Goal: Task Accomplishment & Management: Complete application form

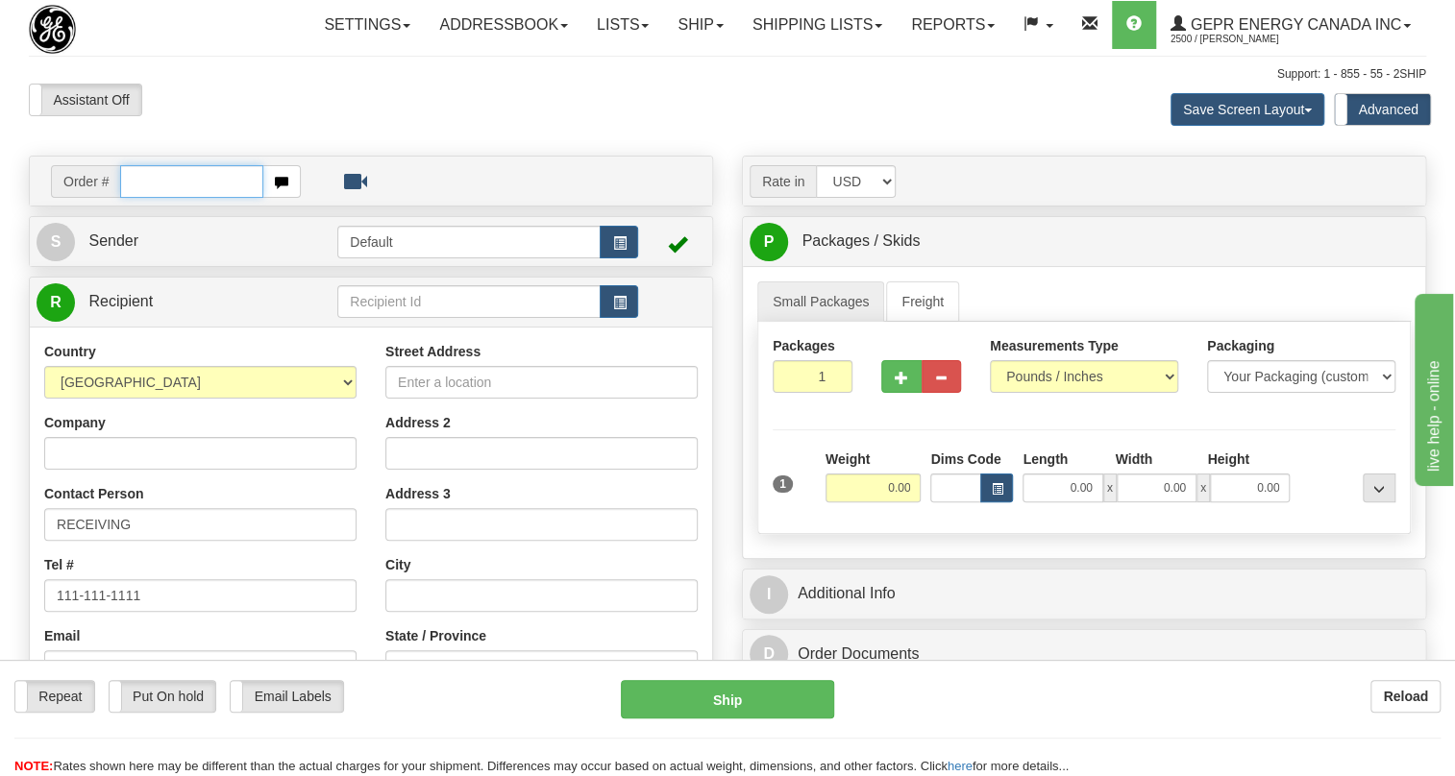
paste input "0086707976"
click at [146, 198] on input "0086707976" at bounding box center [191, 181] width 143 height 33
type input "86707976"
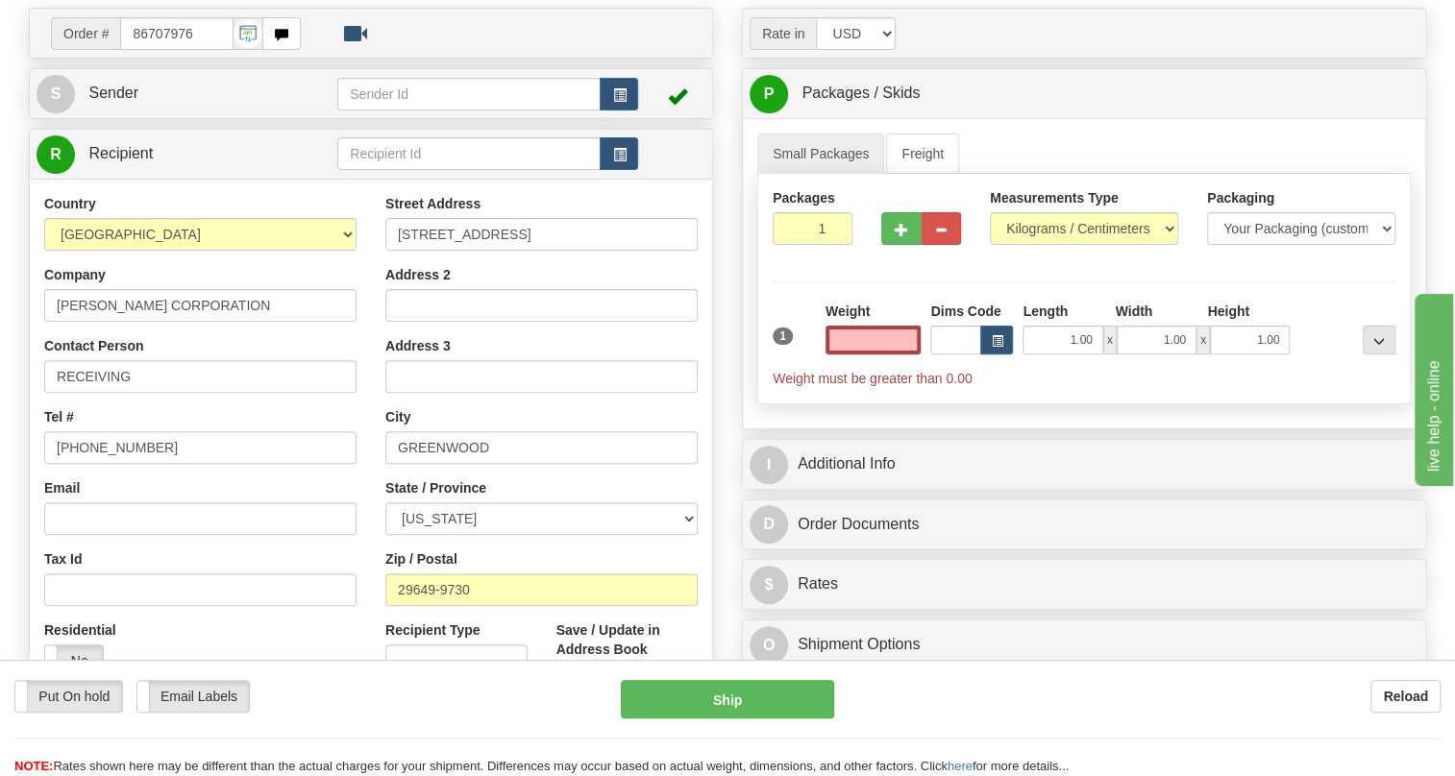
scroll to position [174, 0]
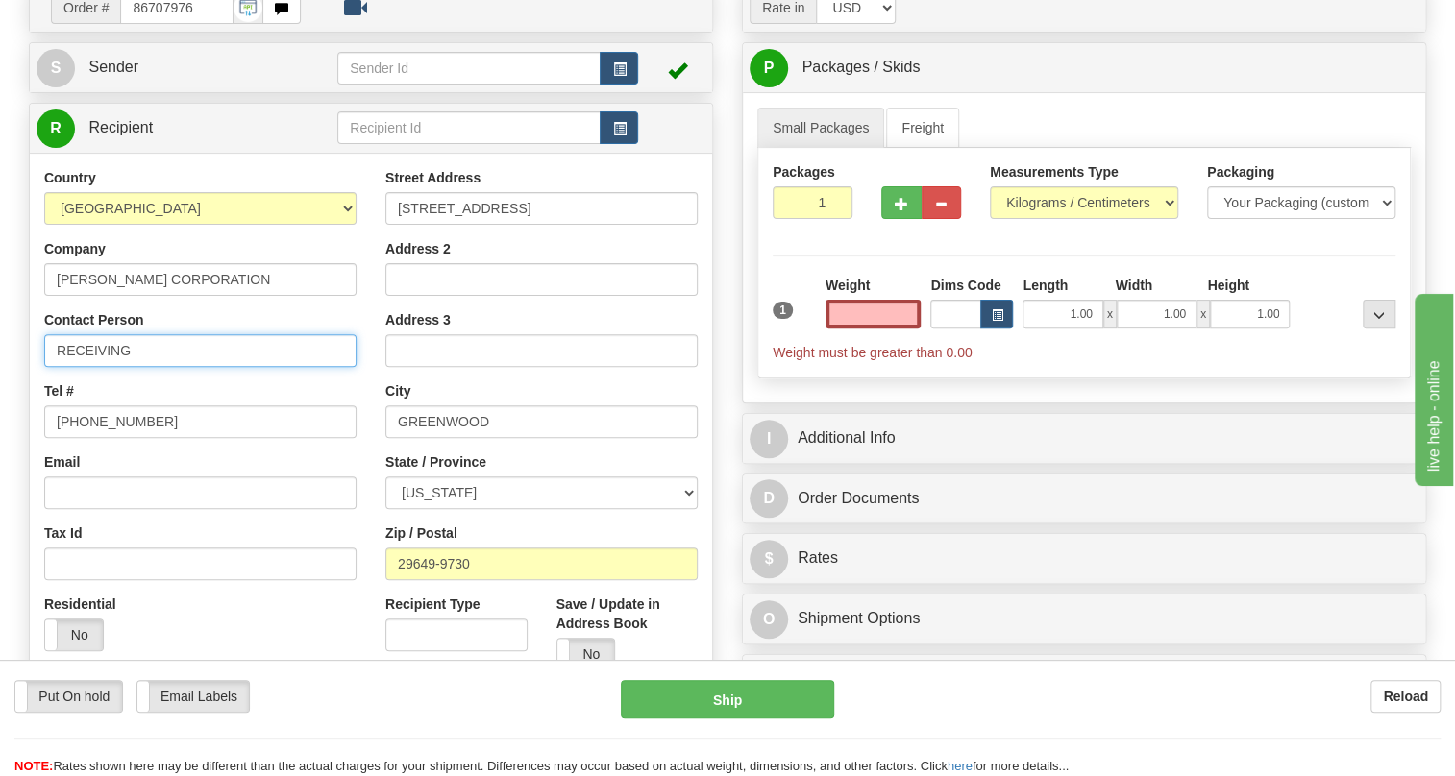
type input "0.00"
click at [200, 367] on input "RECEIVING" at bounding box center [200, 350] width 312 height 33
paste input "Diego Franklin"
type input "RECEIVING / Diego Franklin"
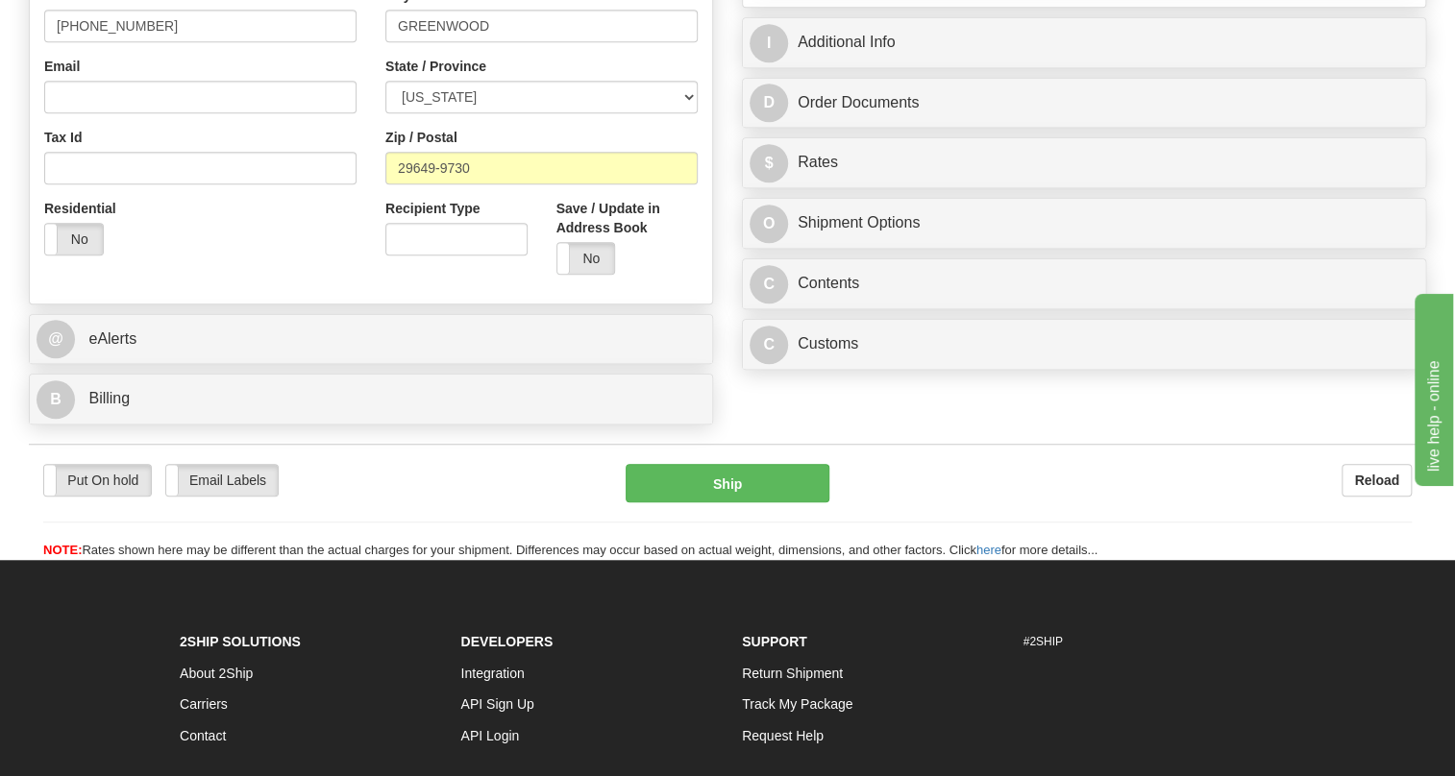
scroll to position [611, 0]
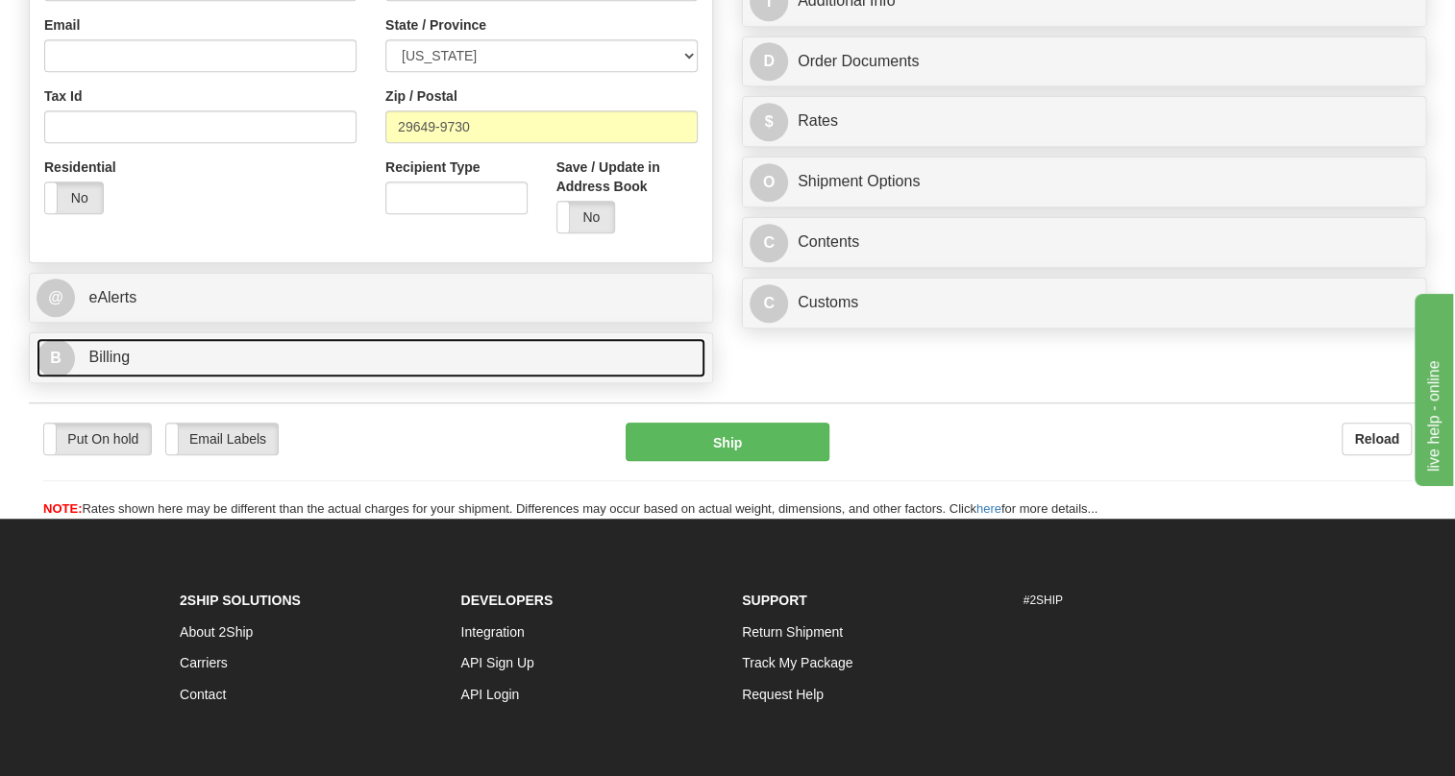
click at [111, 365] on span "Billing" at bounding box center [108, 357] width 41 height 16
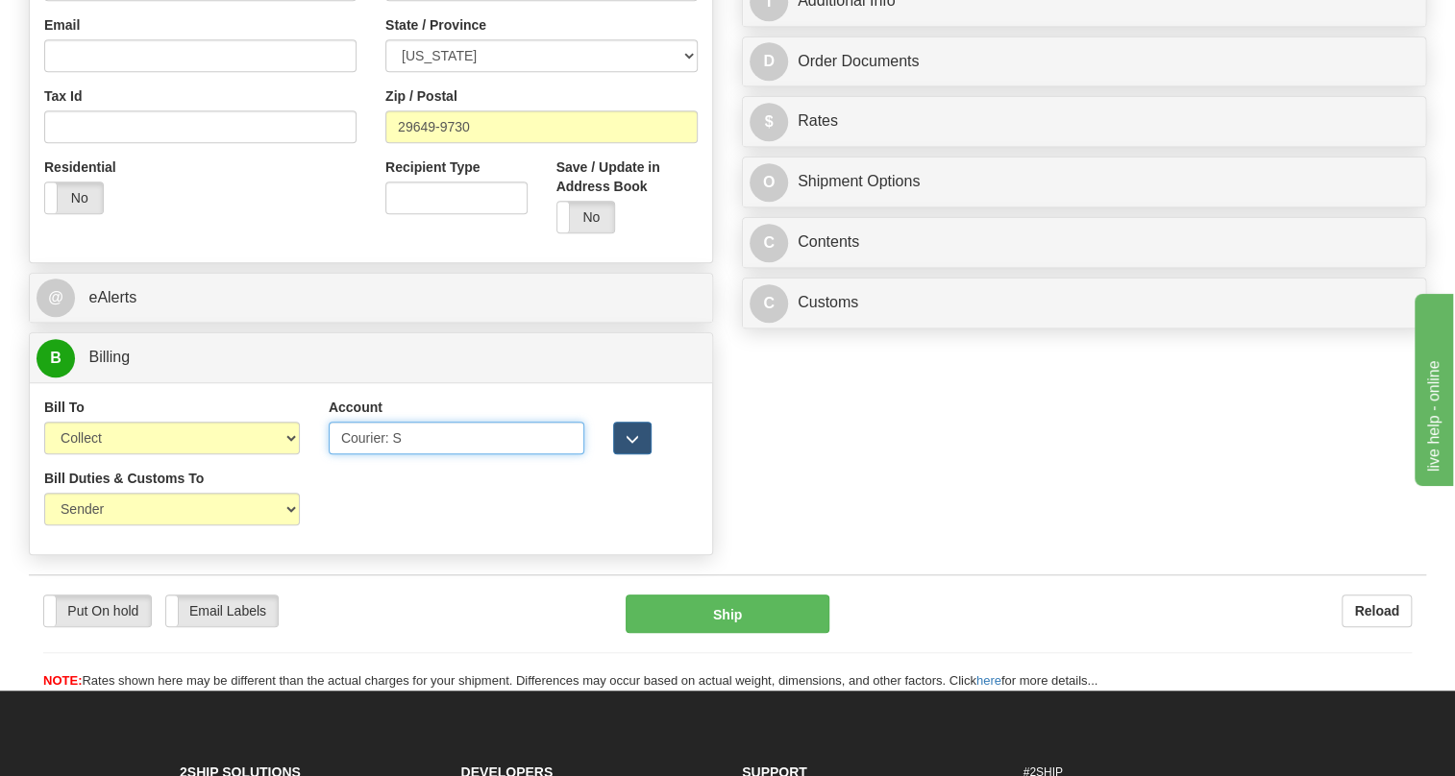
click at [364, 455] on input "Courier: S" at bounding box center [457, 438] width 256 height 33
paste input "1048-6052-4"
click at [377, 455] on input "1048-6052-4" at bounding box center [457, 438] width 256 height 33
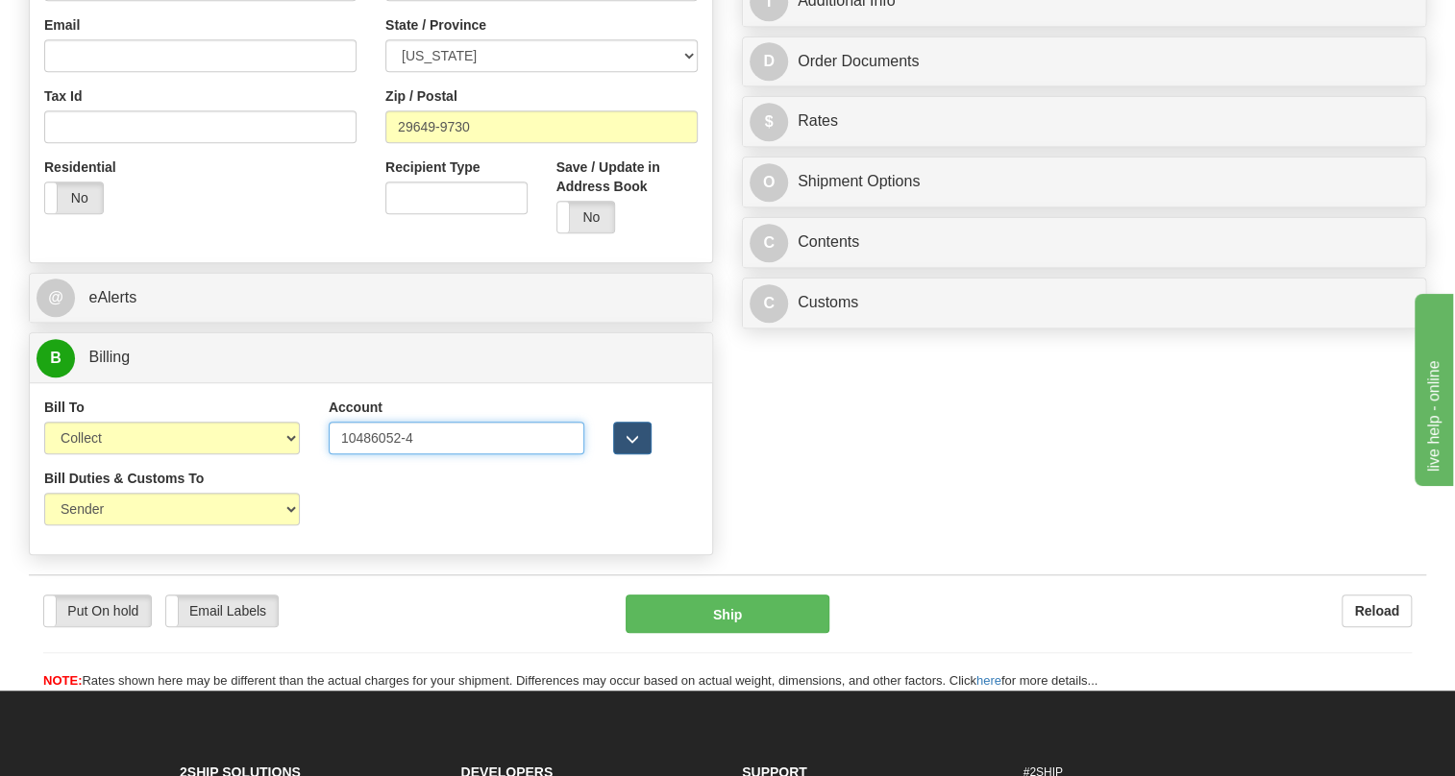
click at [406, 455] on input "10486052-4" at bounding box center [457, 438] width 256 height 33
type input "104860524"
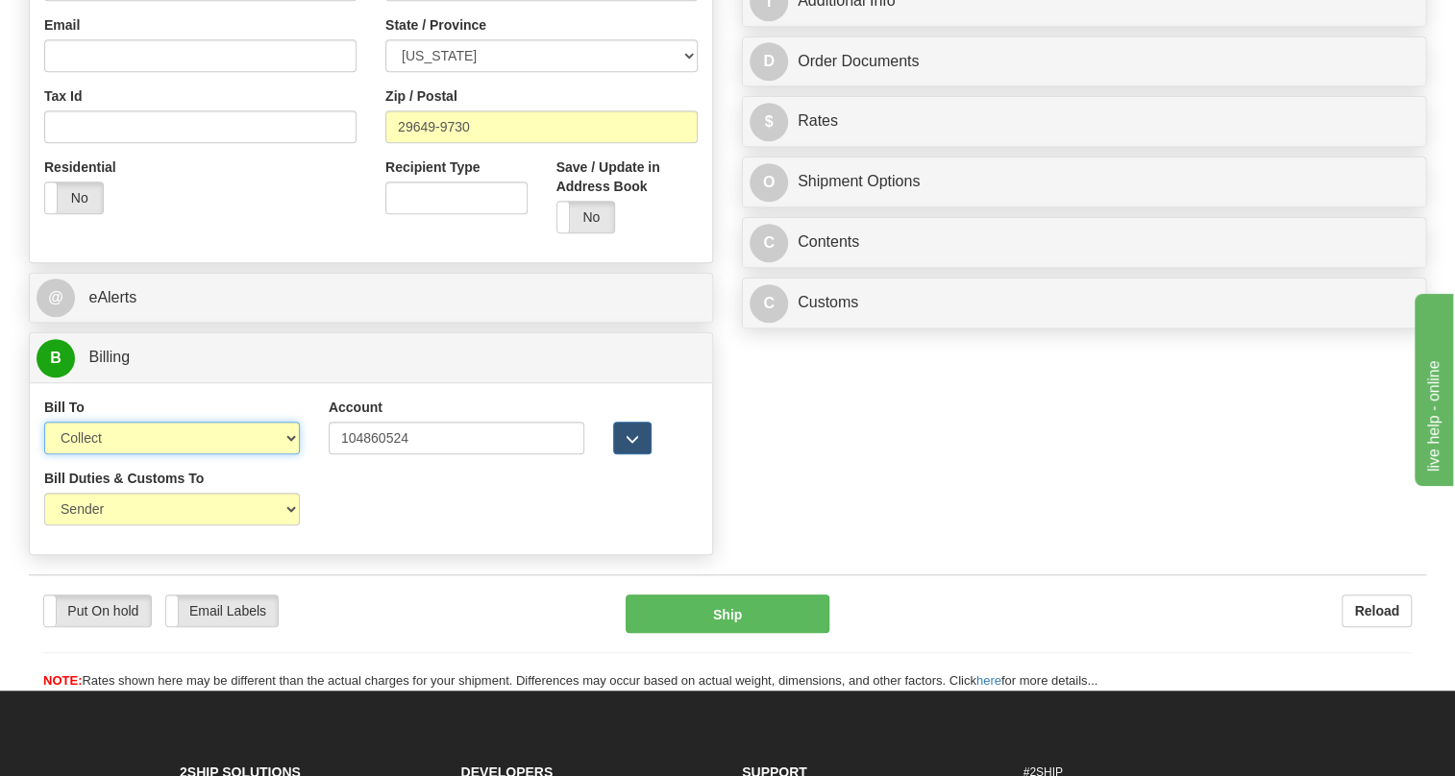
click at [147, 455] on select "Sender Recipient Third Party Collect" at bounding box center [172, 438] width 256 height 33
select select "2"
click at [44, 455] on select "Sender Recipient Third Party Collect" at bounding box center [172, 438] width 256 height 33
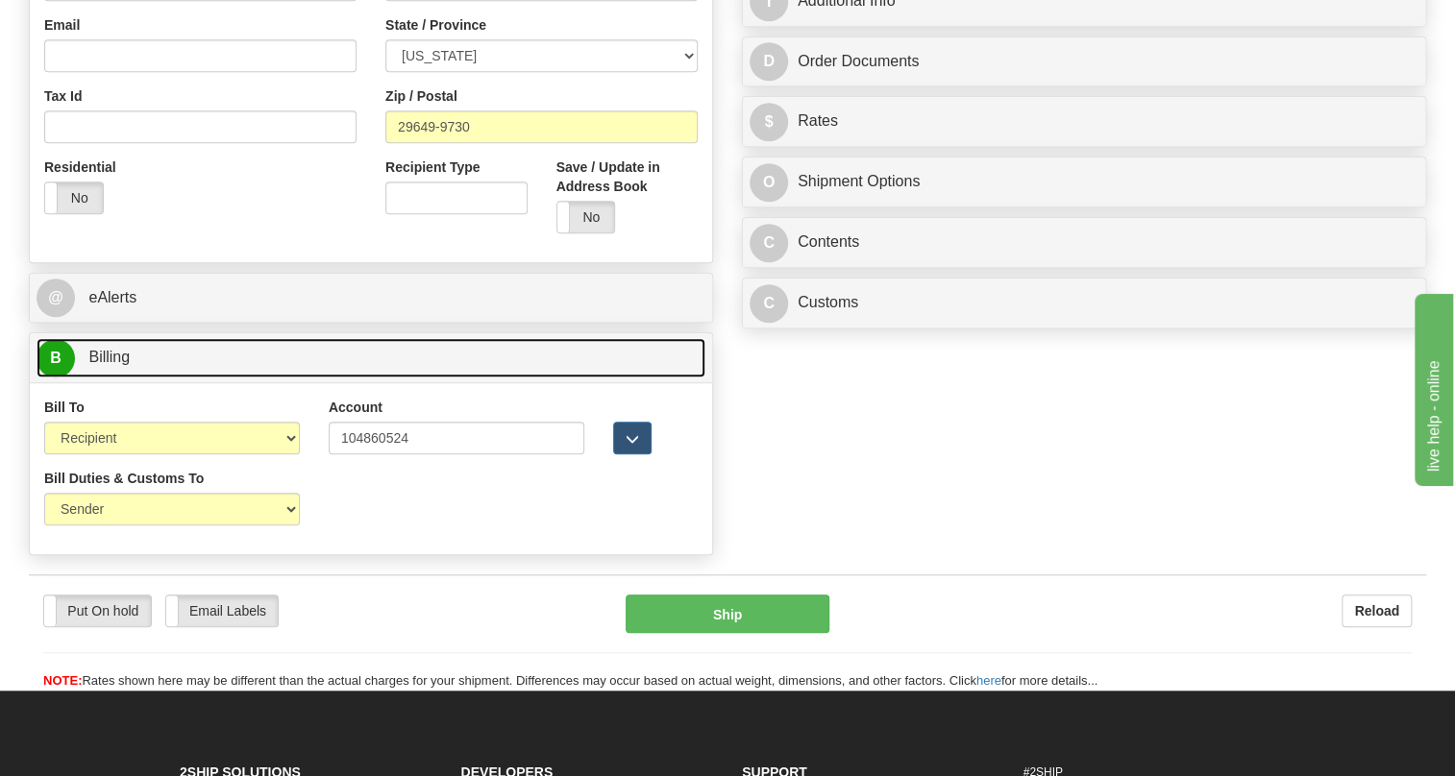
click at [113, 365] on span "Billing" at bounding box center [108, 357] width 41 height 16
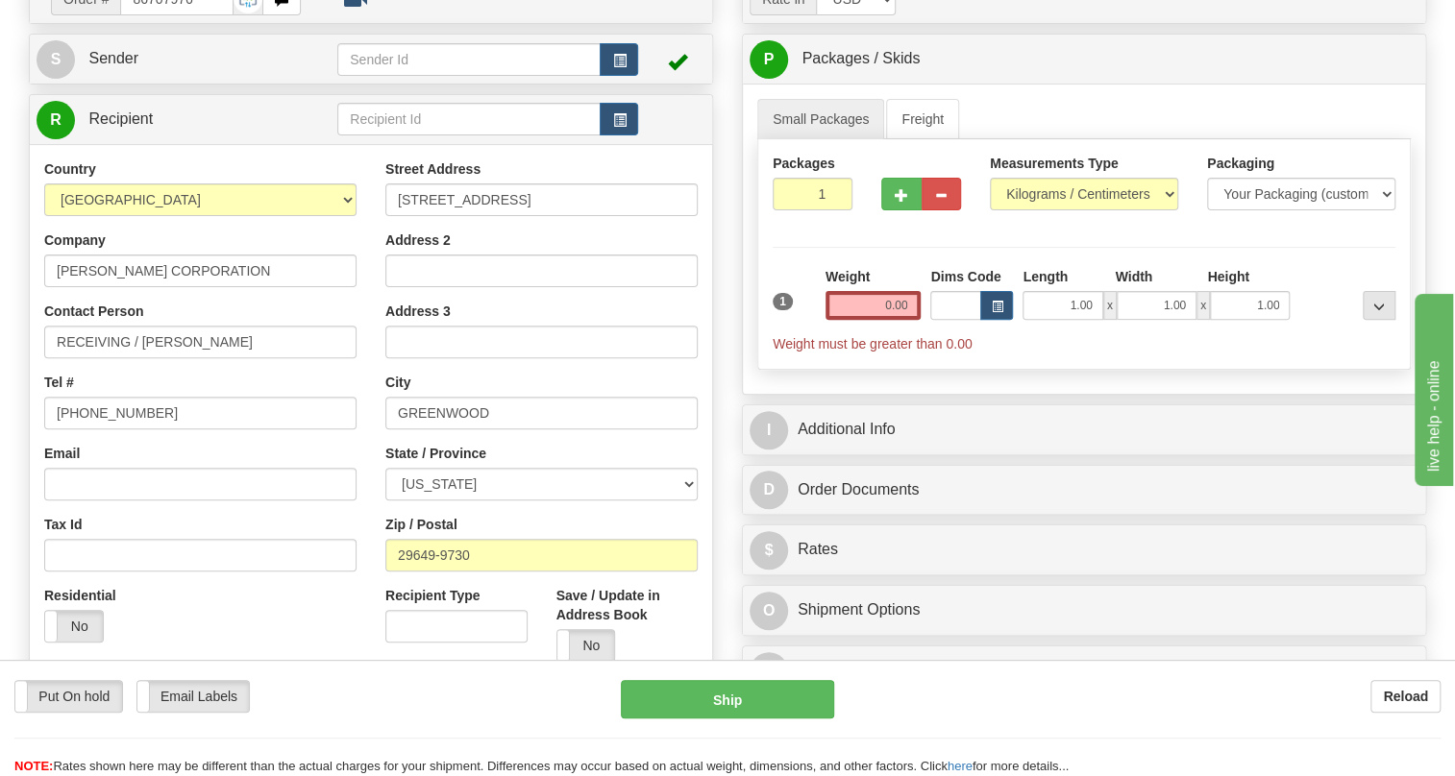
scroll to position [174, 0]
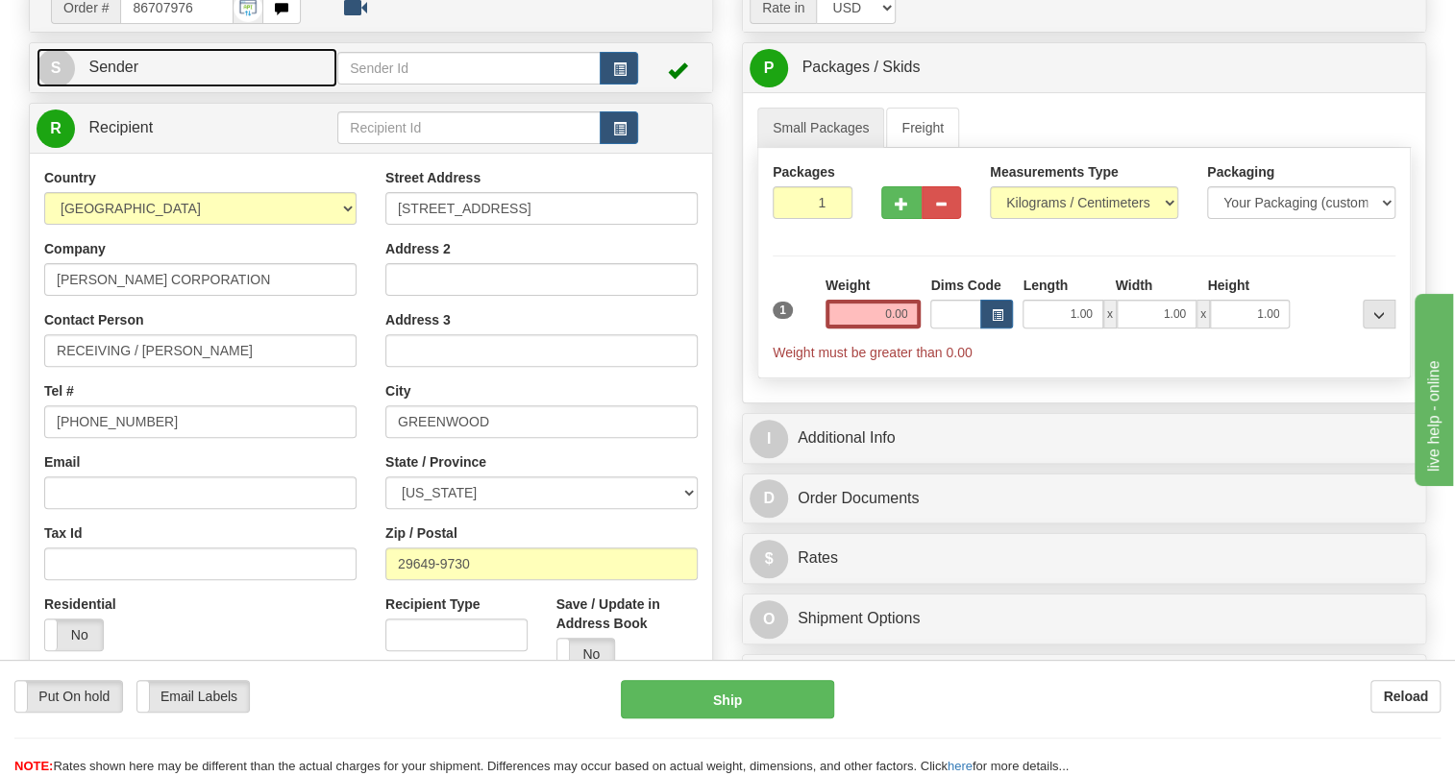
click at [110, 75] on span "Sender" at bounding box center [113, 67] width 50 height 16
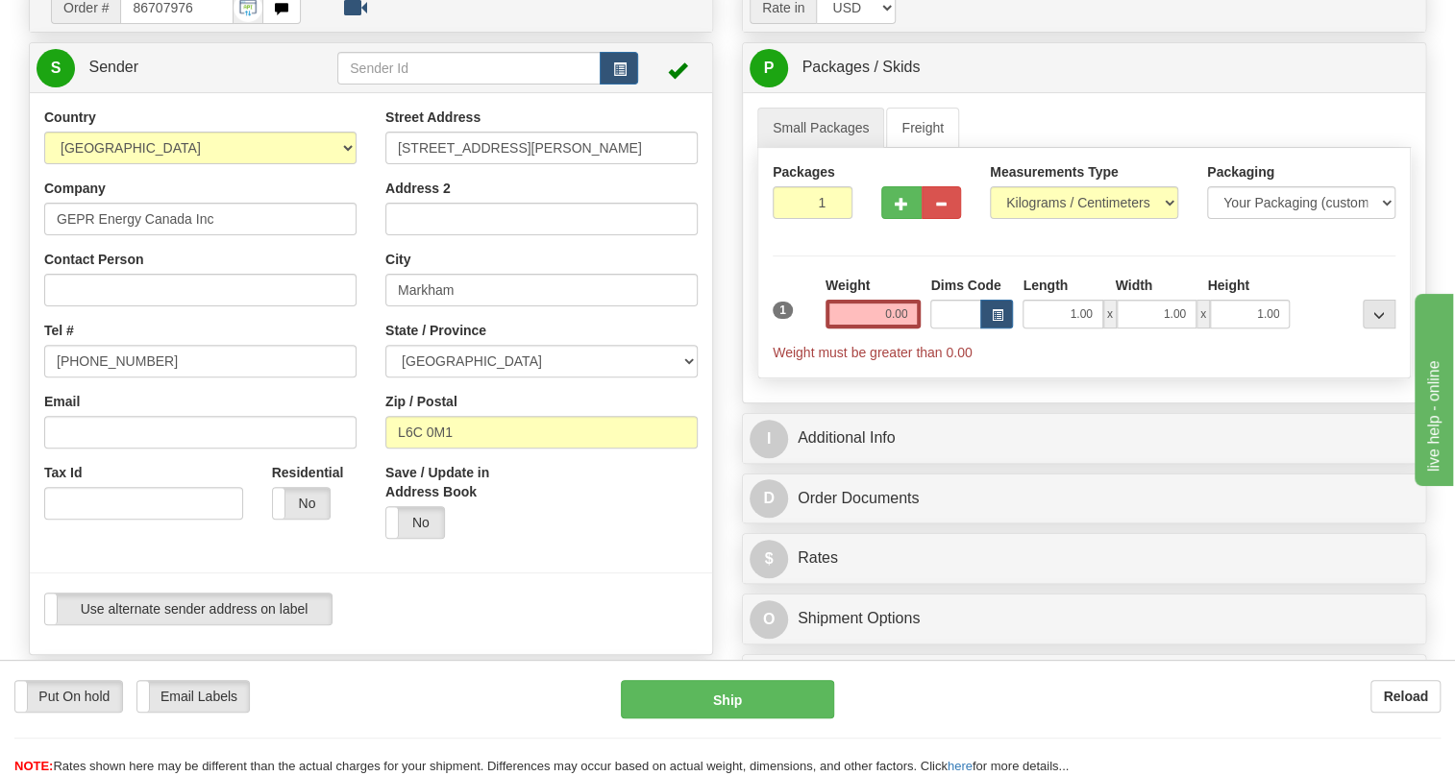
type input "MARKHAM"
click at [112, 378] on input "[PHONE_NUMBER]" at bounding box center [200, 361] width 312 height 33
paste input "[PHONE_NUMBER]"
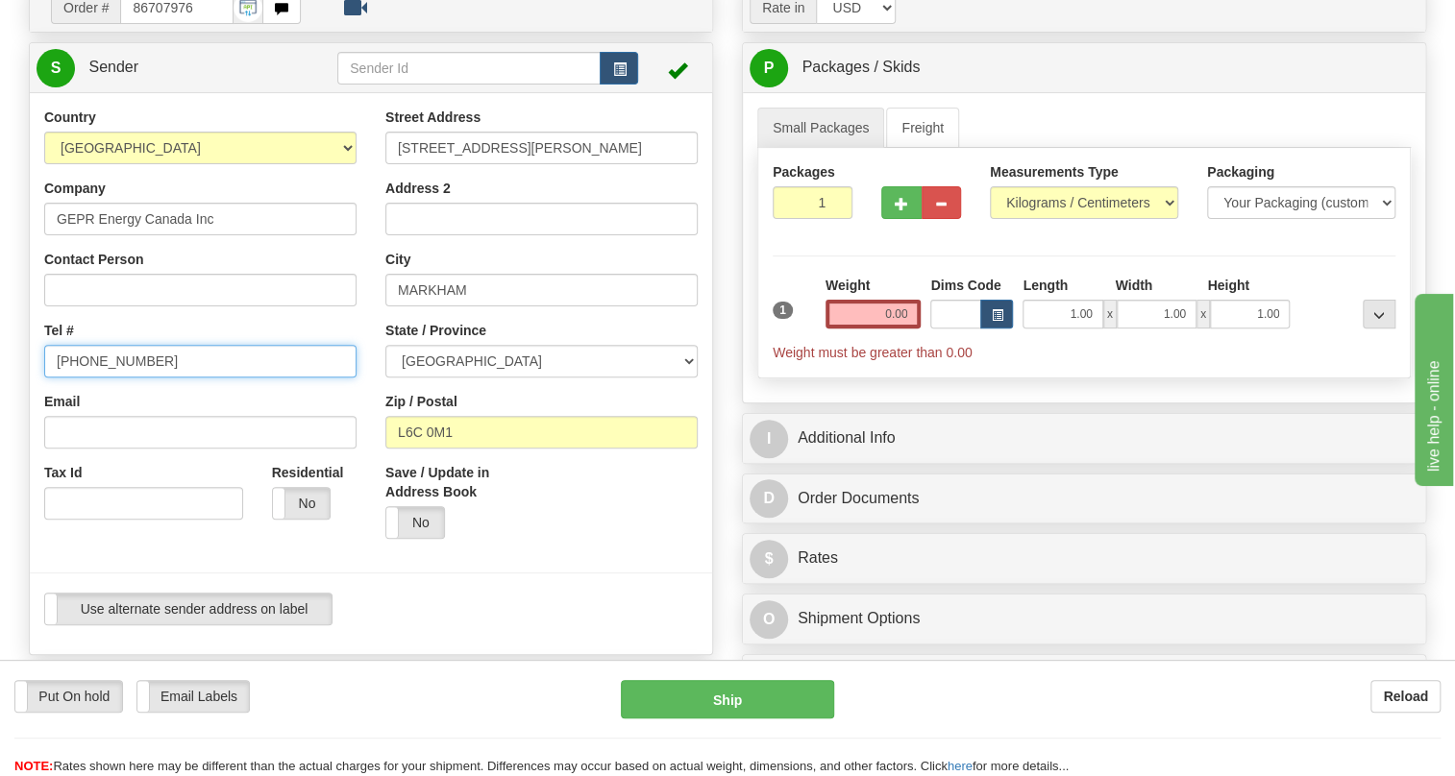
type input "[PHONE_NUMBER]"
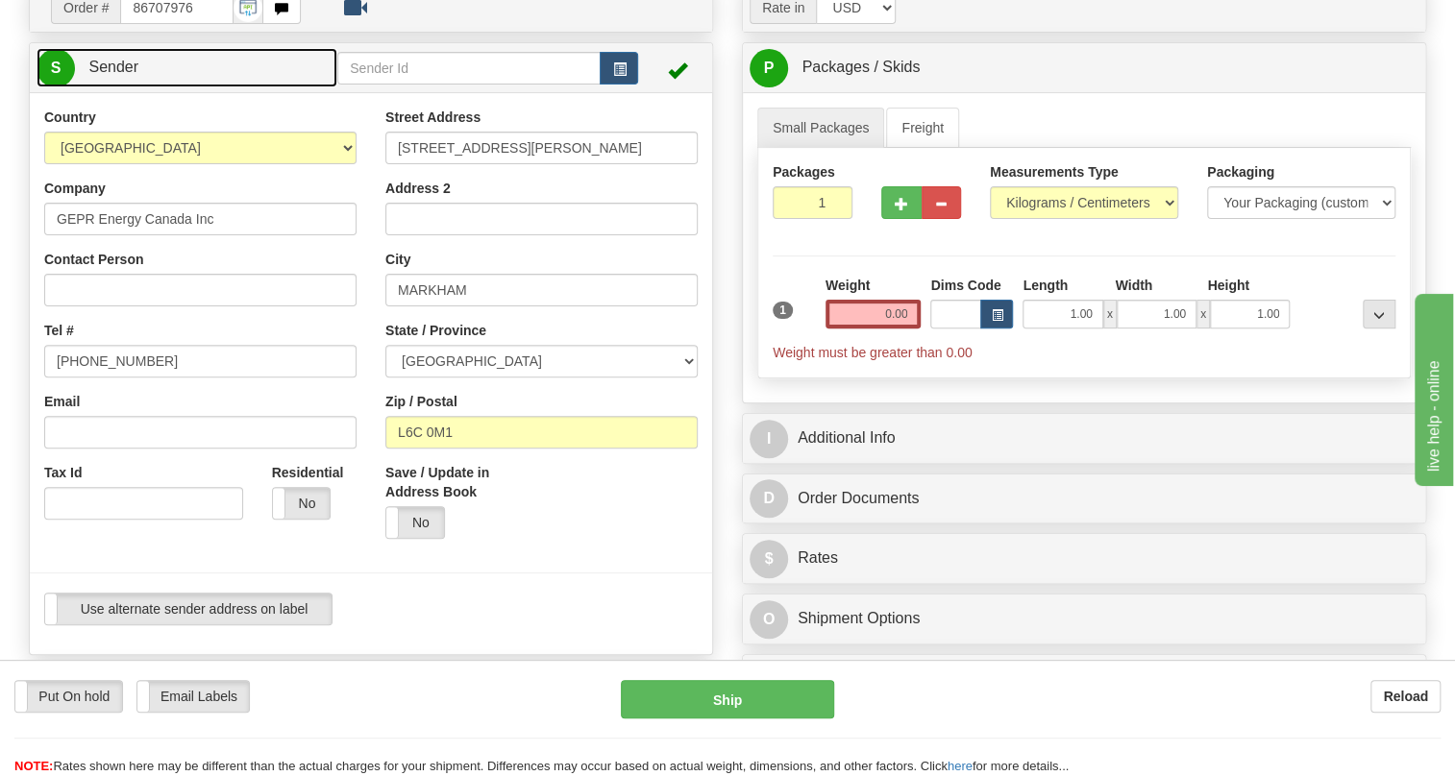
click at [114, 75] on span "Sender" at bounding box center [113, 67] width 50 height 16
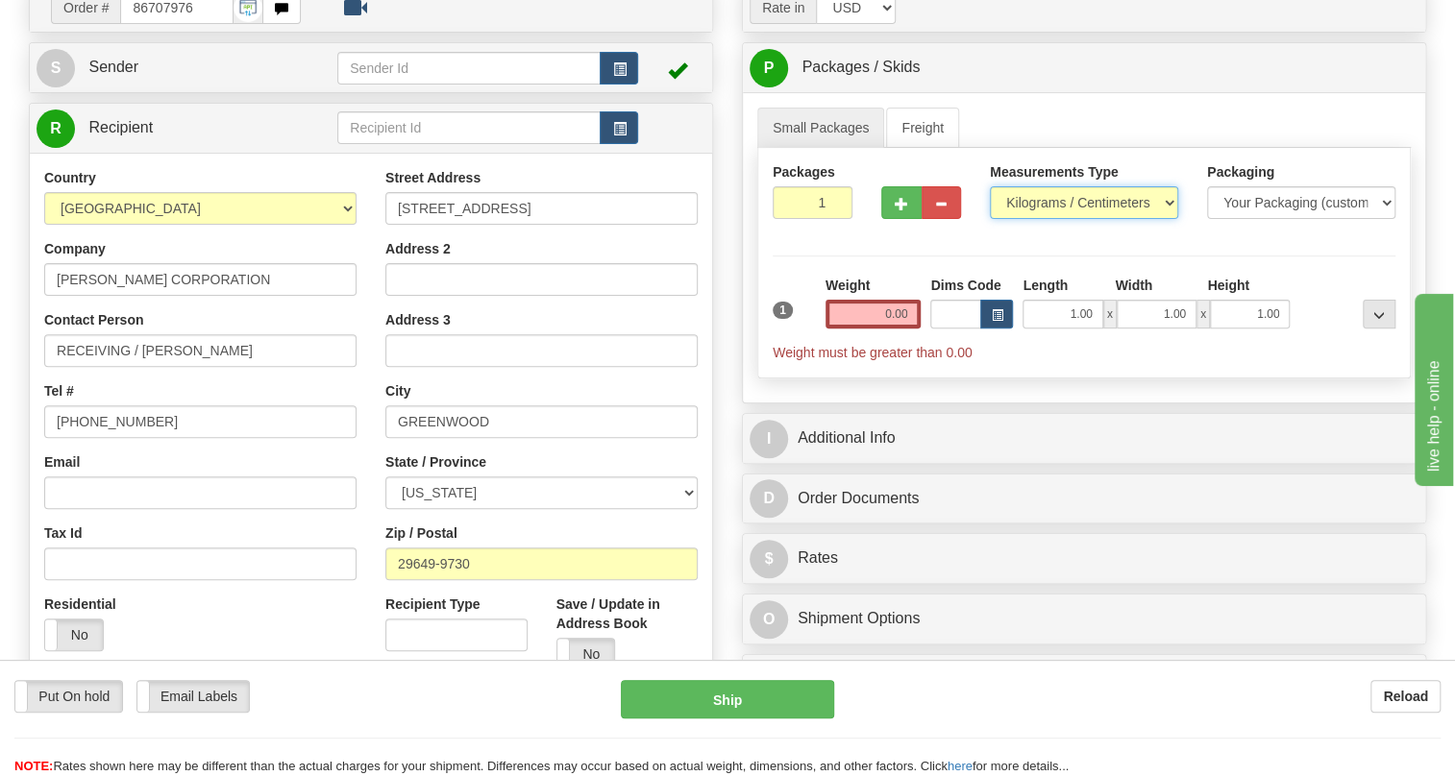
click at [1050, 219] on select "Pounds / Inches Kilograms / Centimeters" at bounding box center [1084, 202] width 188 height 33
select select "0"
click at [990, 219] on select "Pounds / Inches Kilograms / Centimeters" at bounding box center [1084, 202] width 188 height 33
click at [891, 329] on input "0.00" at bounding box center [873, 314] width 96 height 29
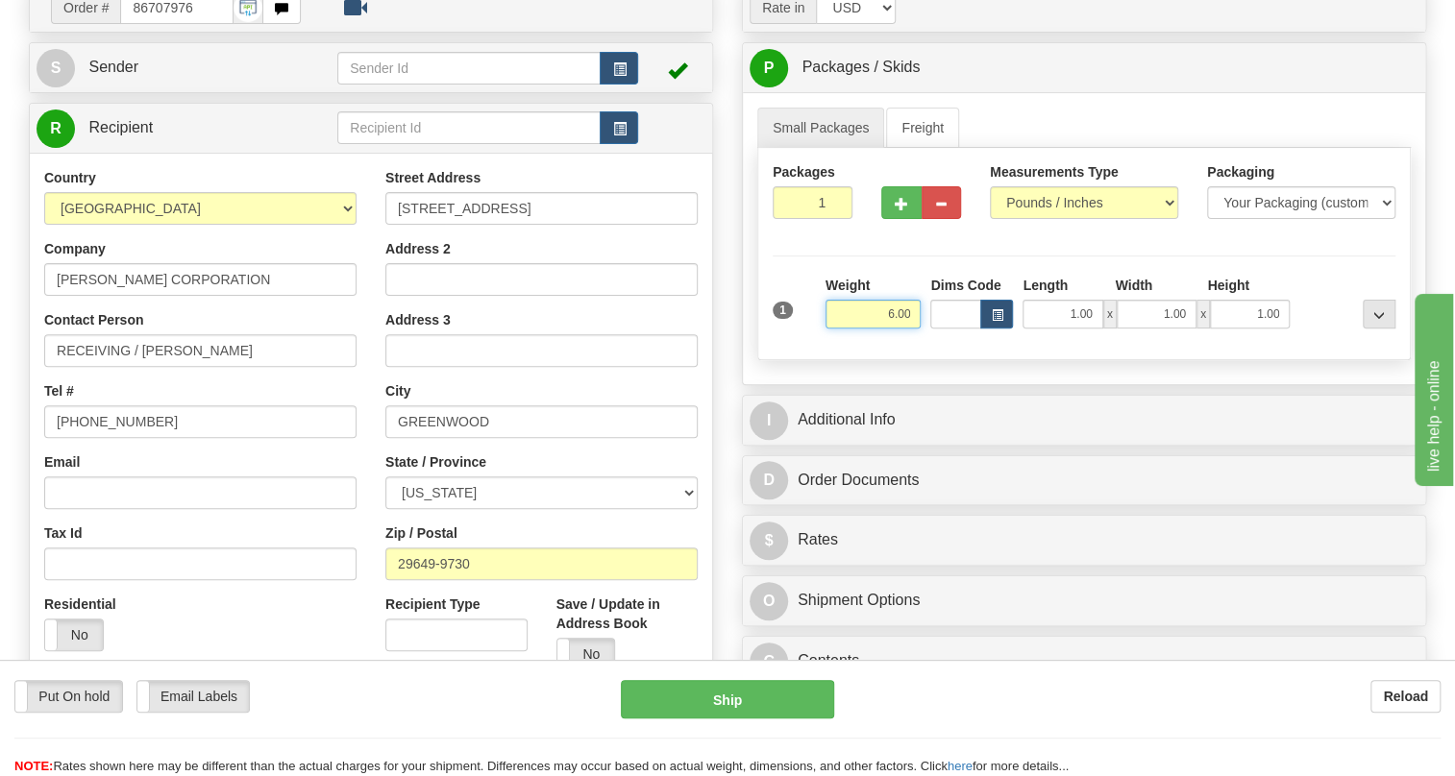
click at [885, 329] on input "6.00" at bounding box center [873, 314] width 96 height 29
type input "4.50"
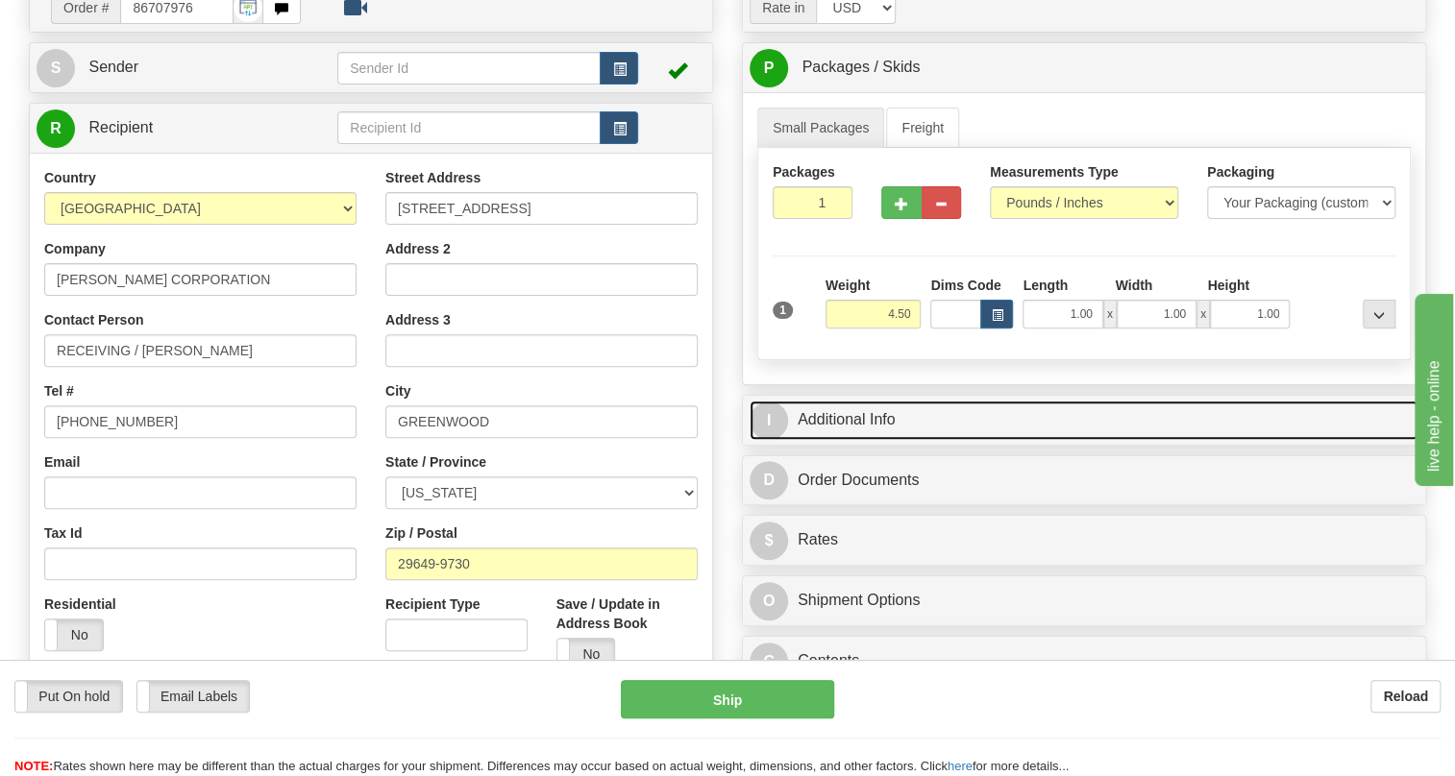
click at [838, 440] on link "I Additional Info" at bounding box center [1084, 420] width 669 height 39
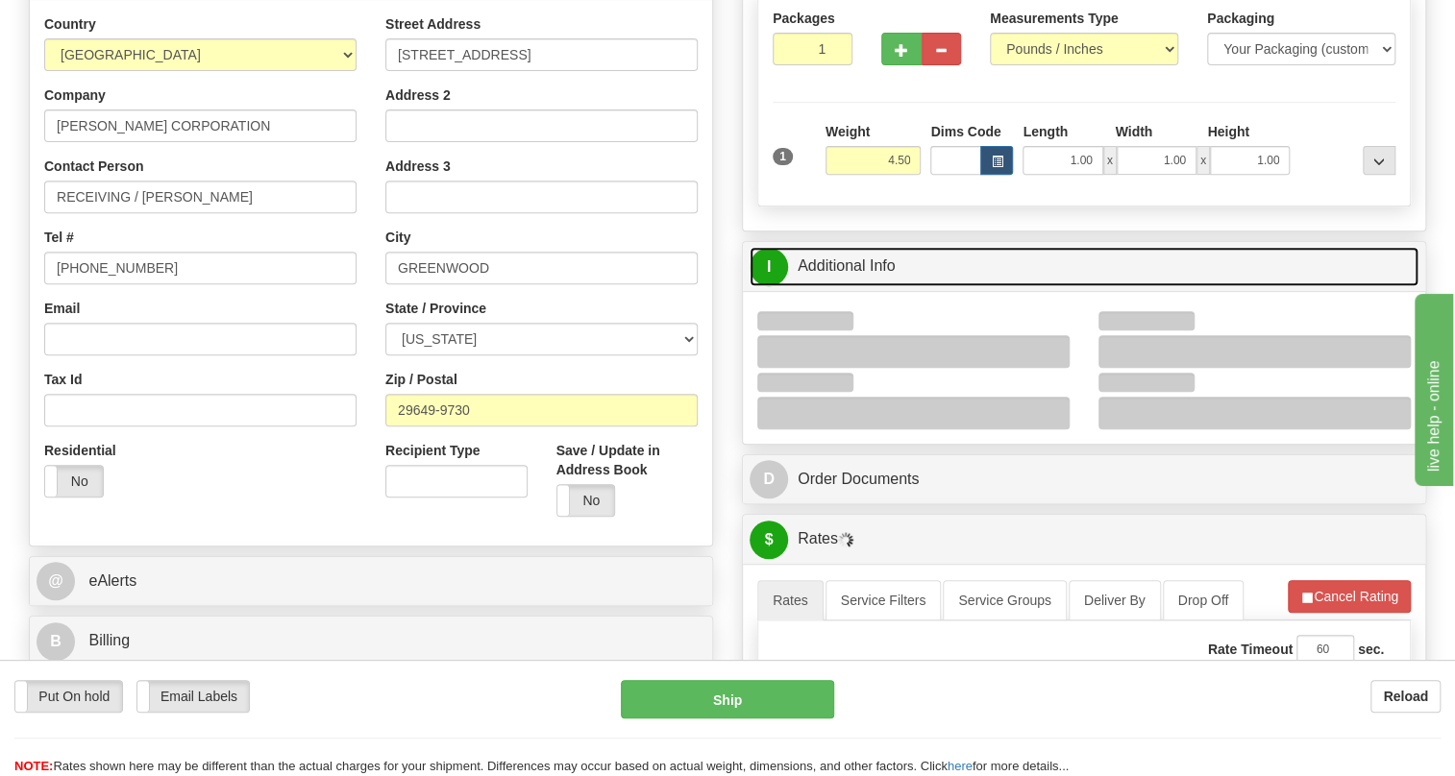
scroll to position [349, 0]
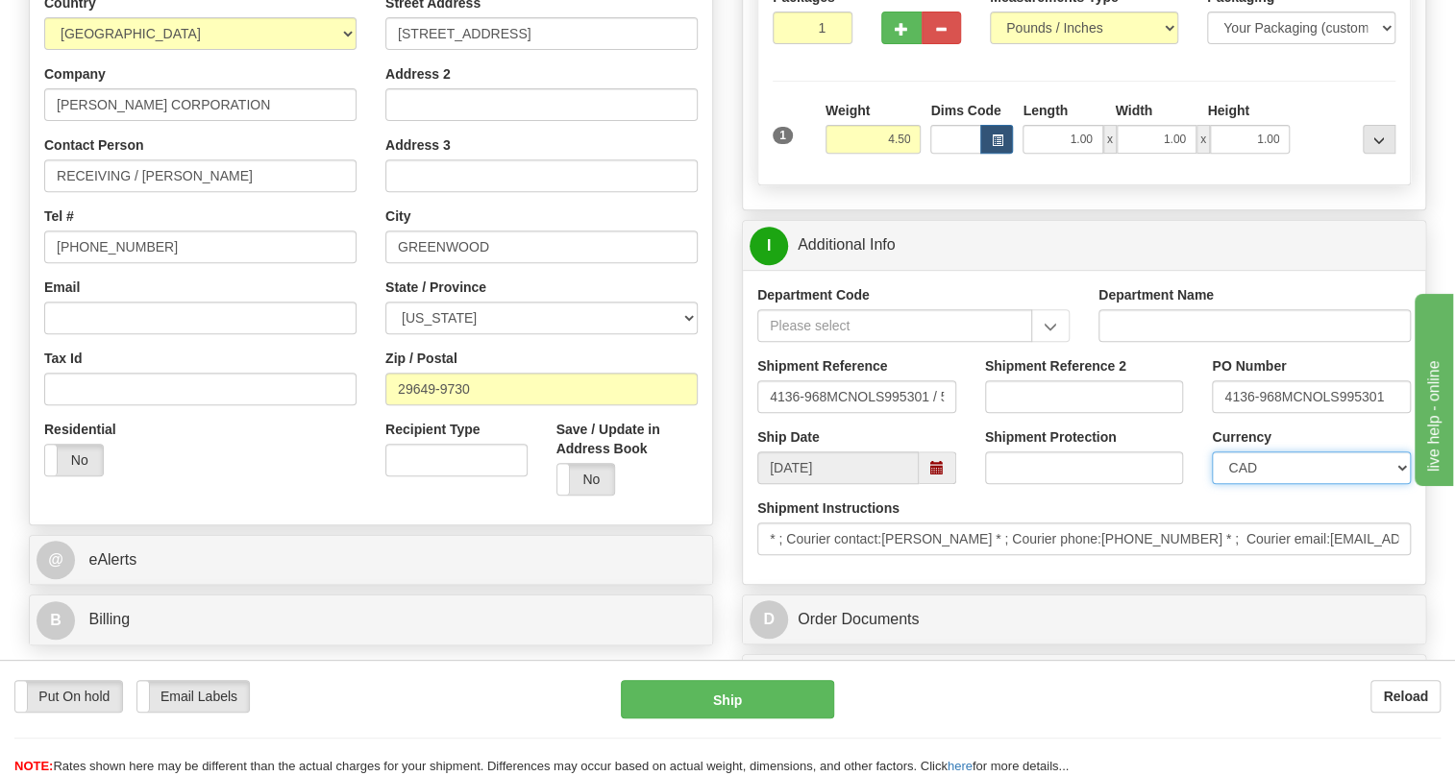
click at [1297, 484] on select "CAD USD EUR ZAR RON ANG ARN AUD AUS AWG BBD BFR BGN BHD BMD BND BRC BRL CHP CKZ…" at bounding box center [1311, 468] width 199 height 33
select select "1"
click at [1212, 484] on select "CAD USD EUR ZAR RON ANG ARN AUD AUS AWG BBD BFR BGN BHD BMD BND BRC BRL CHP CKZ…" at bounding box center [1311, 468] width 199 height 33
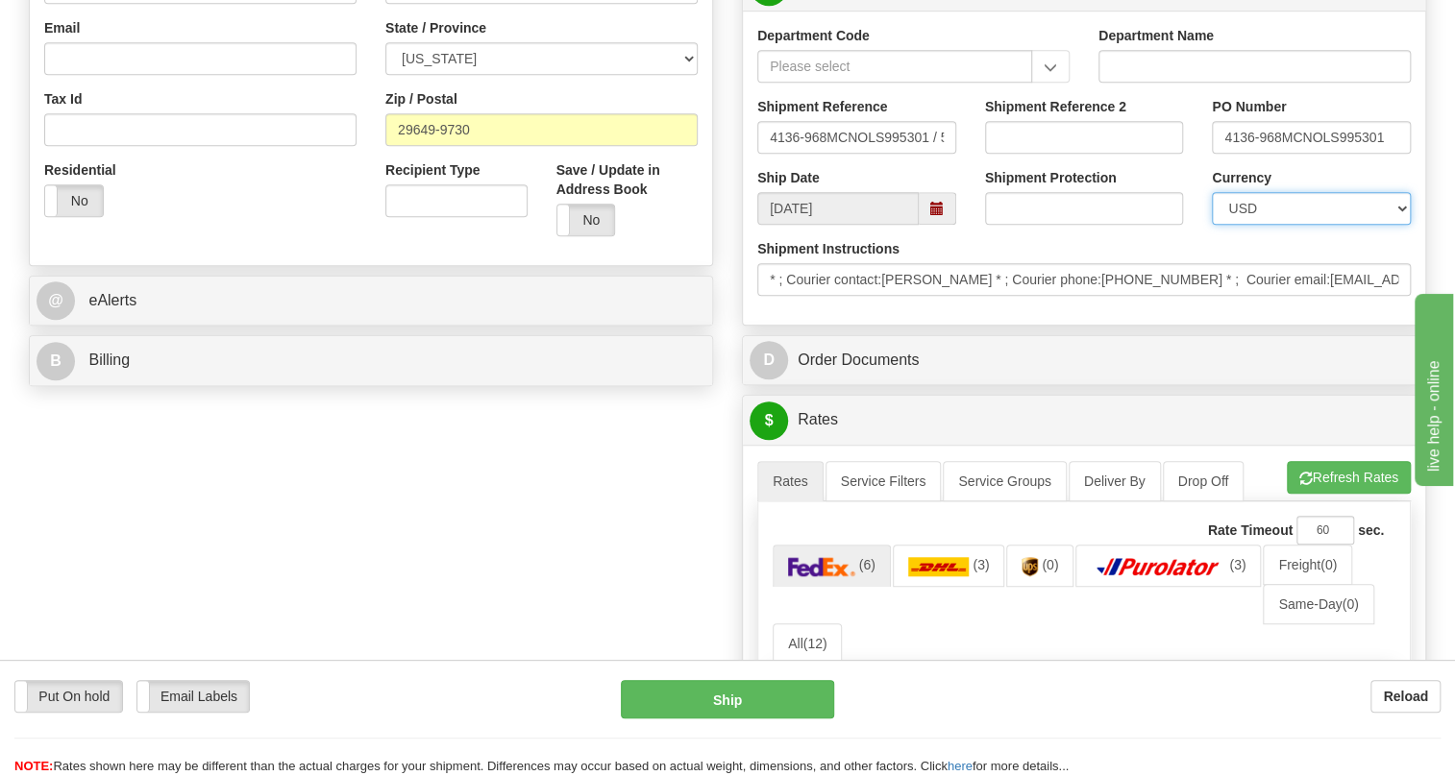
scroll to position [611, 0]
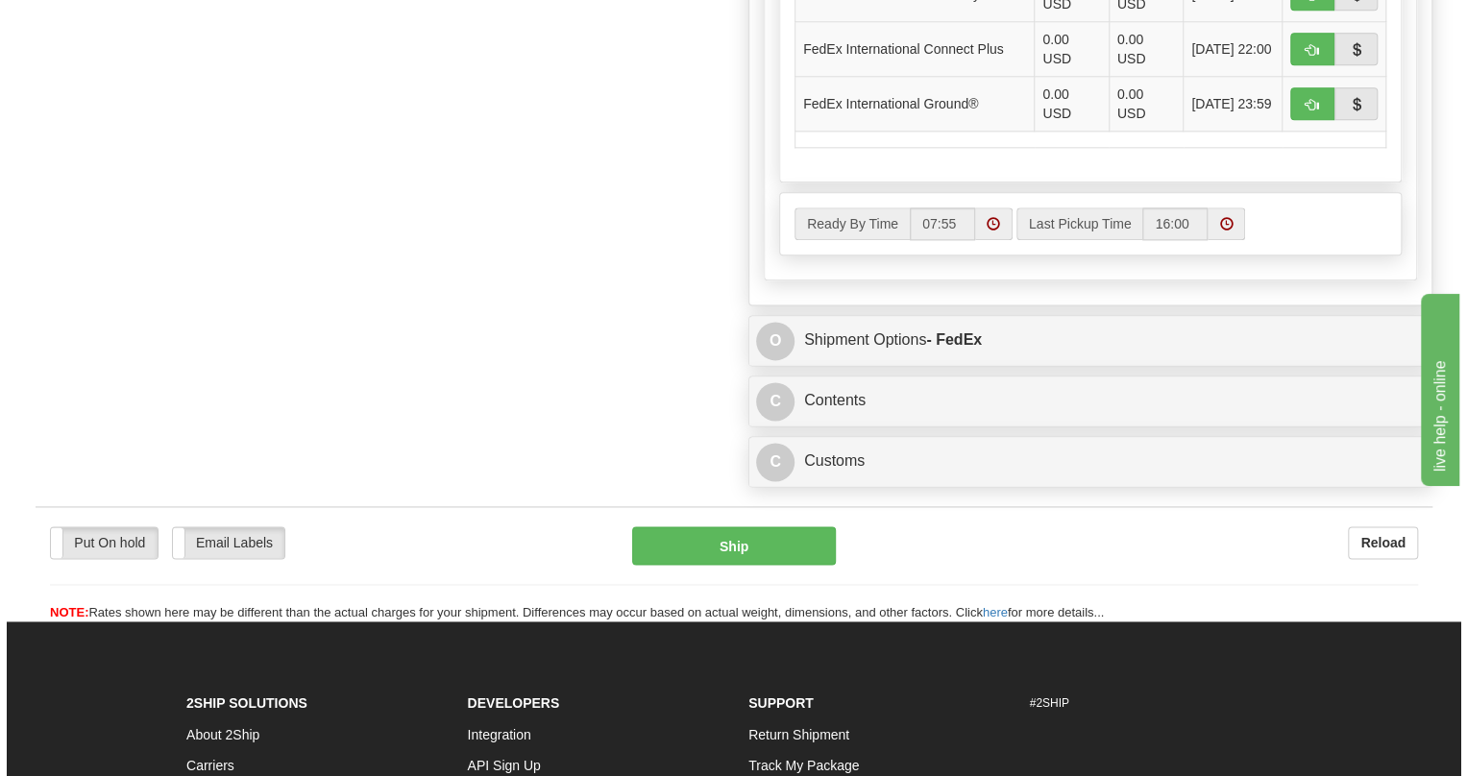
scroll to position [1222, 0]
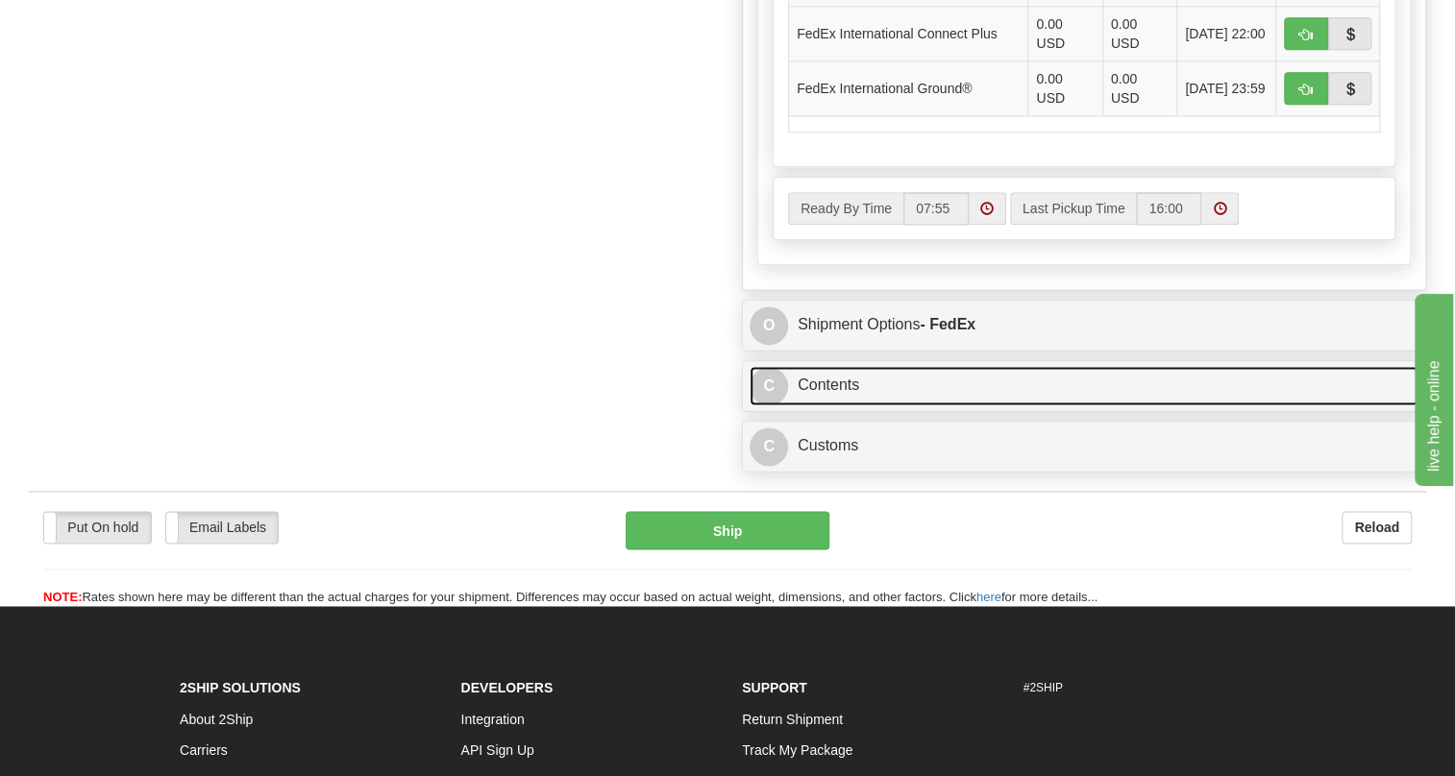
click at [838, 406] on link "C Contents" at bounding box center [1084, 385] width 669 height 39
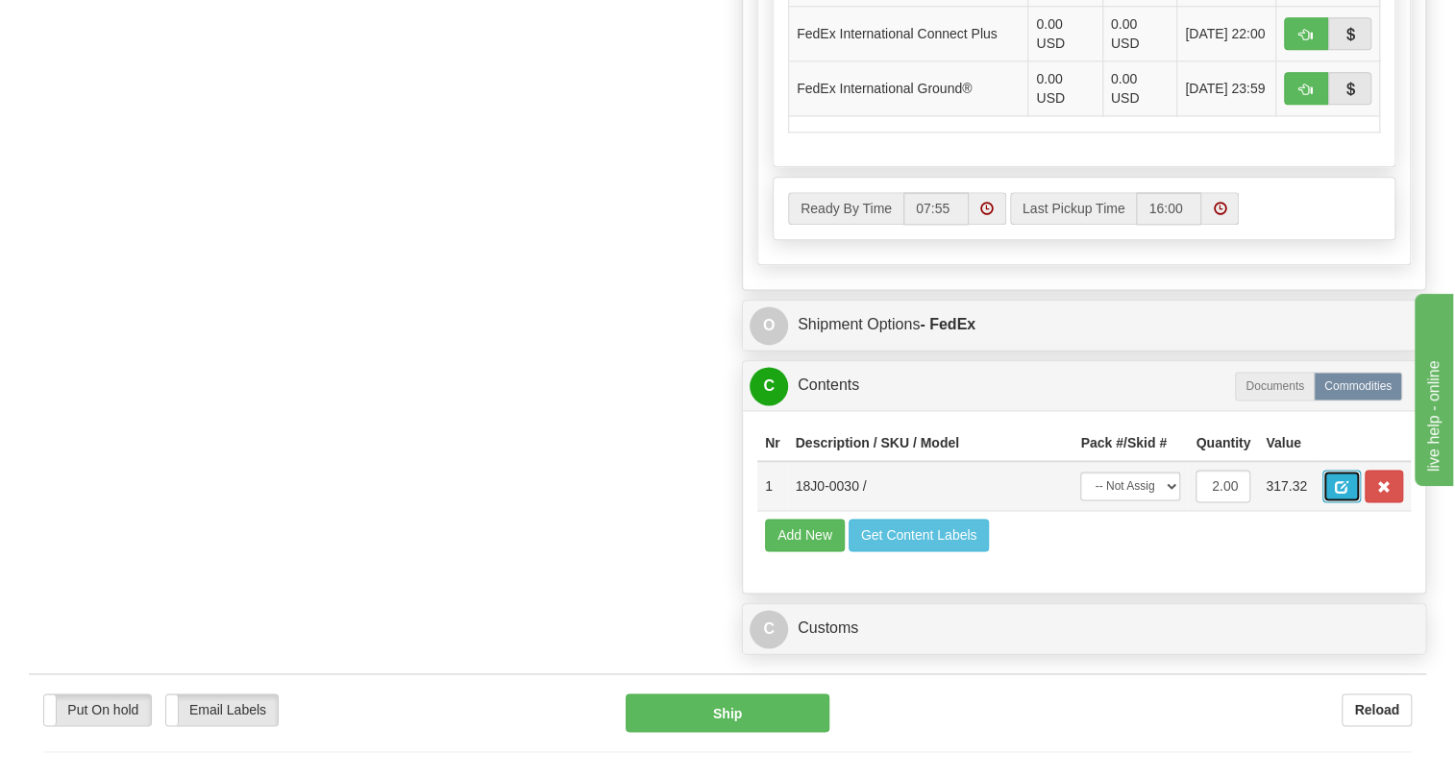
click at [1345, 494] on span "button" at bounding box center [1341, 487] width 13 height 12
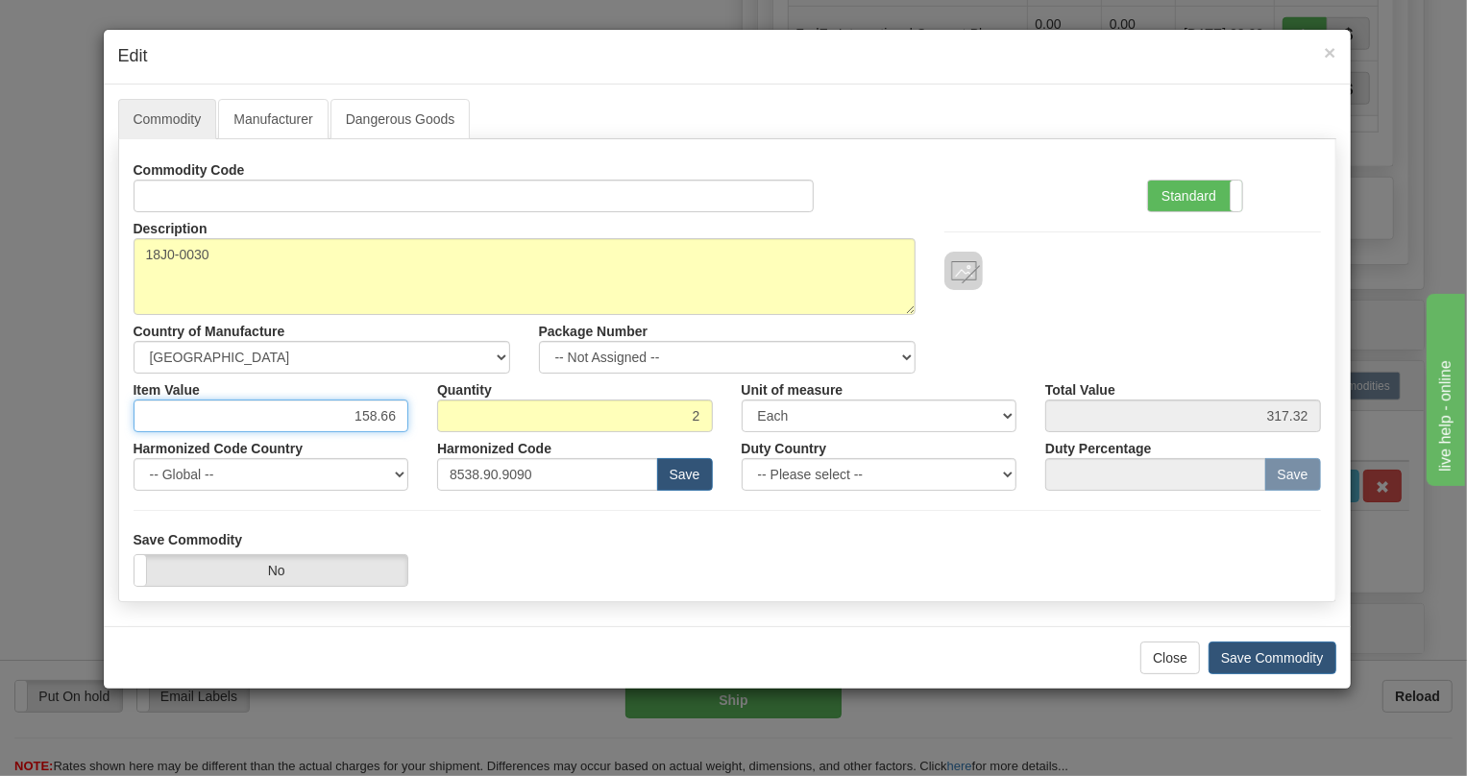
click at [395, 418] on input "158.66" at bounding box center [272, 416] width 276 height 33
paste input "229,0"
click at [381, 417] on input "229,06" at bounding box center [272, 416] width 276 height 33
type input "229.06"
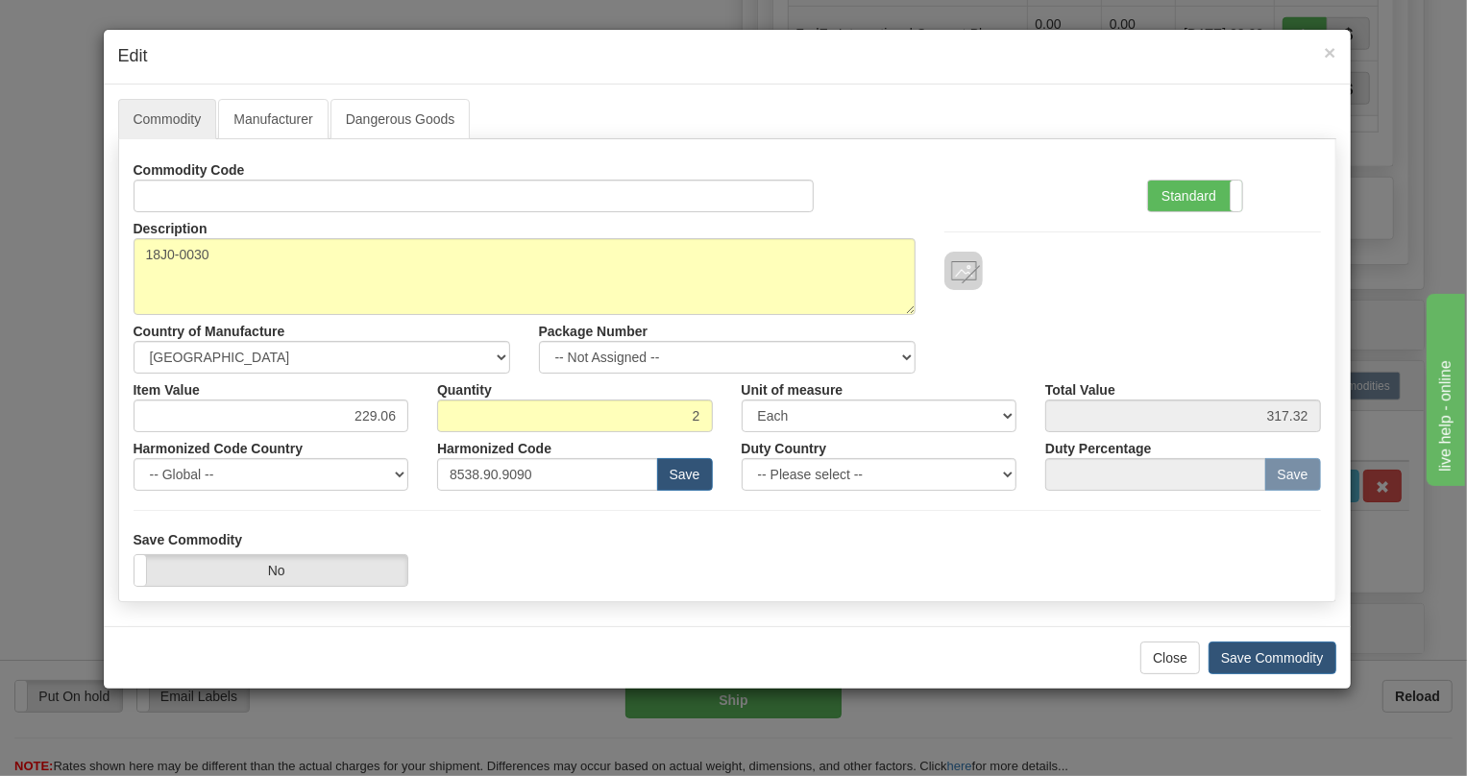
type input "458.12"
click at [1186, 198] on label "Standard" at bounding box center [1195, 196] width 94 height 31
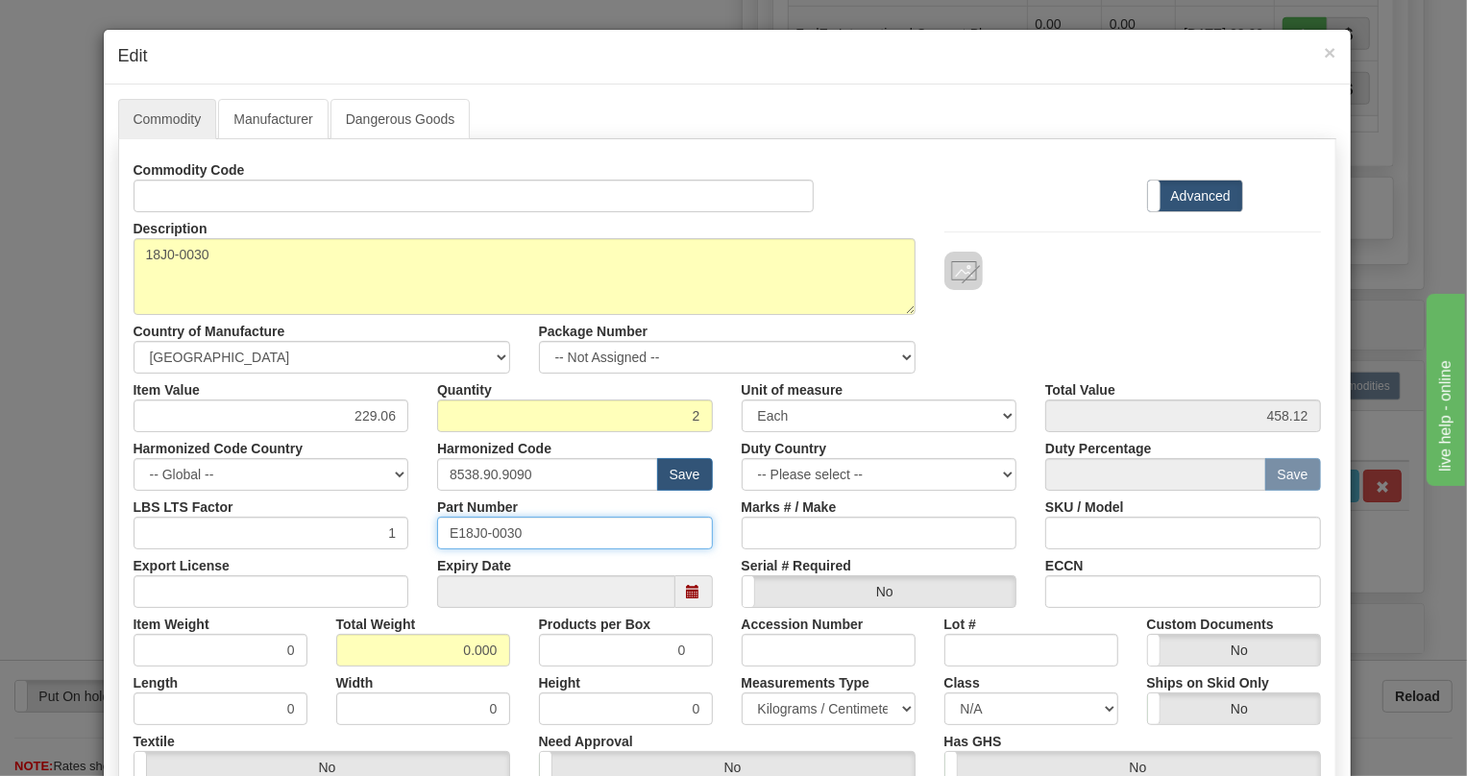
click at [505, 533] on input "E18J0-0030" at bounding box center [575, 533] width 276 height 33
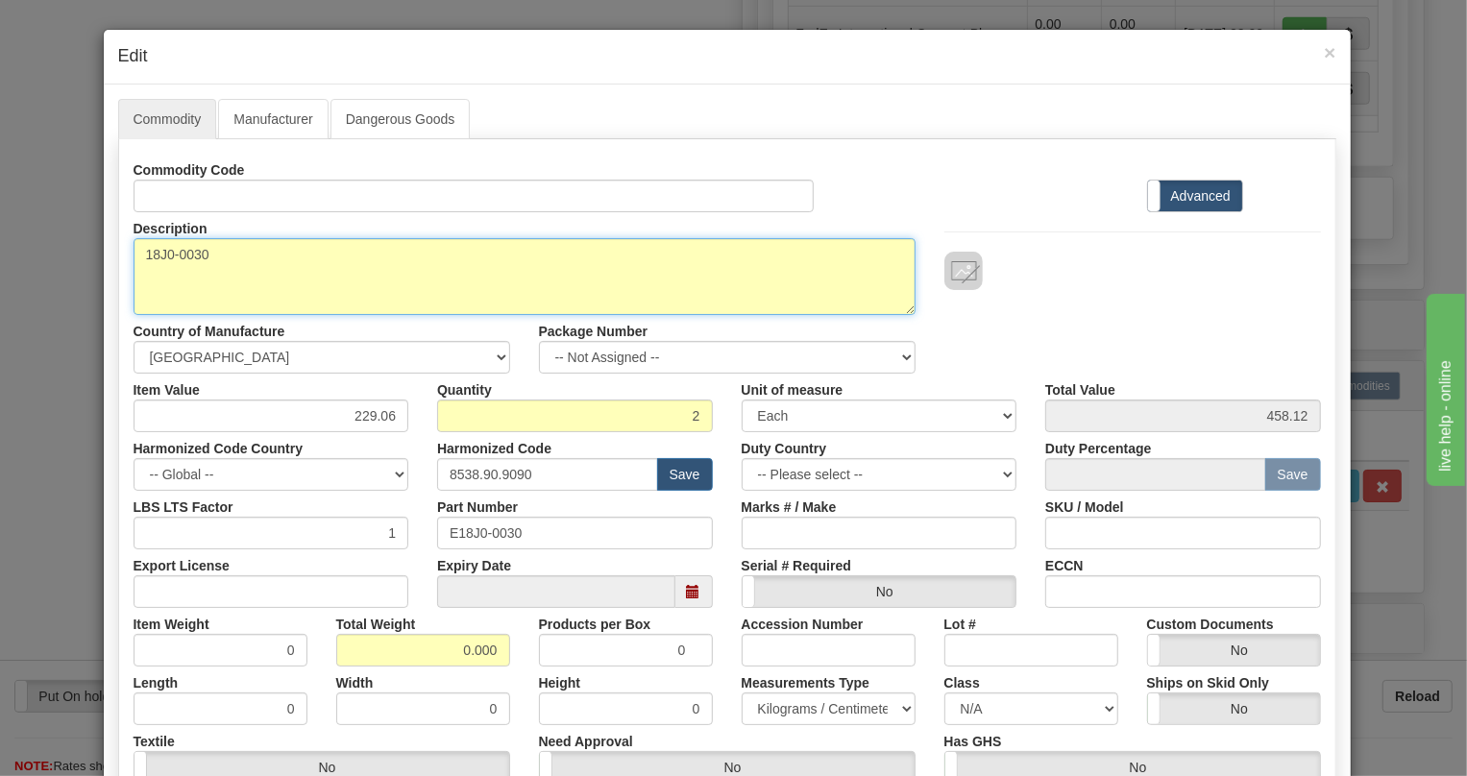
click at [182, 258] on textarea "18J0-0030" at bounding box center [525, 276] width 782 height 77
paste textarea "8-SERIES 1.375 COLLaR KIT"
type textarea "8-SERIES 1.375 COLLaR KIT"
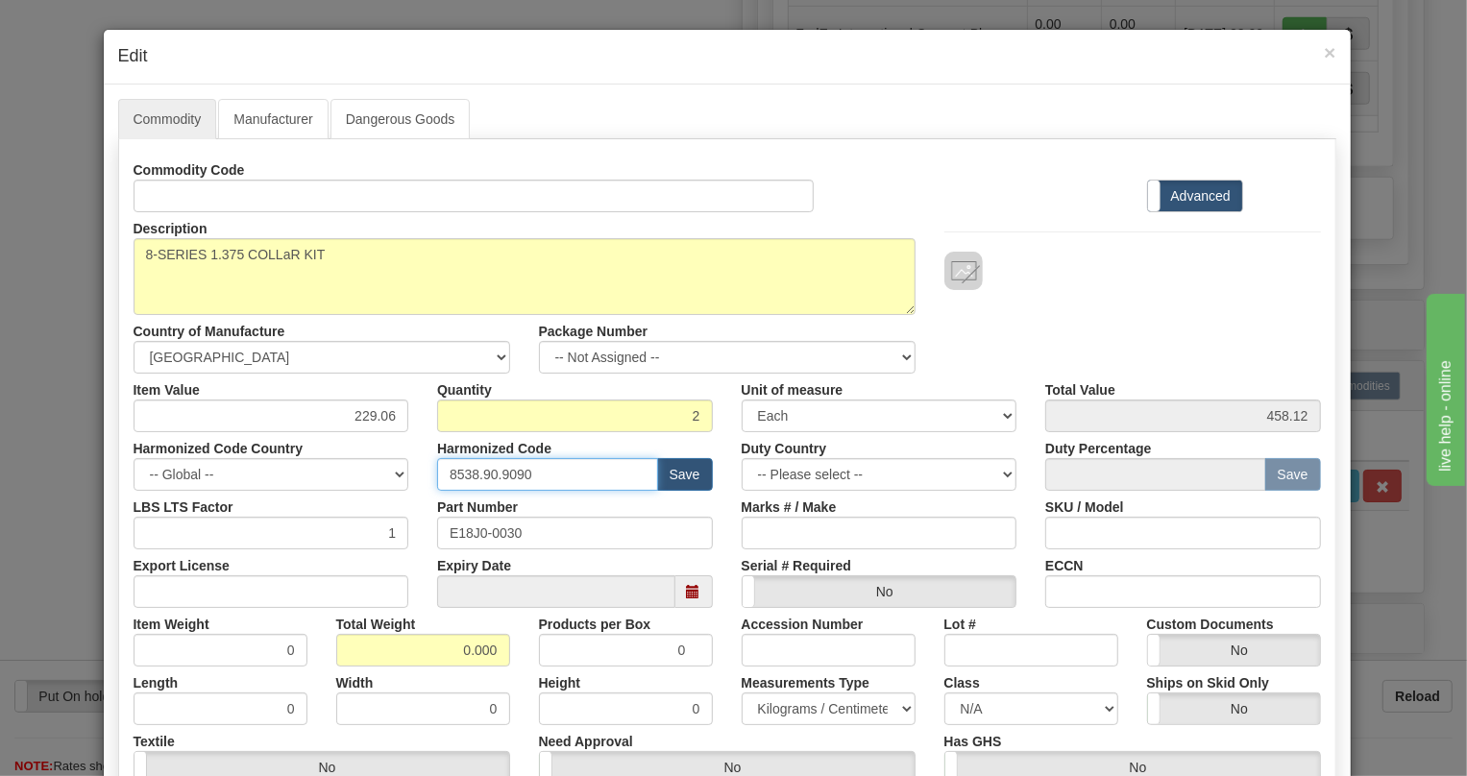
click at [505, 473] on input "8538.90.9090" at bounding box center [547, 474] width 221 height 33
paste input "818"
type input "8538.90.8180"
click at [451, 655] on input "0.000" at bounding box center [423, 650] width 174 height 33
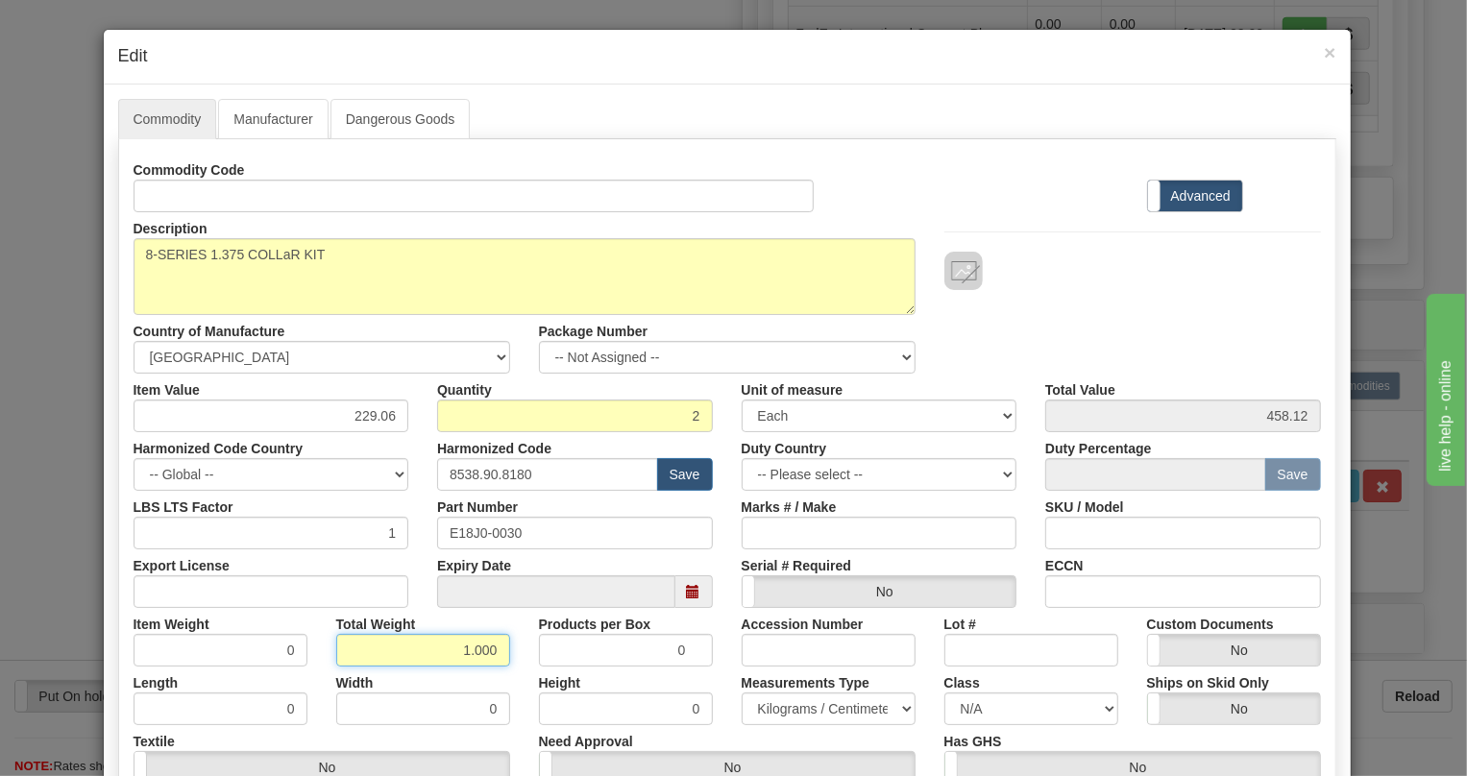
type input "1.000"
type input "0.5000"
click at [792, 711] on select "Pounds / Inches Kilograms / Centimeters" at bounding box center [829, 709] width 174 height 33
select select "0"
click at [742, 693] on select "Pounds / Inches Kilograms / Centimeters" at bounding box center [829, 709] width 174 height 33
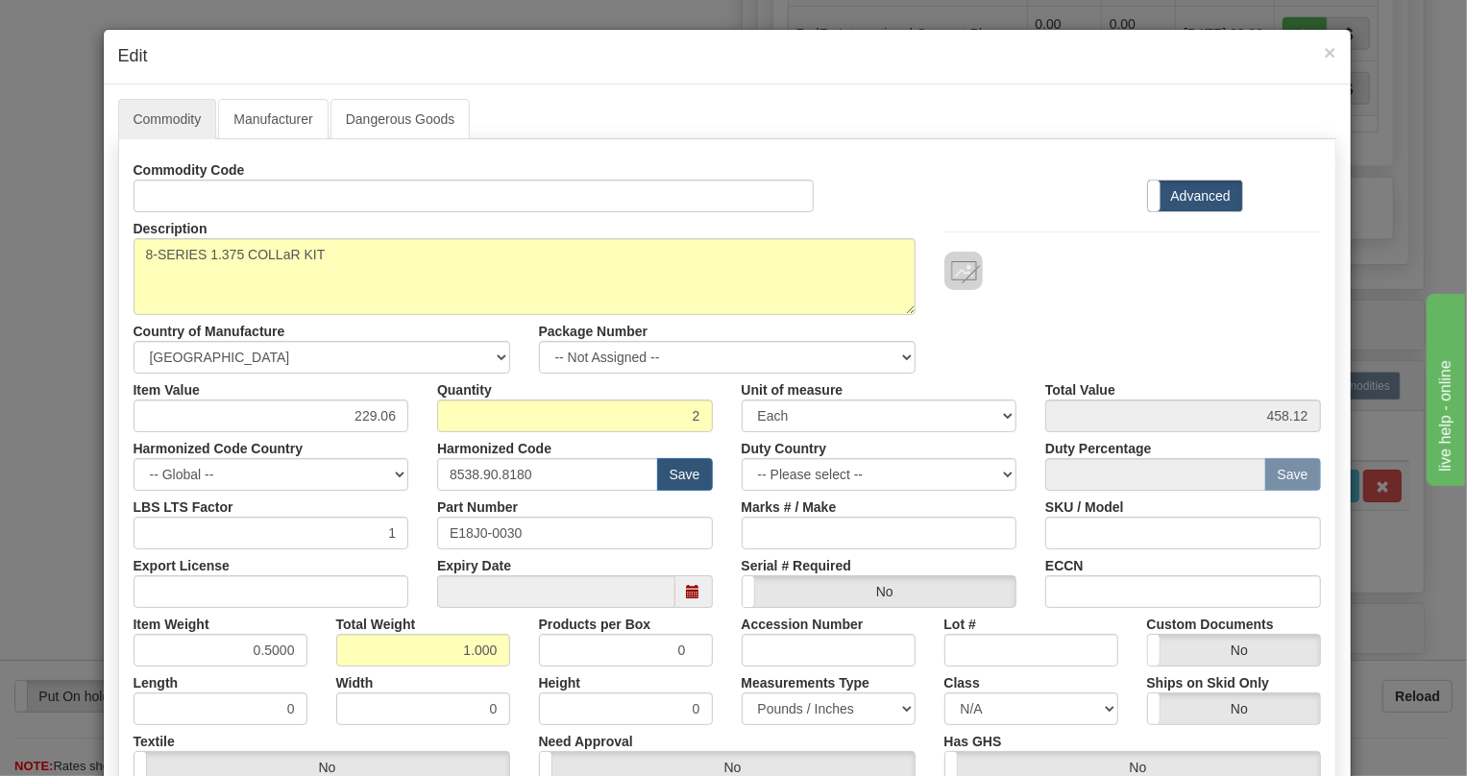
click at [727, 669] on div "Measurements Type Pounds / Inches Kilograms / Centimeters" at bounding box center [828, 696] width 203 height 59
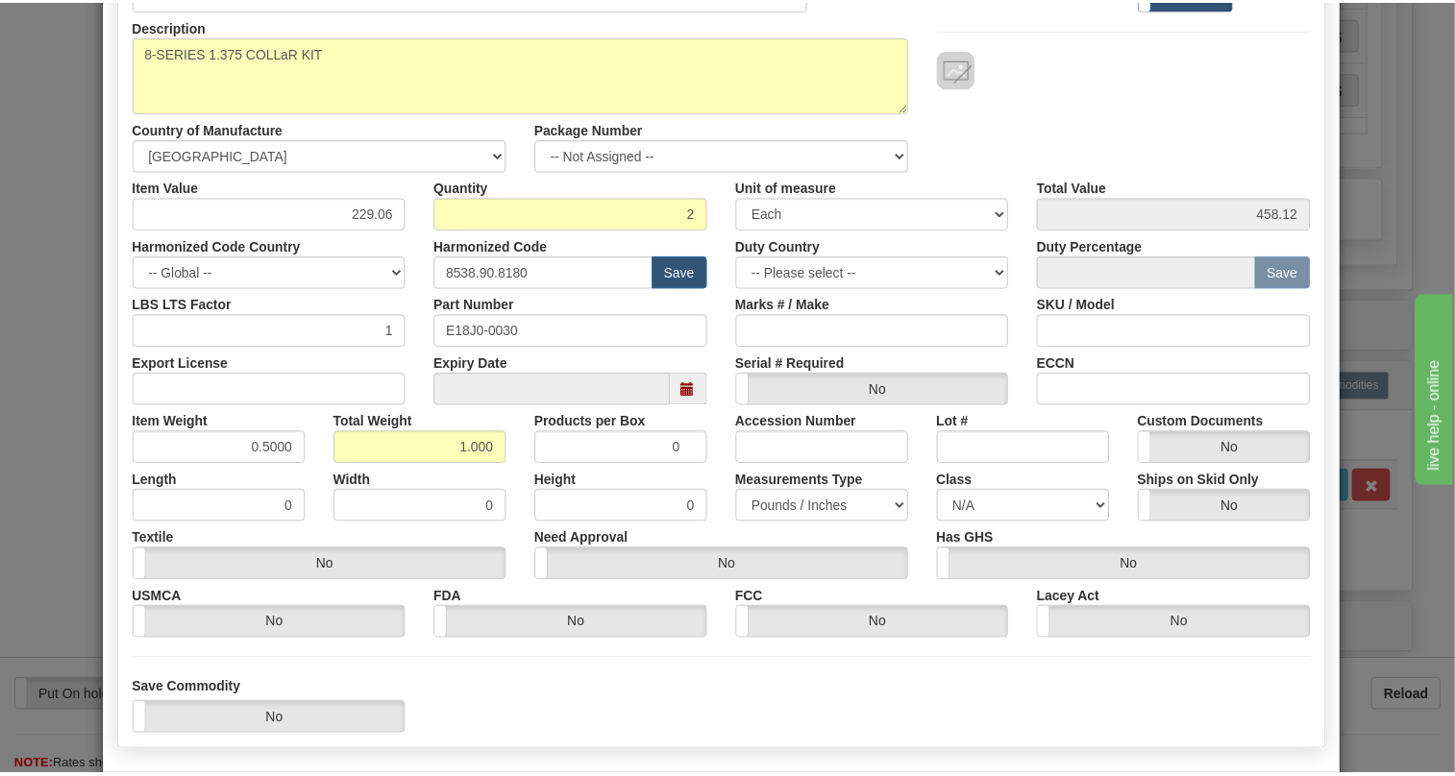
scroll to position [292, 0]
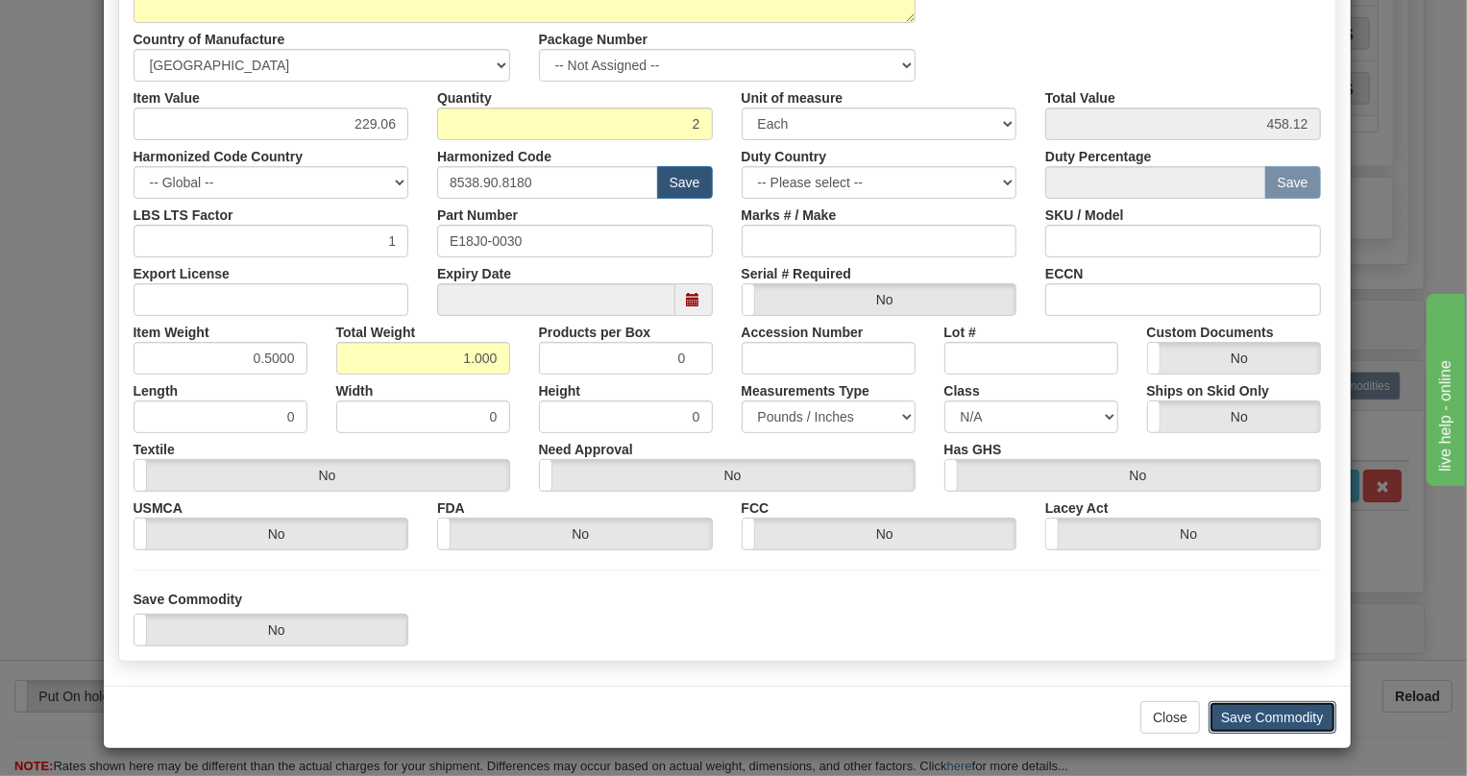
click at [1242, 715] on button "Save Commodity" at bounding box center [1273, 717] width 128 height 33
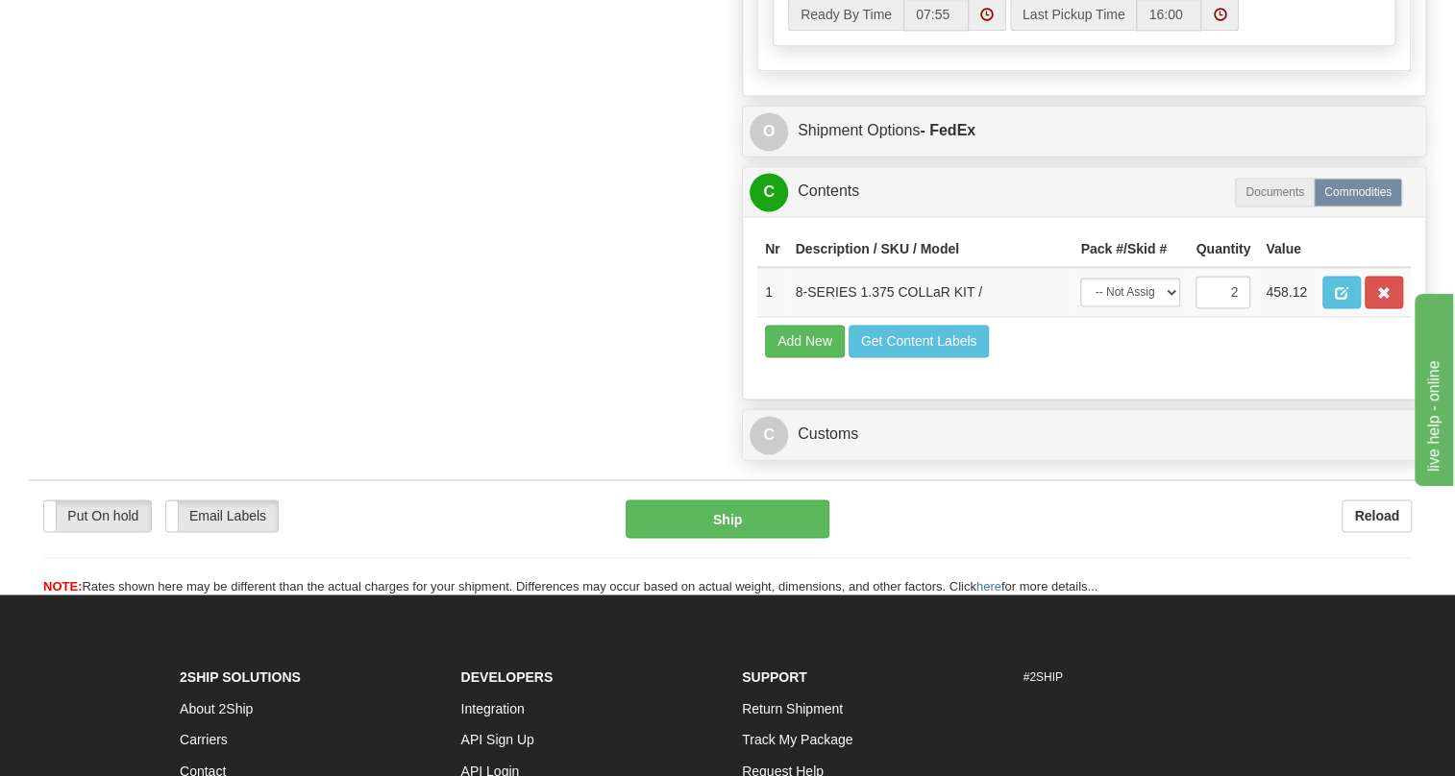
scroll to position [1485, 0]
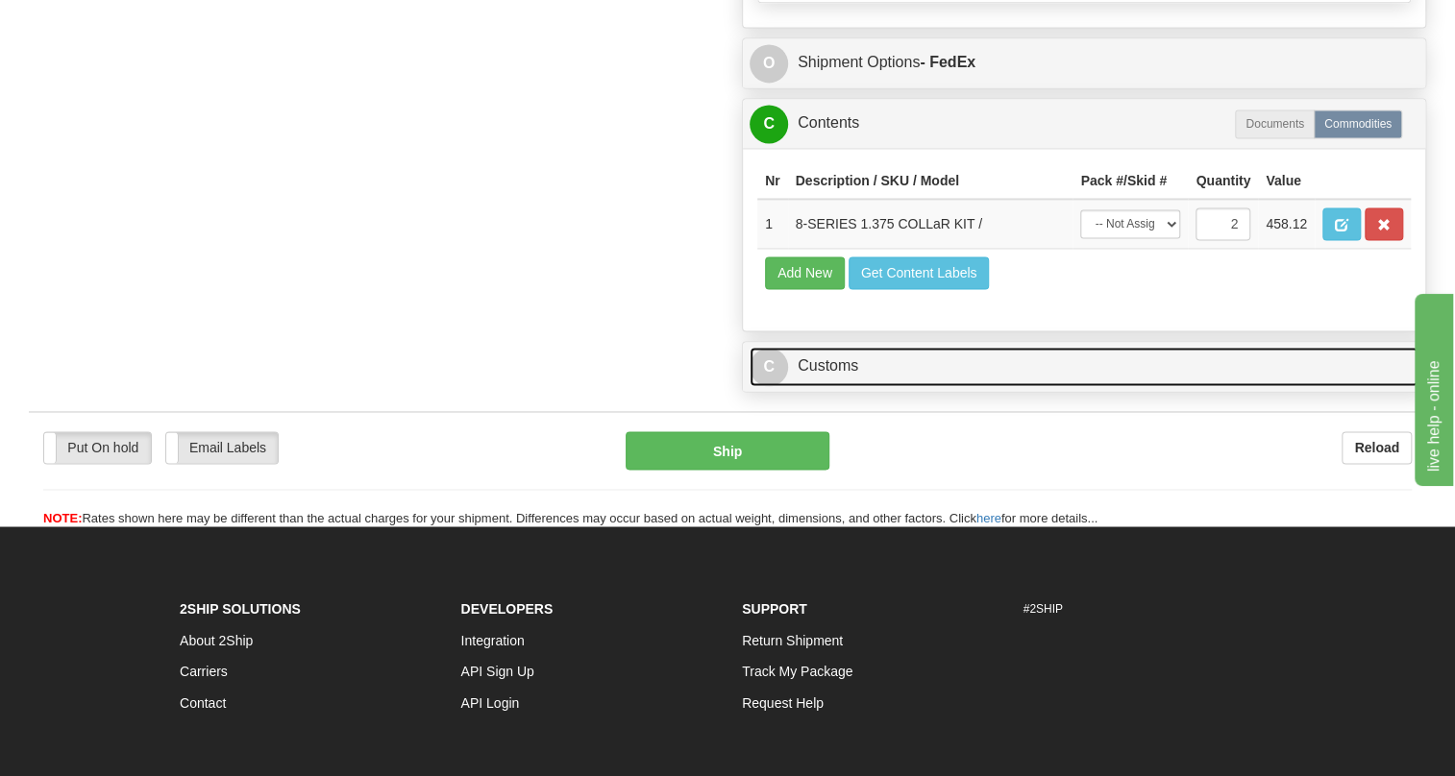
click at [821, 386] on link "C Customs" at bounding box center [1084, 366] width 669 height 39
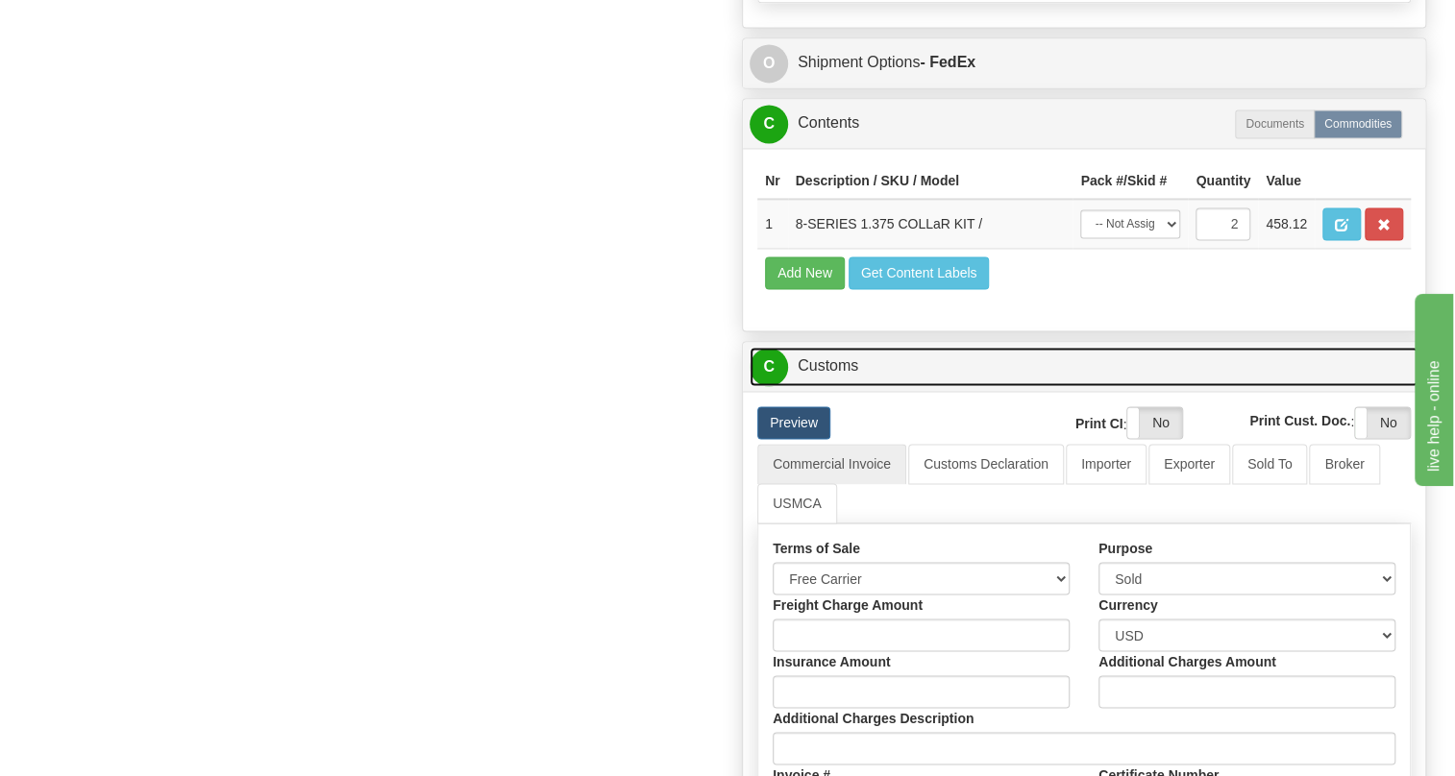
click at [821, 386] on link "C Customs" at bounding box center [1084, 366] width 669 height 39
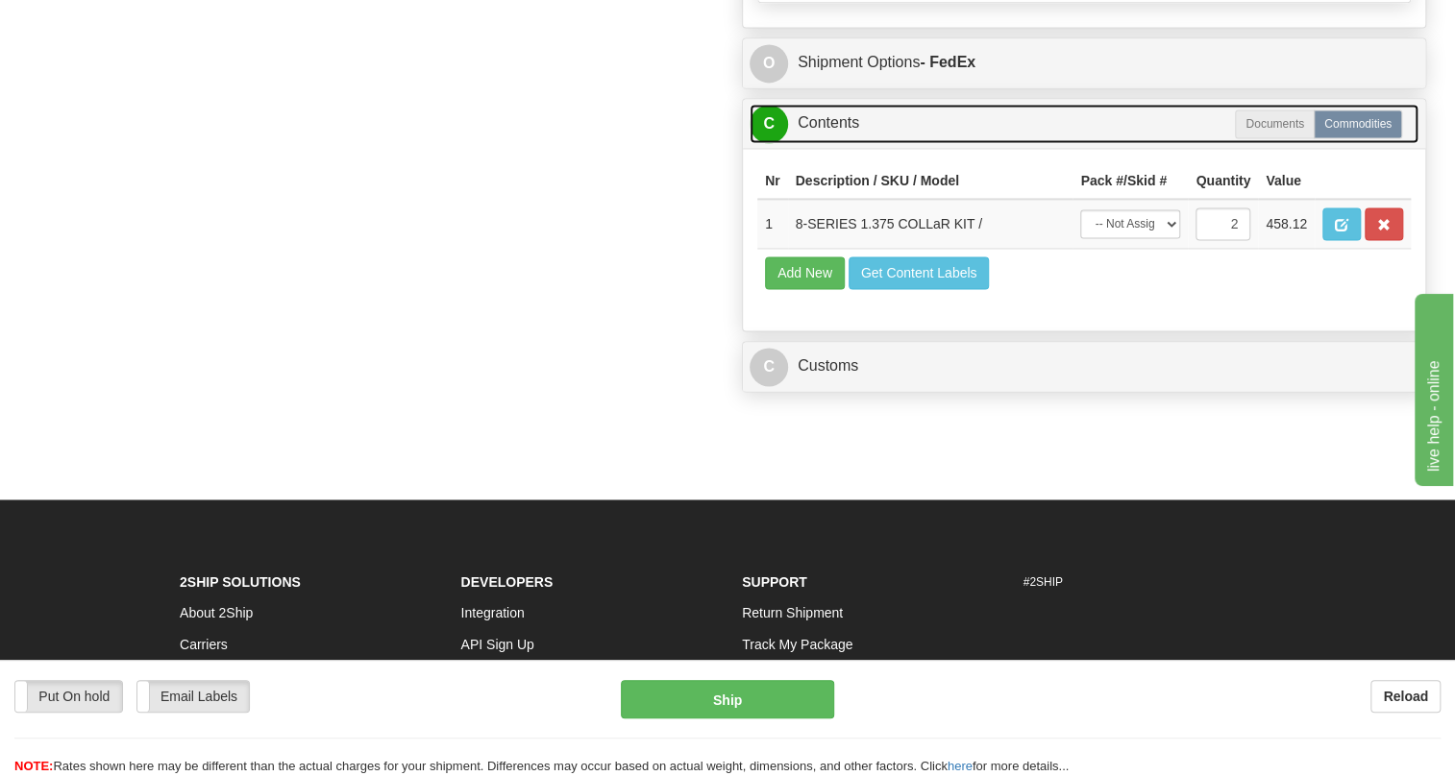
click at [835, 143] on link "C Contents" at bounding box center [1084, 123] width 669 height 39
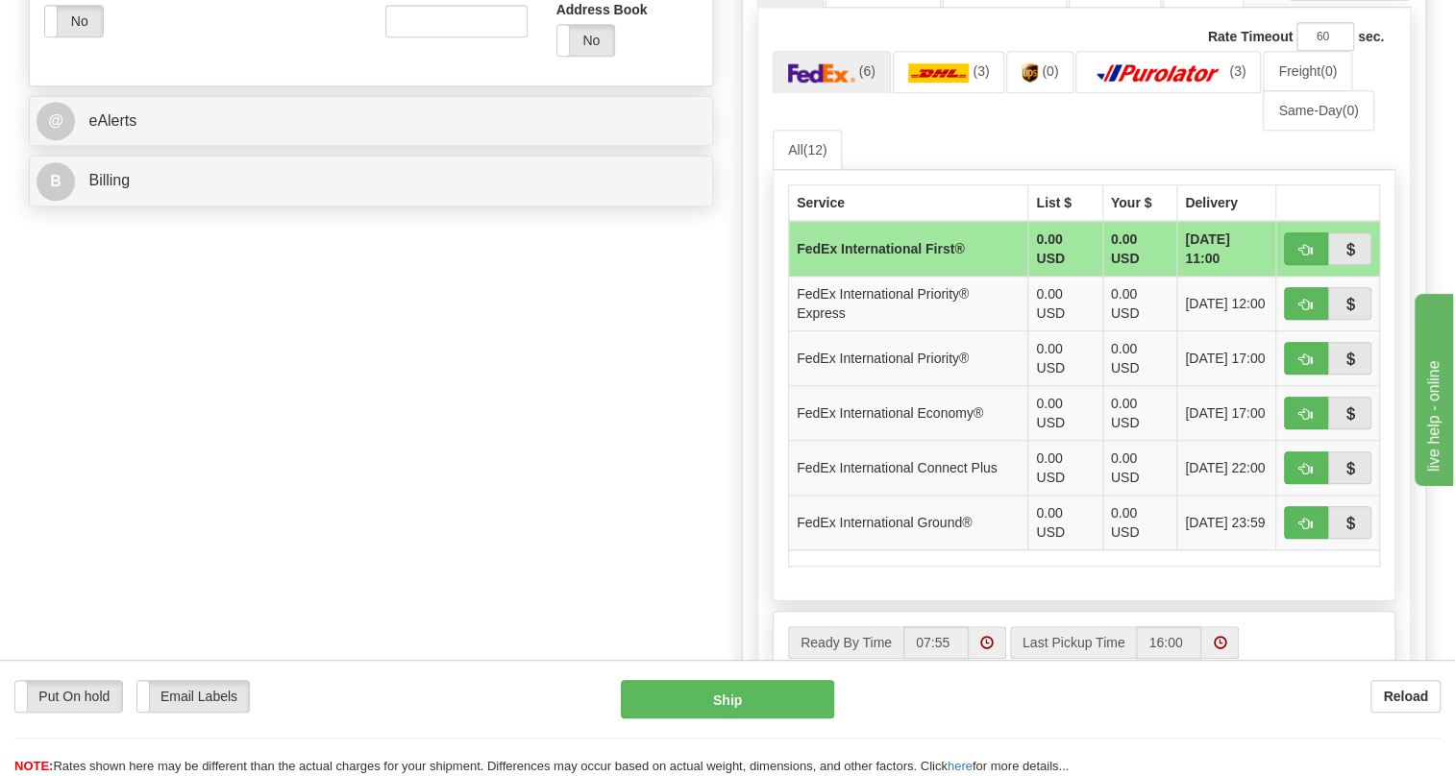
scroll to position [786, 0]
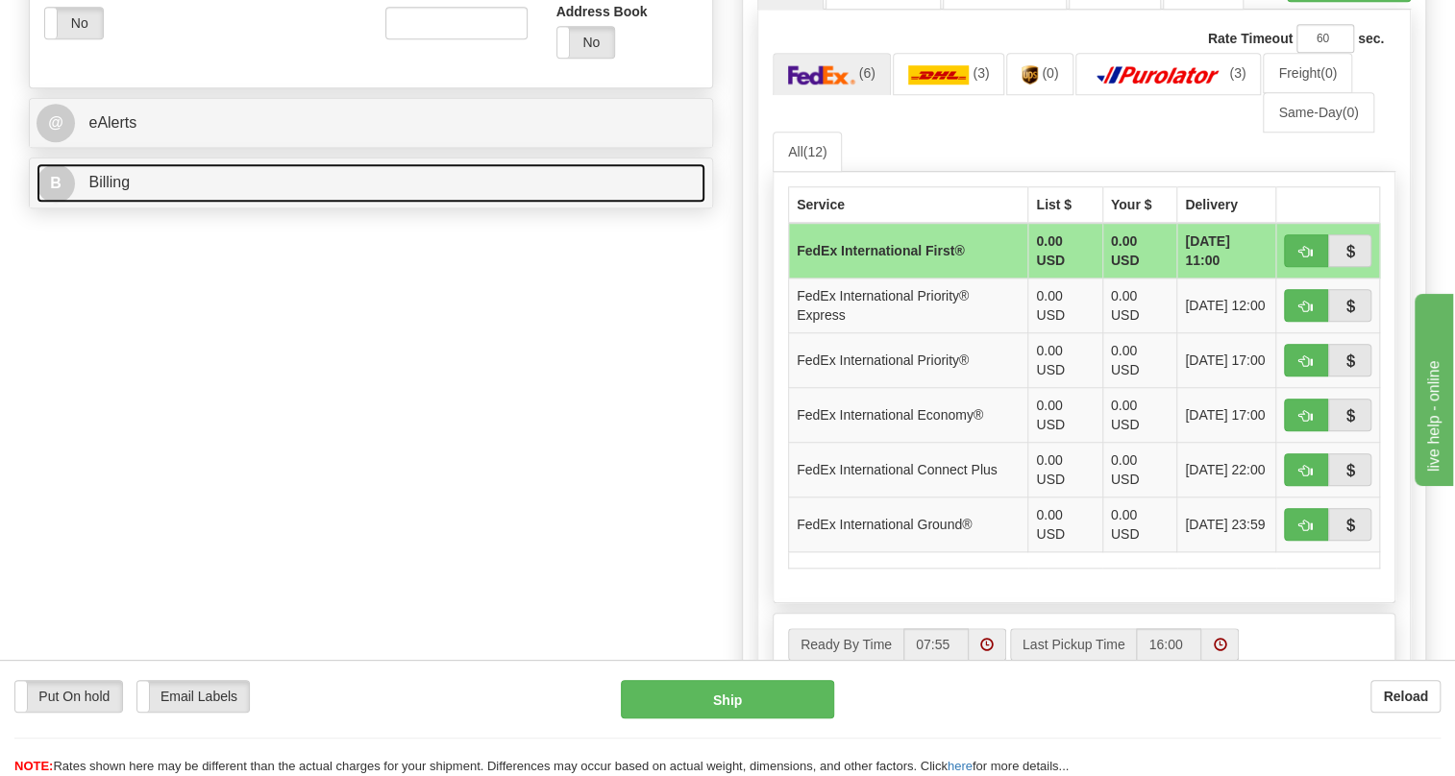
click at [119, 203] on link "B Billing" at bounding box center [371, 182] width 669 height 39
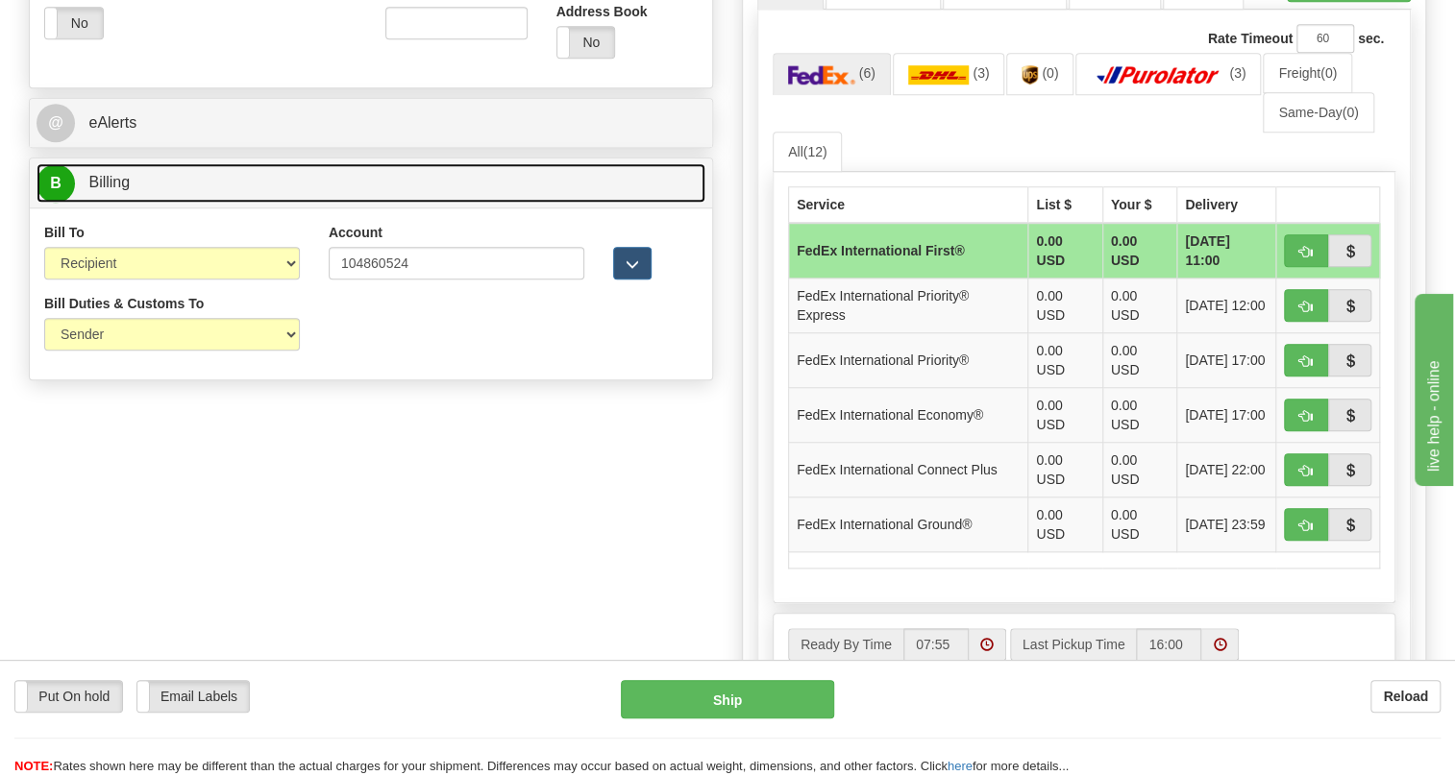
click at [118, 190] on span "Billing" at bounding box center [108, 182] width 41 height 16
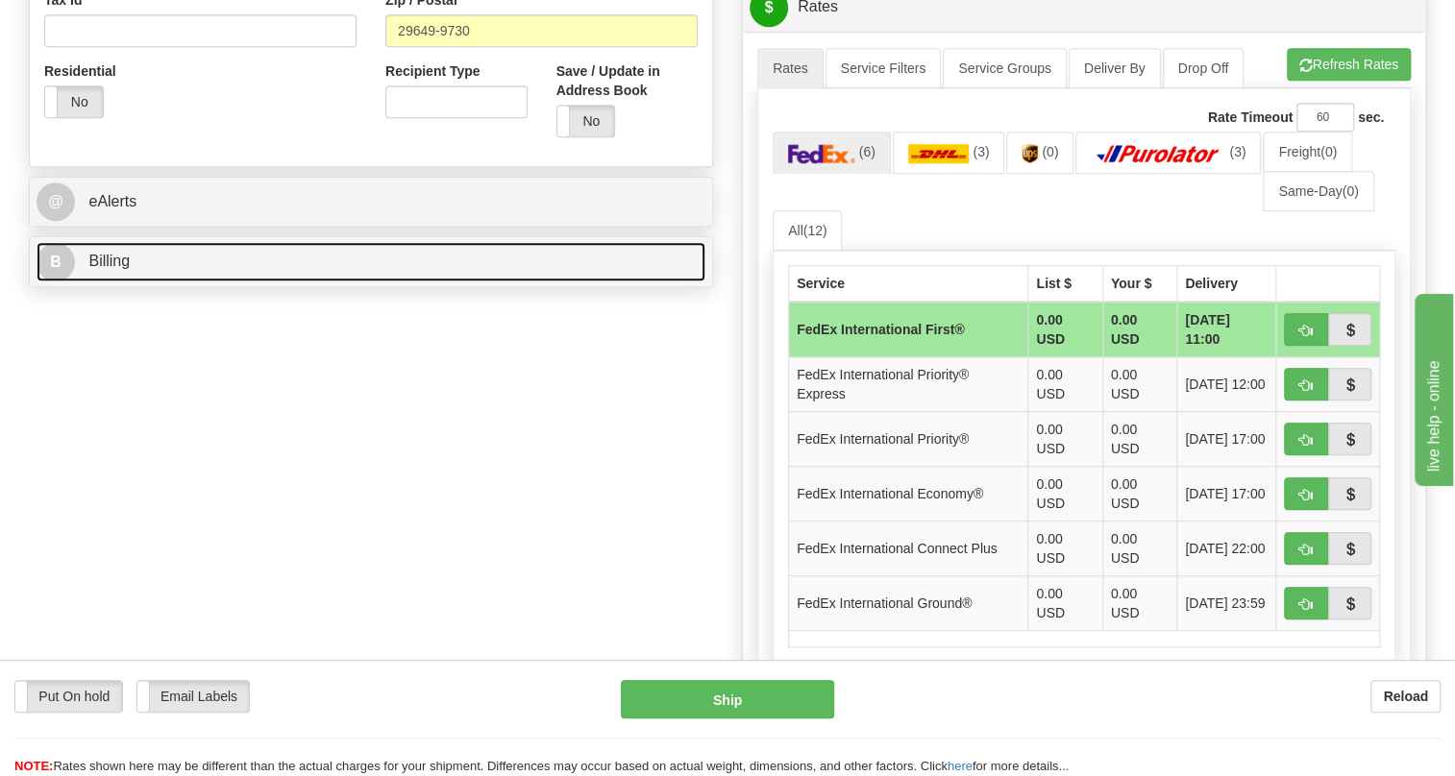
scroll to position [436, 0]
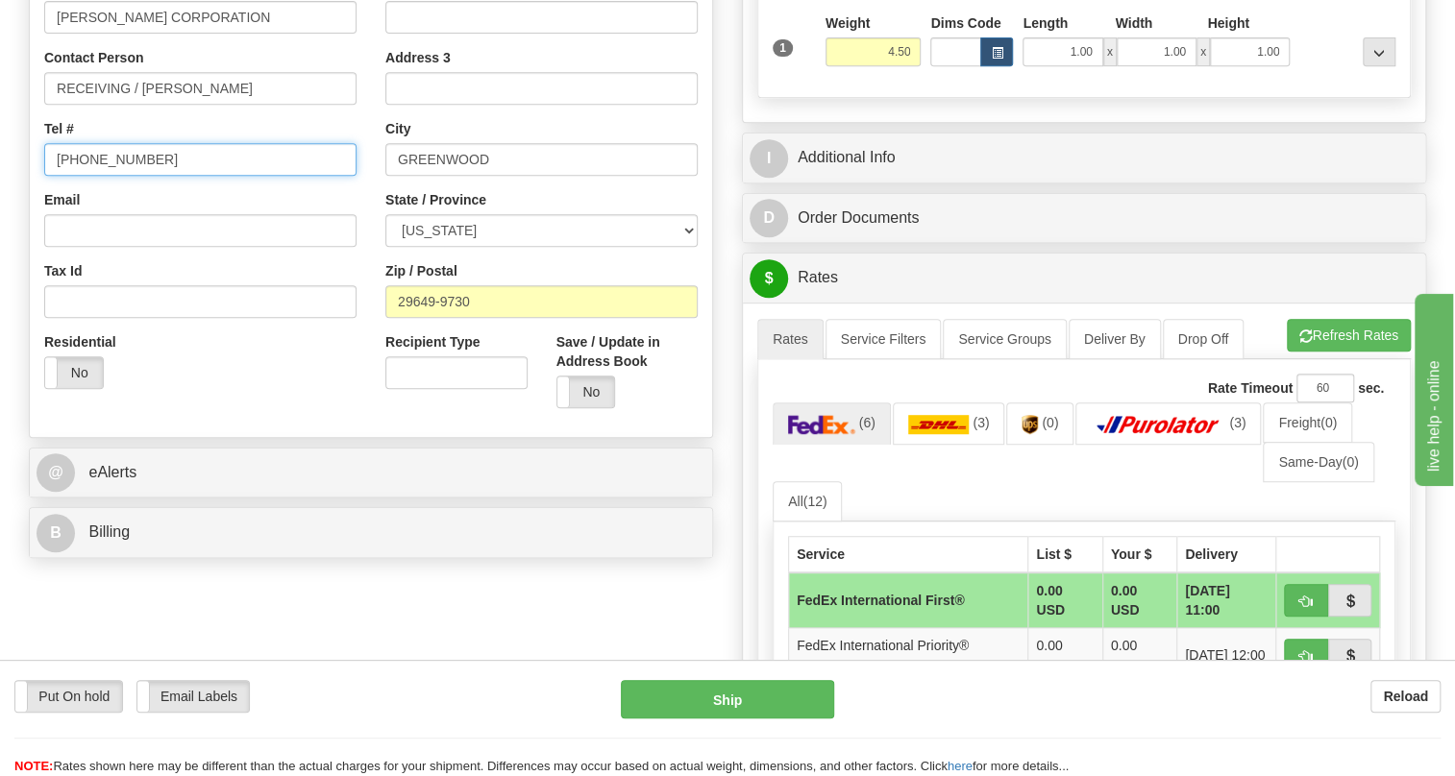
click at [114, 176] on input "[PHONE_NUMBER]" at bounding box center [200, 159] width 312 height 33
paste input "864-942-6231"
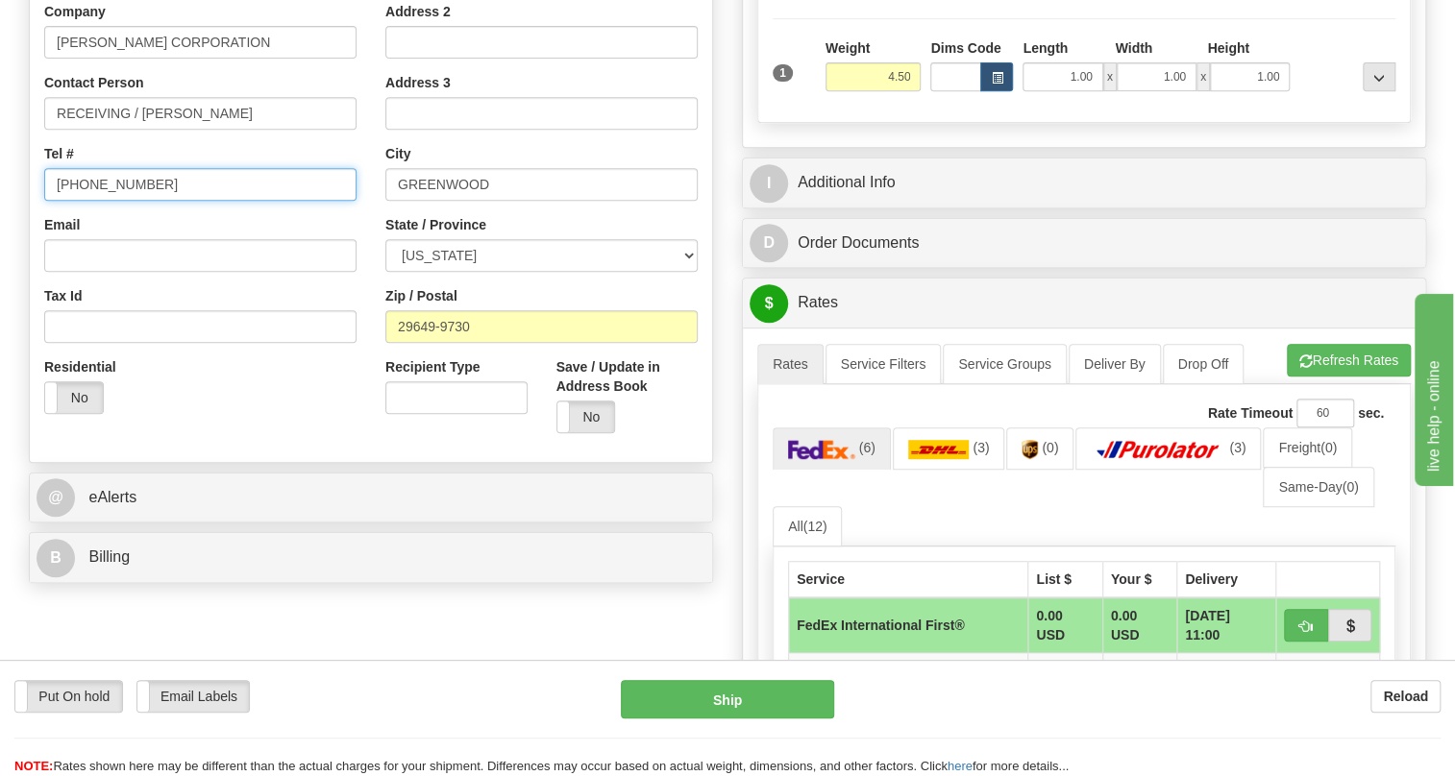
scroll to position [524, 0]
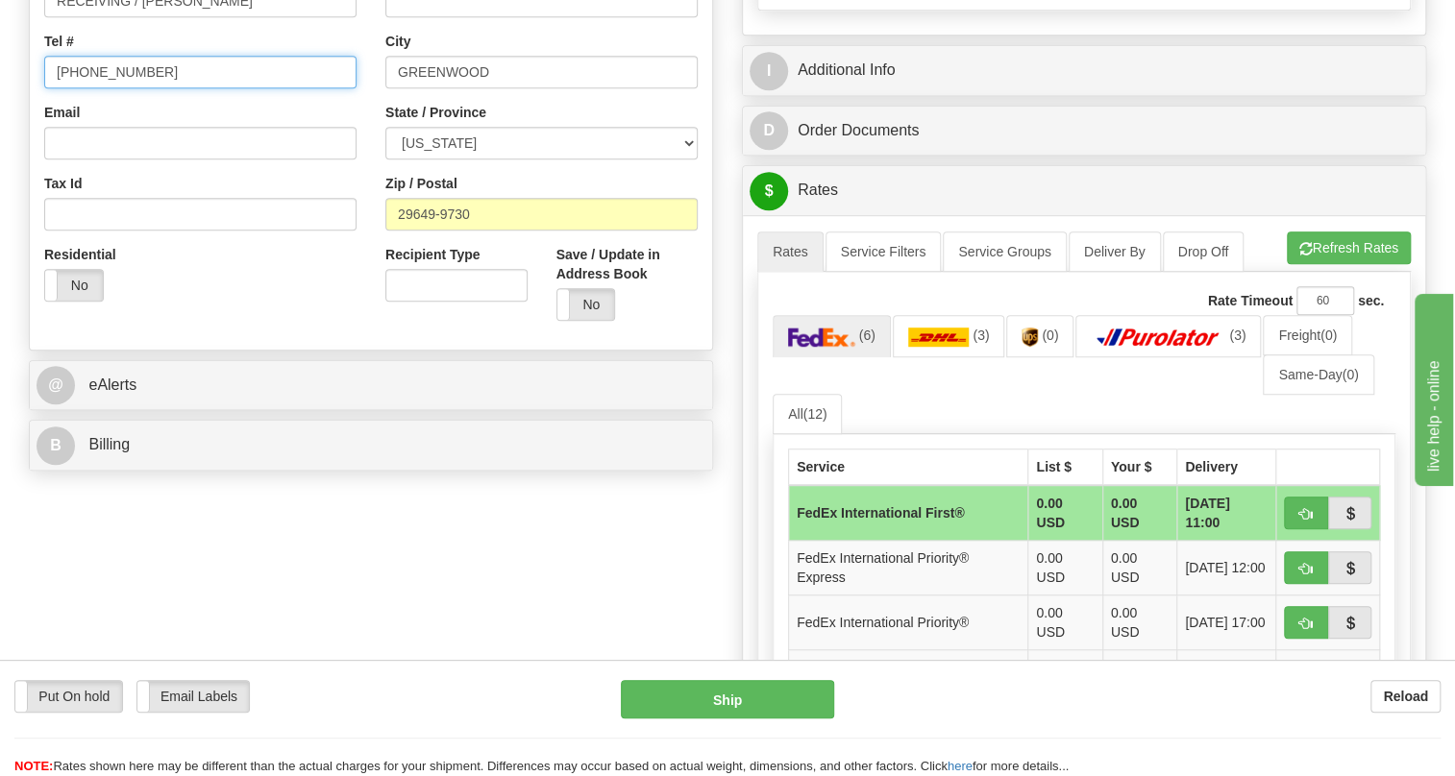
type input "864-942-6231"
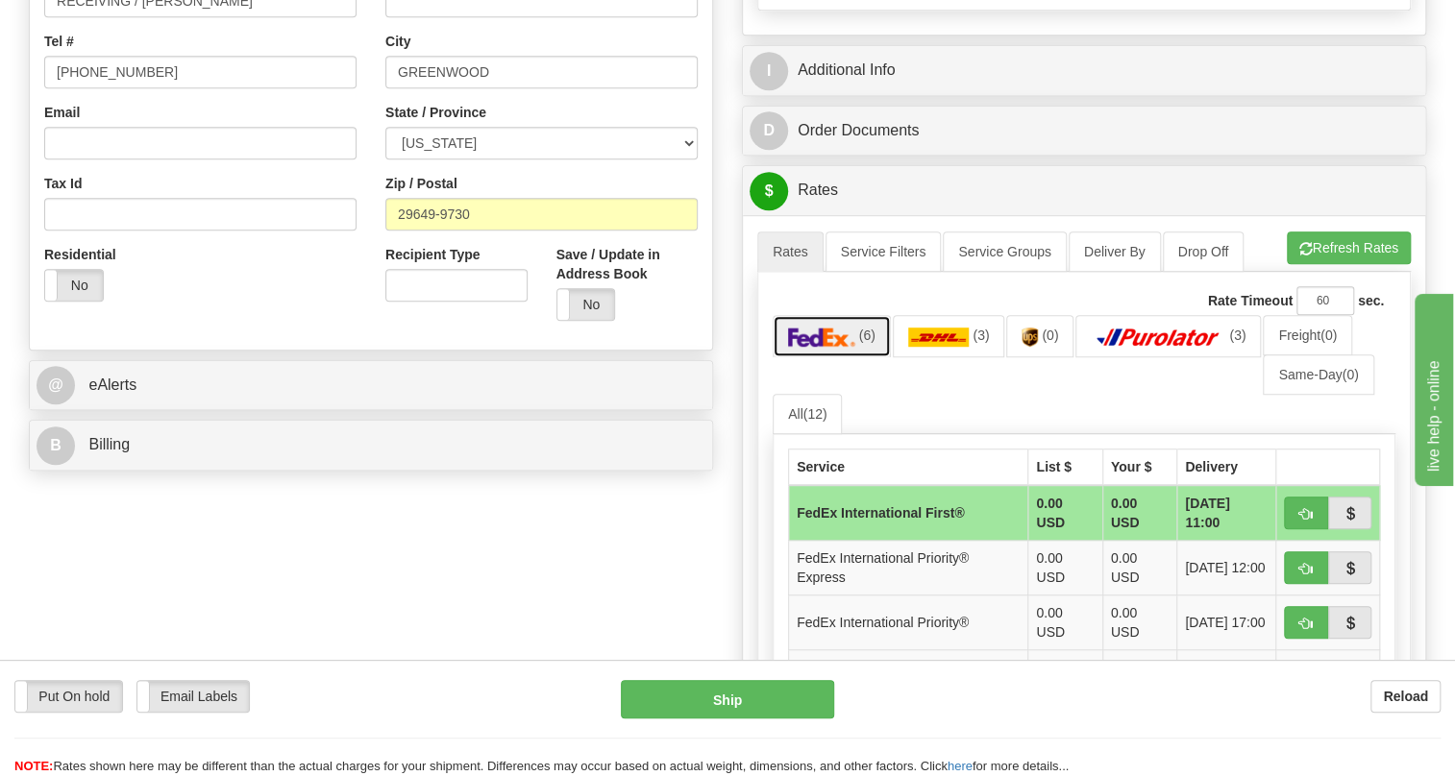
click at [841, 347] on img at bounding box center [821, 337] width 67 height 19
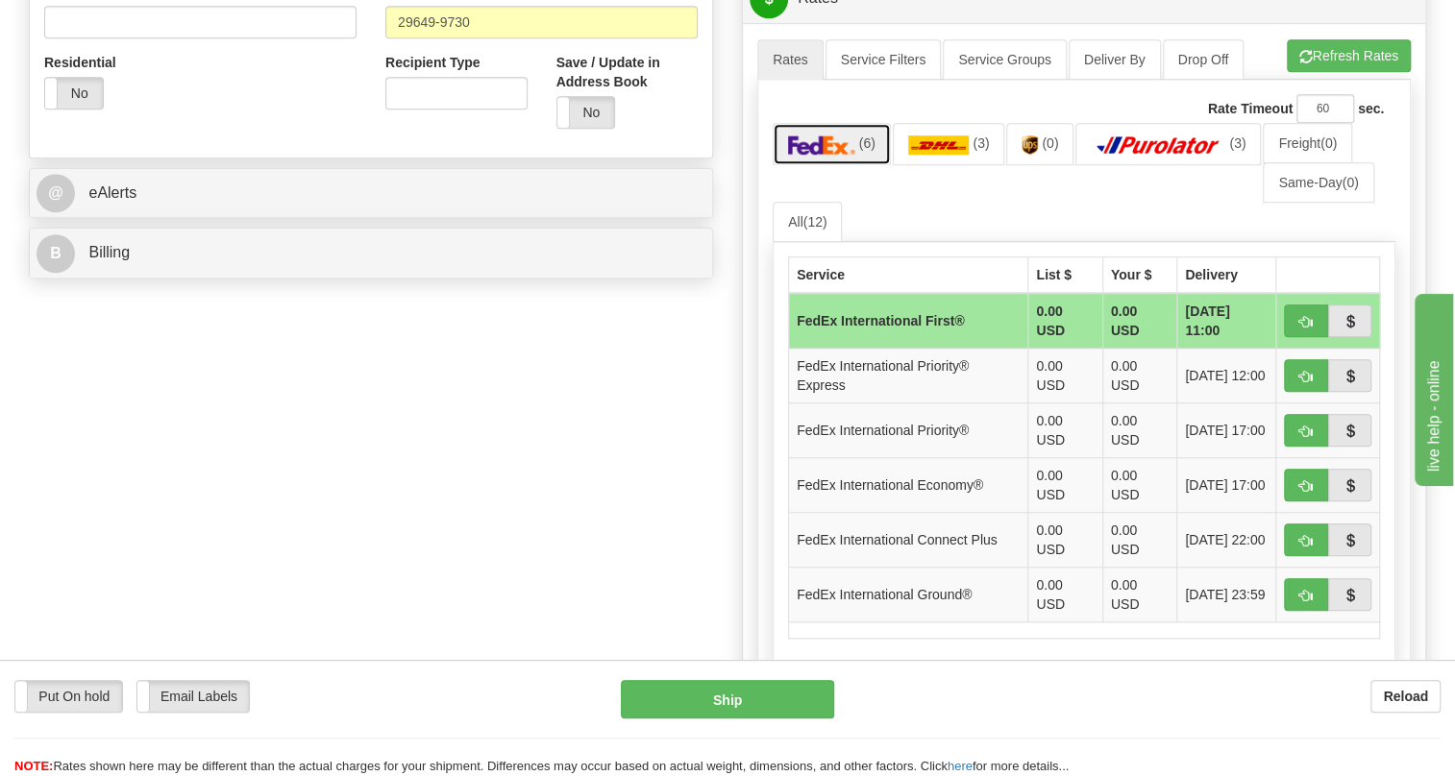
scroll to position [786, 0]
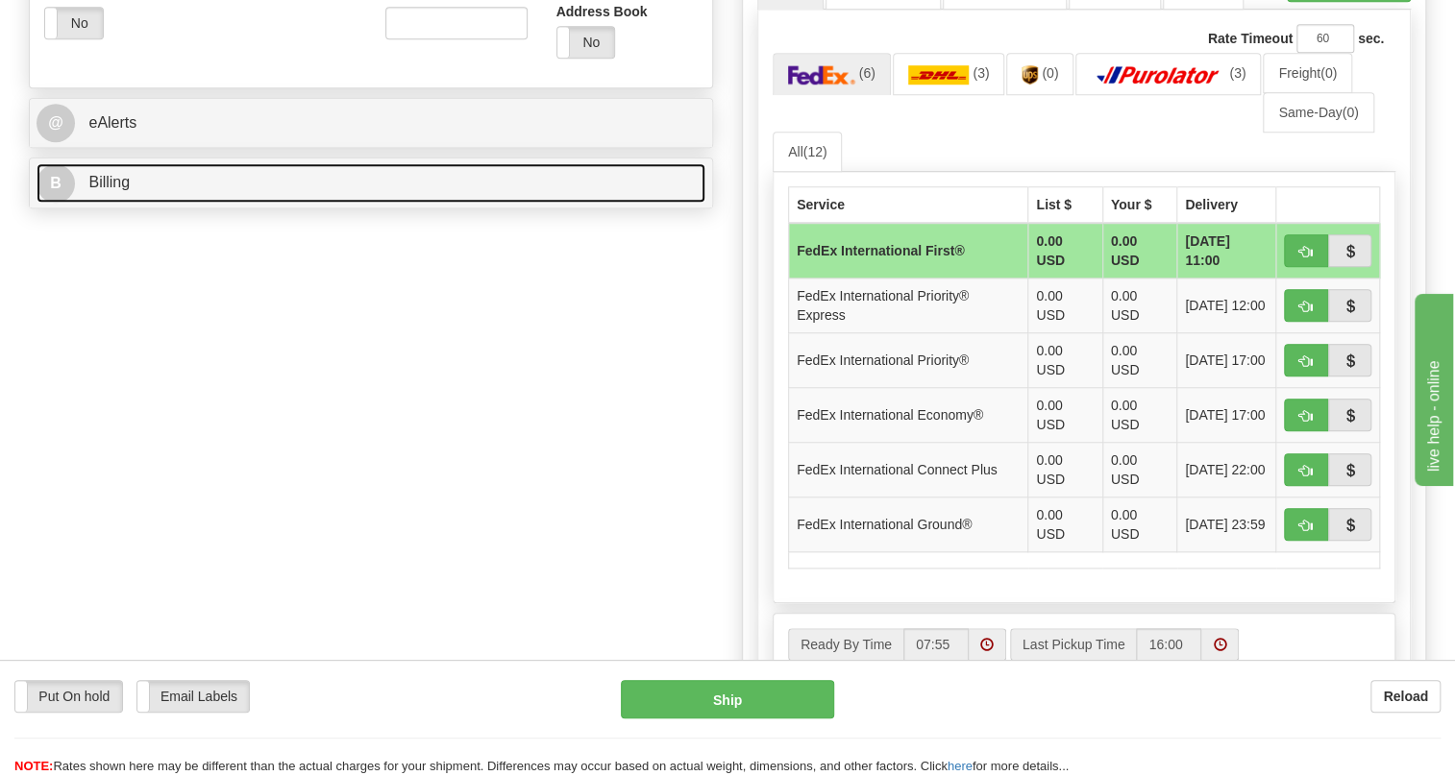
click at [102, 190] on span "Billing" at bounding box center [108, 182] width 41 height 16
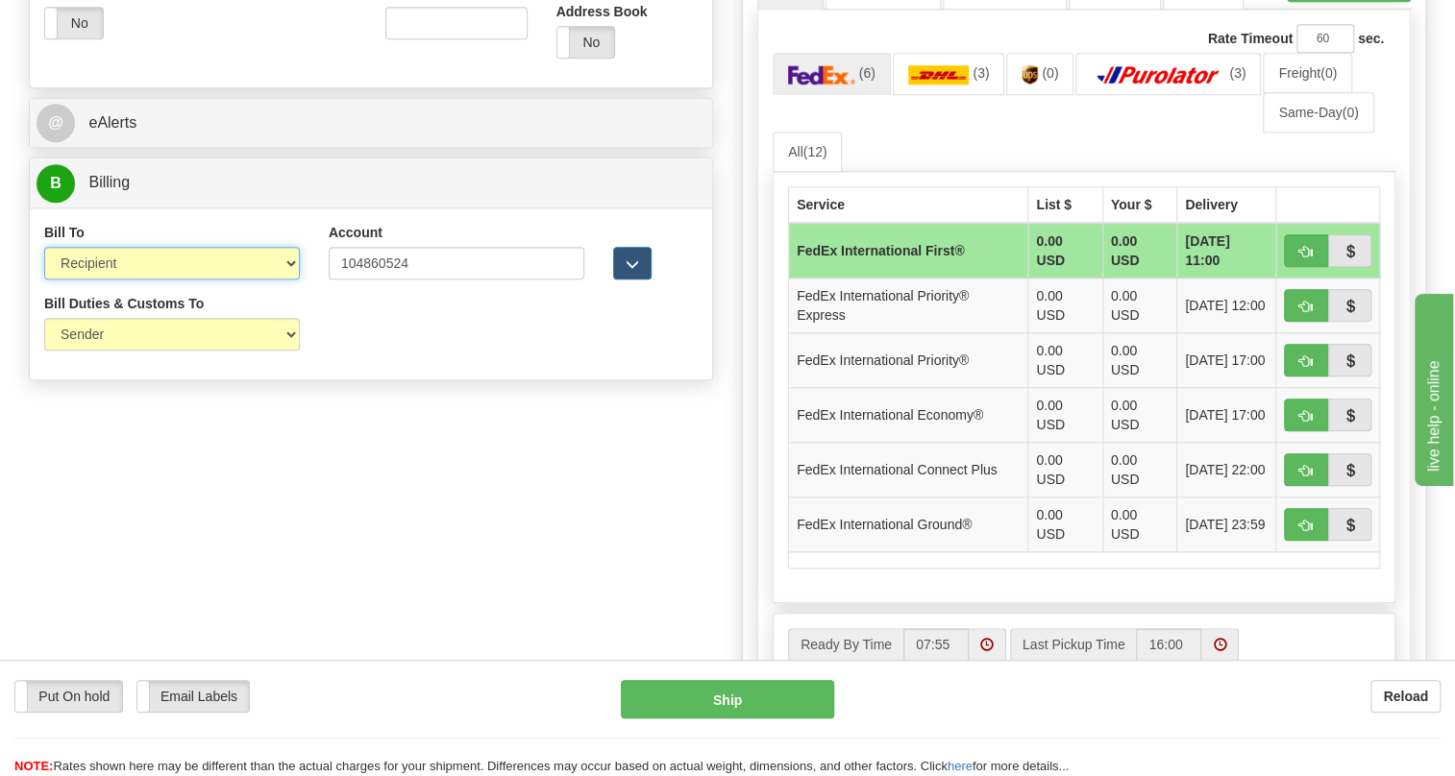
click at [162, 280] on select "Sender Recipient Third Party Collect" at bounding box center [172, 263] width 256 height 33
click at [44, 280] on select "Sender Recipient Third Party Collect" at bounding box center [172, 263] width 256 height 33
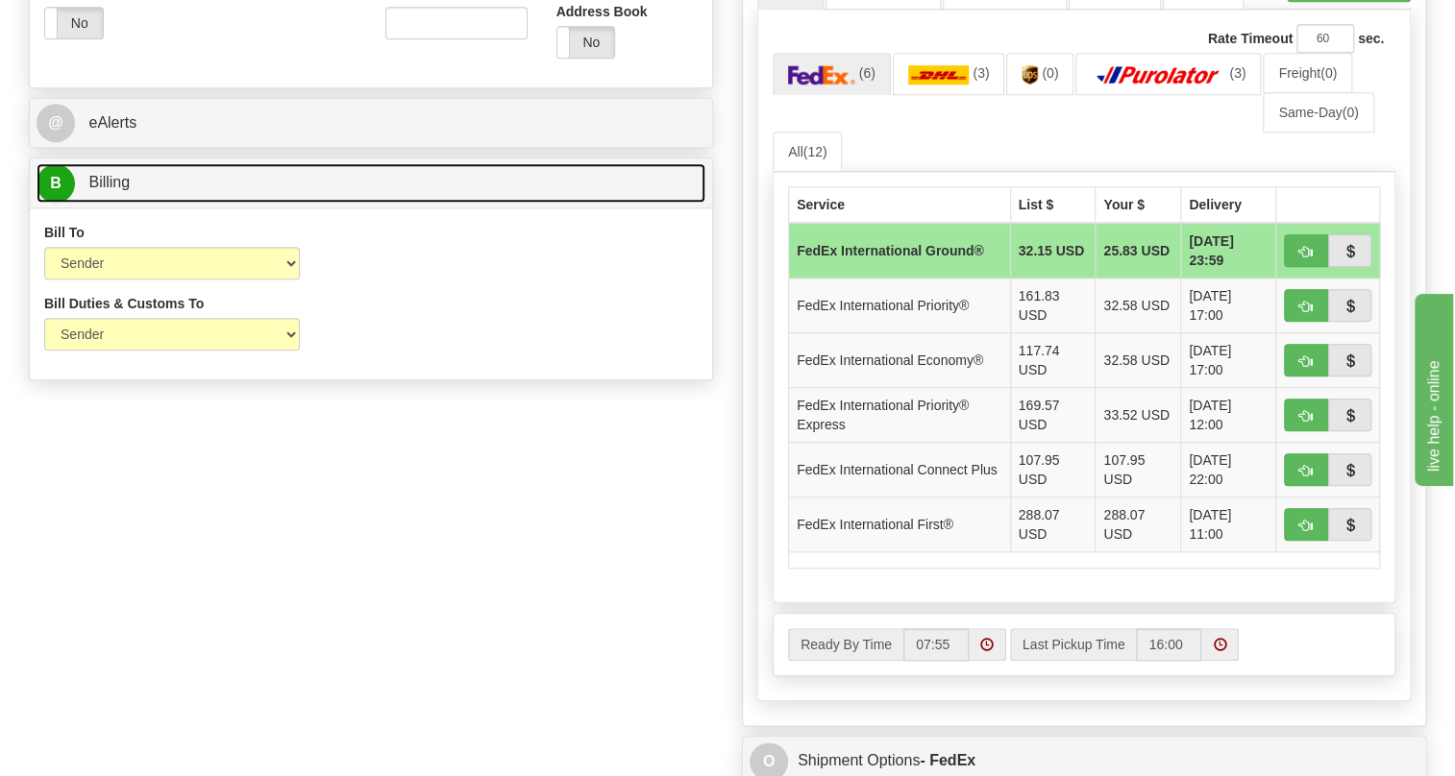
click at [114, 190] on span "Billing" at bounding box center [108, 182] width 41 height 16
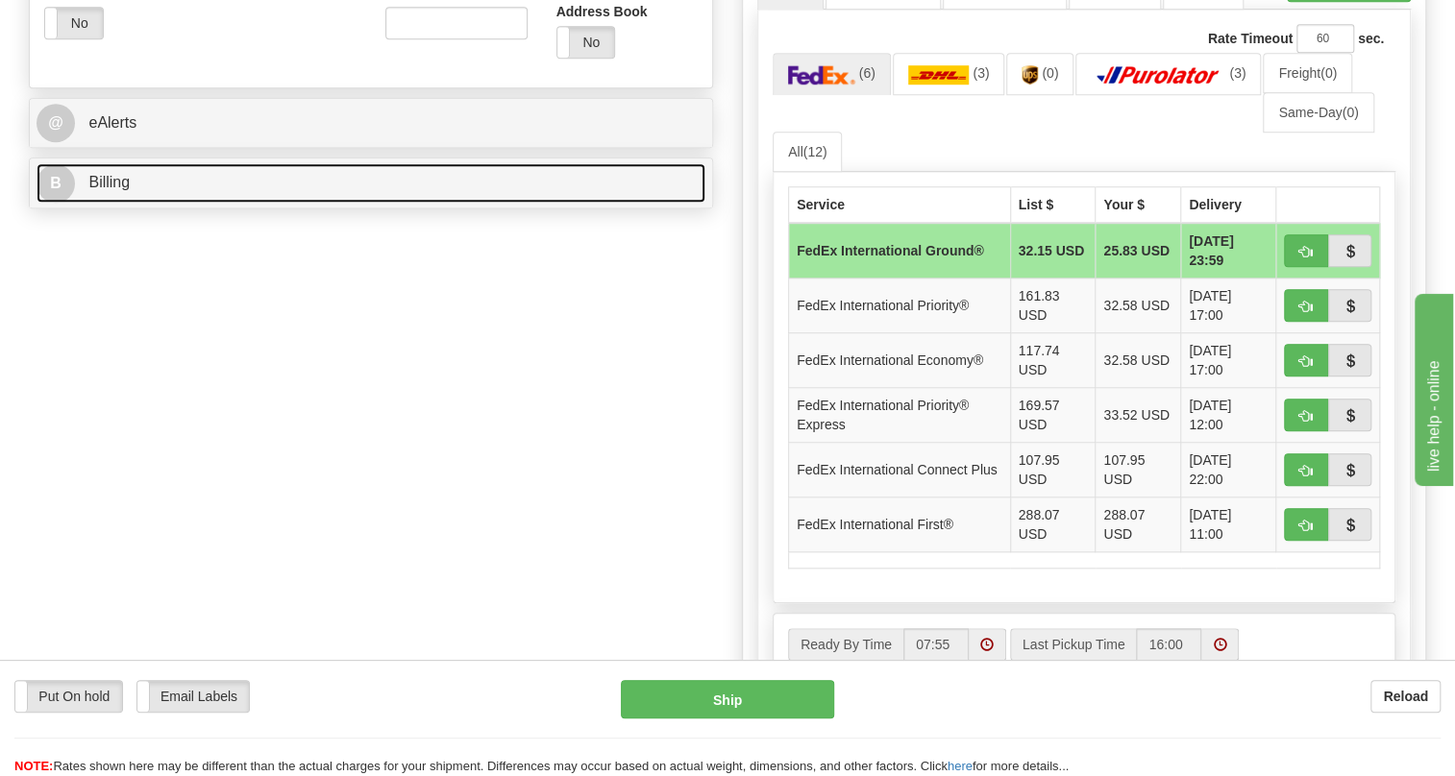
click at [114, 190] on span "Billing" at bounding box center [108, 182] width 41 height 16
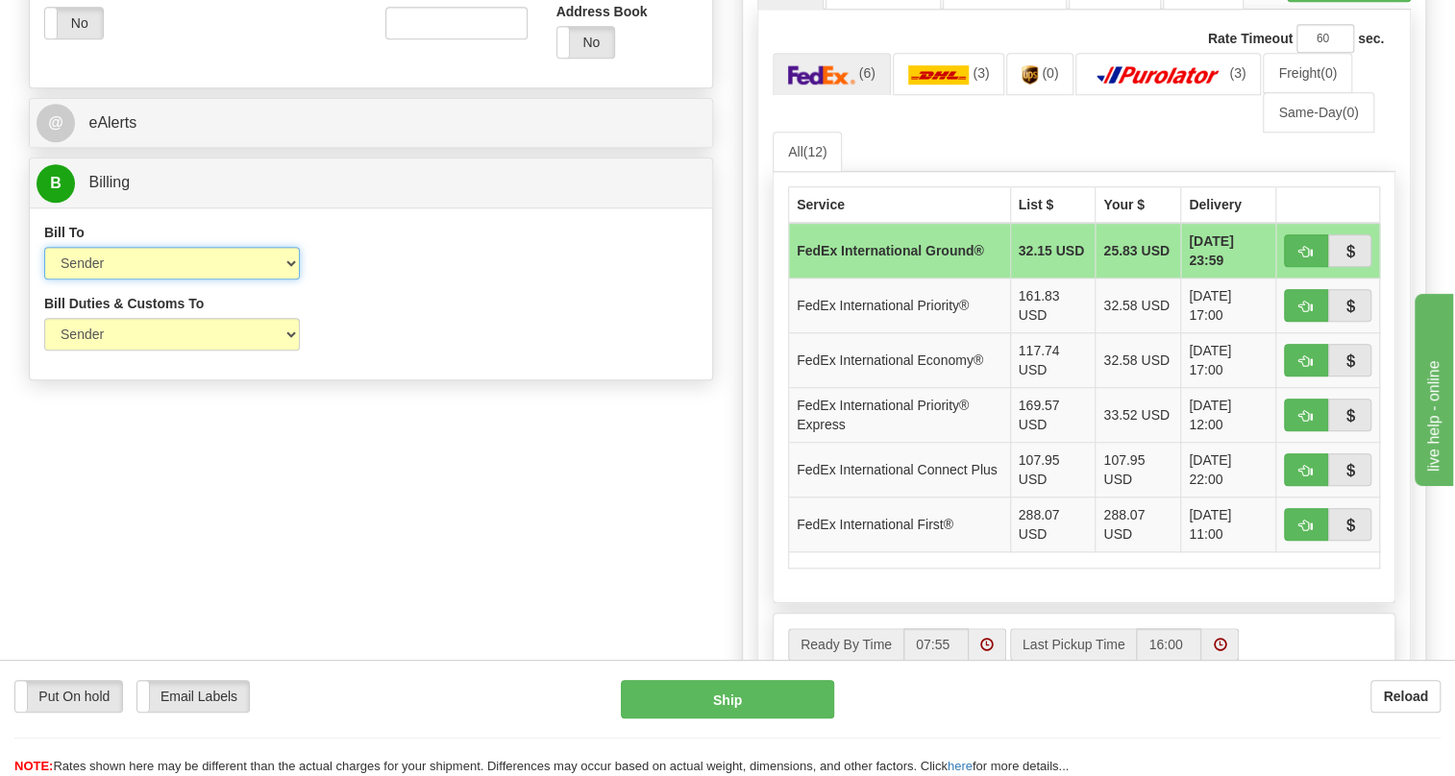
click at [135, 280] on select "Sender Recipient Third Party Collect" at bounding box center [172, 263] width 256 height 33
select select "2"
click at [44, 280] on select "Sender Recipient Third Party Collect" at bounding box center [172, 263] width 256 height 33
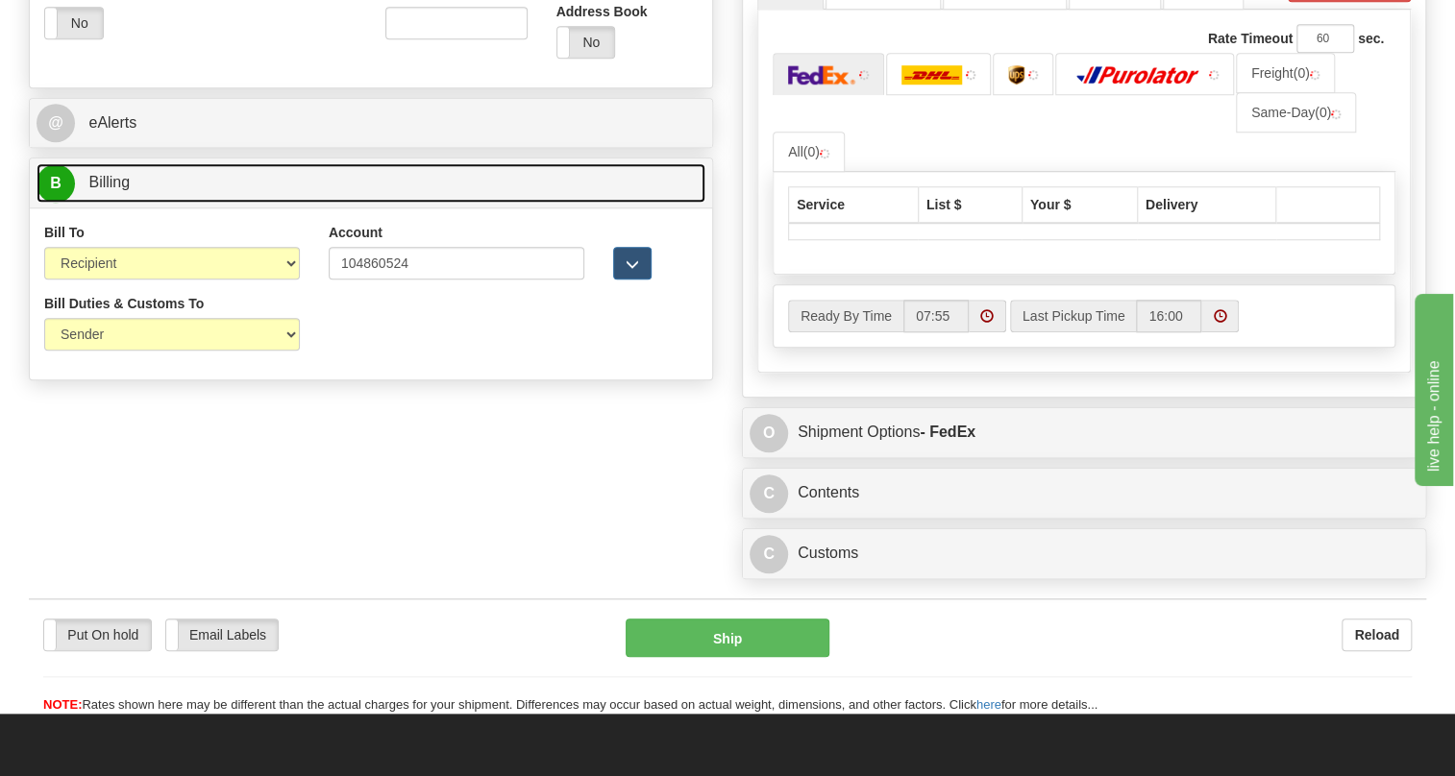
click at [115, 190] on span "Billing" at bounding box center [108, 182] width 41 height 16
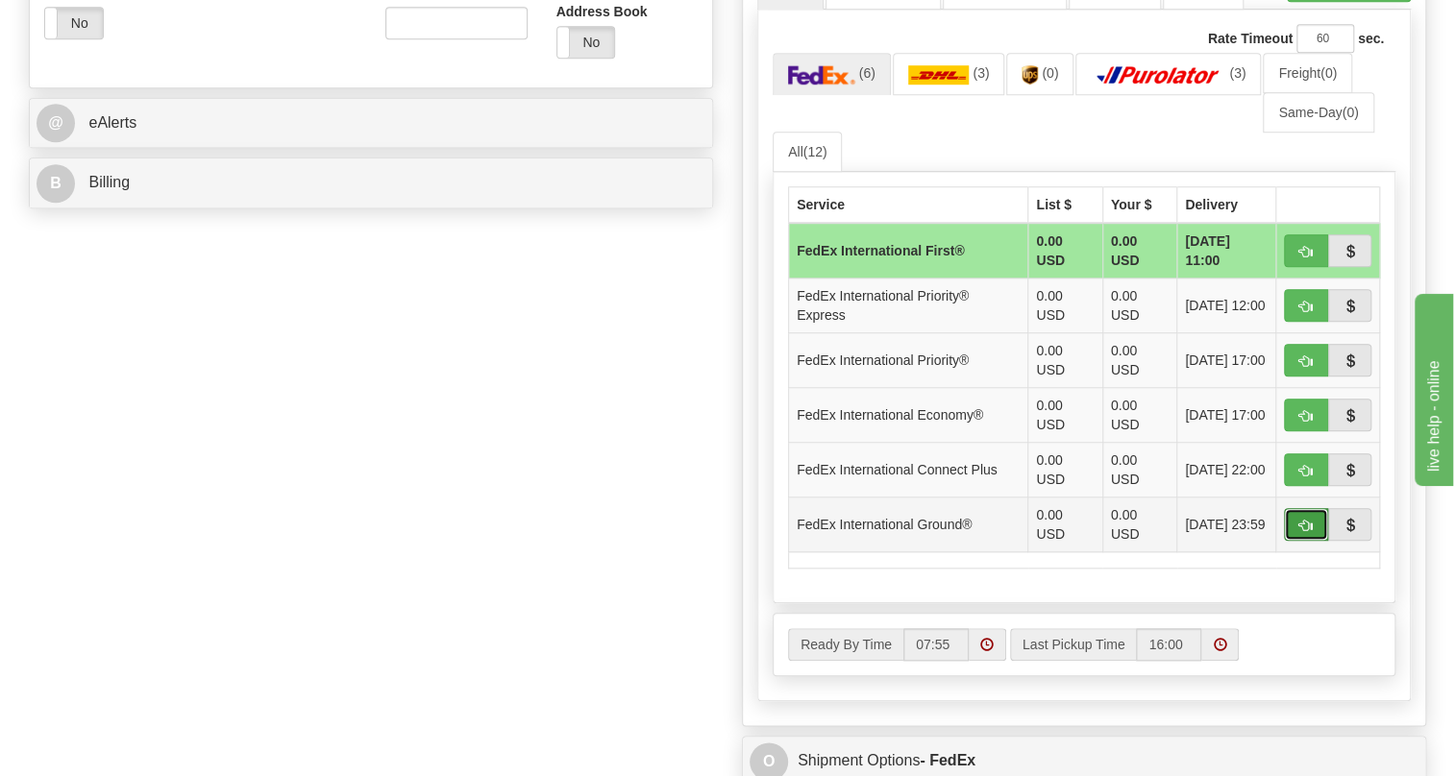
click at [1304, 532] on span "button" at bounding box center [1305, 526] width 13 height 12
type input "92"
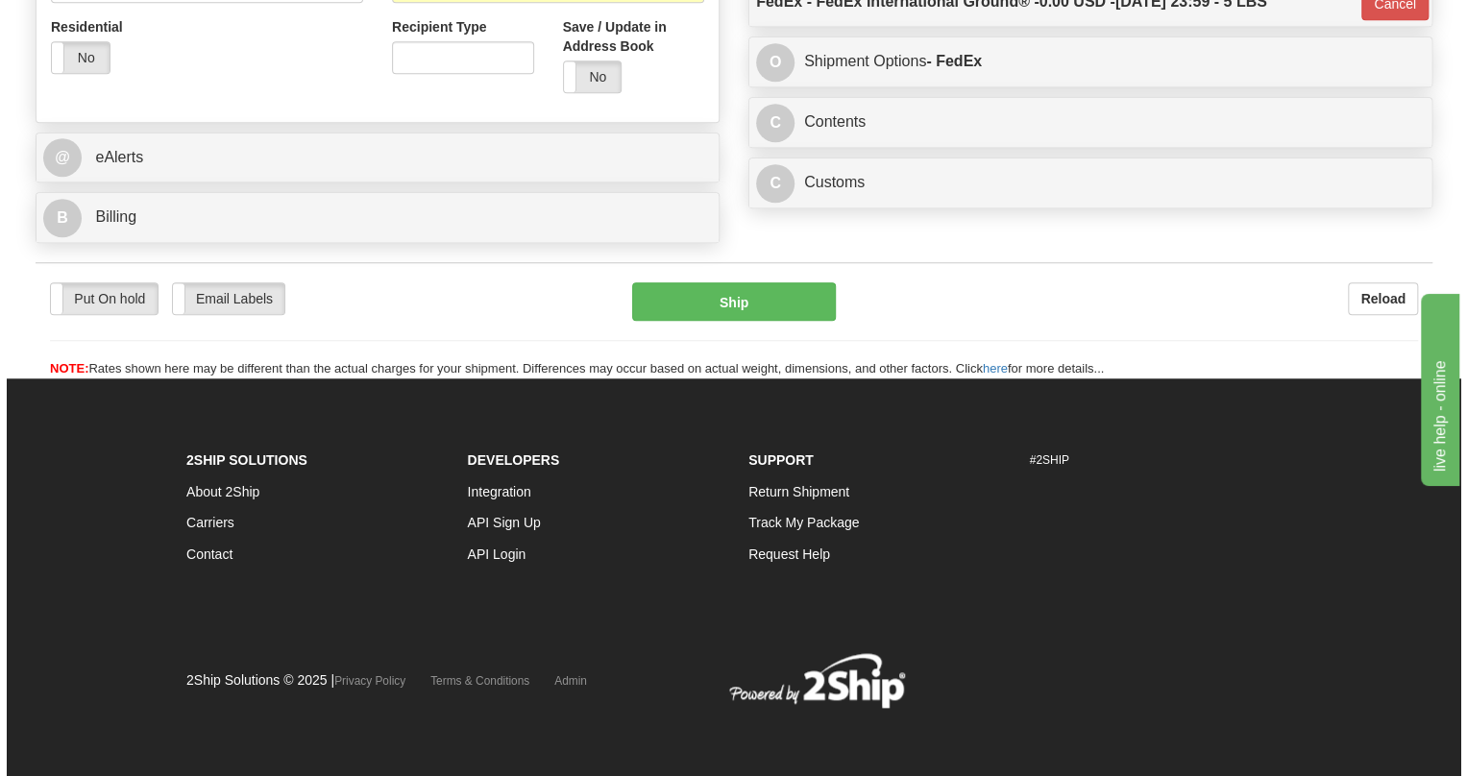
scroll to position [774, 0]
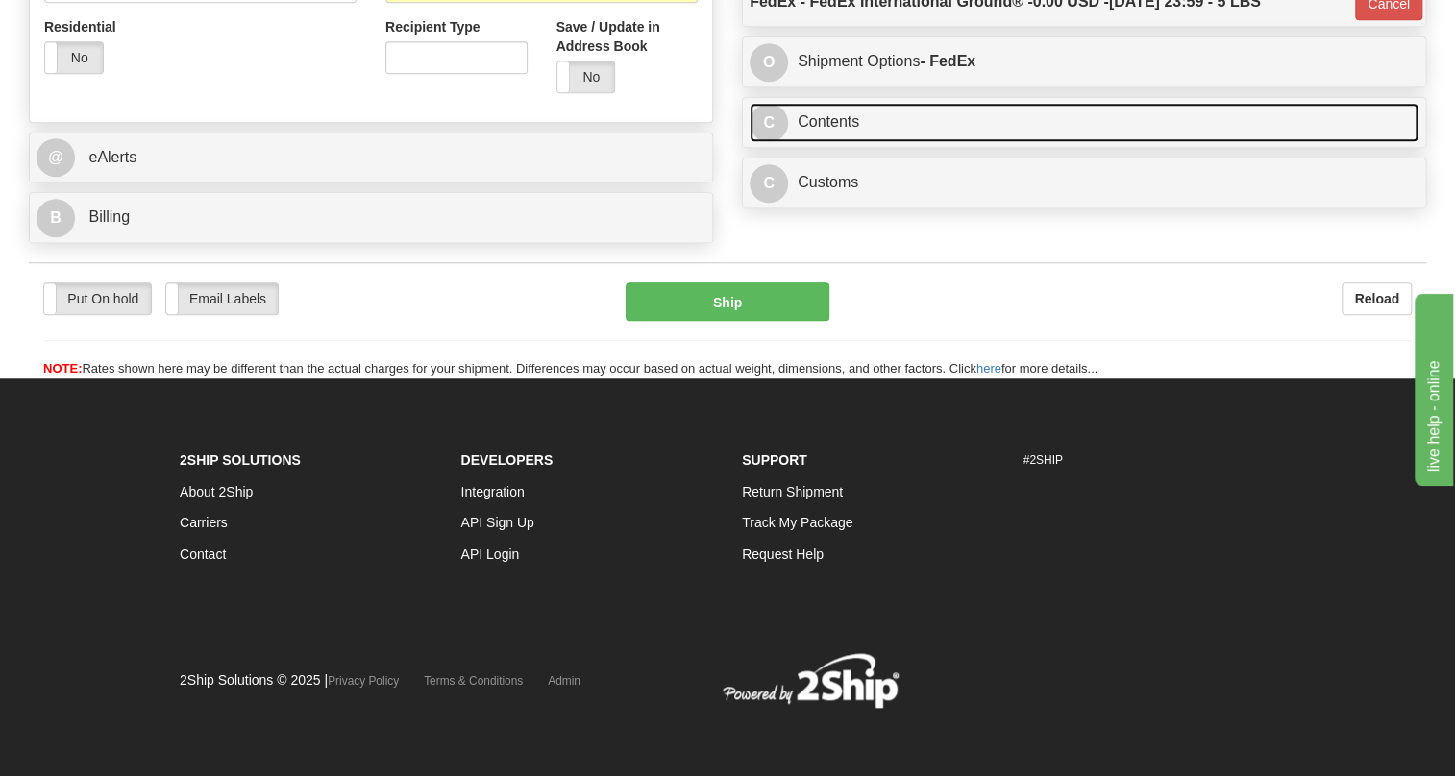
click at [832, 142] on link "C Contents" at bounding box center [1084, 122] width 669 height 39
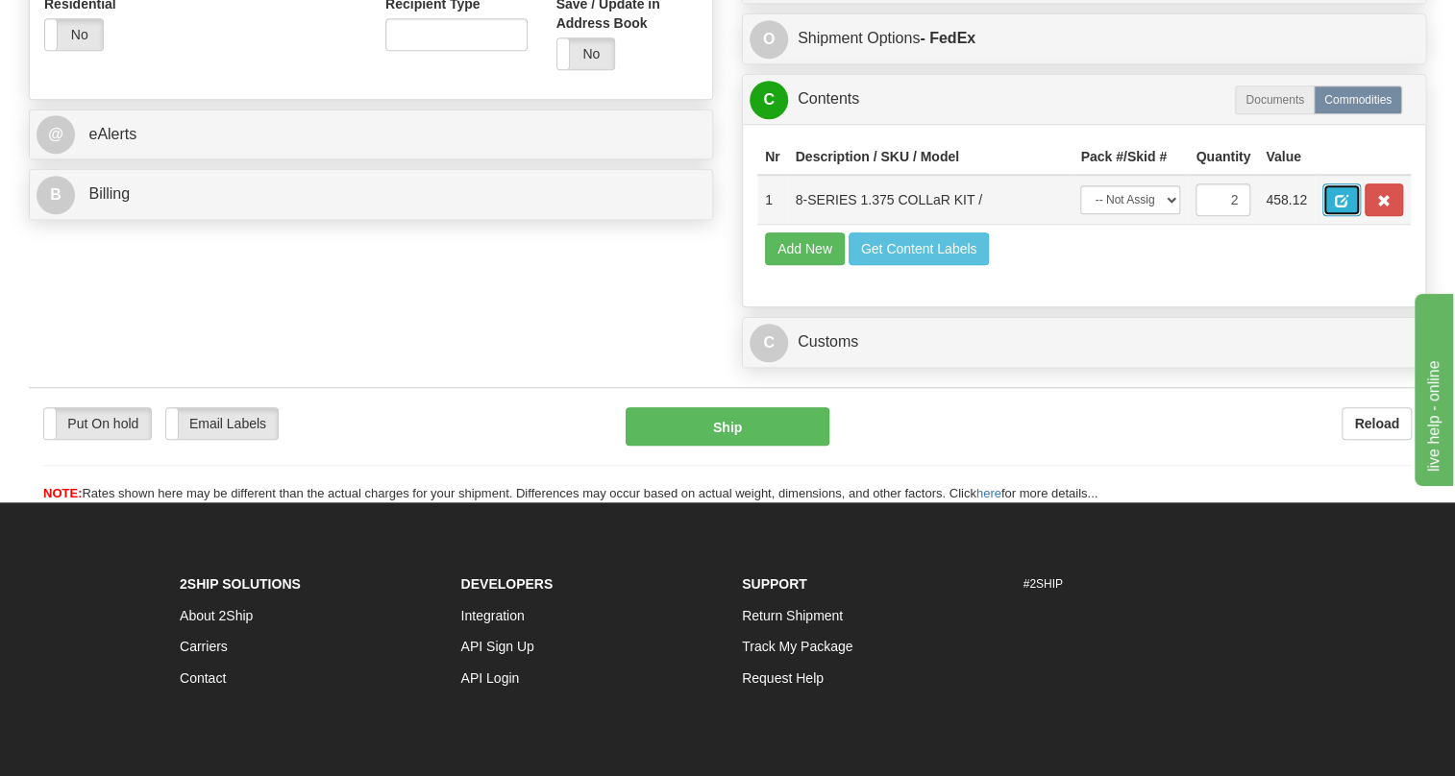
click at [1334, 216] on button "button" at bounding box center [1341, 200] width 38 height 33
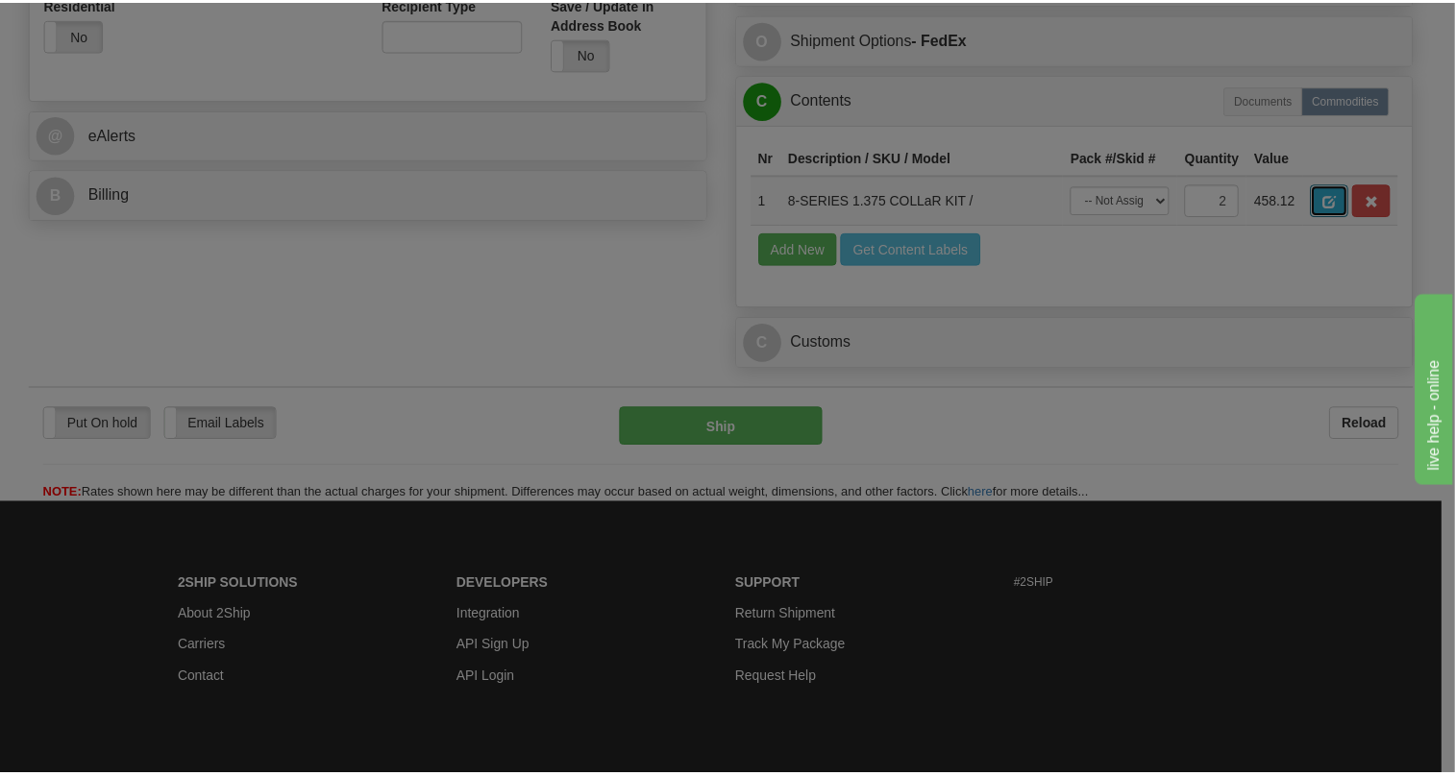
scroll to position [0, 0]
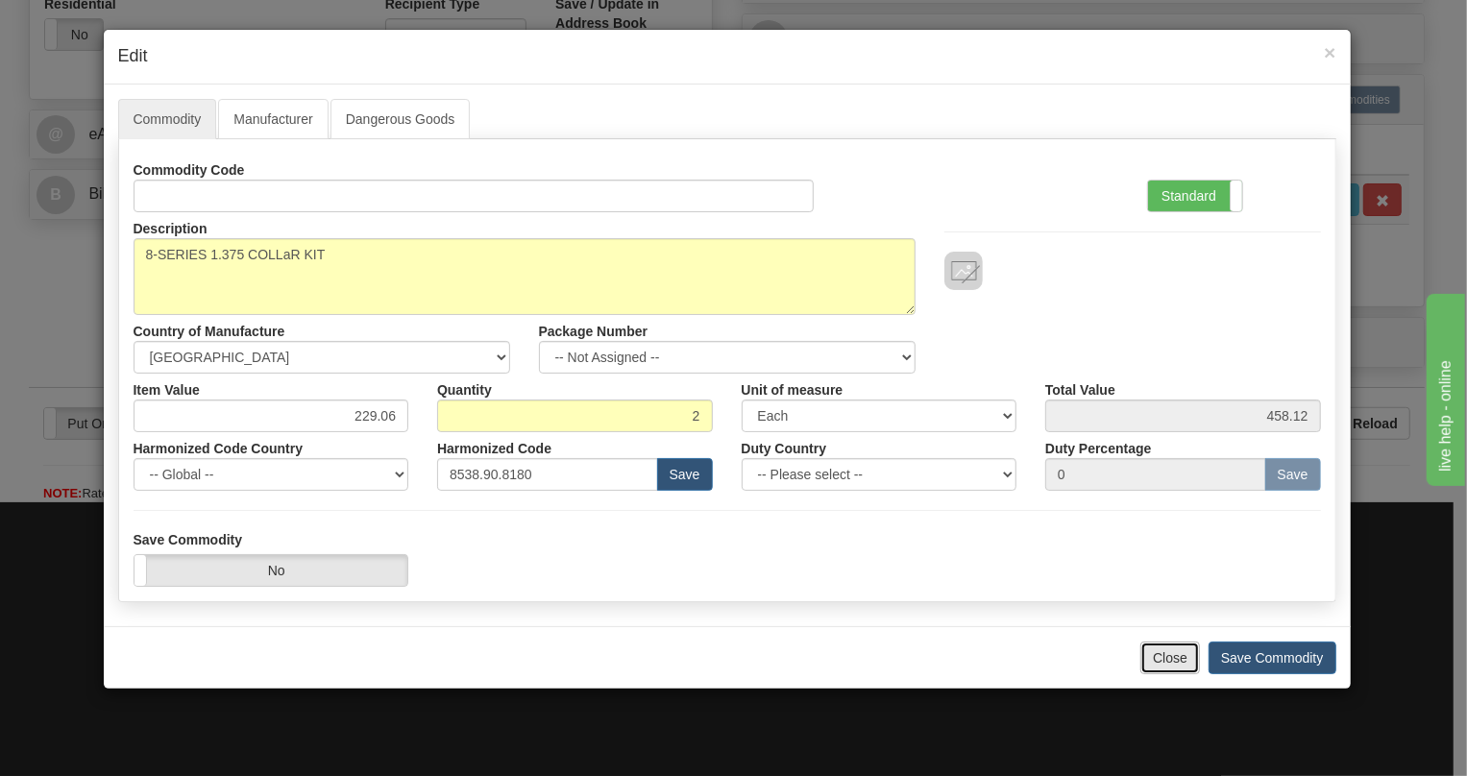
click at [1172, 657] on button "Close" at bounding box center [1171, 658] width 60 height 33
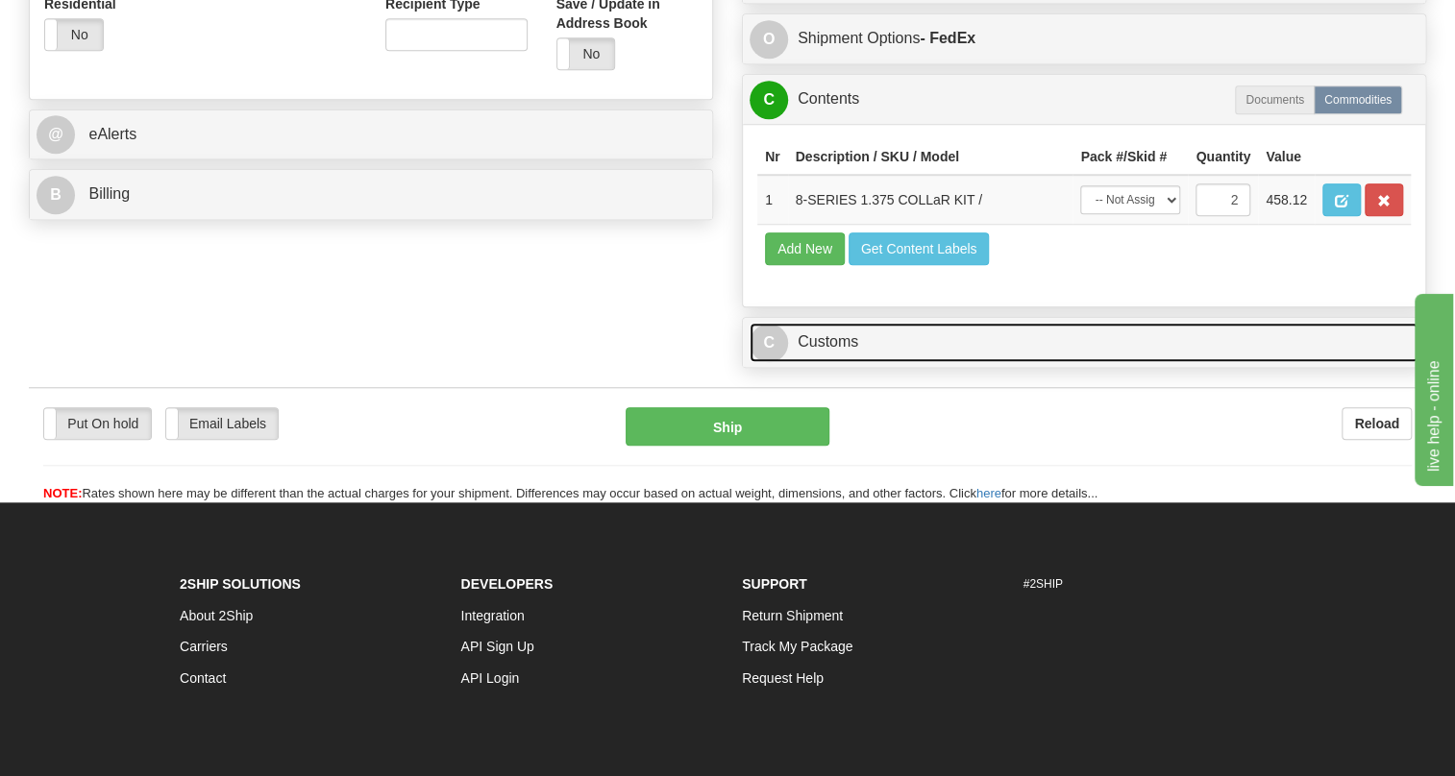
click at [831, 362] on link "C Customs" at bounding box center [1084, 342] width 669 height 39
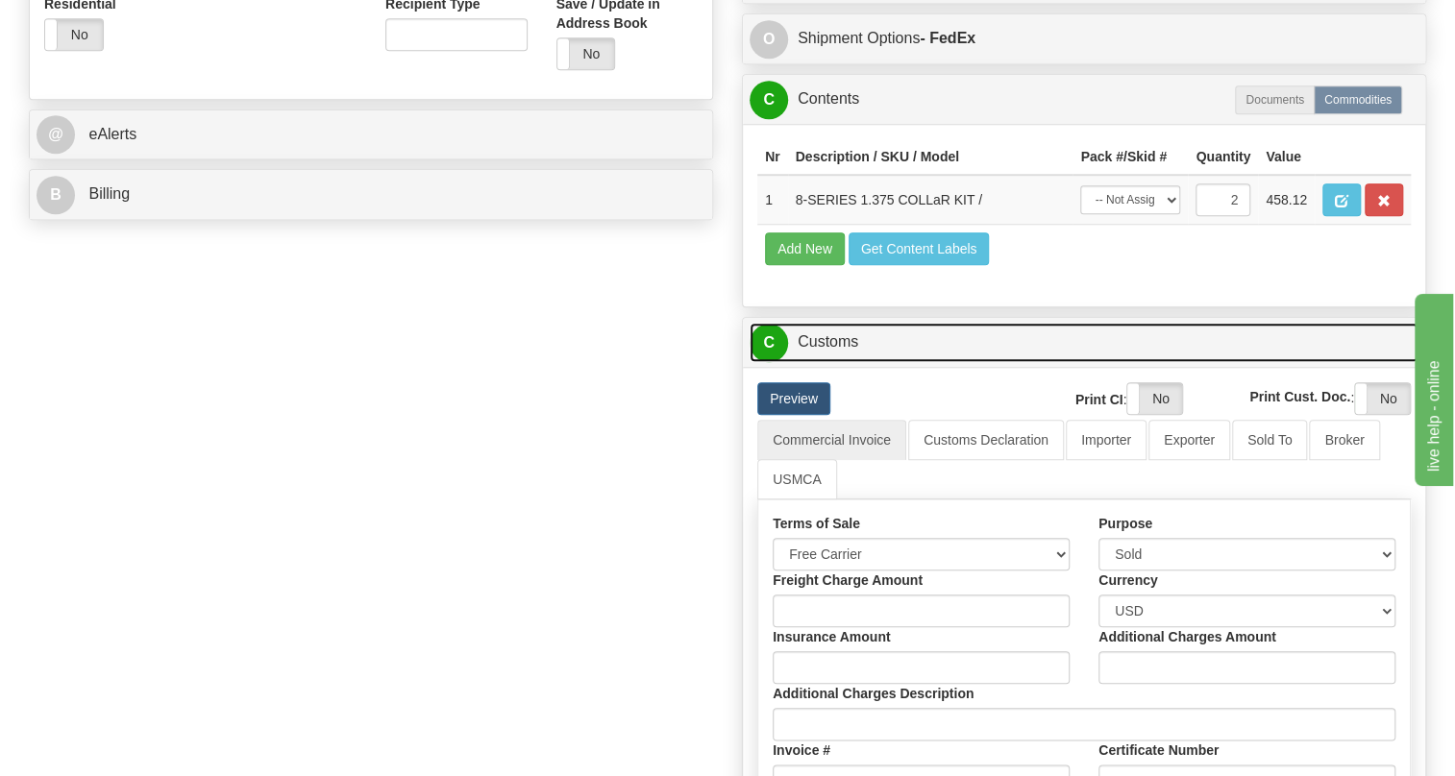
click at [831, 362] on link "C Customs" at bounding box center [1084, 342] width 669 height 39
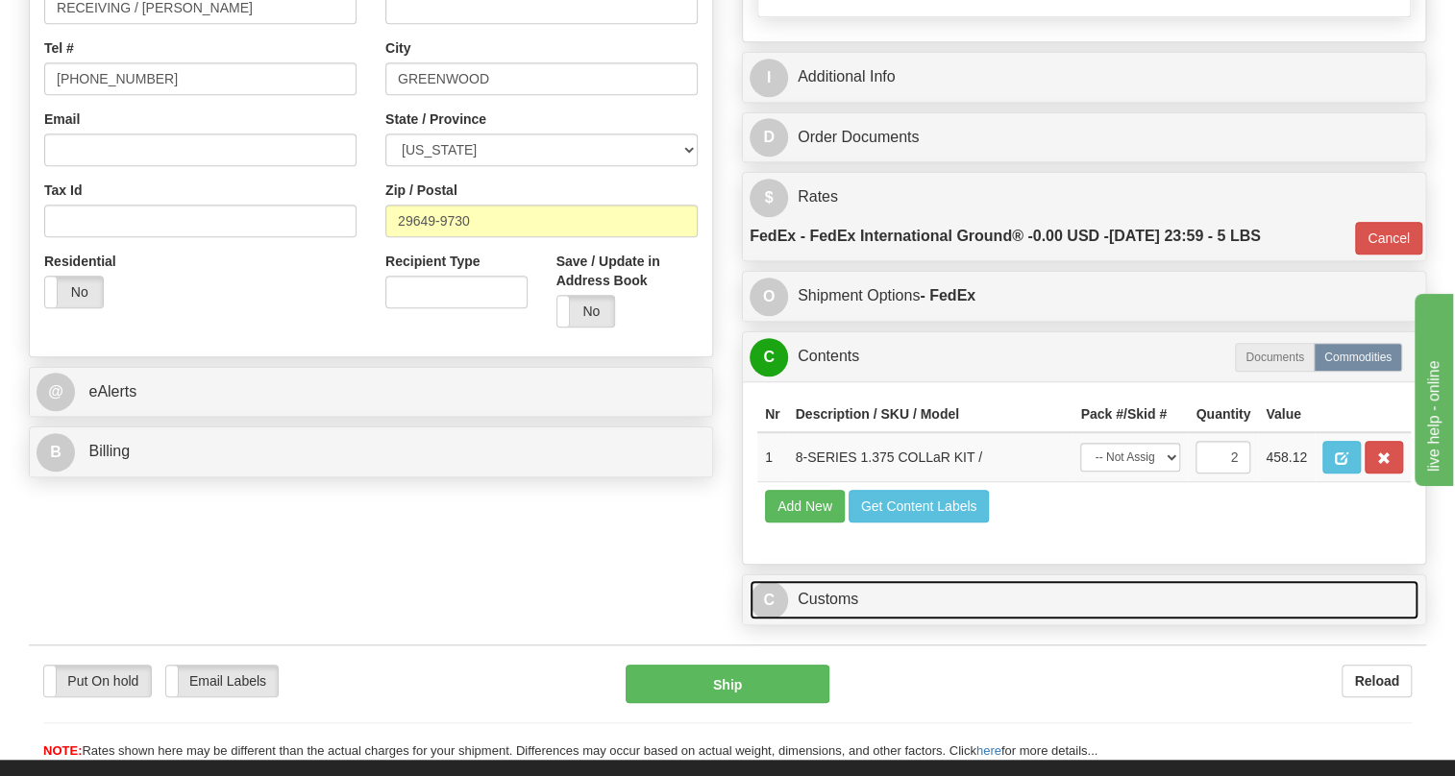
scroll to position [512, 0]
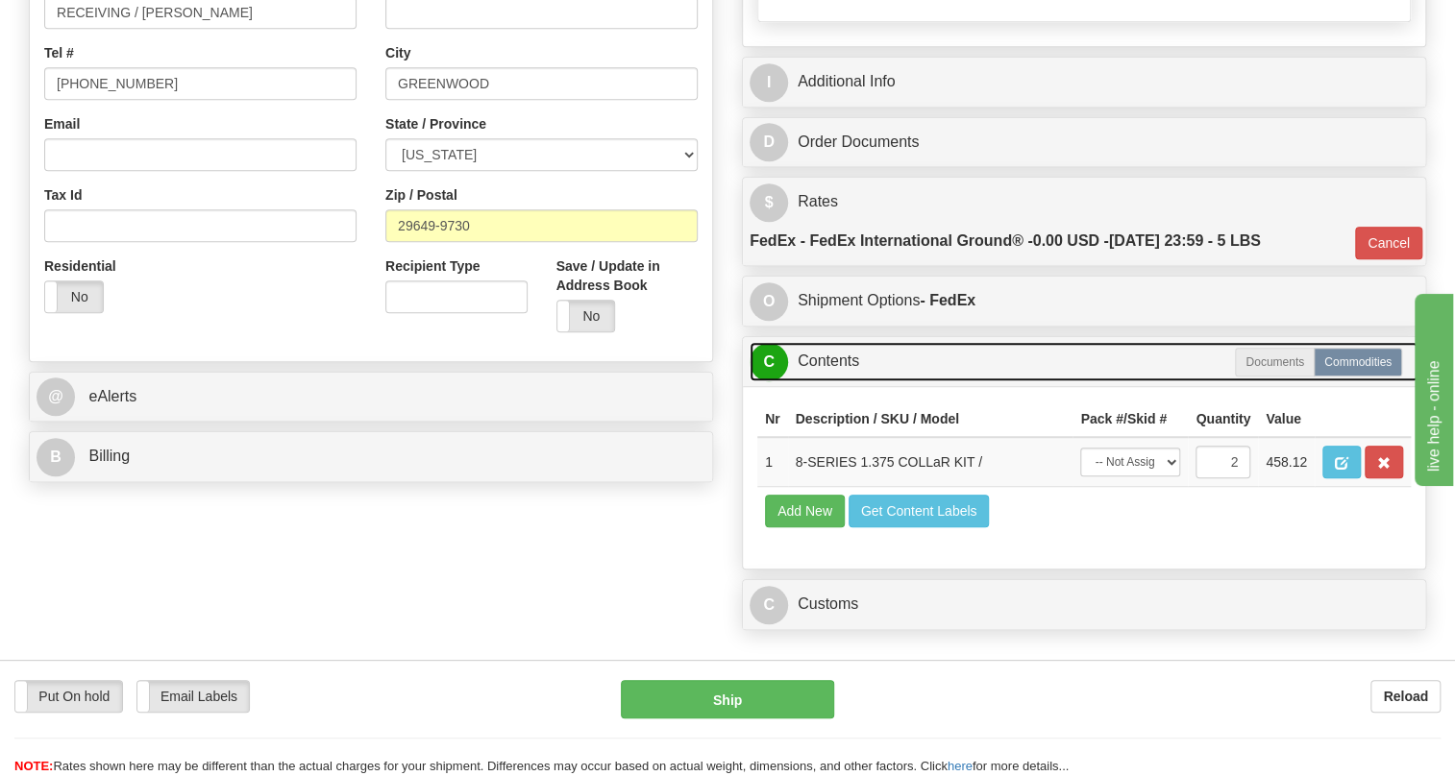
click at [827, 381] on link "C Contents" at bounding box center [1084, 361] width 669 height 39
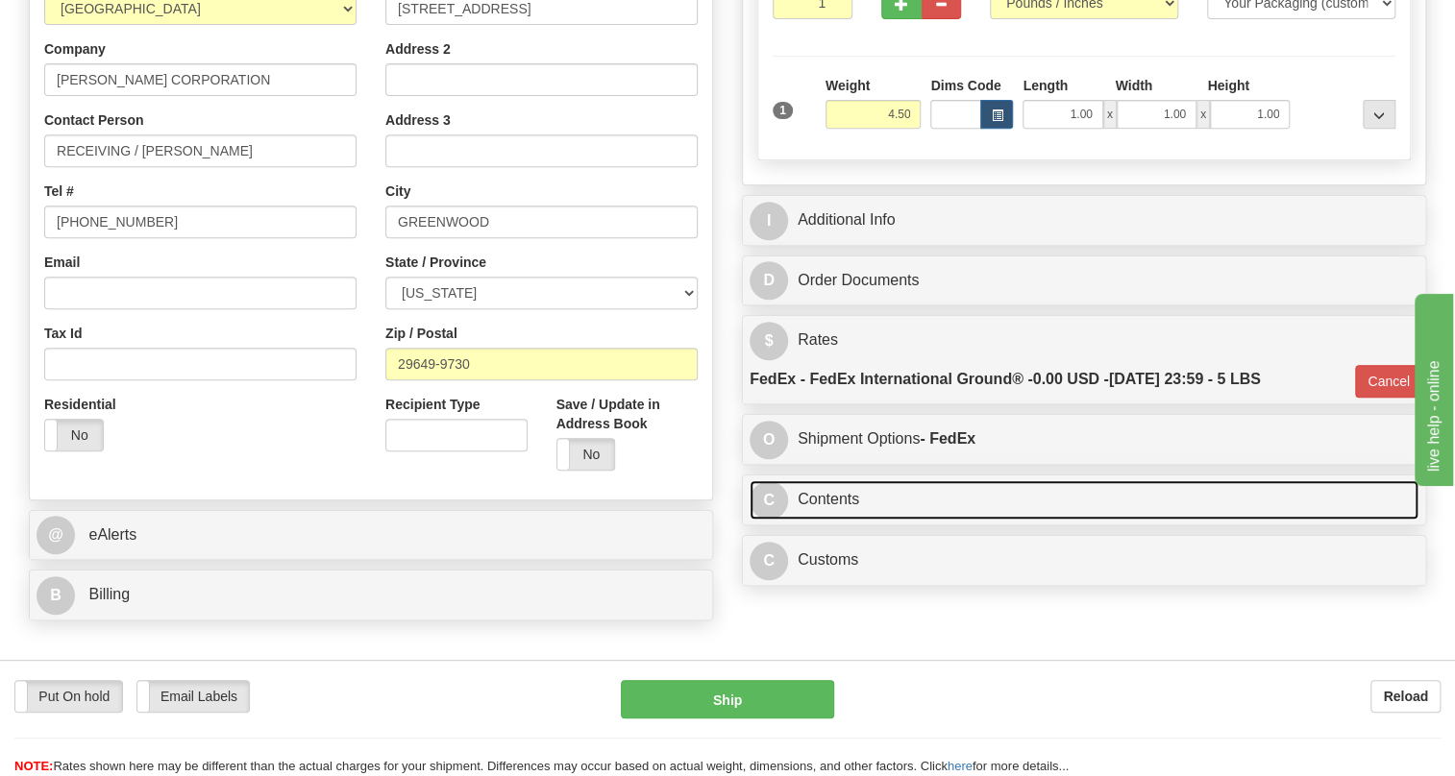
scroll to position [250, 0]
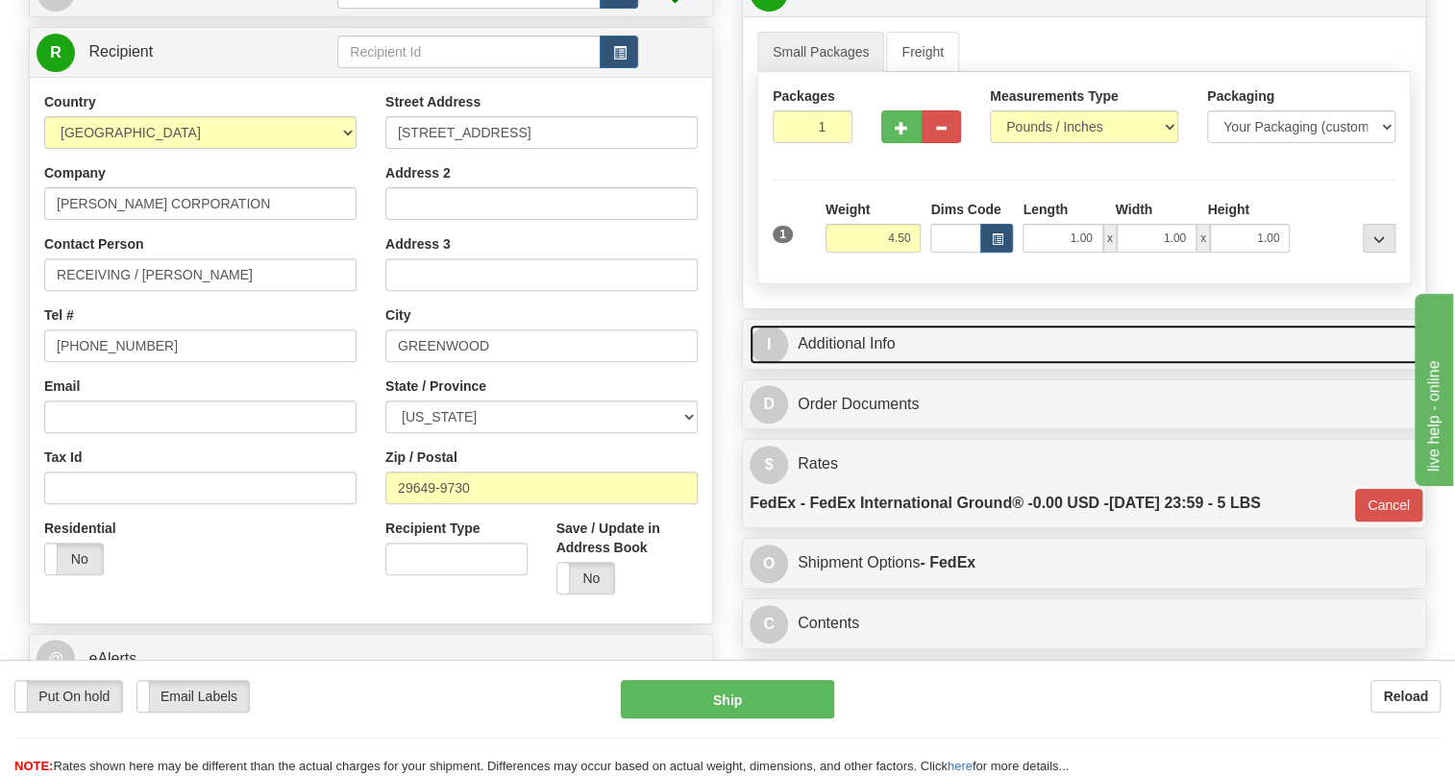
click at [848, 364] on link "I Additional Info" at bounding box center [1084, 344] width 669 height 39
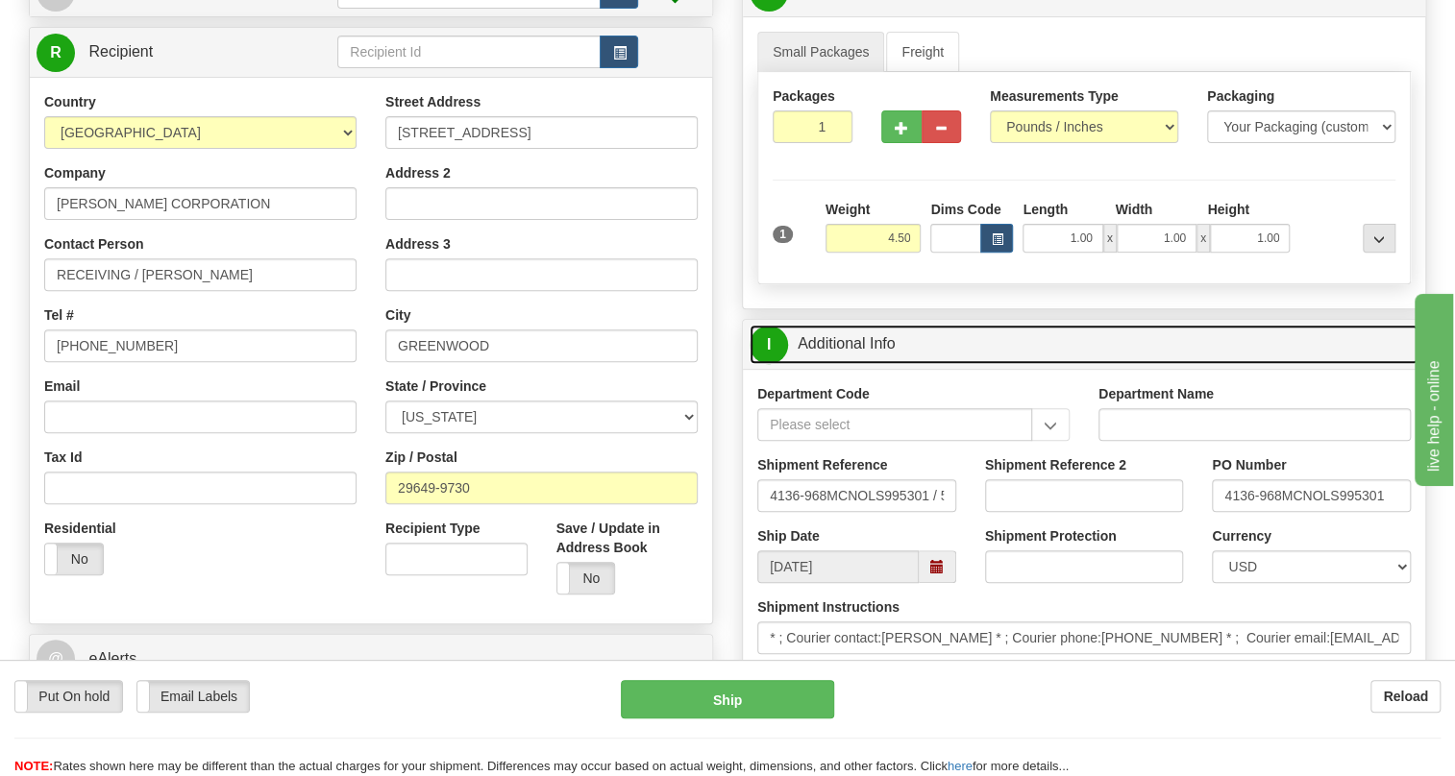
click at [873, 364] on link "I Additional Info" at bounding box center [1084, 344] width 669 height 39
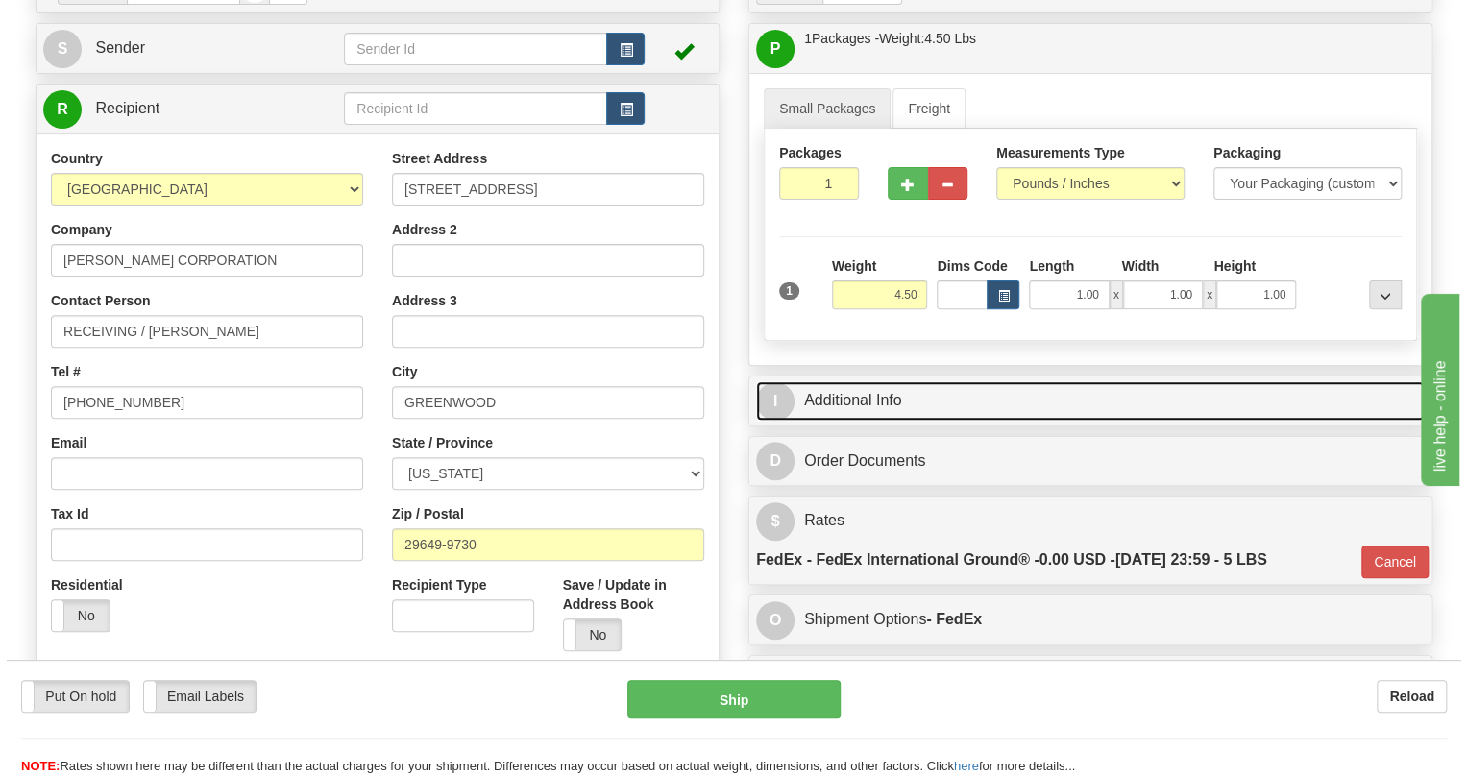
scroll to position [163, 0]
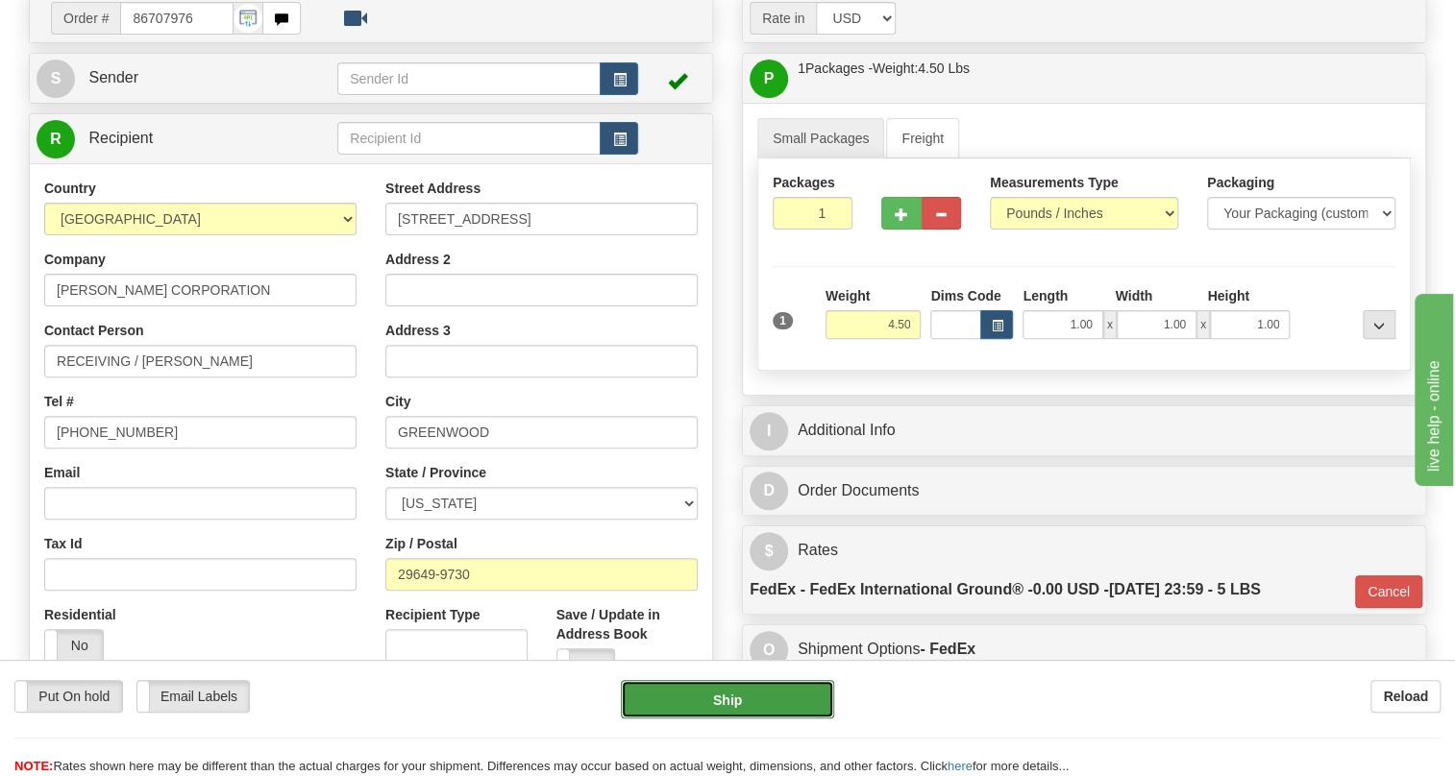
click at [741, 701] on button "Ship" at bounding box center [727, 699] width 213 height 38
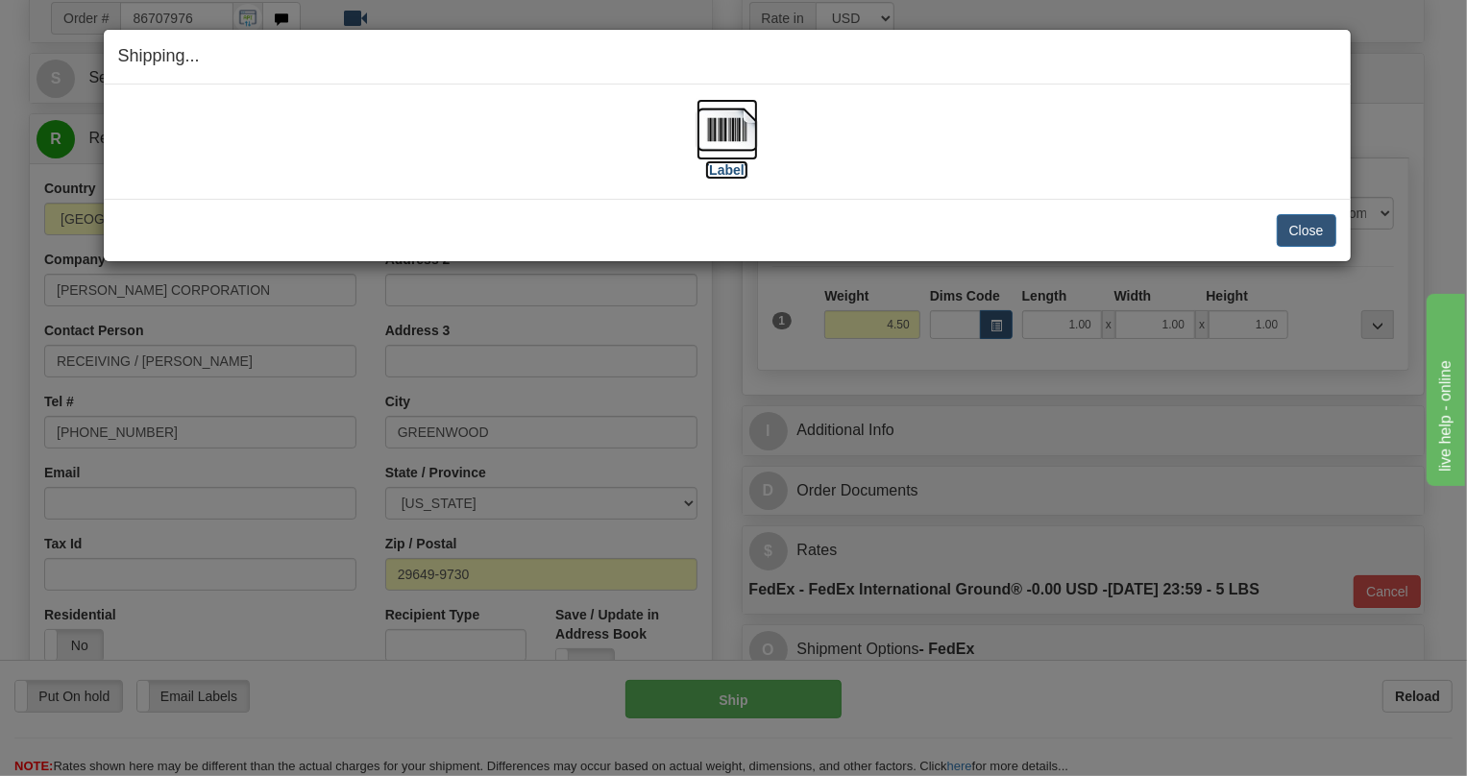
click at [725, 127] on img at bounding box center [727, 129] width 61 height 61
click at [1308, 230] on button "Close" at bounding box center [1307, 230] width 60 height 33
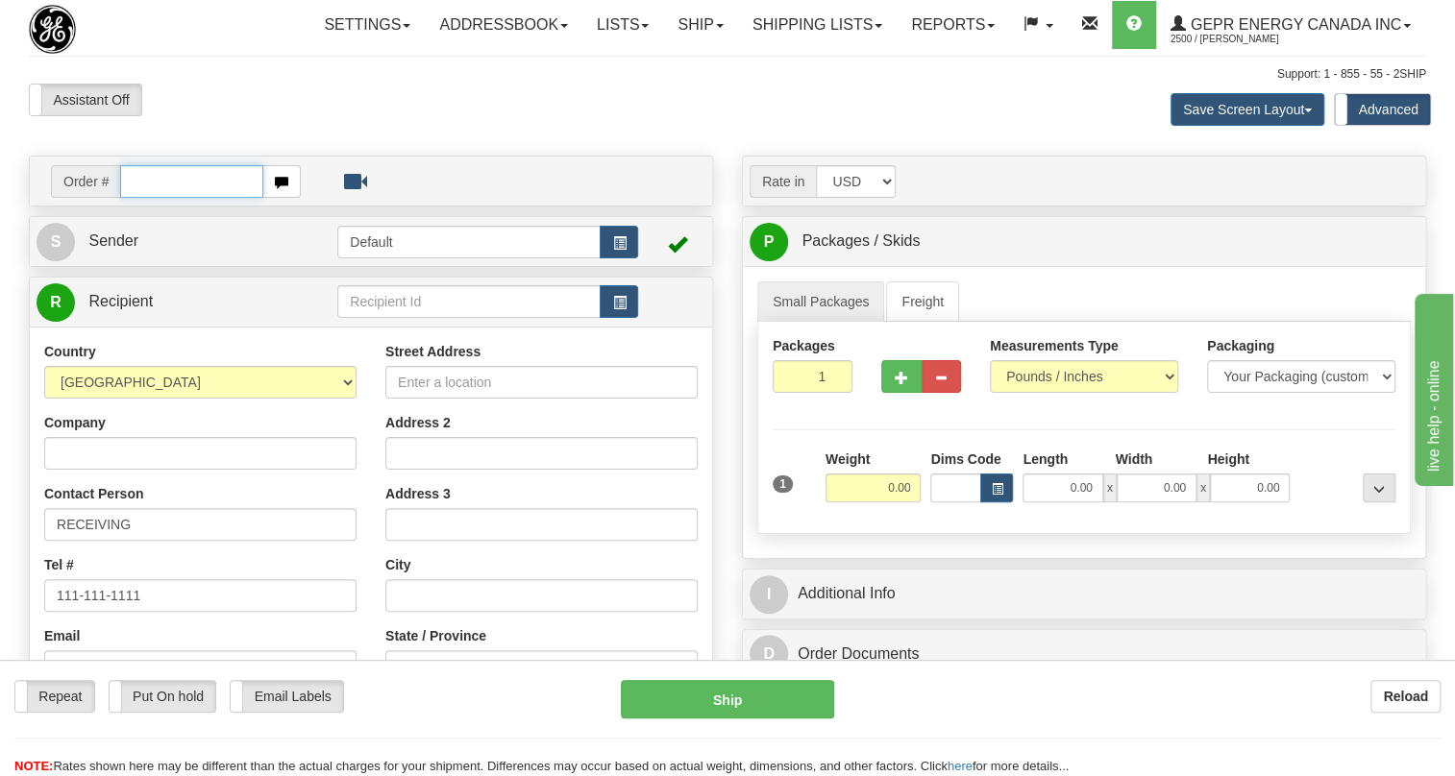
click at [155, 198] on input "text" at bounding box center [191, 181] width 143 height 33
paste input "0086707974"
click at [144, 198] on input "0086707974" at bounding box center [191, 181] width 143 height 33
type input "86707974"
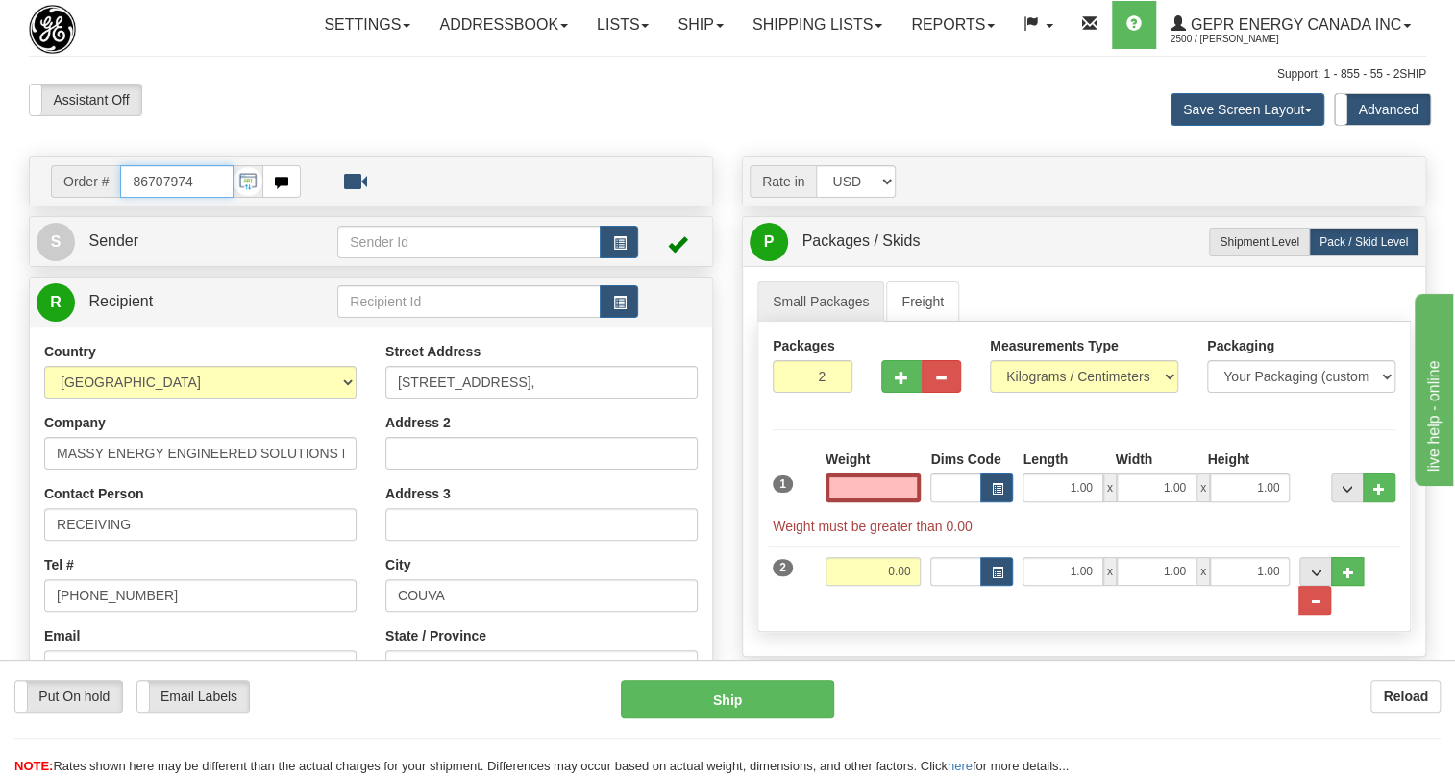
type input "0.00"
drag, startPoint x: 192, startPoint y: 220, endPoint x: 112, endPoint y: 231, distance: 80.5
click at [112, 198] on div "Order # 86707974" at bounding box center [176, 181] width 250 height 33
paste input "0086707975"
click at [145, 198] on input "0086707975" at bounding box center [176, 181] width 113 height 33
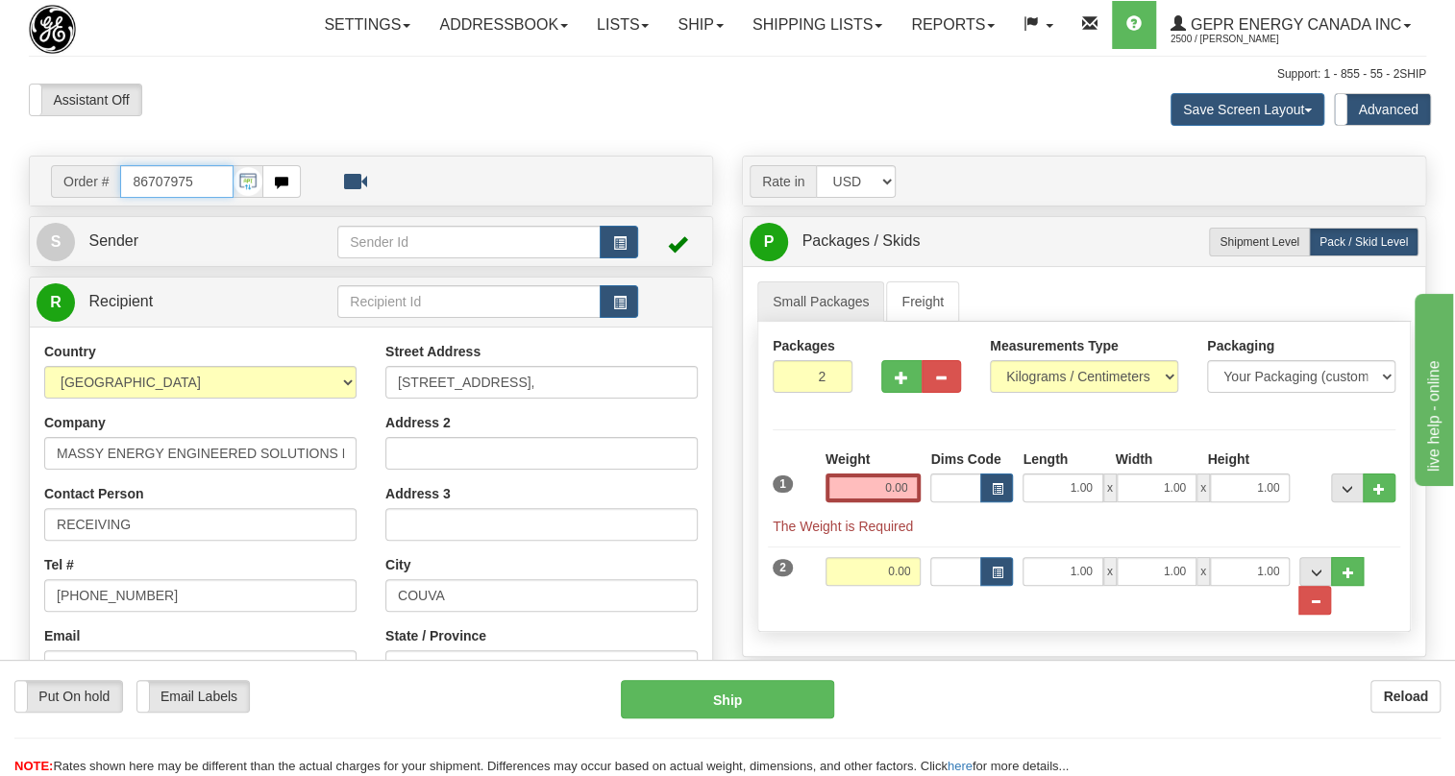
type input "86707975"
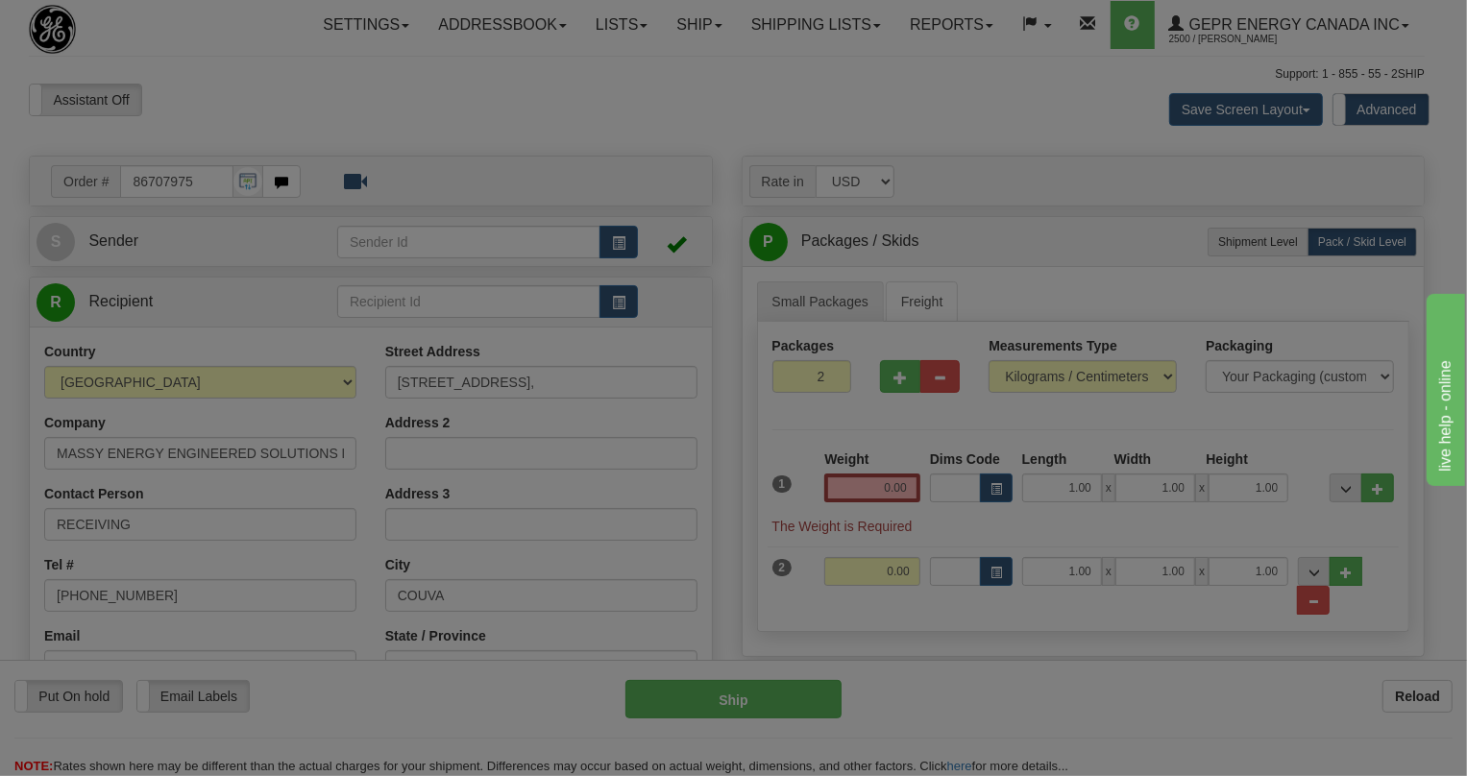
click at [234, 161] on body "Training Course Close Toggle navigation Settings Shipping Preferences New Recip…" at bounding box center [733, 388] width 1467 height 776
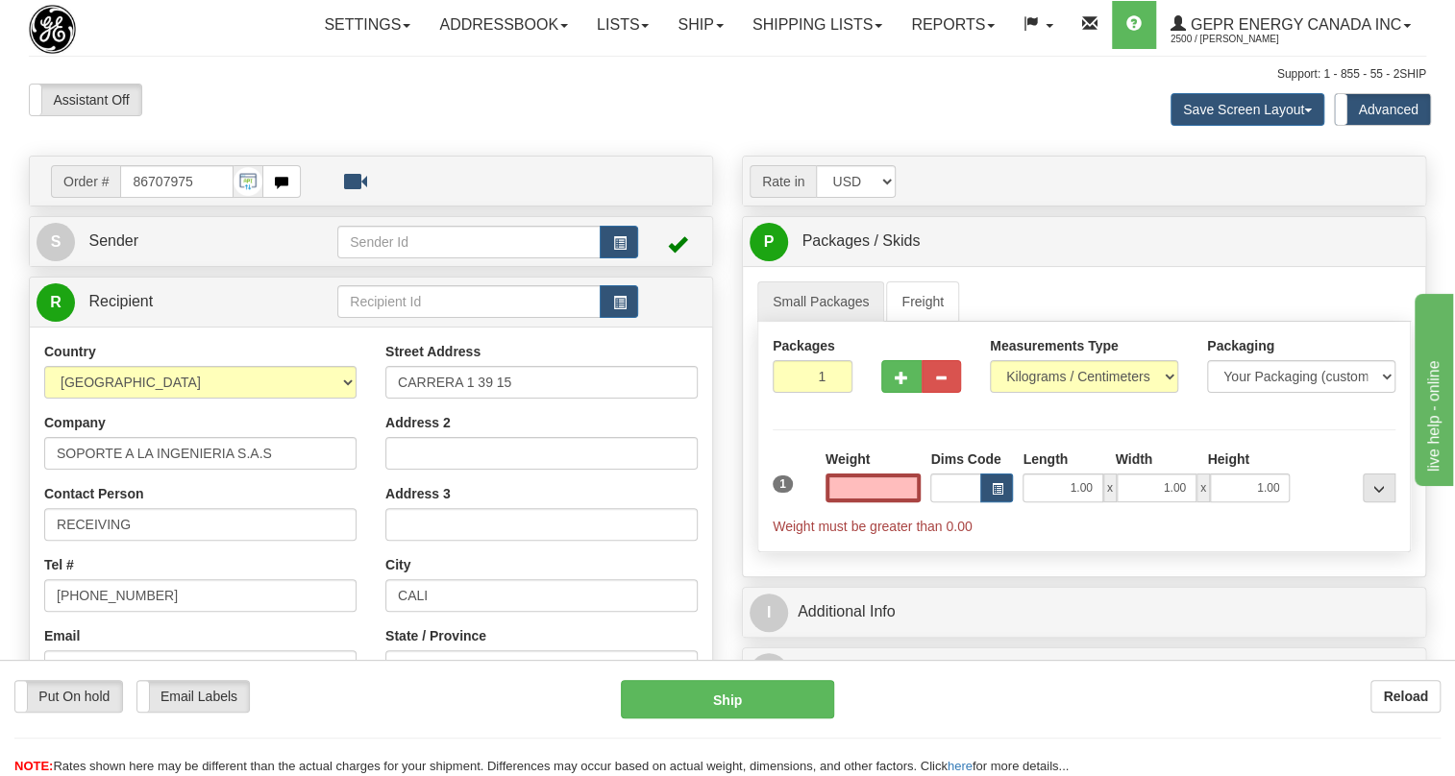
type input "0.00"
drag, startPoint x: 205, startPoint y: 220, endPoint x: 122, endPoint y: 219, distance: 82.6
click at [122, 198] on input "86707975" at bounding box center [176, 181] width 113 height 33
paste input "0086707973"
click at [144, 198] on input "0086707973" at bounding box center [176, 181] width 113 height 33
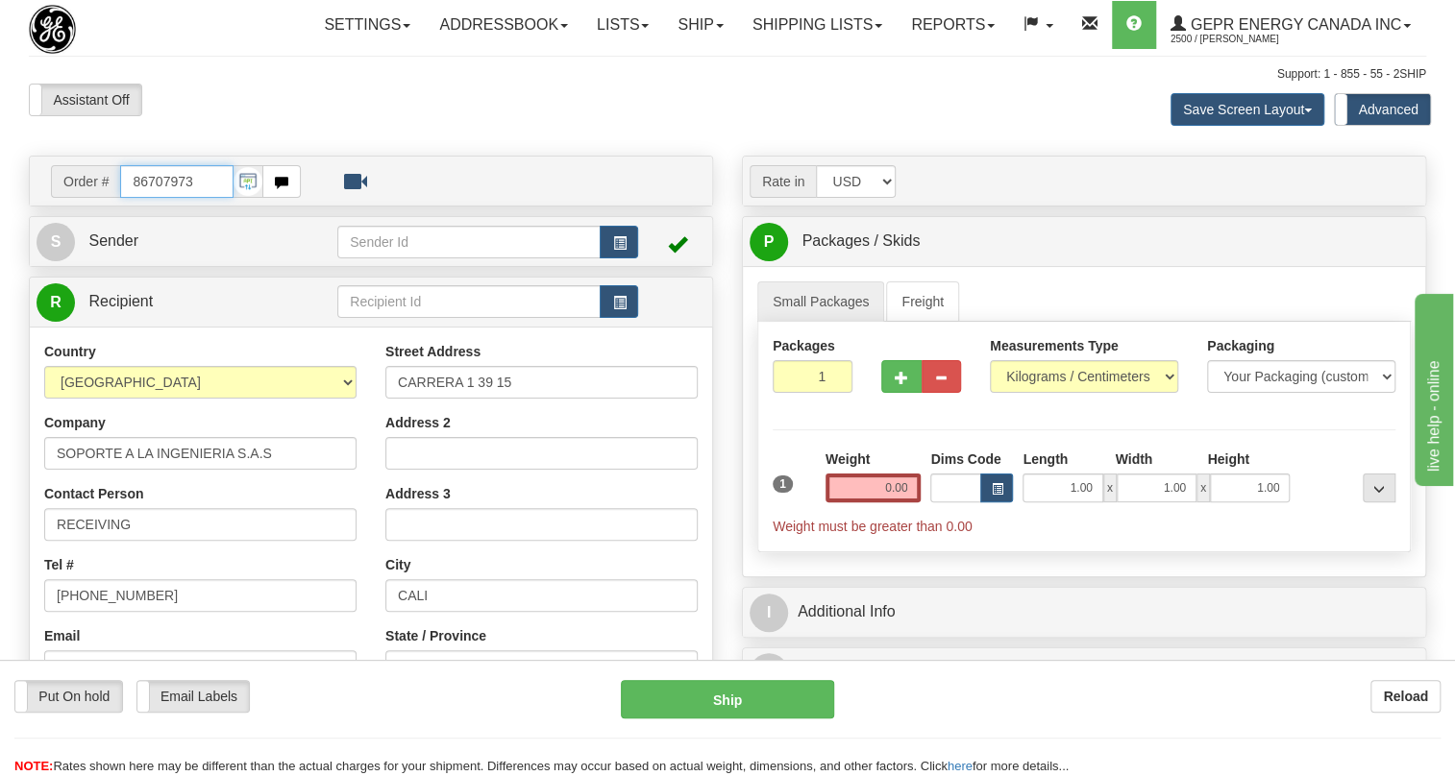
type input "86707973"
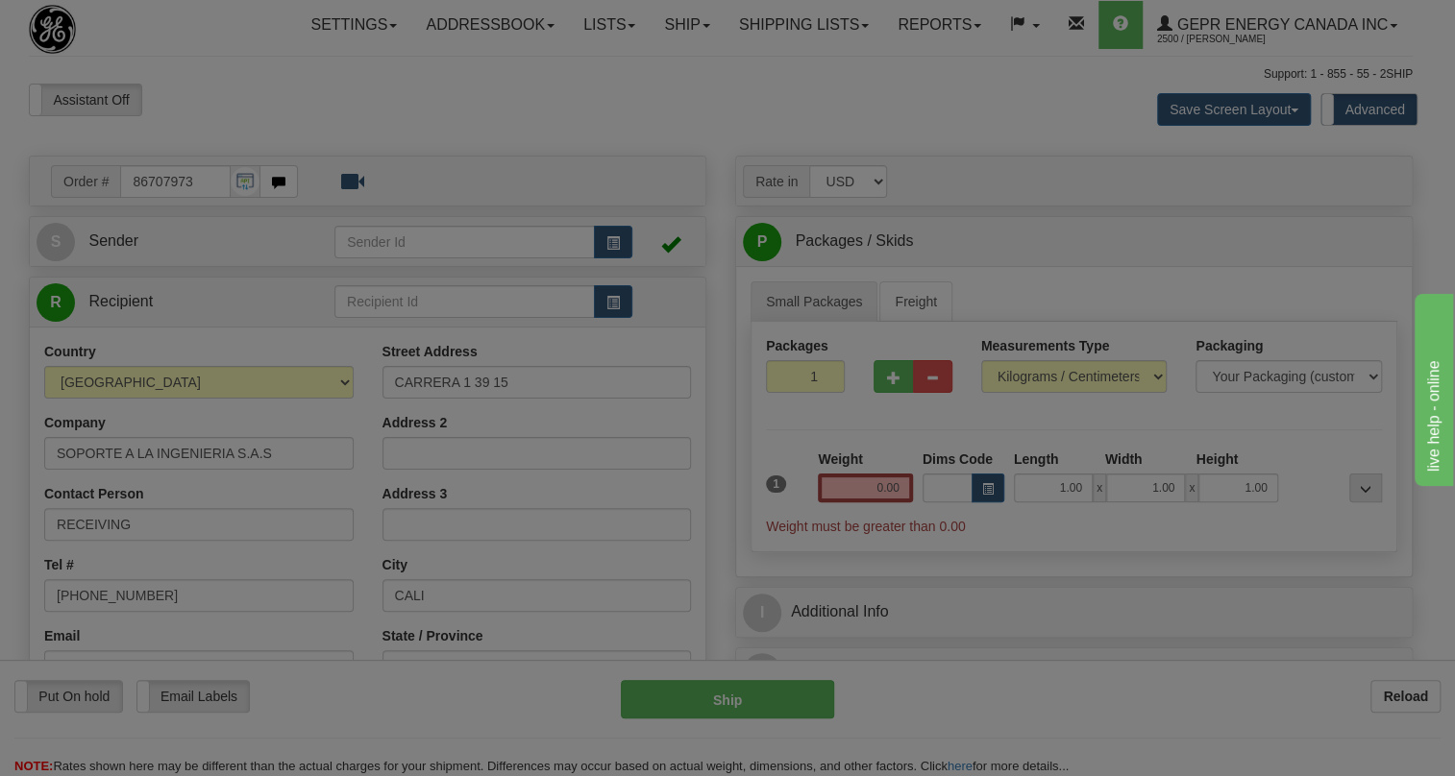
click at [225, 167] on body "Training Course Close Toggle navigation Settings Shipping Preferences New Recip…" at bounding box center [727, 388] width 1455 height 776
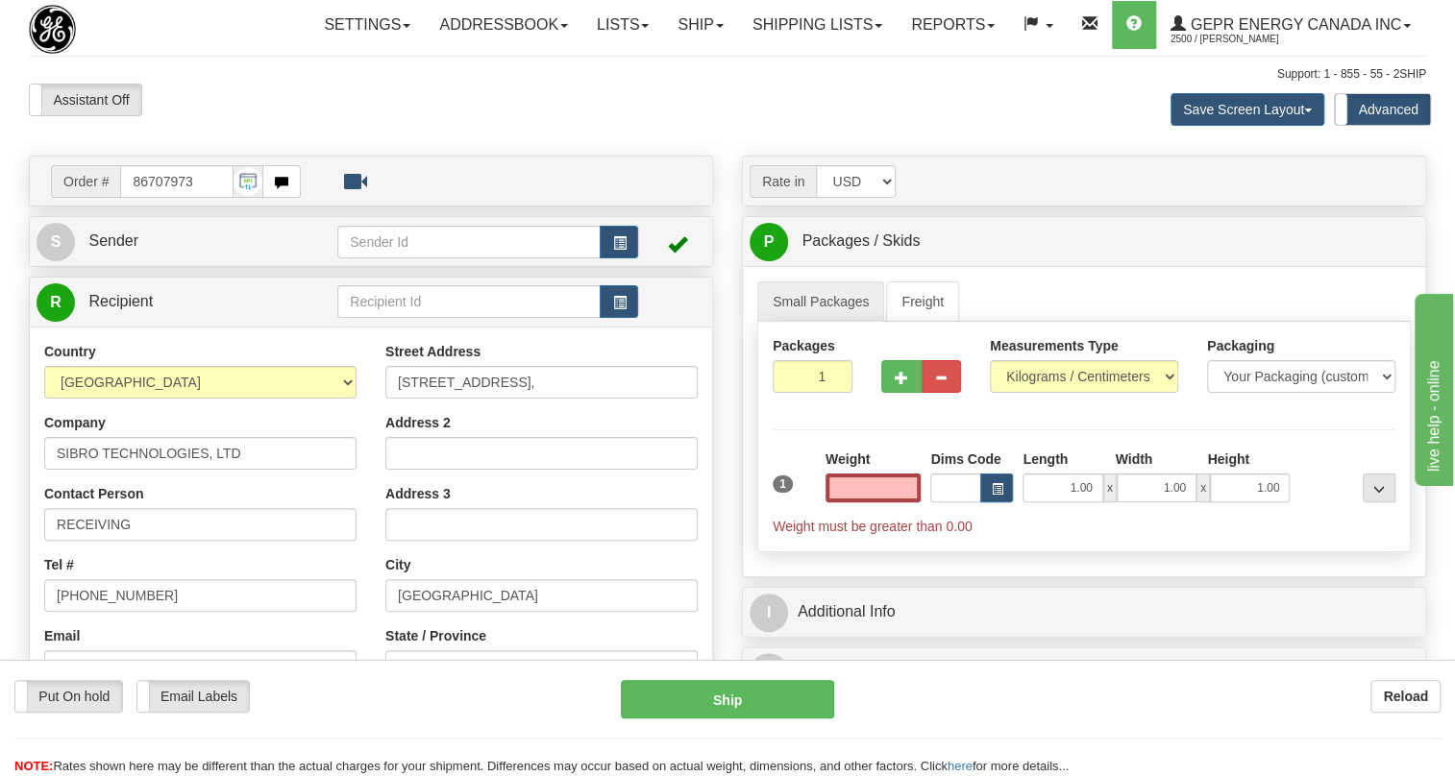
type input "0.00"
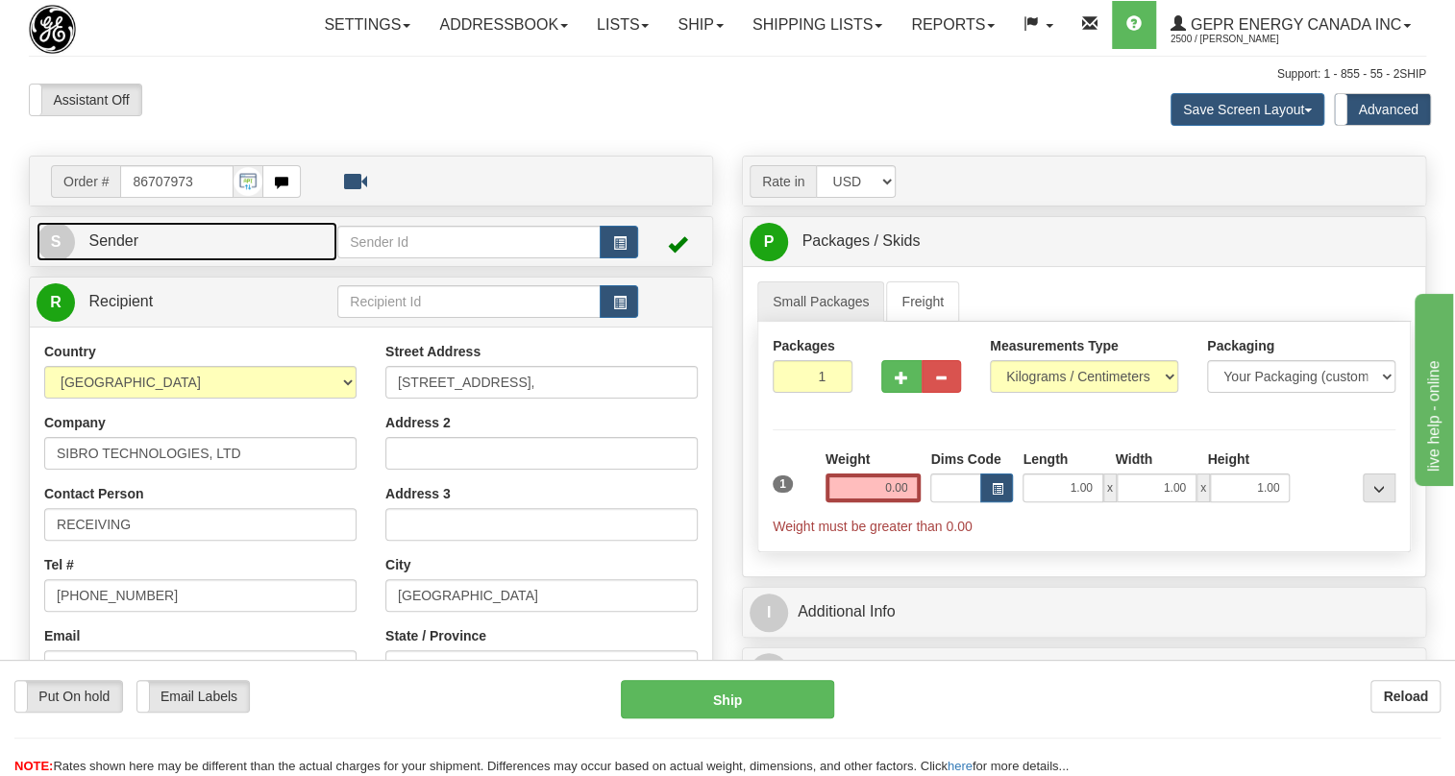
click at [130, 249] on span "Sender" at bounding box center [113, 241] width 50 height 16
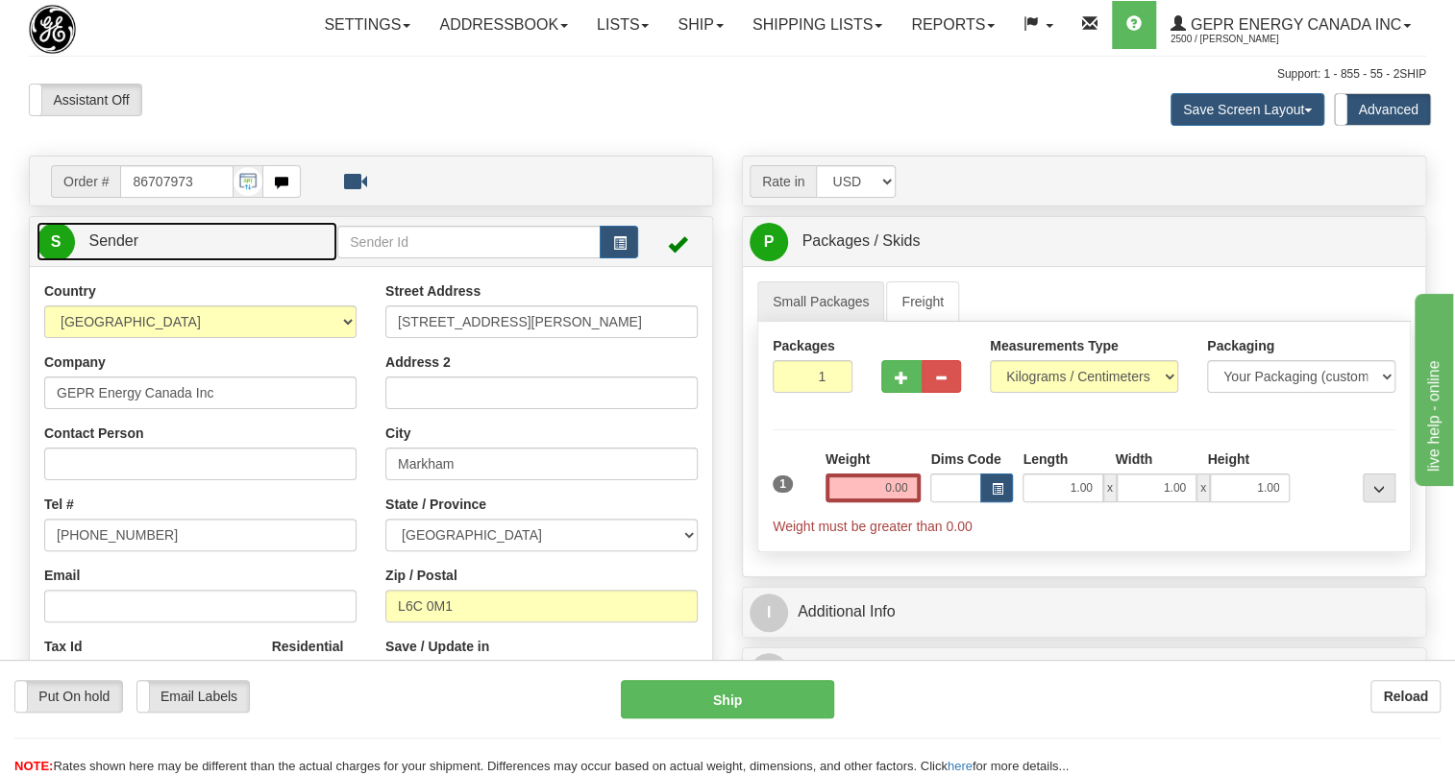
type input "MARKHAM"
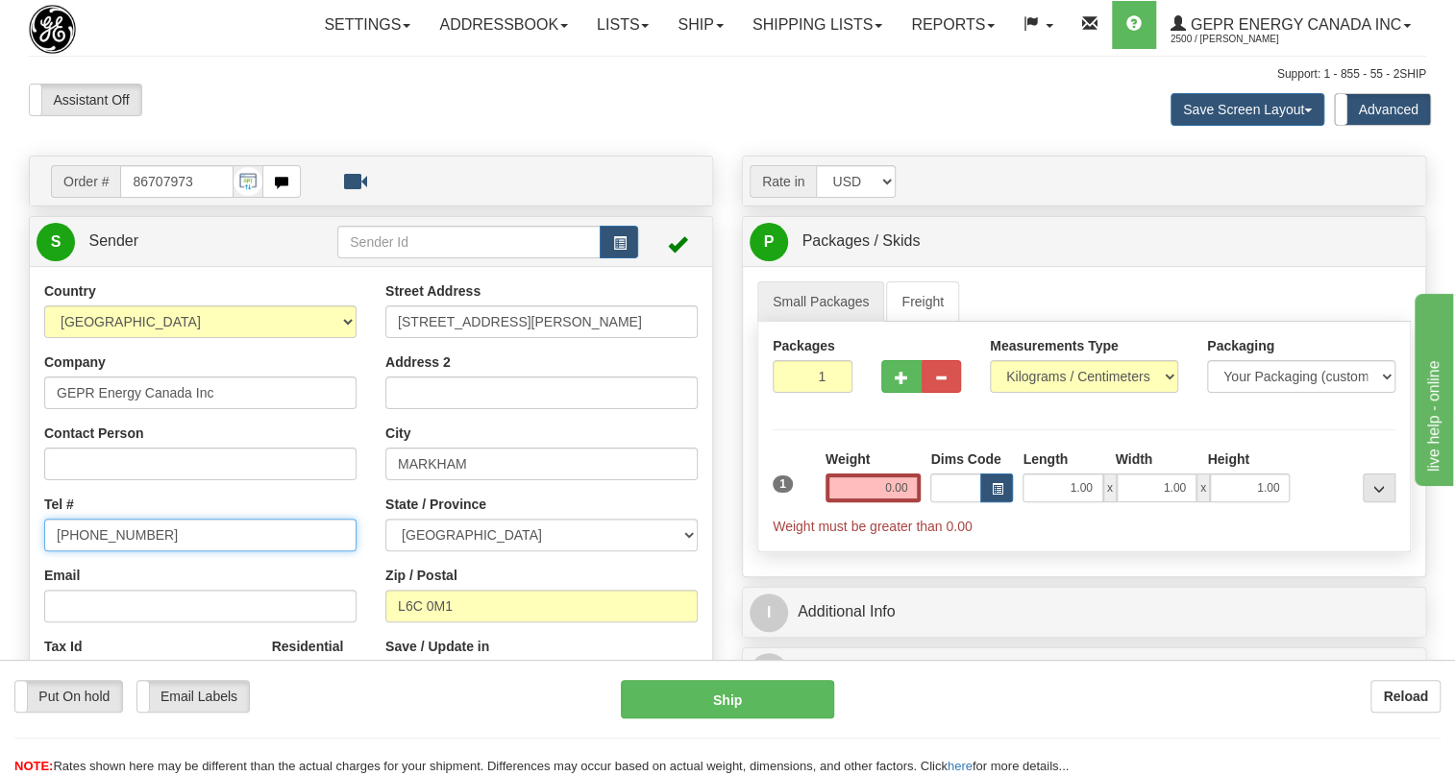
click at [104, 552] on input "[PHONE_NUMBER]" at bounding box center [200, 535] width 312 height 33
paste input "[PHONE_NUMBER]"
type input "[PHONE_NUMBER]"
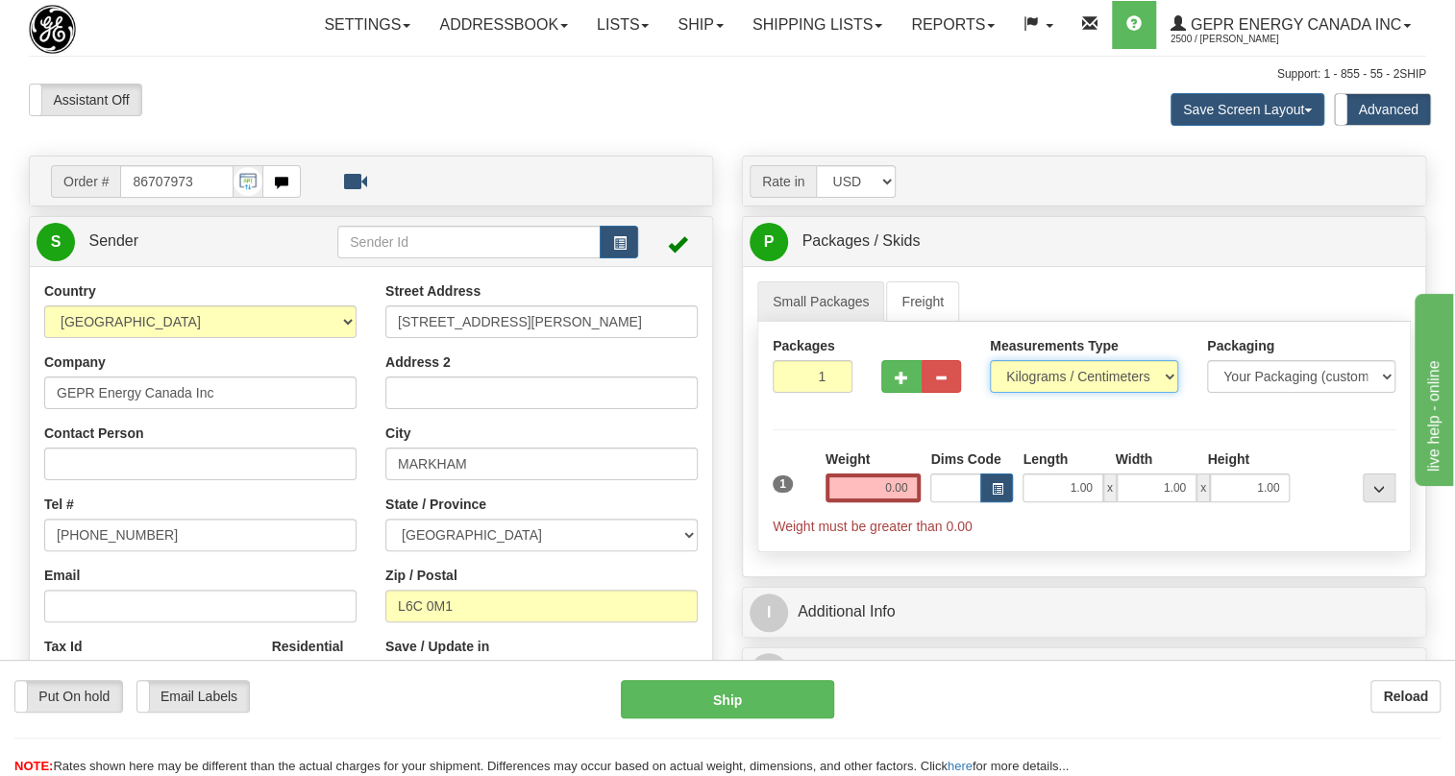
click at [1062, 393] on select "Pounds / Inches Kilograms / Centimeters" at bounding box center [1084, 376] width 188 height 33
select select "0"
click at [990, 393] on select "Pounds / Inches Kilograms / Centimeters" at bounding box center [1084, 376] width 188 height 33
click at [876, 503] on input "0.00" at bounding box center [873, 488] width 96 height 29
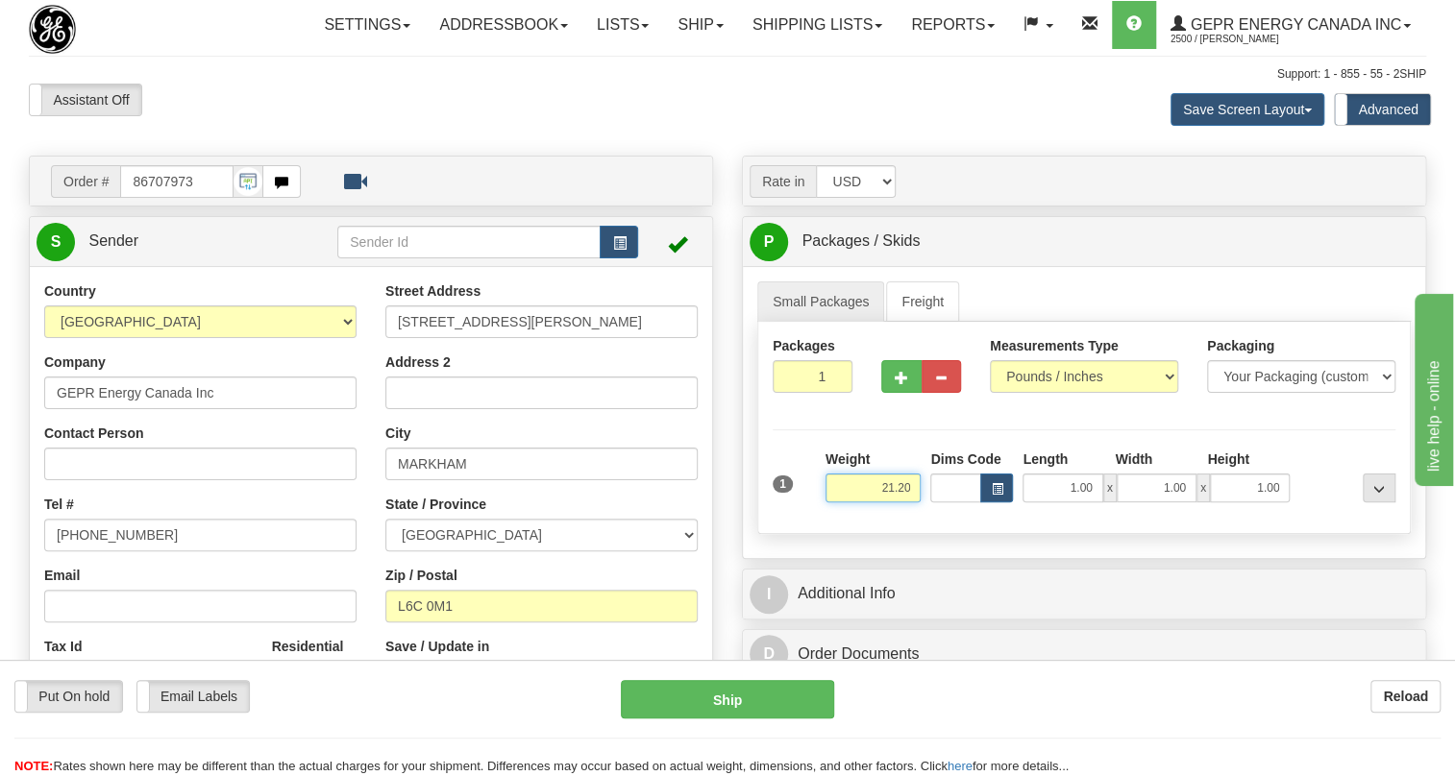
type input "21.20"
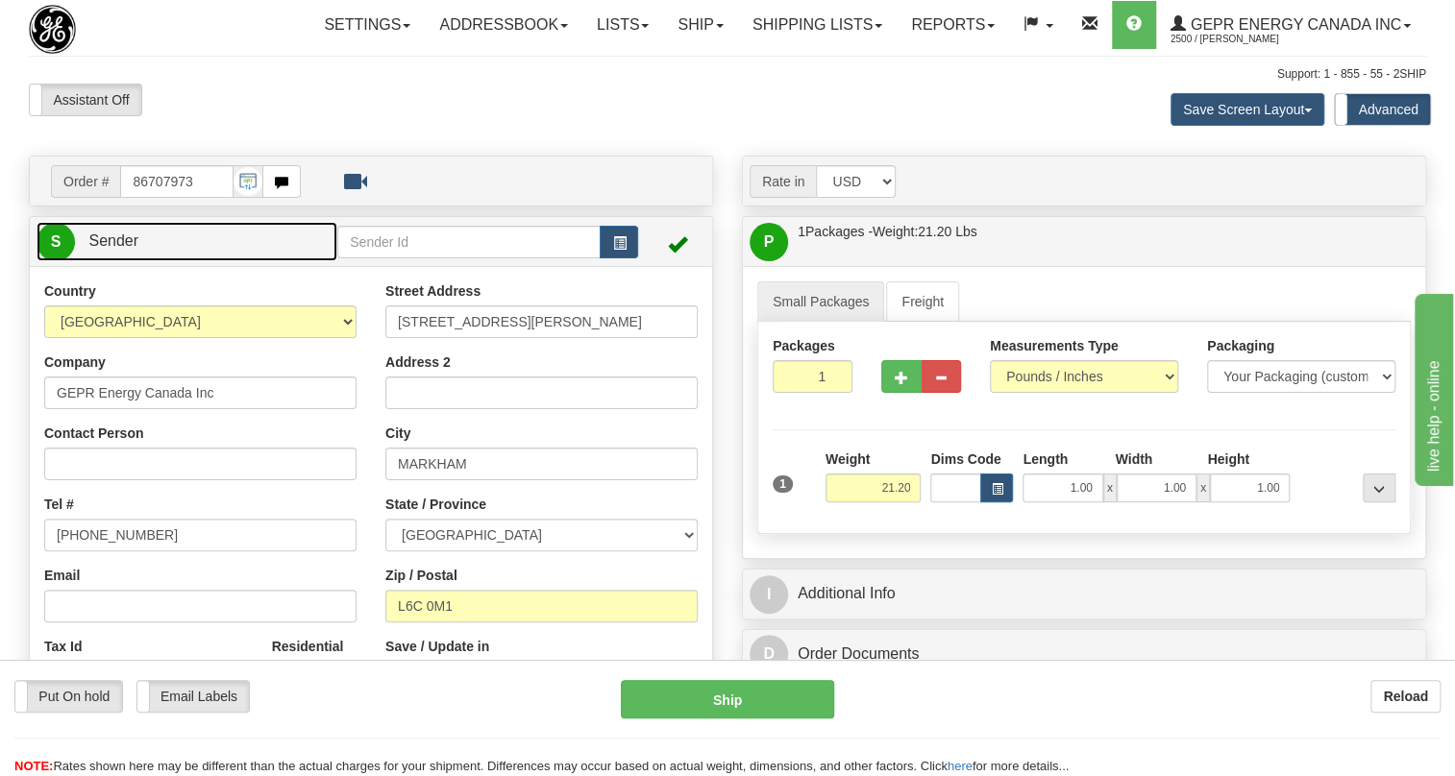
click at [108, 249] on span "Sender" at bounding box center [113, 241] width 50 height 16
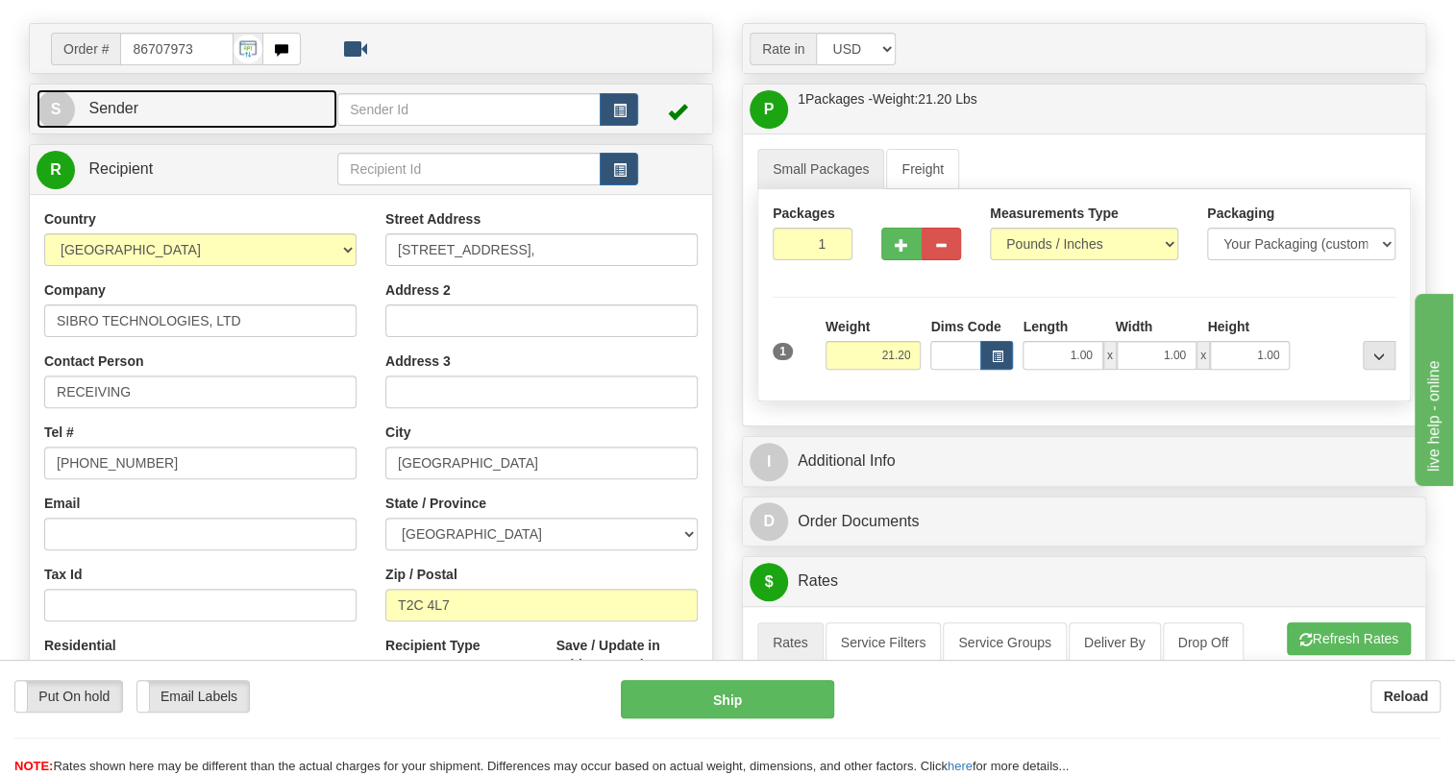
scroll to position [174, 0]
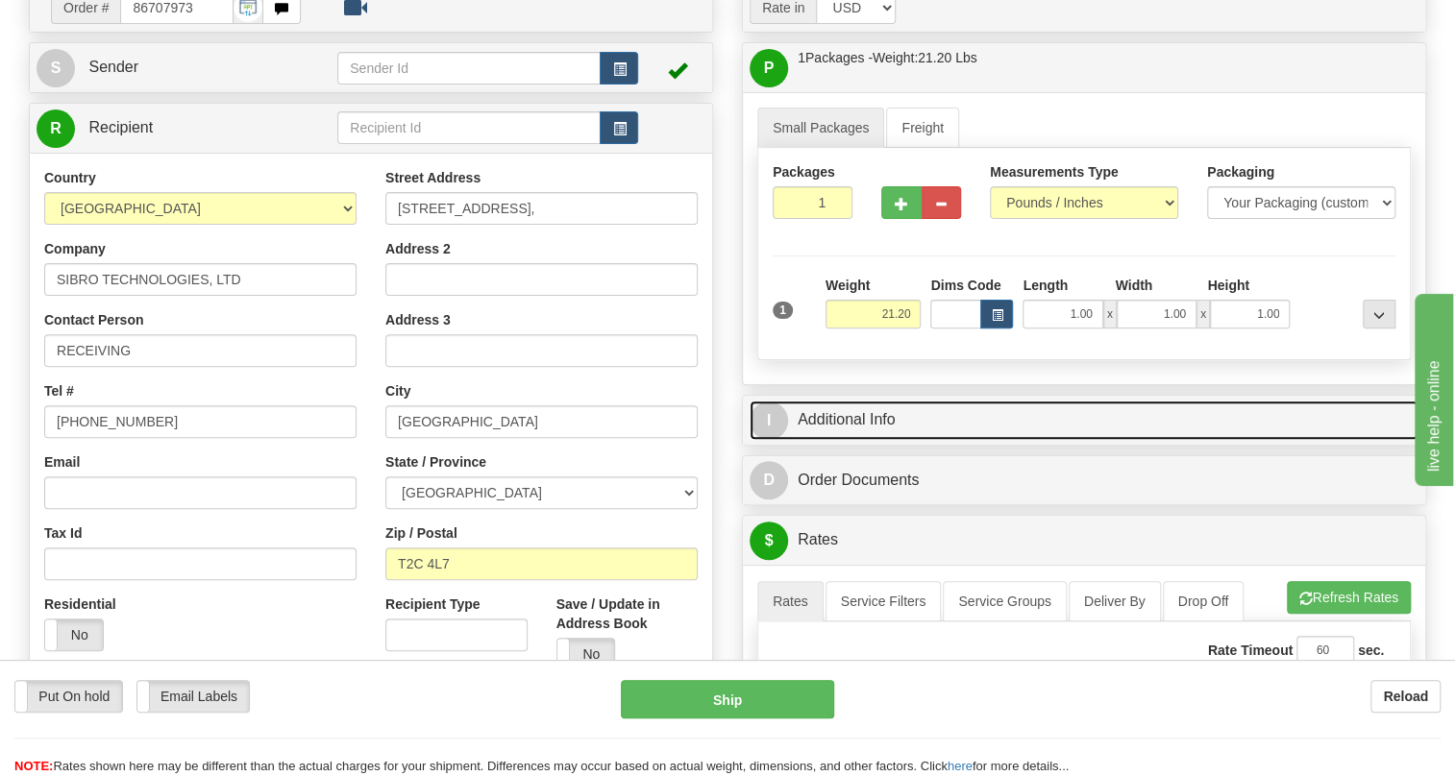
click at [848, 440] on link "I Additional Info" at bounding box center [1084, 420] width 669 height 39
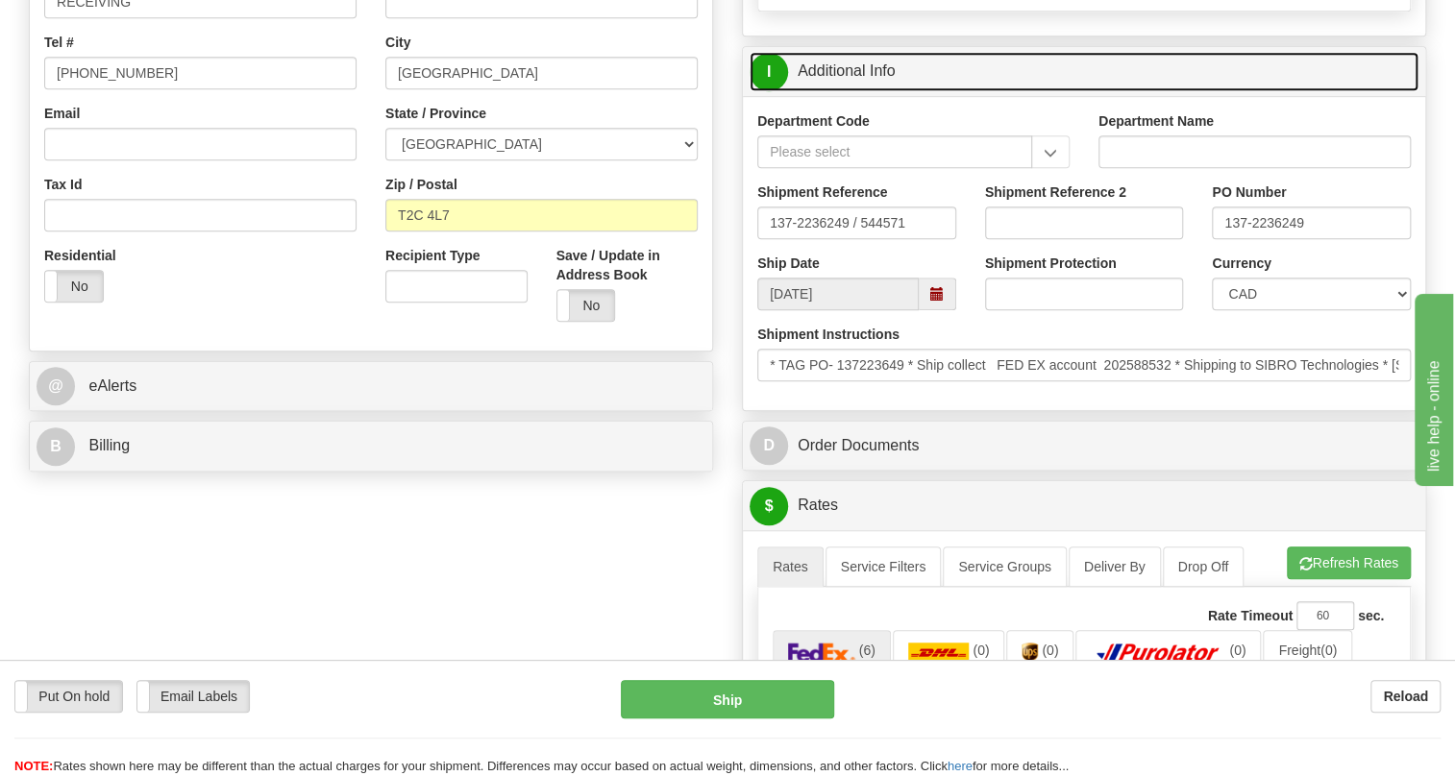
scroll to position [524, 0]
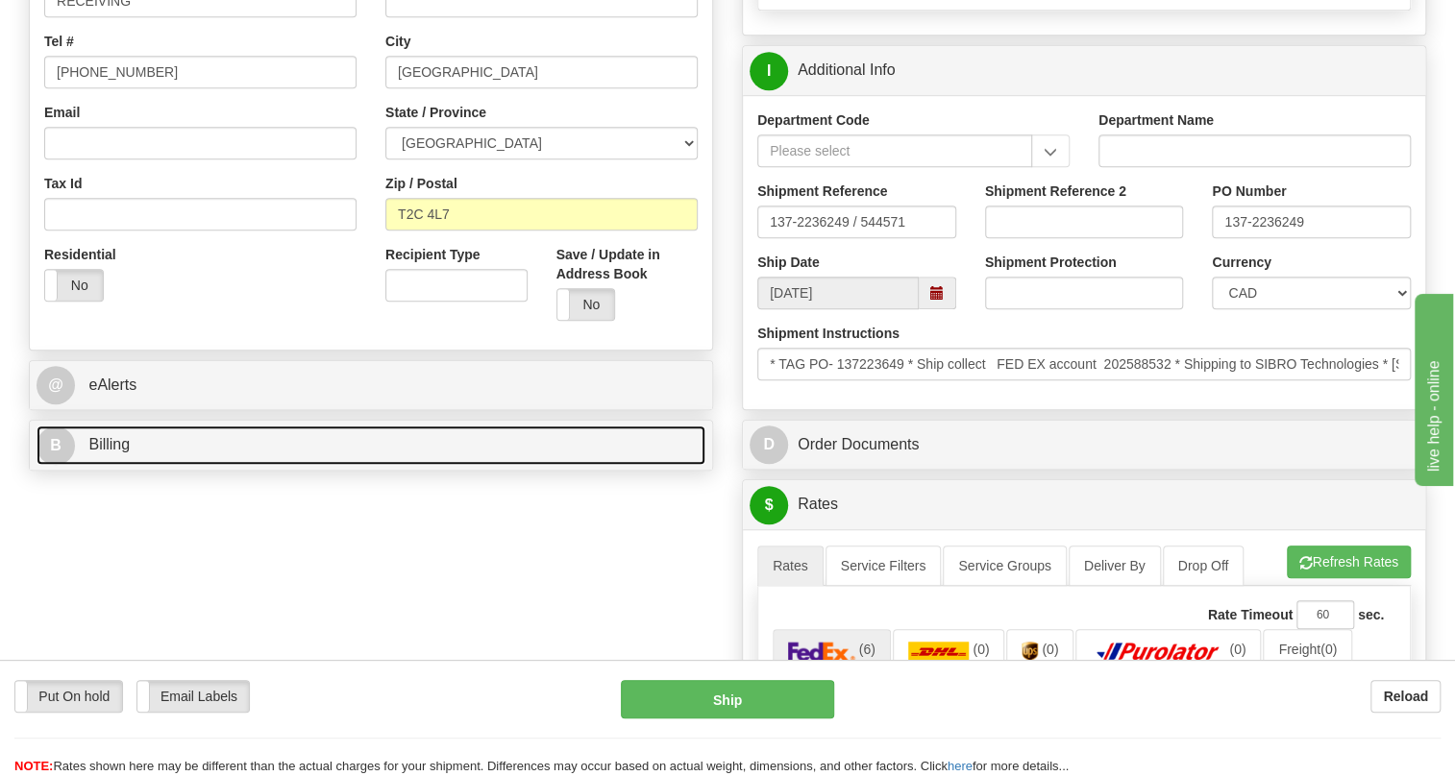
click at [118, 453] on span "Billing" at bounding box center [108, 444] width 41 height 16
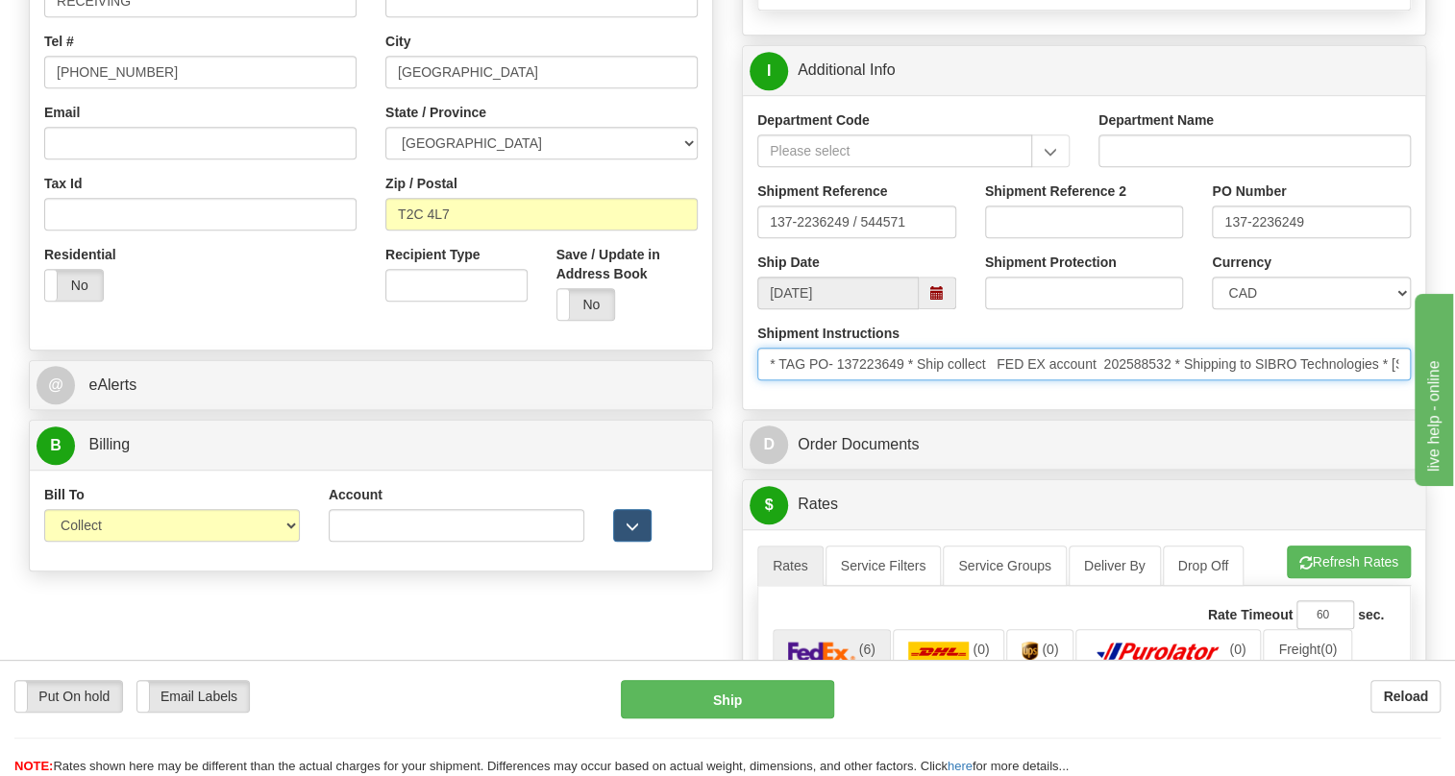
drag, startPoint x: 1173, startPoint y: 404, endPoint x: 1106, endPoint y: 411, distance: 67.7
click at [1106, 381] on input "* TAG PO- 137223649 * Ship collect FED EX account 202588532 * Shipping to SIBRO…" at bounding box center [1083, 364] width 653 height 33
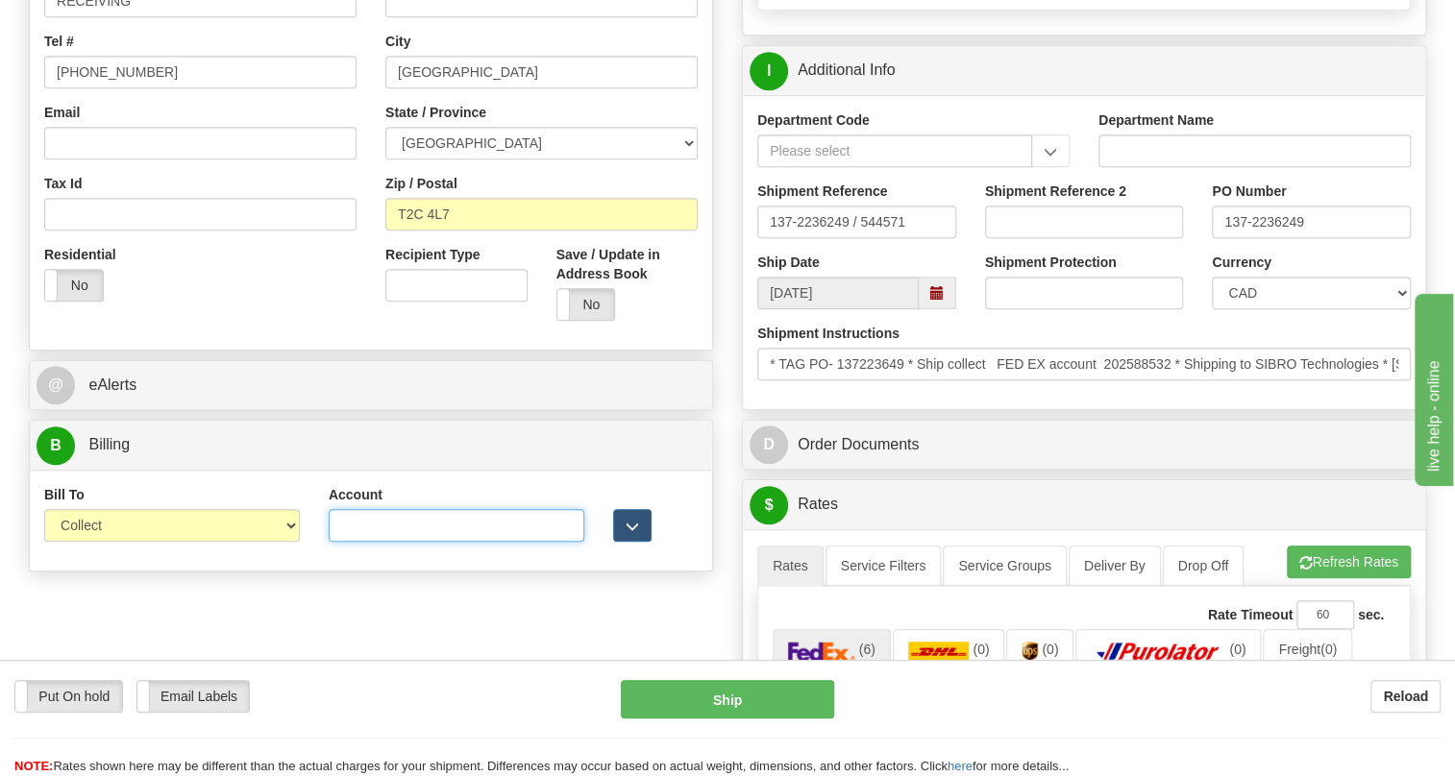
click at [360, 542] on input "Account" at bounding box center [457, 525] width 256 height 33
paste input "202588532"
type input "202588532"
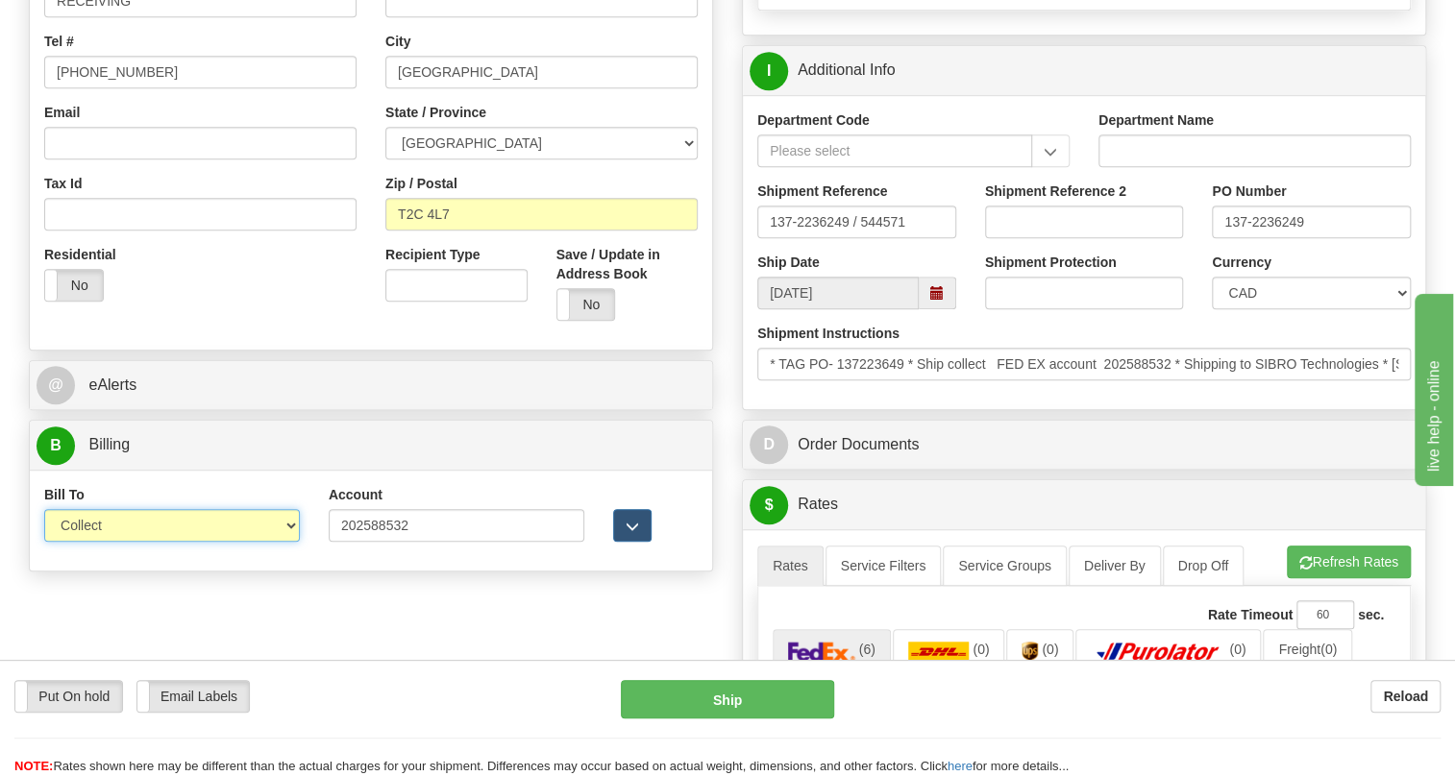
click at [203, 542] on select "Sender Recipient Third Party Collect" at bounding box center [172, 525] width 256 height 33
select select "2"
click at [44, 542] on select "Sender Recipient Third Party Collect" at bounding box center [172, 525] width 256 height 33
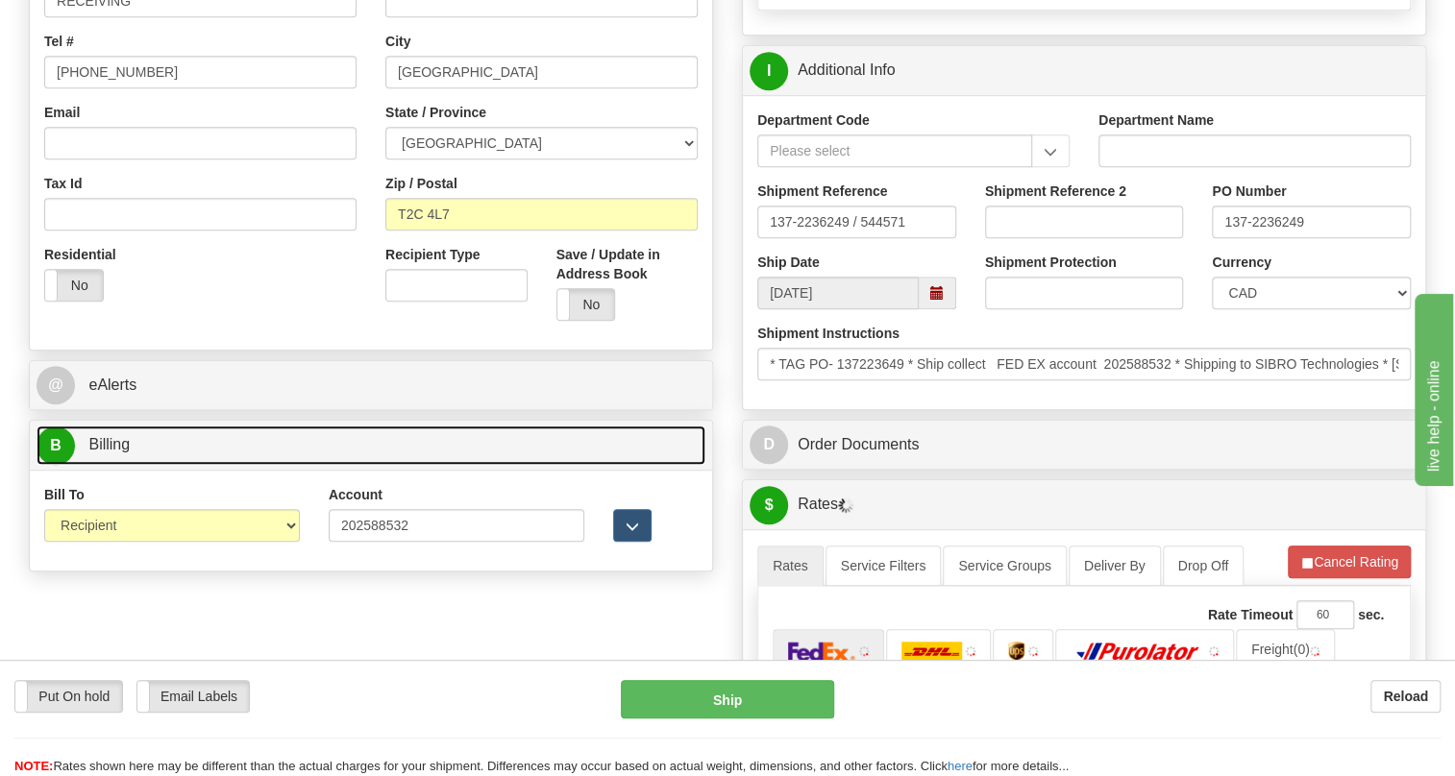
click at [116, 453] on span "Billing" at bounding box center [108, 444] width 41 height 16
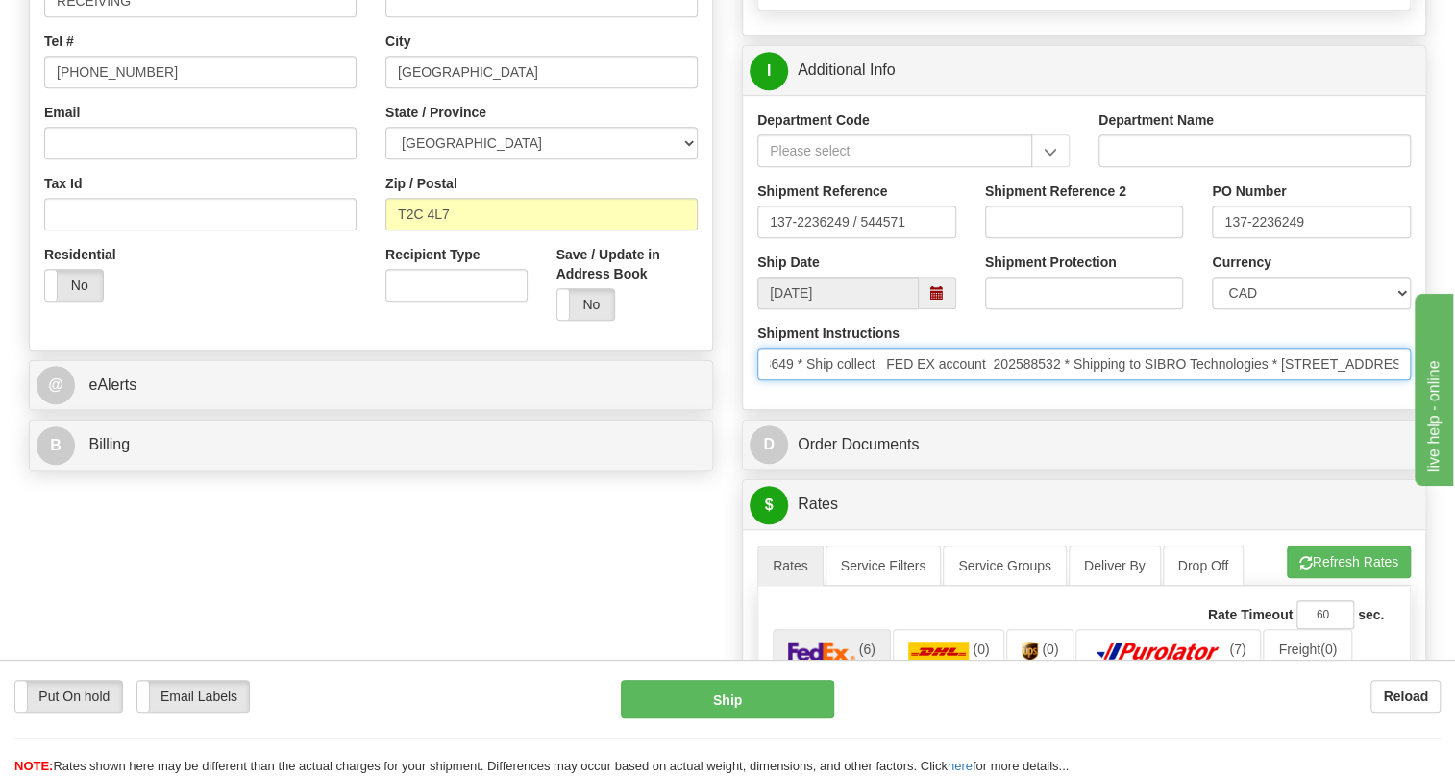
scroll to position [0, 0]
drag, startPoint x: 1013, startPoint y: 411, endPoint x: 772, endPoint y: 438, distance: 242.7
click at [772, 409] on div "Department Code Department Name Shipment Reference 137-2236249 / 544571 Shipmen…" at bounding box center [1084, 252] width 682 height 314
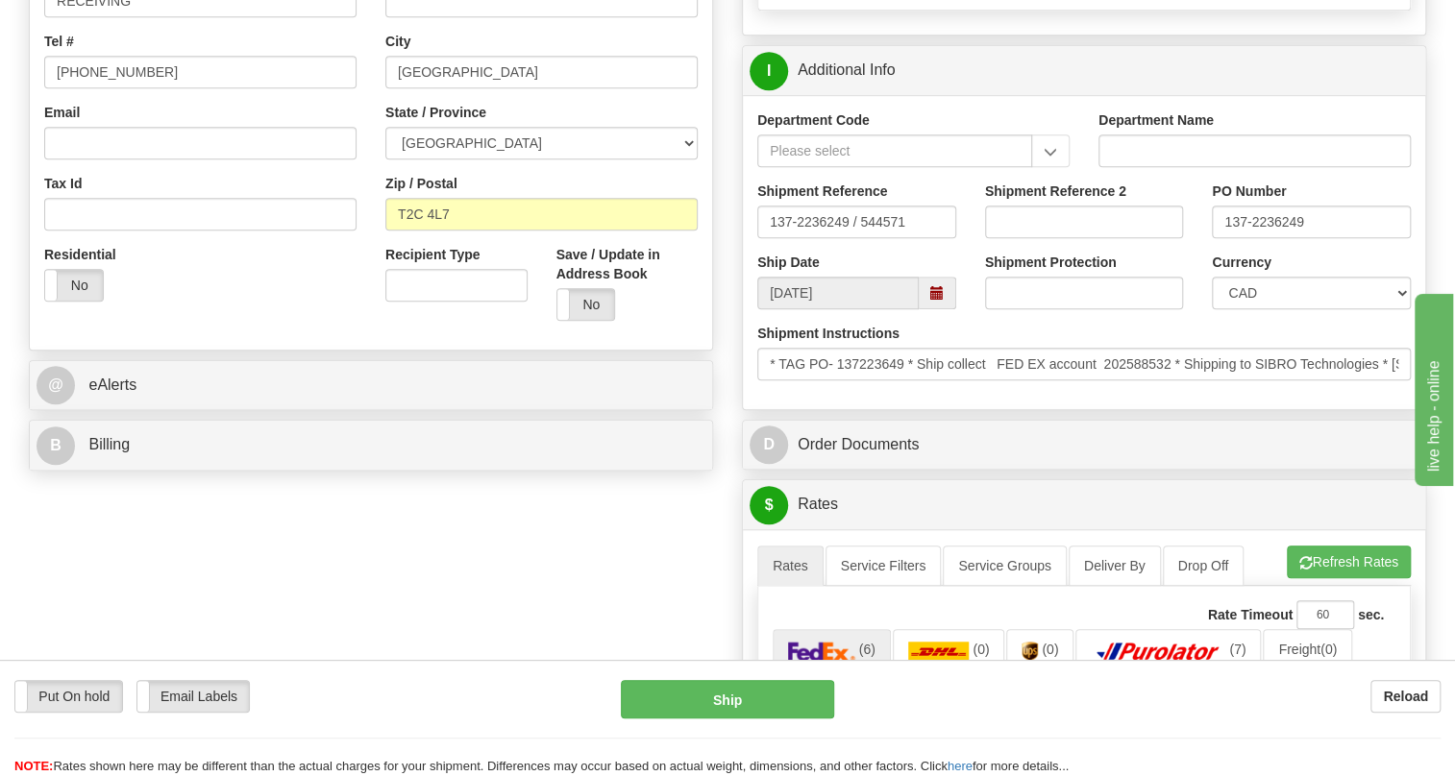
click at [746, 409] on div "Department Code Department Name Shipment Reference 137-2236249 / 544571 Shipmen…" at bounding box center [1084, 252] width 682 height 314
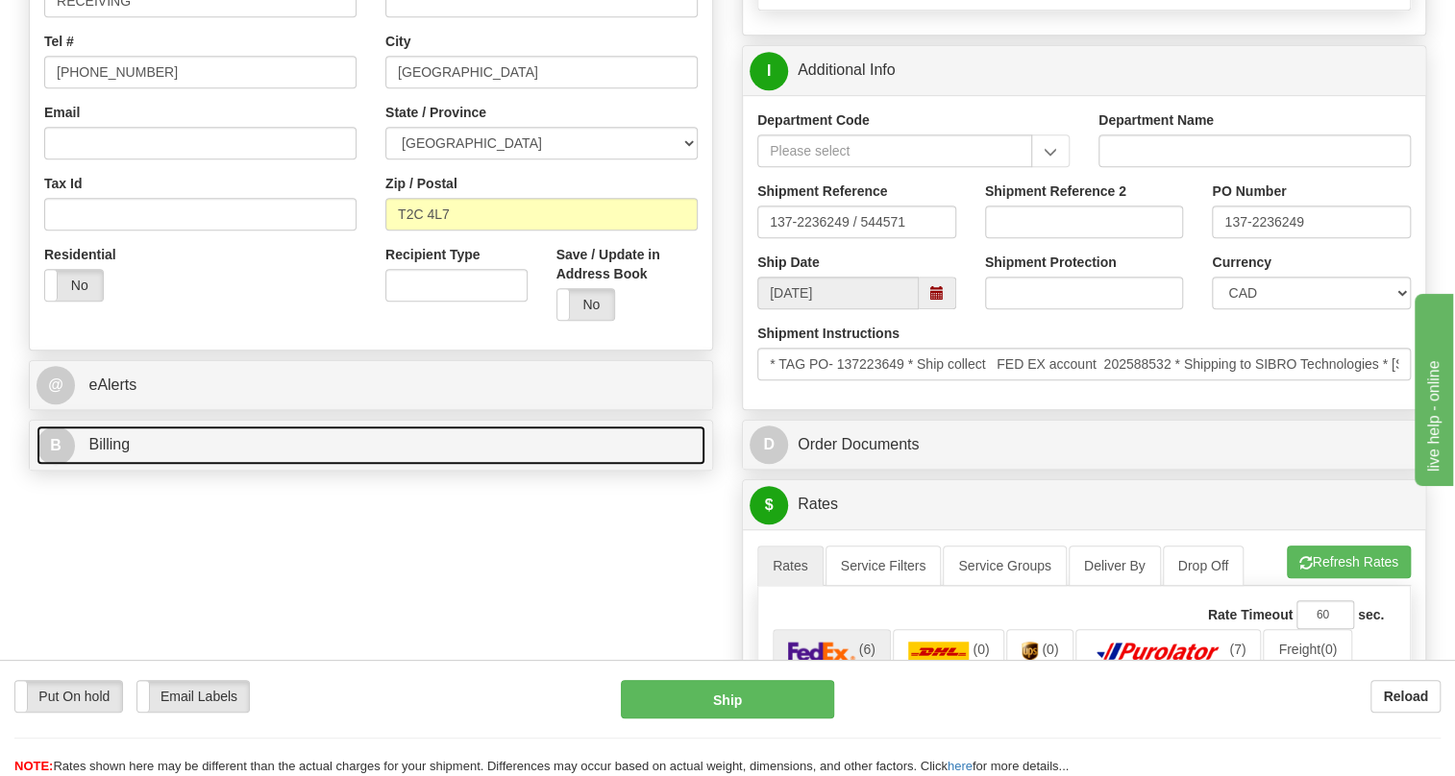
click at [111, 453] on span "Billing" at bounding box center [108, 444] width 41 height 16
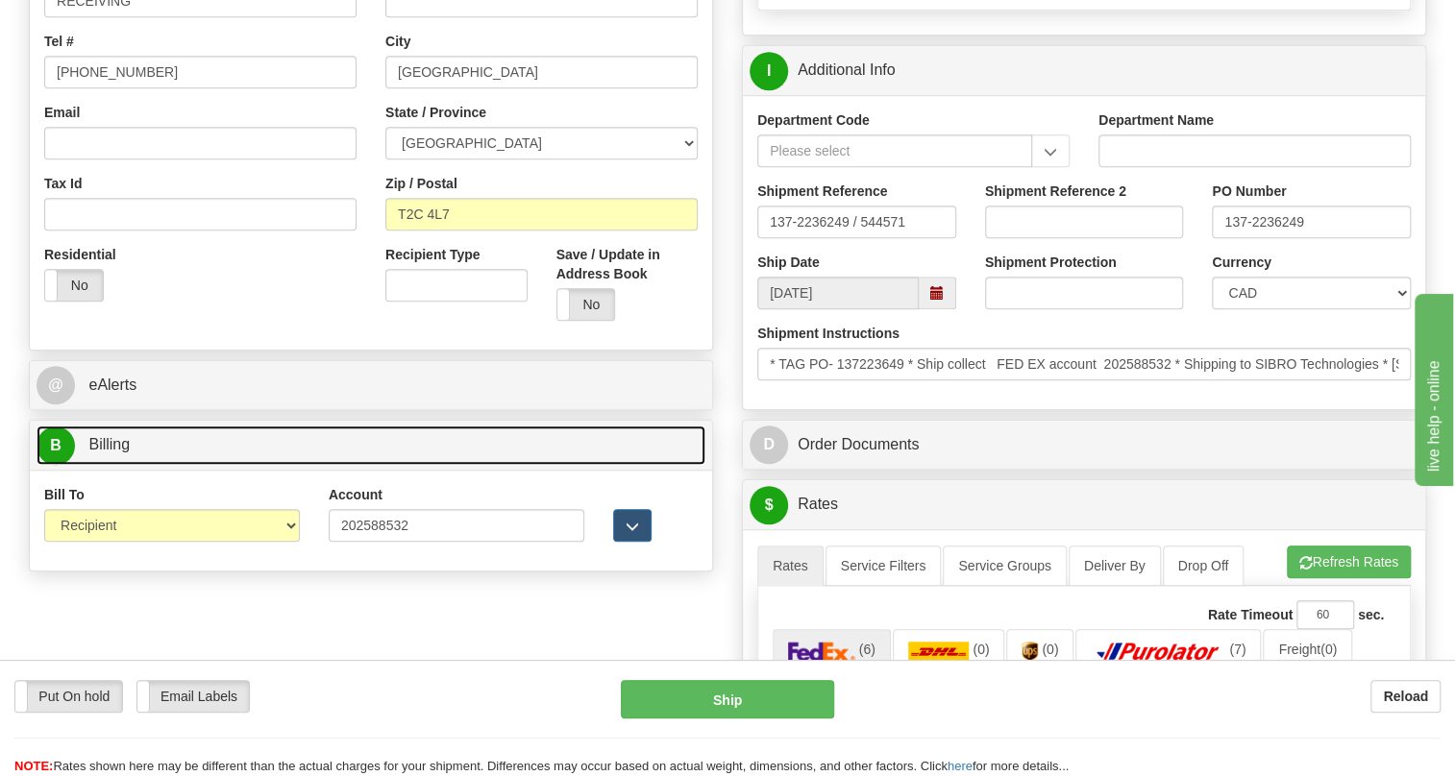
click at [111, 453] on span "Billing" at bounding box center [108, 444] width 41 height 16
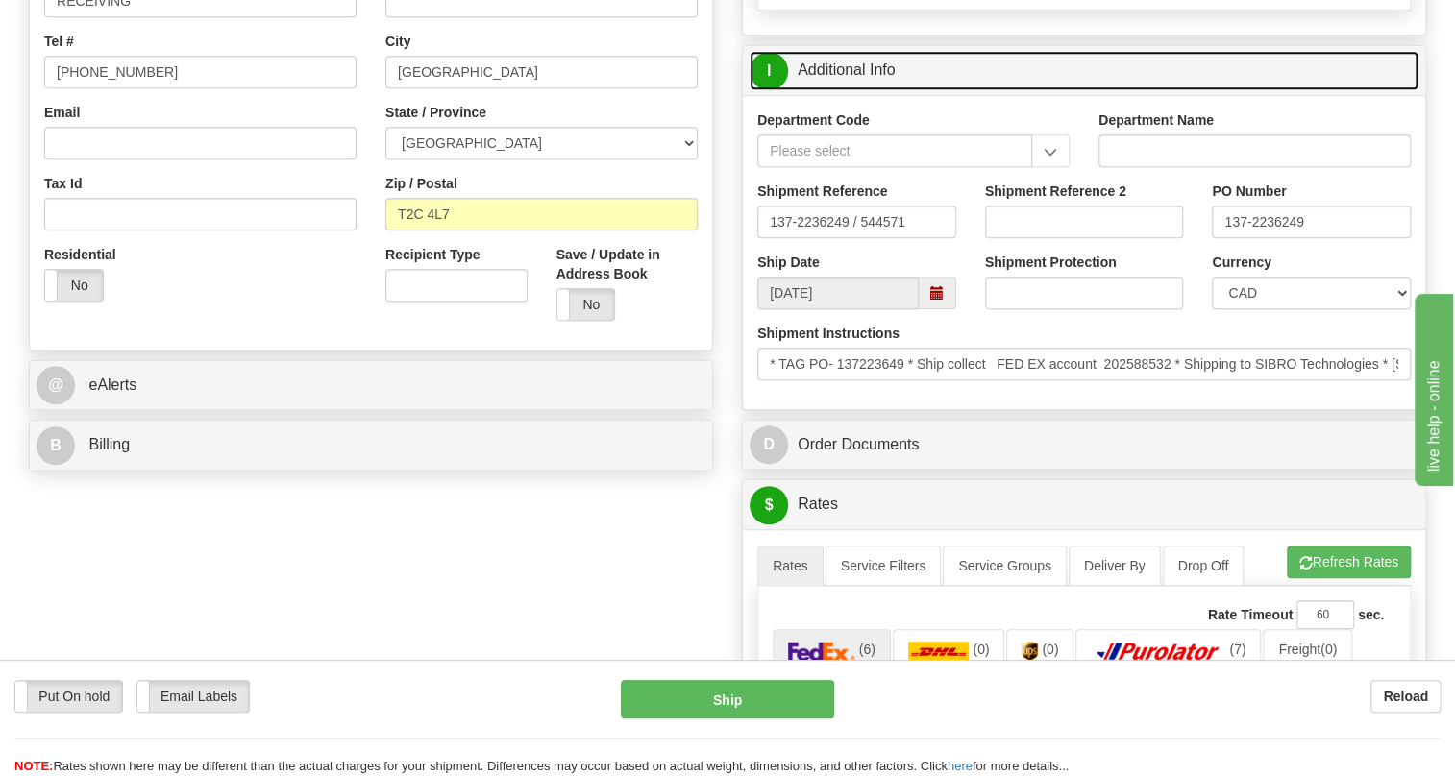
click at [854, 90] on link "I Additional Info" at bounding box center [1084, 70] width 669 height 39
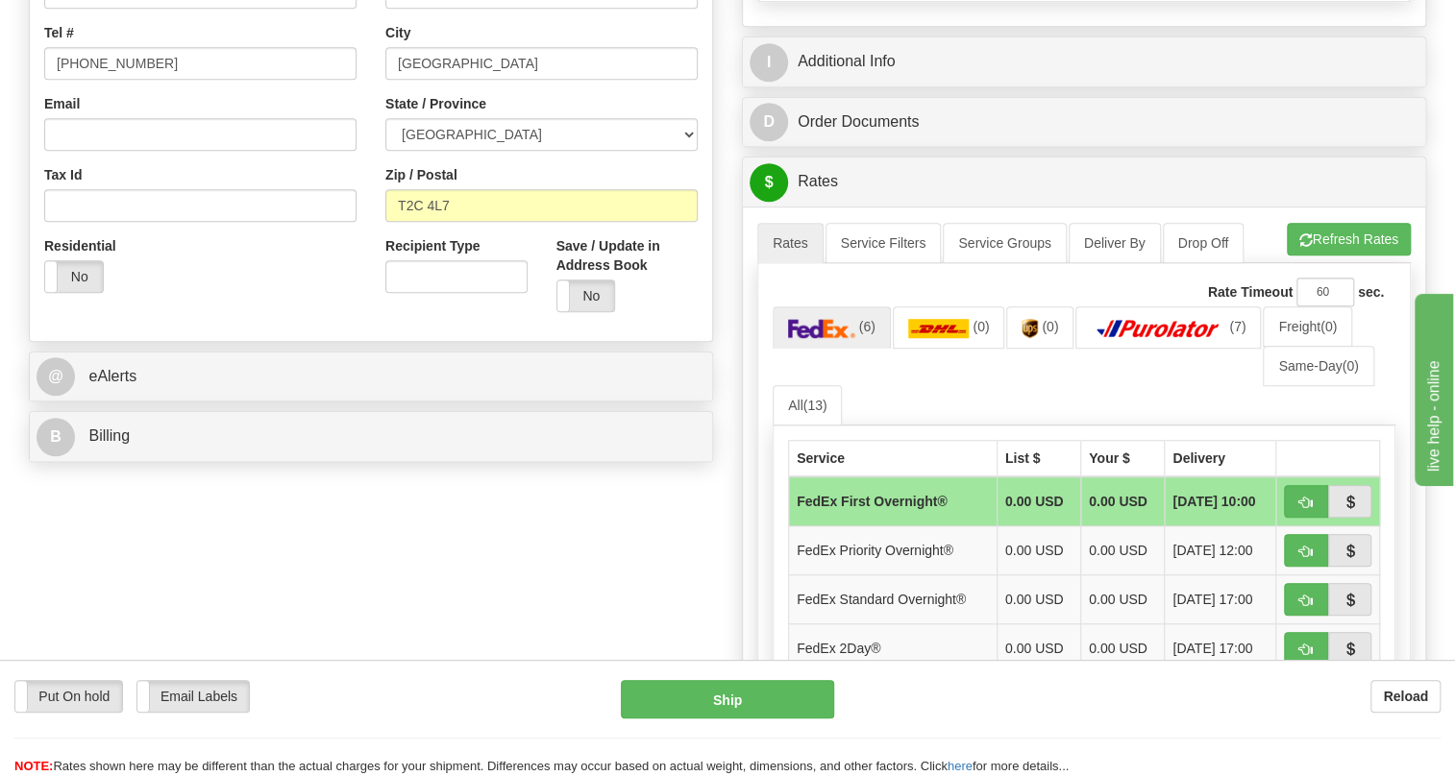
scroll to position [611, 0]
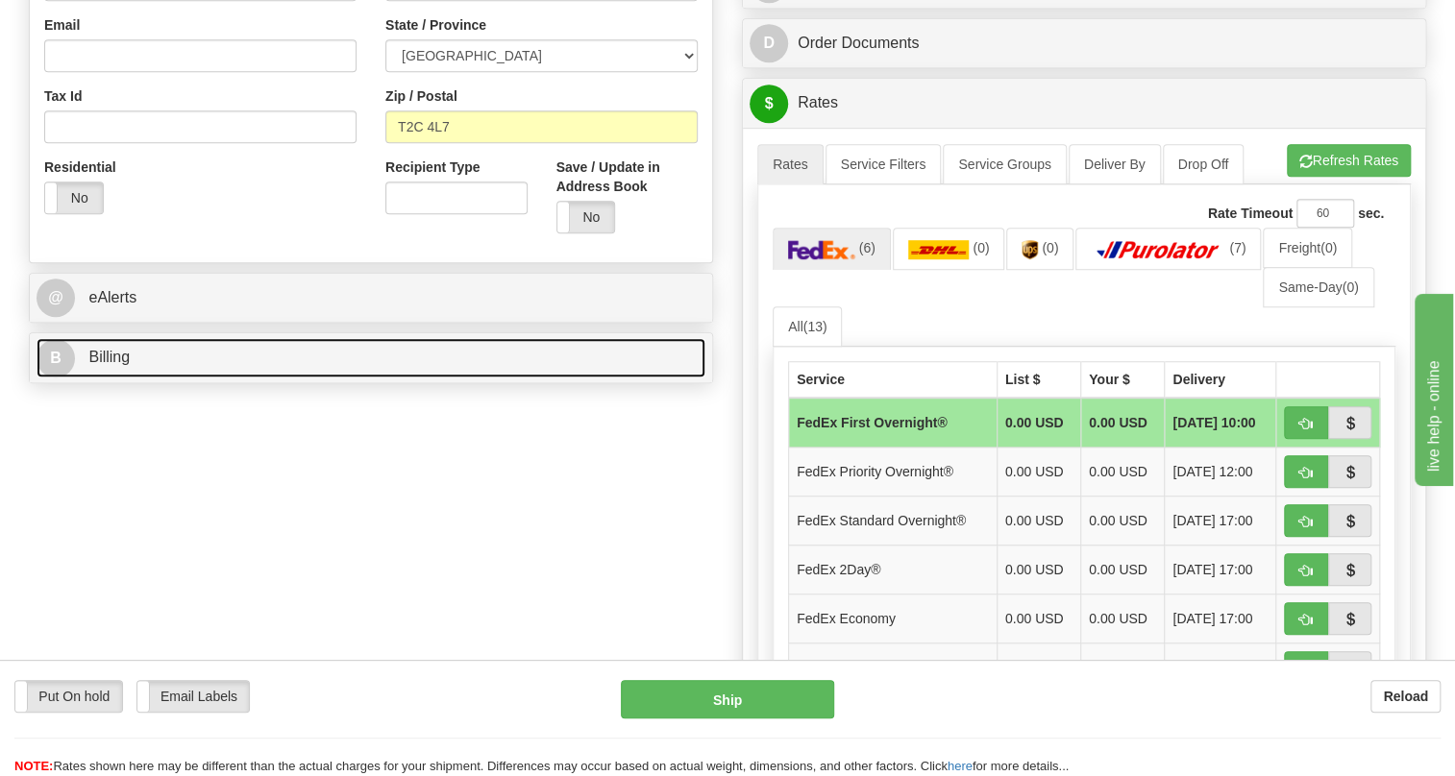
click at [107, 365] on span "Billing" at bounding box center [108, 357] width 41 height 16
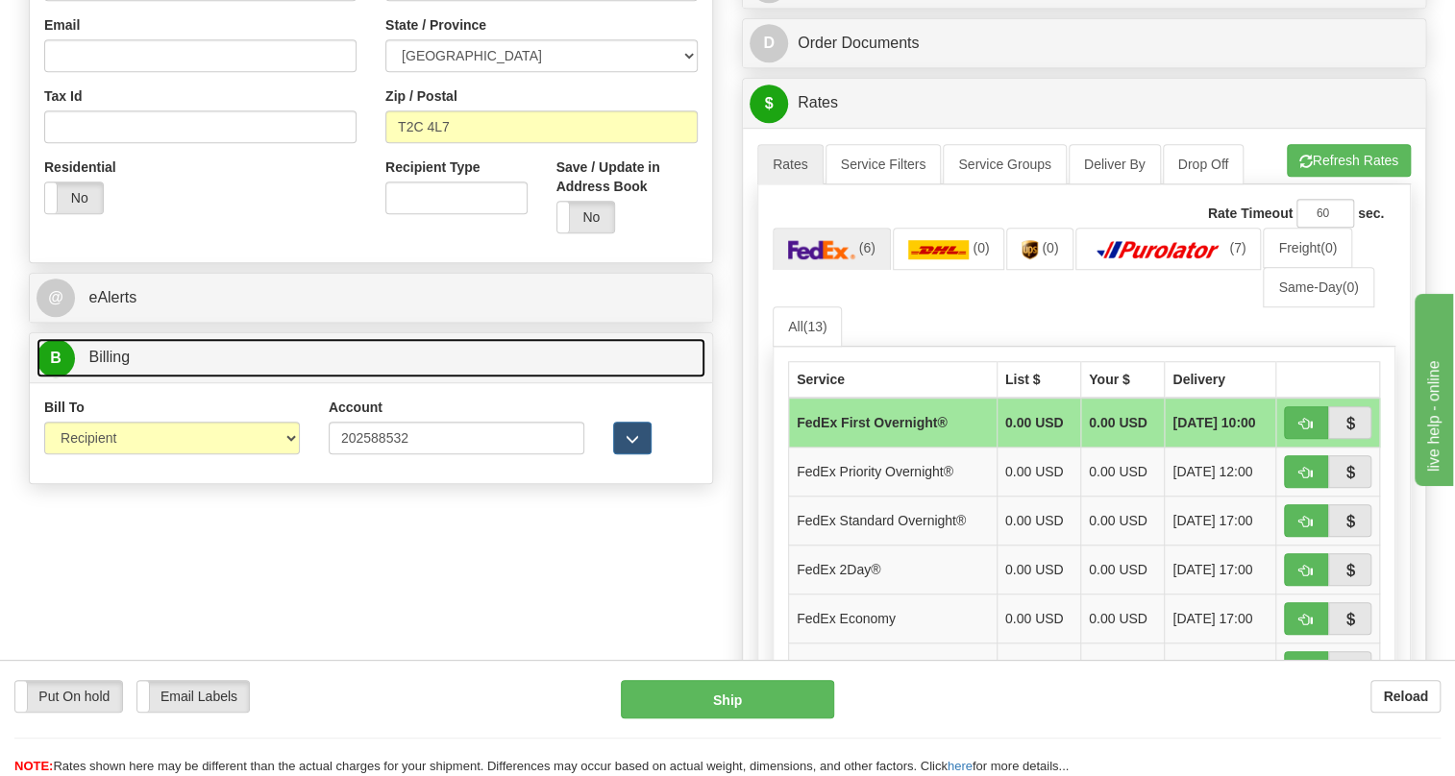
click at [107, 365] on span "Billing" at bounding box center [108, 357] width 41 height 16
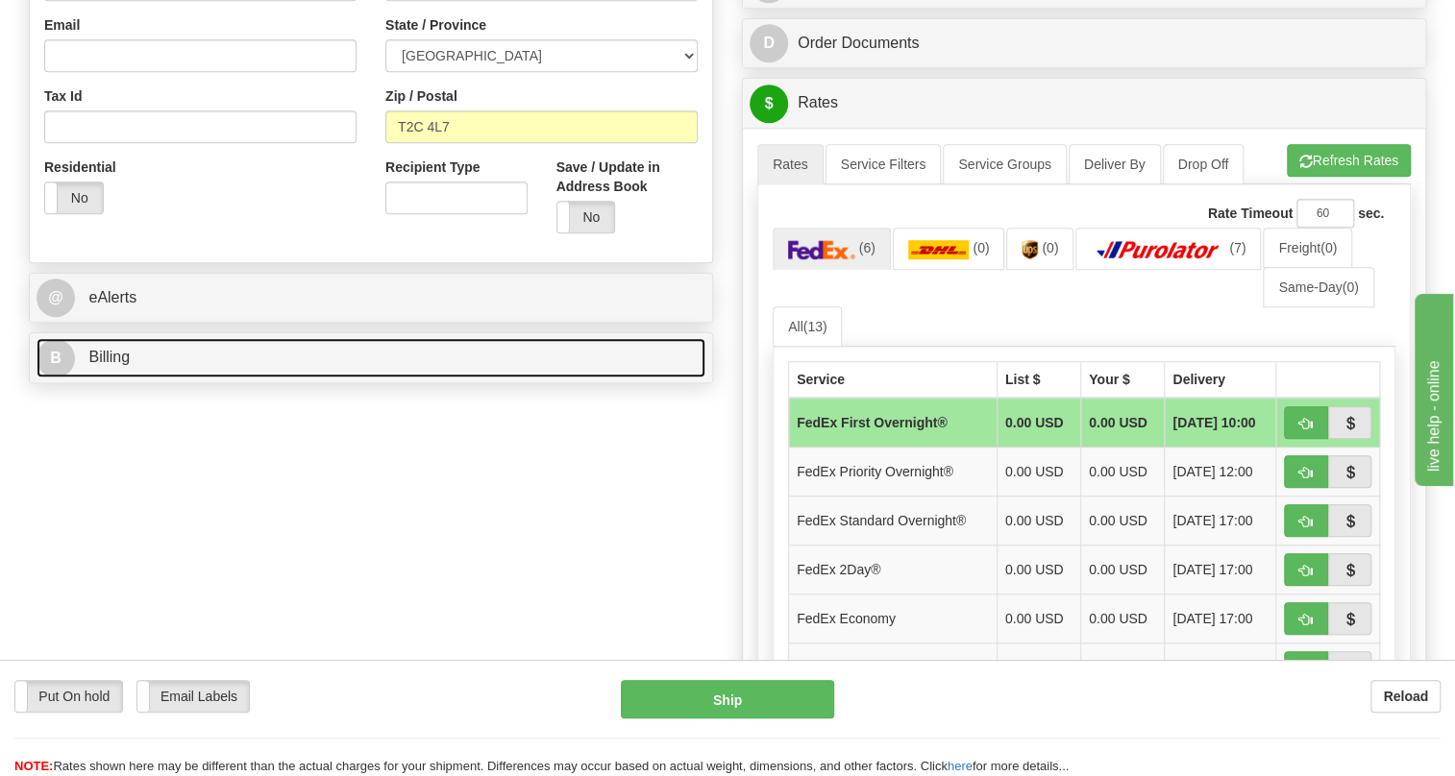
click at [106, 365] on span "Billing" at bounding box center [108, 357] width 41 height 16
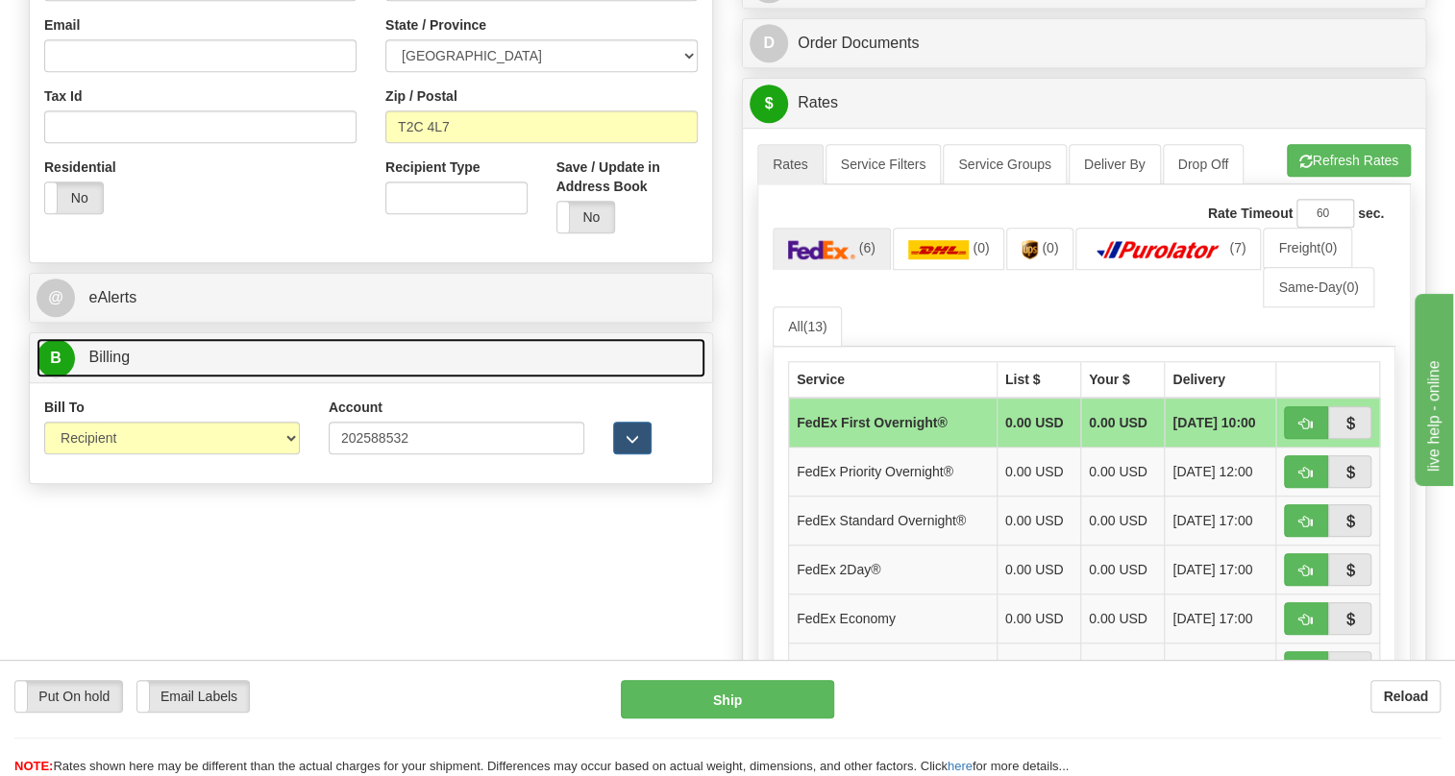
click at [106, 365] on span "Billing" at bounding box center [108, 357] width 41 height 16
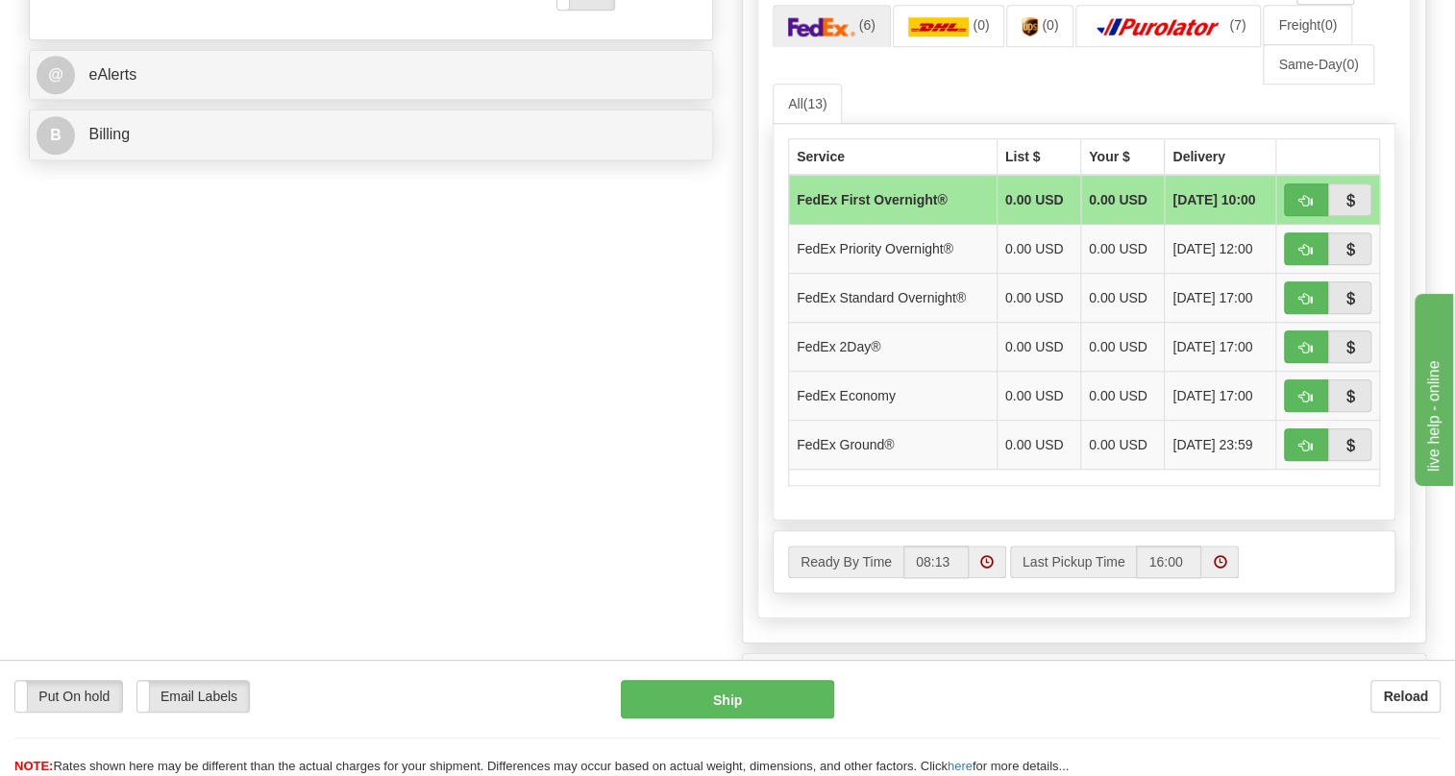
scroll to position [873, 0]
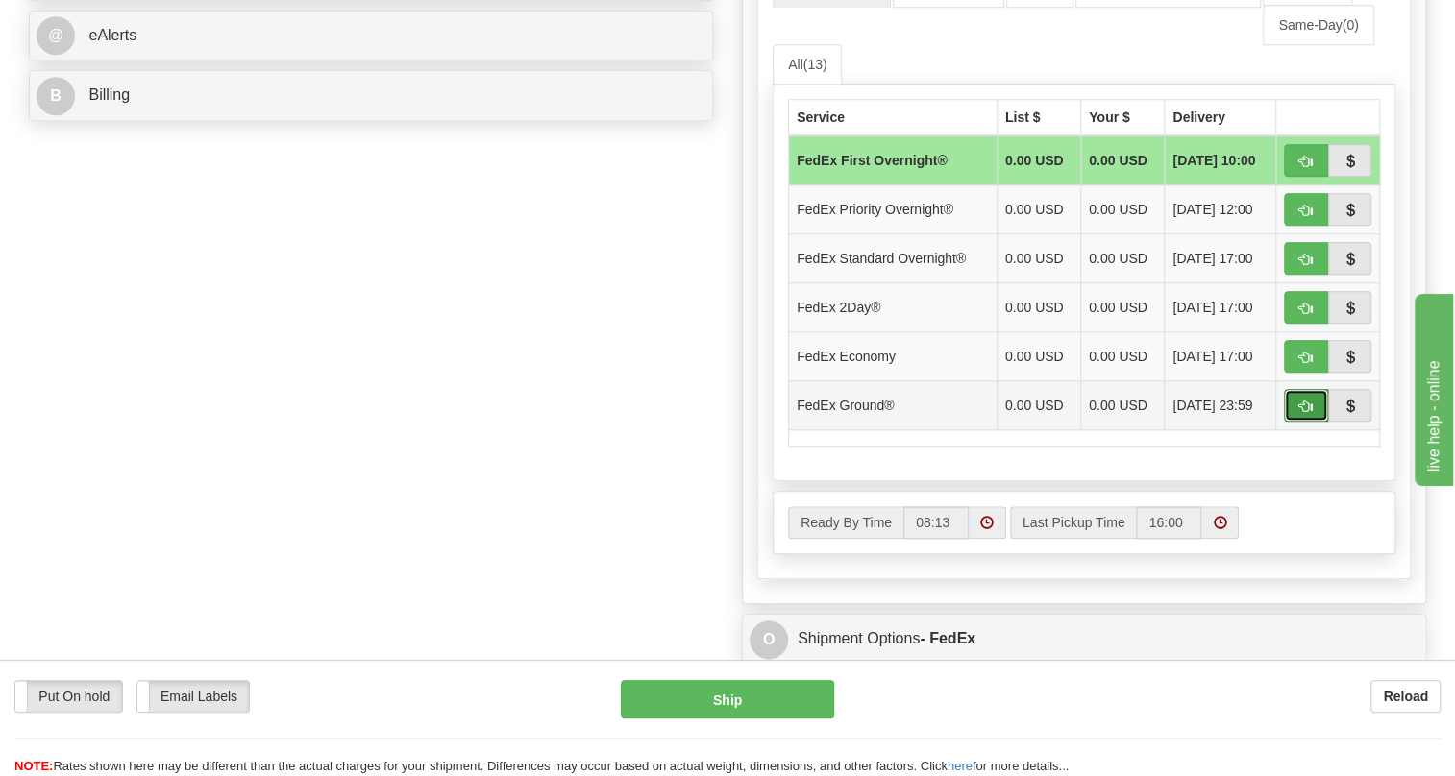
click at [1302, 413] on span "button" at bounding box center [1305, 407] width 13 height 12
type input "92"
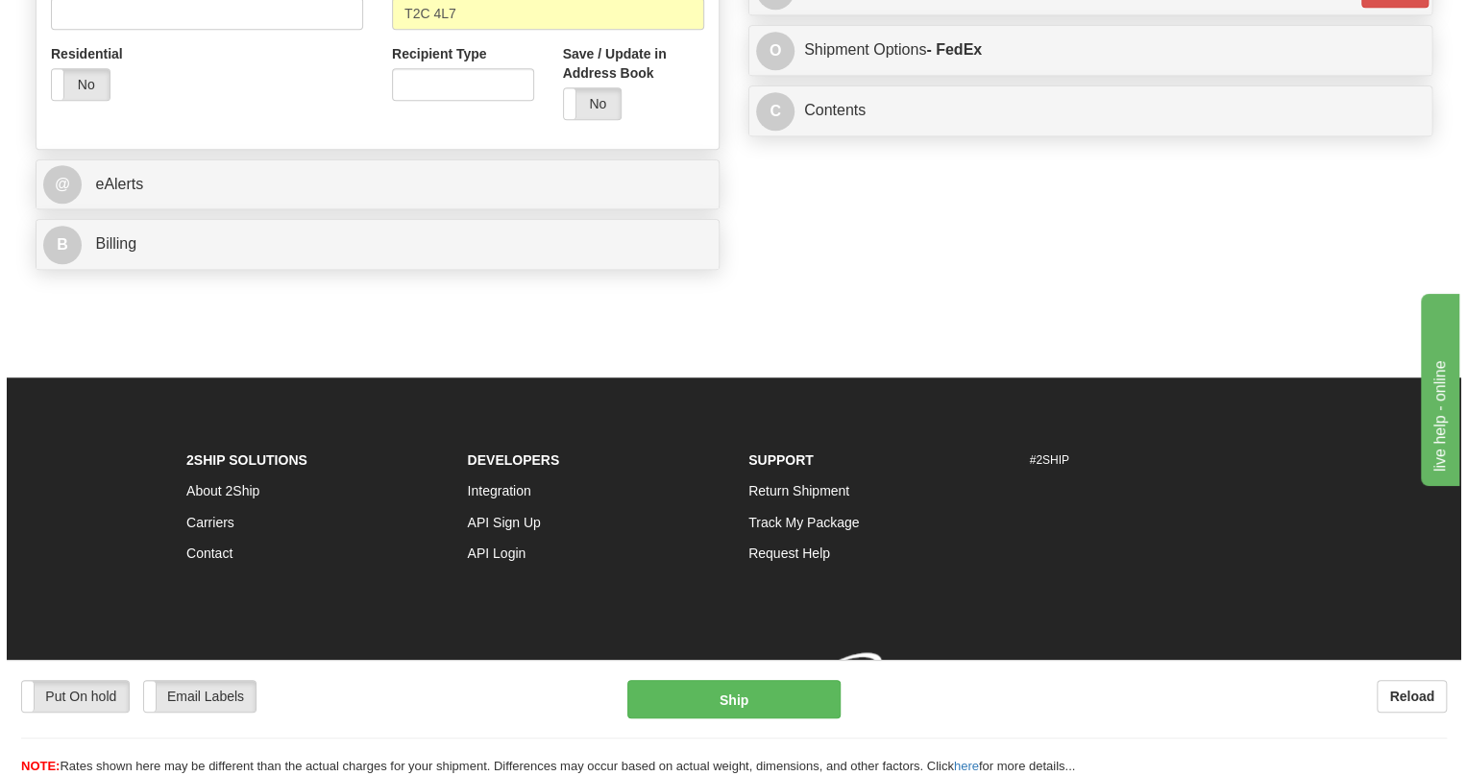
scroll to position [796, 0]
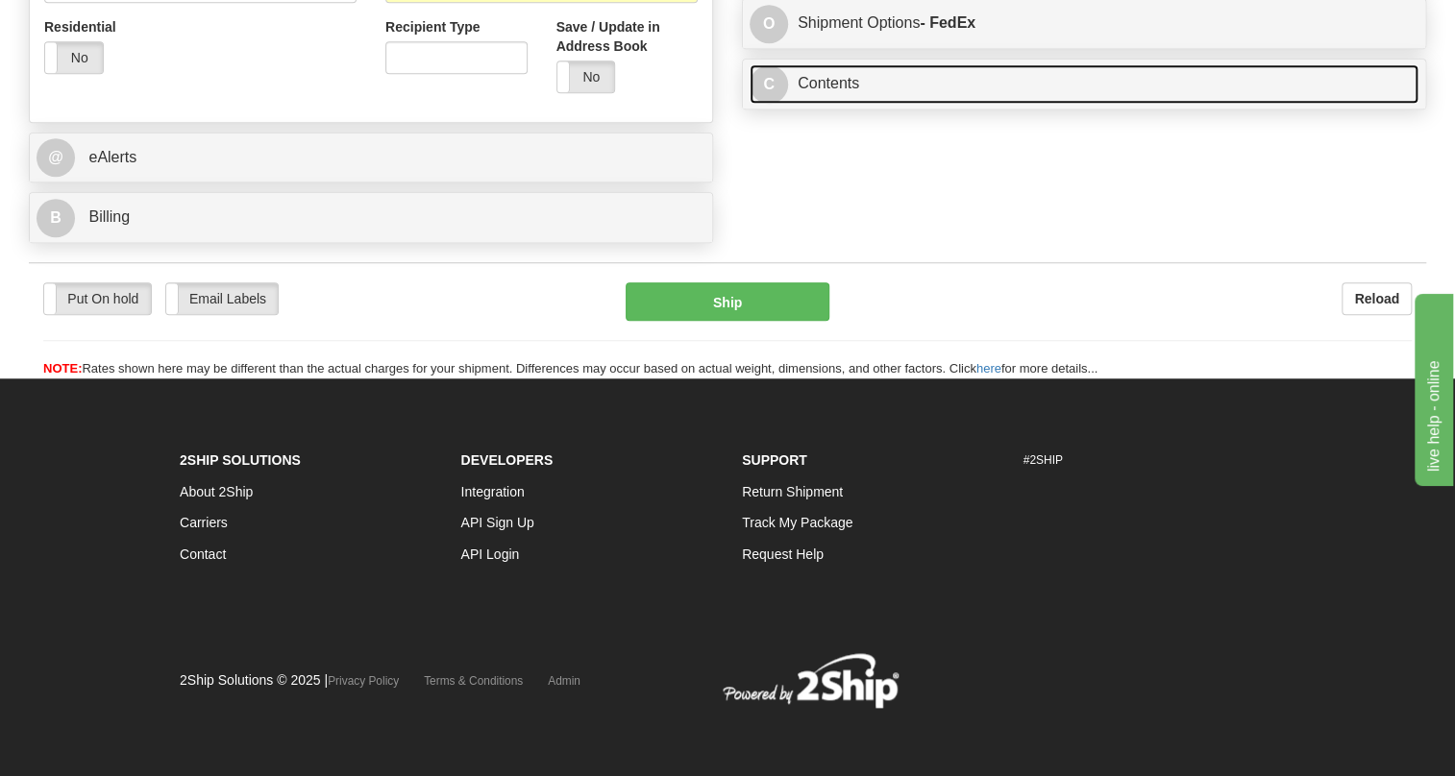
click at [837, 78] on link "C Contents" at bounding box center [1084, 83] width 669 height 39
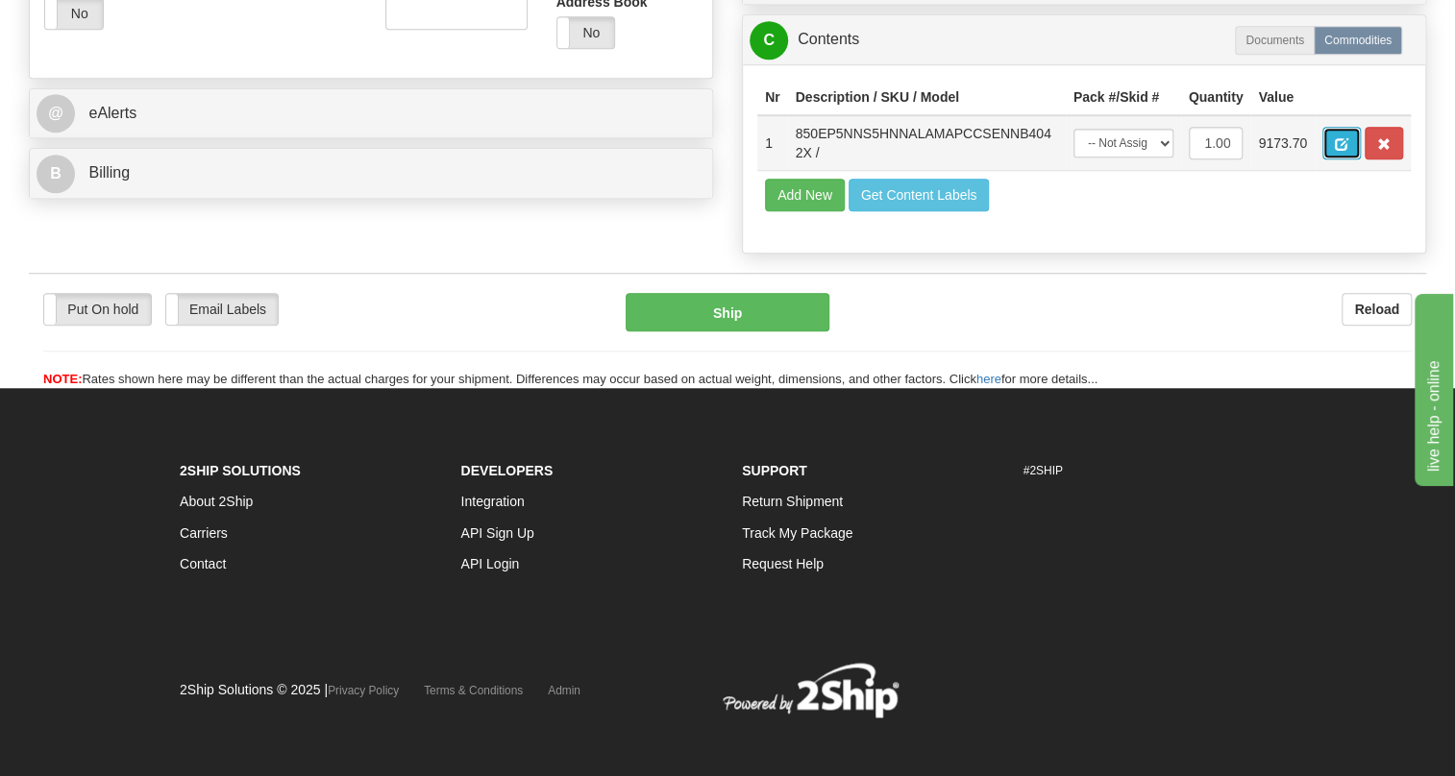
click at [1347, 151] on span "button" at bounding box center [1341, 144] width 13 height 12
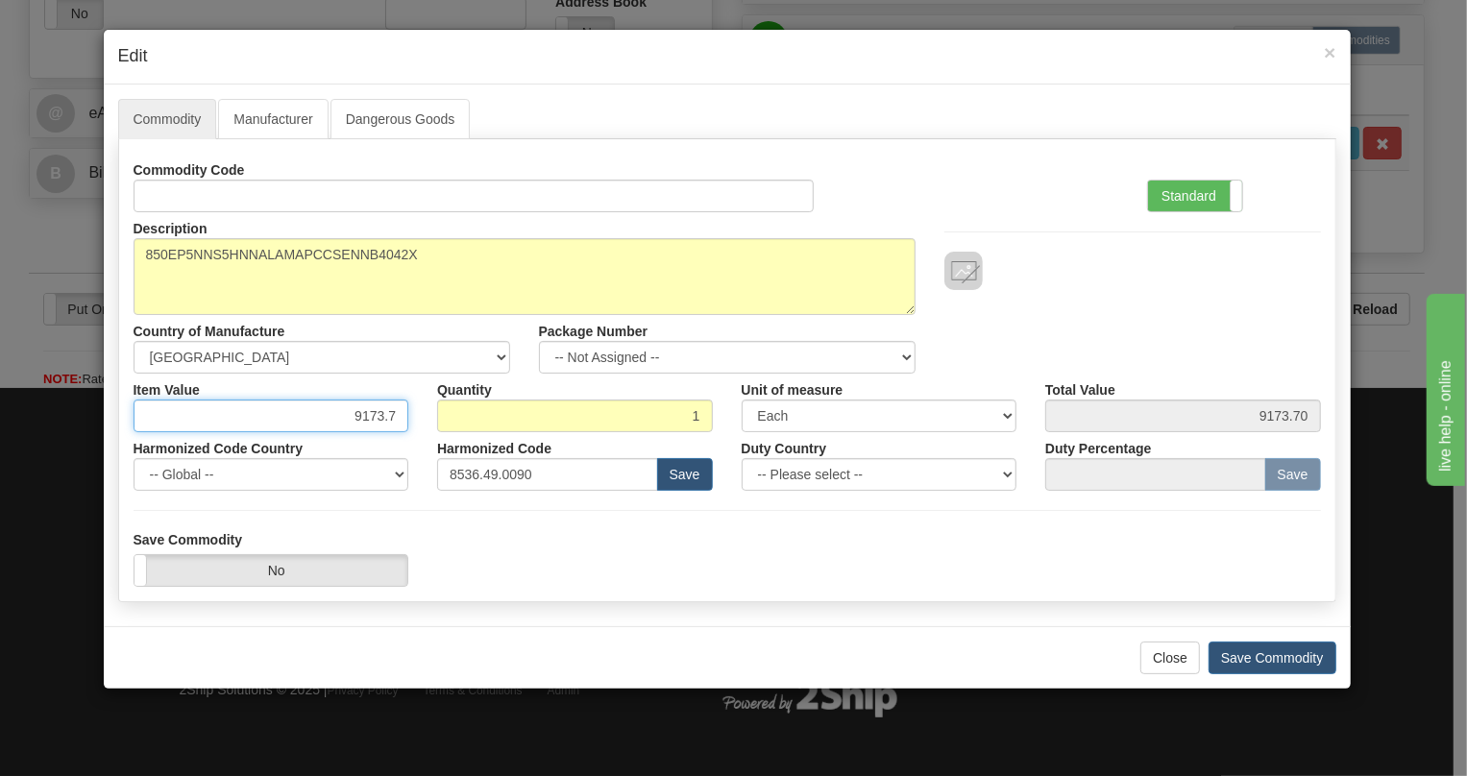
click at [400, 419] on input "9173.7" at bounding box center [272, 416] width 276 height 33
paste input "5.606,40"
click at [385, 424] on input "5.606,40" at bounding box center [272, 416] width 276 height 33
click at [383, 427] on input "5.606,40" at bounding box center [272, 416] width 276 height 33
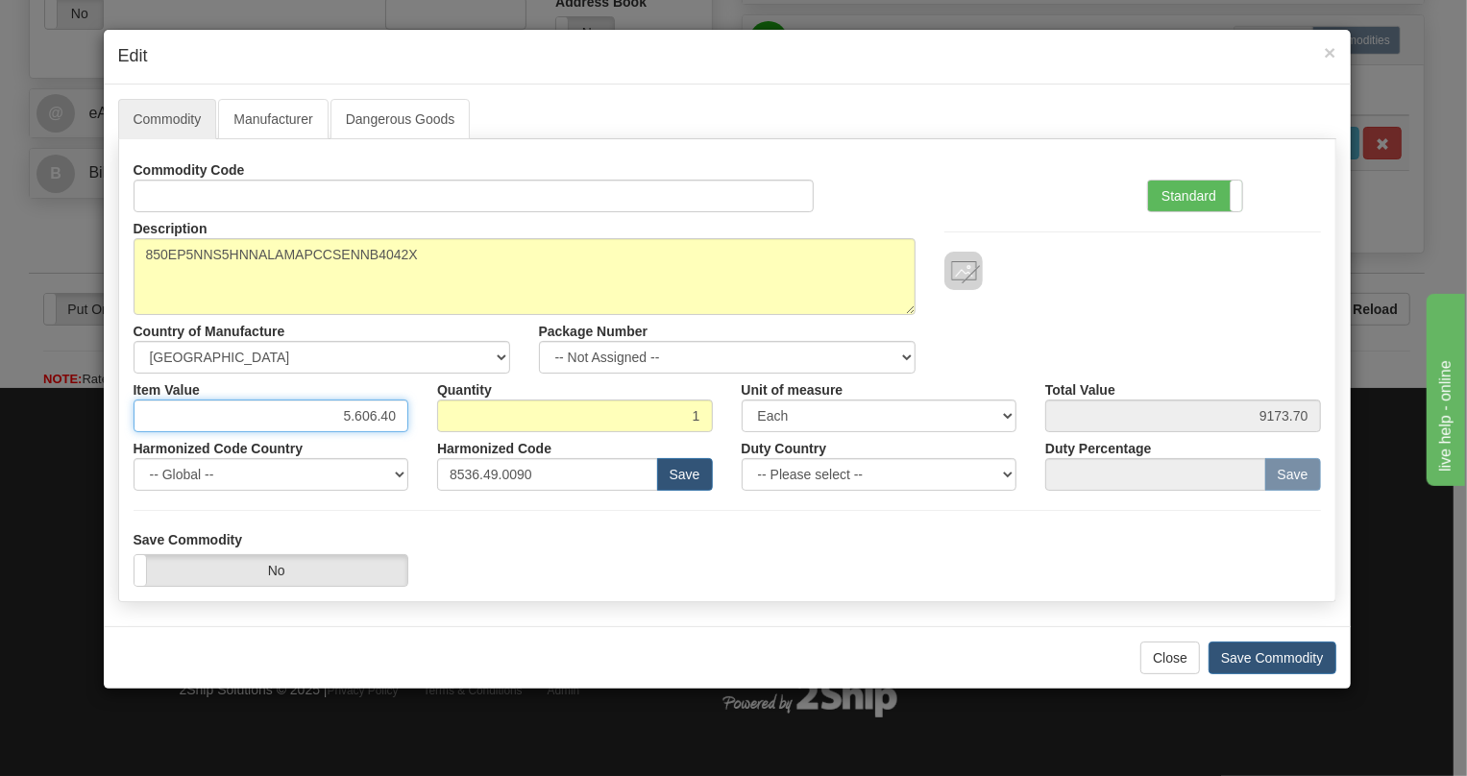
click at [356, 422] on input "5.606.40" at bounding box center [272, 416] width 276 height 33
type input "5606.40"
click at [424, 432] on div "Harmonized Code 8536.49.0090 Save" at bounding box center [575, 461] width 305 height 59
click at [1187, 195] on label "Standard" at bounding box center [1195, 196] width 94 height 31
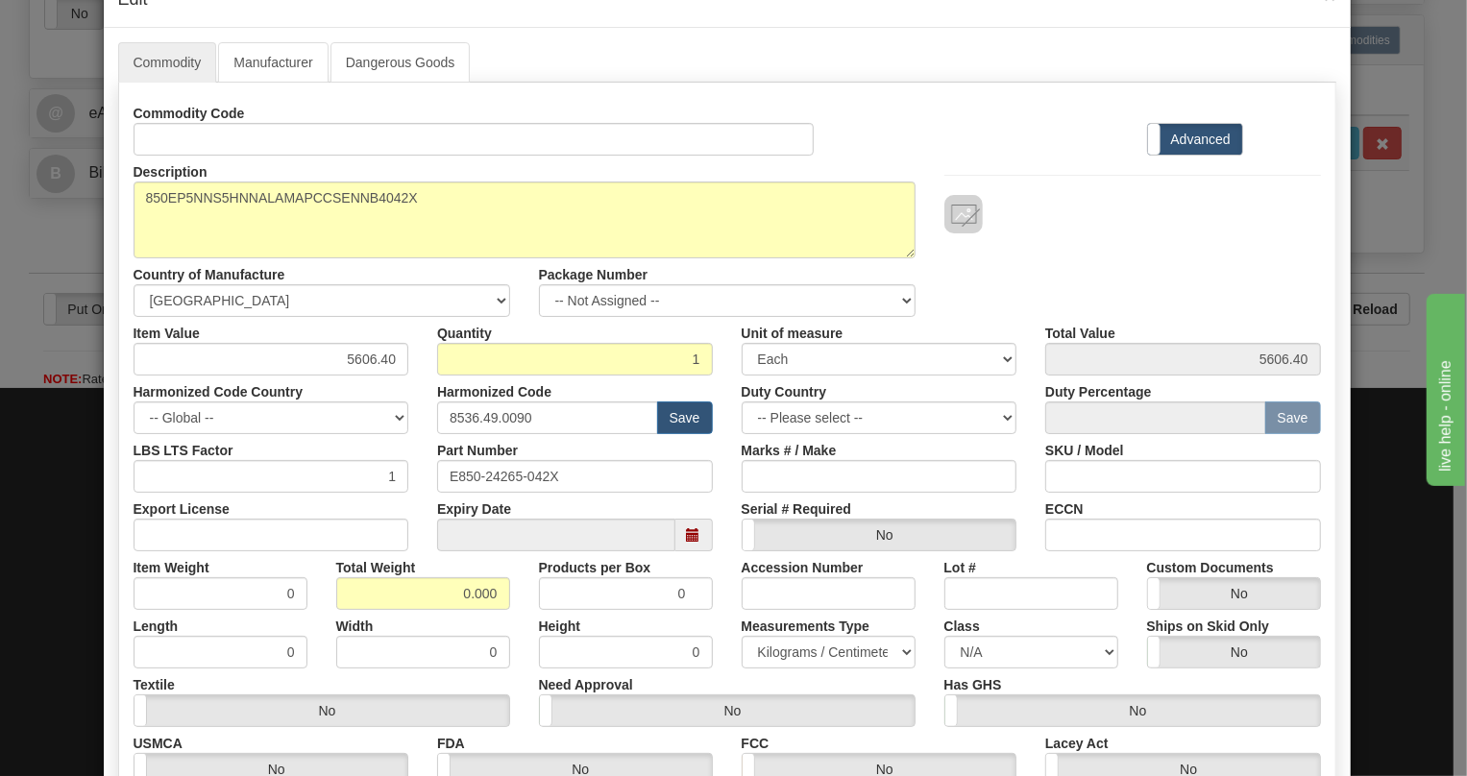
scroll to position [86, 0]
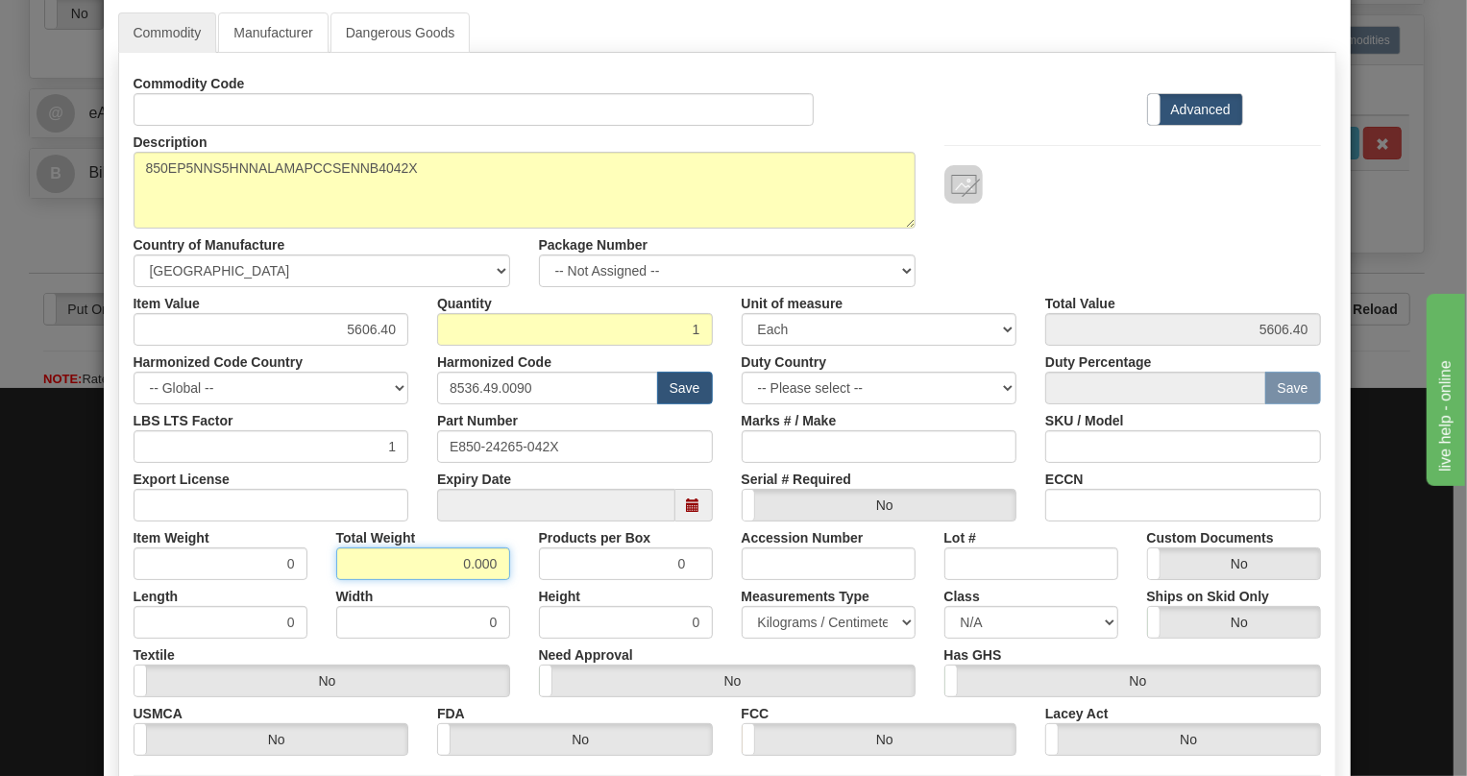
click at [447, 553] on input "0.000" at bounding box center [423, 564] width 174 height 33
type input "1.000"
type input "1.0000"
click at [795, 621] on select "Pounds / Inches Kilograms / Centimeters" at bounding box center [829, 622] width 174 height 33
select select "0"
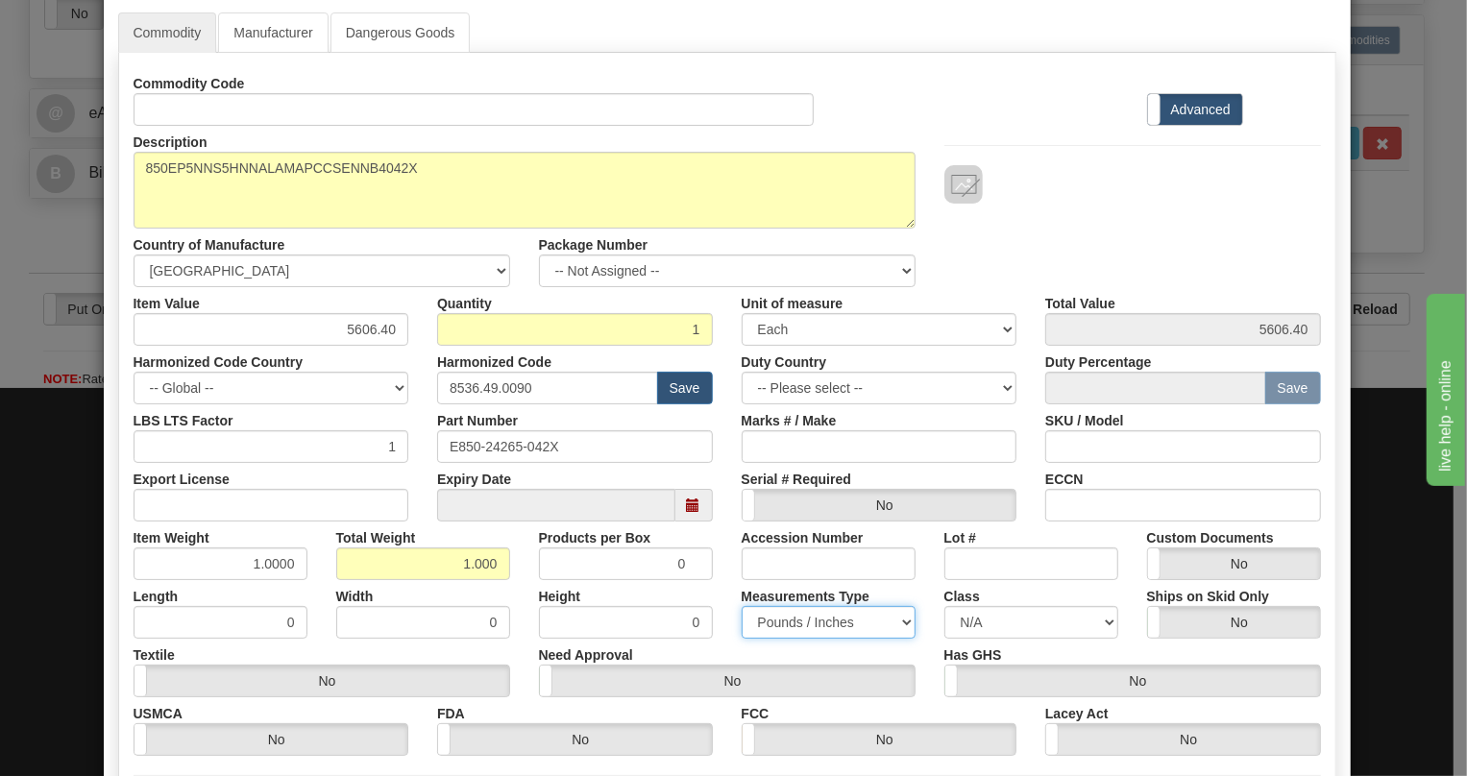
click at [742, 606] on select "Pounds / Inches Kilograms / Centimeters" at bounding box center [829, 622] width 174 height 33
click at [727, 606] on div "Measurements Type Pounds / Inches Kilograms / Centimeters" at bounding box center [828, 609] width 203 height 59
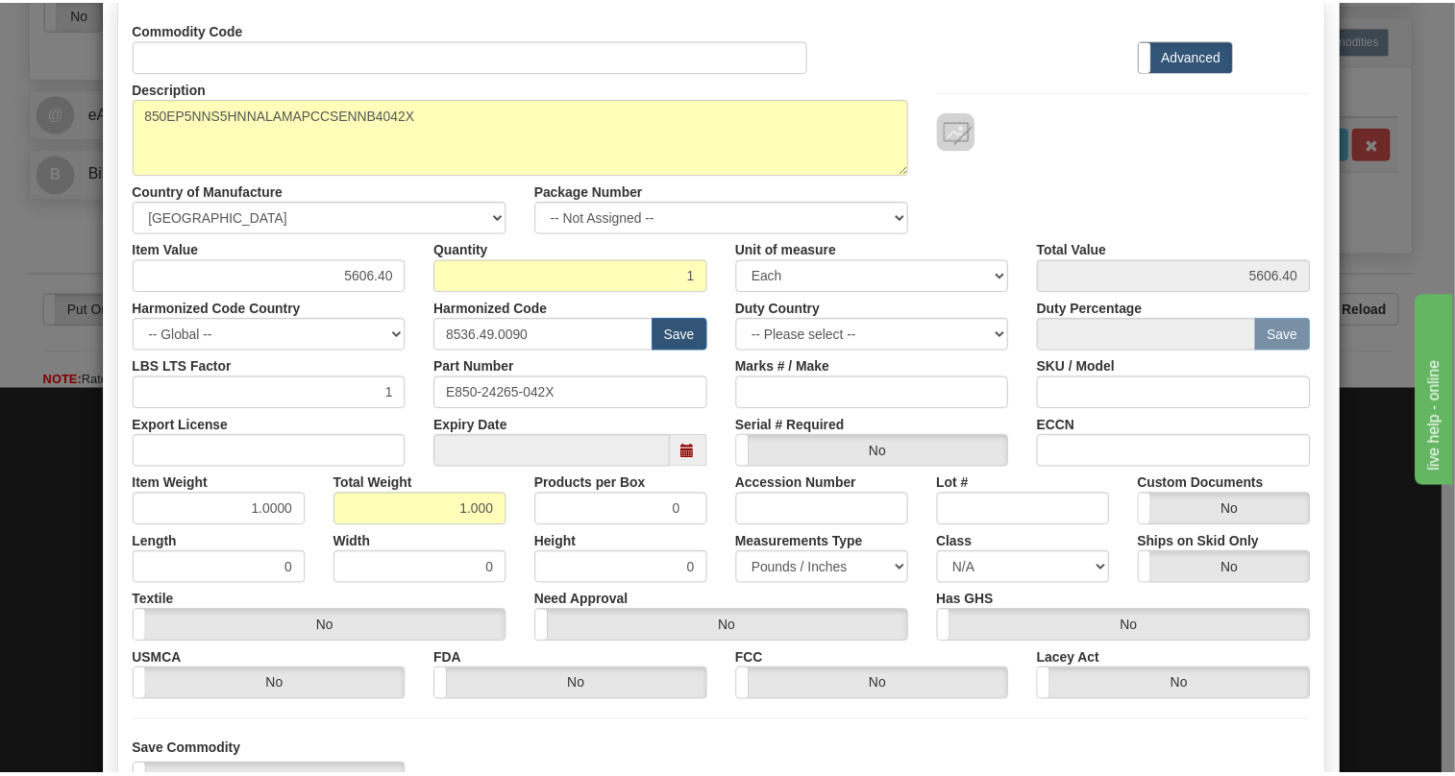
scroll to position [292, 0]
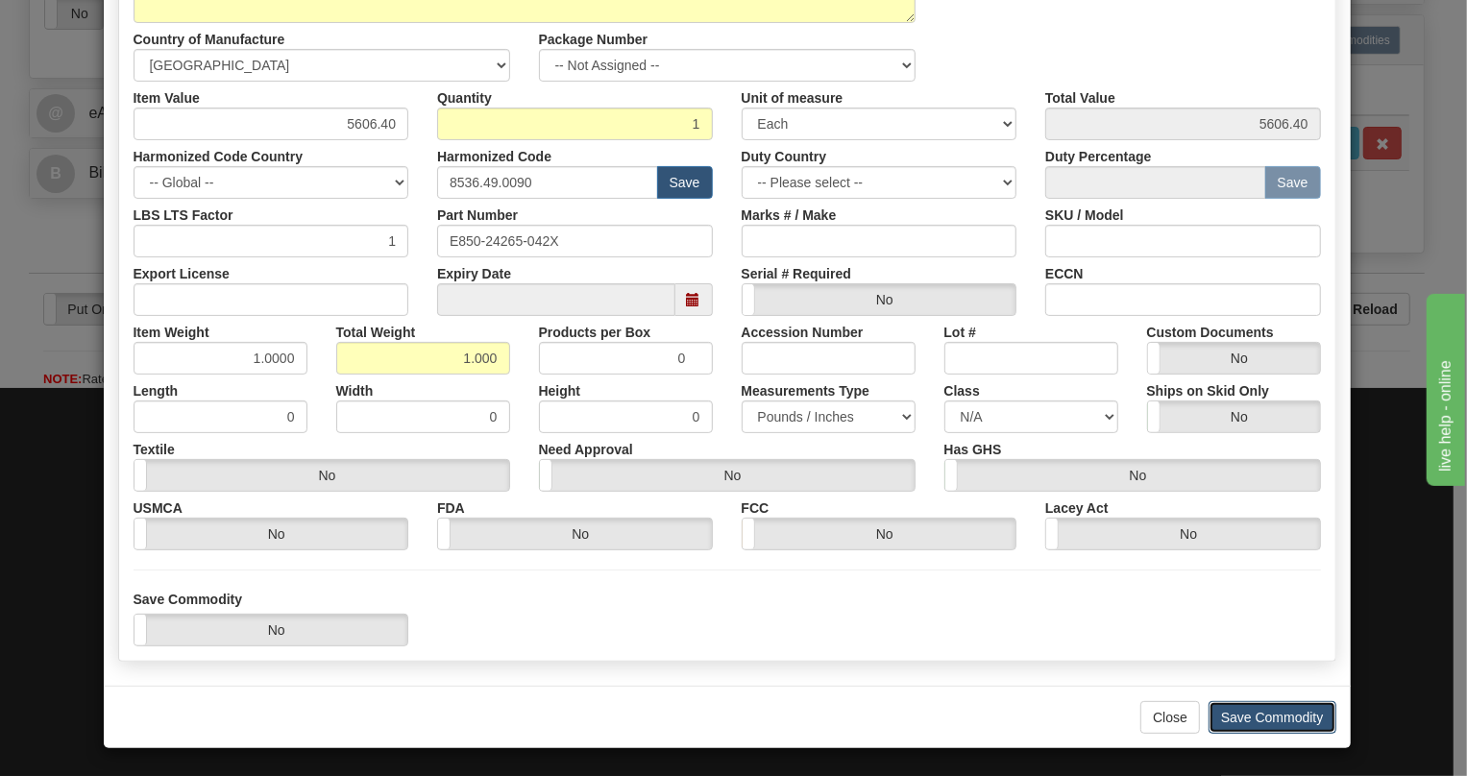
click at [1264, 717] on button "Save Commodity" at bounding box center [1273, 717] width 128 height 33
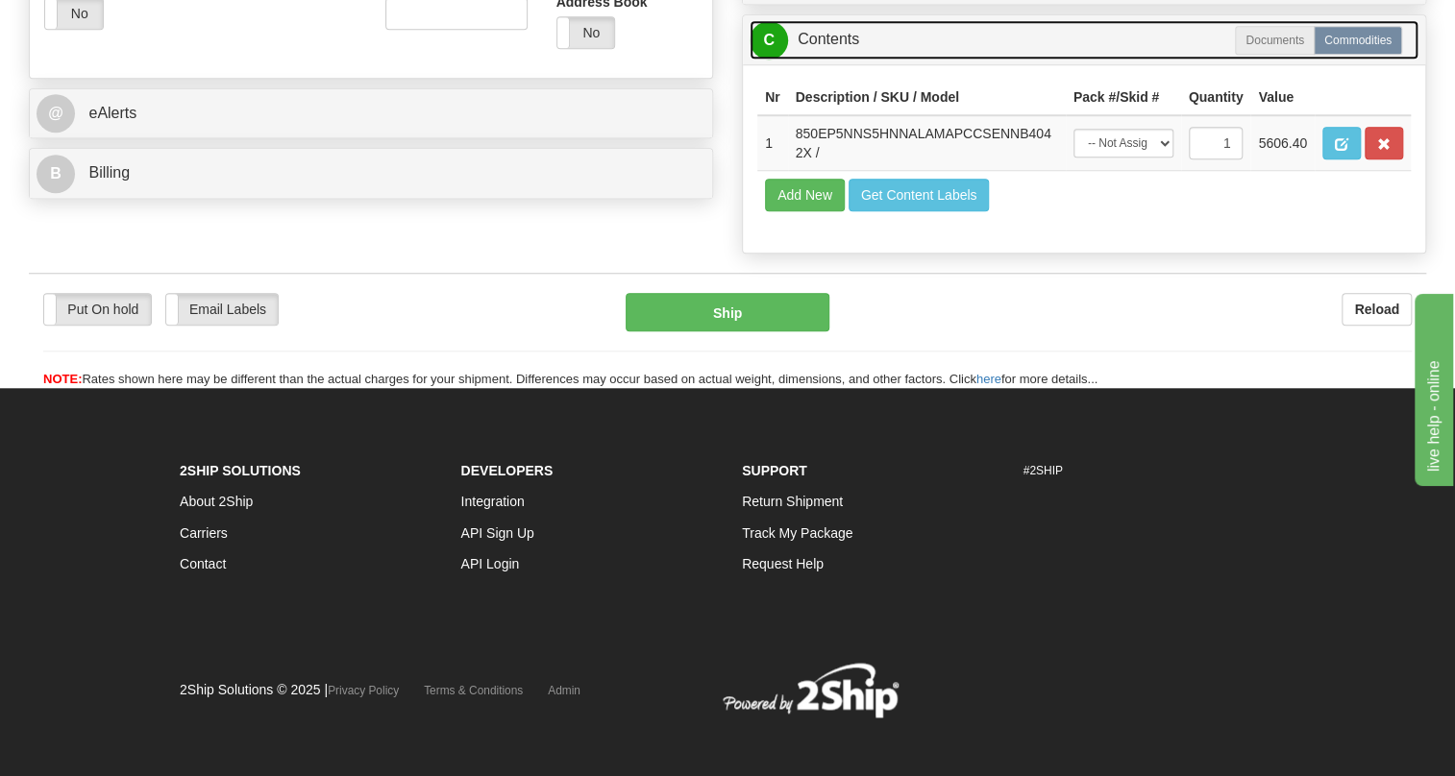
click at [832, 60] on link "C Contents" at bounding box center [1084, 39] width 669 height 39
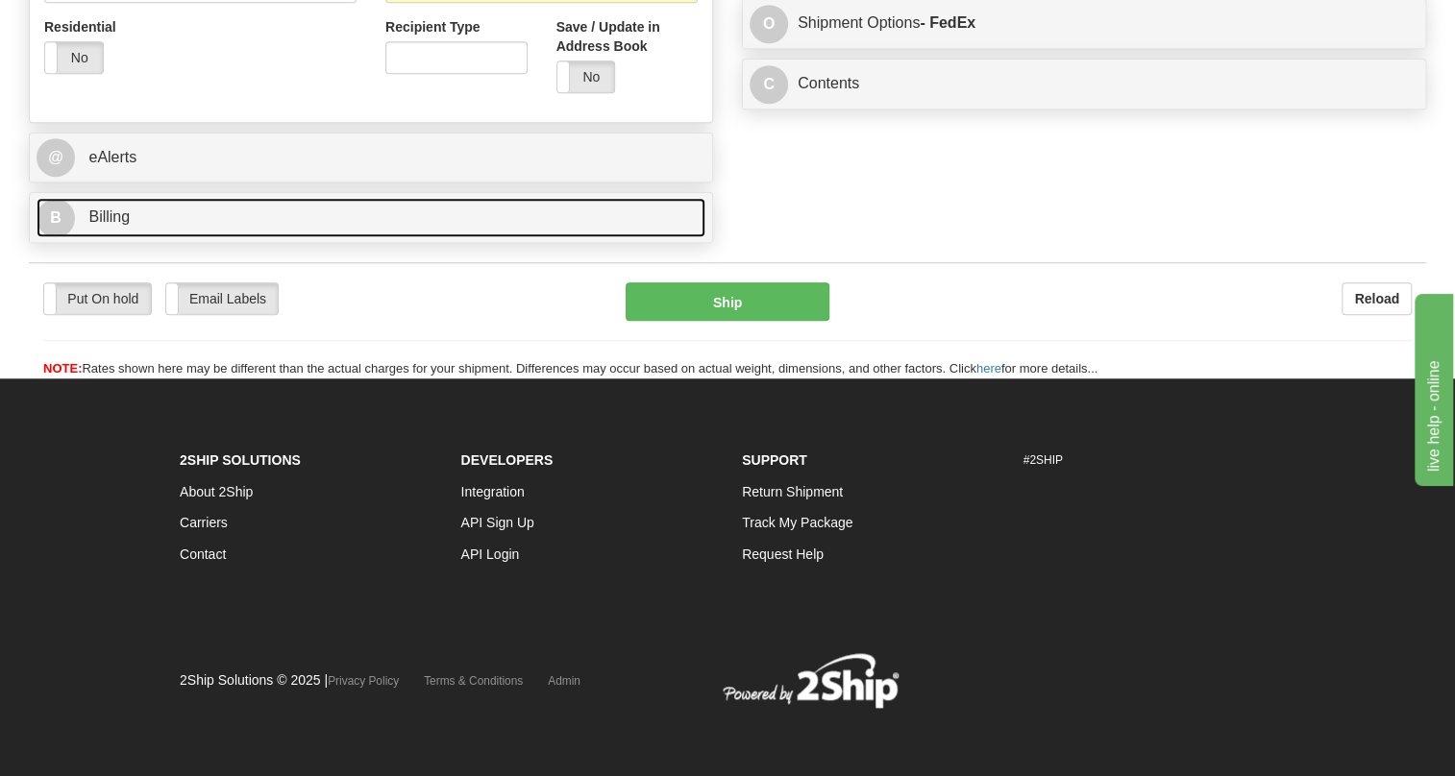
click at [121, 212] on span "Billing" at bounding box center [108, 217] width 41 height 16
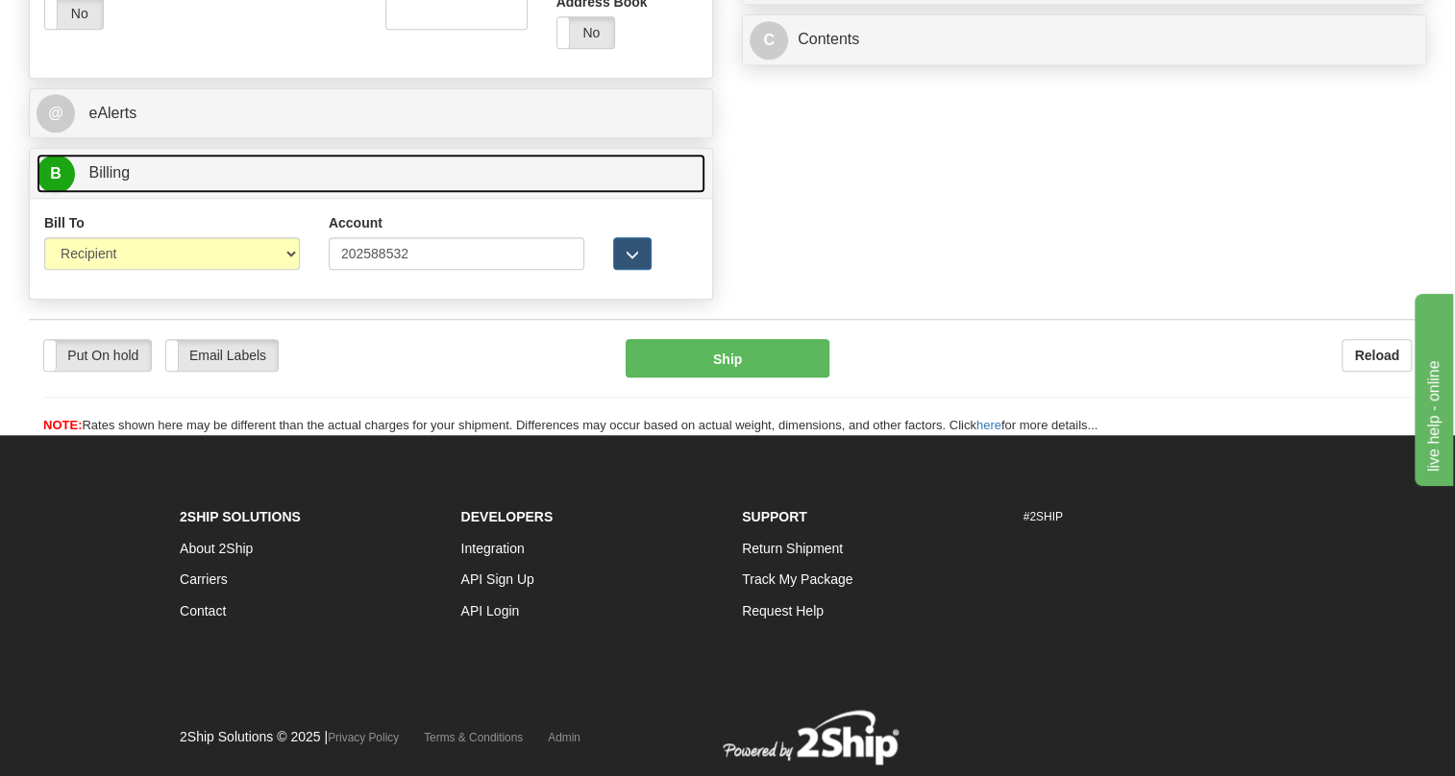
click at [121, 181] on span "Billing" at bounding box center [108, 172] width 41 height 16
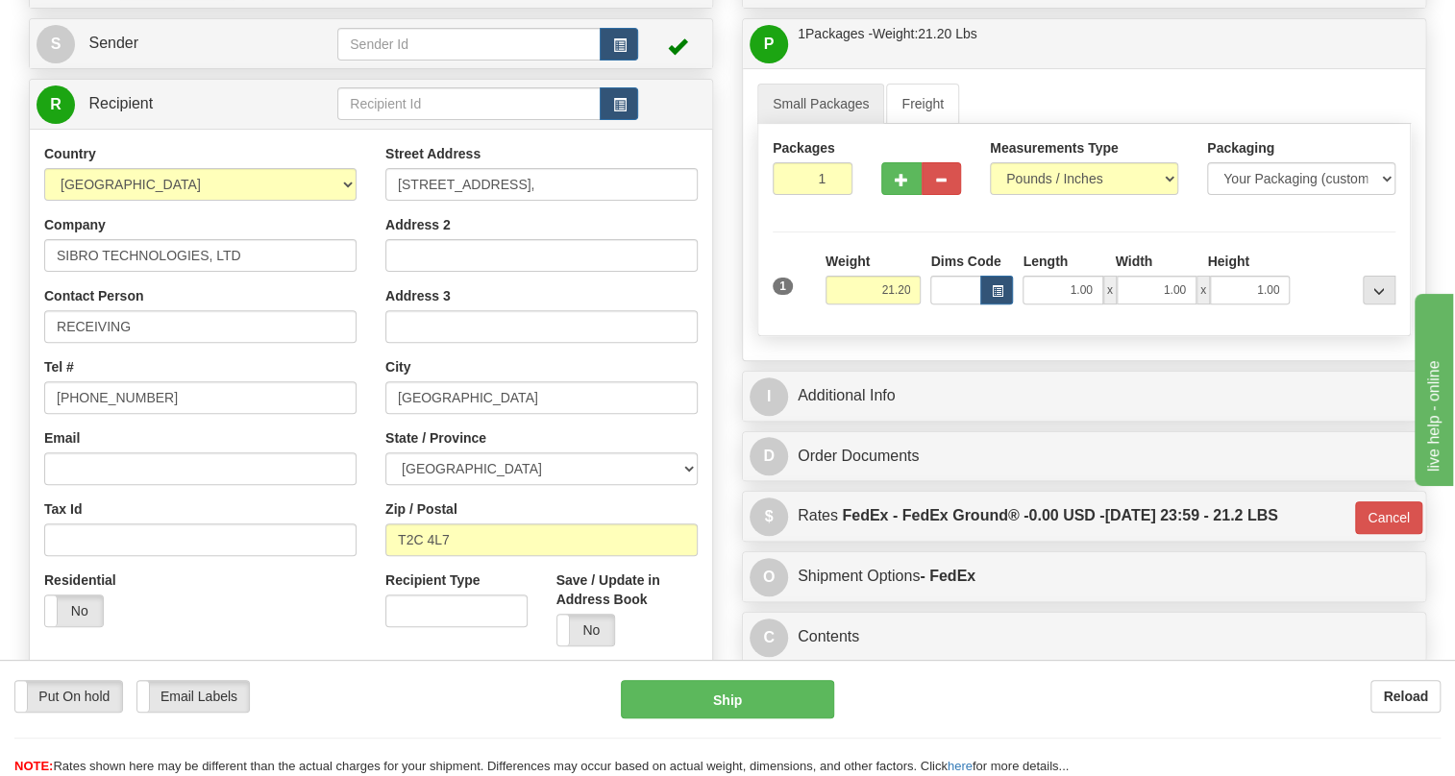
scroll to position [184, 0]
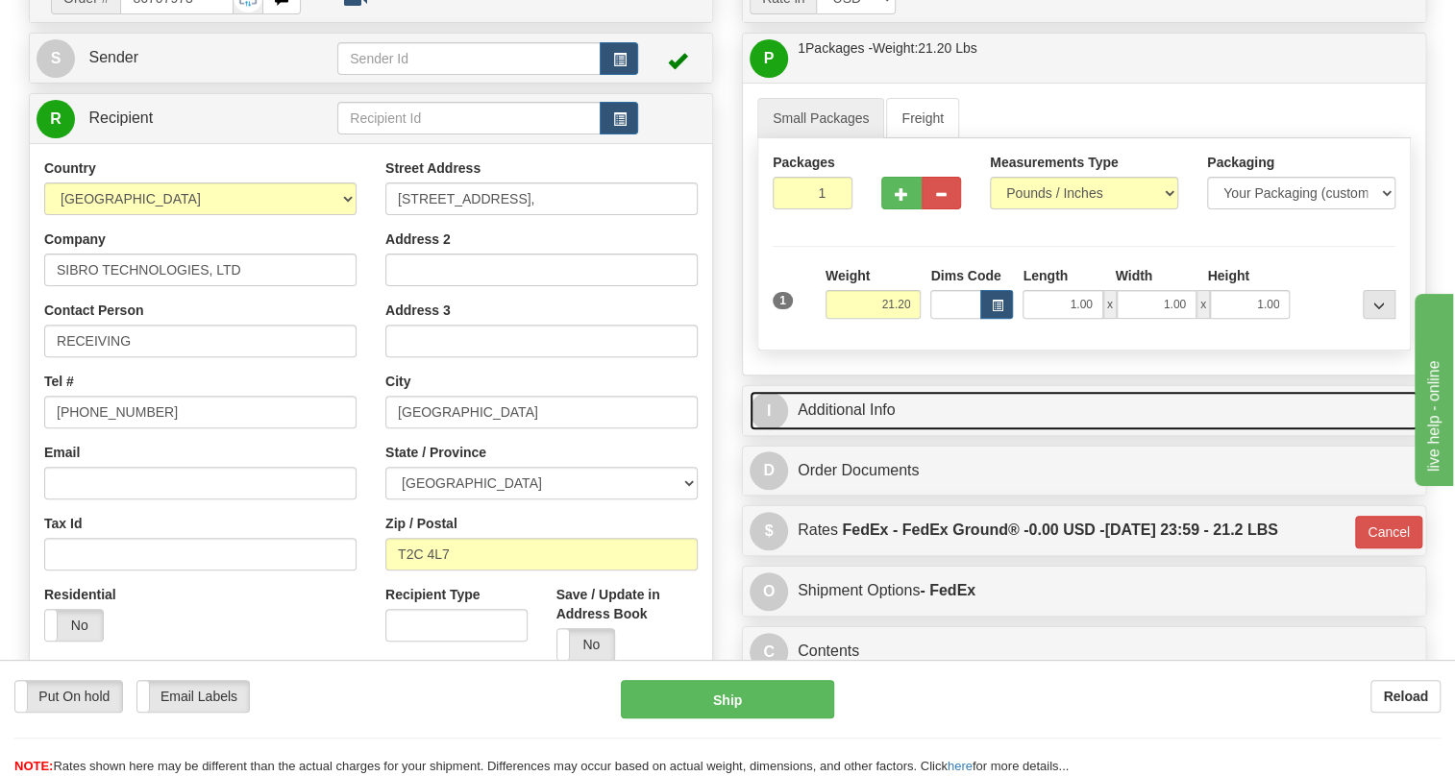
click at [866, 430] on link "I Additional Info" at bounding box center [1084, 410] width 669 height 39
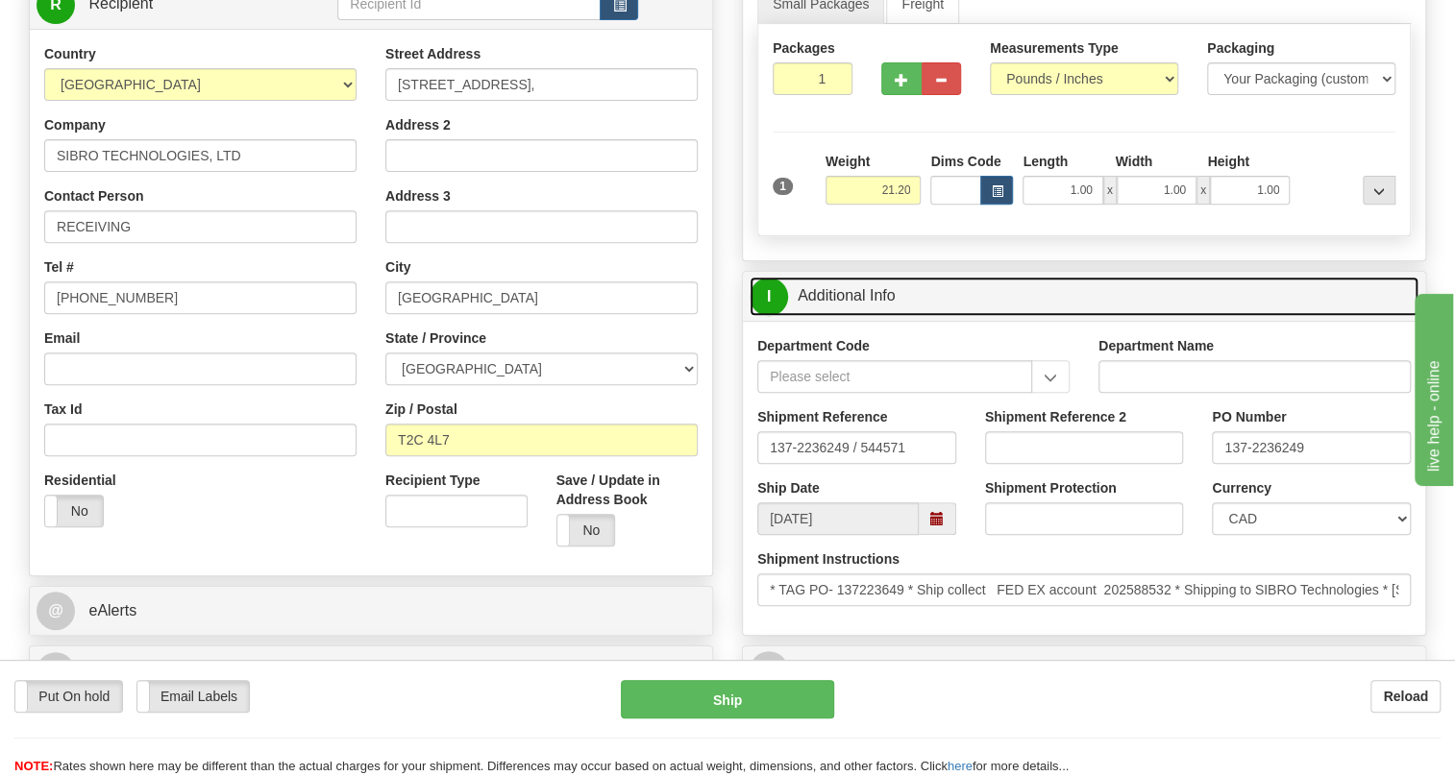
scroll to position [358, 0]
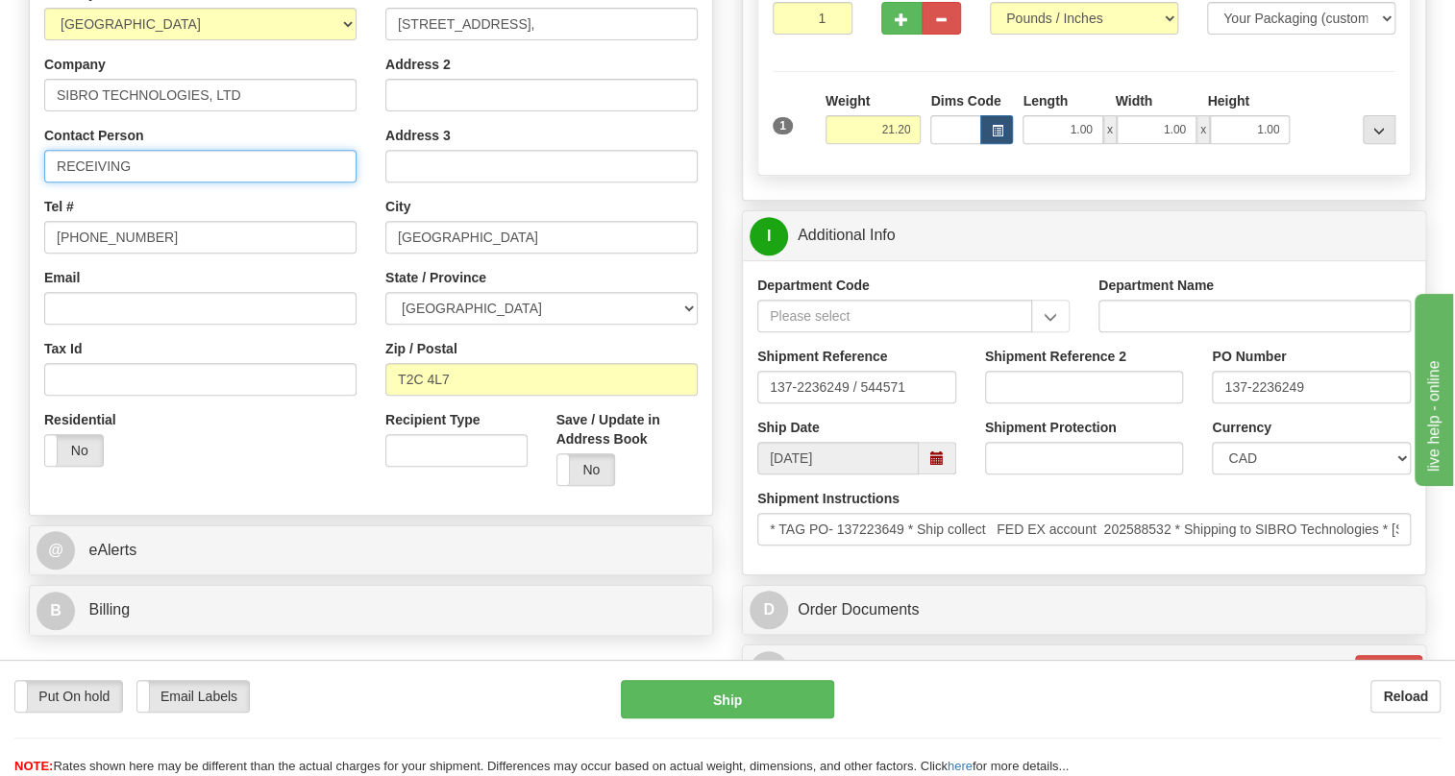
click at [194, 183] on input "RECEIVING" at bounding box center [200, 166] width 312 height 33
paste input "PO- 137223649"
click at [156, 183] on input "RECEIVING / PO- 137223649" at bounding box center [200, 166] width 312 height 33
type input "RECEIVING / PO#: 137223649"
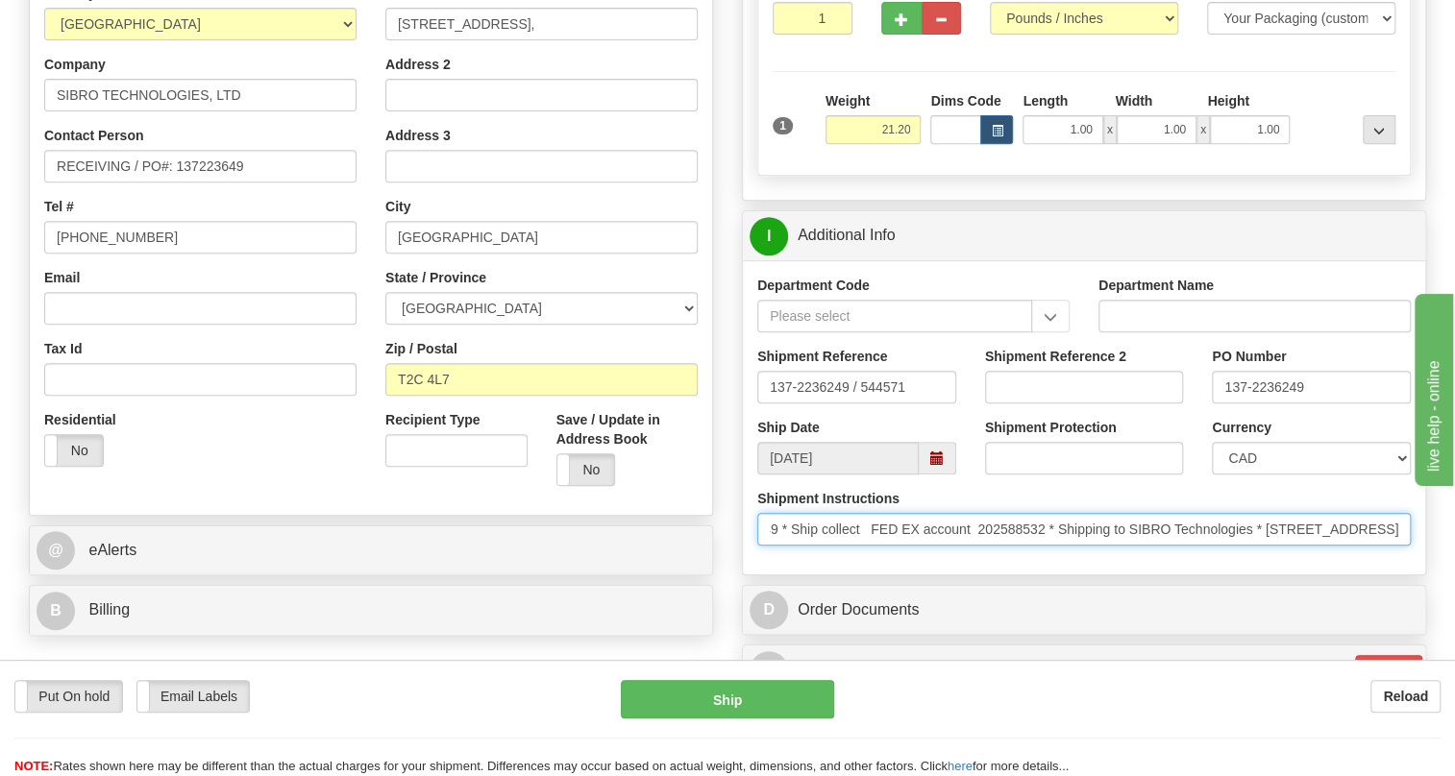
scroll to position [0, 244]
drag, startPoint x: 1025, startPoint y: 573, endPoint x: 1416, endPoint y: 578, distance: 391.1
click at [1420, 560] on div "Shipment Instructions * TAG PO- 137223649 * Ship collect FED EX account 2025885…" at bounding box center [1084, 524] width 682 height 71
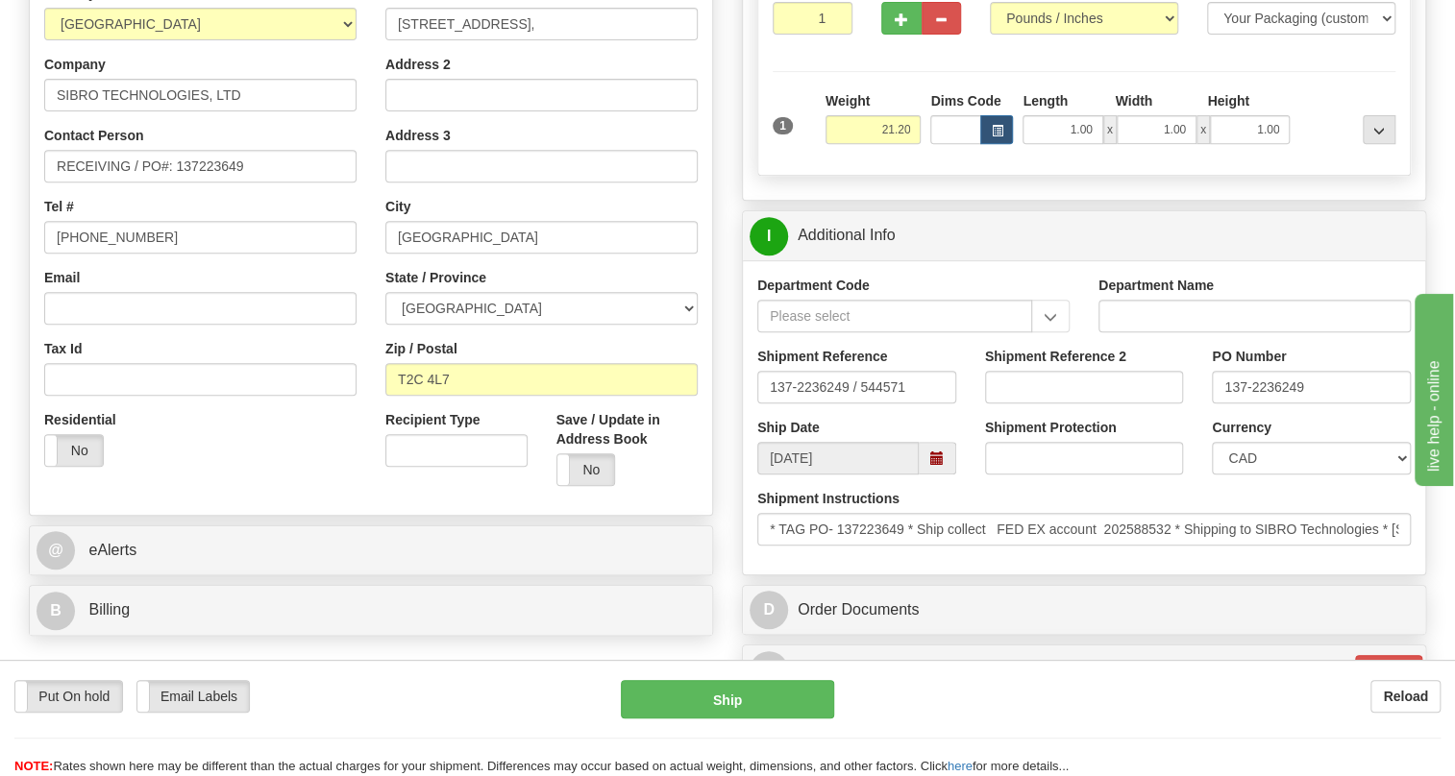
click at [1230, 560] on div "Shipment Instructions * TAG PO- 137223649 * Ship collect FED EX account 2025885…" at bounding box center [1084, 524] width 682 height 71
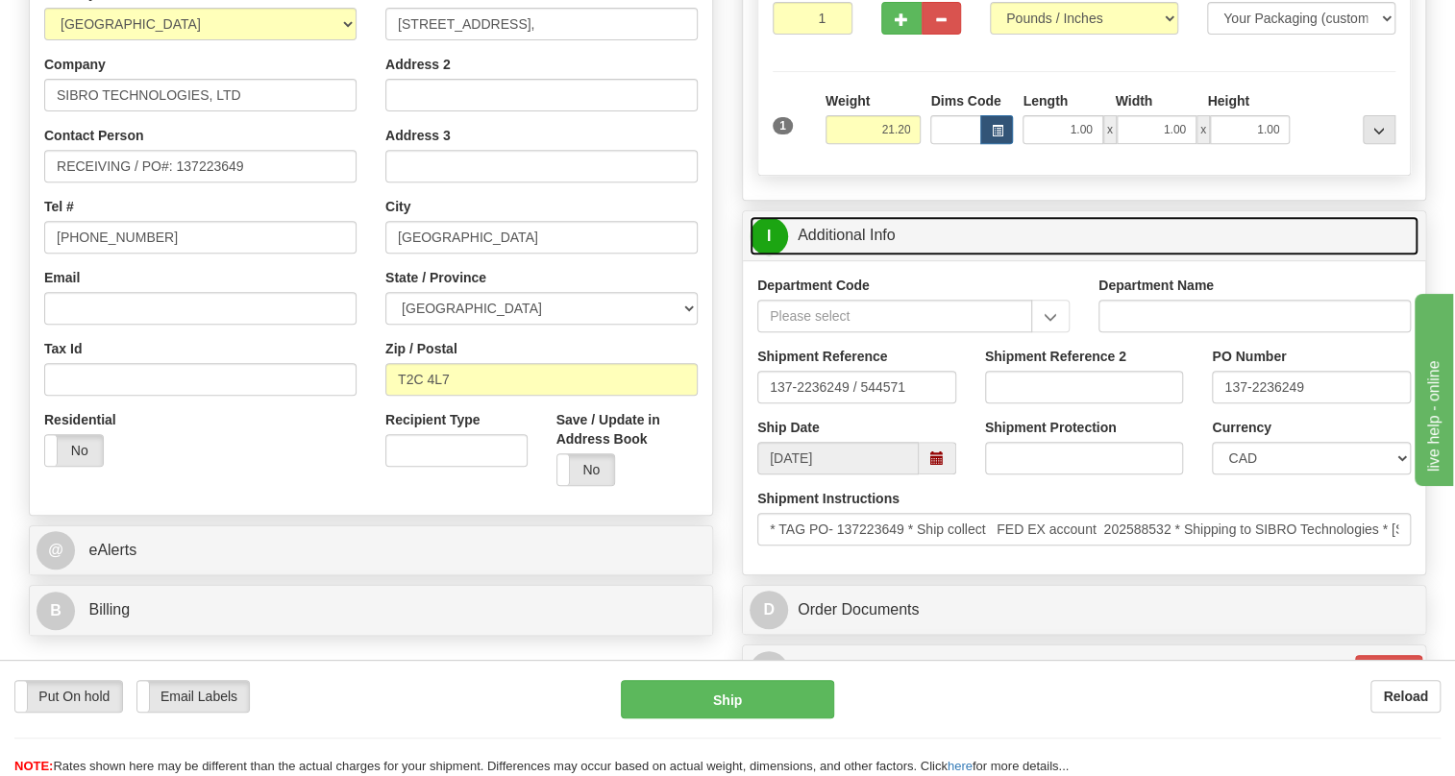
click at [867, 256] on link "I Additional Info" at bounding box center [1084, 235] width 669 height 39
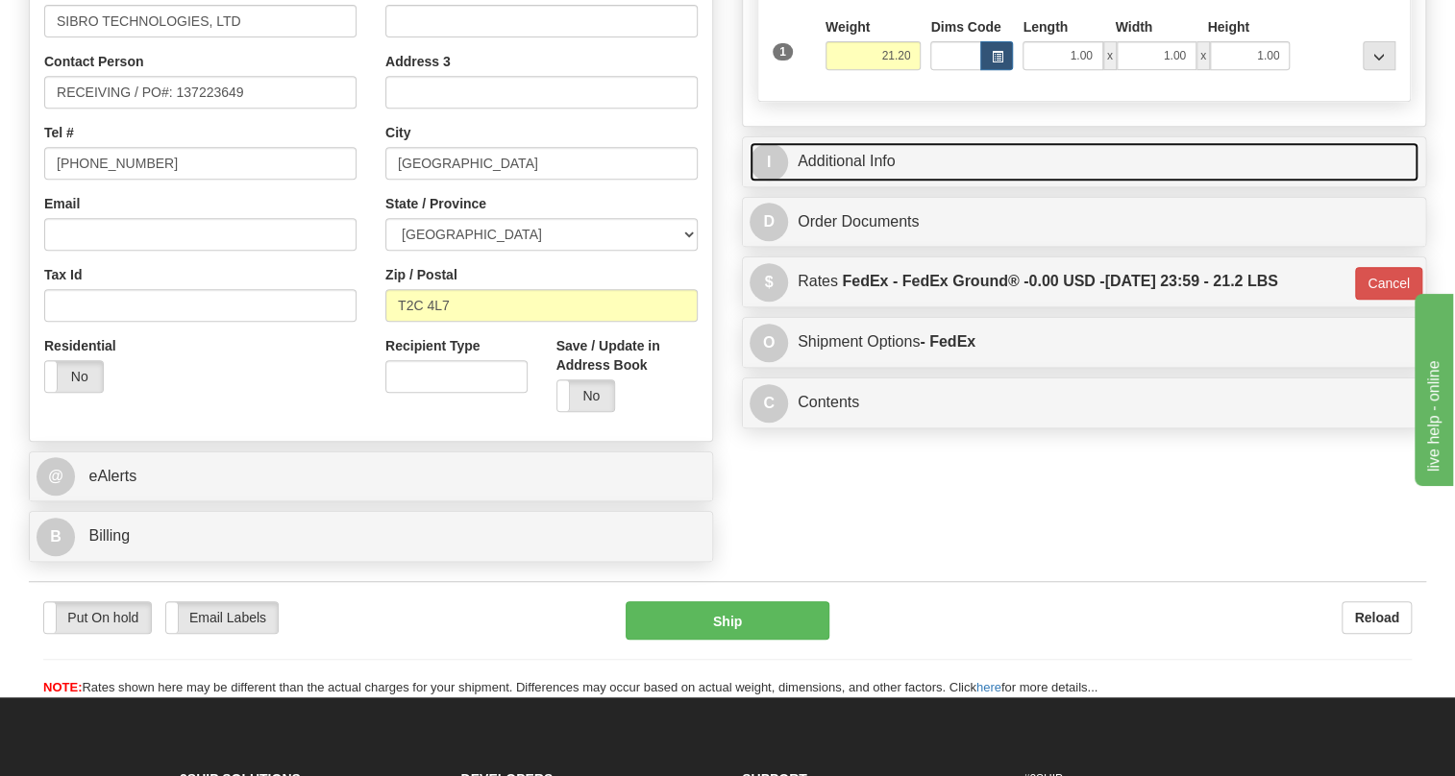
scroll to position [533, 0]
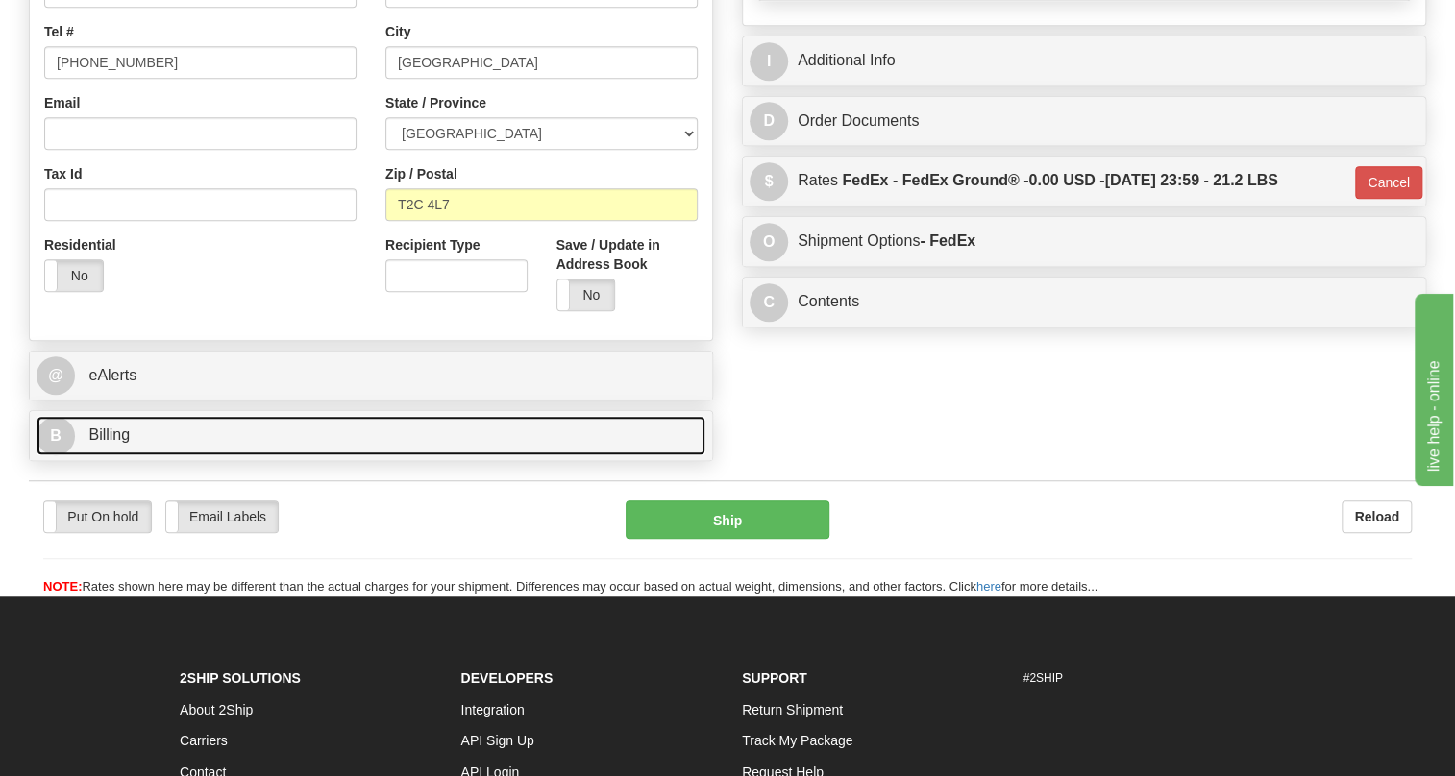
click at [111, 443] on span "Billing" at bounding box center [108, 435] width 41 height 16
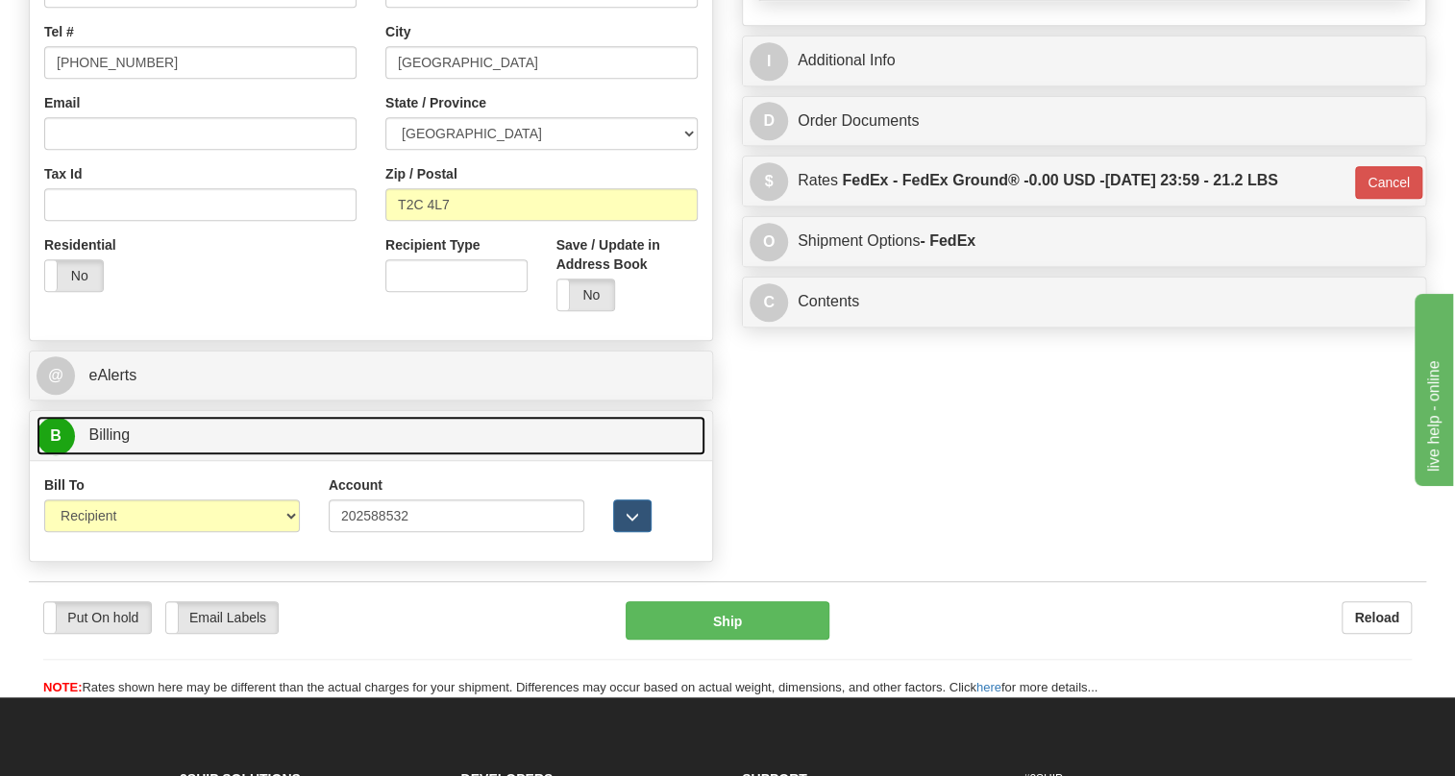
click at [111, 443] on span "Billing" at bounding box center [108, 435] width 41 height 16
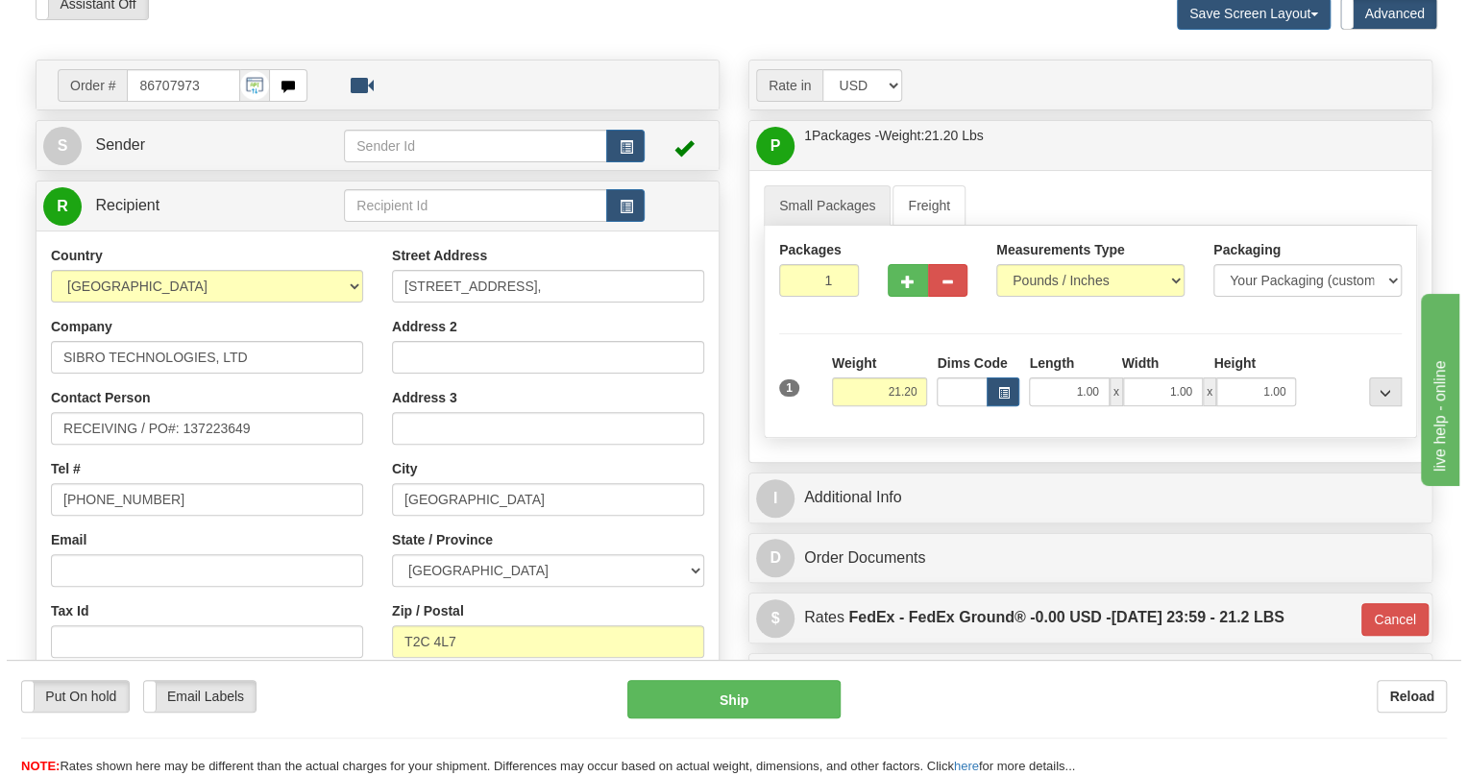
scroll to position [184, 0]
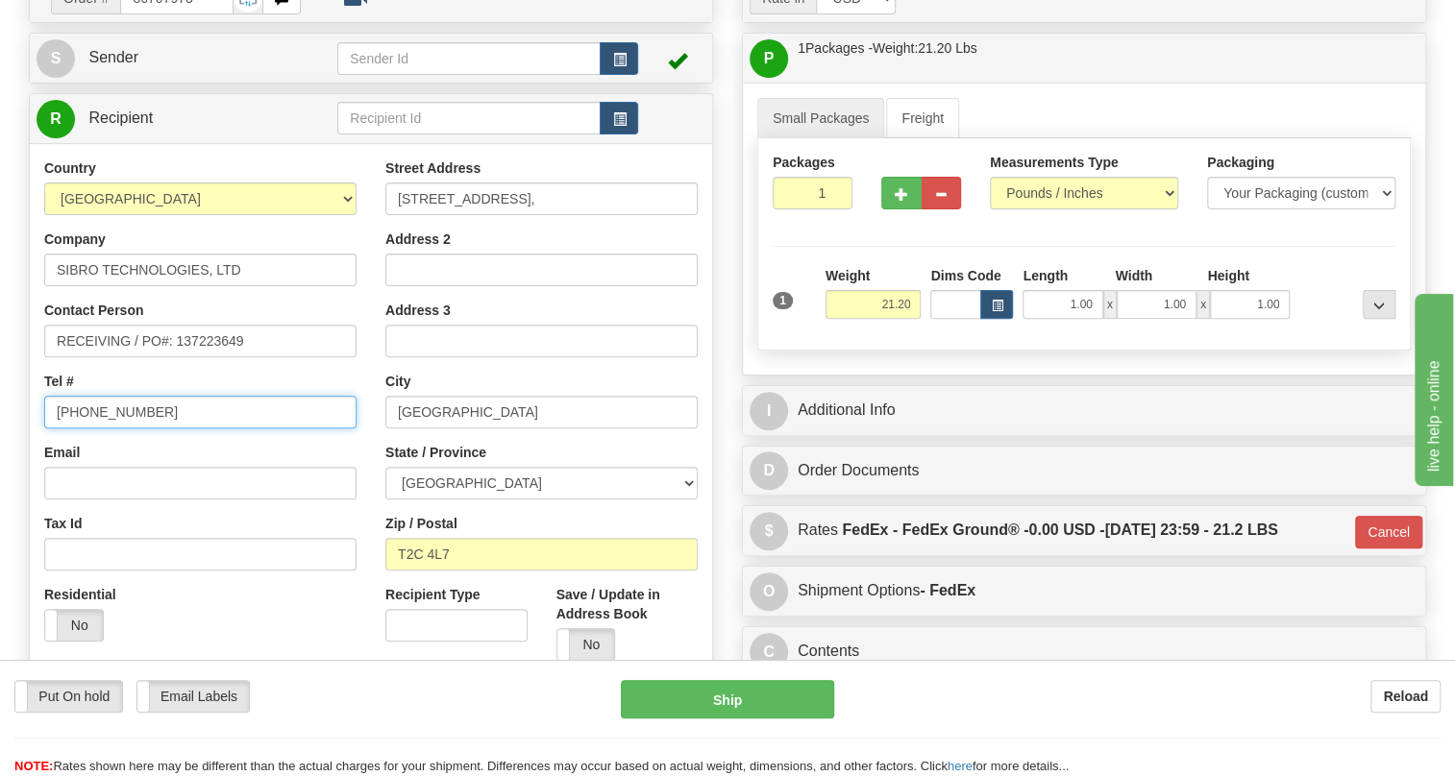
click at [118, 429] on input "(779)7960565" at bounding box center [200, 412] width 312 height 33
type input "111-111-1111"
click at [352, 497] on div "Email" at bounding box center [200, 471] width 312 height 57
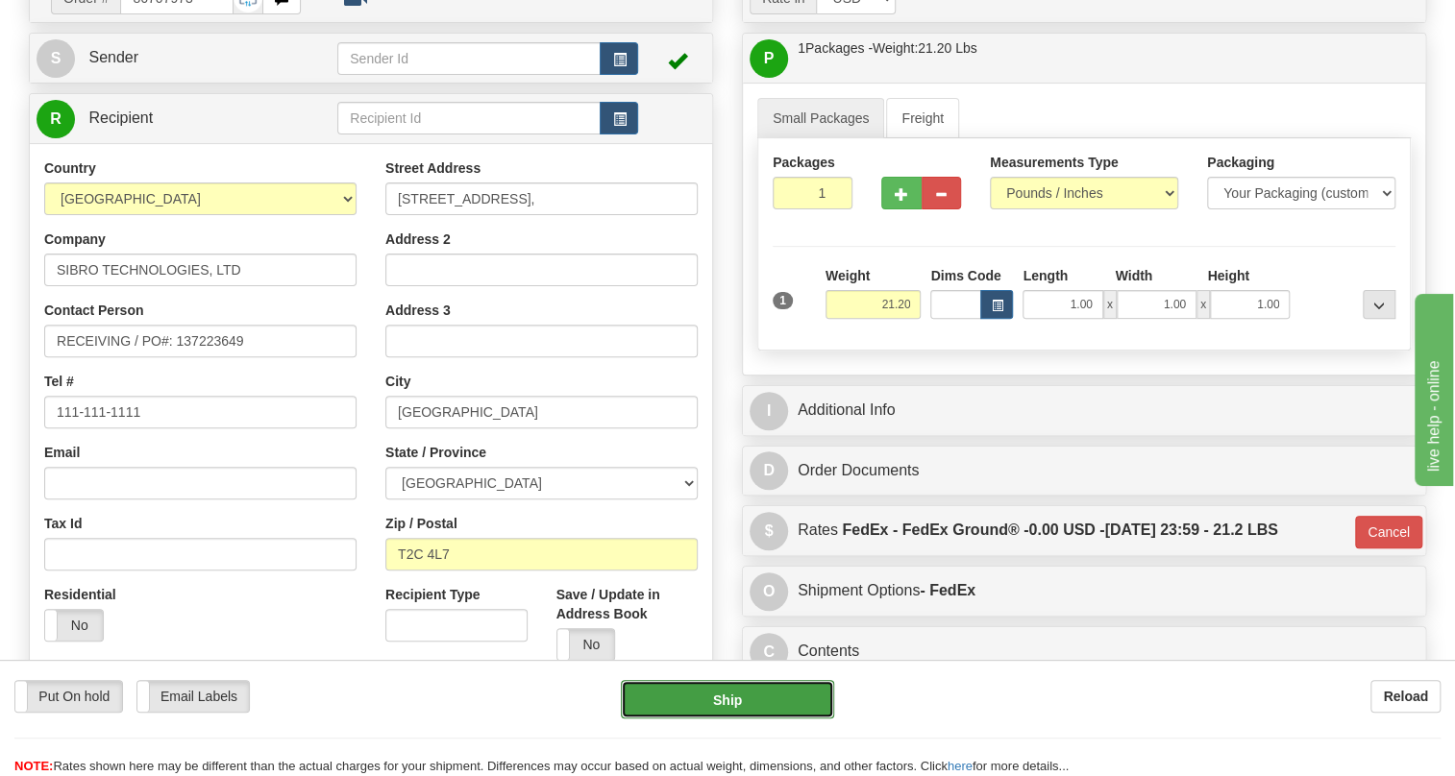
click at [730, 702] on button "Ship" at bounding box center [727, 699] width 213 height 38
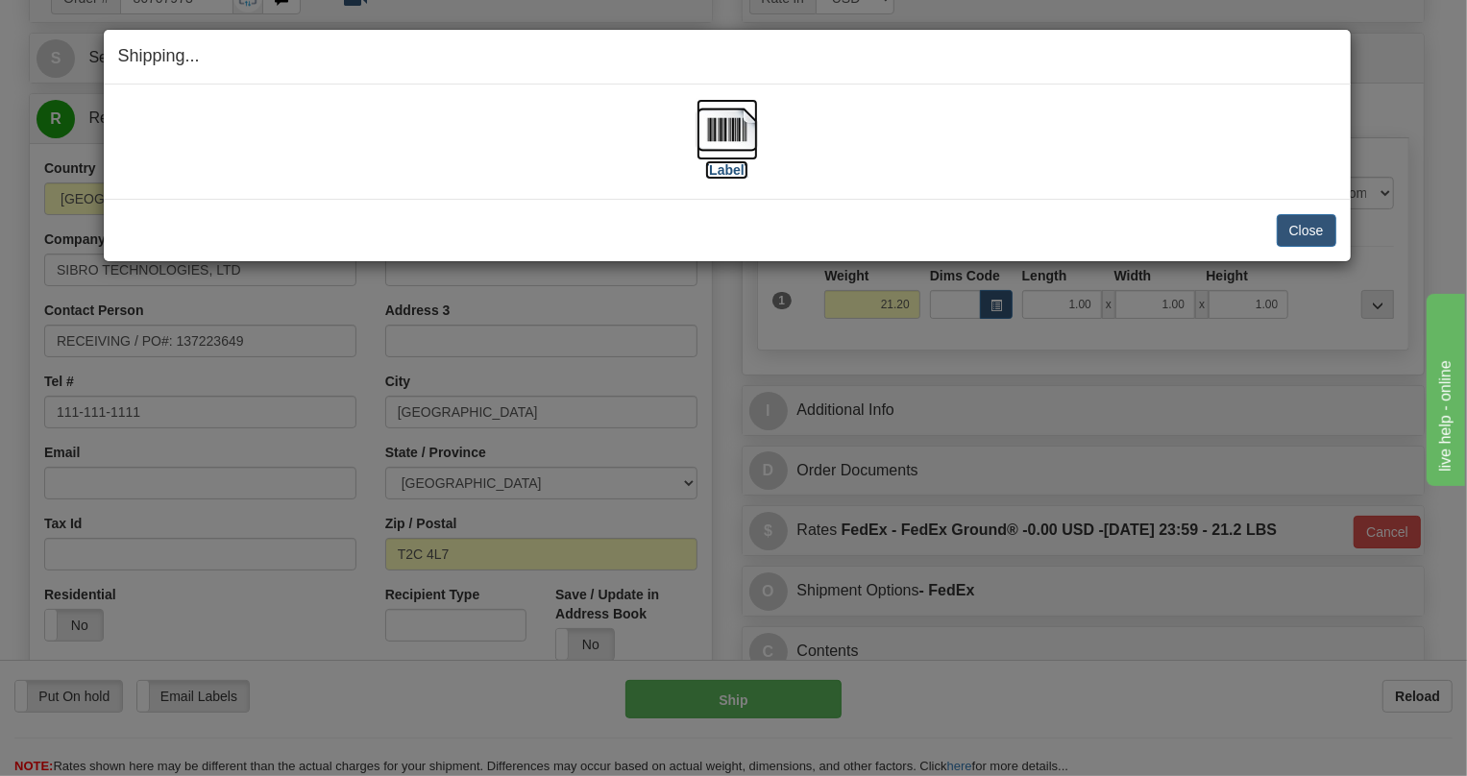
click at [733, 135] on img at bounding box center [727, 129] width 61 height 61
drag, startPoint x: 1310, startPoint y: 229, endPoint x: 1186, endPoint y: 208, distance: 125.7
click at [1309, 229] on button "Close" at bounding box center [1307, 230] width 60 height 33
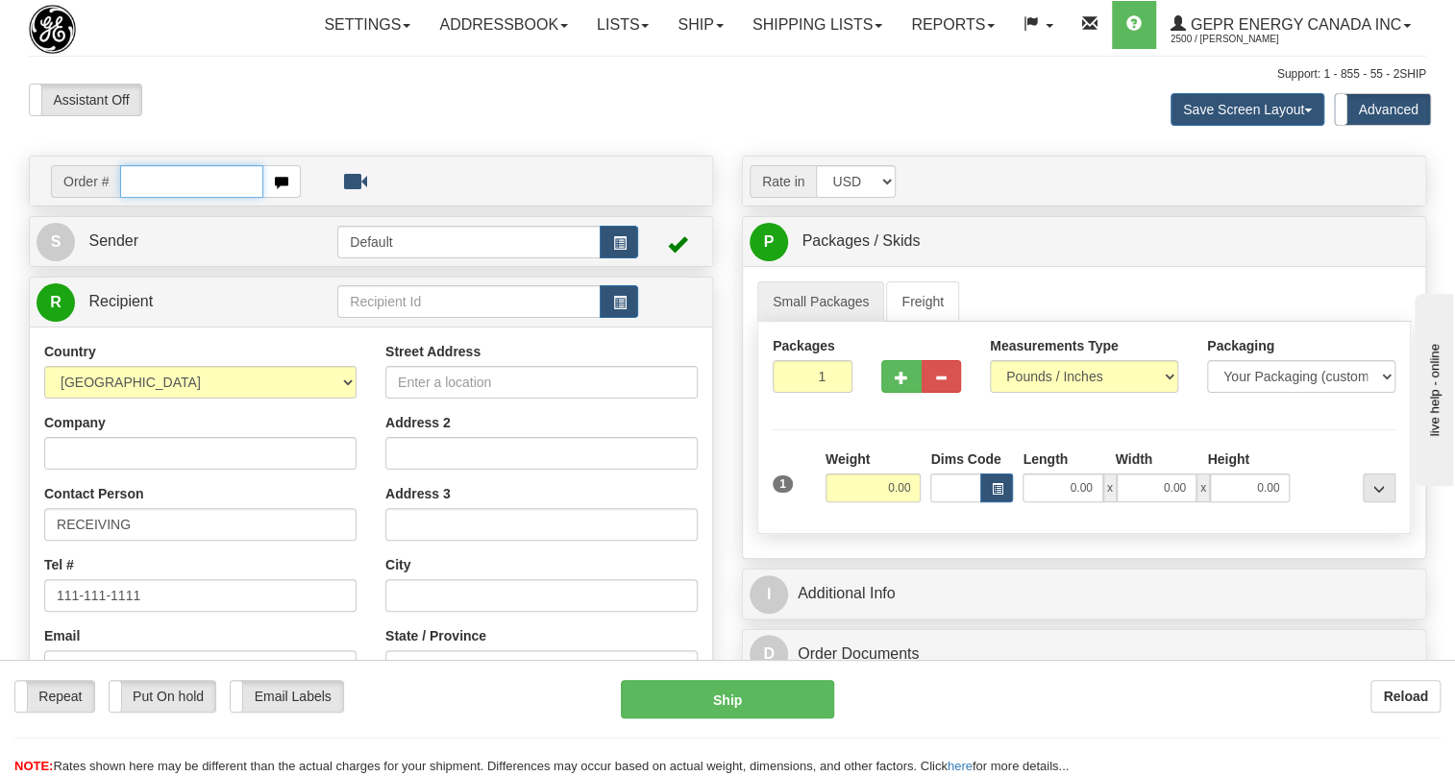
click at [136, 198] on input "text" at bounding box center [191, 181] width 143 height 33
paste input "0086707968"
click at [148, 198] on input "0086707968" at bounding box center [191, 181] width 143 height 33
type input "86707968"
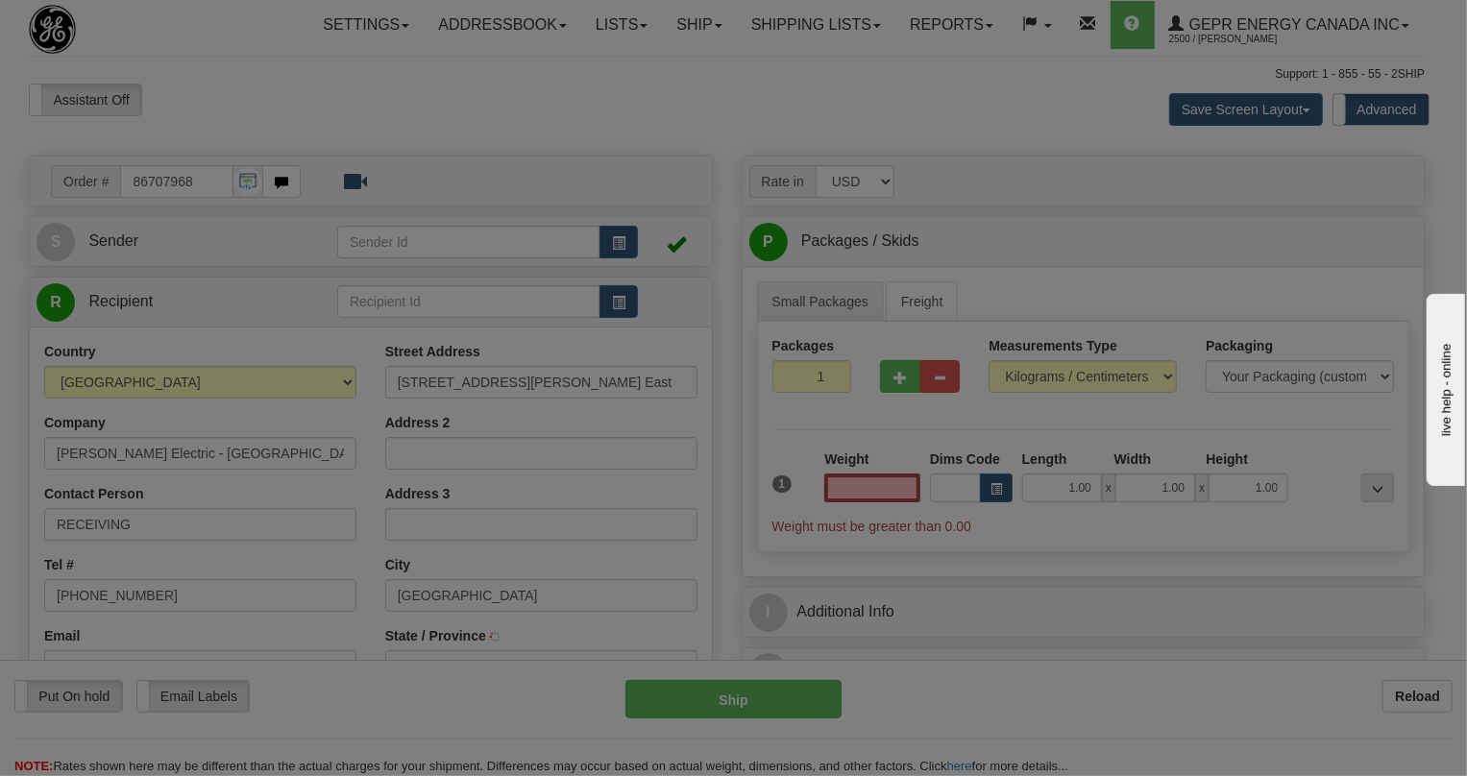
type input "MISSISSAUGA"
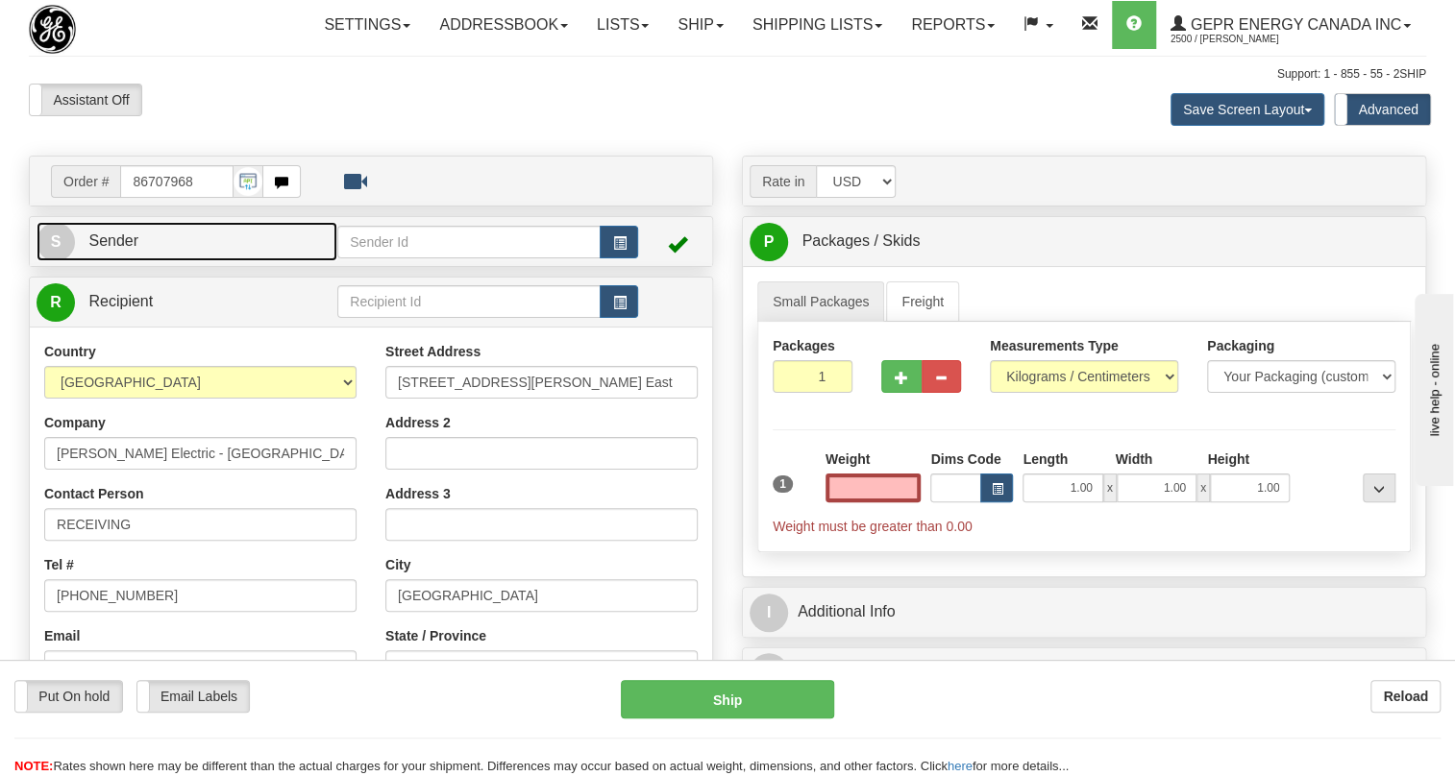
type input "0.00"
click at [111, 249] on span "Sender" at bounding box center [113, 241] width 50 height 16
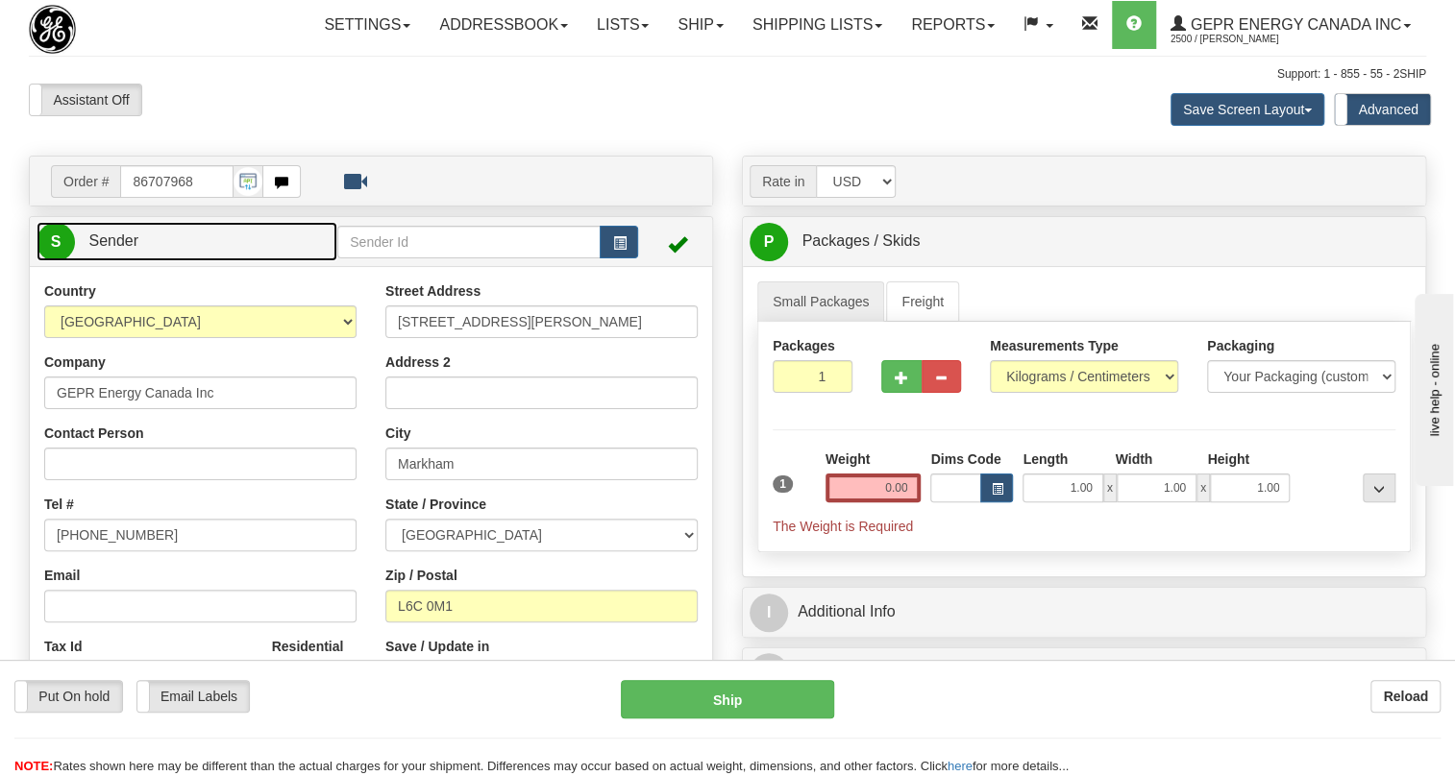
type input "MARKHAM"
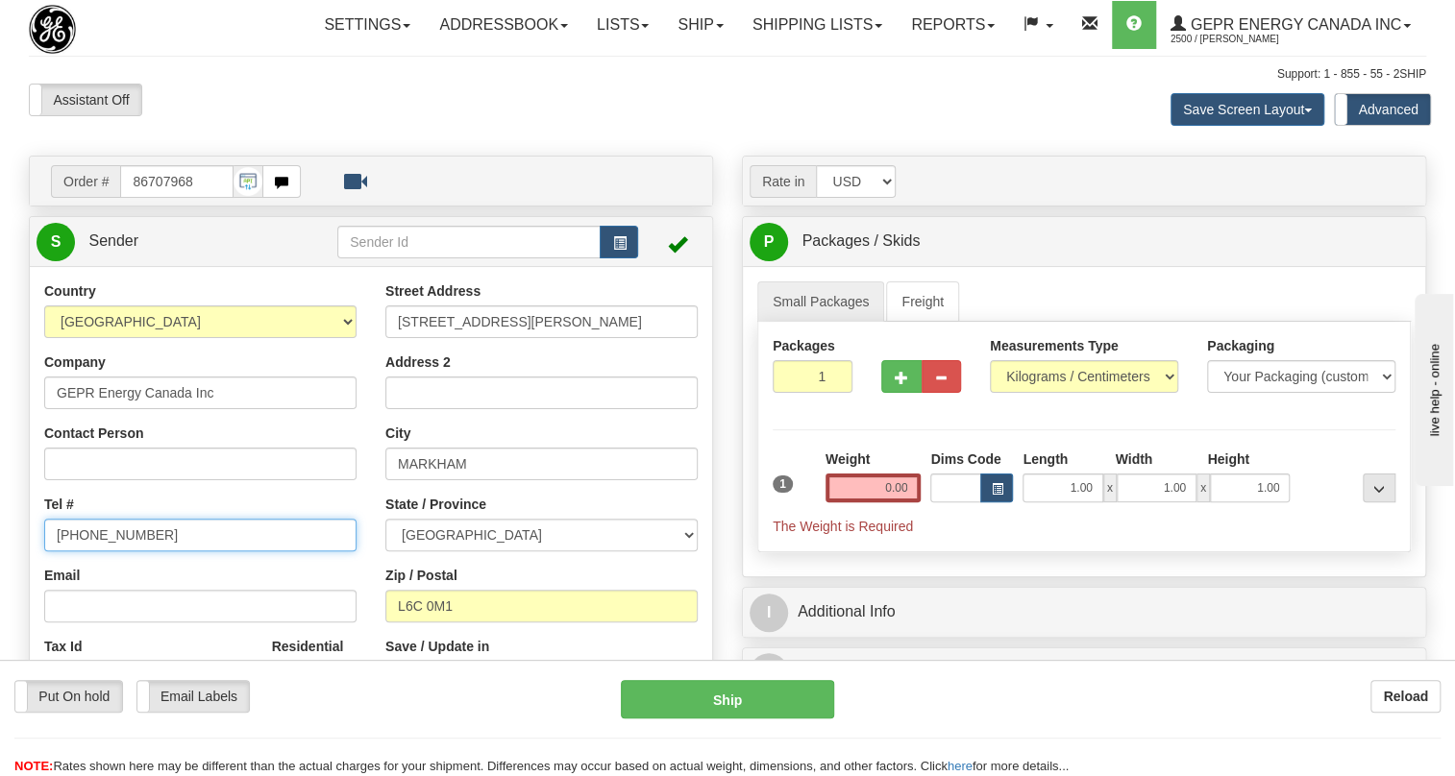
click at [123, 552] on input "[PHONE_NUMBER]" at bounding box center [200, 535] width 312 height 33
paste input "[PHONE_NUMBER]"
type input "[PHONE_NUMBER]"
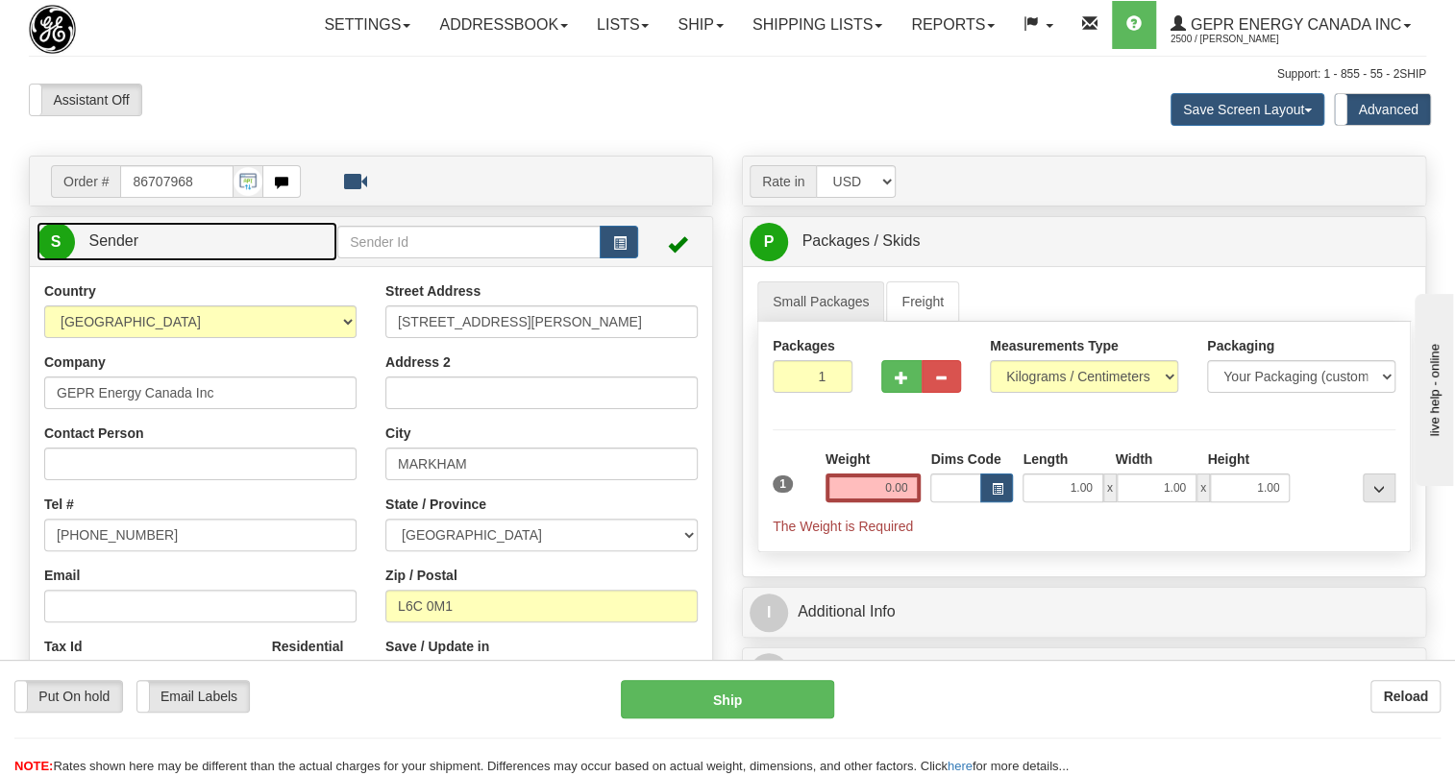
click at [116, 249] on span "Sender" at bounding box center [113, 241] width 50 height 16
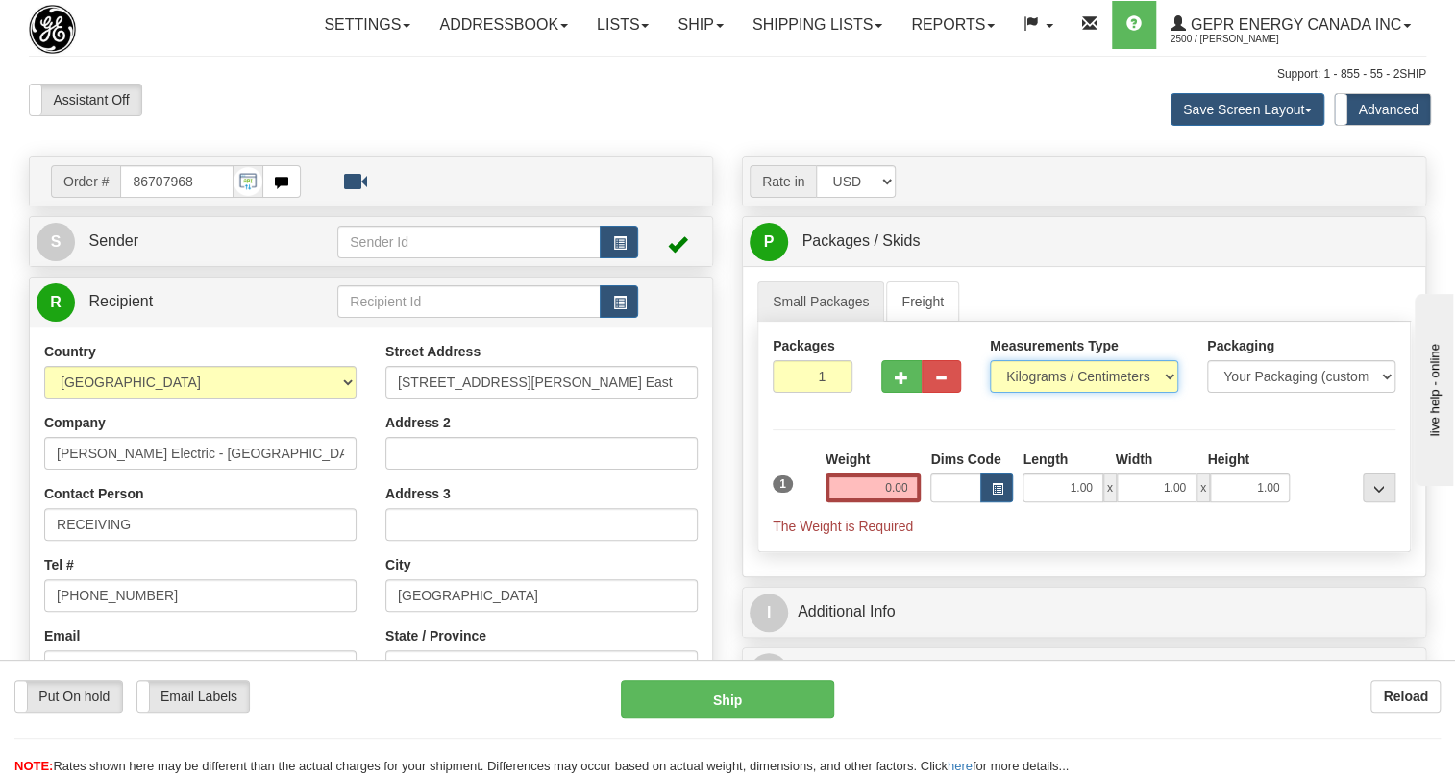
click at [1052, 393] on select "Pounds / Inches Kilograms / Centimeters" at bounding box center [1084, 376] width 188 height 33
select select "0"
click at [990, 393] on select "Pounds / Inches Kilograms / Centimeters" at bounding box center [1084, 376] width 188 height 33
click at [877, 503] on input "0.00" at bounding box center [873, 488] width 96 height 29
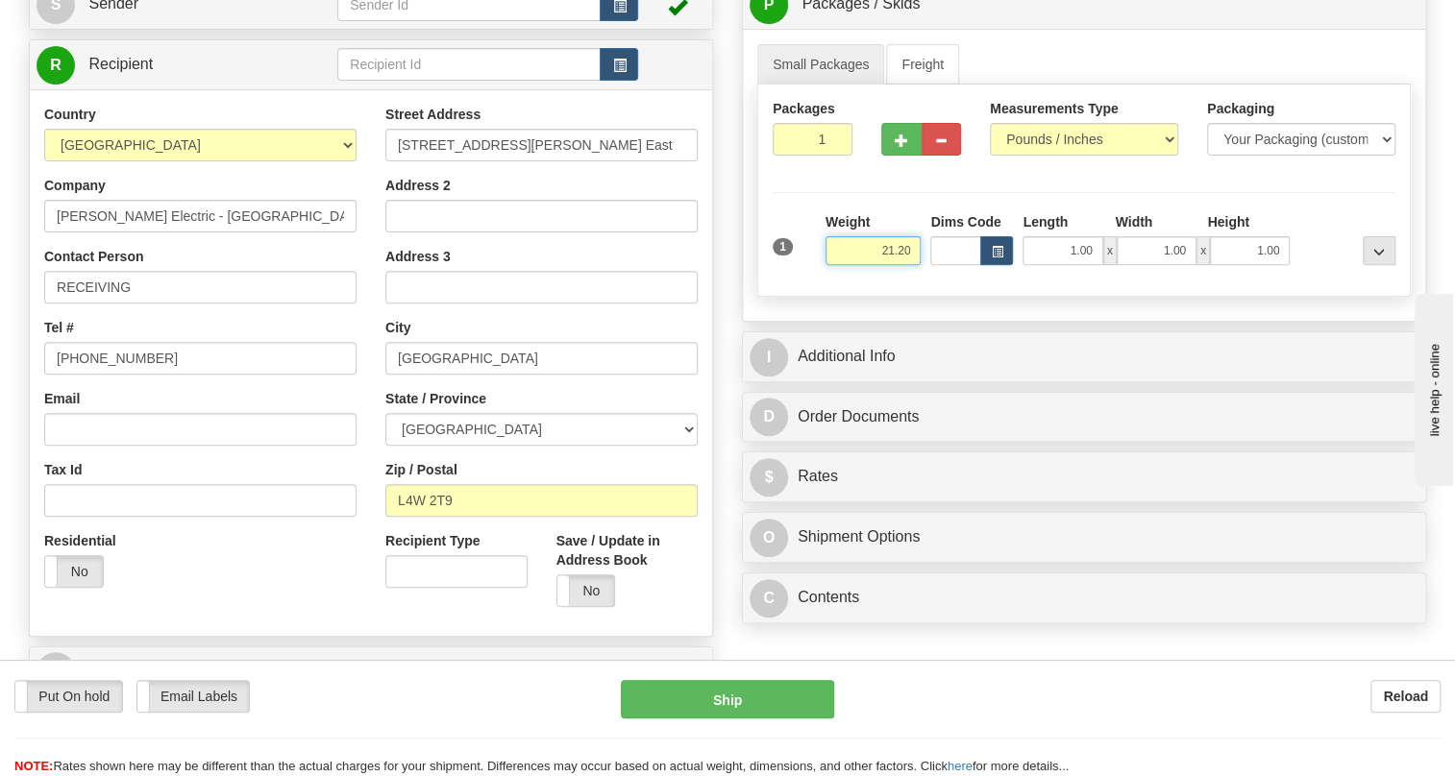
scroll to position [261, 0]
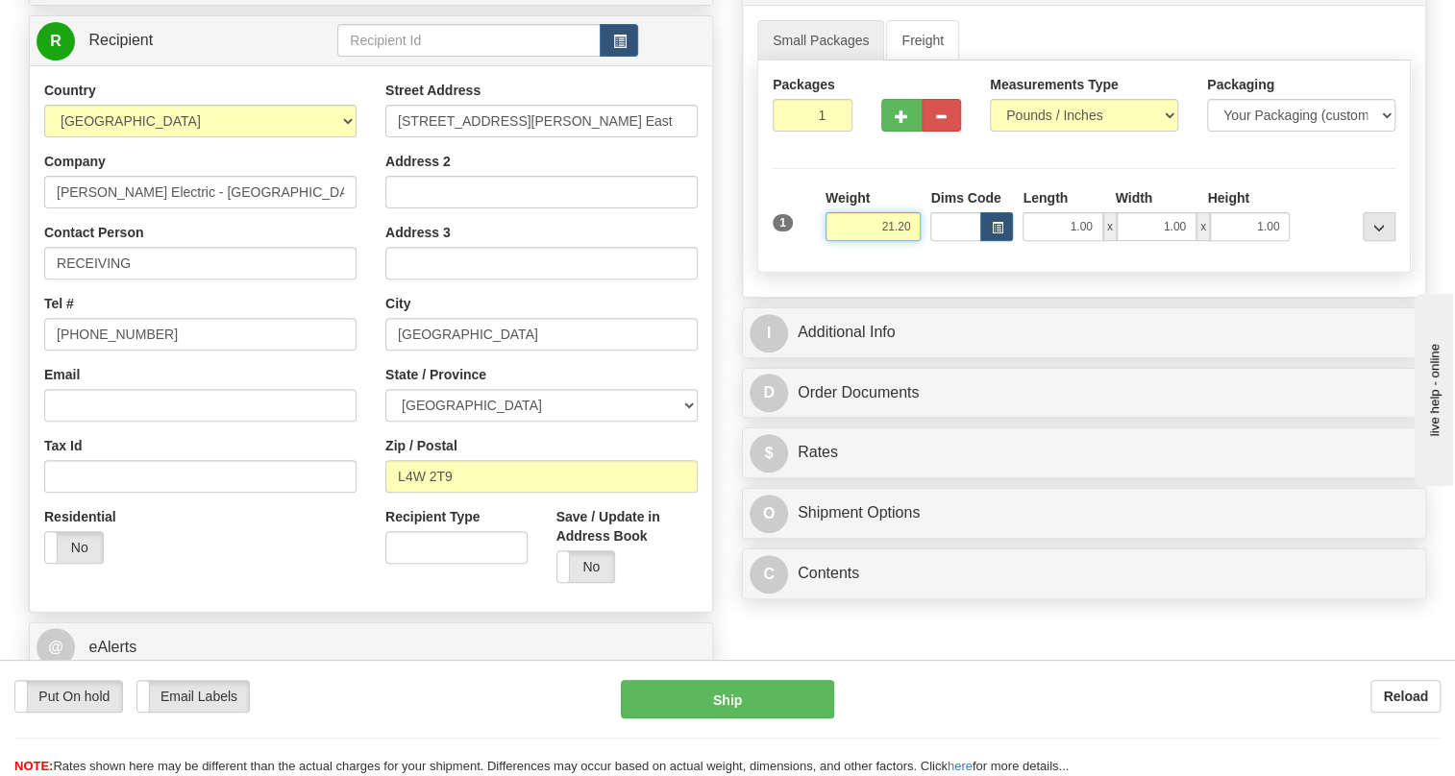
type input "21.20"
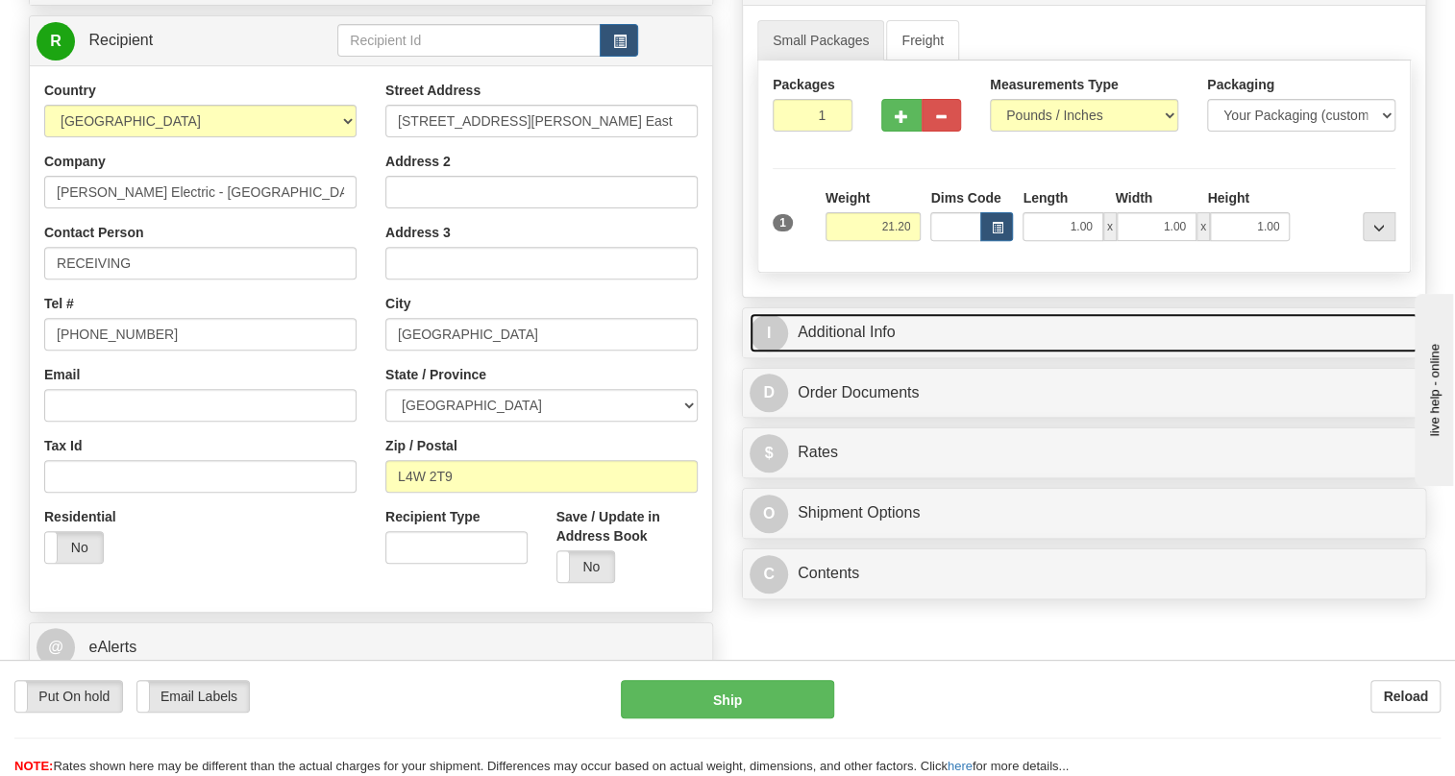
click at [868, 353] on link "I Additional Info" at bounding box center [1084, 332] width 669 height 39
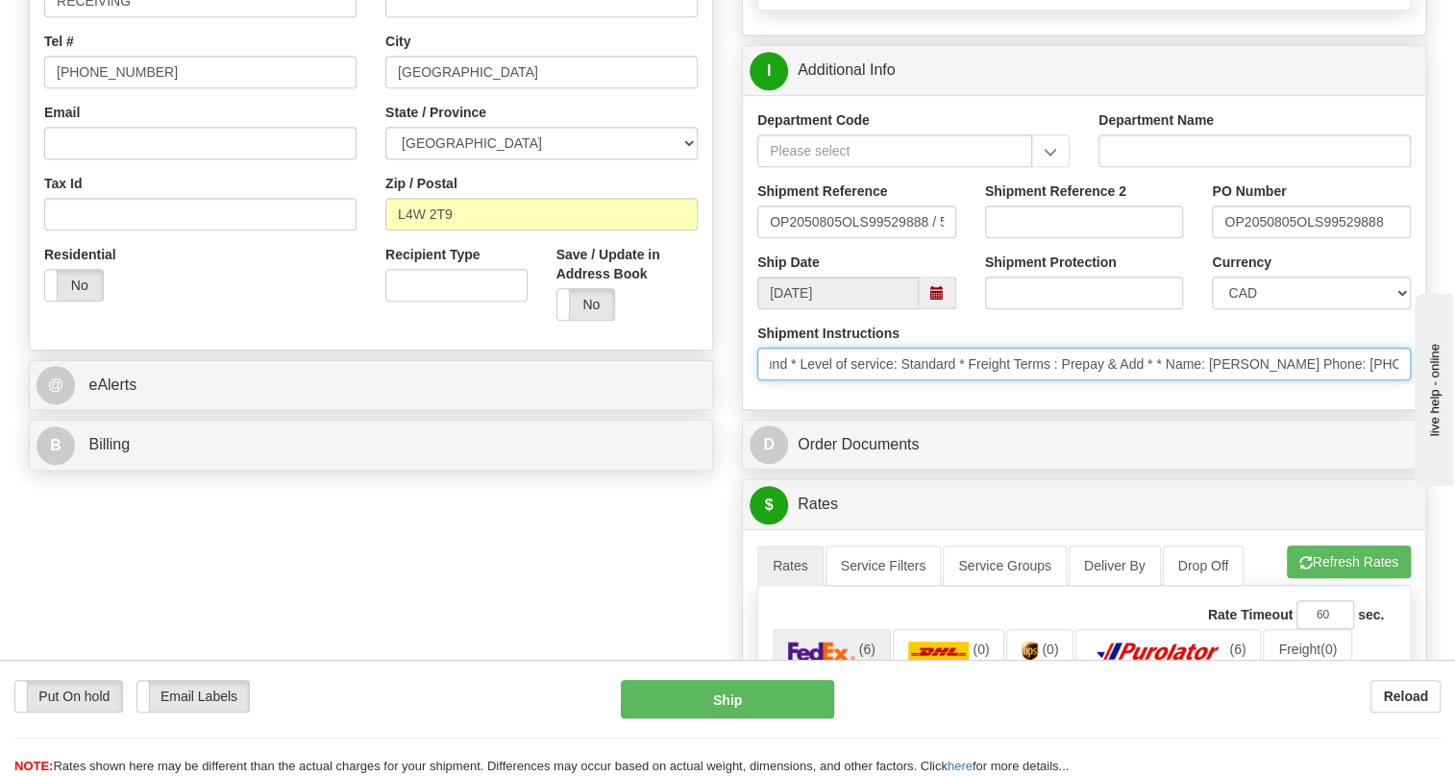
scroll to position [0, 341]
drag, startPoint x: 1196, startPoint y: 407, endPoint x: 1095, endPoint y: 414, distance: 101.1
click at [1095, 381] on input "* Courier: Best Way * Ship Via: Ground * Level of service: Standard * Freight T…" at bounding box center [1083, 364] width 653 height 33
click at [1294, 381] on input "* Courier: Best Way * Ship Via: Ground * Level of service: Standard * Freight T…" at bounding box center [1083, 364] width 653 height 33
drag, startPoint x: 1279, startPoint y: 406, endPoint x: 1087, endPoint y: 405, distance: 192.2
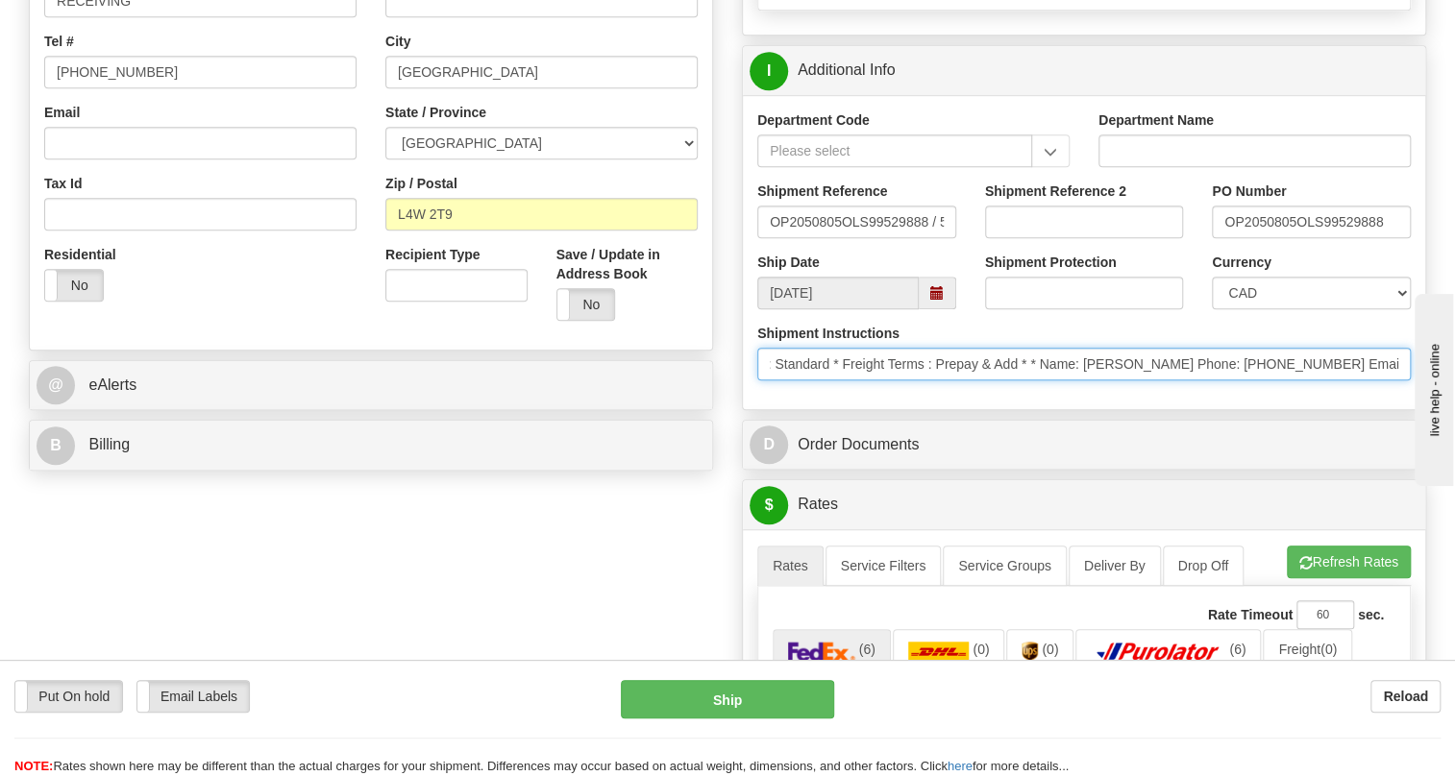
click at [1087, 381] on input "* Courier: Best Way * Ship Via: Ground * Level of service: Standard * Freight T…" at bounding box center [1083, 364] width 653 height 33
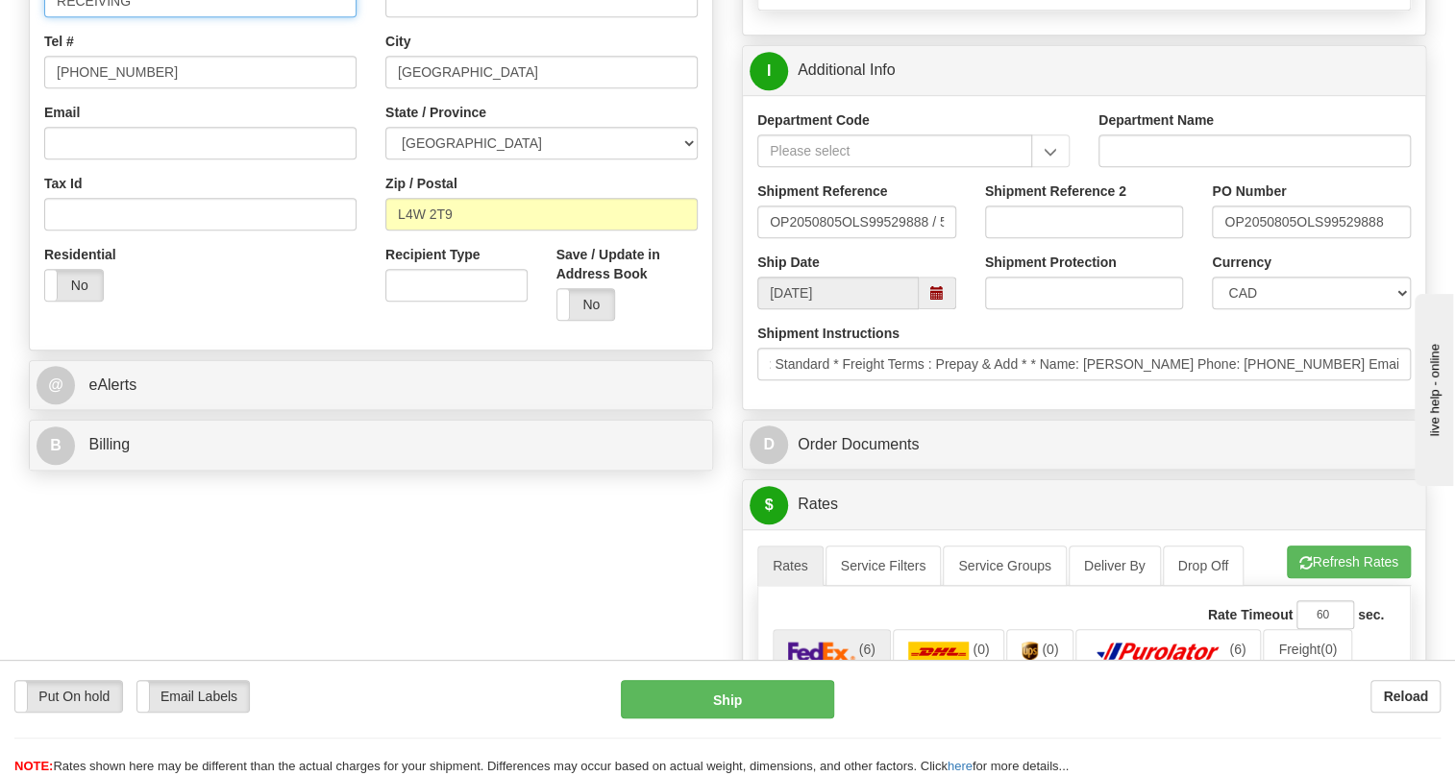
scroll to position [0, 0]
click at [158, 17] on input "RECEIVING" at bounding box center [200, 1] width 312 height 33
paste input "Craig Clarke Phone: 905-625-3118"
drag, startPoint x: 342, startPoint y: 44, endPoint x: 261, endPoint y: 50, distance: 80.9
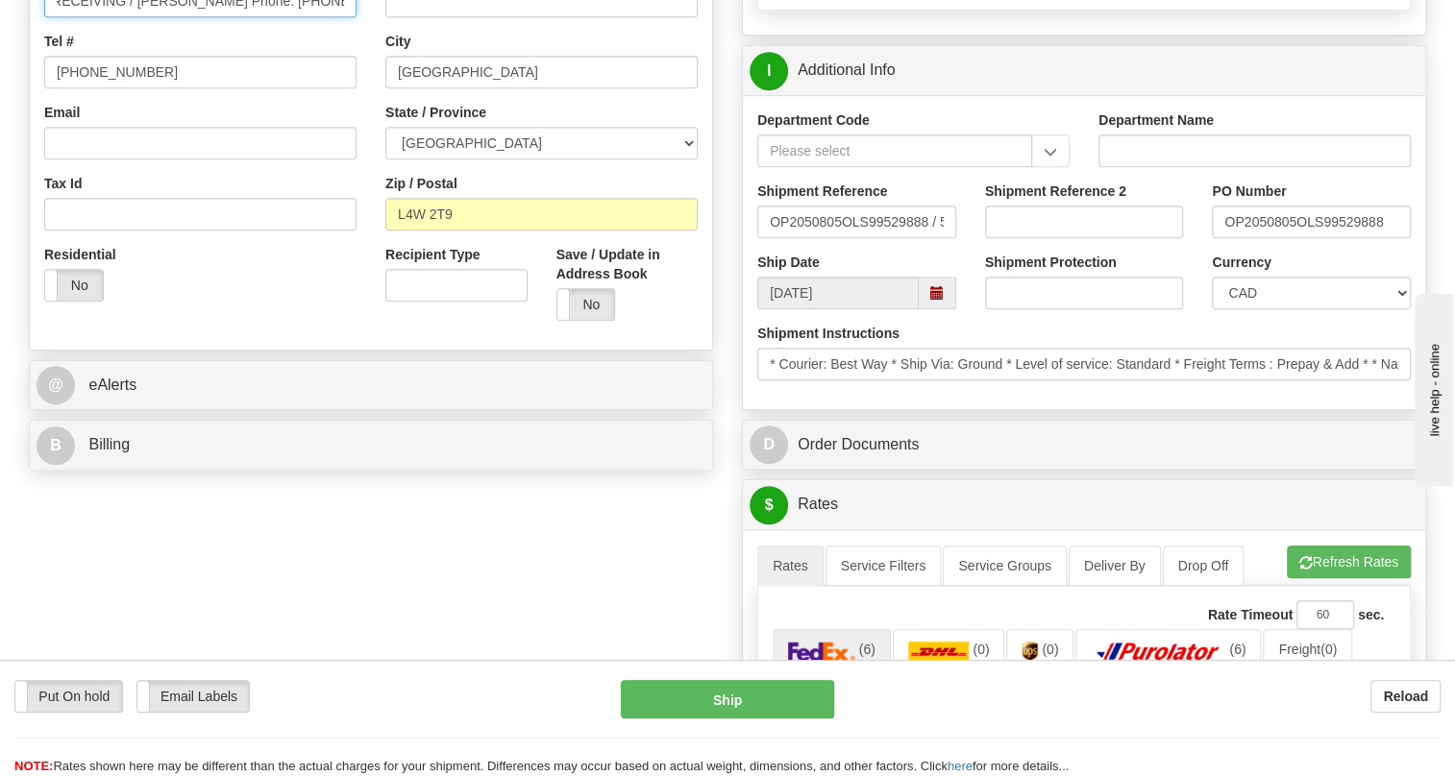
click at [261, 17] on input "RECEIVING / Craig Clarke Phone: 905-625-3118" at bounding box center [200, 1] width 312 height 33
type input "RECEIVING / Craig Clarke"
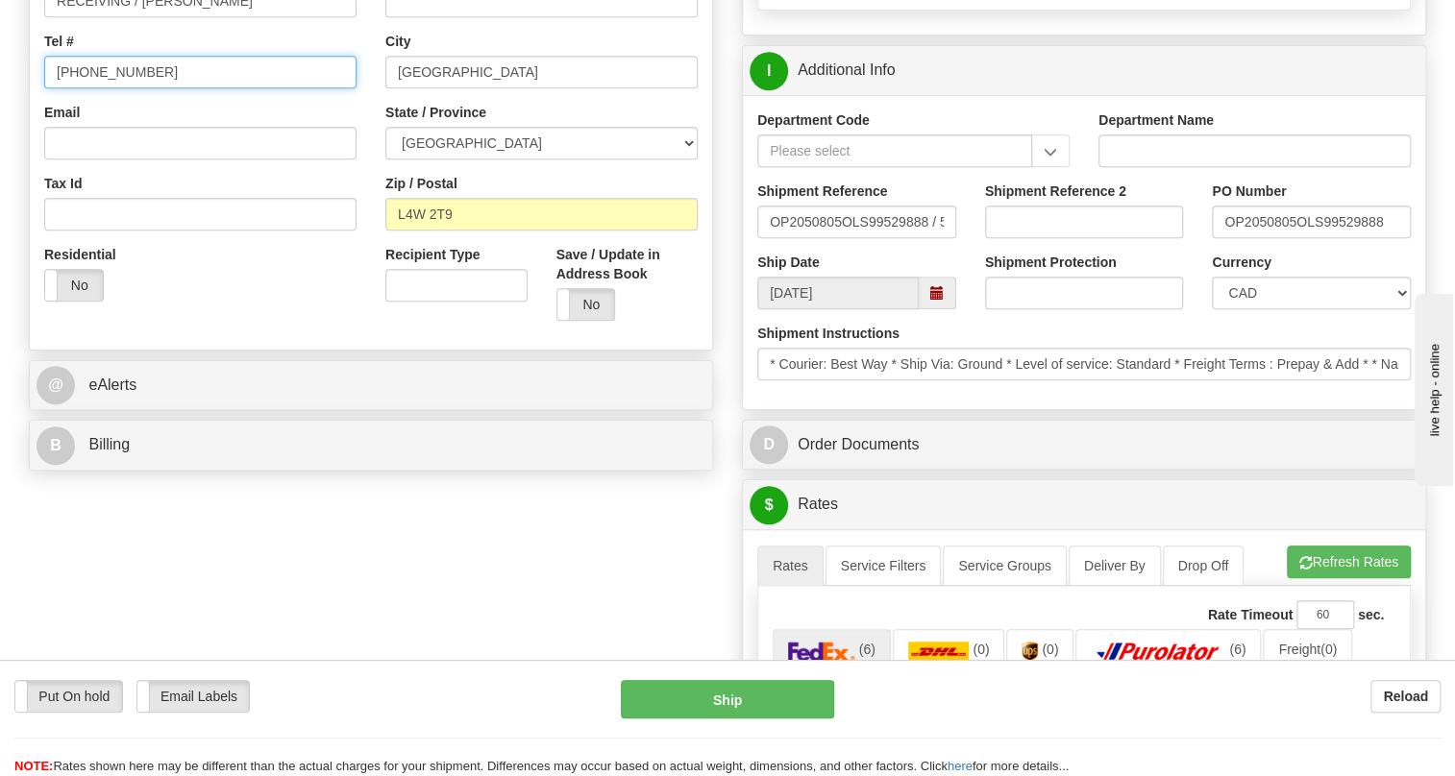
click at [117, 88] on input "[PHONE_NUMBER]" at bounding box center [200, 72] width 312 height 33
click at [116, 88] on input "[PHONE_NUMBER]" at bounding box center [200, 72] width 312 height 33
paste input "905-625-3118"
type input "905-625-3118"
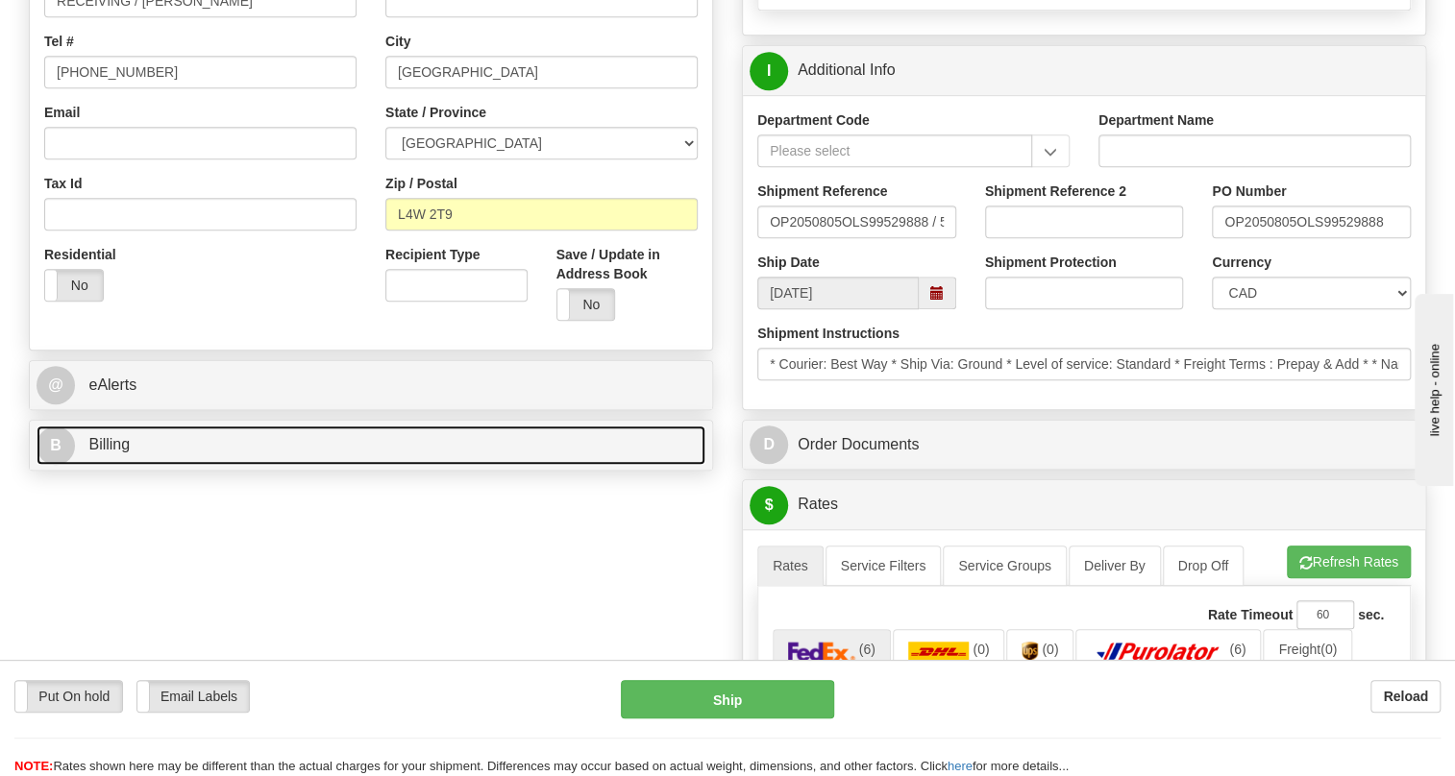
click at [111, 453] on span "Billing" at bounding box center [108, 444] width 41 height 16
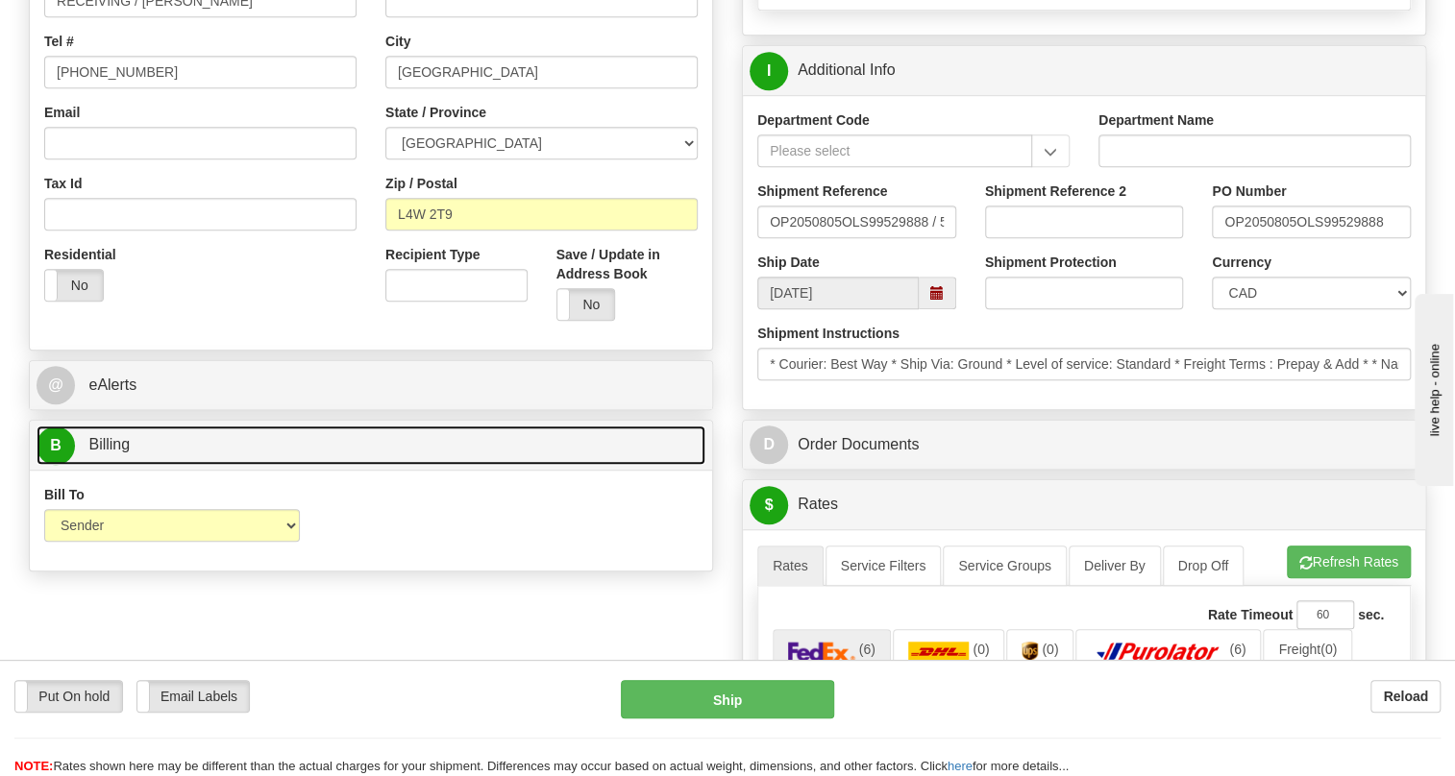
click at [111, 453] on span "Billing" at bounding box center [108, 444] width 41 height 16
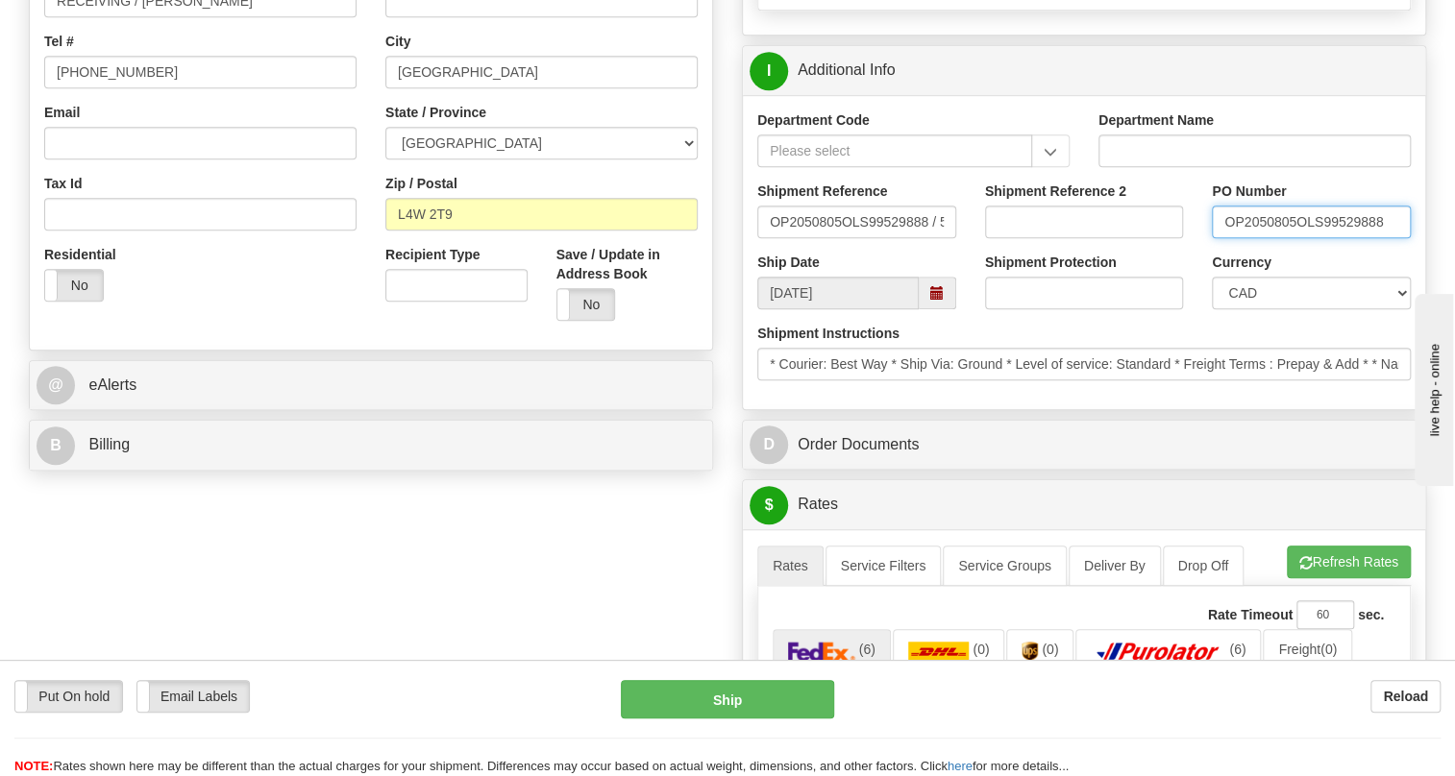
drag, startPoint x: 1292, startPoint y: 262, endPoint x: 1213, endPoint y: 272, distance: 80.3
click at [1213, 238] on input "OP2050805OLS99529888" at bounding box center [1311, 222] width 199 height 33
drag, startPoint x: 142, startPoint y: 48, endPoint x: 13, endPoint y: 54, distance: 128.9
click at [14, 54] on div "Order # 86707968 S" at bounding box center [370, 56] width 713 height 848
click at [153, 17] on input "Craig Clarke" at bounding box center [200, 1] width 312 height 33
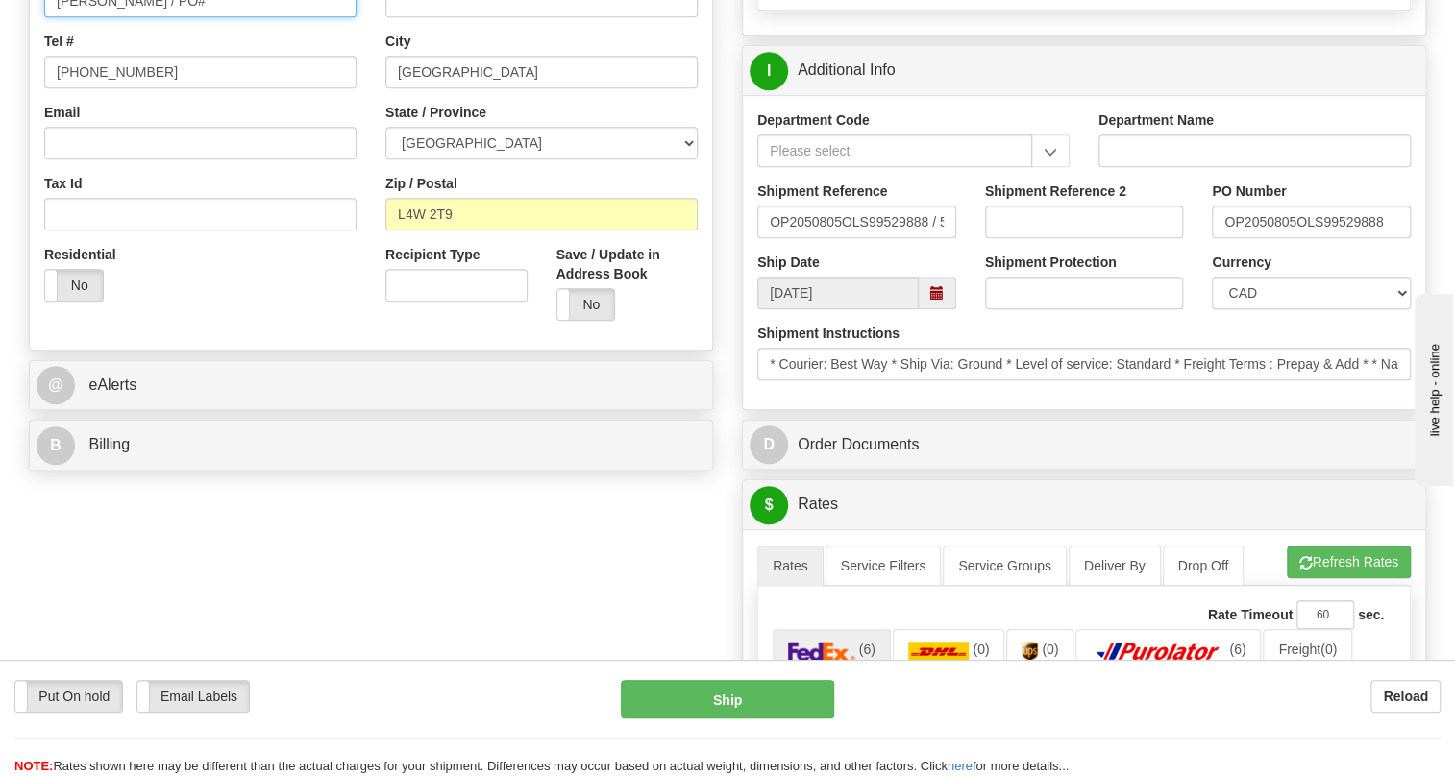
paste input "OP2050805"
type input "Craig Clarke / PO# OP2050805"
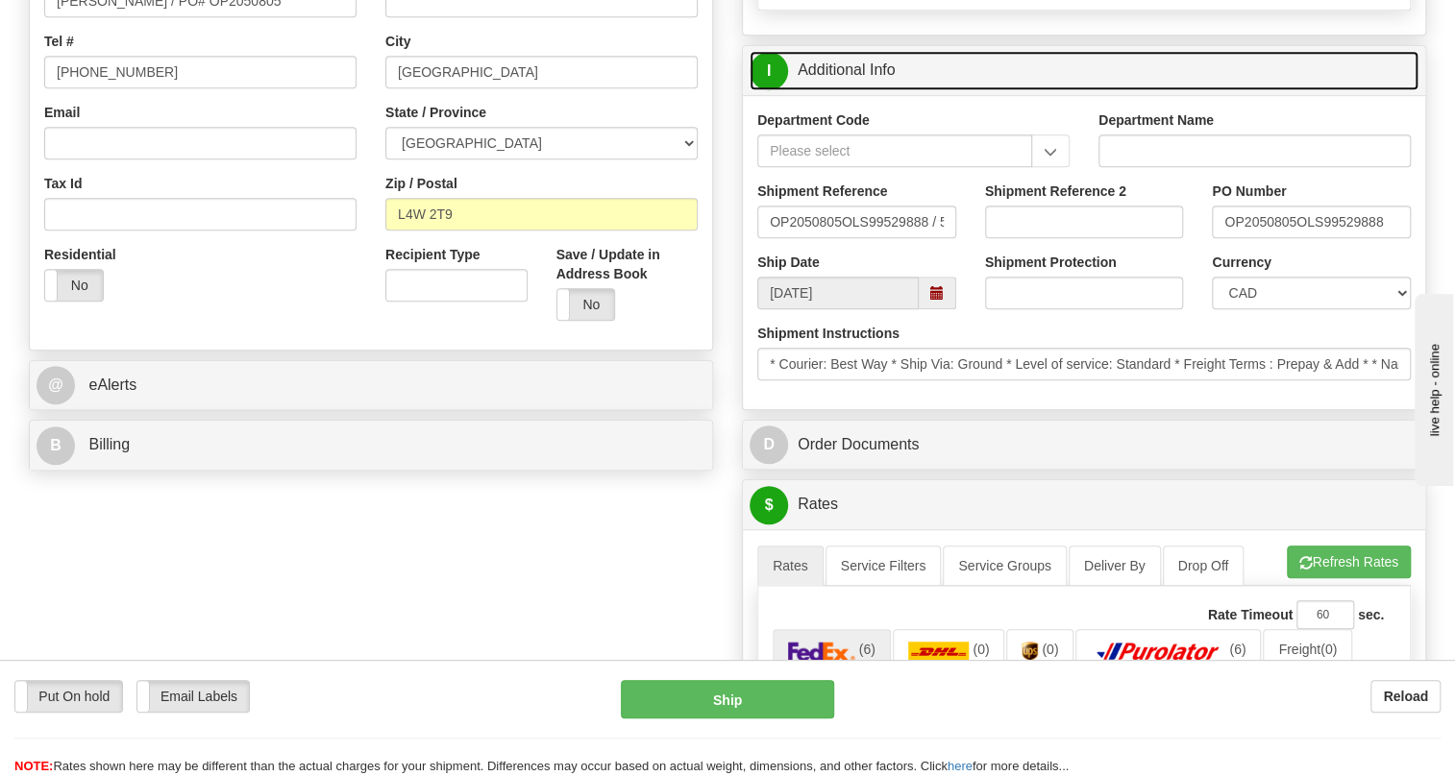
click at [852, 90] on link "I Additional Info" at bounding box center [1084, 70] width 669 height 39
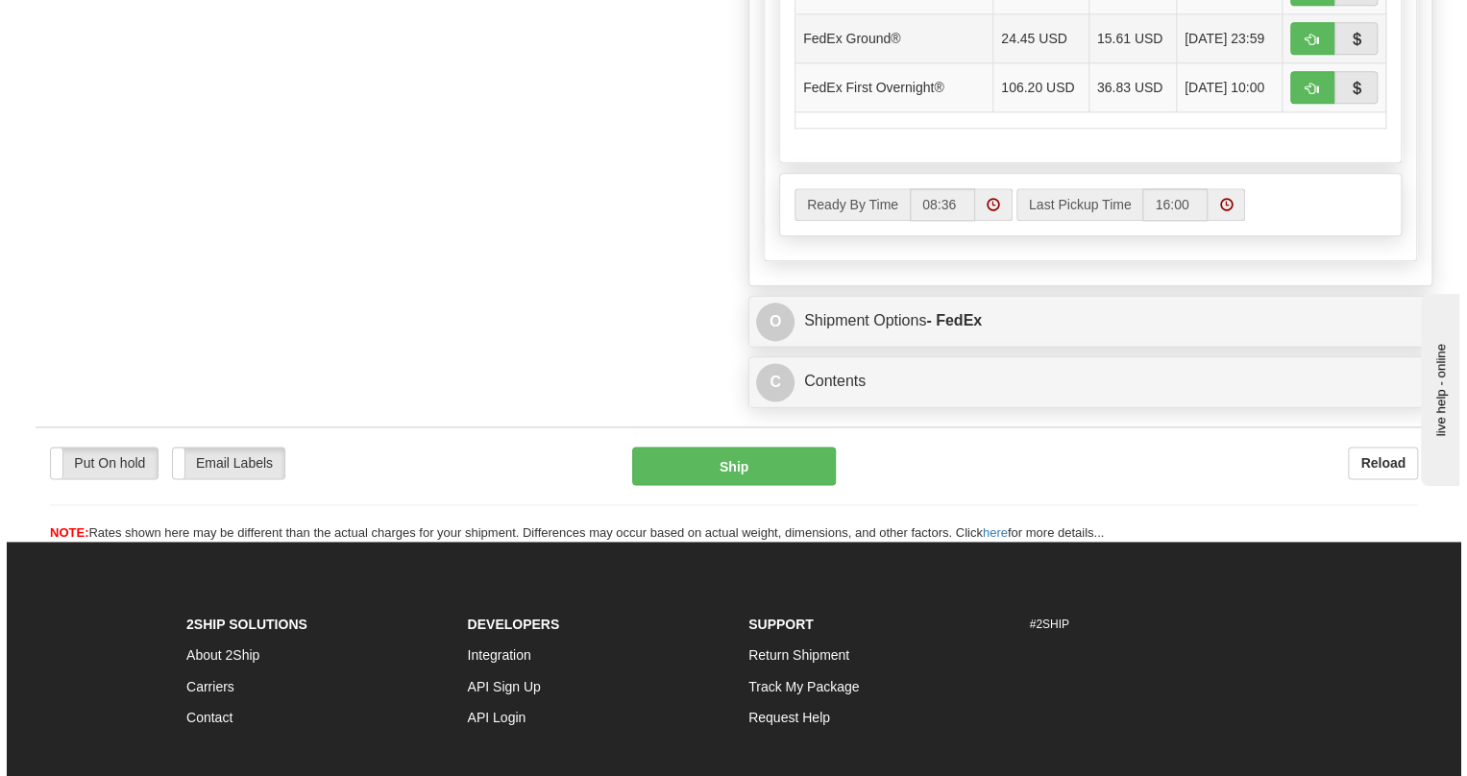
scroll to position [1222, 0]
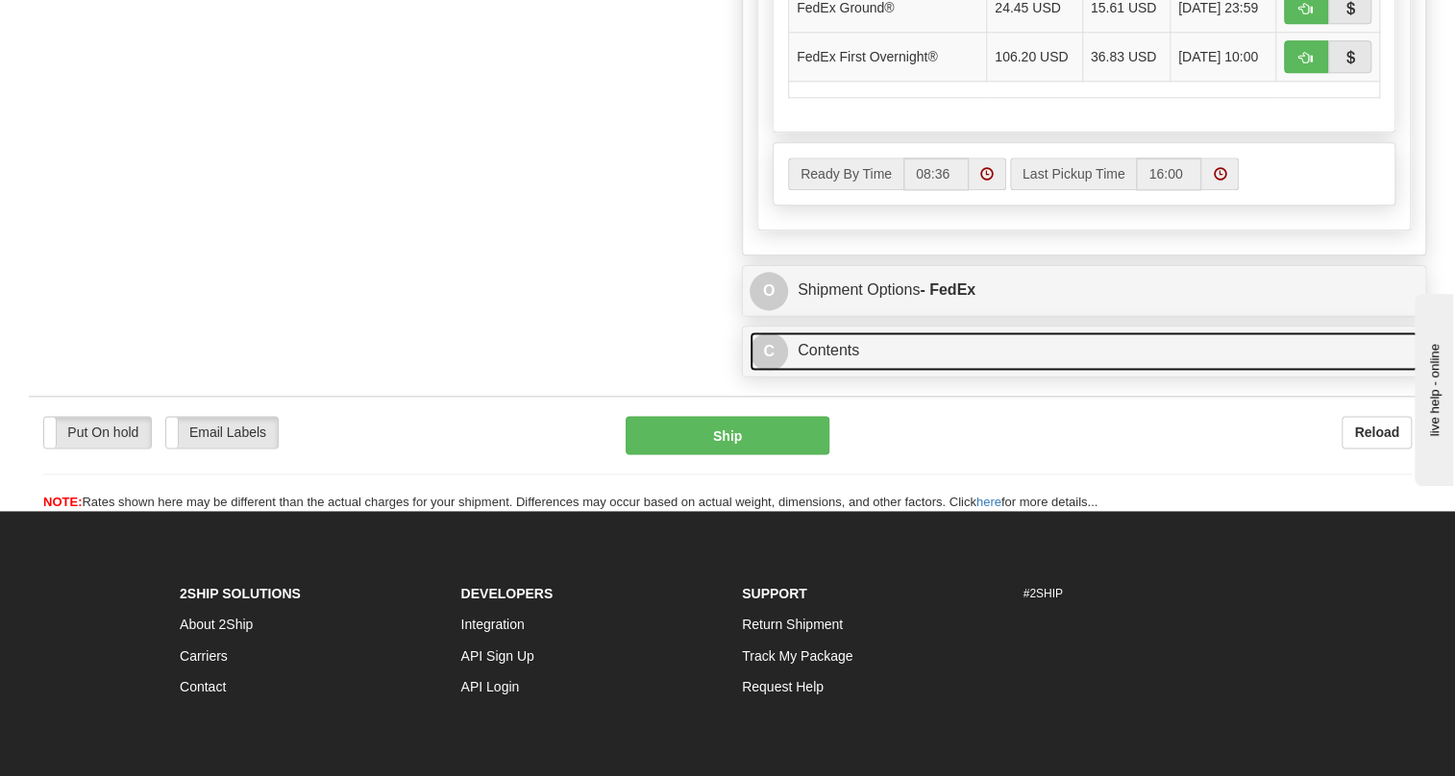
click at [836, 371] on link "C Contents" at bounding box center [1084, 351] width 669 height 39
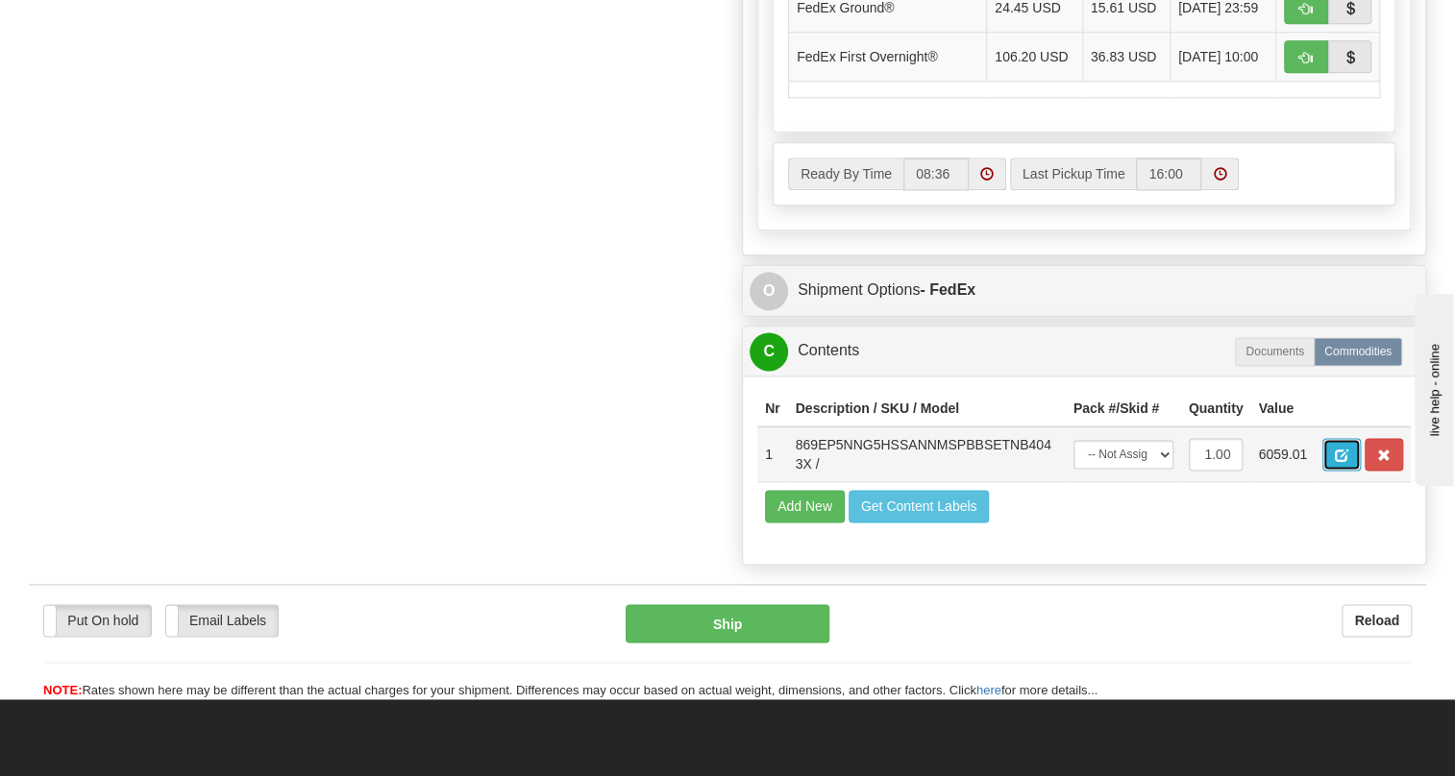
click at [1332, 471] on button "button" at bounding box center [1341, 454] width 38 height 33
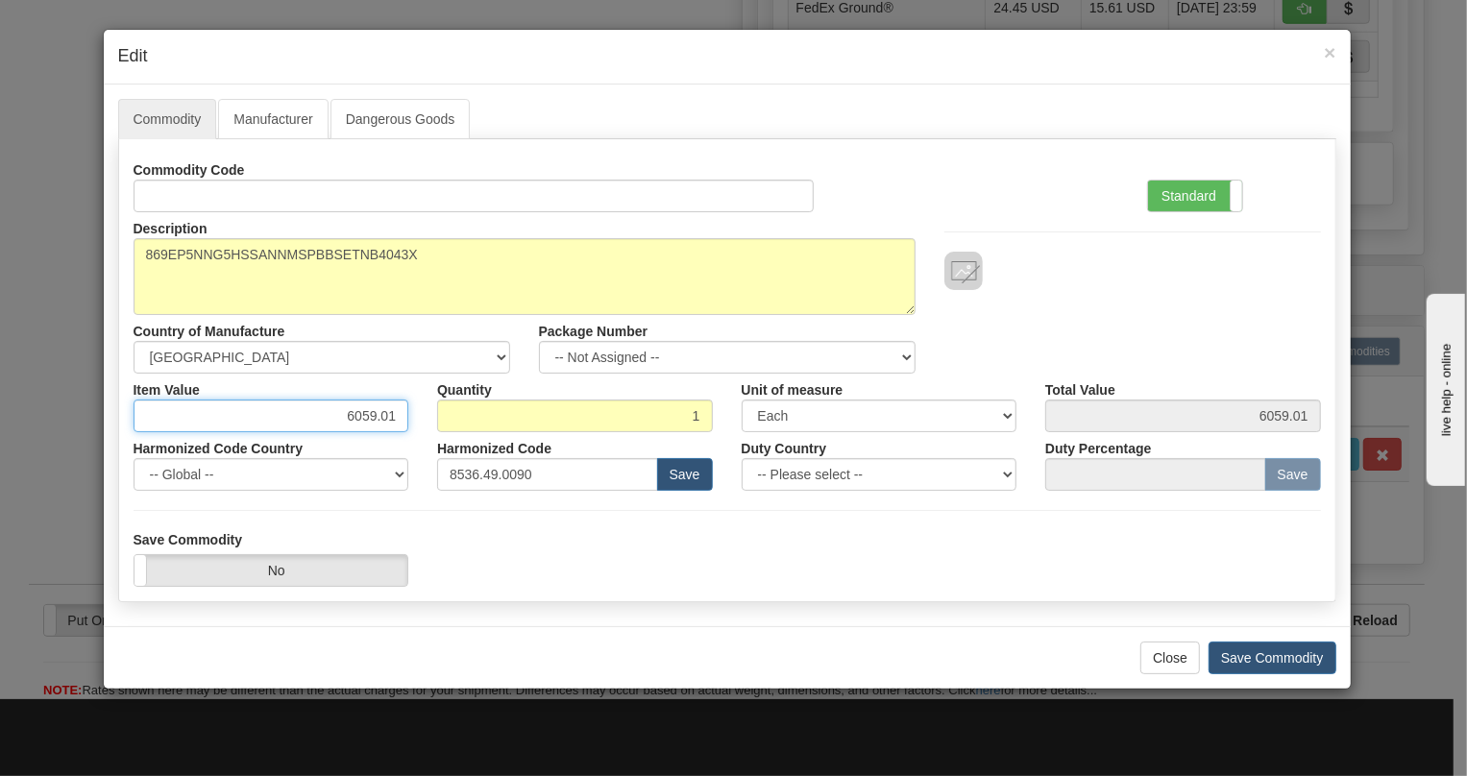
click at [384, 418] on input "6059.01" at bounding box center [272, 416] width 276 height 33
paste input "4.718,97"
click at [356, 420] on input "4.718,97" at bounding box center [272, 416] width 276 height 33
click at [381, 417] on input "4718,97" at bounding box center [272, 416] width 276 height 33
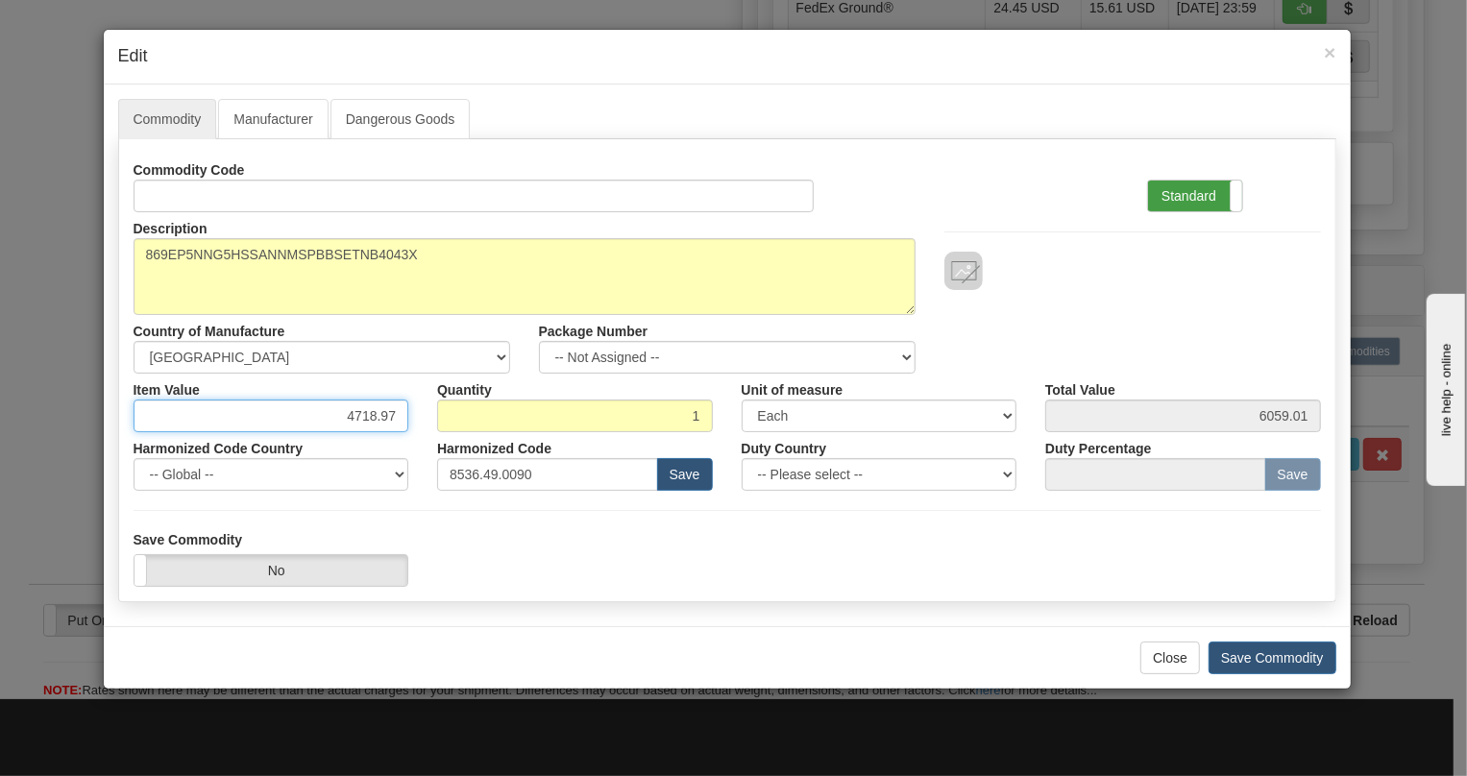
type input "4718.97"
drag, startPoint x: 1183, startPoint y: 196, endPoint x: 371, endPoint y: 267, distance: 815.1
click at [1182, 196] on label "Standard" at bounding box center [1195, 196] width 94 height 31
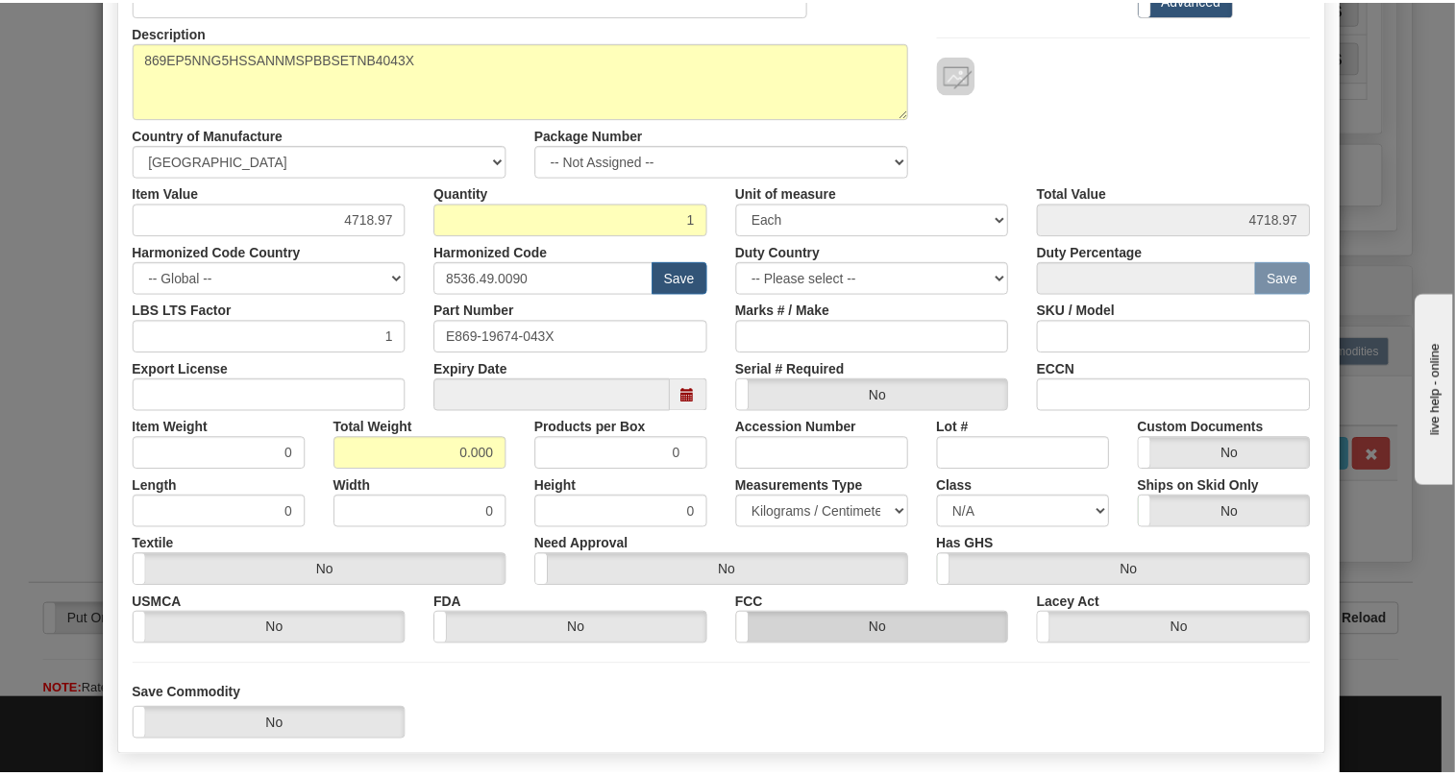
scroll to position [261, 0]
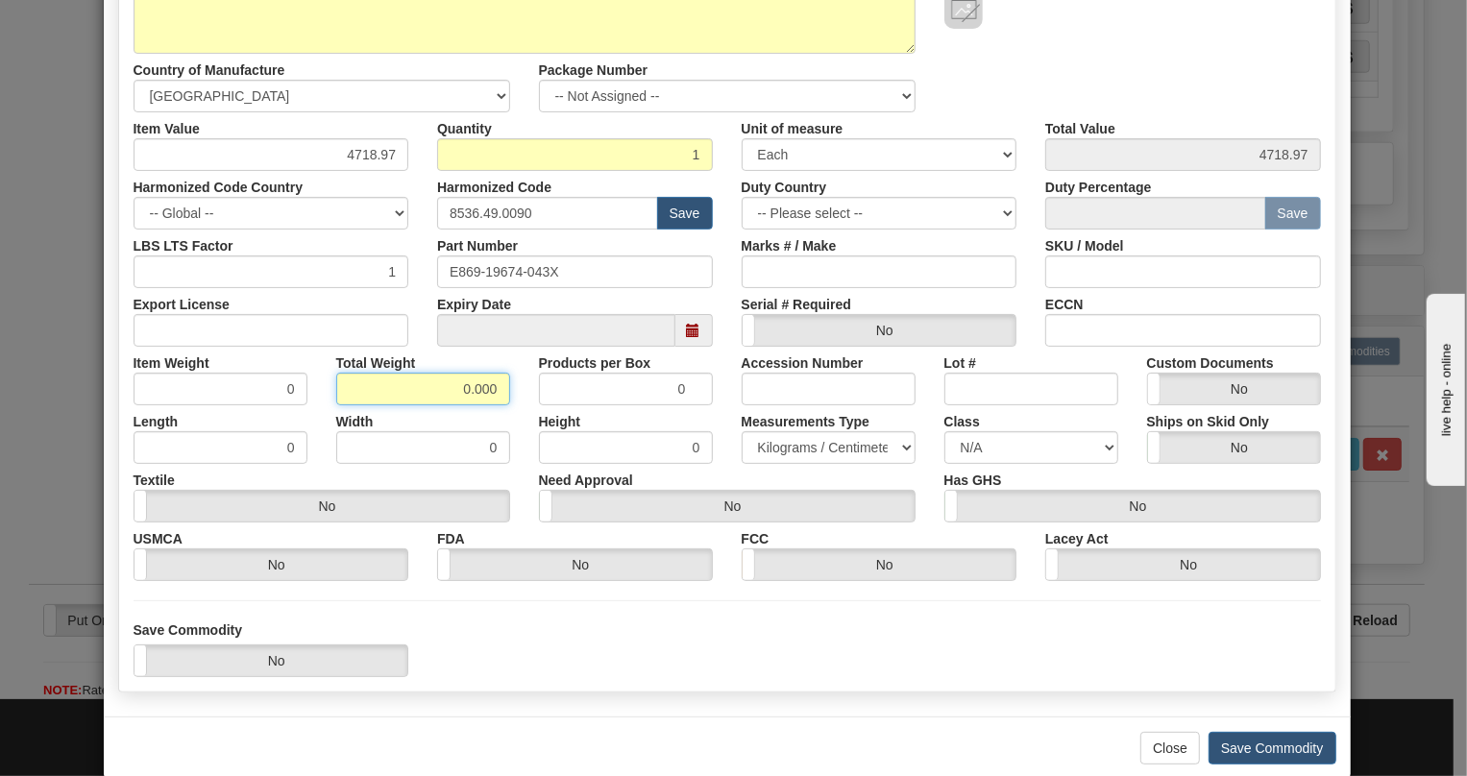
click at [453, 393] on input "0.000" at bounding box center [423, 389] width 174 height 33
type input "1.000"
type input "1.0000"
drag, startPoint x: 848, startPoint y: 438, endPoint x: 820, endPoint y: 450, distance: 30.2
click at [847, 439] on select "Pounds / Inches Kilograms / Centimeters" at bounding box center [829, 447] width 174 height 33
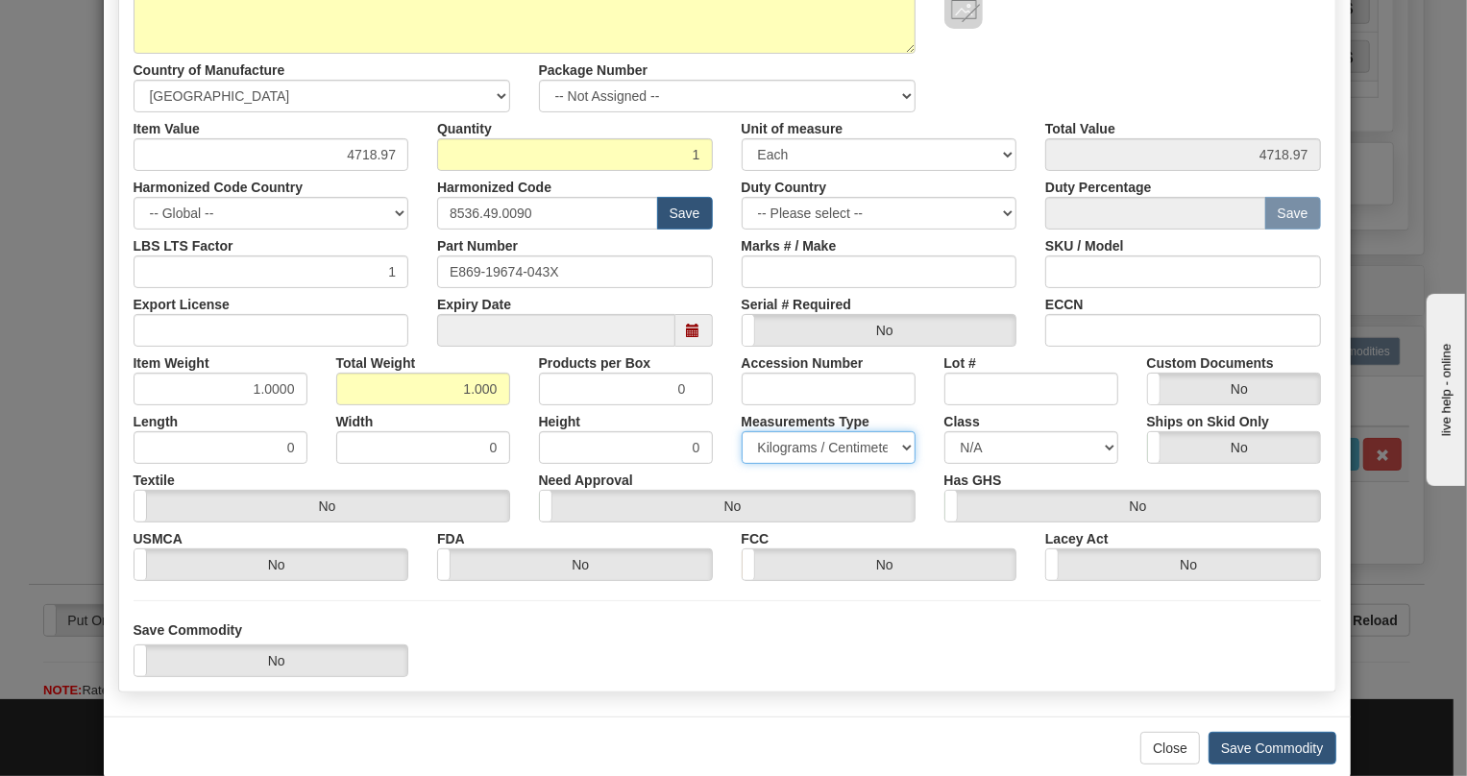
select select "0"
click at [742, 431] on select "Pounds / Inches Kilograms / Centimeters" at bounding box center [829, 447] width 174 height 33
click at [717, 470] on div "Need Approval Yes No" at bounding box center [728, 493] width 406 height 59
drag, startPoint x: 1254, startPoint y: 746, endPoint x: 823, endPoint y: 620, distance: 449.4
click at [1236, 735] on button "Save Commodity" at bounding box center [1273, 748] width 128 height 33
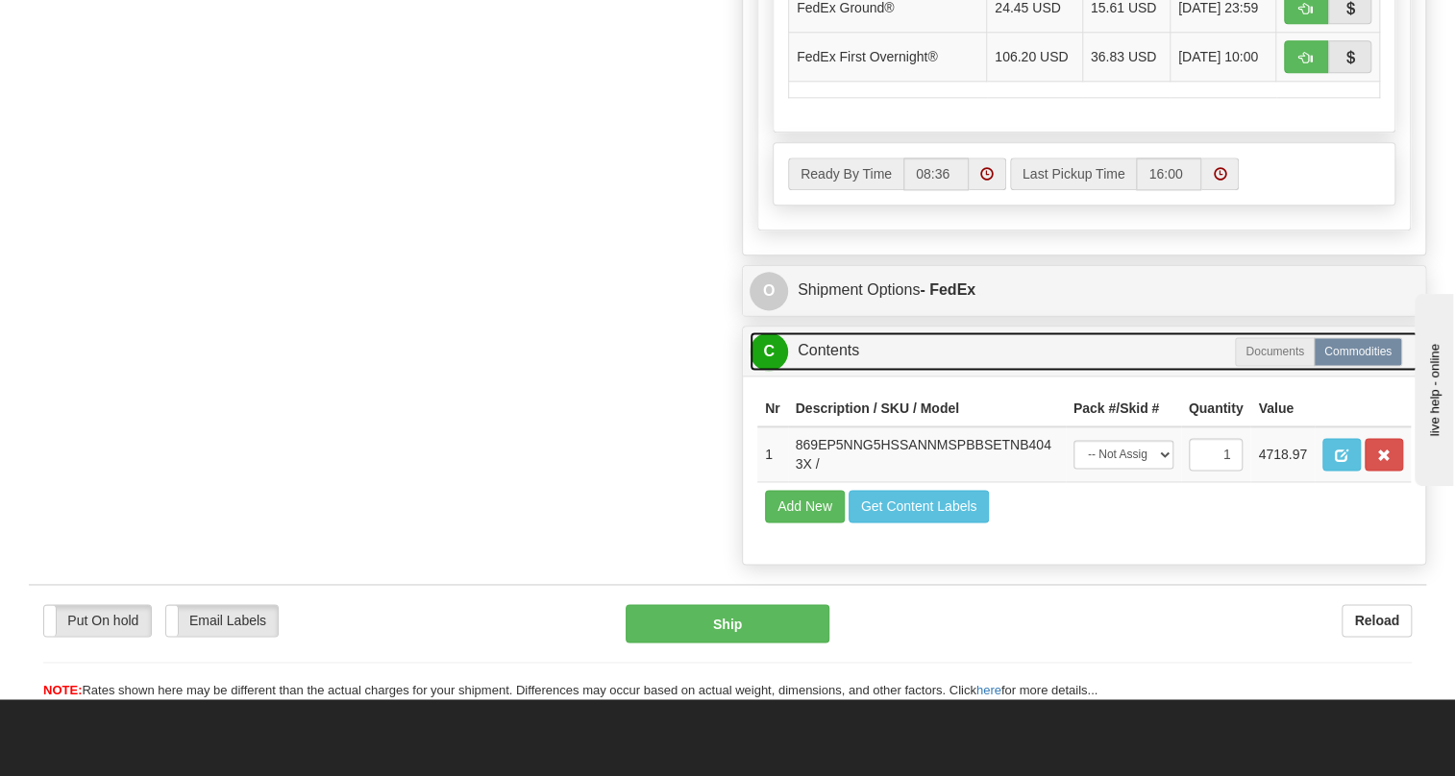
click at [833, 371] on link "C Contents" at bounding box center [1084, 351] width 669 height 39
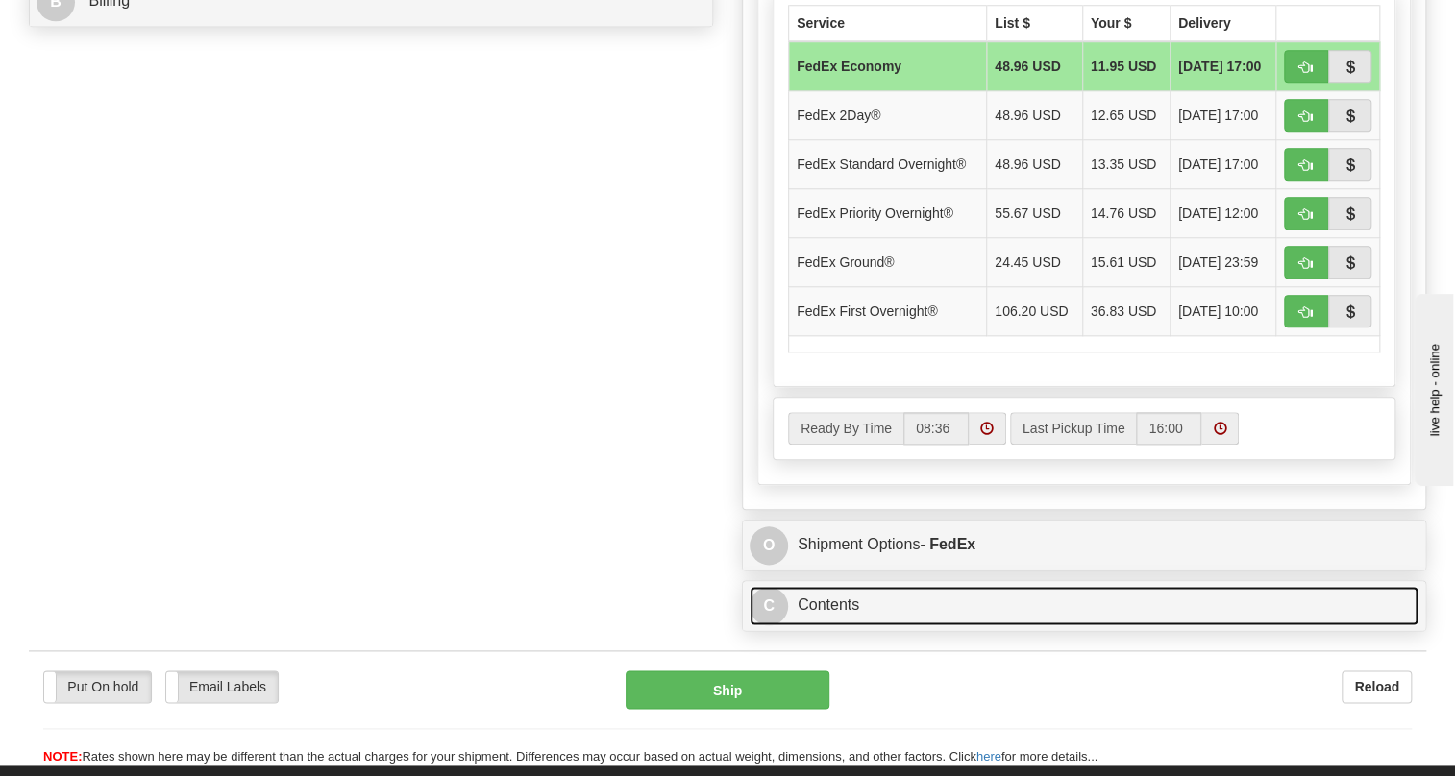
scroll to position [873, 0]
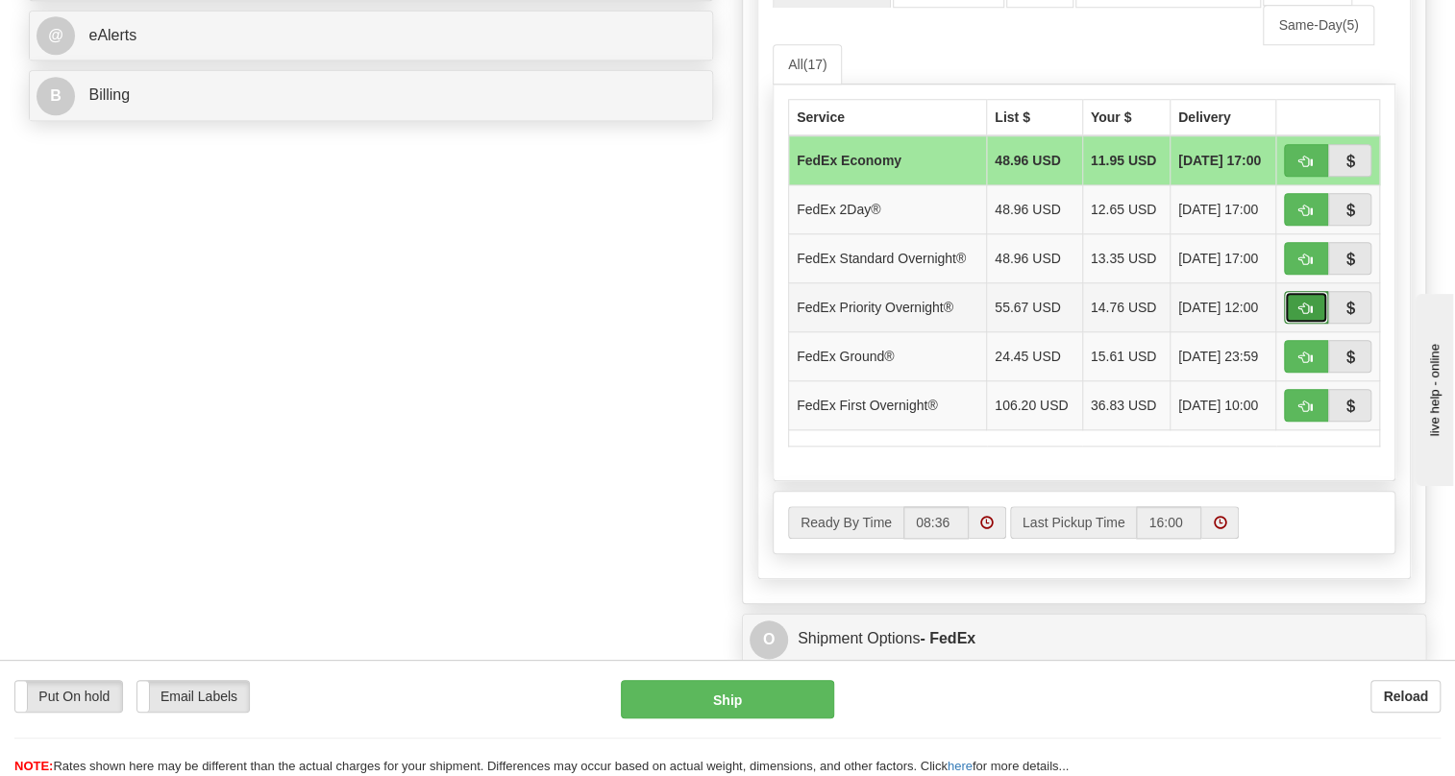
click at [1304, 315] on span "button" at bounding box center [1305, 309] width 13 height 12
type input "01"
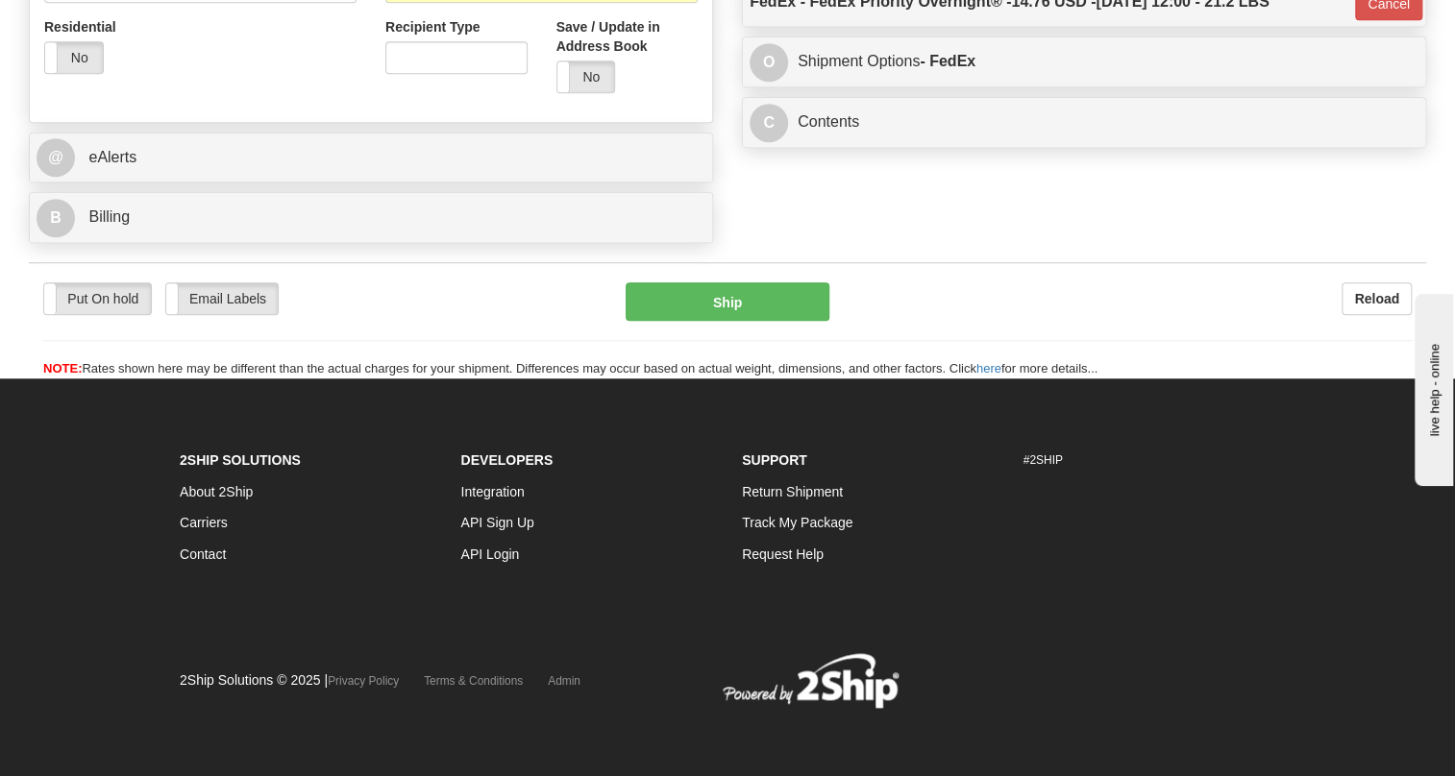
scroll to position [358, 0]
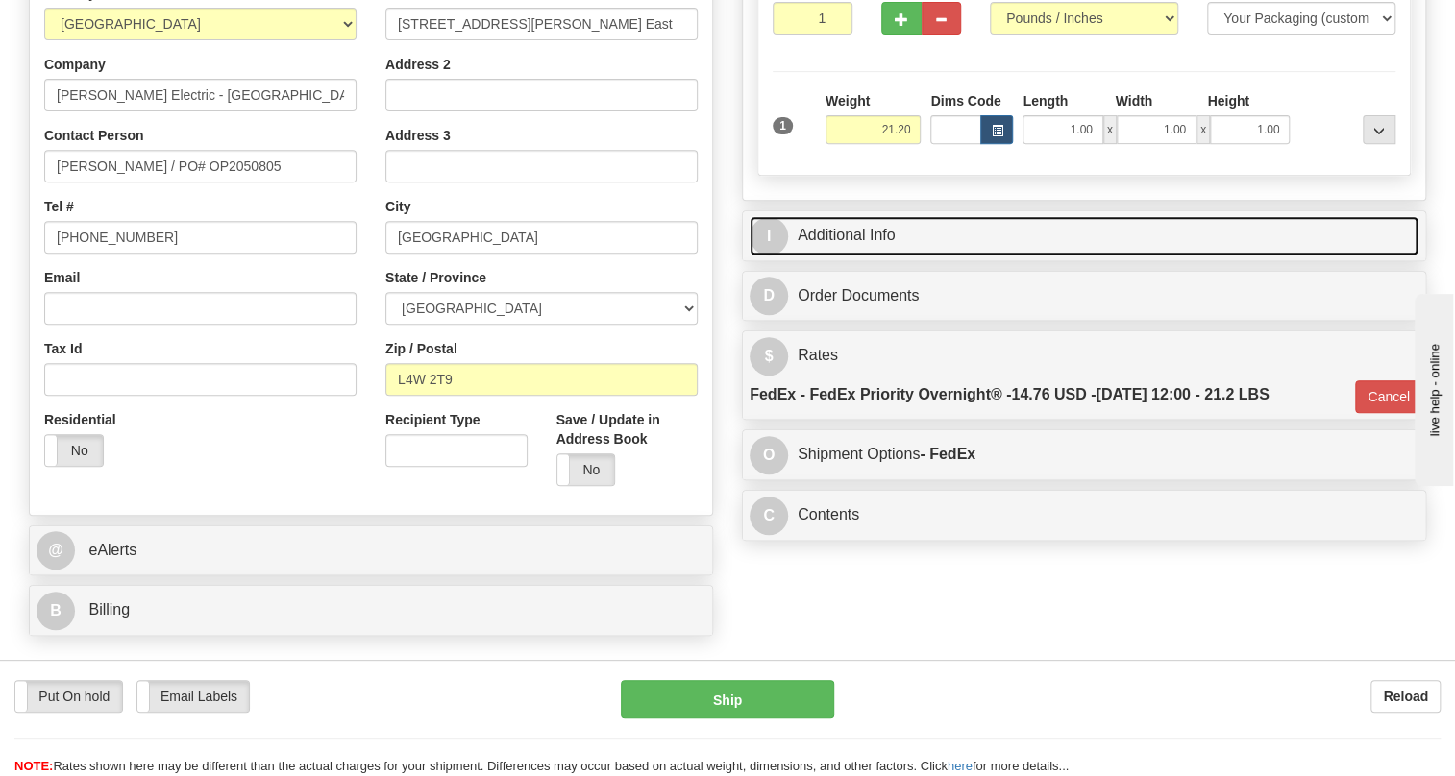
click at [862, 256] on link "I Additional Info" at bounding box center [1084, 235] width 669 height 39
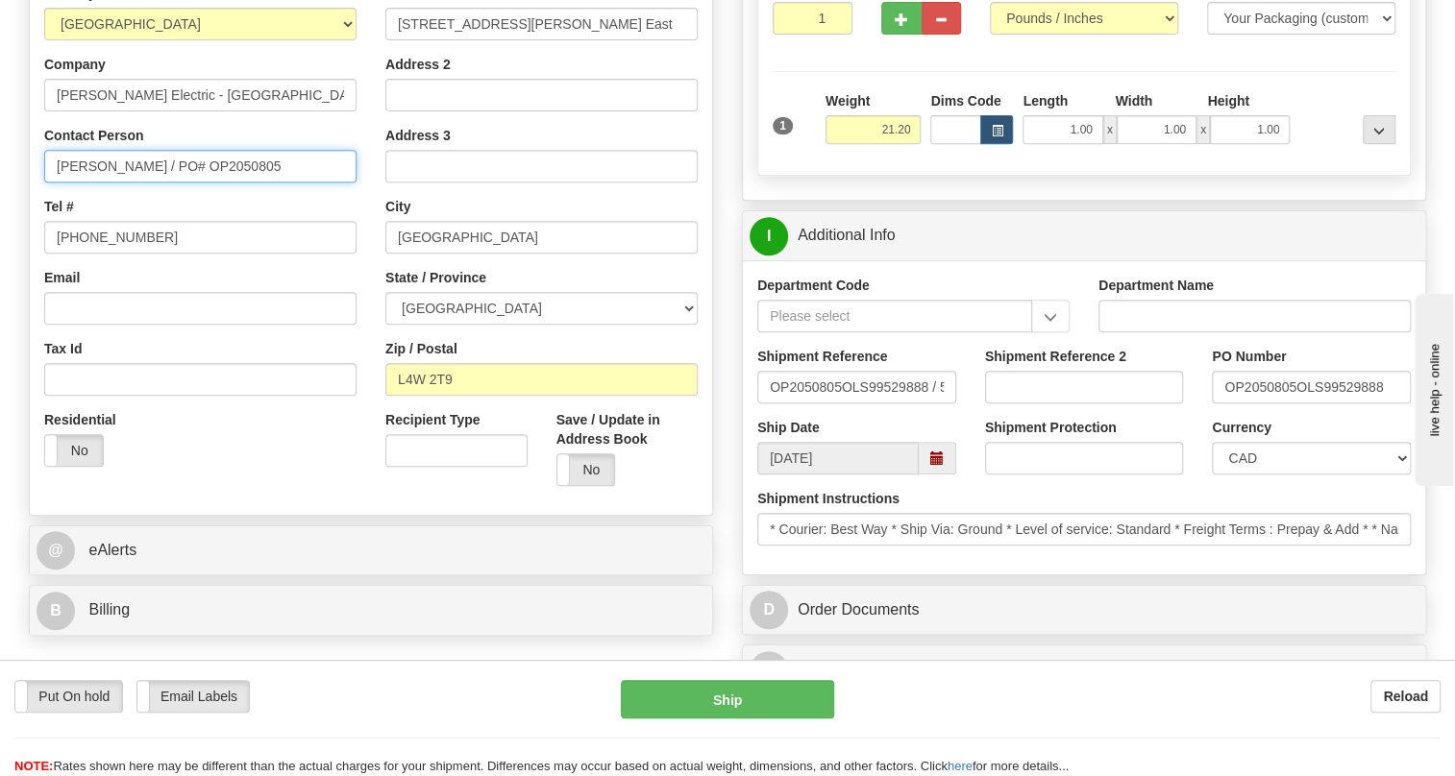
click at [60, 183] on input "Craig Clarke / PO# OP2050805" at bounding box center [200, 166] width 312 height 33
type input "Attn: Craig Clarke / PO# OP2050805"
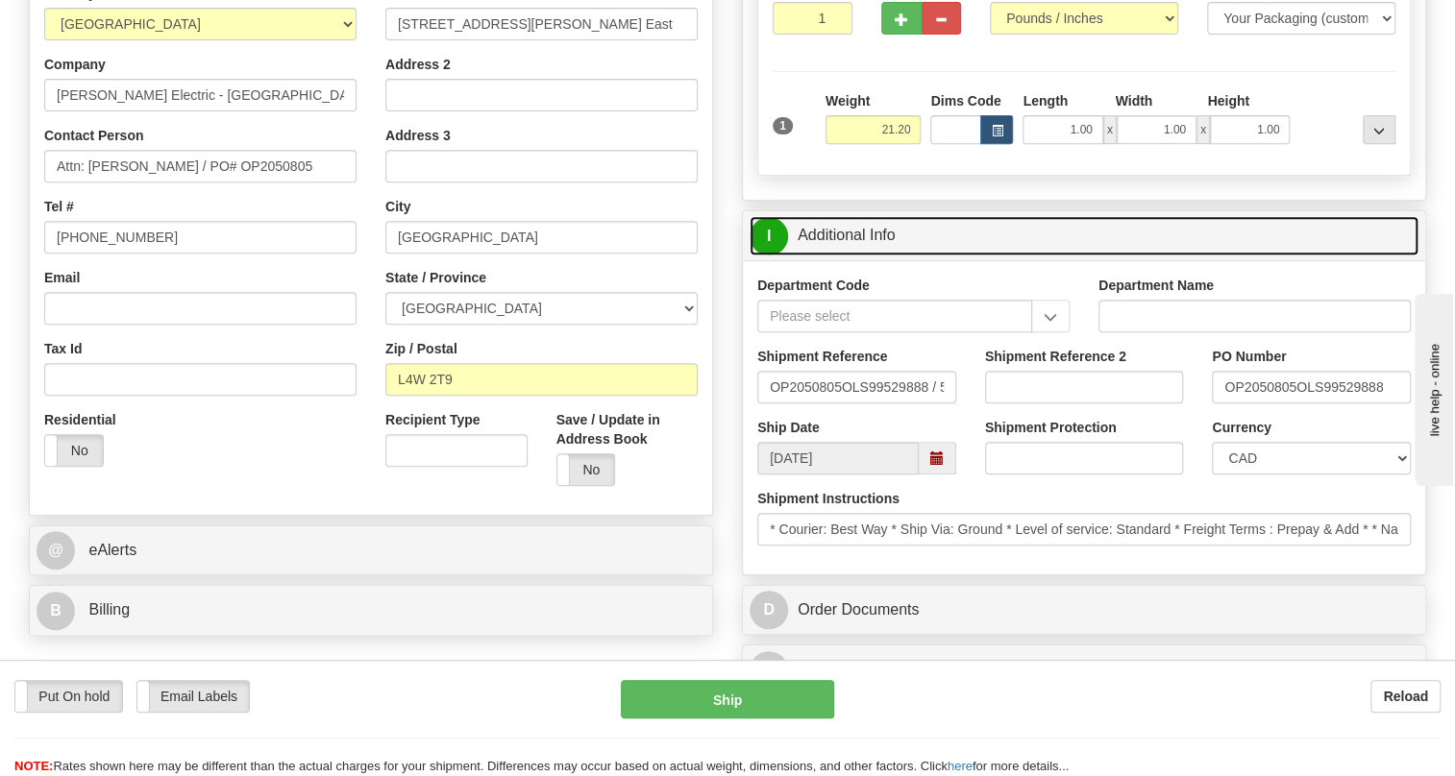
click at [865, 256] on link "I Additional Info" at bounding box center [1084, 235] width 669 height 39
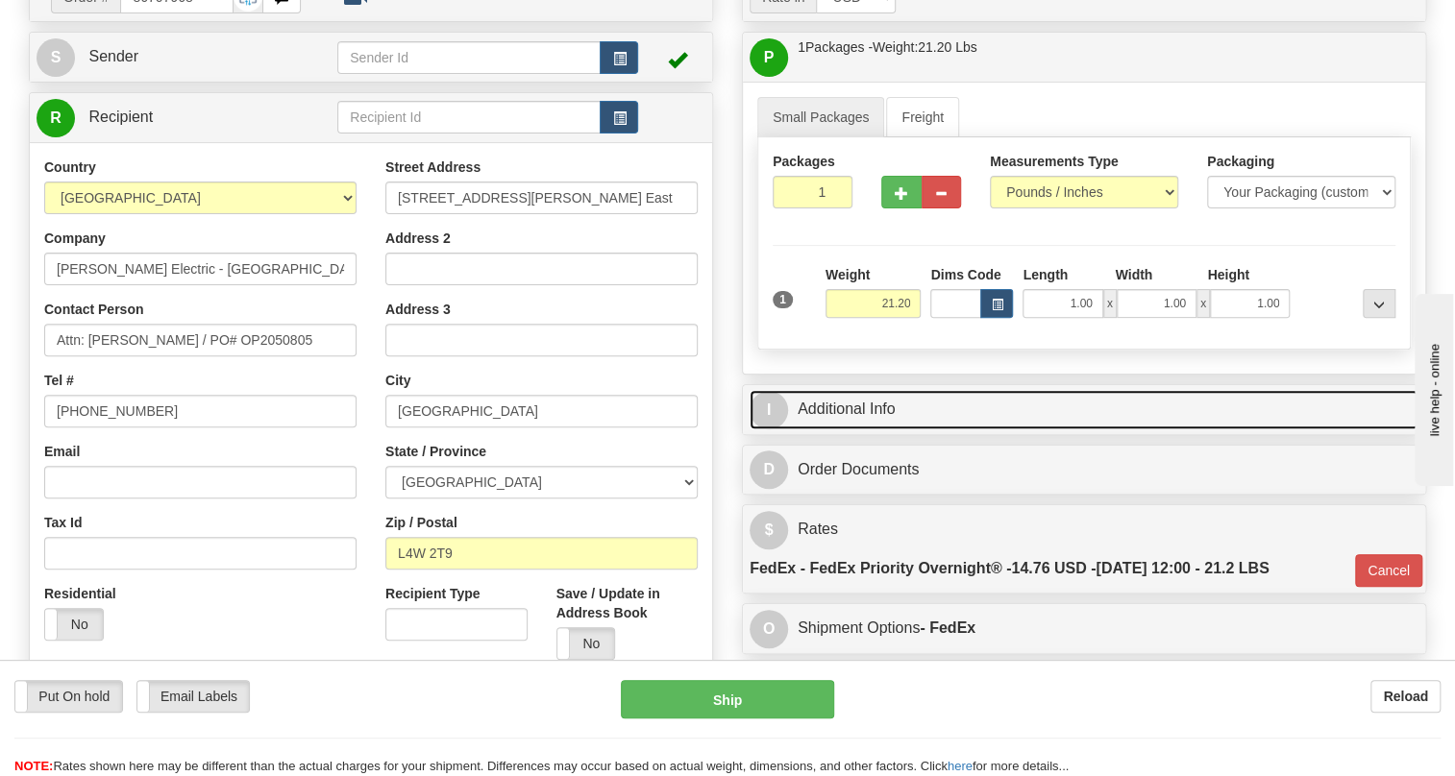
scroll to position [184, 0]
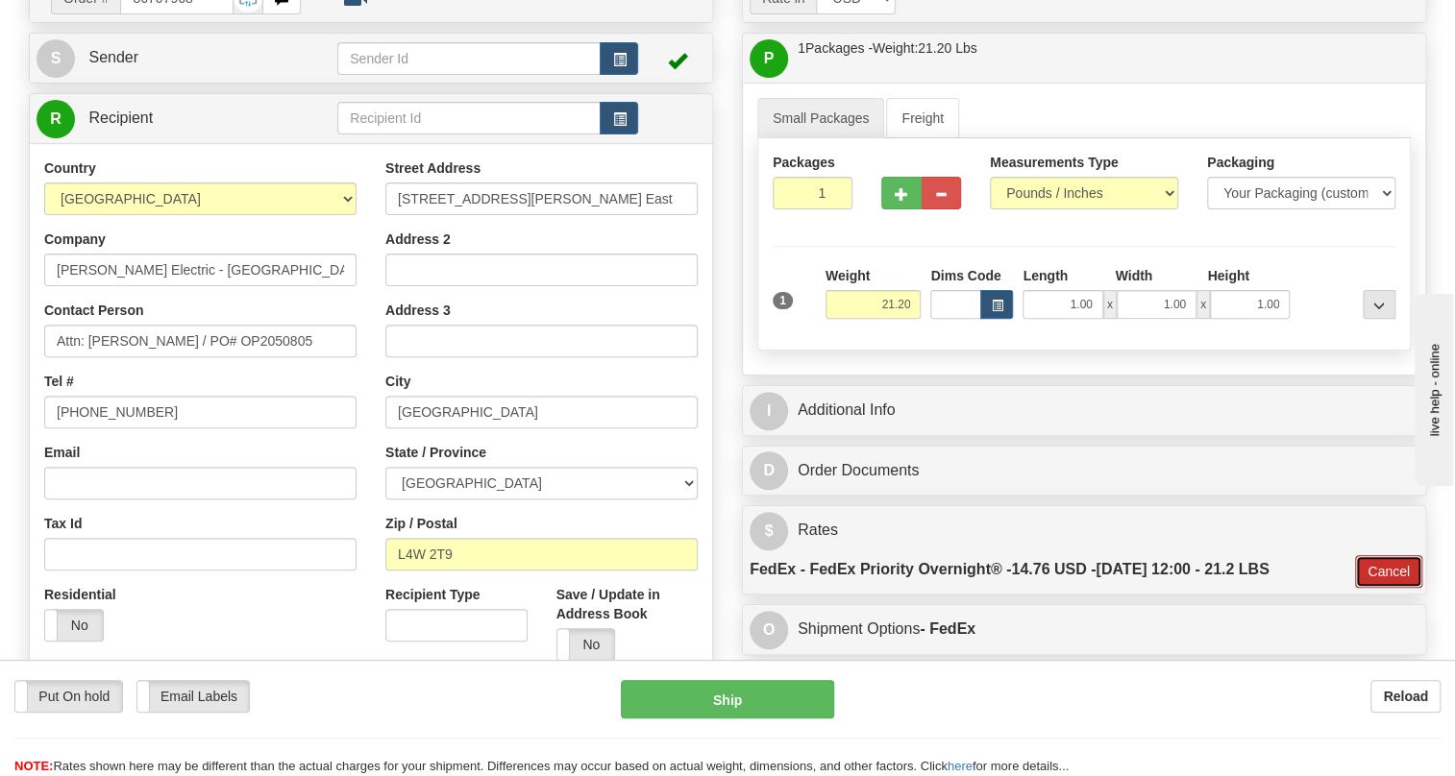
click at [1374, 588] on button "Cancel" at bounding box center [1388, 571] width 67 height 33
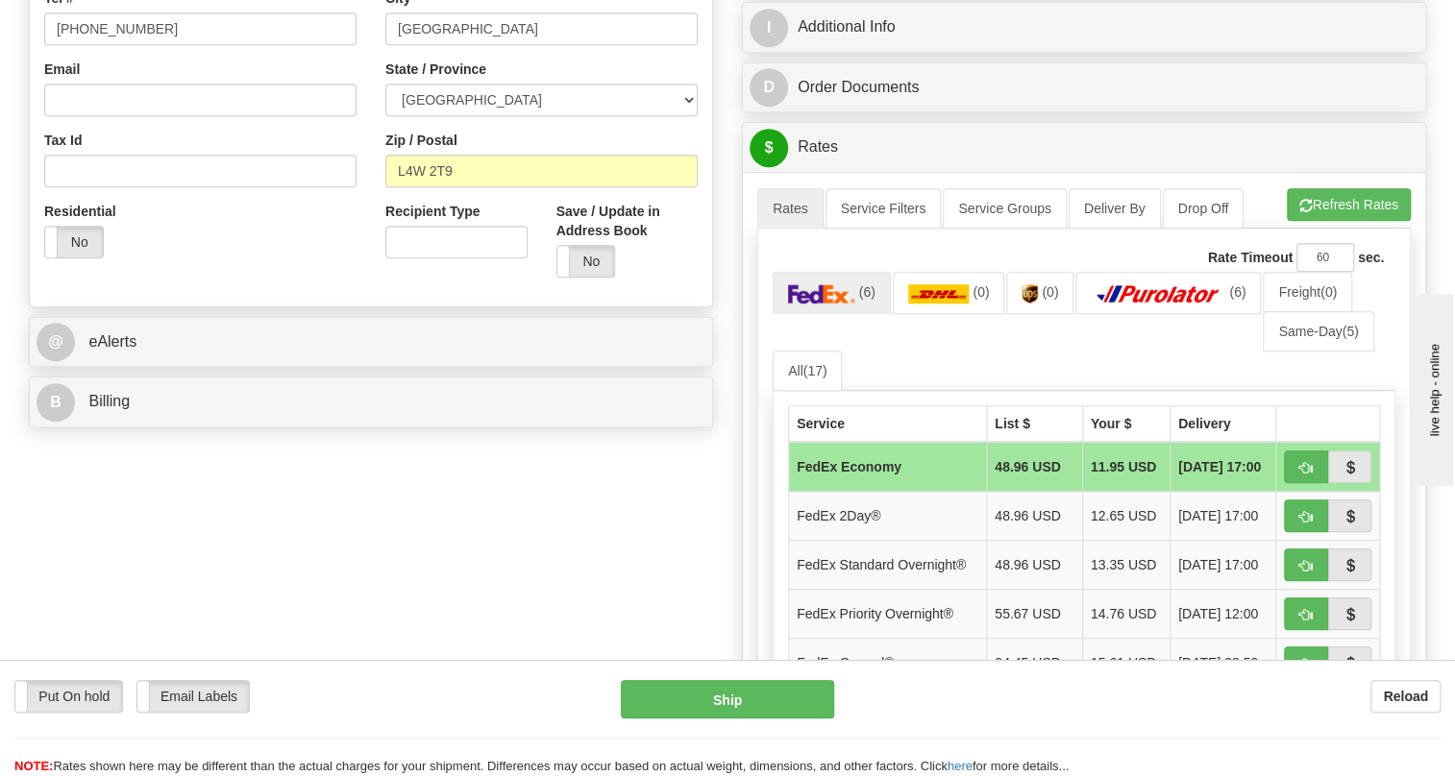
scroll to position [621, 0]
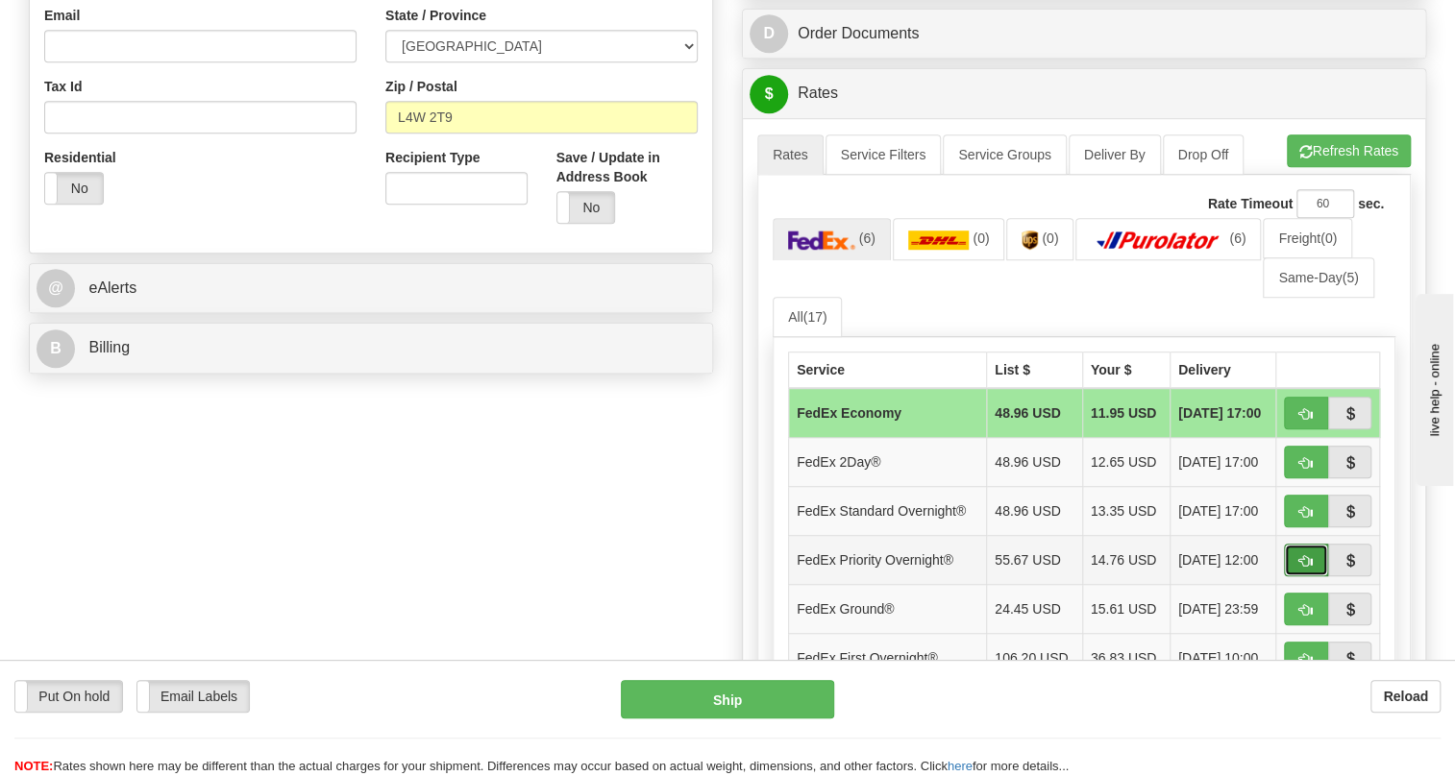
click at [1300, 568] on span "button" at bounding box center [1305, 561] width 13 height 12
type input "01"
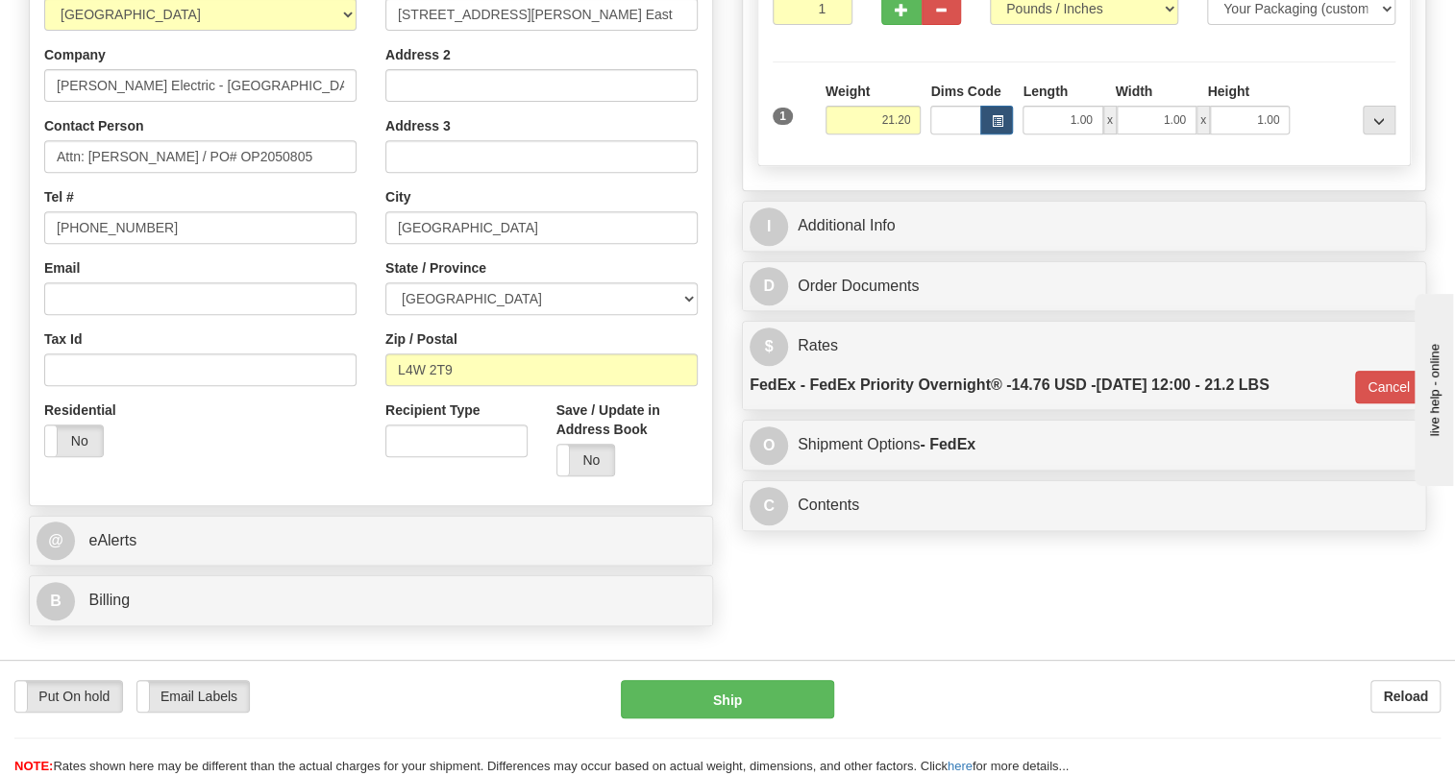
scroll to position [358, 0]
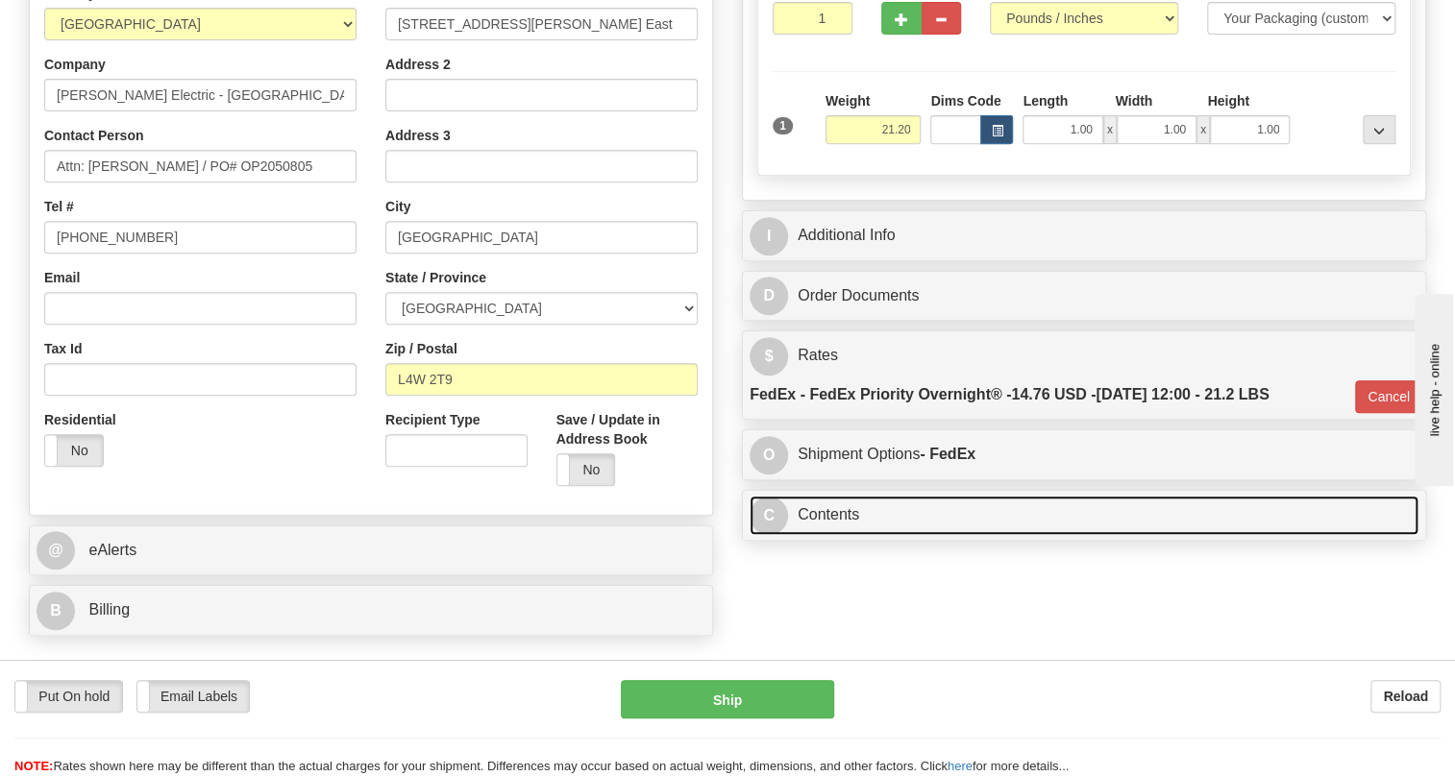
click at [835, 535] on link "C Contents" at bounding box center [1084, 515] width 669 height 39
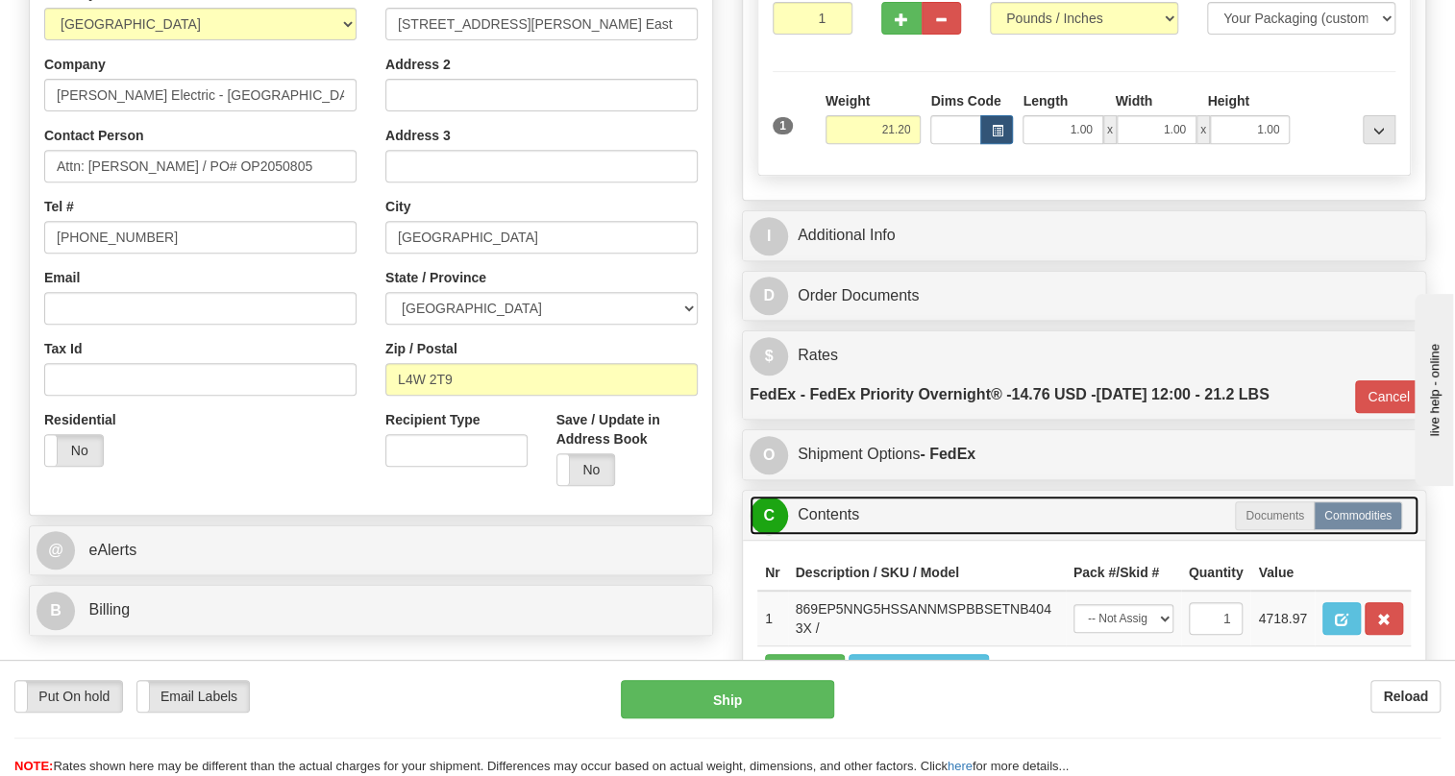
click at [835, 535] on link "C Contents" at bounding box center [1084, 515] width 669 height 39
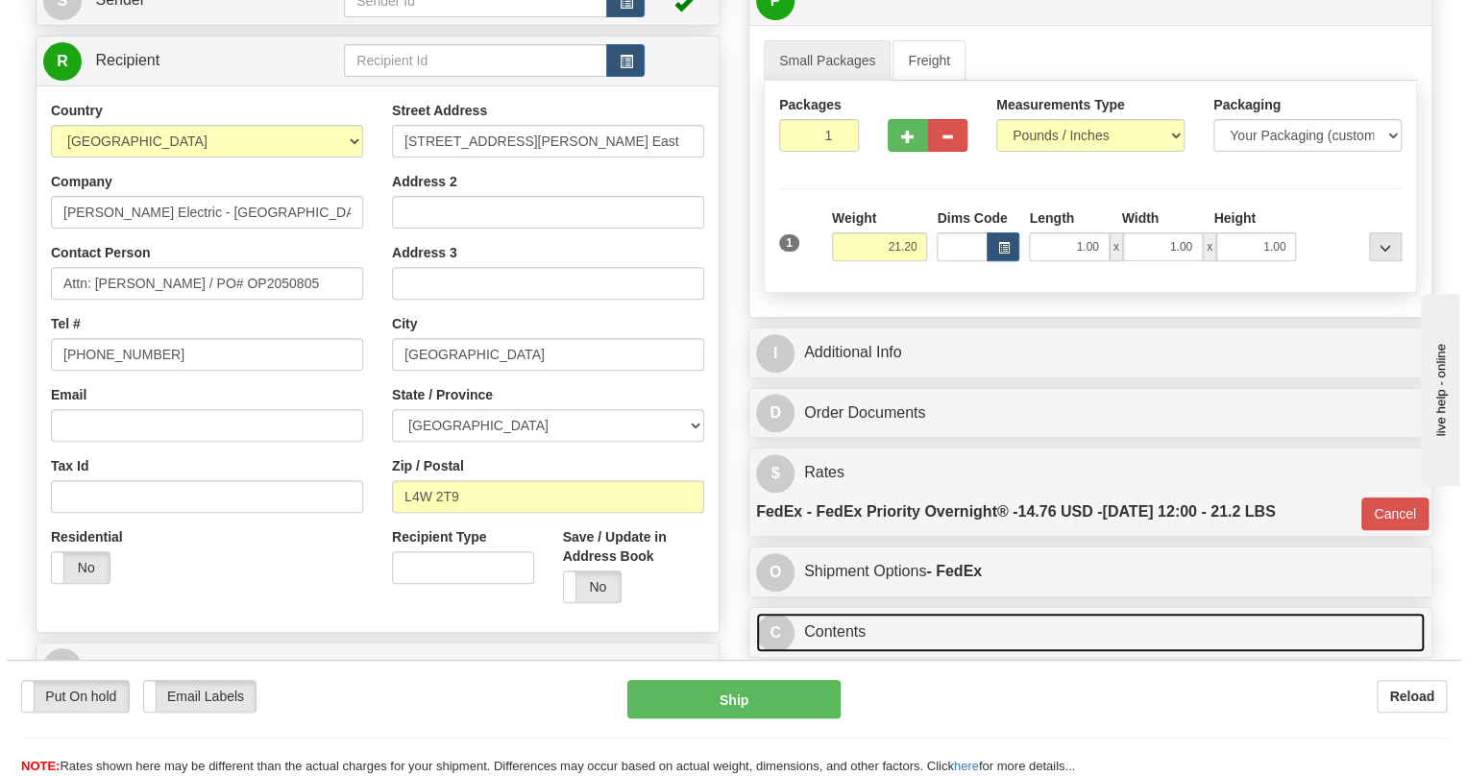
scroll to position [184, 0]
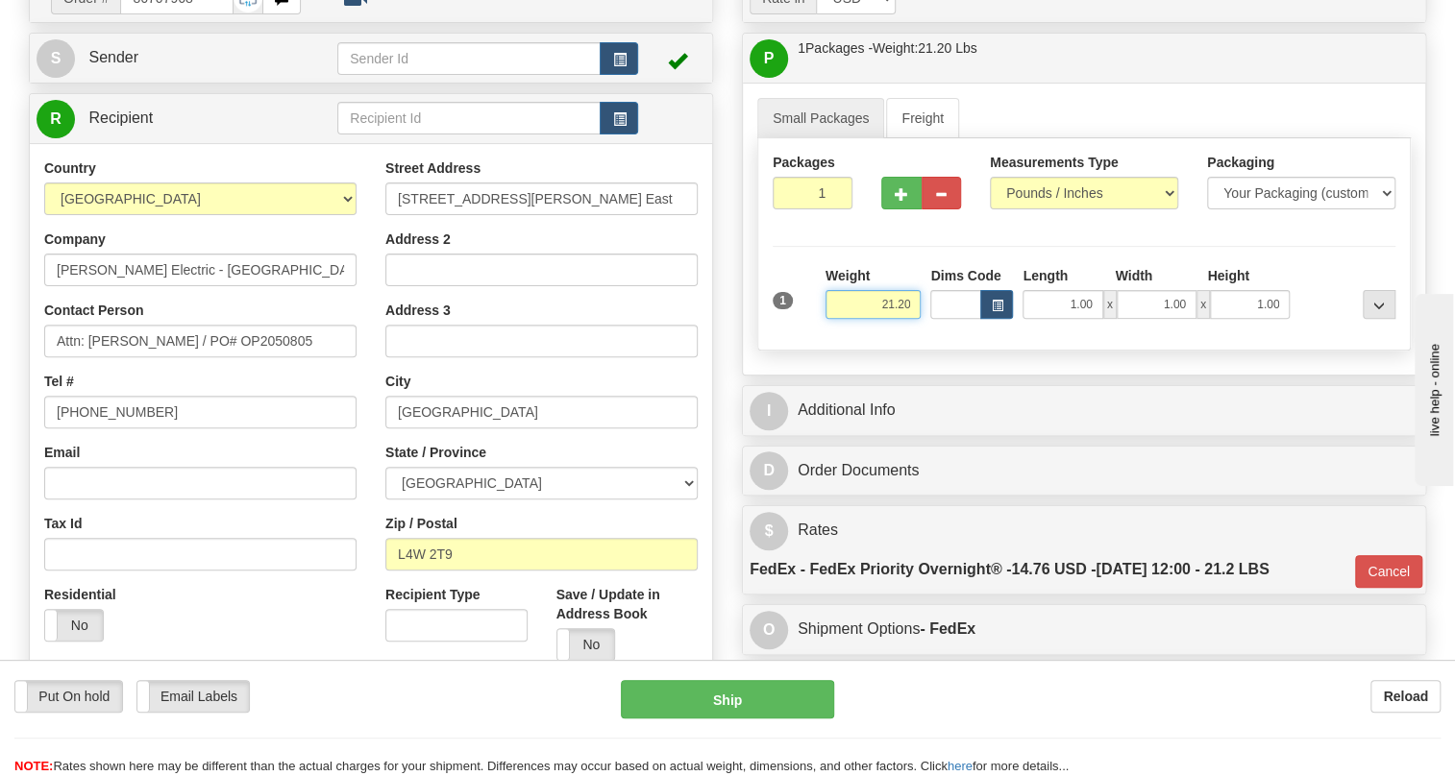
drag, startPoint x: 913, startPoint y: 346, endPoint x: 875, endPoint y: 352, distance: 37.9
click at [875, 319] on input "21.20" at bounding box center [873, 304] width 96 height 29
type input "19.50"
type input "01"
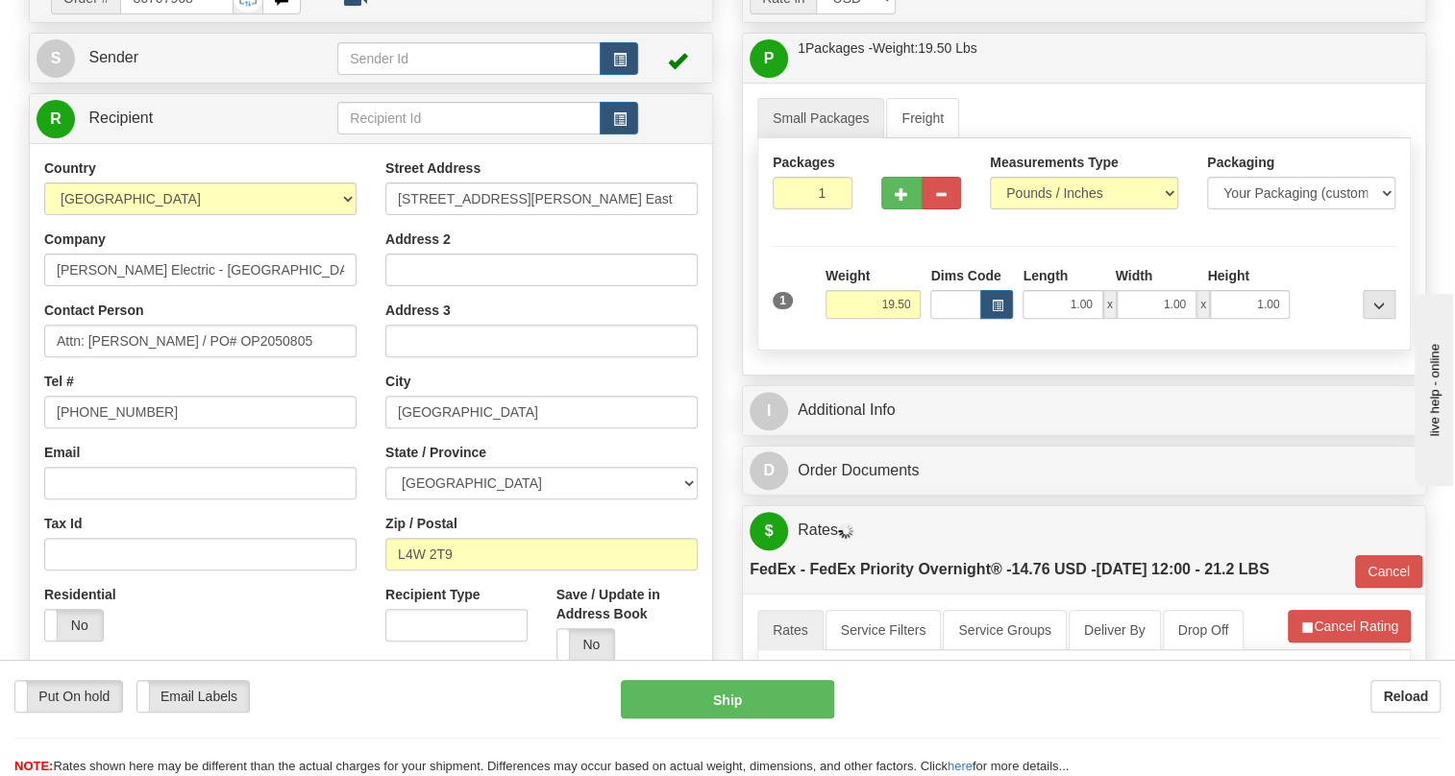
click at [723, 404] on div "Order # 86707968 S" at bounding box center [370, 396] width 713 height 848
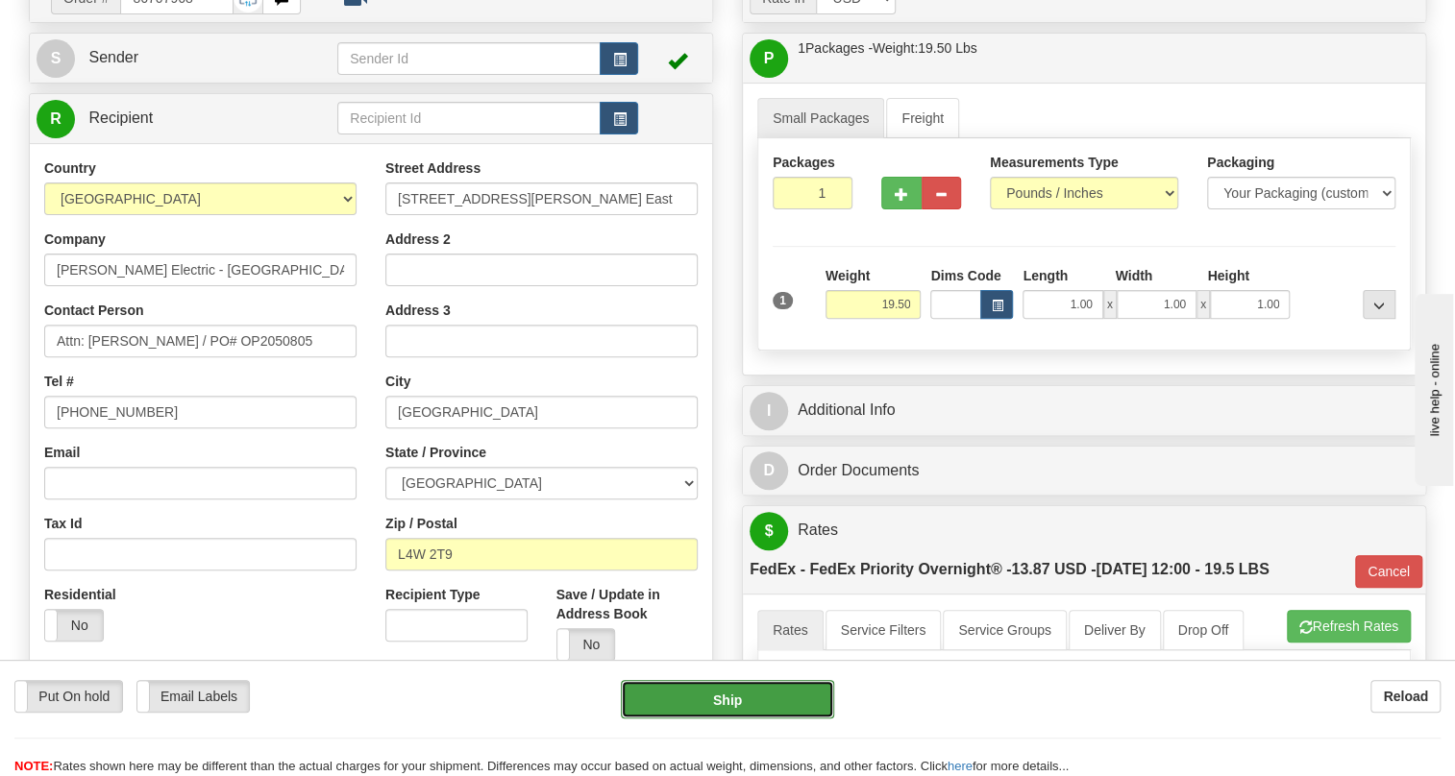
click at [726, 701] on button "Ship" at bounding box center [727, 699] width 213 height 38
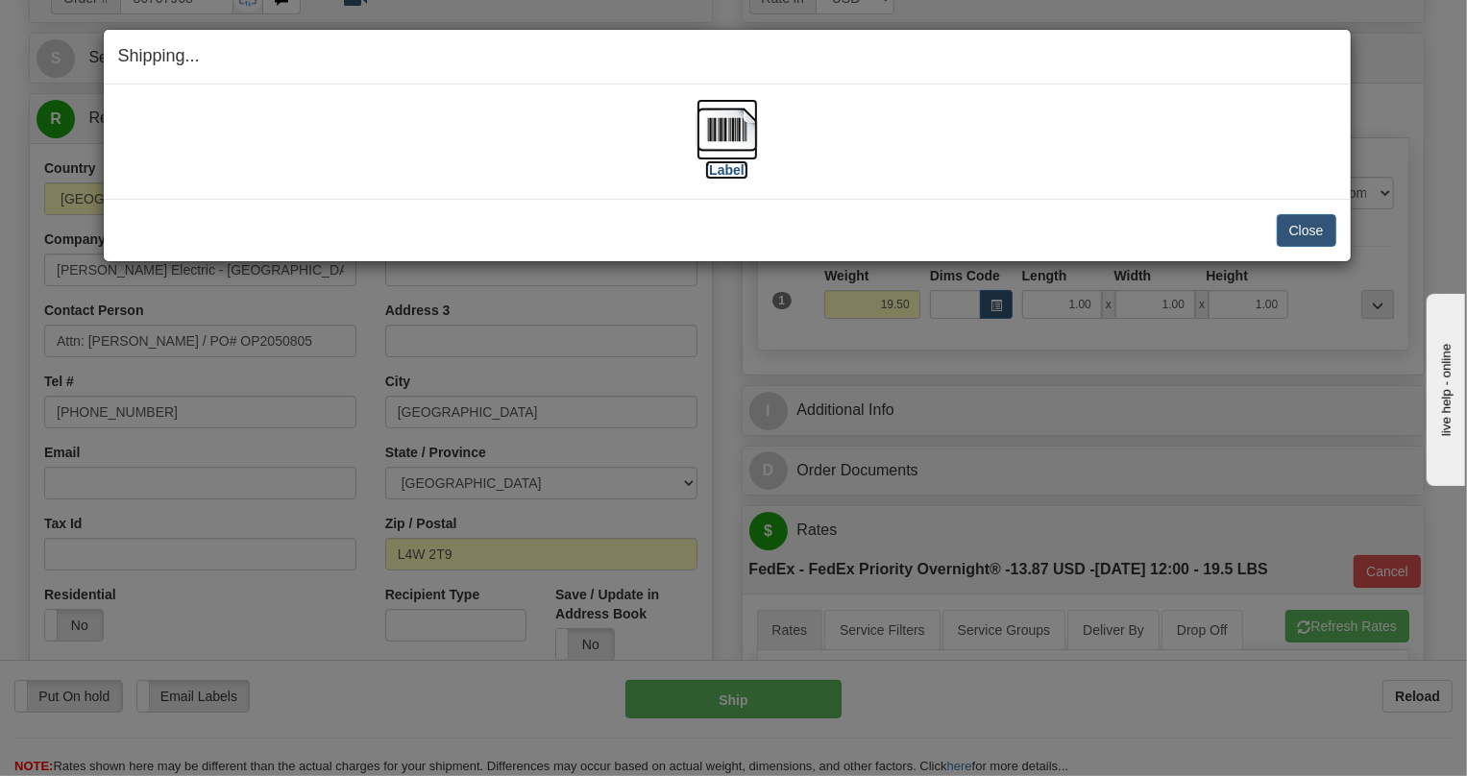
click at [721, 139] on img at bounding box center [727, 129] width 61 height 61
click at [1301, 228] on button "Close" at bounding box center [1307, 230] width 60 height 33
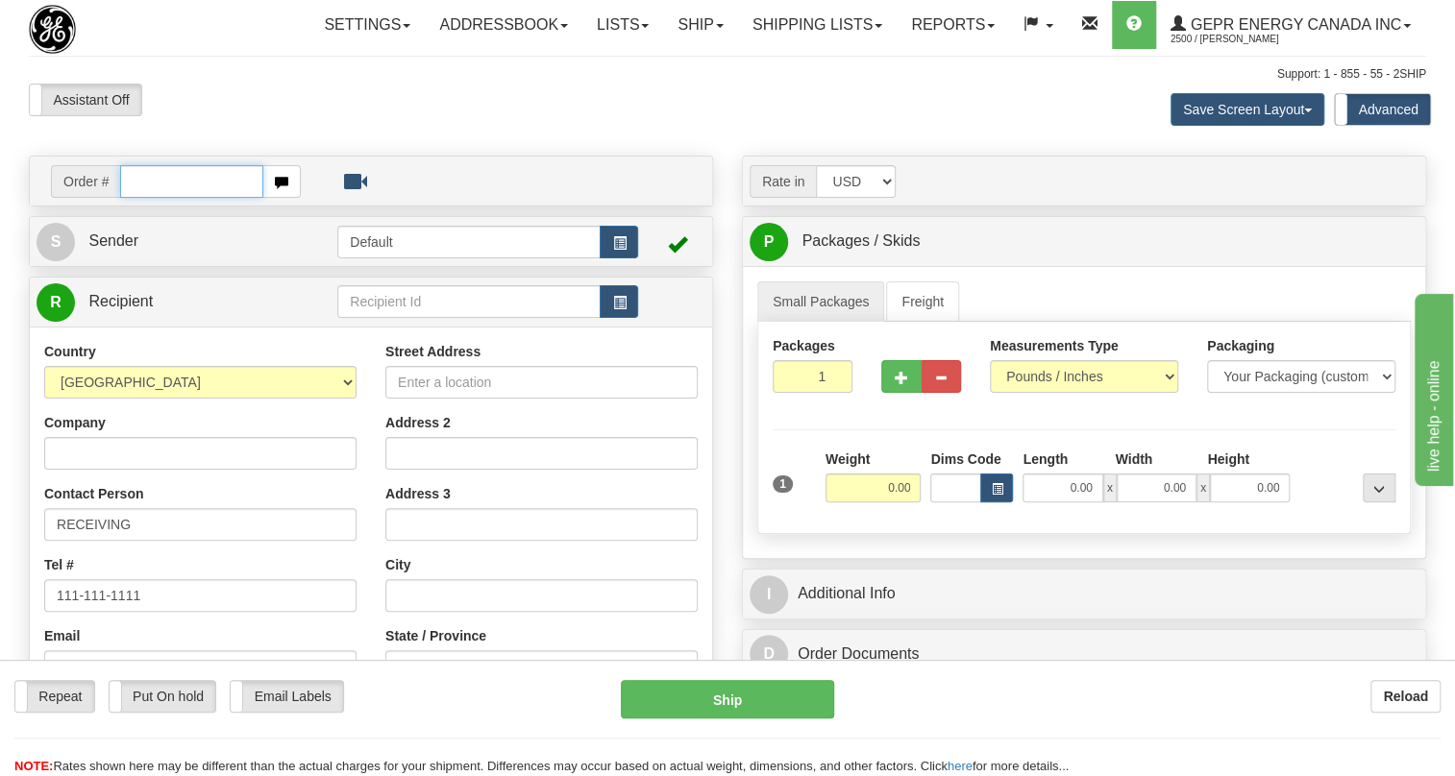
click at [144, 198] on input "text" at bounding box center [191, 181] width 143 height 33
paste input "0086707971"
click at [145, 198] on input "0086707971" at bounding box center [191, 181] width 143 height 33
type input "86707971"
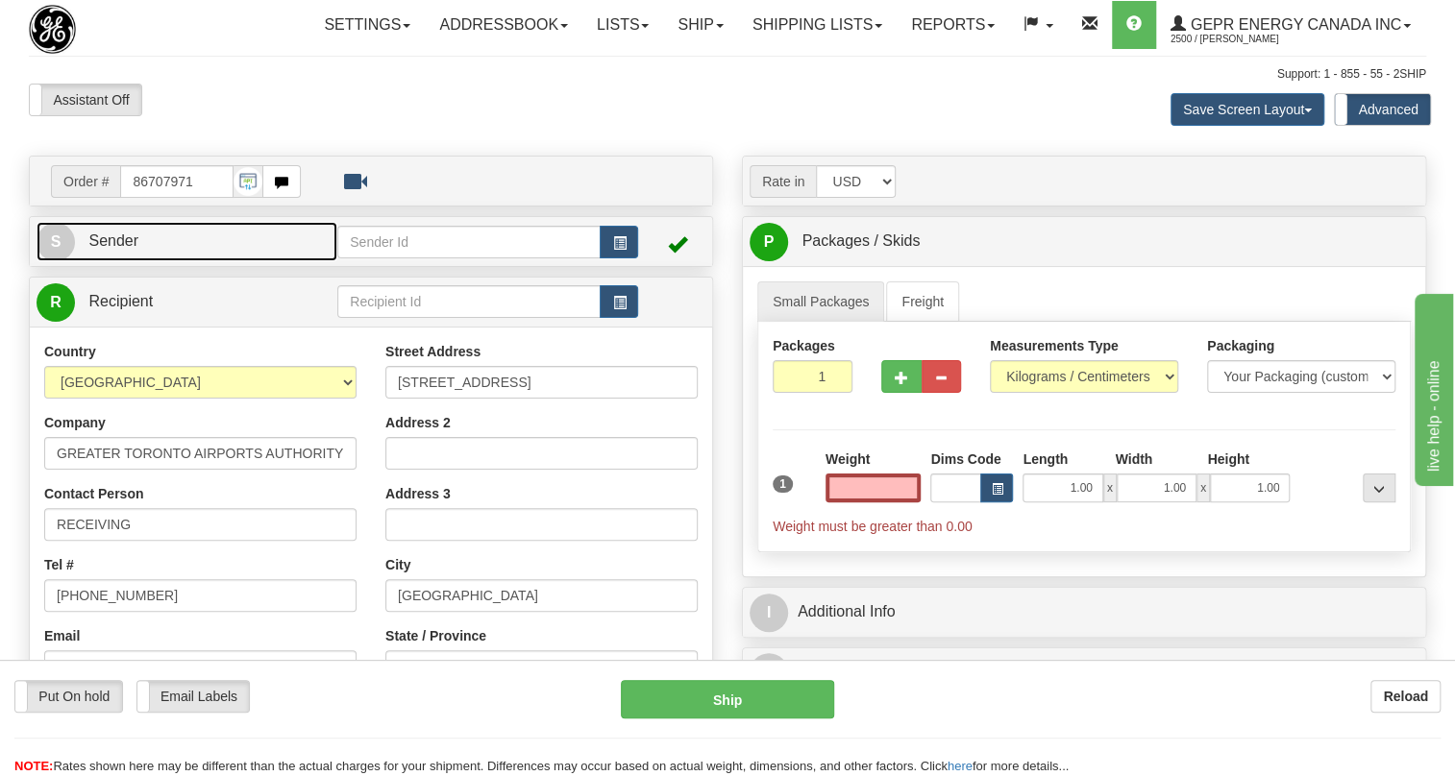
type input "0.00"
click at [113, 249] on span "Sender" at bounding box center [113, 241] width 50 height 16
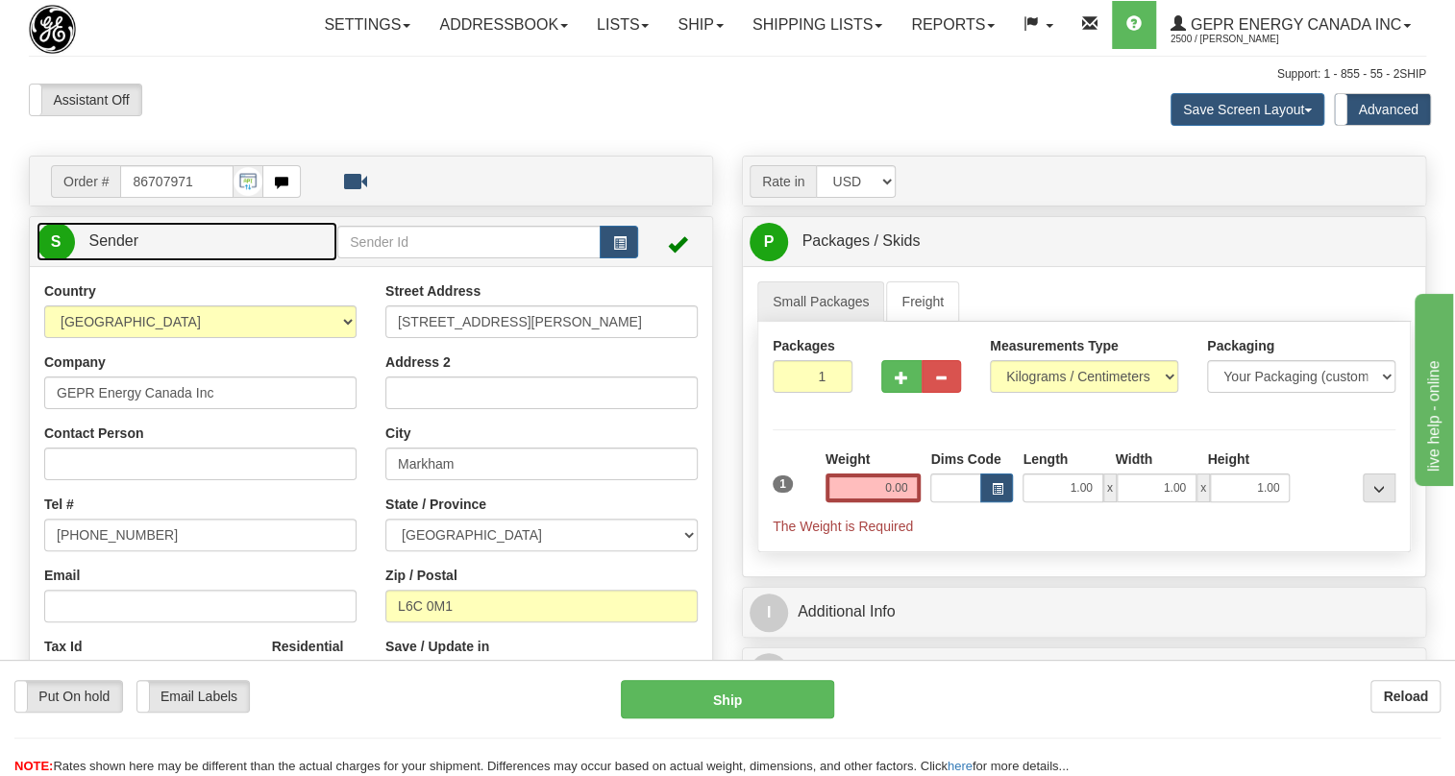
type input "MARKHAM"
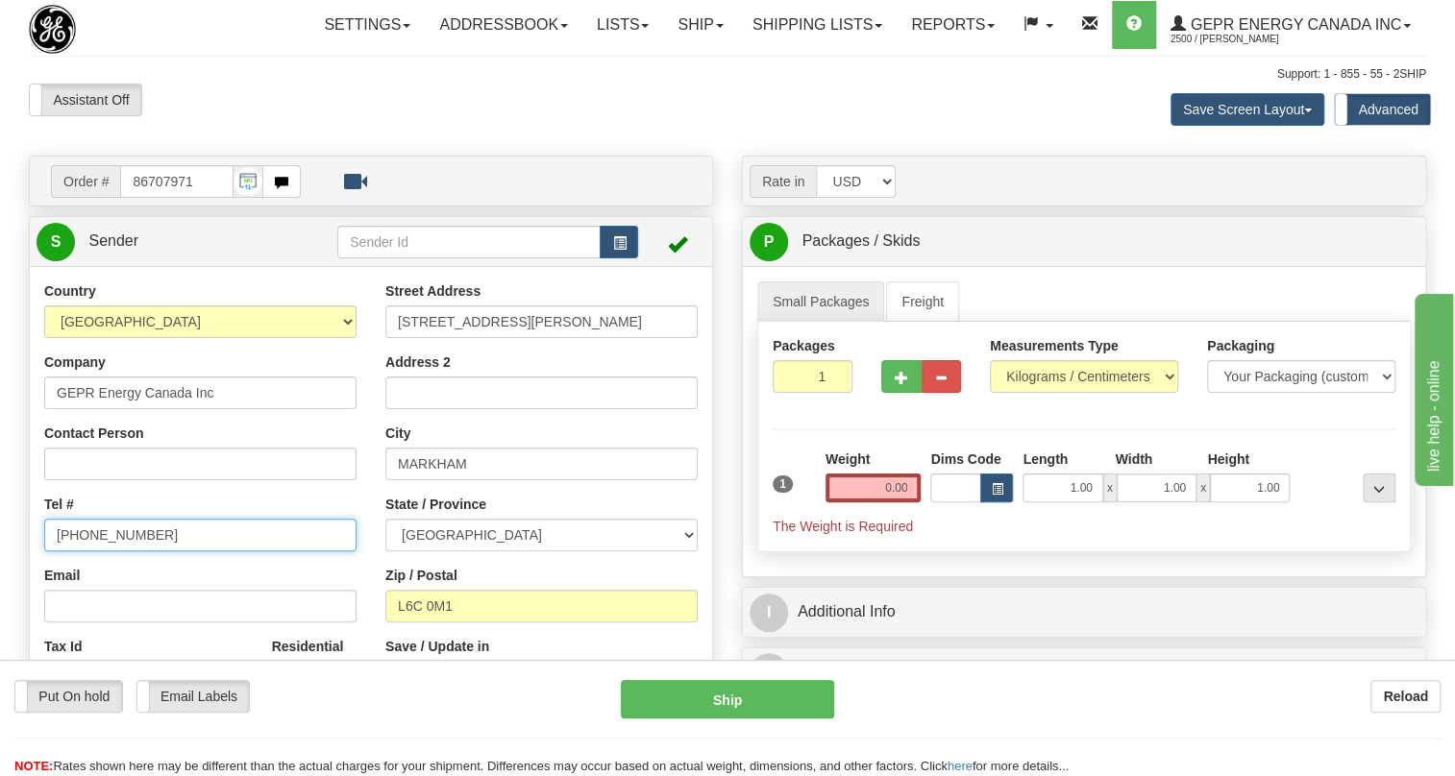
click at [100, 552] on input "[PHONE_NUMBER]" at bounding box center [200, 535] width 312 height 33
paste input "[PHONE_NUMBER]"
type input "[PHONE_NUMBER]"
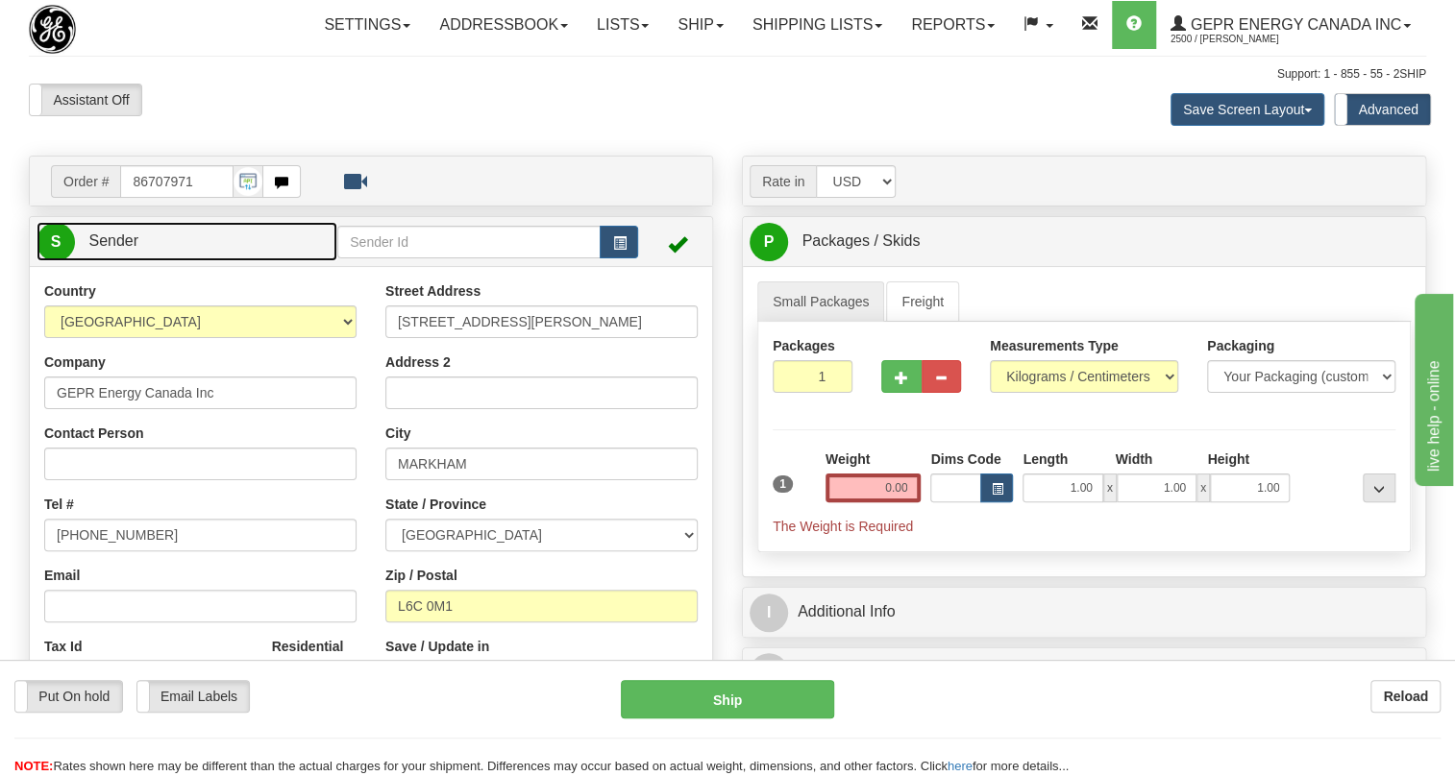
click at [118, 249] on span "Sender" at bounding box center [113, 241] width 50 height 16
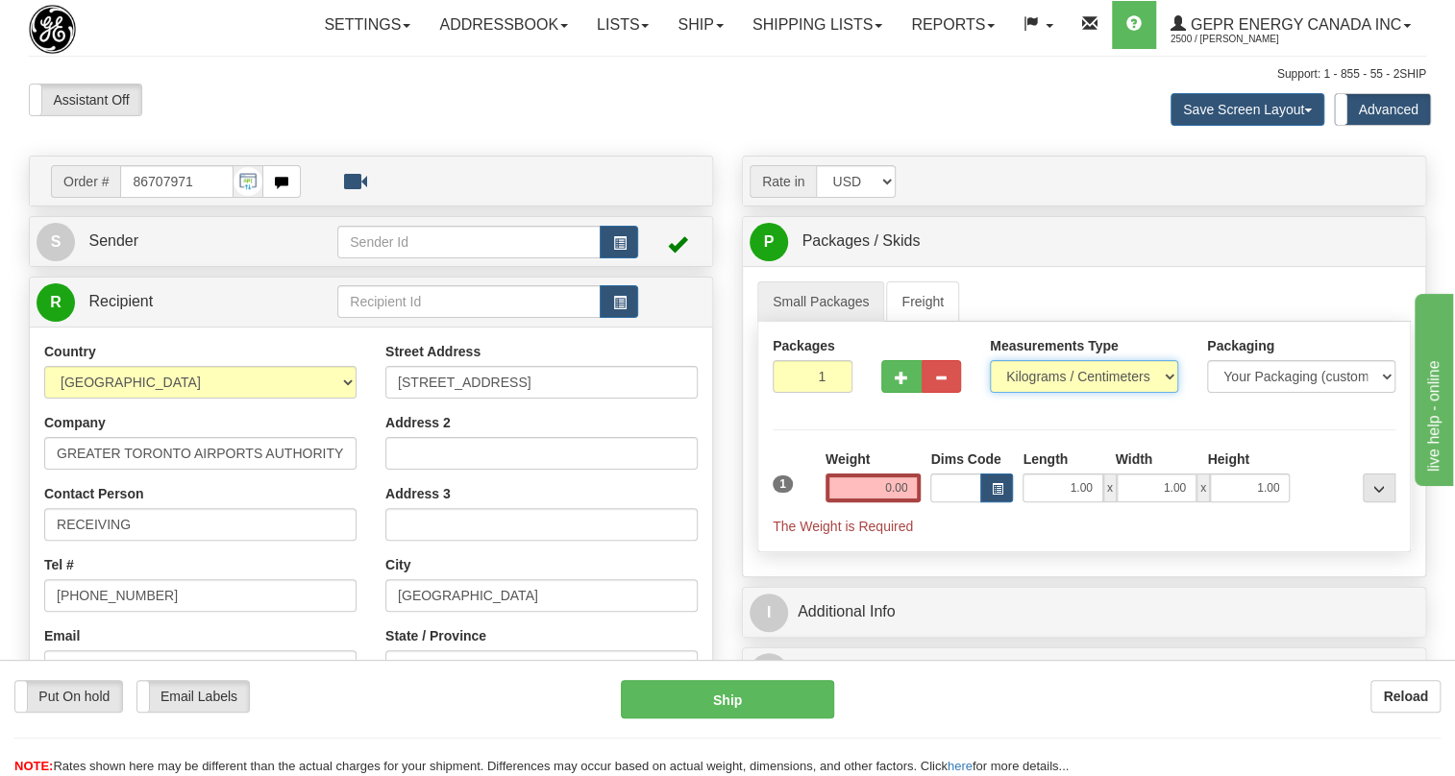
click at [1038, 393] on select "Pounds / Inches Kilograms / Centimeters" at bounding box center [1084, 376] width 188 height 33
select select "0"
click at [990, 393] on select "Pounds / Inches Kilograms / Centimeters" at bounding box center [1084, 376] width 188 height 33
click at [880, 503] on input "0.00" at bounding box center [873, 488] width 96 height 29
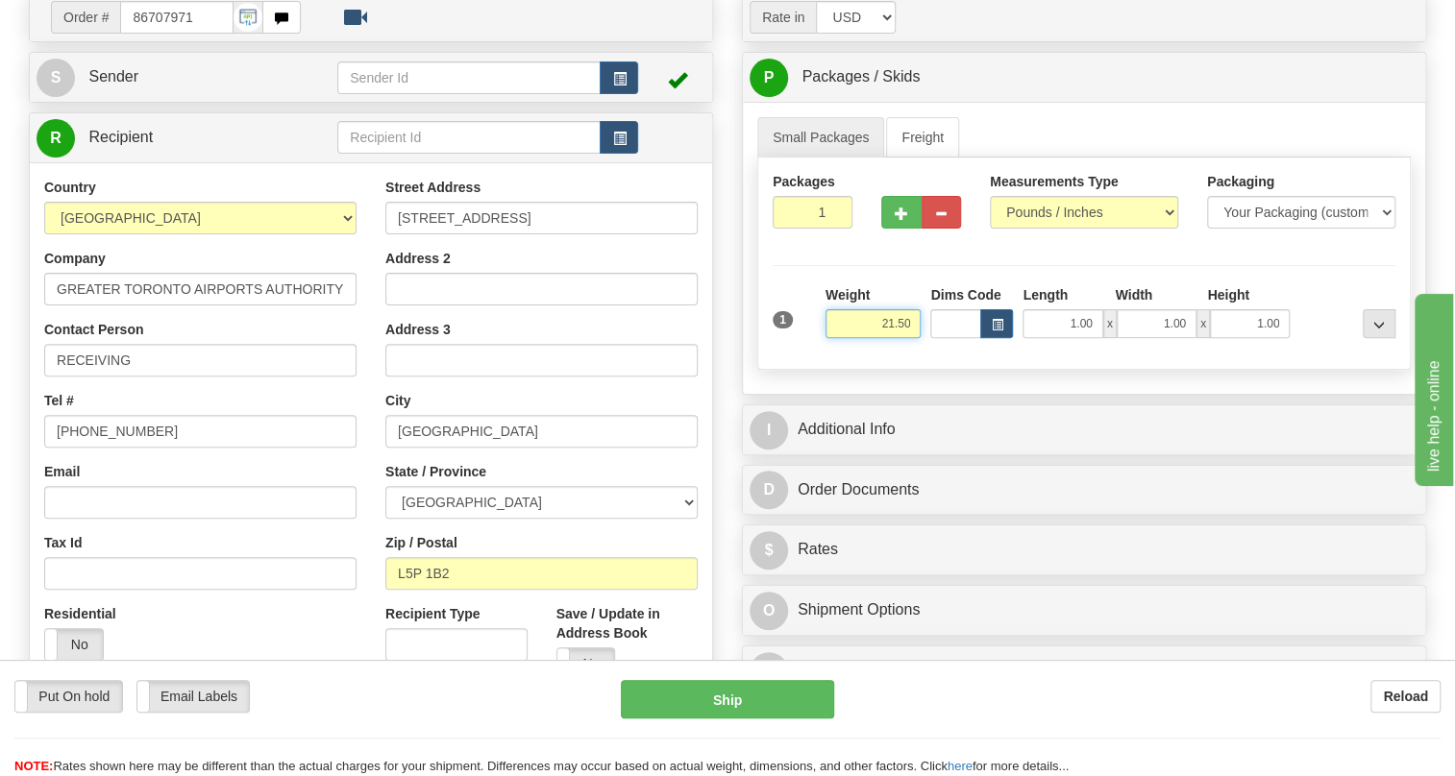
scroll to position [349, 0]
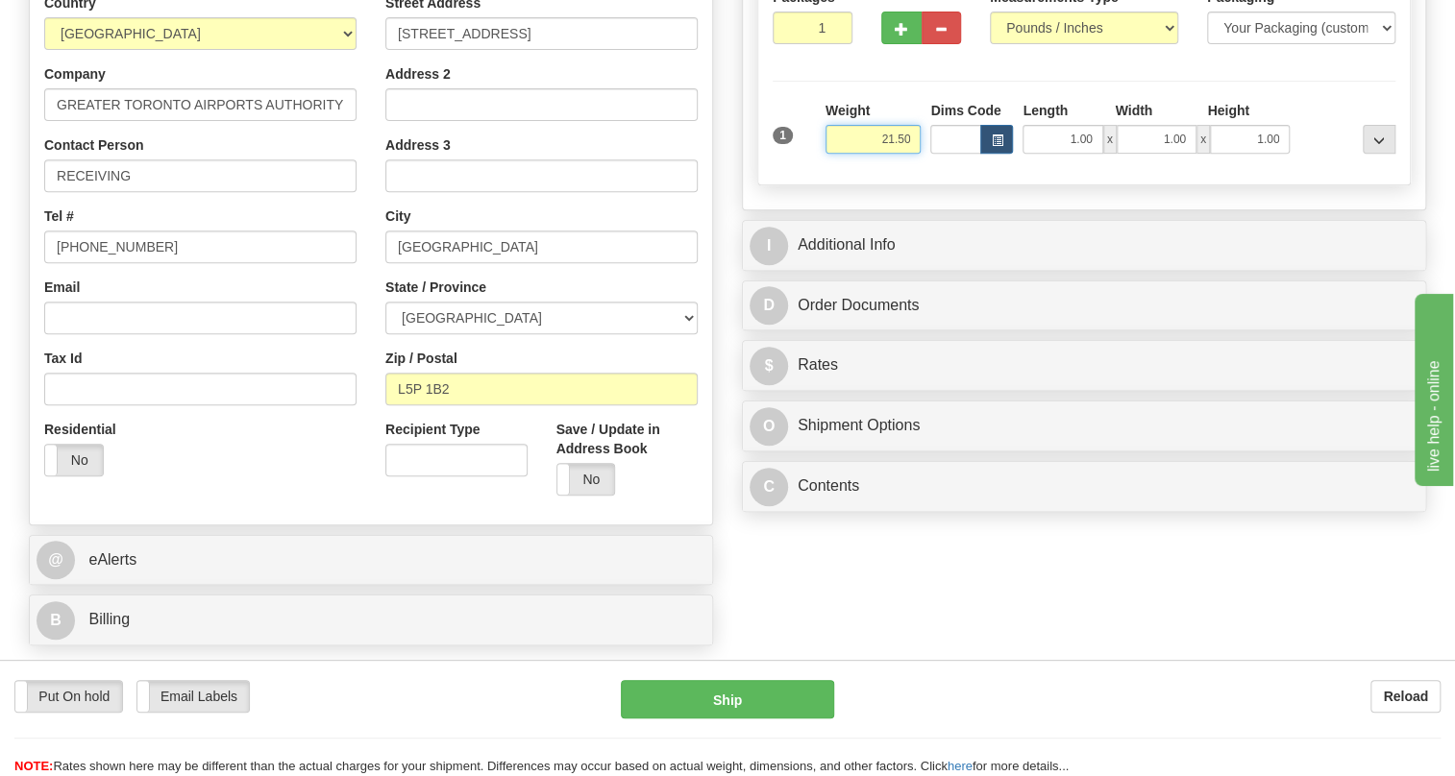
type input "21.50"
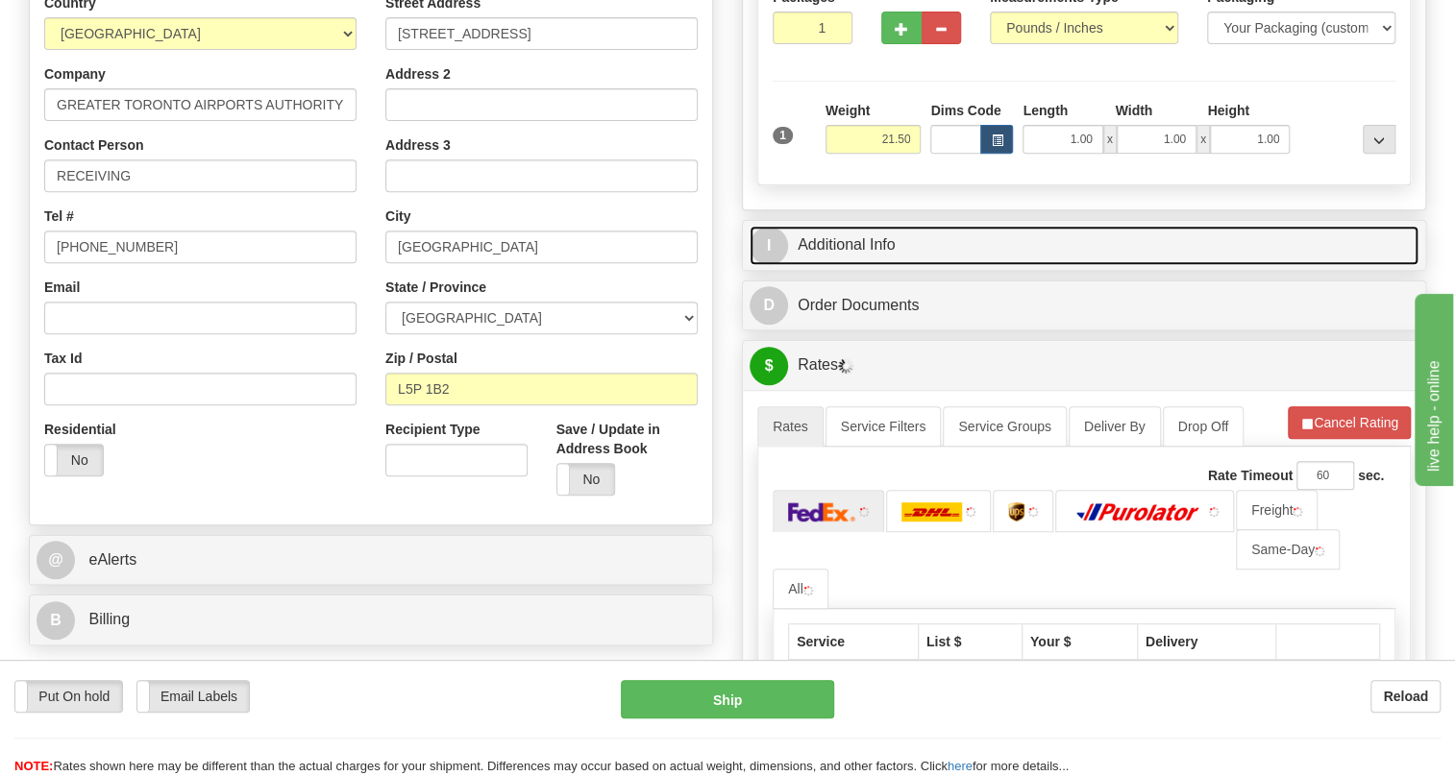
click at [862, 265] on link "I Additional Info" at bounding box center [1084, 245] width 669 height 39
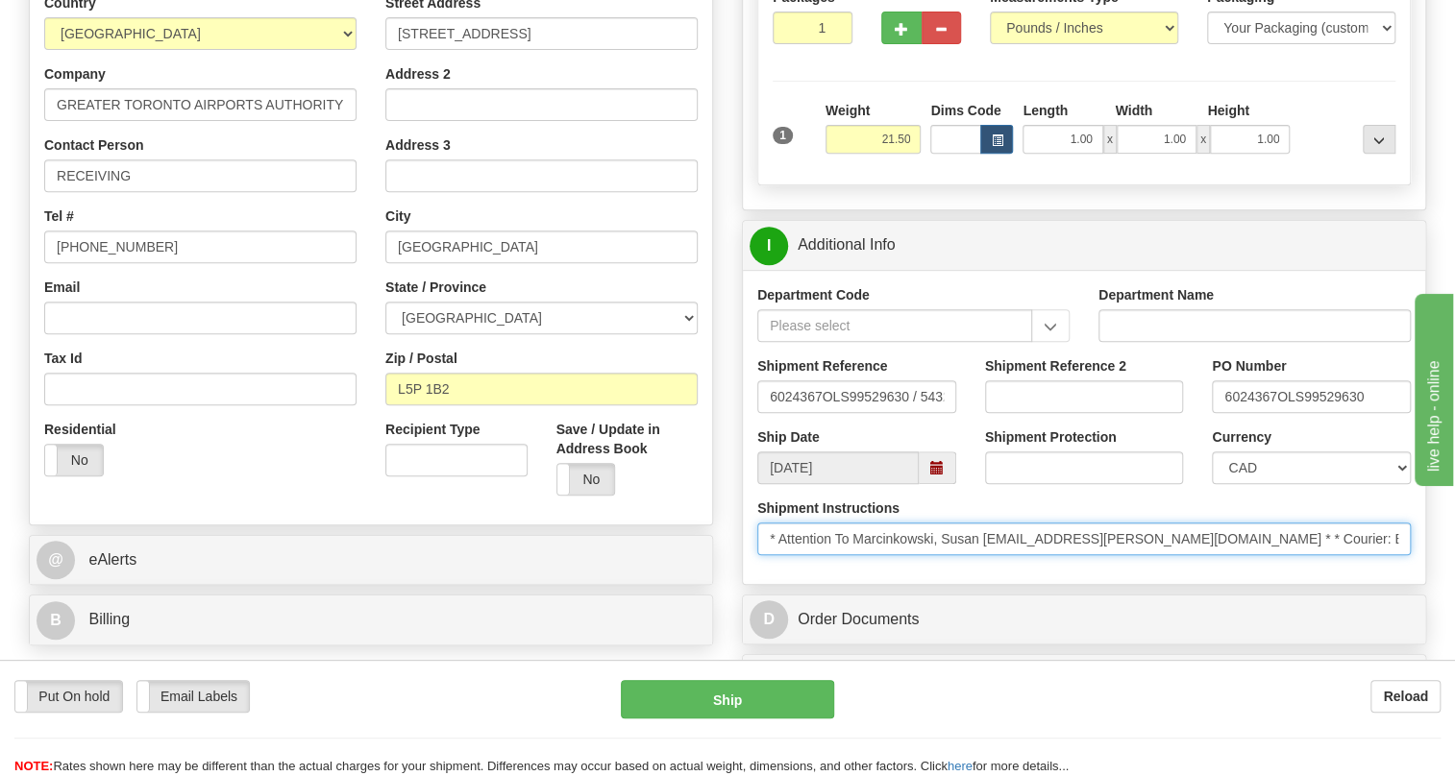
drag, startPoint x: 1020, startPoint y: 582, endPoint x: 854, endPoint y: 582, distance: 165.3
click at [854, 555] on input "* Attention To Marcinkowski, Susan susan.marcinkowski@gtaa.com * * Courier: Bes…" at bounding box center [1083, 539] width 653 height 33
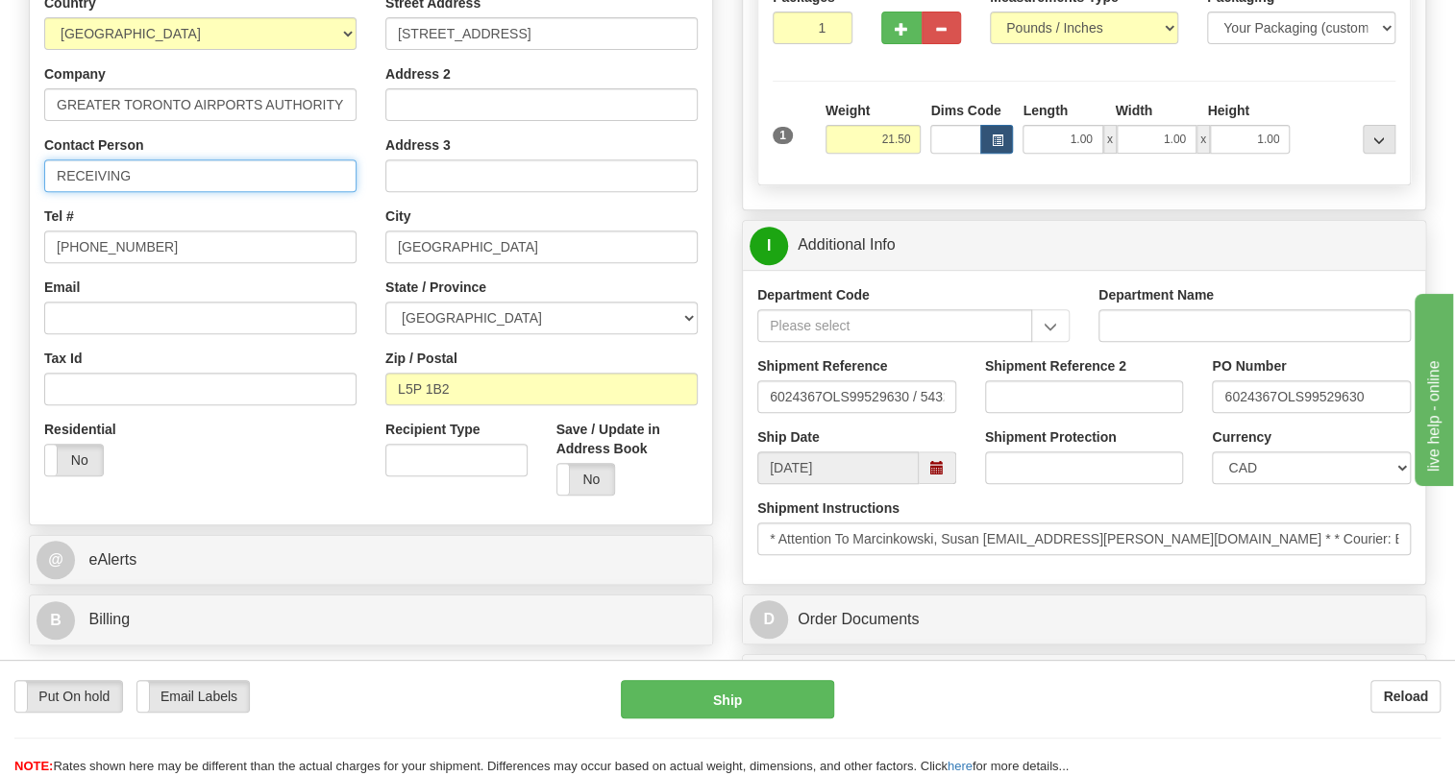
click at [57, 192] on input "RECEIVING" at bounding box center [200, 176] width 312 height 33
paste input "Marcinkowski, Susan susan"
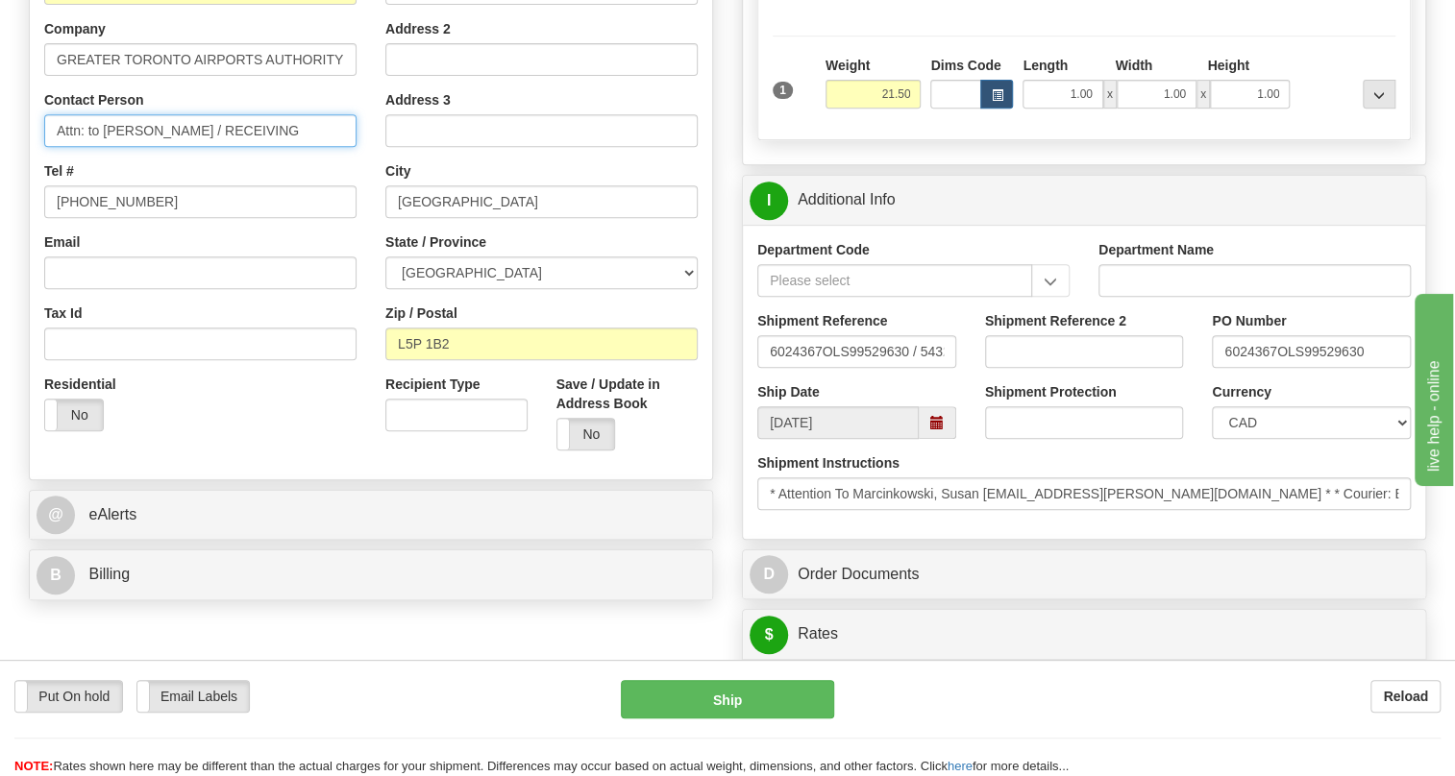
scroll to position [436, 0]
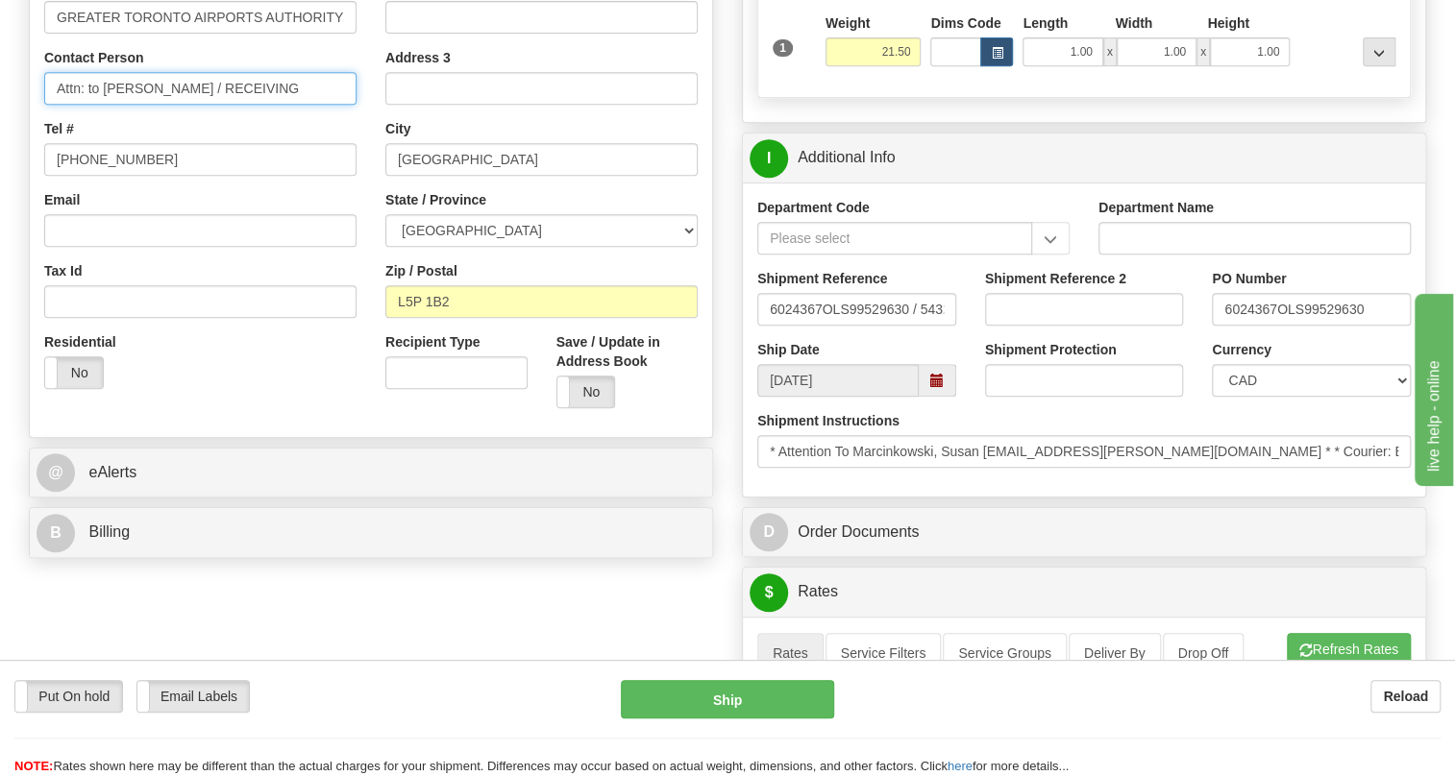
drag, startPoint x: 312, startPoint y: 130, endPoint x: 243, endPoint y: 135, distance: 69.4
click at [243, 105] on input "Attn: to Marcinkowski, Susan / RECEIVING" at bounding box center [200, 88] width 312 height 33
paste input "P.O.#: 6024367"
type input "Attn: to Marcinkowski, Susan / P.O.#: 6024367"
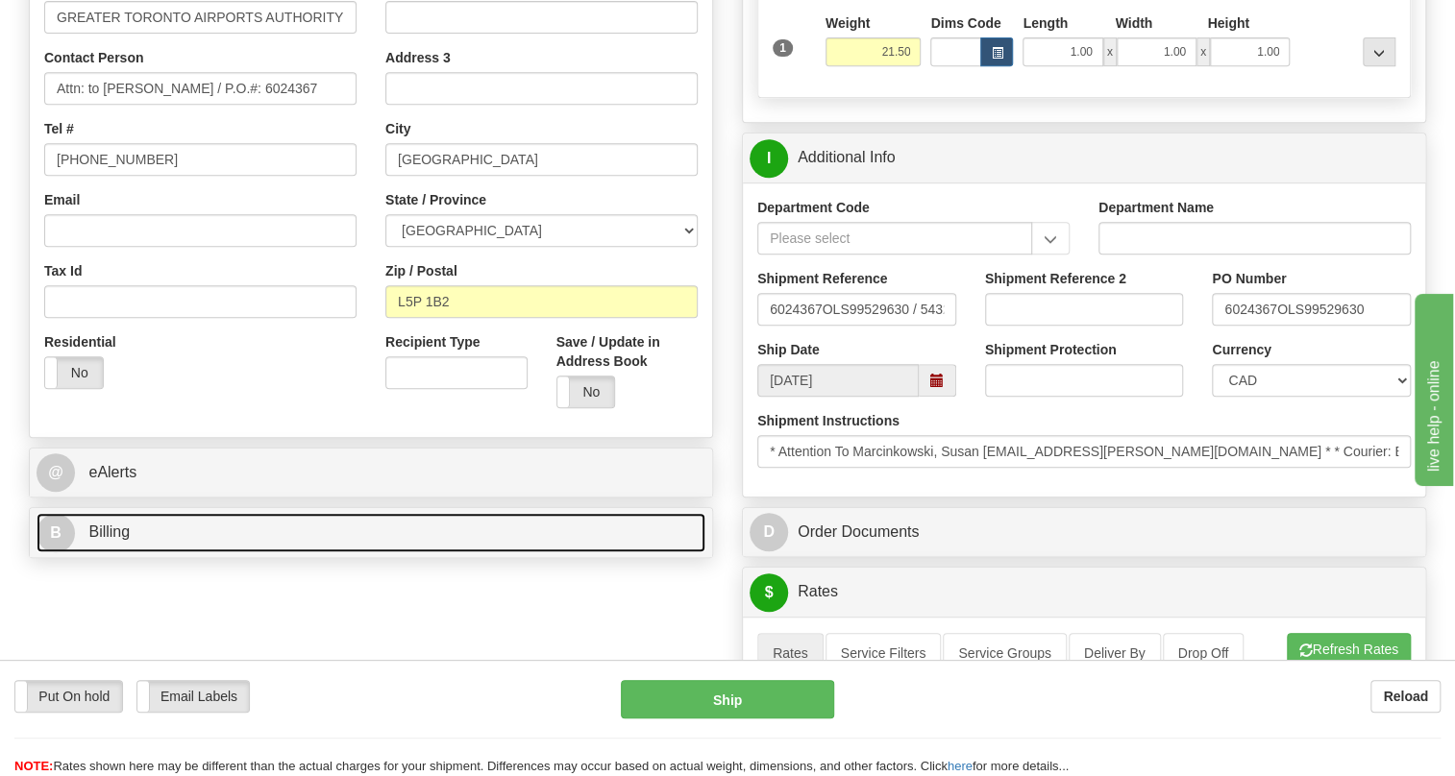
click at [119, 540] on span "Billing" at bounding box center [108, 532] width 41 height 16
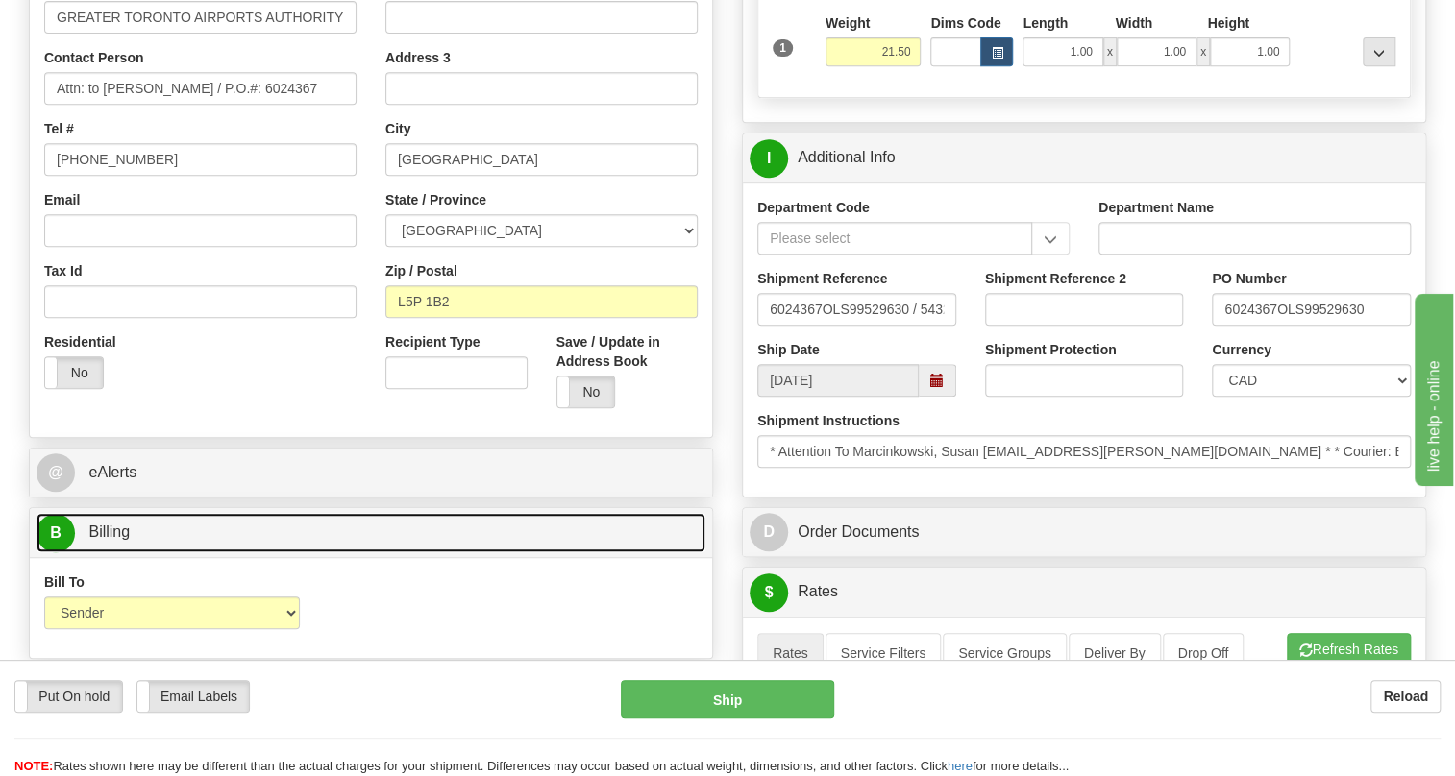
click at [116, 540] on span "Billing" at bounding box center [108, 532] width 41 height 16
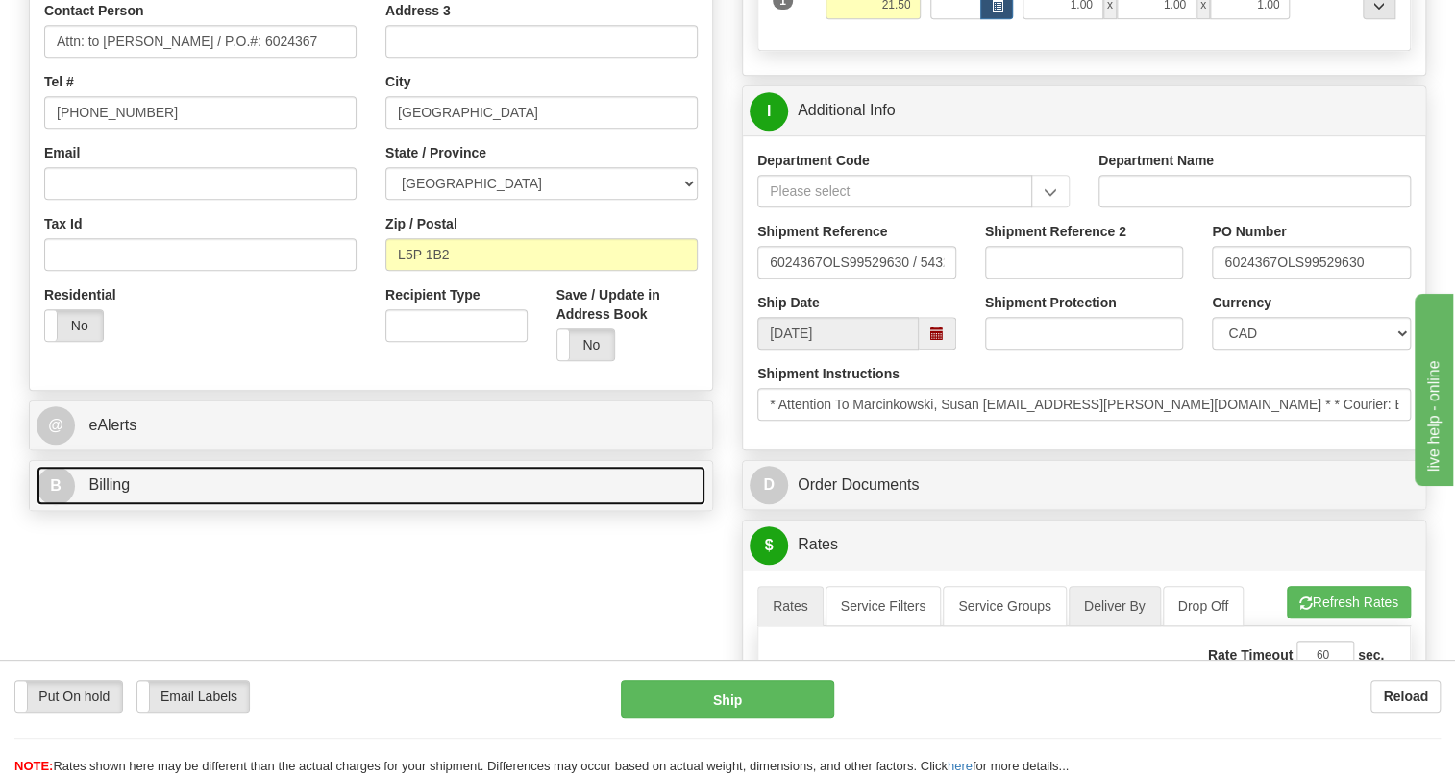
scroll to position [611, 0]
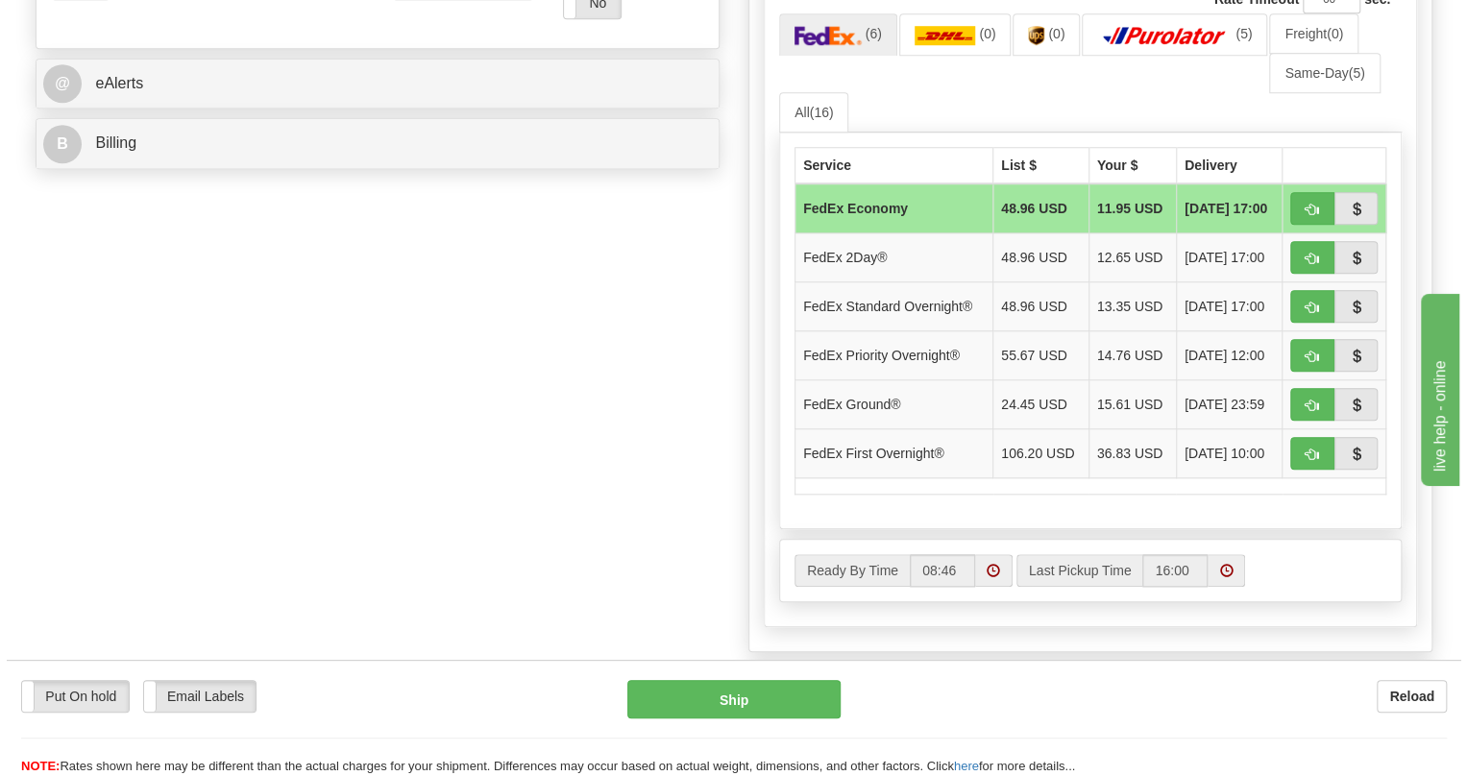
scroll to position [1047, 0]
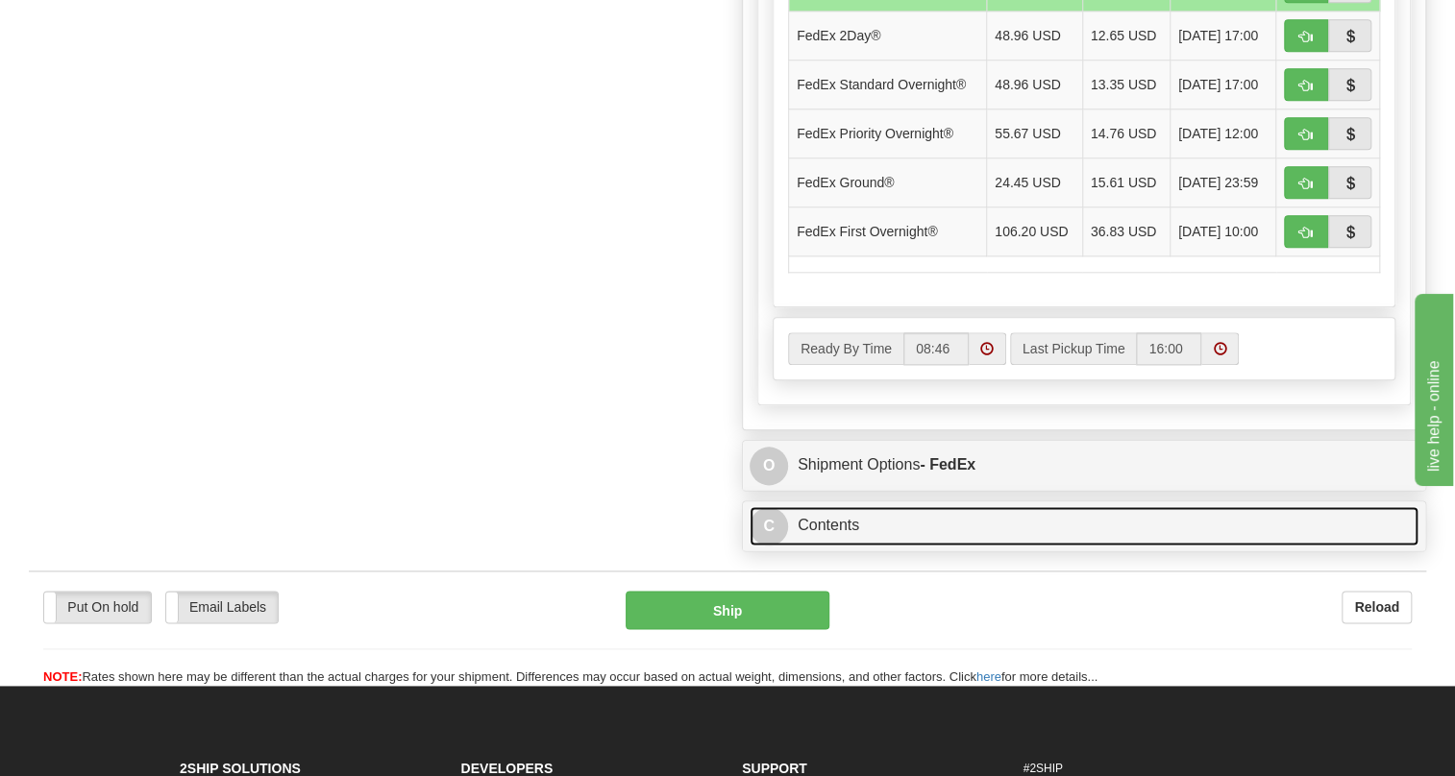
click at [827, 546] on link "C Contents" at bounding box center [1084, 525] width 669 height 39
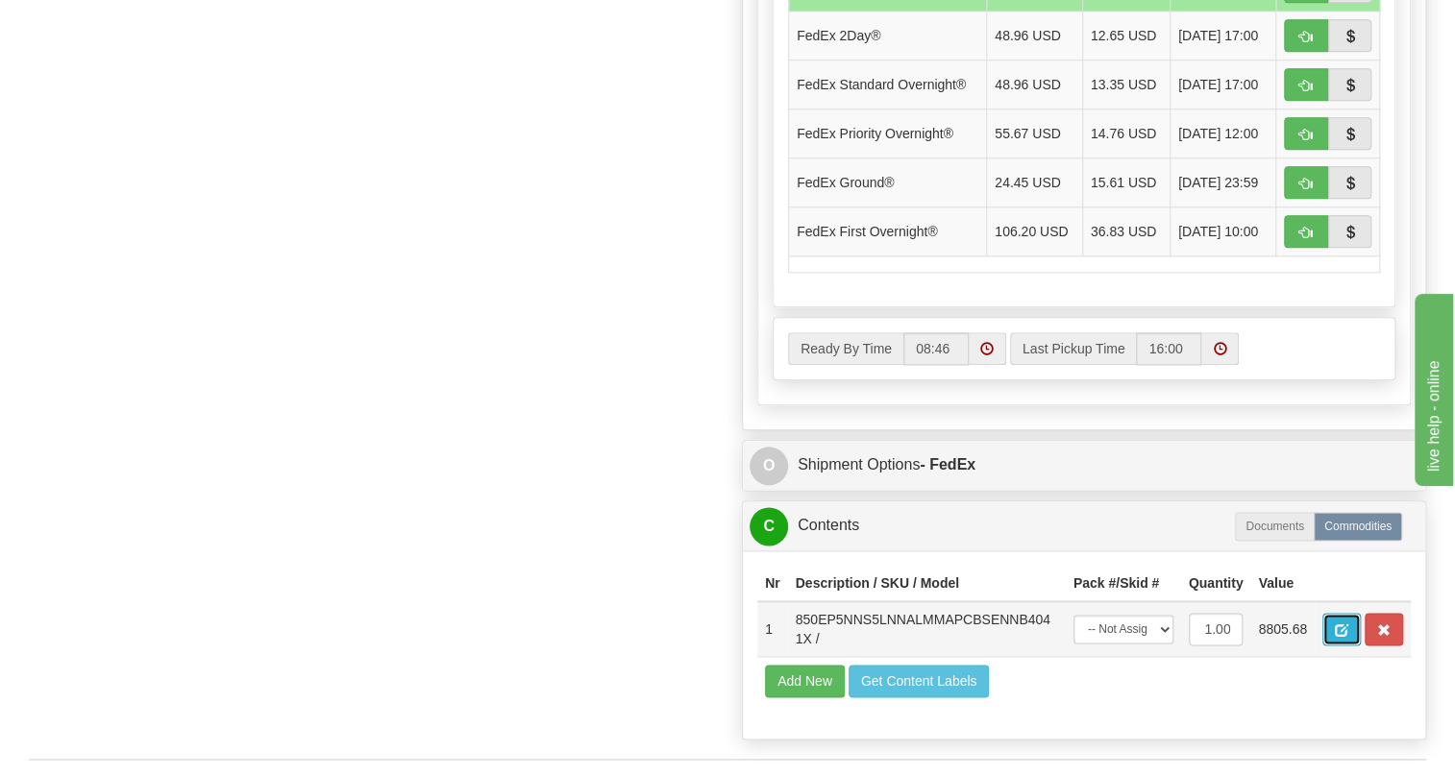
click at [1341, 637] on span "button" at bounding box center [1341, 631] width 13 height 12
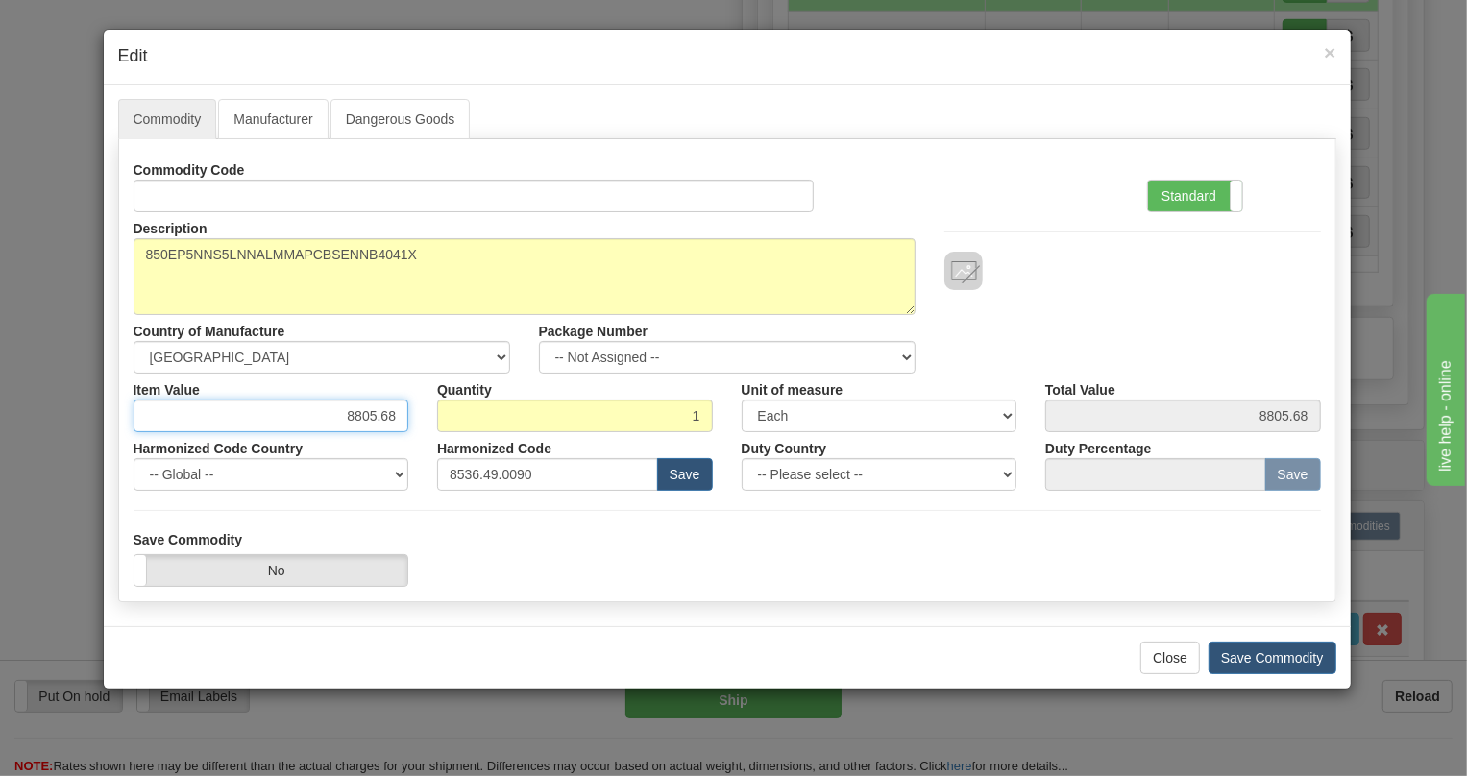
click at [373, 418] on input "8805.68" at bounding box center [272, 416] width 276 height 33
paste input "5.768,4"
click at [356, 420] on input "5.768,48" at bounding box center [272, 416] width 276 height 33
click at [380, 422] on input "5768,48" at bounding box center [272, 416] width 276 height 33
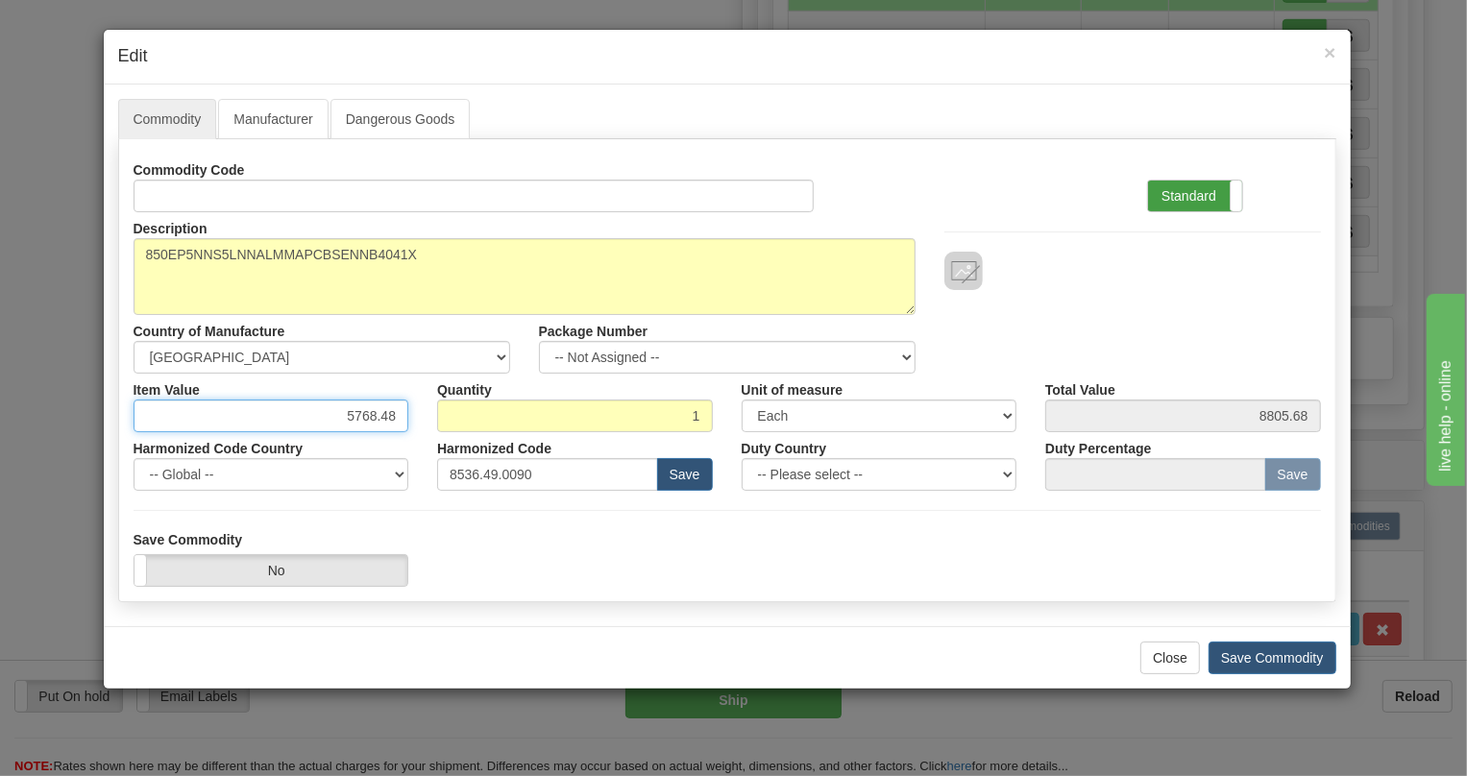
type input "5768.48"
click at [1181, 192] on label "Standard" at bounding box center [1195, 196] width 94 height 31
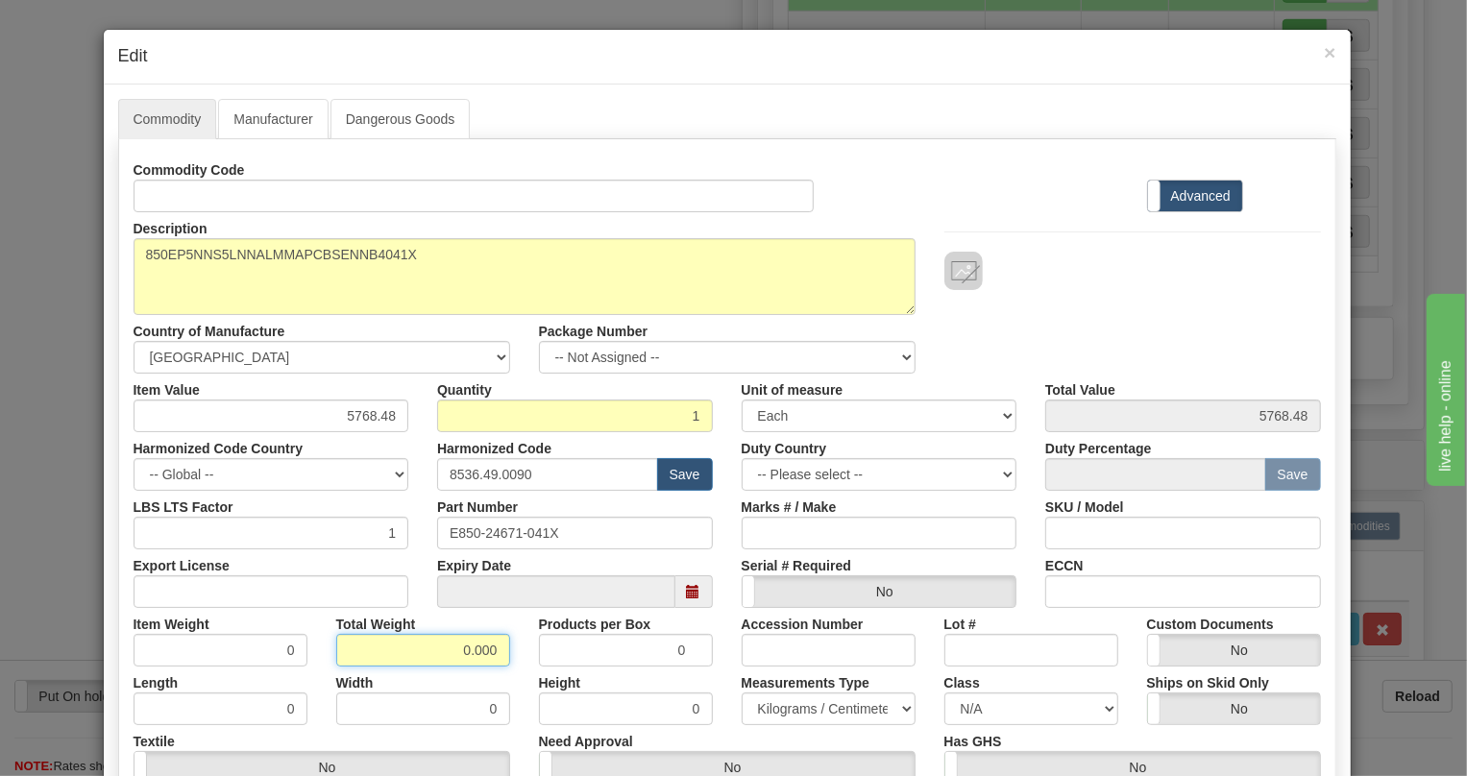
click at [443, 649] on input "0.000" at bounding box center [423, 650] width 174 height 33
type input "1.000"
type input "1.0000"
drag, startPoint x: 791, startPoint y: 707, endPoint x: 779, endPoint y: 713, distance: 12.9
click at [791, 707] on select "Pounds / Inches Kilograms / Centimeters" at bounding box center [829, 709] width 174 height 33
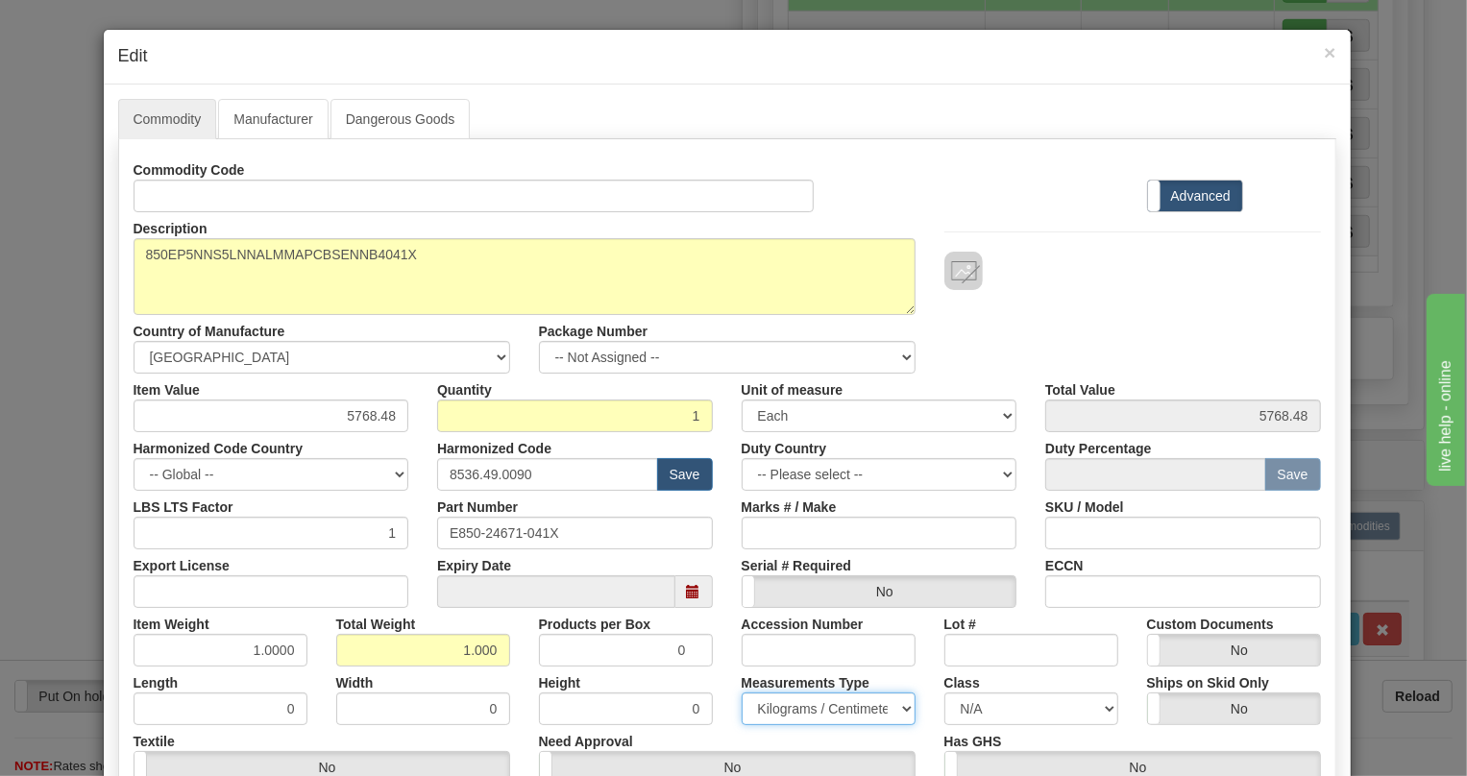
select select "0"
click at [742, 693] on select "Pounds / Inches Kilograms / Centimeters" at bounding box center [829, 709] width 174 height 33
click at [718, 679] on div "Height 0" at bounding box center [626, 696] width 203 height 59
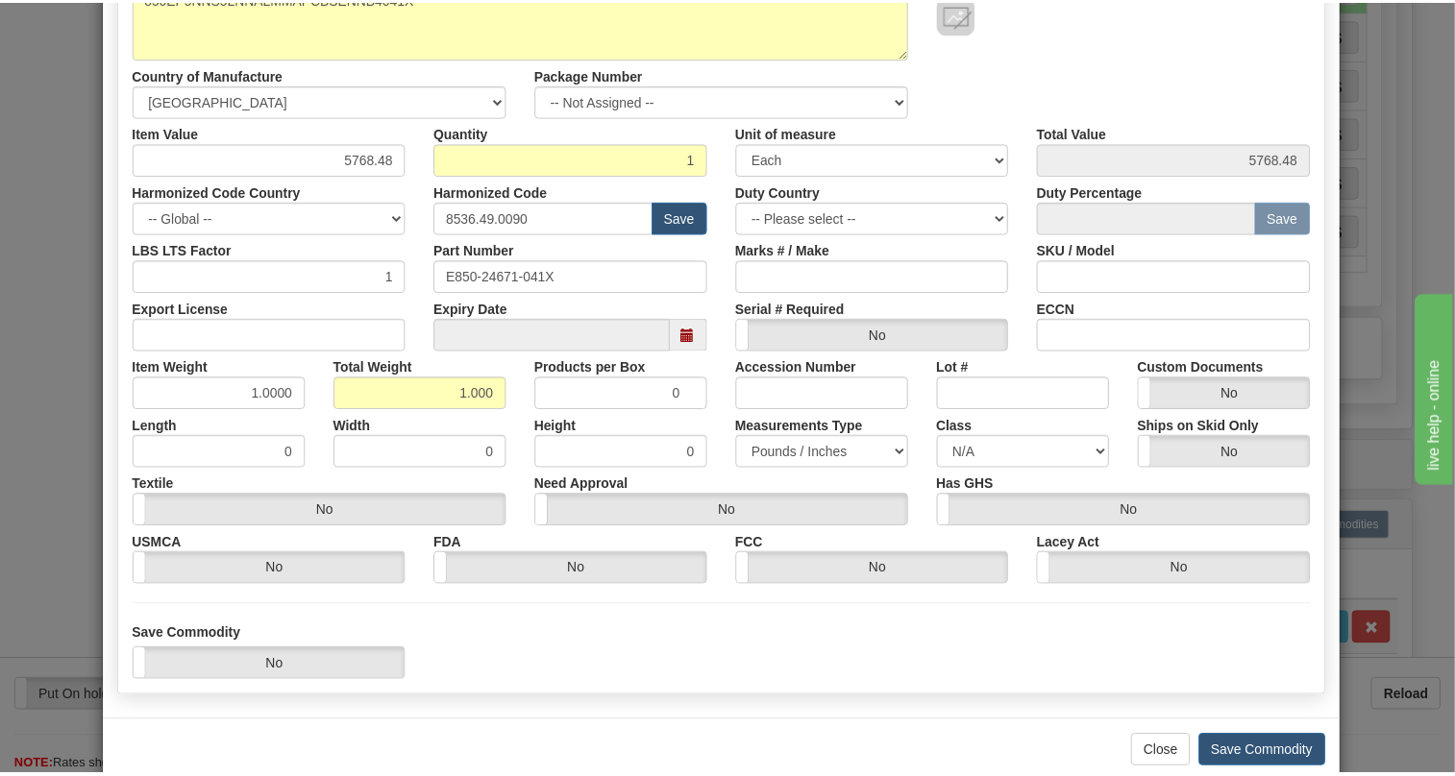
scroll to position [261, 0]
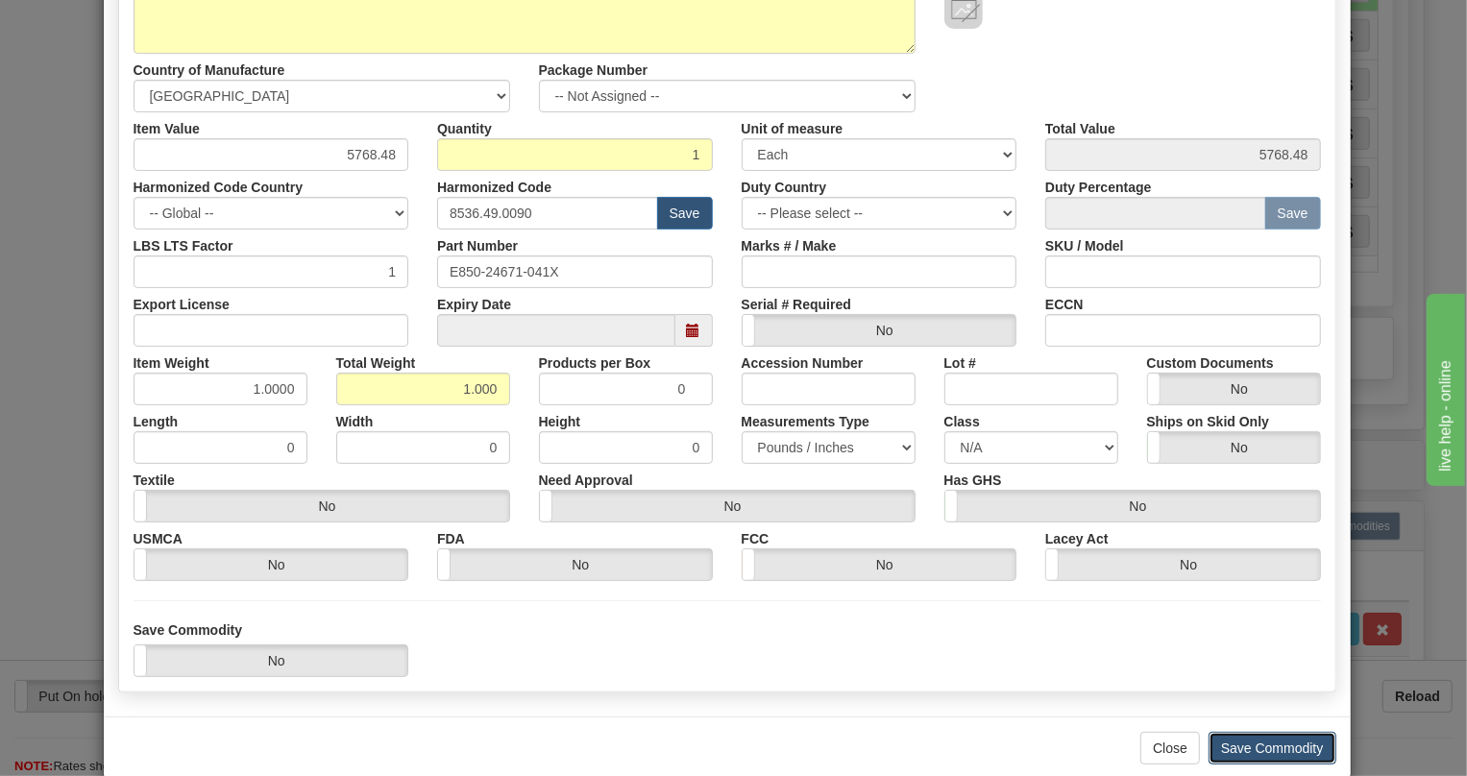
click at [1278, 750] on button "Save Commodity" at bounding box center [1273, 748] width 128 height 33
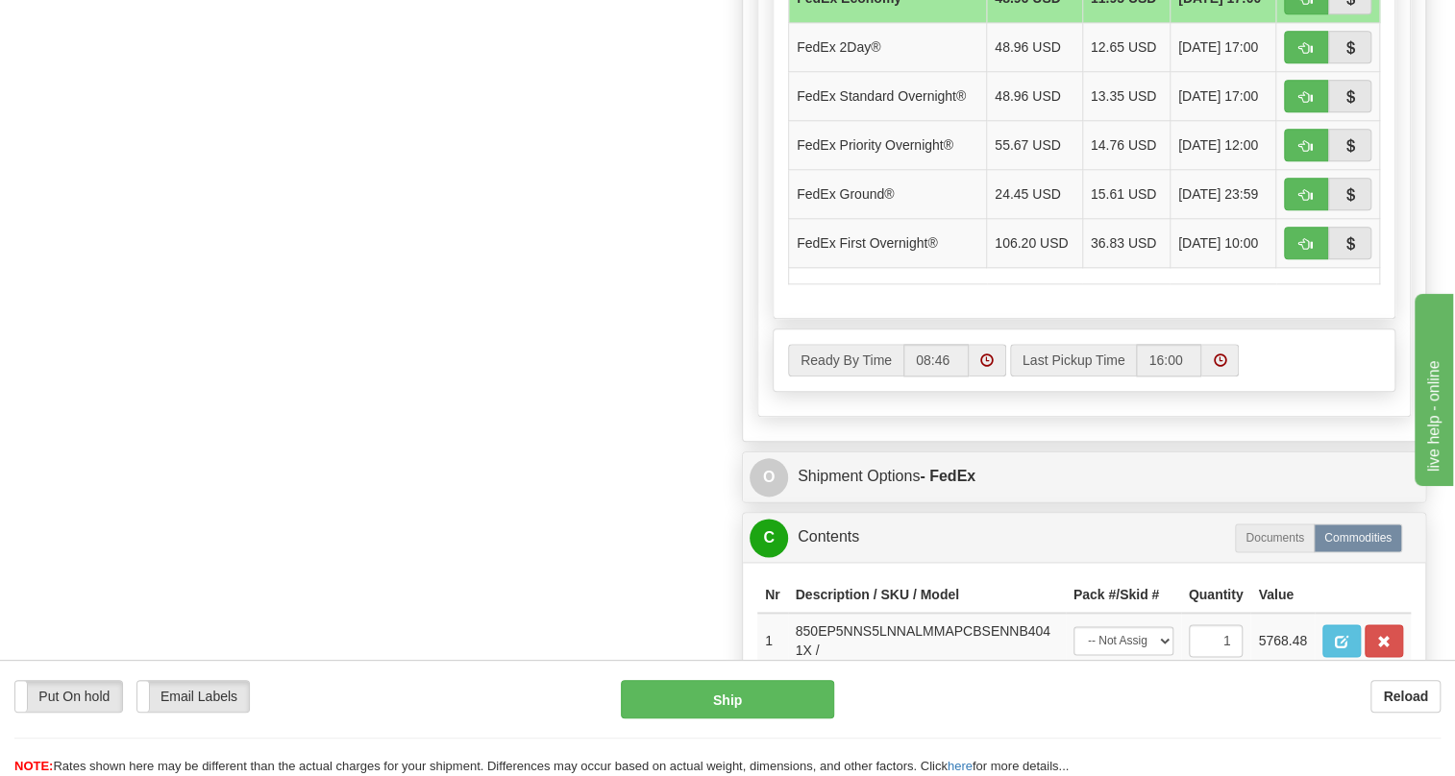
scroll to position [961, 0]
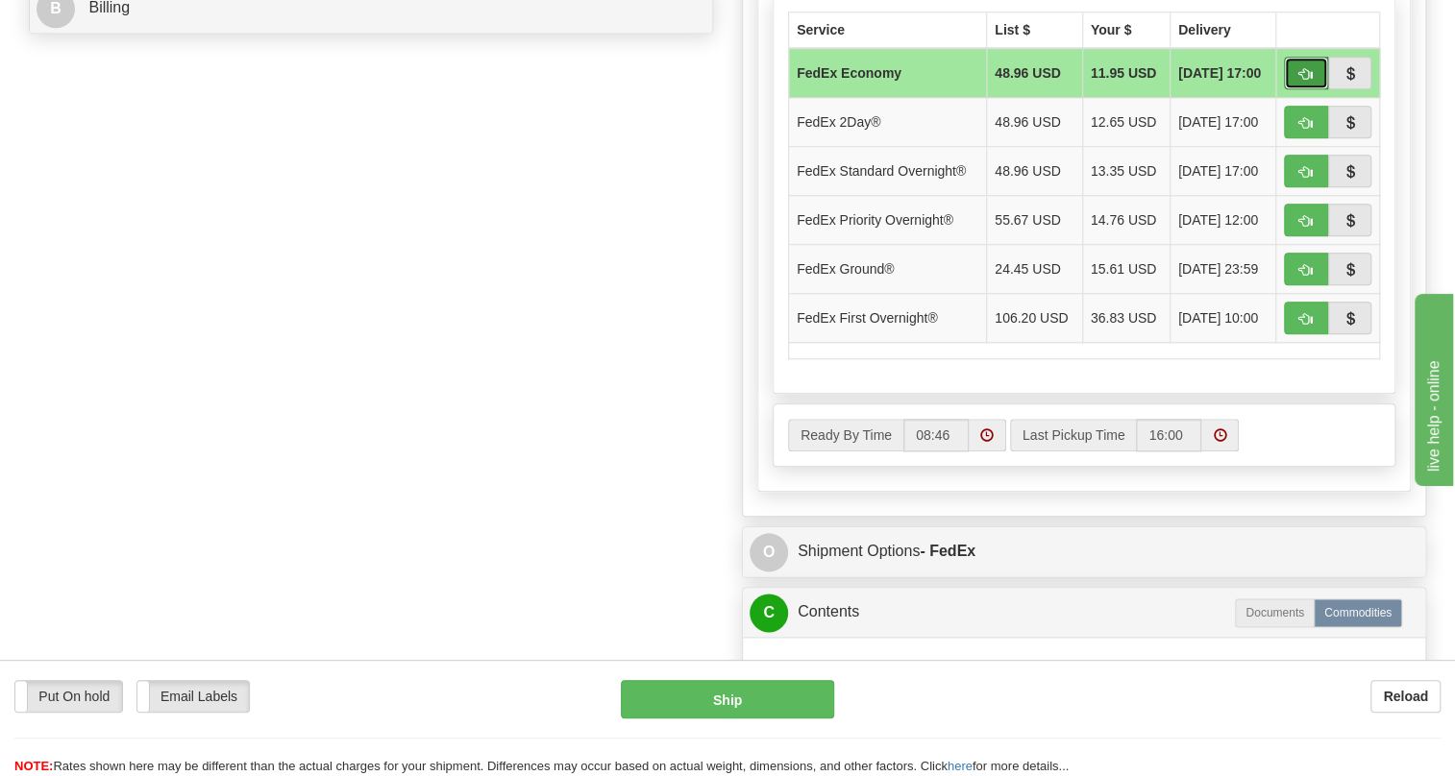
click at [1297, 89] on button "button" at bounding box center [1306, 73] width 44 height 33
type input "20"
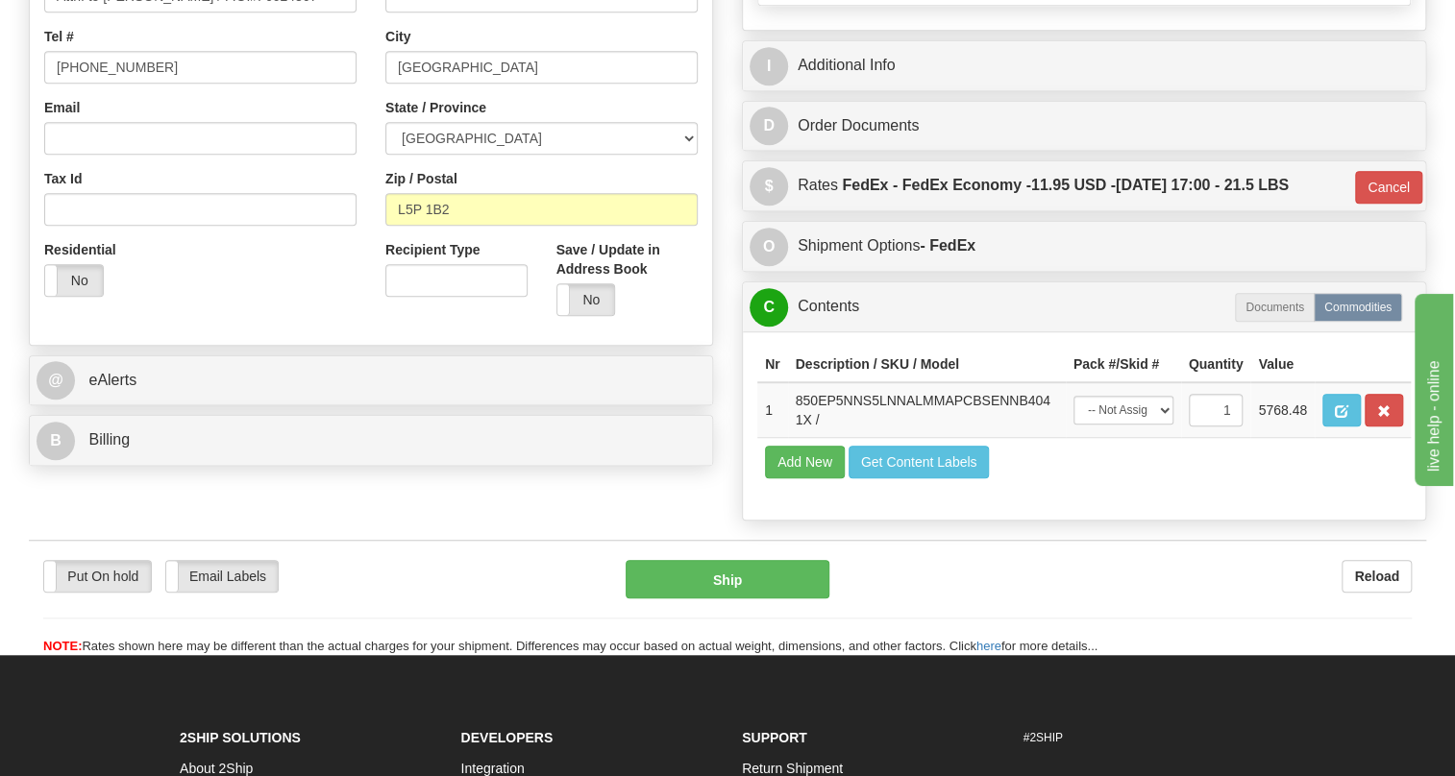
scroll to position [500, 0]
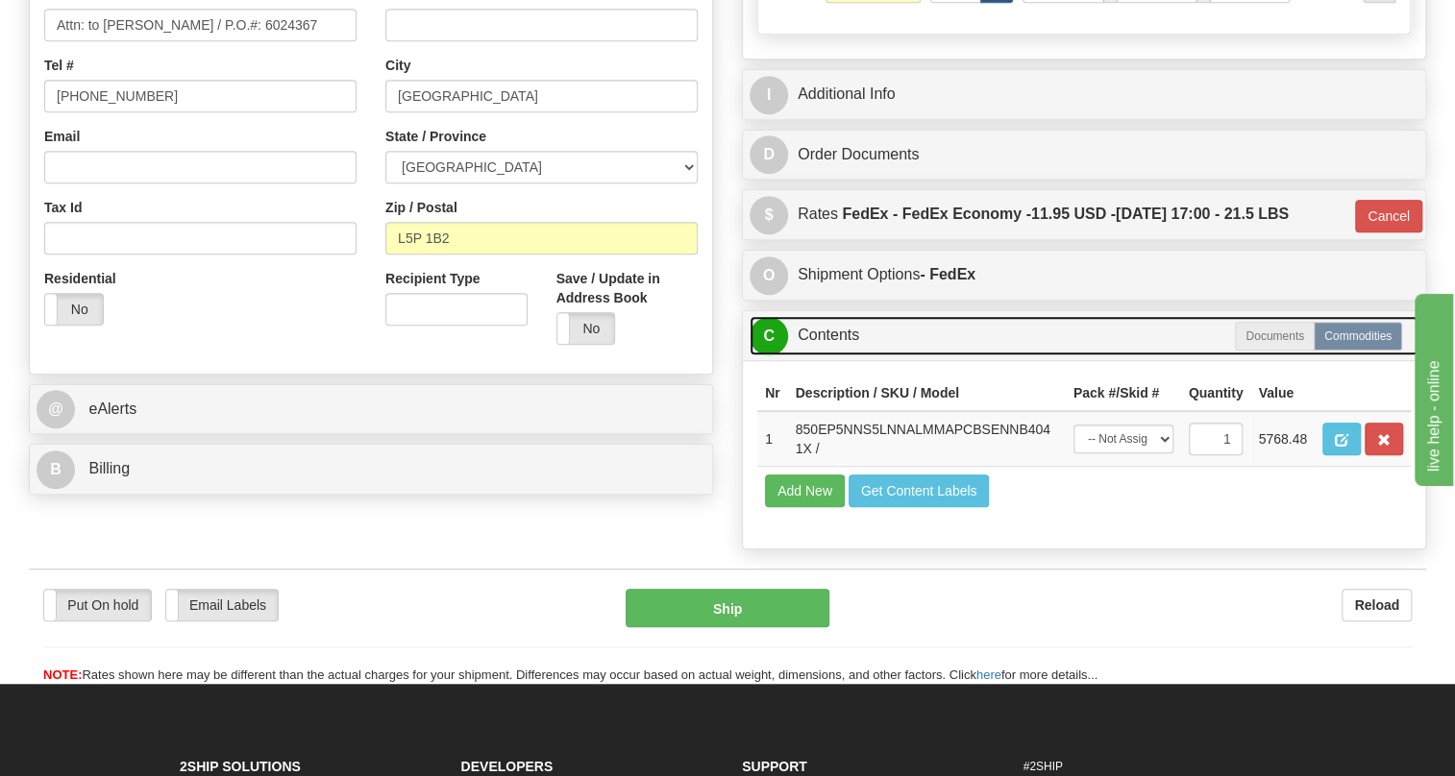
click at [827, 356] on link "C Contents" at bounding box center [1084, 335] width 669 height 39
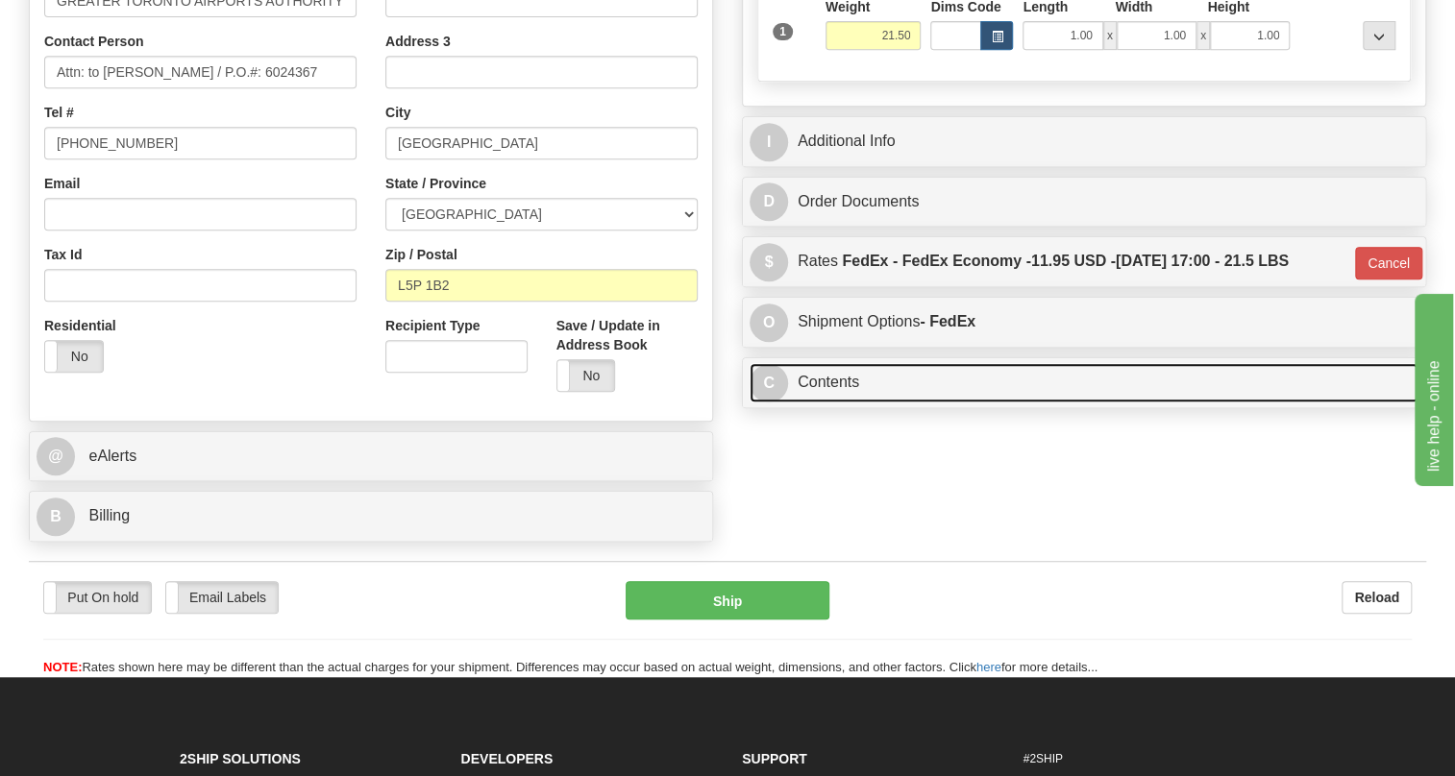
scroll to position [413, 0]
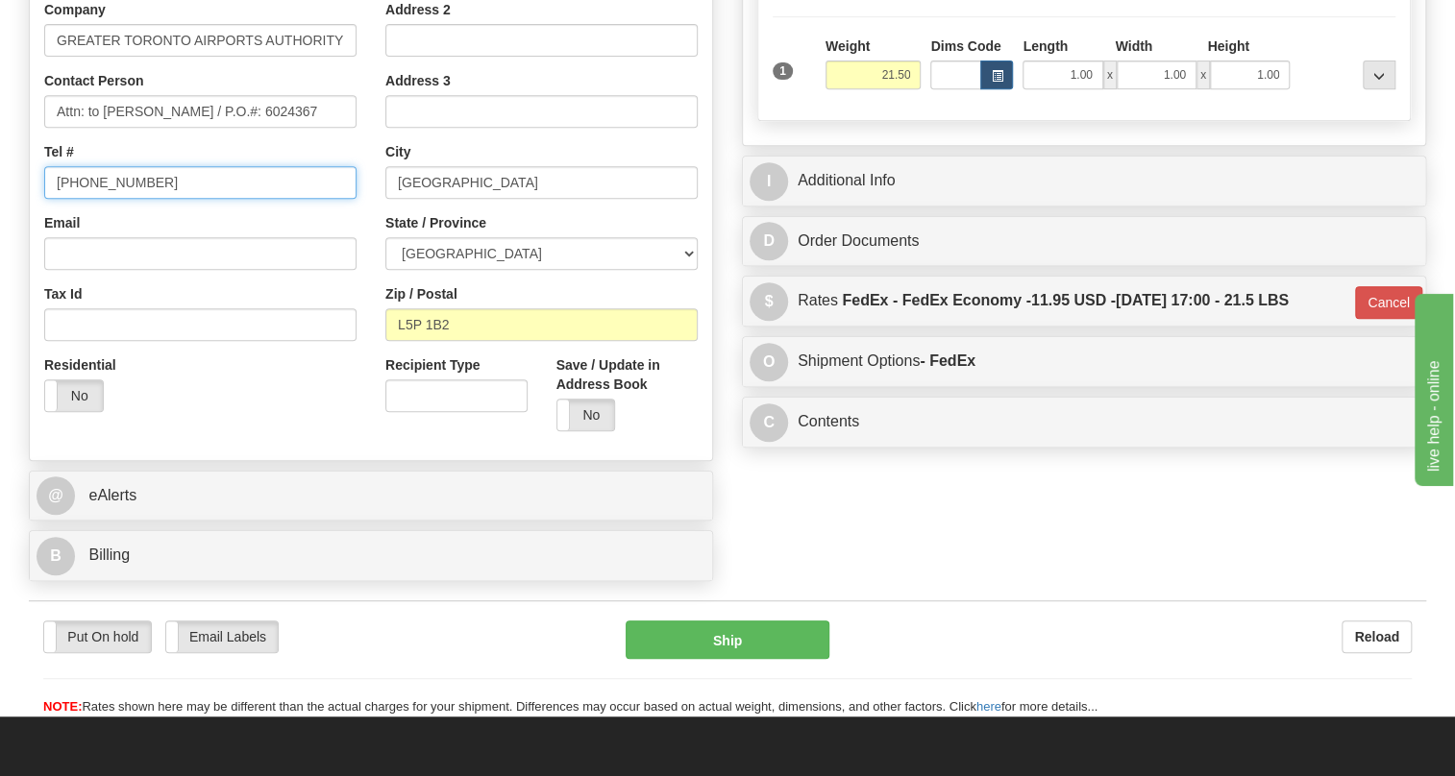
click at [106, 199] on input "[PHONE_NUMBER]" at bounding box center [200, 182] width 312 height 33
type input "111-111-1111"
click at [369, 272] on div "Country AFGHANISTAN ALAND ISLANDS ALBANIA ALGERIA AMERICAN SAMOA ANDORRA ANGOLA…" at bounding box center [200, 178] width 341 height 498
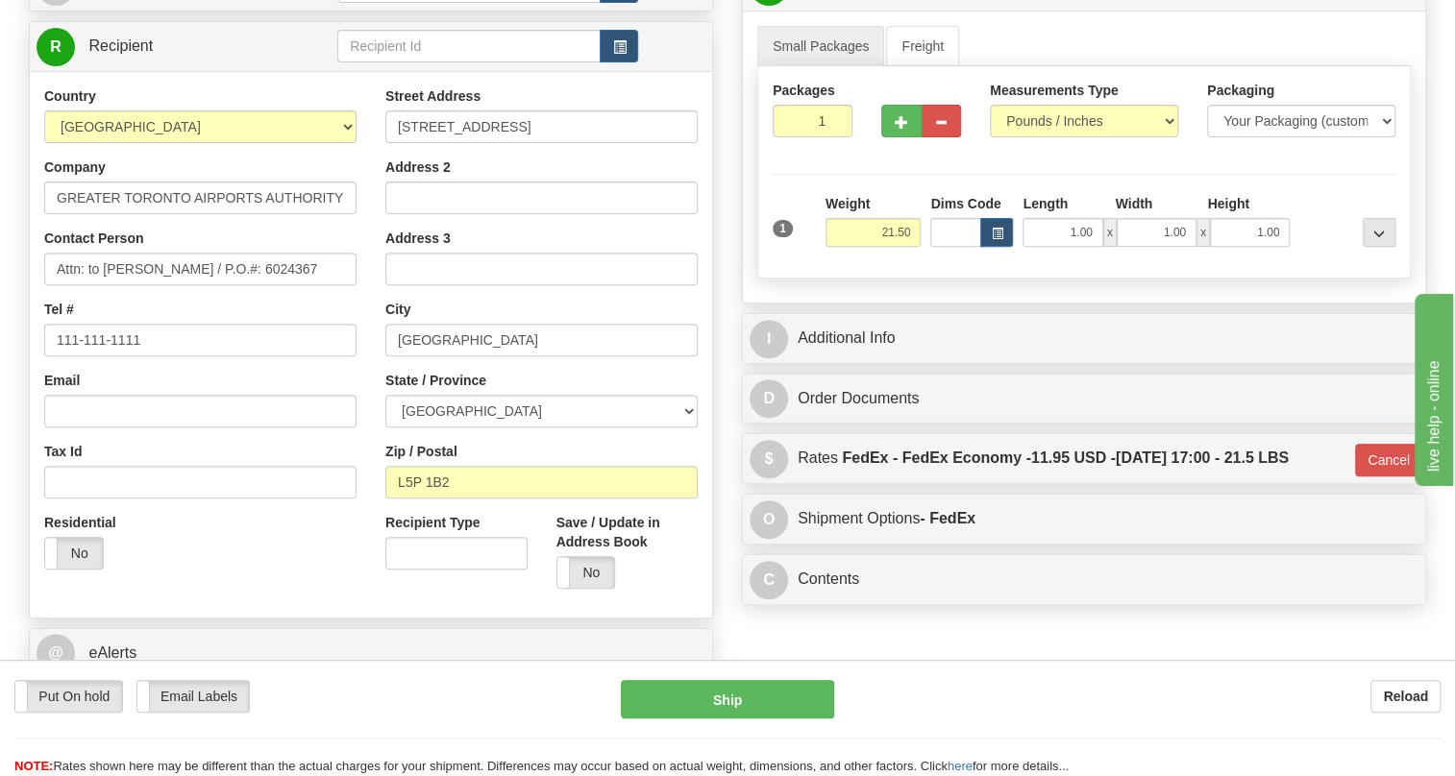
scroll to position [261, 0]
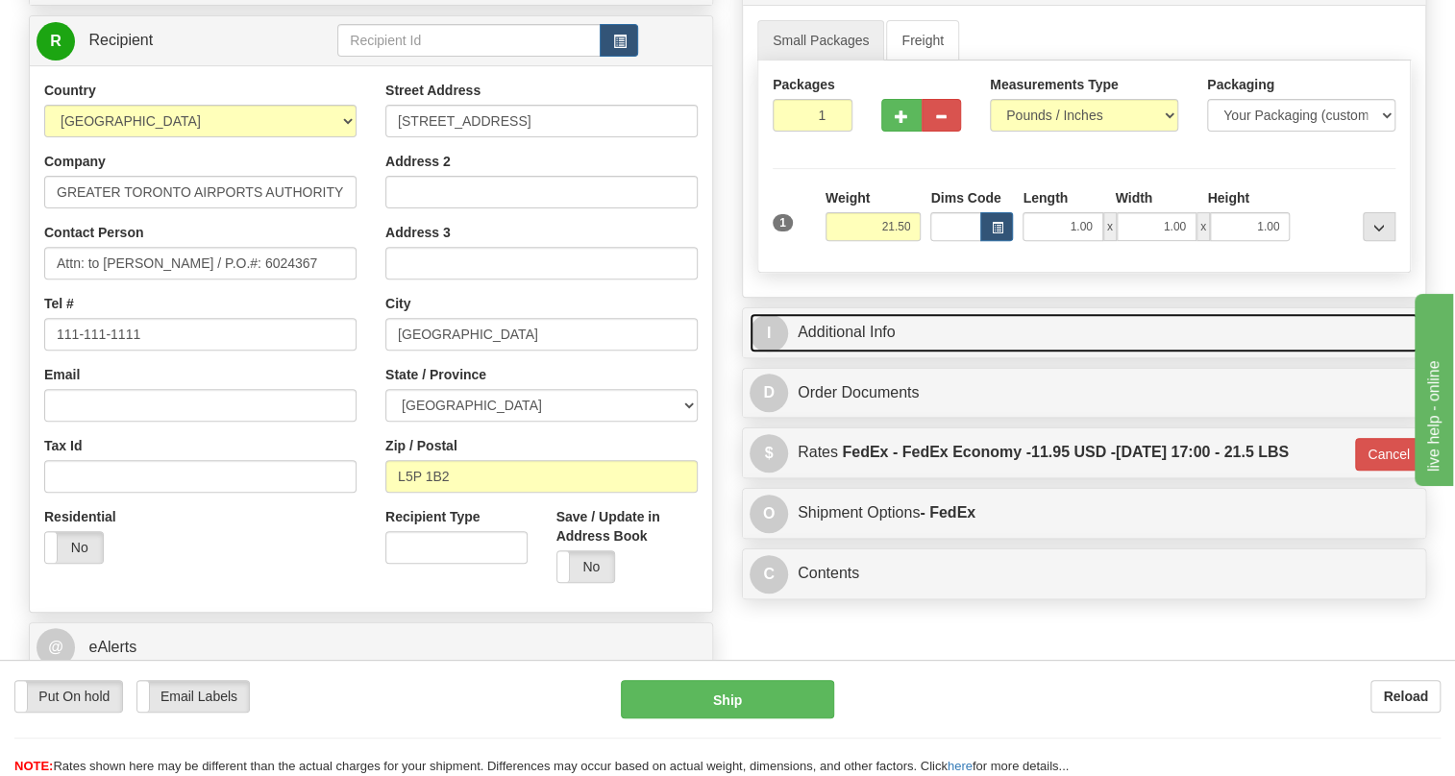
click at [826, 353] on link "I Additional Info" at bounding box center [1084, 332] width 669 height 39
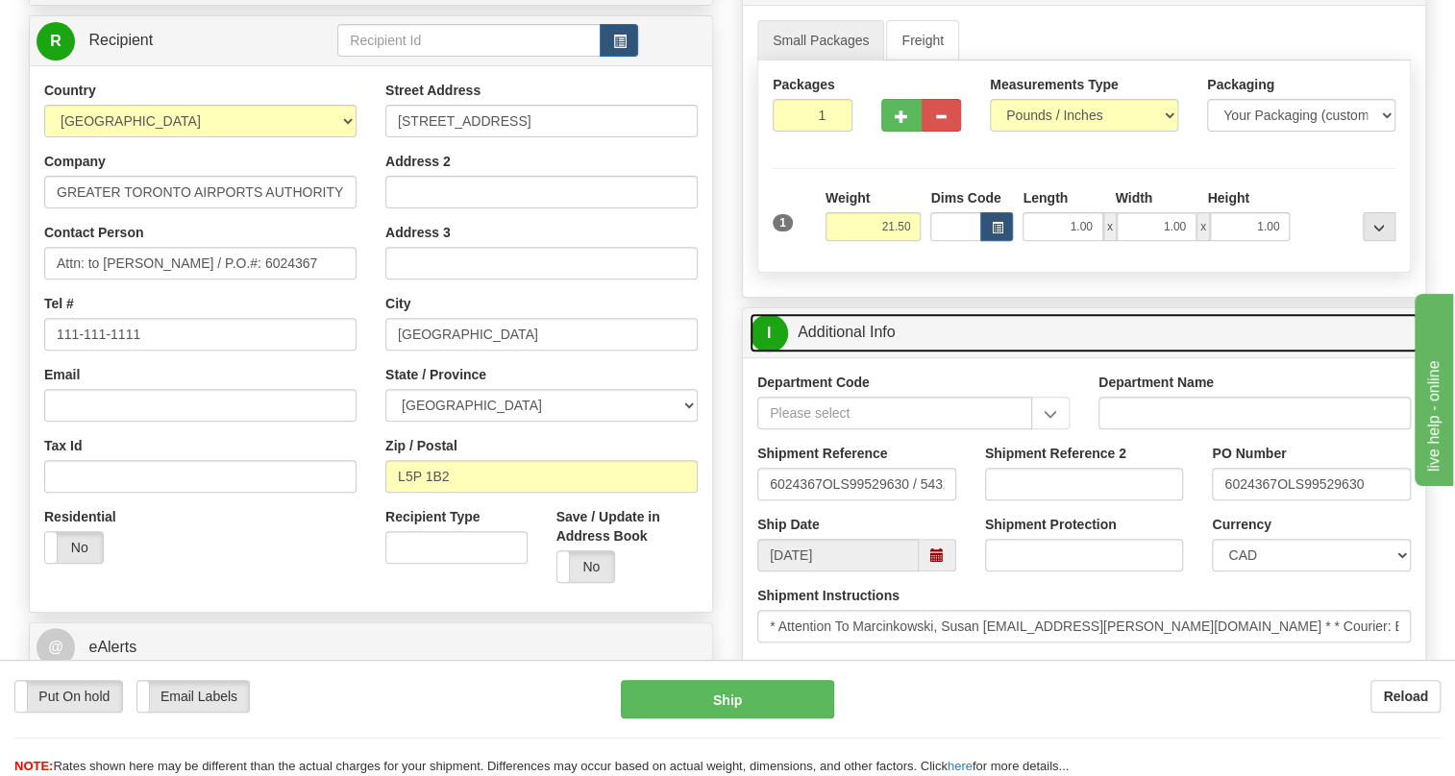
click at [826, 353] on link "I Additional Info" at bounding box center [1084, 332] width 669 height 39
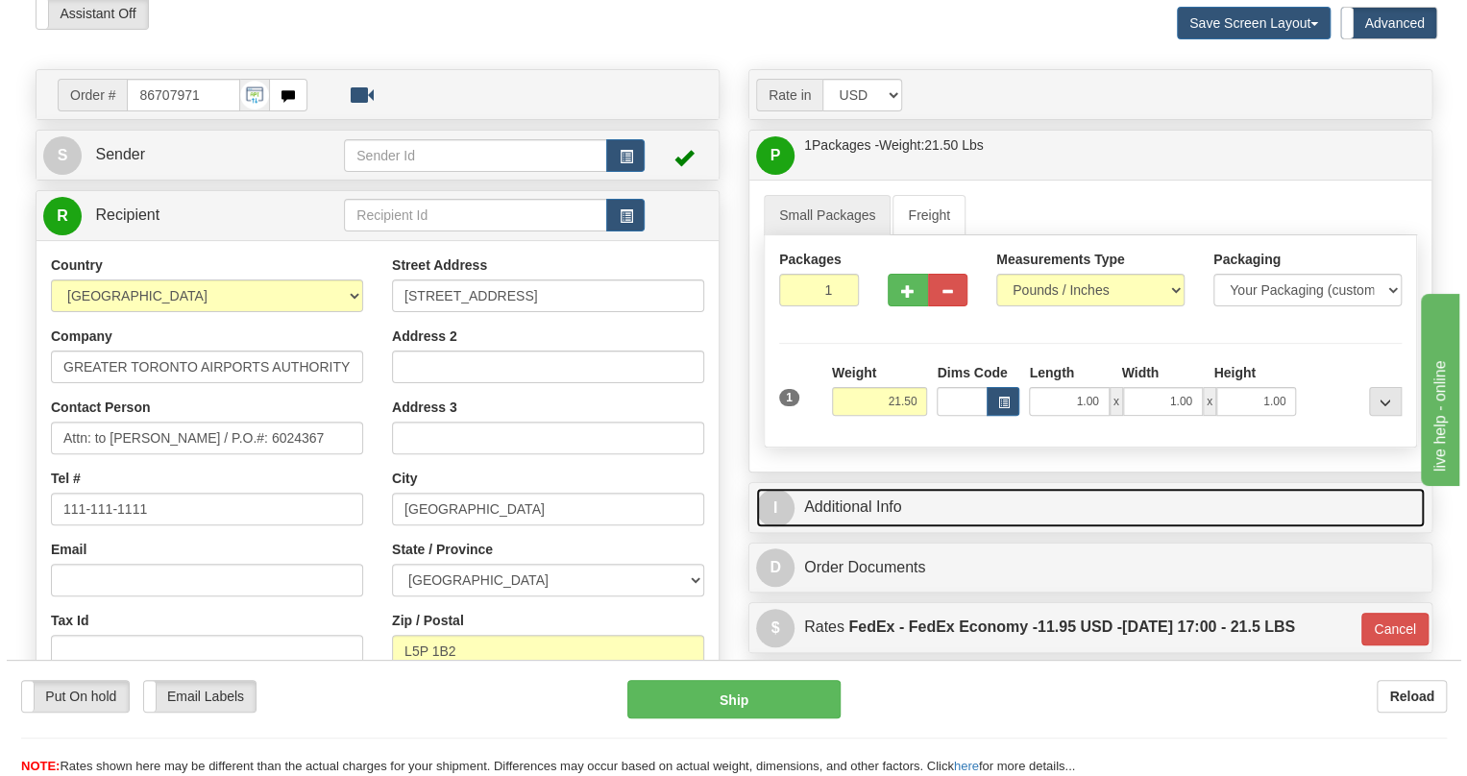
scroll to position [174, 0]
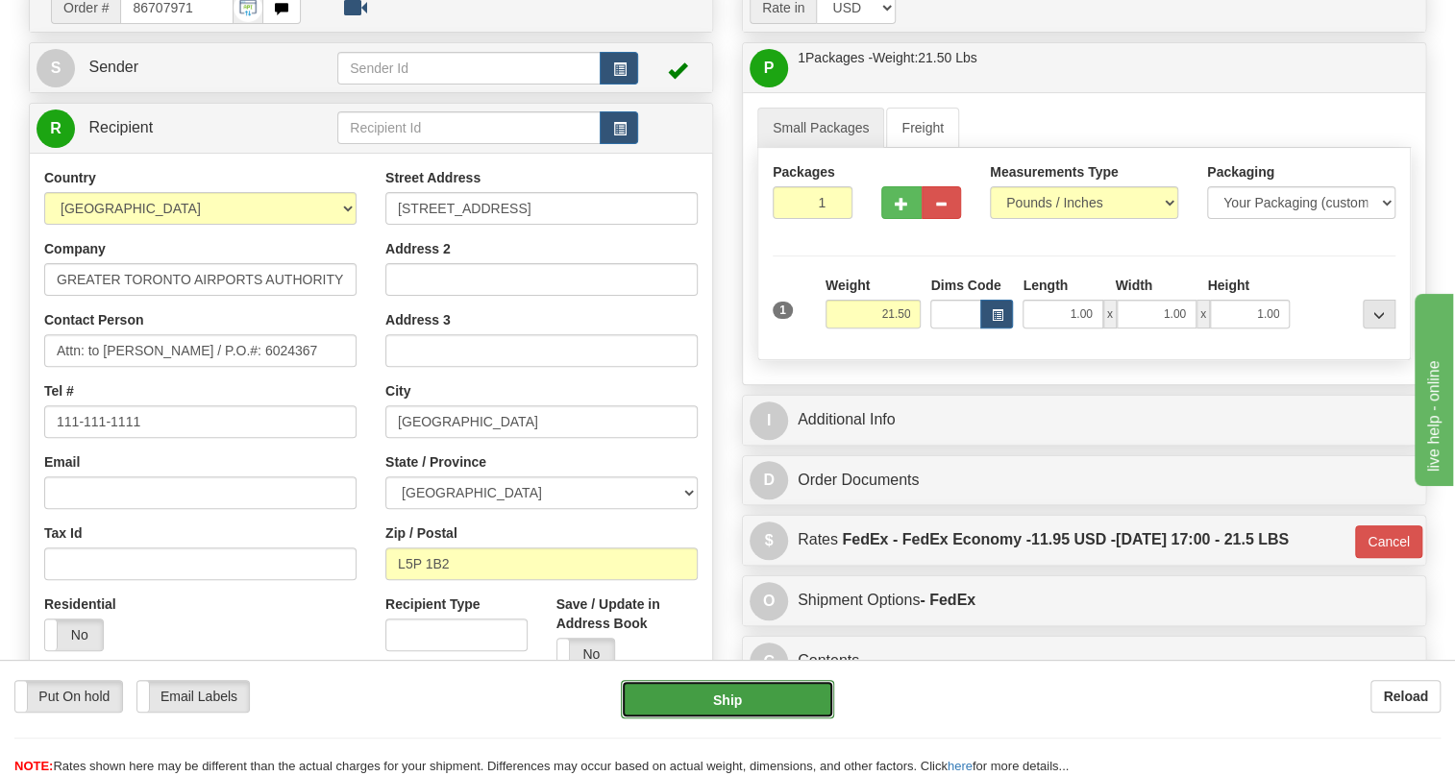
click at [722, 700] on button "Ship" at bounding box center [727, 699] width 213 height 38
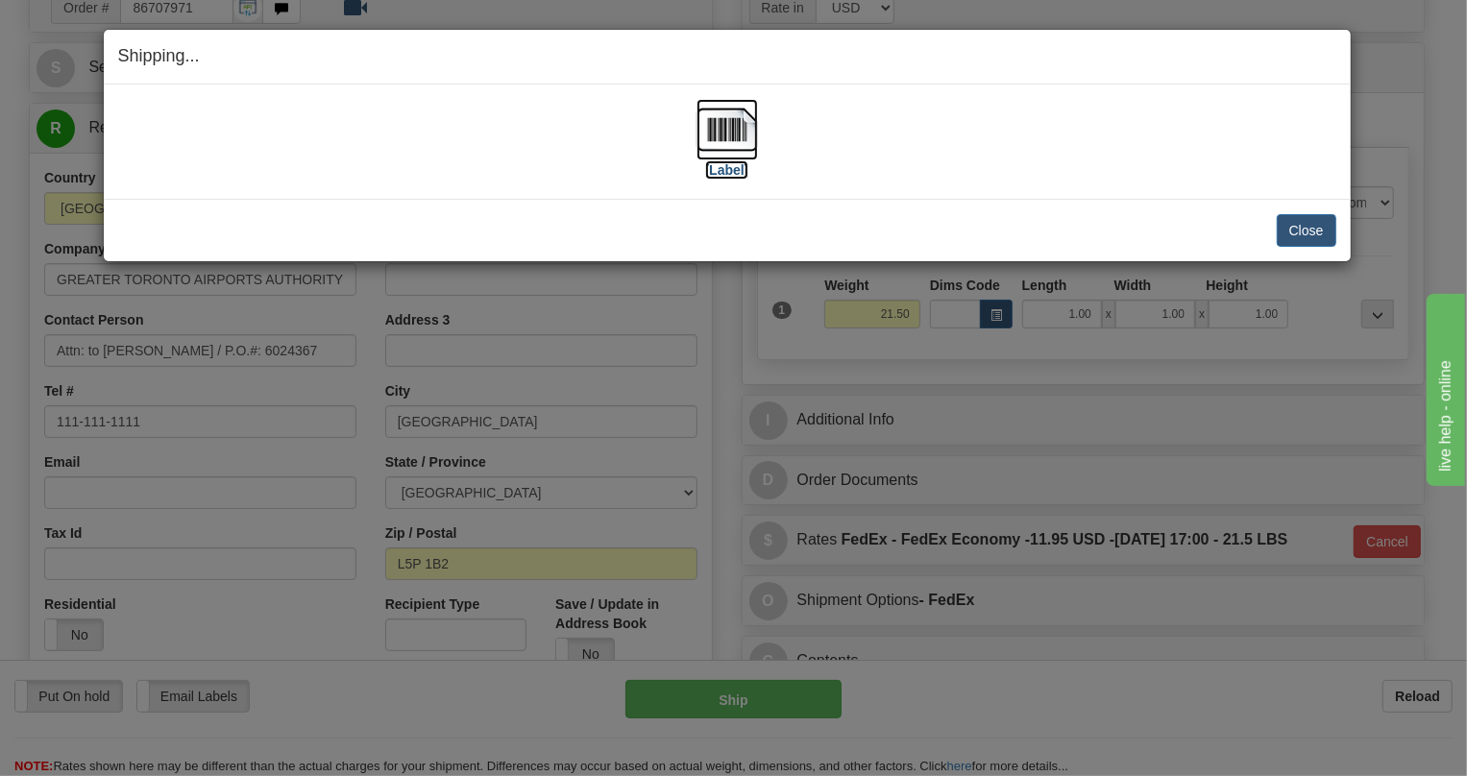
click at [724, 125] on img at bounding box center [727, 129] width 61 height 61
click at [1315, 227] on button "Close" at bounding box center [1307, 230] width 60 height 33
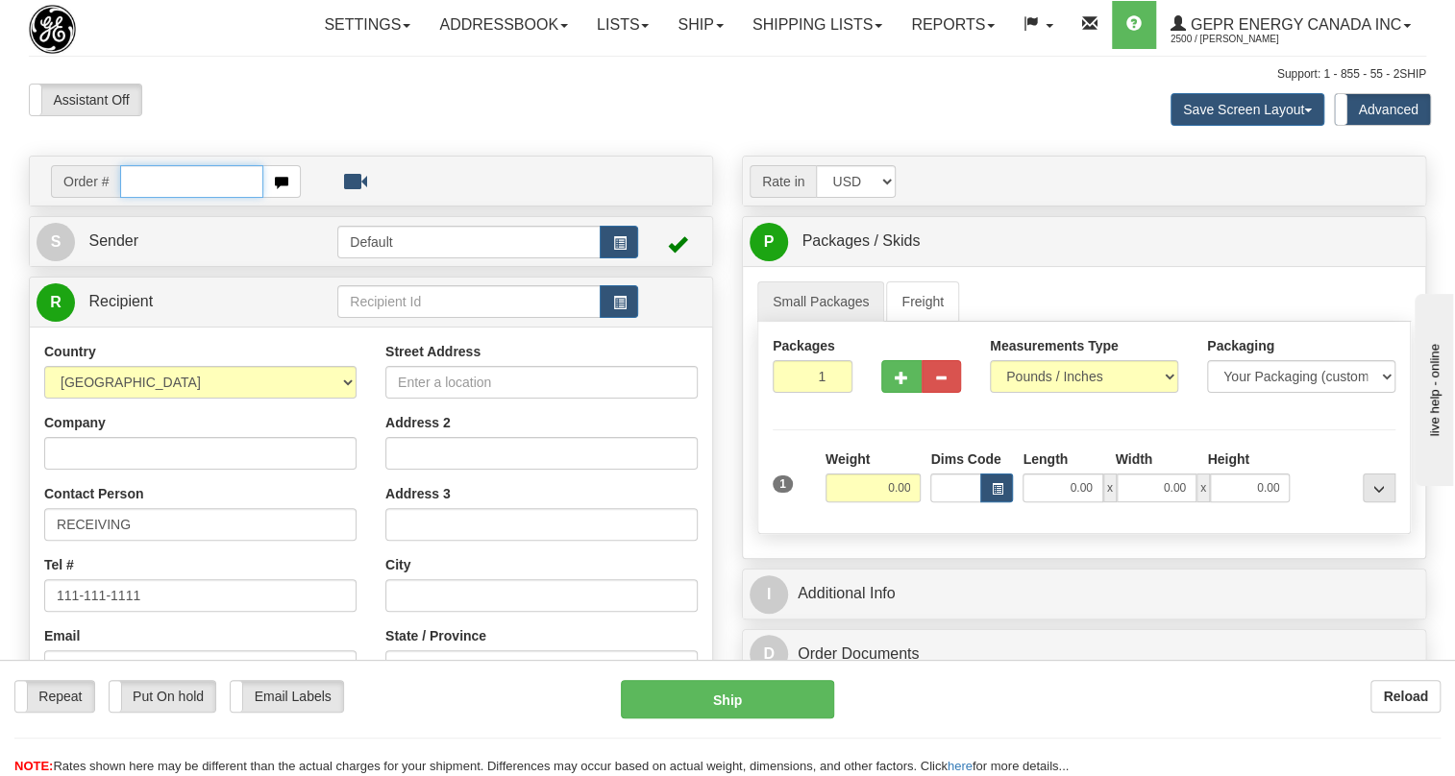
click at [163, 198] on input "text" at bounding box center [191, 181] width 143 height 33
paste input "0086707967"
click at [148, 198] on input "0086707967" at bounding box center [191, 181] width 143 height 33
type input "86707967"
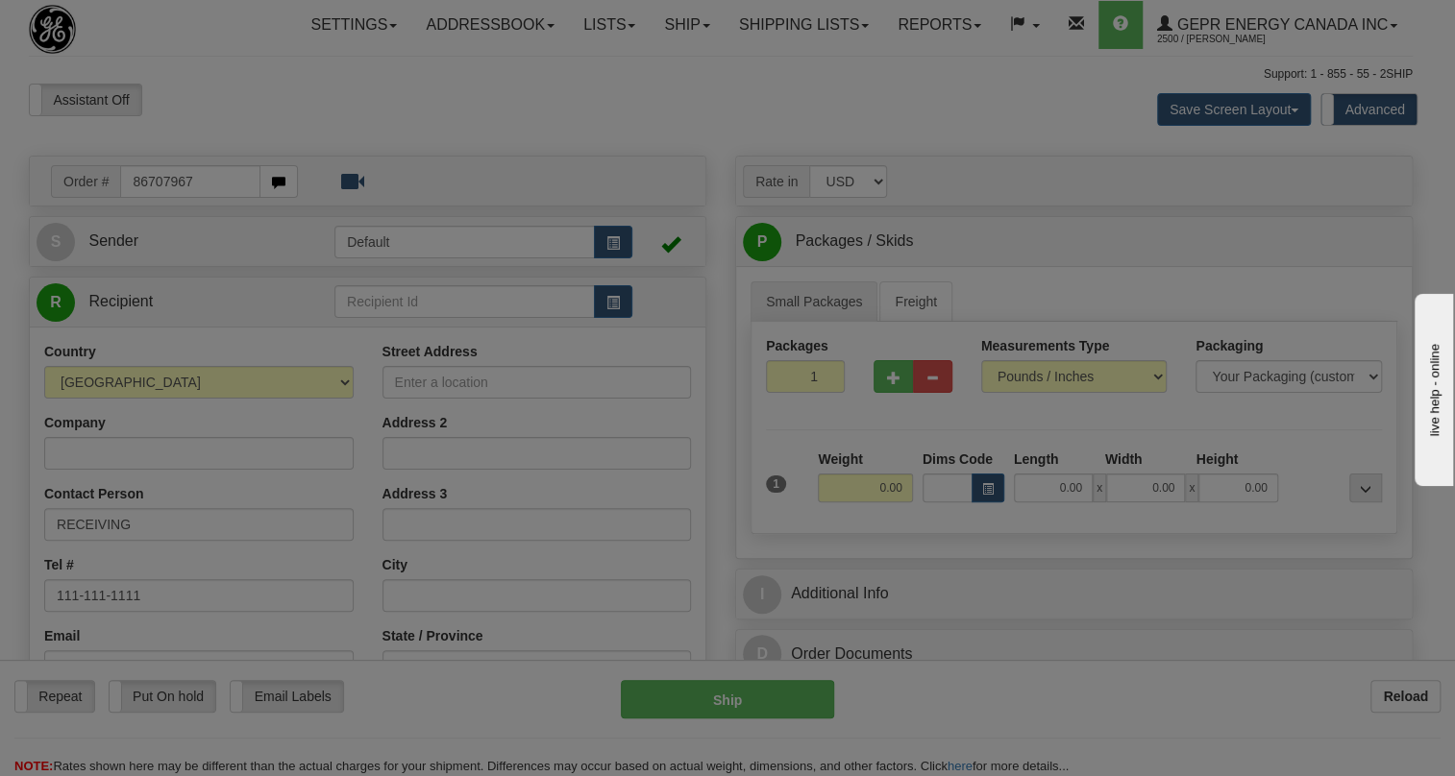
click at [220, 144] on body "Training Course Close Toggle navigation Settings Shipping Preferences New Recip…" at bounding box center [727, 388] width 1455 height 776
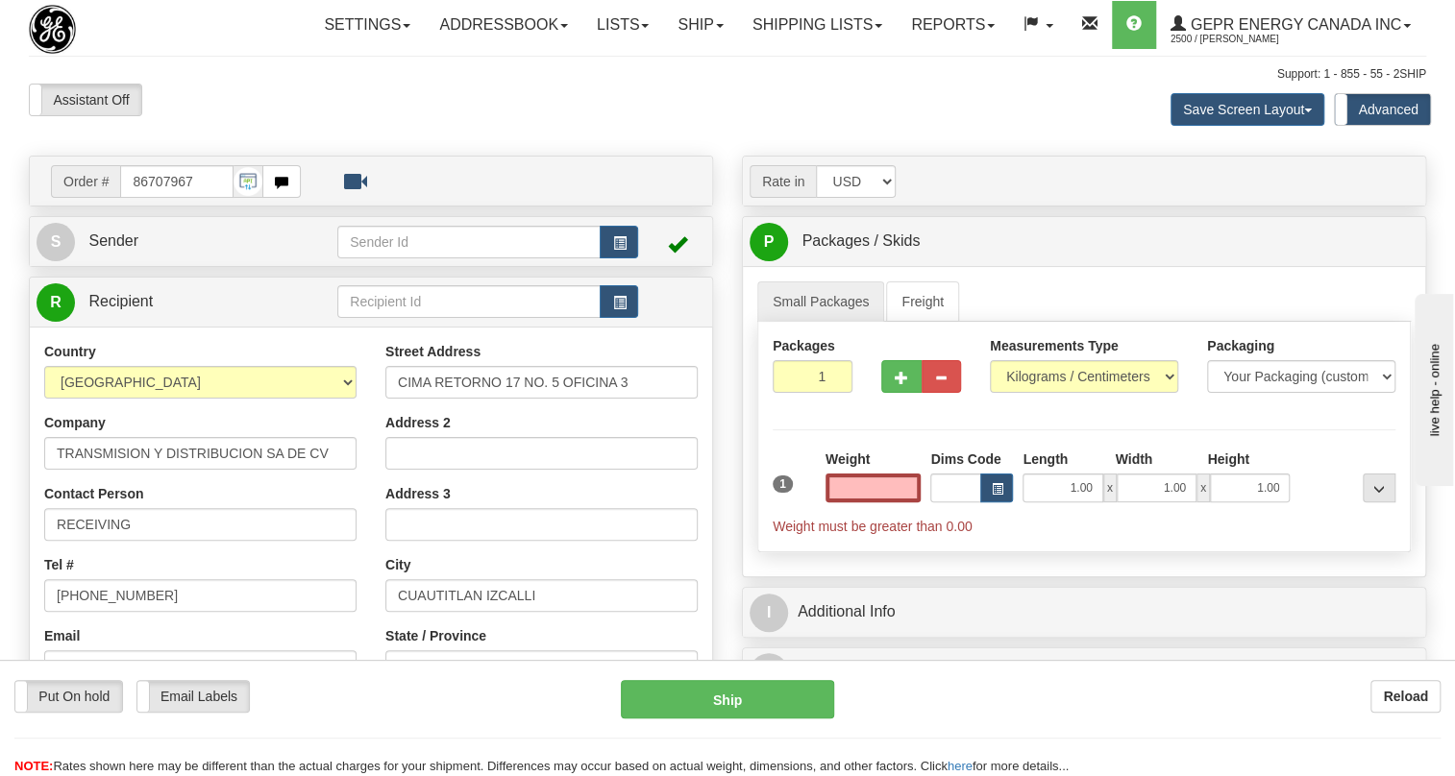
type input "0.00"
drag, startPoint x: 125, startPoint y: 230, endPoint x: 107, endPoint y: 236, distance: 19.5
click at [107, 198] on div "Order # 86707967" at bounding box center [176, 181] width 250 height 33
paste input "0086707966"
click at [148, 198] on input "0086707966" at bounding box center [176, 181] width 113 height 33
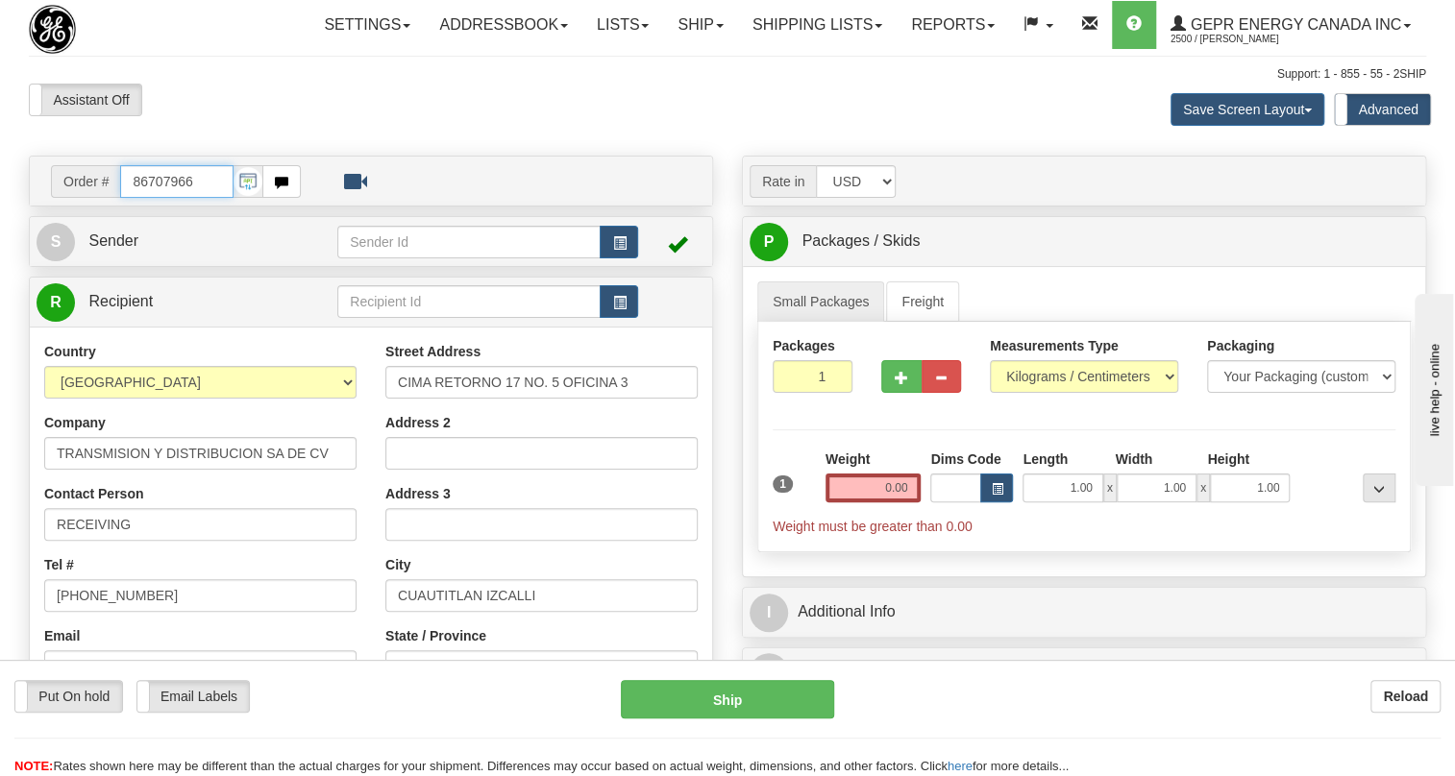
type input "86707966"
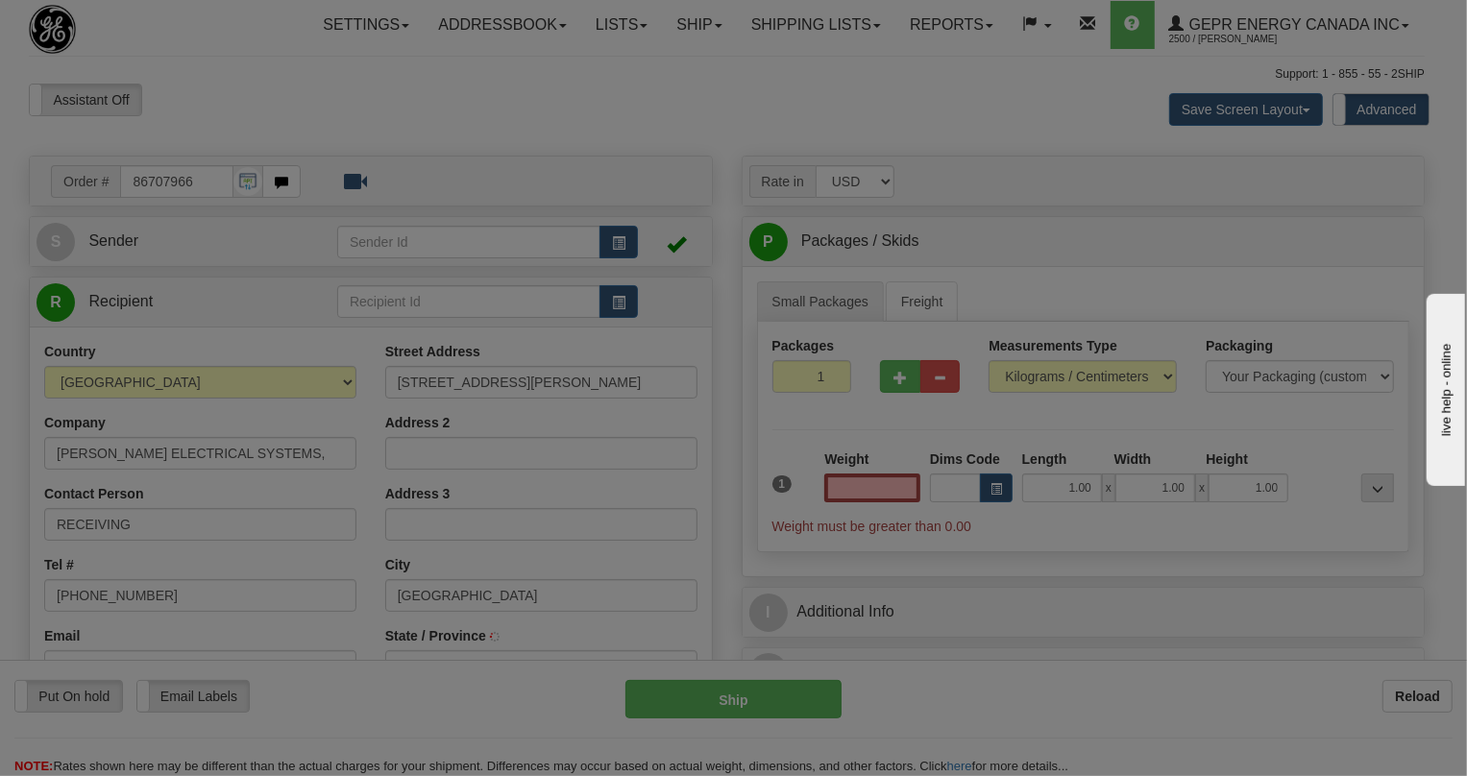
type input "[GEOGRAPHIC_DATA]"
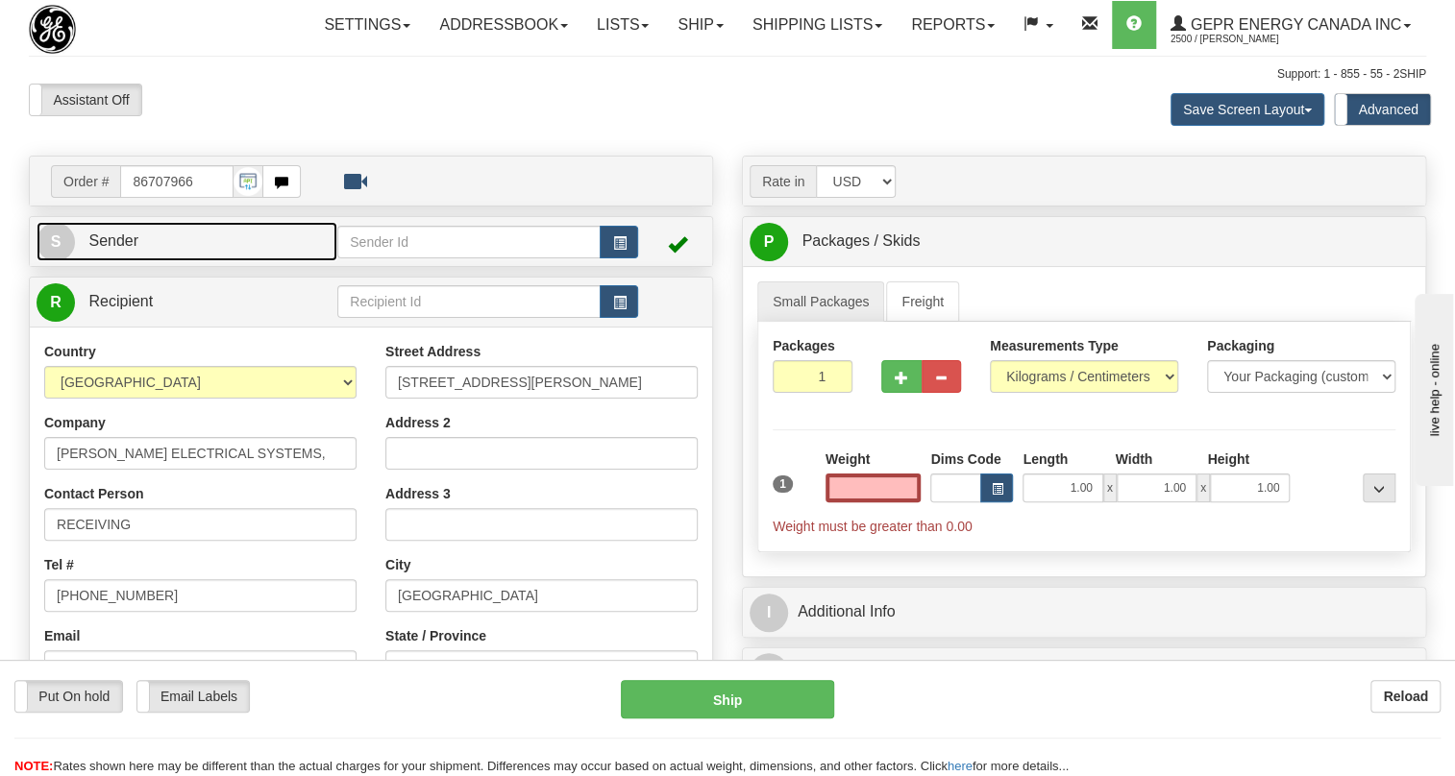
type input "0.00"
click at [114, 249] on span "Sender" at bounding box center [113, 241] width 50 height 16
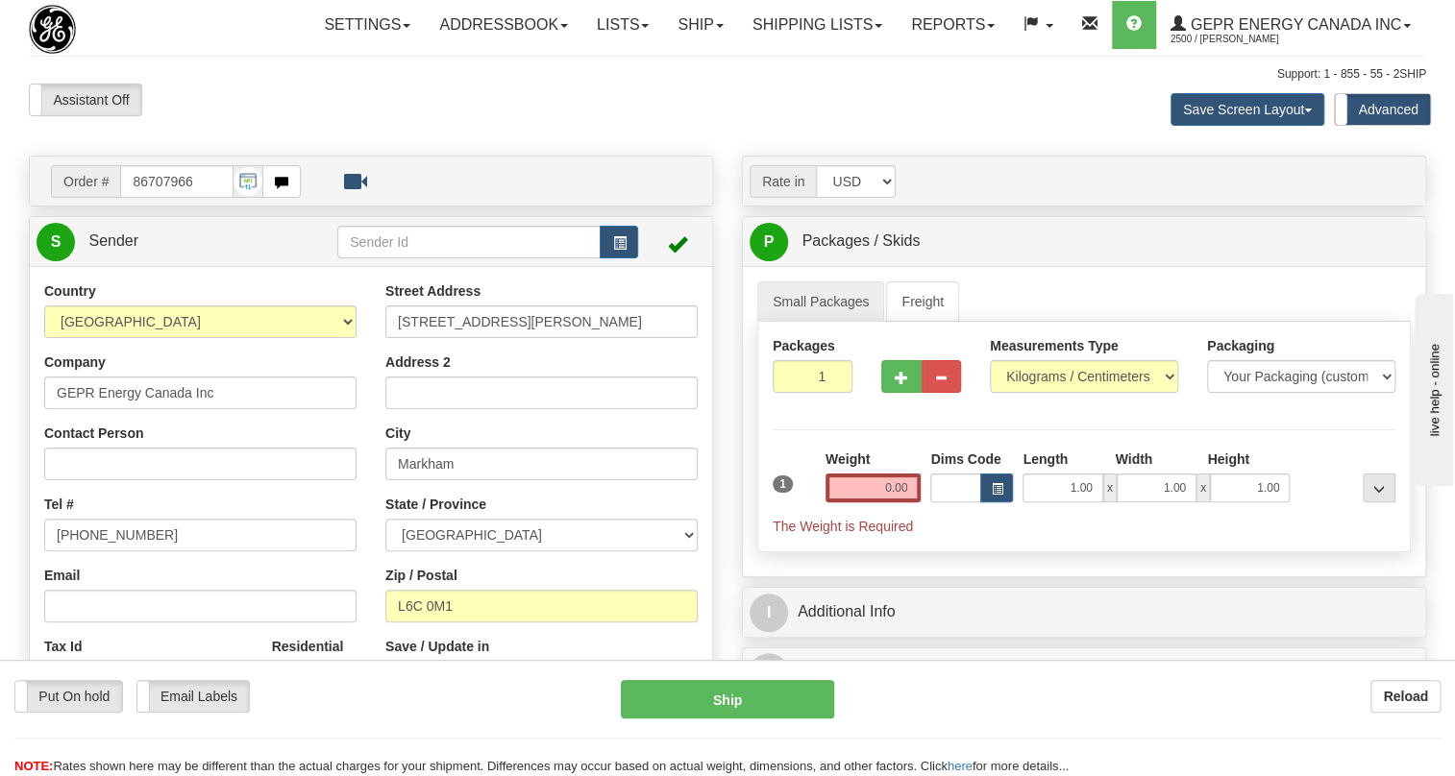
type input "MARKHAM"
click at [117, 552] on input "[PHONE_NUMBER]" at bounding box center [200, 535] width 312 height 33
paste input "[PHONE_NUMBER]"
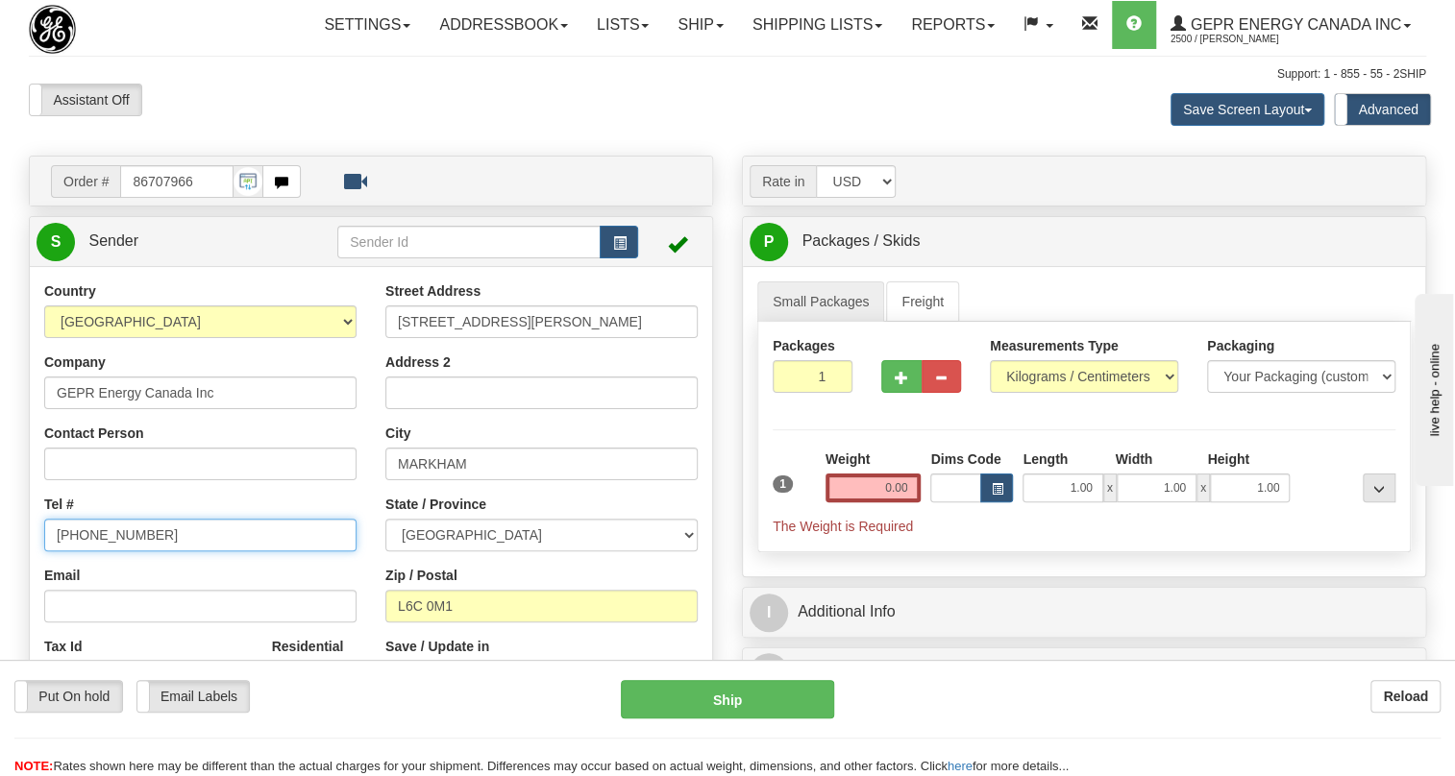
type input "[PHONE_NUMBER]"
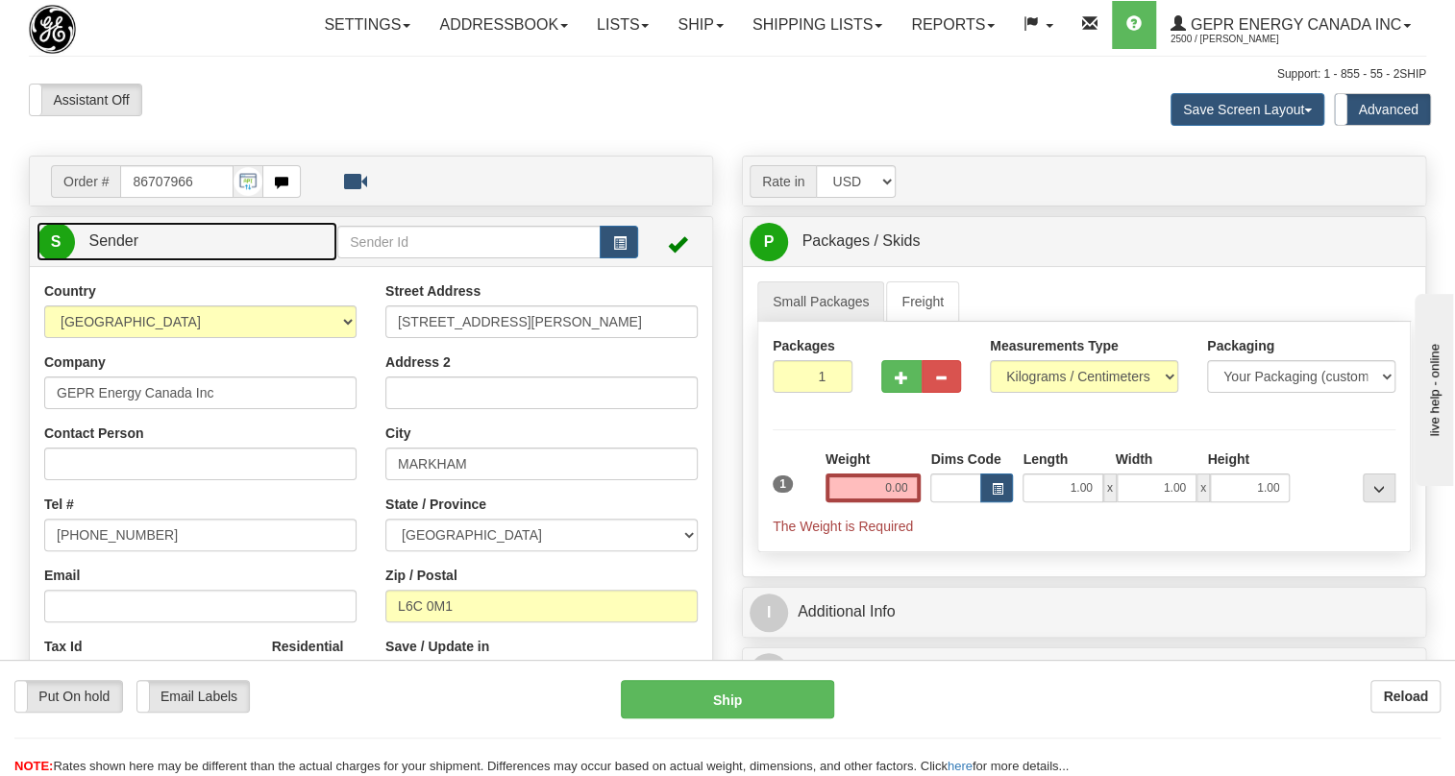
click at [113, 249] on span "Sender" at bounding box center [113, 241] width 50 height 16
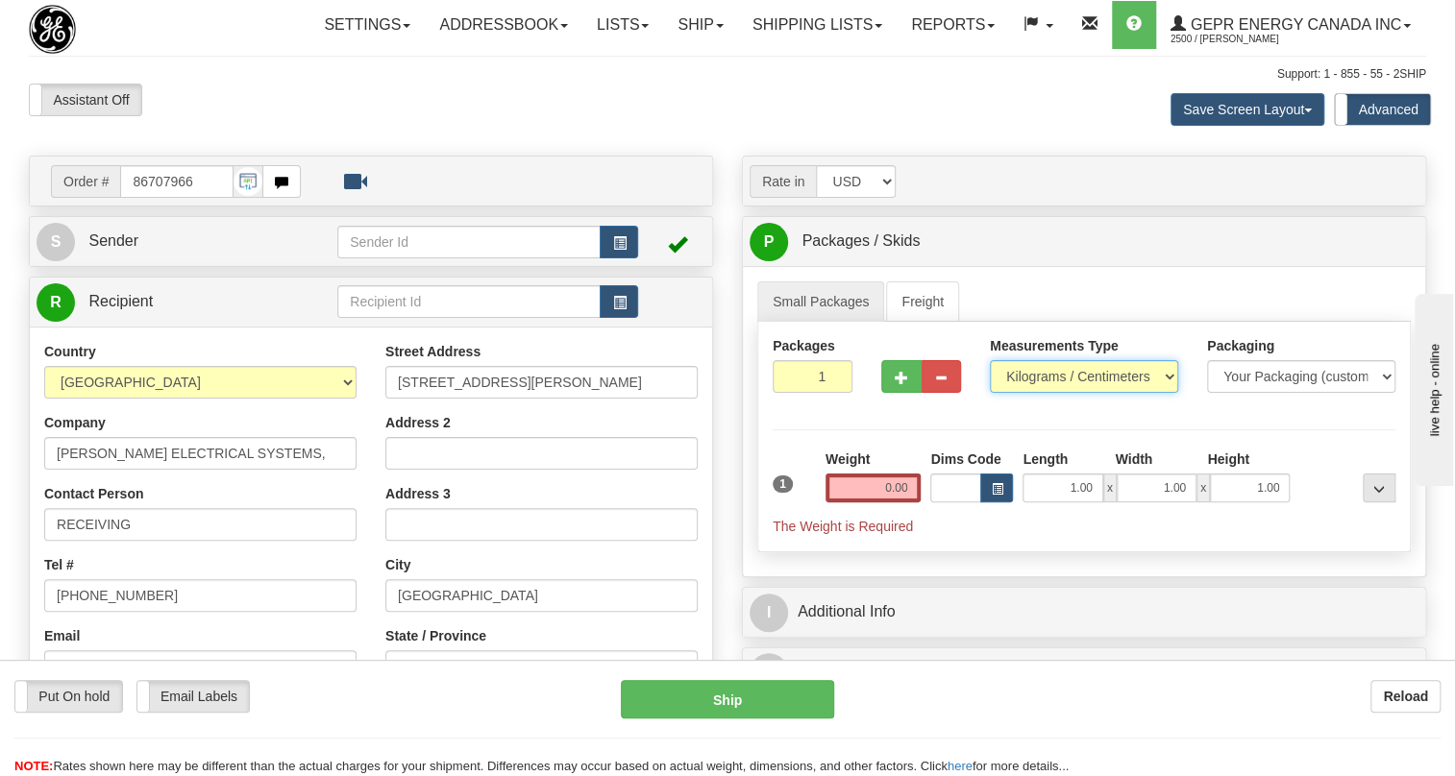
drag, startPoint x: 1073, startPoint y: 415, endPoint x: 1047, endPoint y: 431, distance: 30.7
click at [1071, 393] on select "Pounds / Inches Kilograms / Centimeters" at bounding box center [1084, 376] width 188 height 33
select select "0"
click at [990, 393] on select "Pounds / Inches Kilograms / Centimeters" at bounding box center [1084, 376] width 188 height 33
click at [859, 503] on input "0.00" at bounding box center [873, 488] width 96 height 29
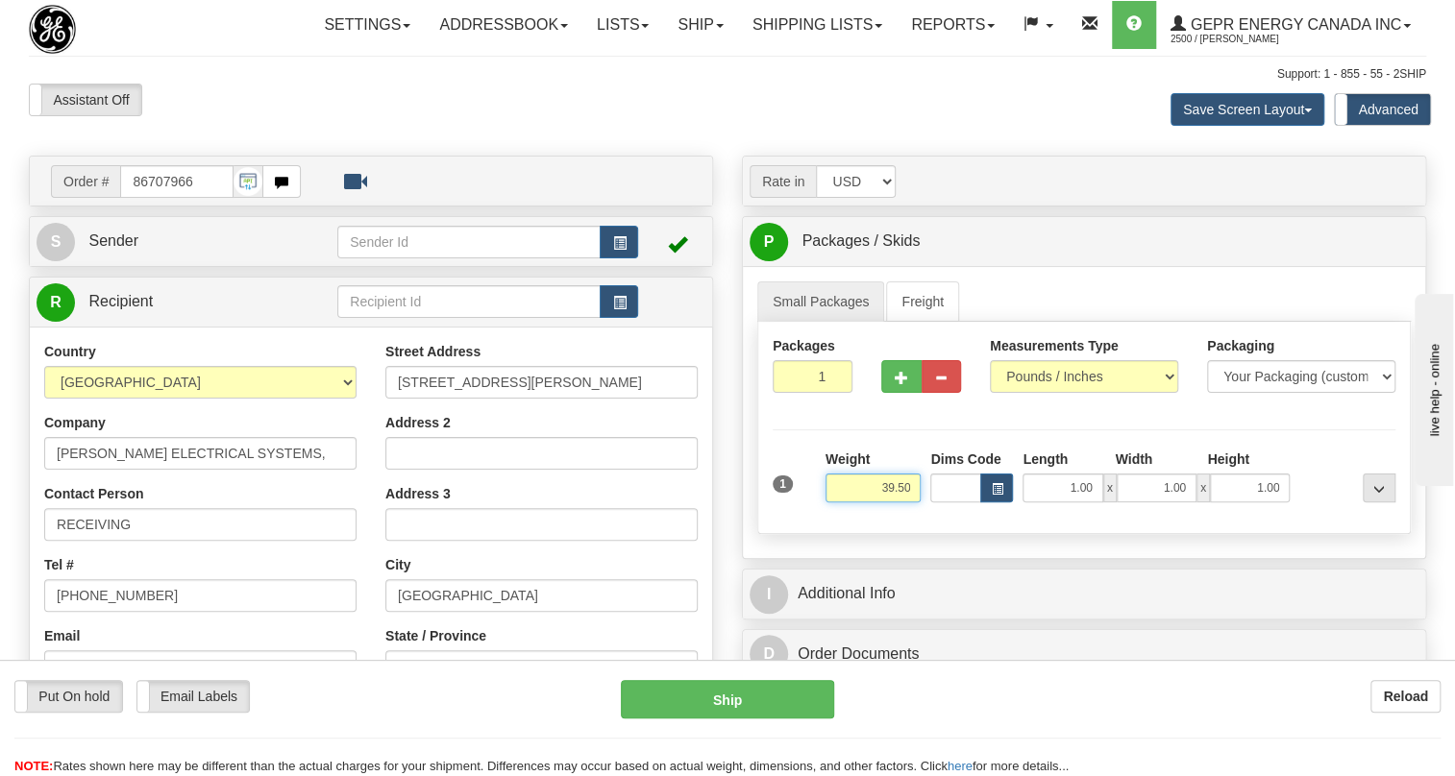
type input "39.50"
click at [807, 393] on input "1" at bounding box center [813, 376] width 80 height 33
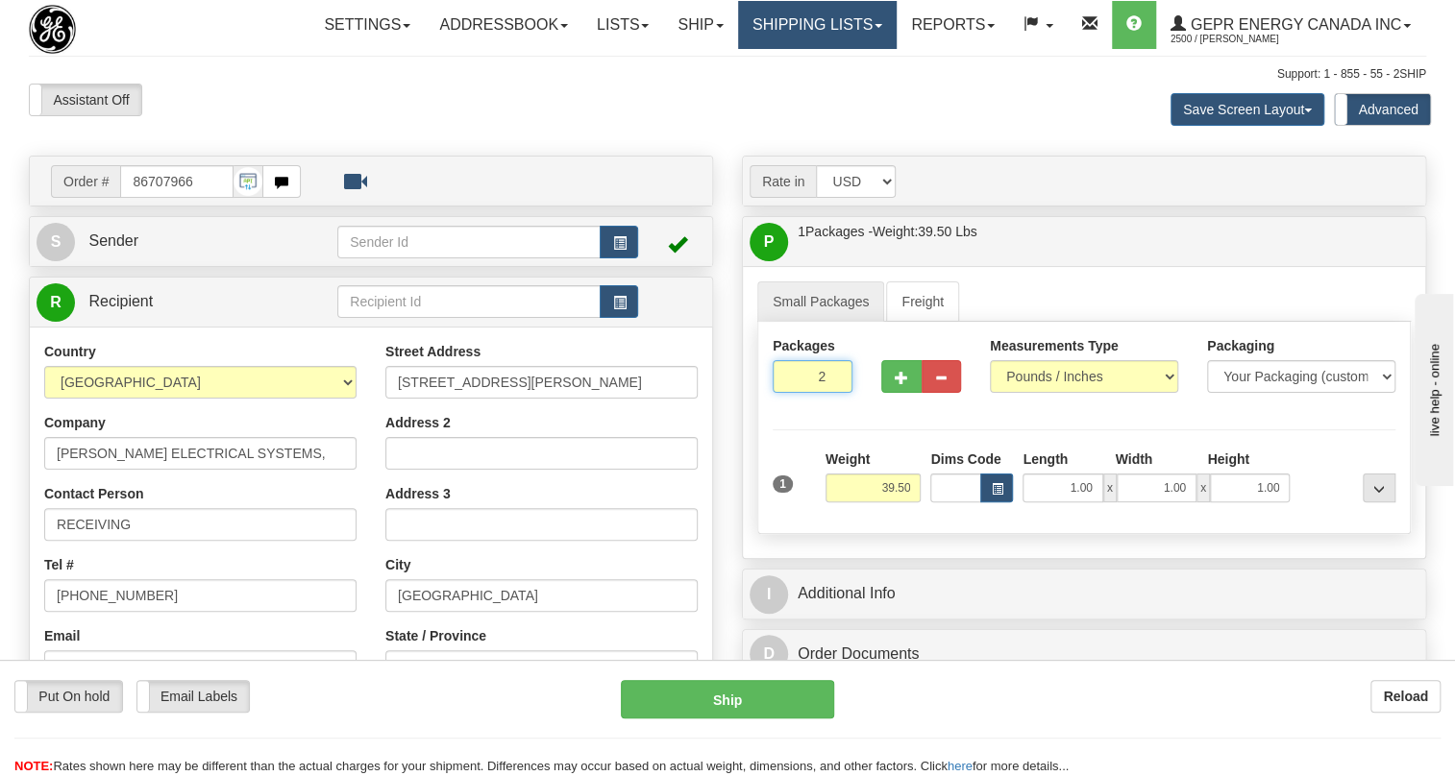
type input "2"
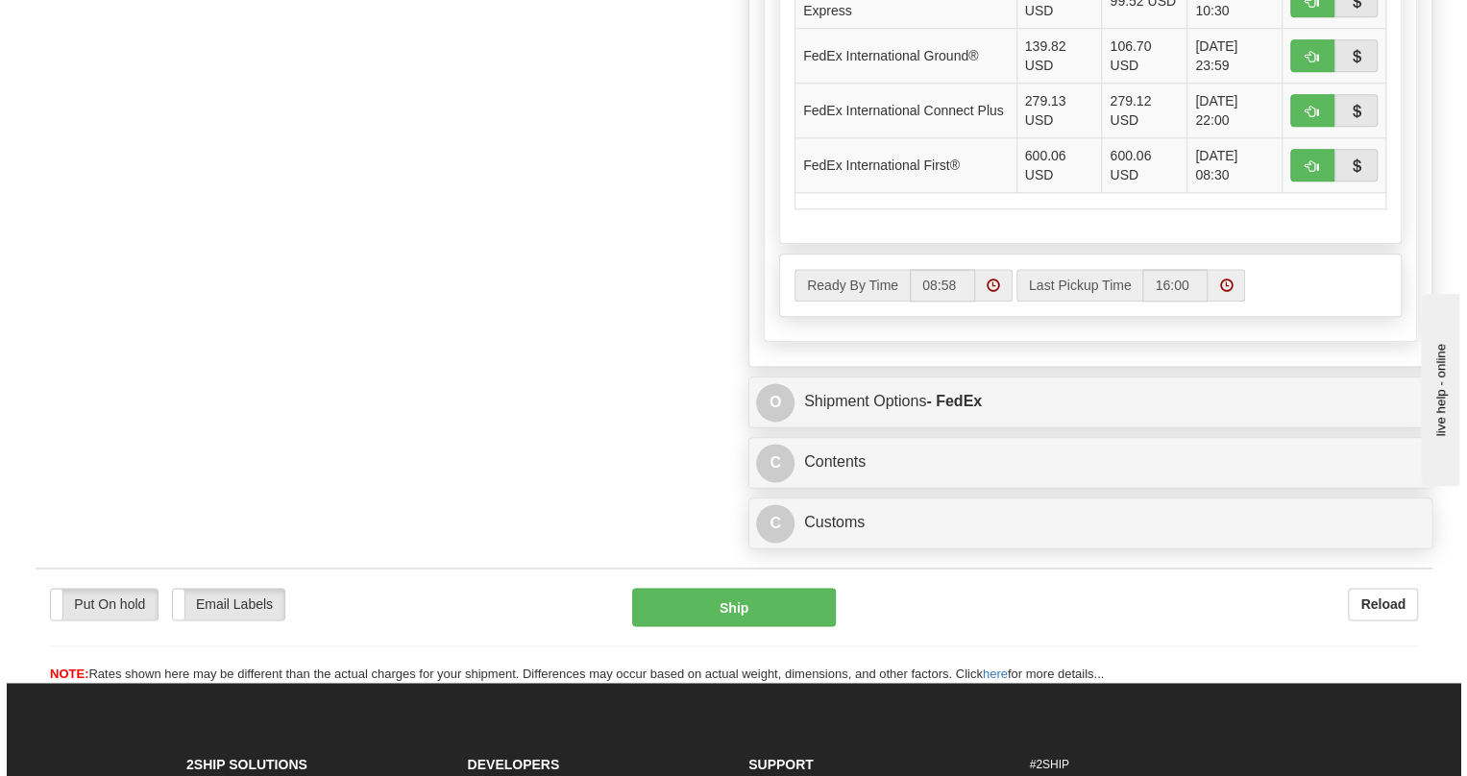
scroll to position [1222, 0]
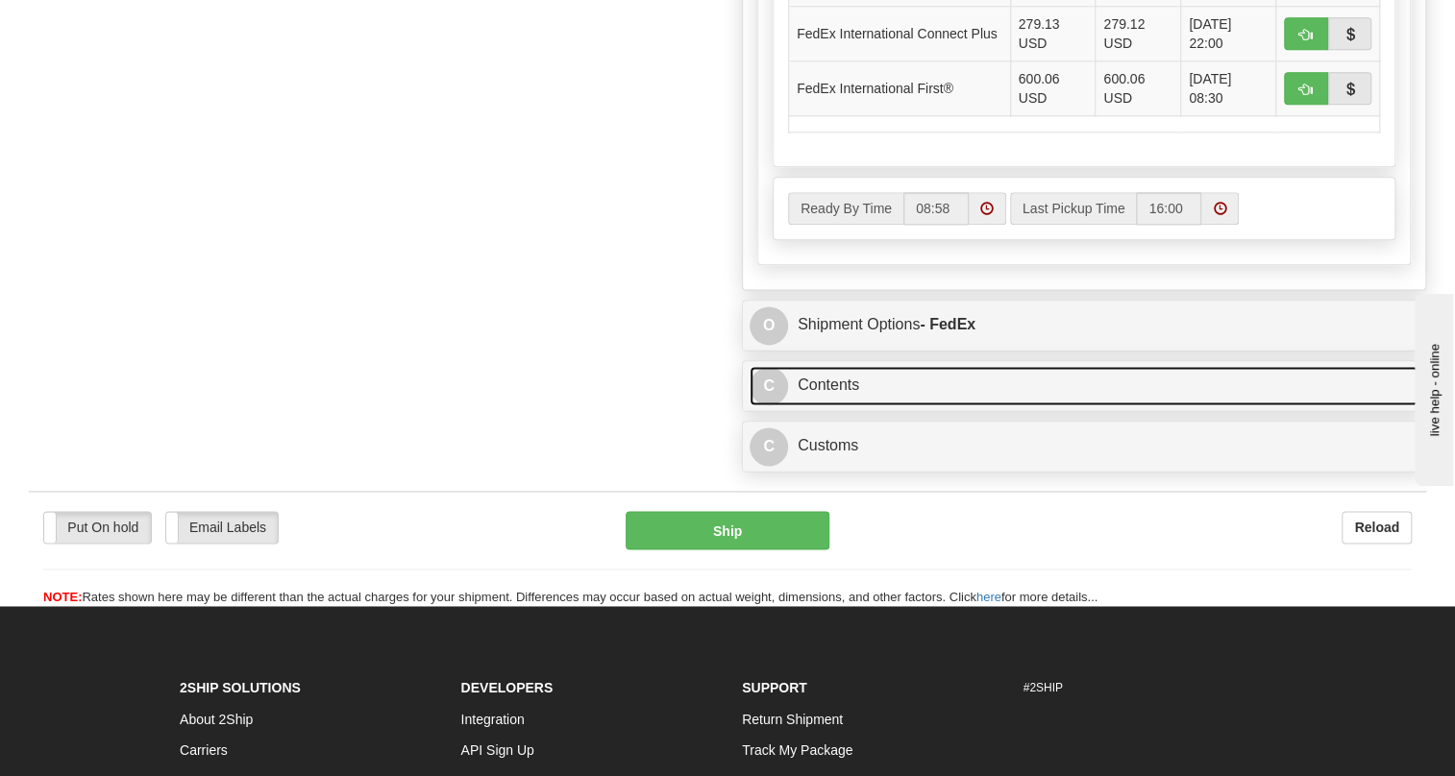
drag, startPoint x: 841, startPoint y: 430, endPoint x: 823, endPoint y: 427, distance: 18.5
click at [841, 406] on link "C Contents" at bounding box center [1084, 385] width 669 height 39
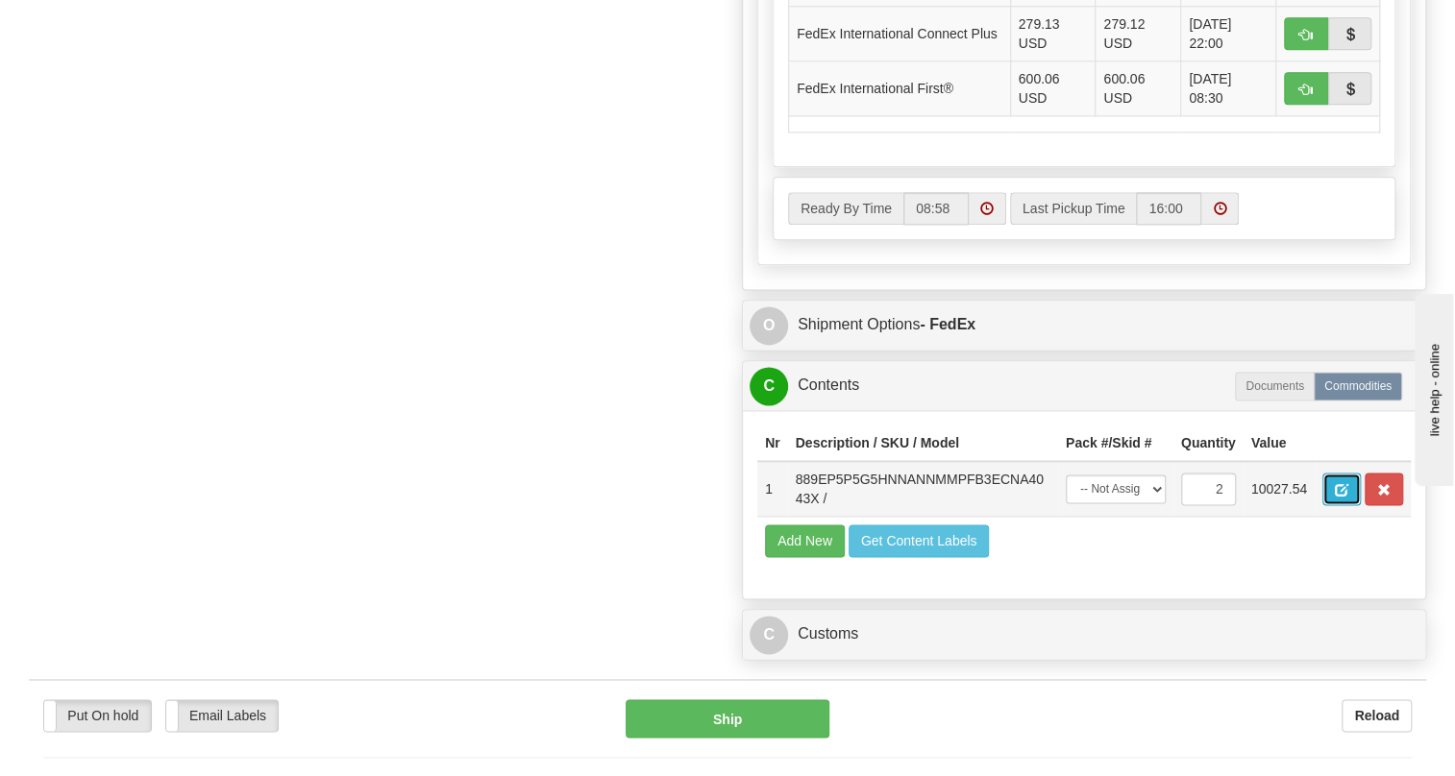
click at [1344, 497] on span "button" at bounding box center [1341, 490] width 13 height 12
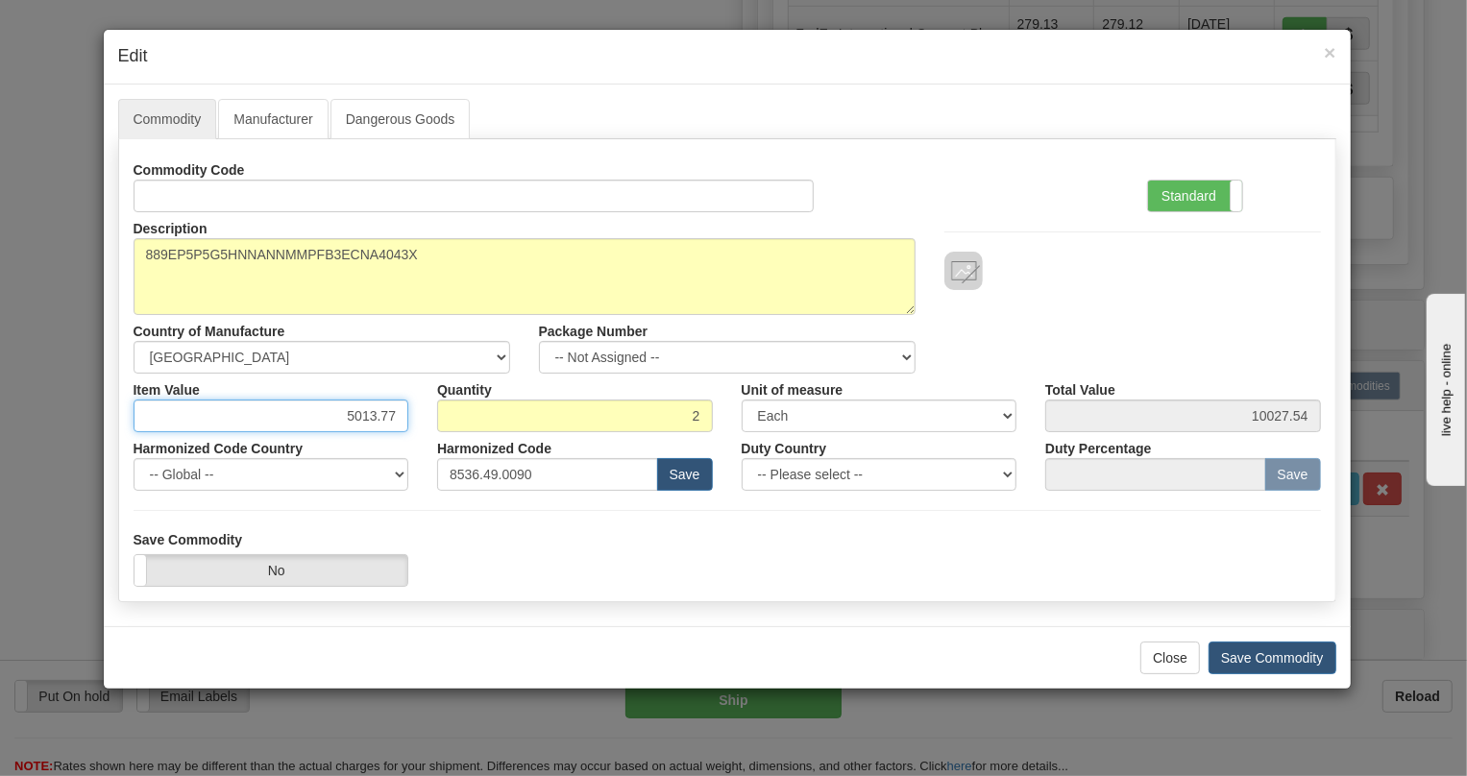
click at [387, 419] on input "5013.77" at bounding box center [272, 416] width 276 height 33
paste input "4.779,51"
click at [358, 426] on input "4.779,51" at bounding box center [272, 416] width 276 height 33
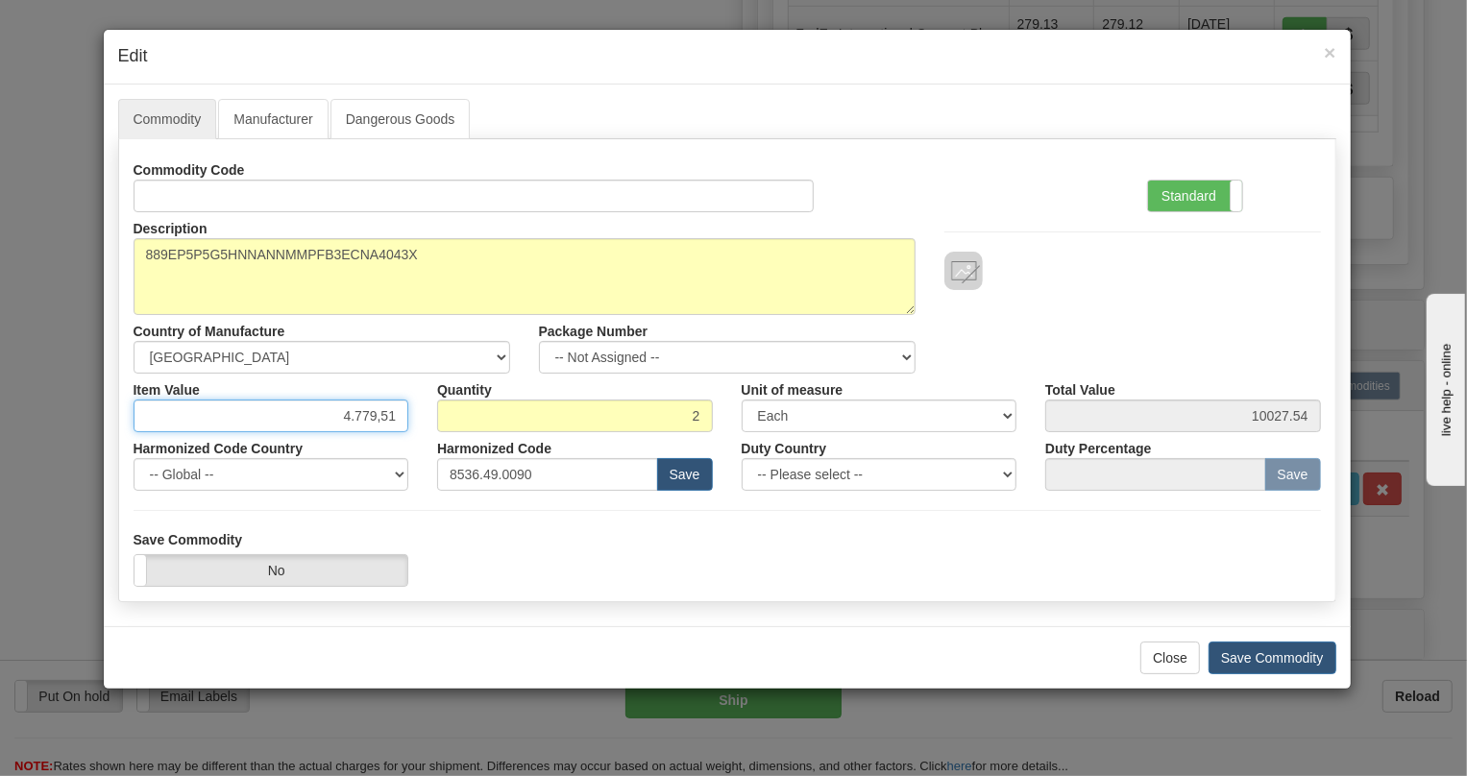
click at [356, 425] on input "4.779,51" at bounding box center [272, 416] width 276 height 33
click at [381, 418] on input "4779,51" at bounding box center [272, 416] width 276 height 33
type input "4779.51"
type input "9559.02"
click at [1178, 192] on label "Standard" at bounding box center [1195, 196] width 94 height 31
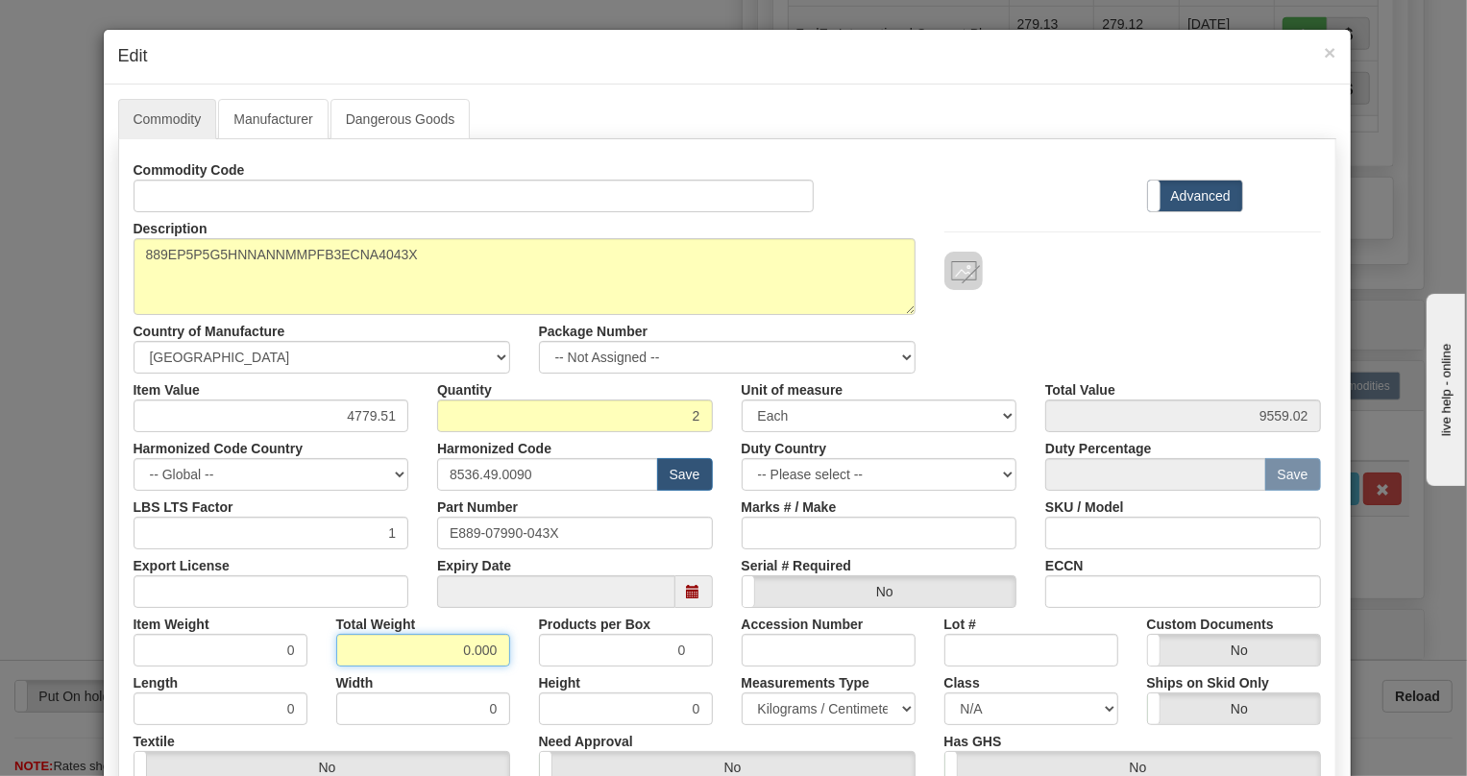
click at [452, 654] on input "0.000" at bounding box center [423, 650] width 174 height 33
type input "1.000"
type input "0.5000"
click at [783, 706] on select "Pounds / Inches Kilograms / Centimeters" at bounding box center [829, 709] width 174 height 33
select select "0"
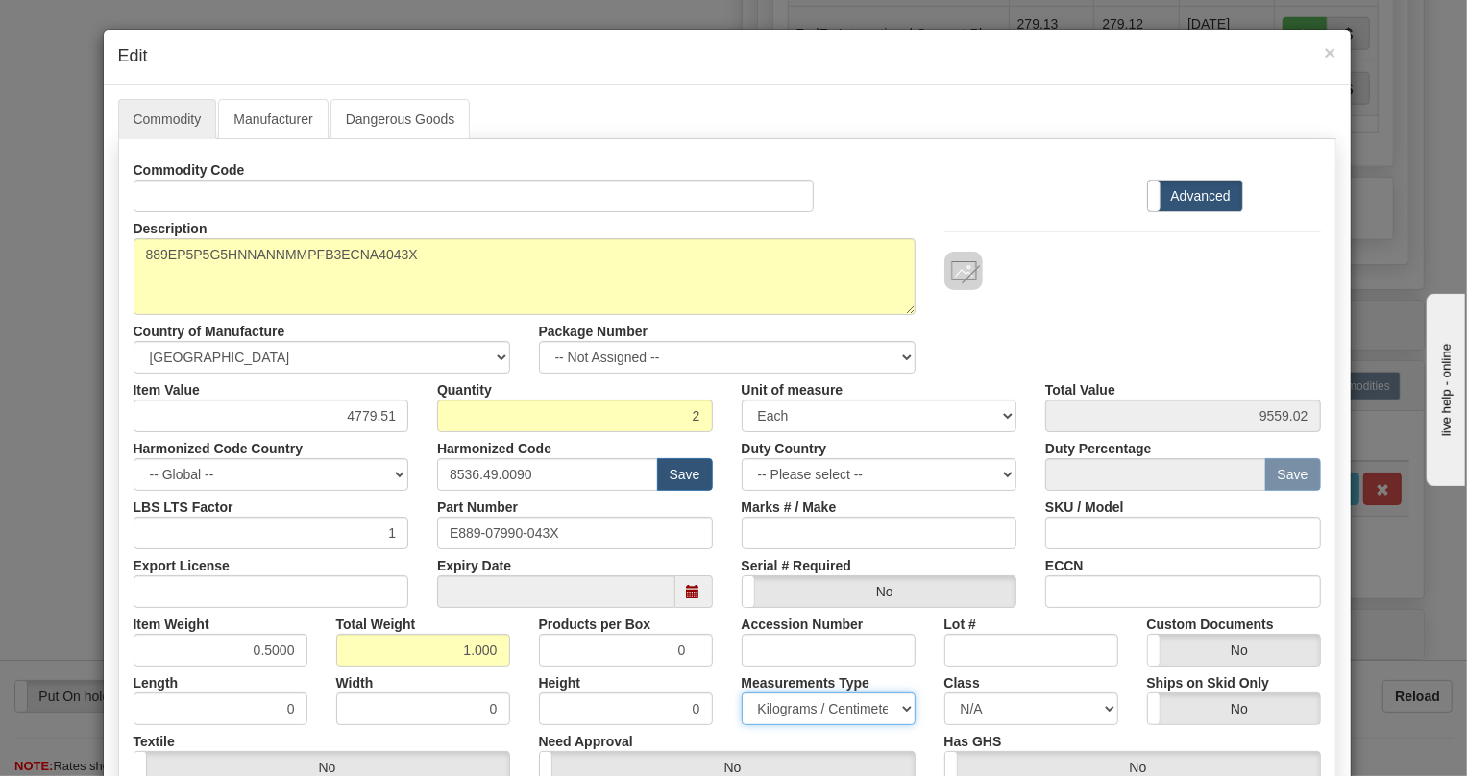
click at [742, 693] on select "Pounds / Inches Kilograms / Centimeters" at bounding box center [829, 709] width 174 height 33
click at [533, 535] on input "E889-07990-043X" at bounding box center [575, 533] width 276 height 33
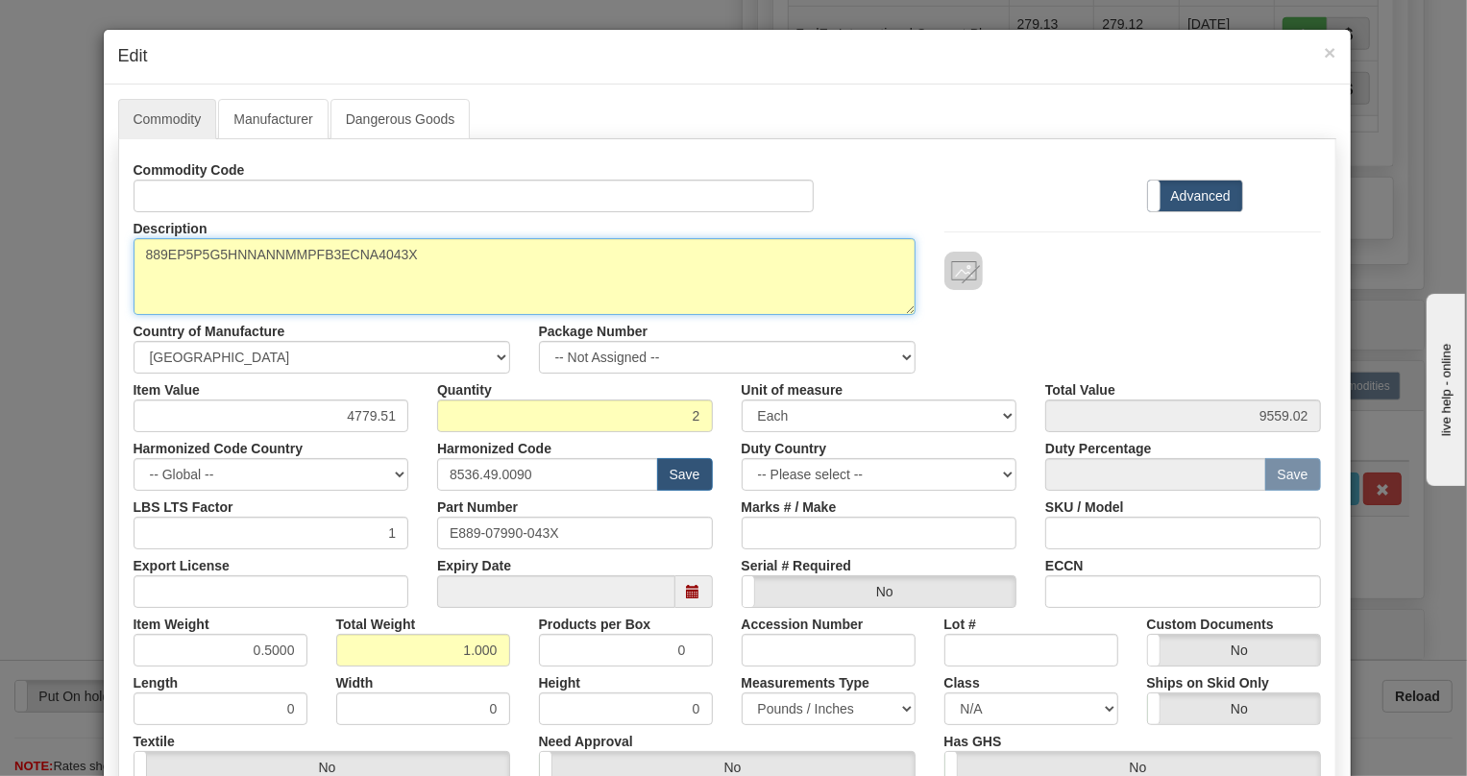
click at [337, 251] on textarea "889EP5P5G5HNNANNMMPFB3ECNA4043X" at bounding box center [525, 276] width 782 height 77
paste textarea "-E-P5-P5-G5-H-N-N-A-N-N-M-M-P-F-B-3E-"
type textarea "889-E-P5-P5-G5-H-N-N-A-N-N-M-M-P-F-B-3E-"
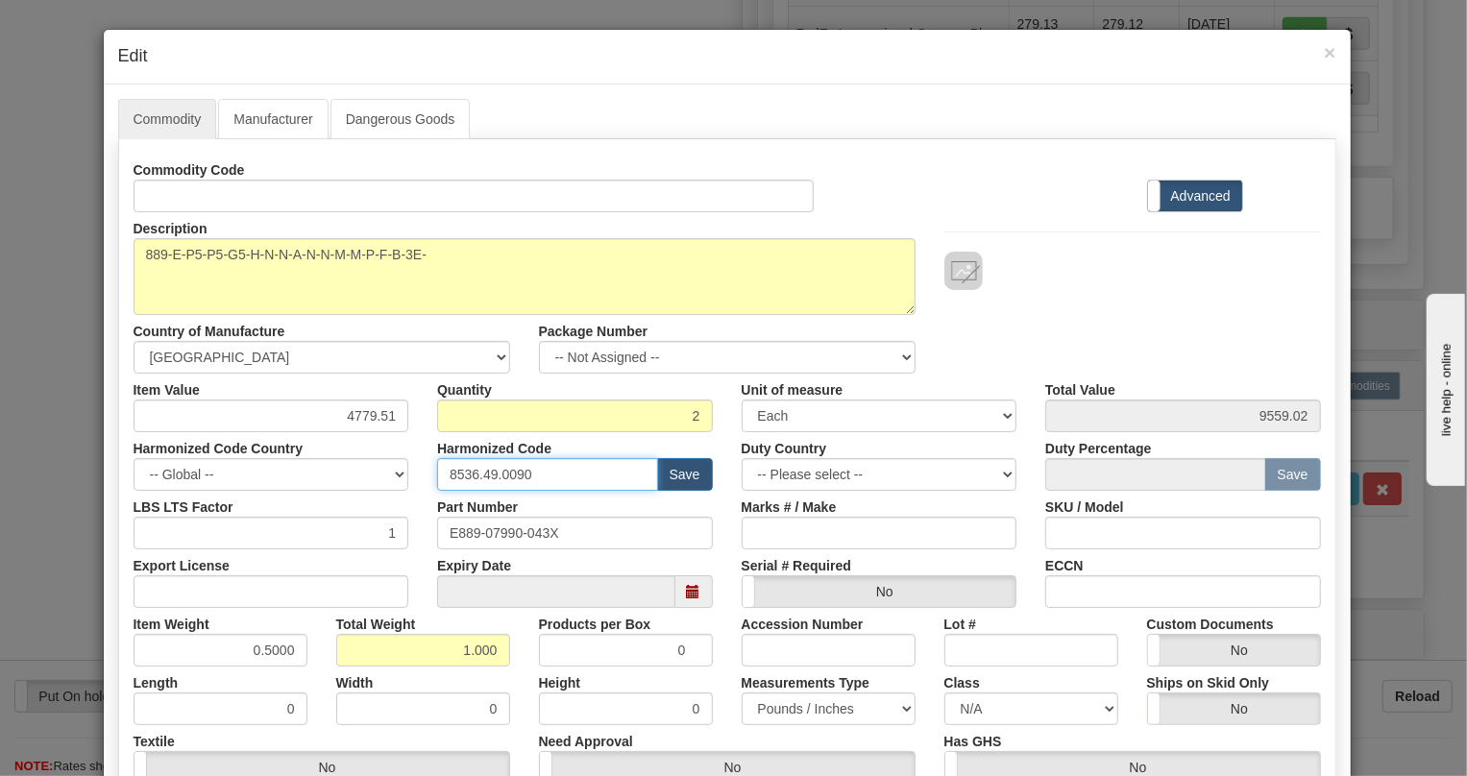
click at [487, 478] on input "8536.49.0090" at bounding box center [547, 474] width 221 height 33
paste input "7.10.916"
type input "8537.10.9160"
click at [727, 550] on div "Serial # Required Yes No" at bounding box center [879, 579] width 305 height 59
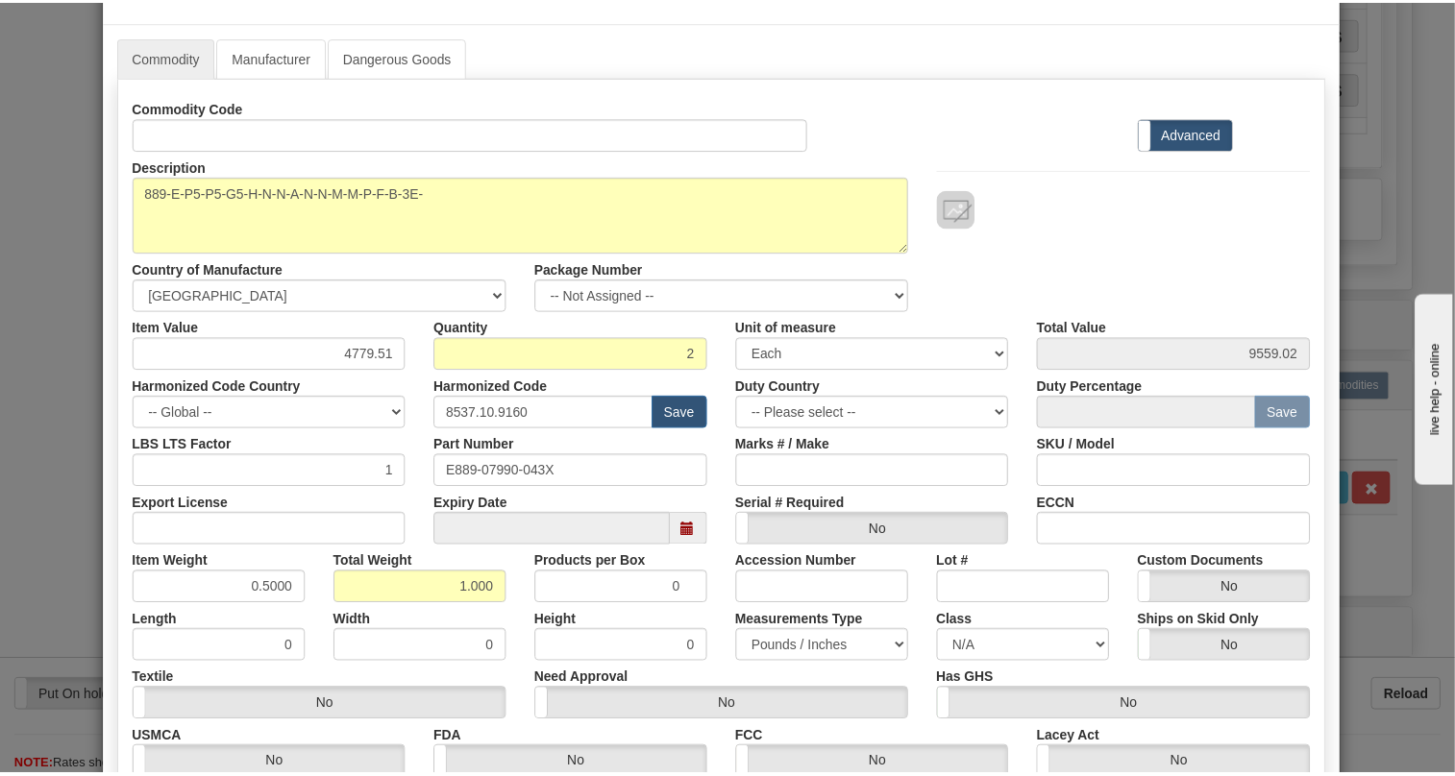
scroll to position [292, 0]
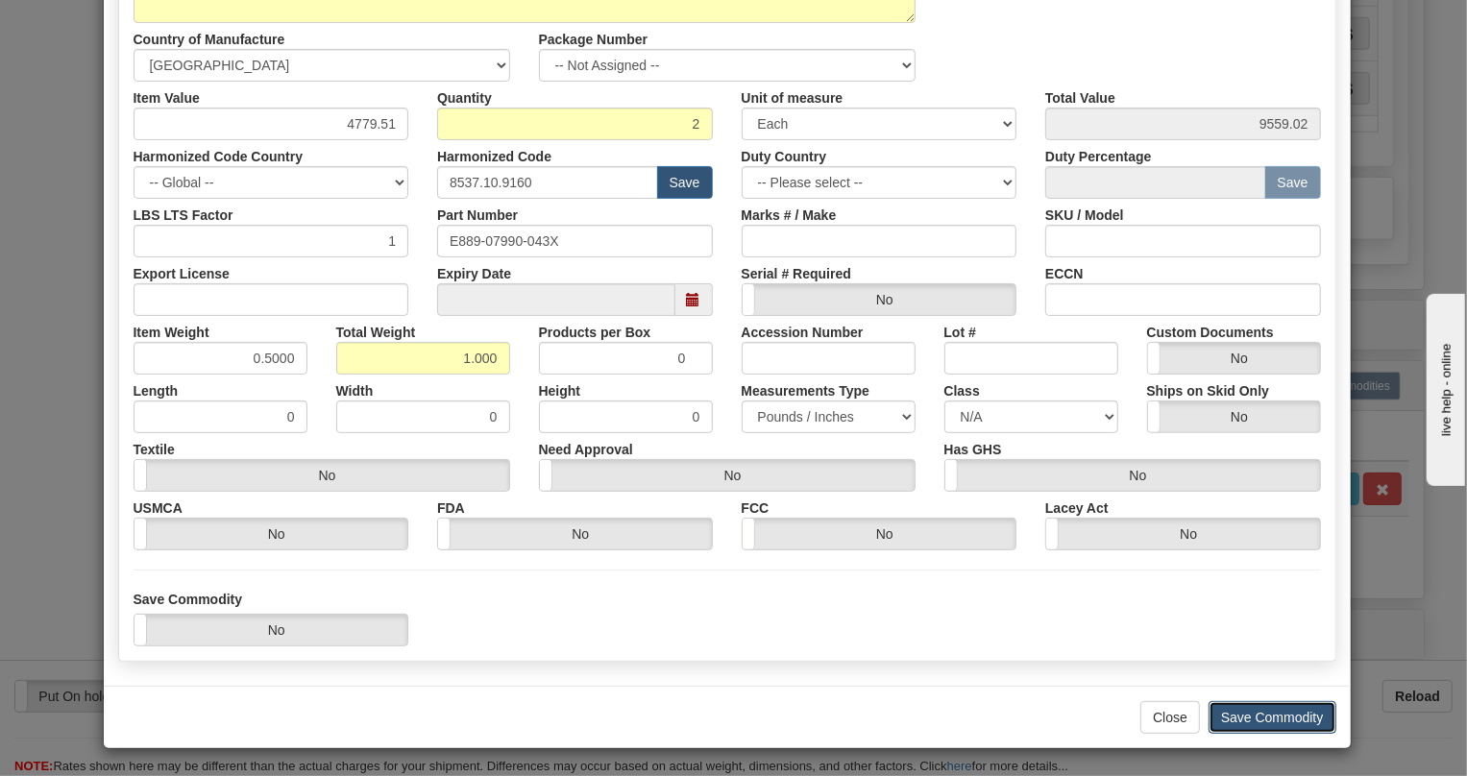
drag, startPoint x: 1257, startPoint y: 717, endPoint x: 1236, endPoint y: 716, distance: 21.2
click at [1257, 718] on button "Save Commodity" at bounding box center [1273, 717] width 128 height 33
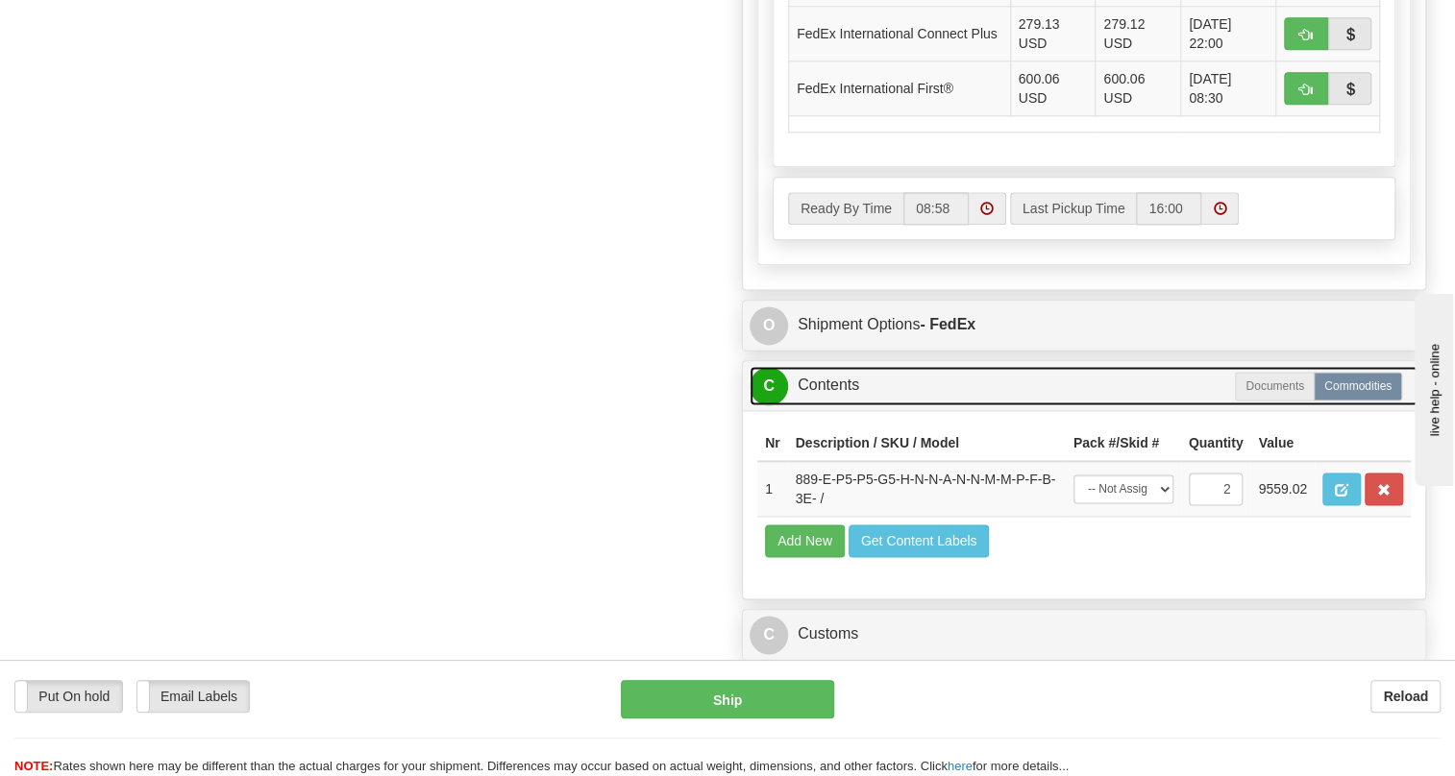
click at [835, 406] on link "C Contents" at bounding box center [1084, 385] width 669 height 39
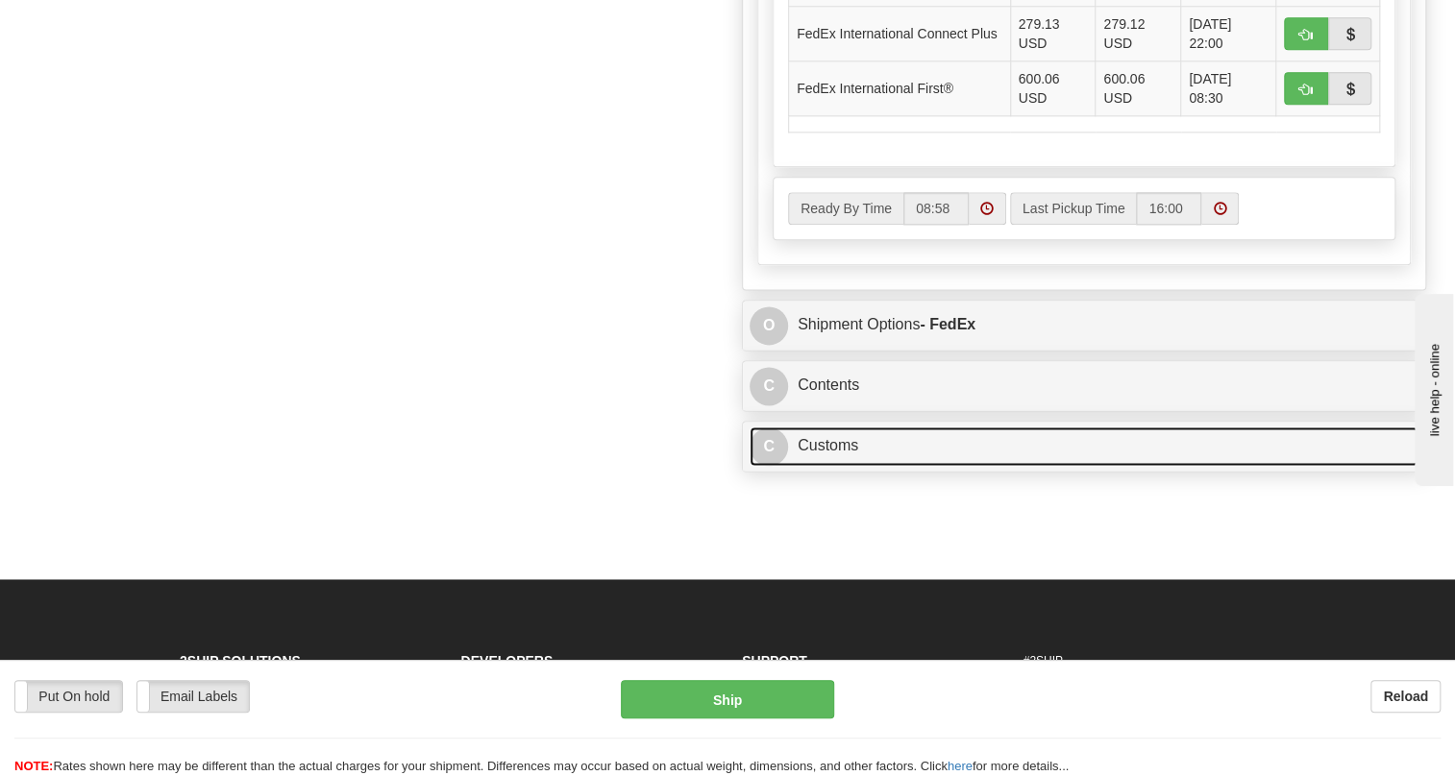
click at [817, 466] on link "C Customs" at bounding box center [1084, 446] width 669 height 39
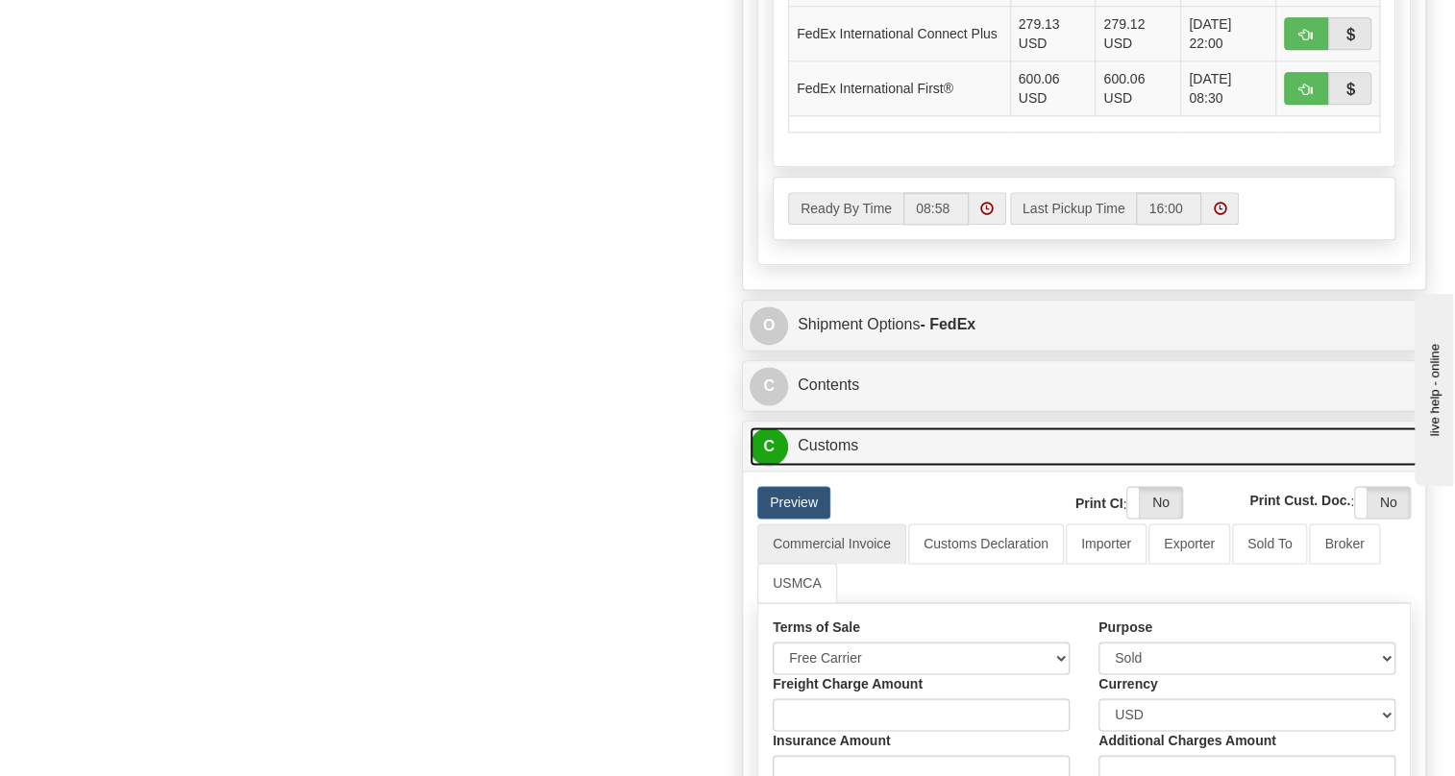
click at [832, 466] on link "C Customs" at bounding box center [1084, 446] width 669 height 39
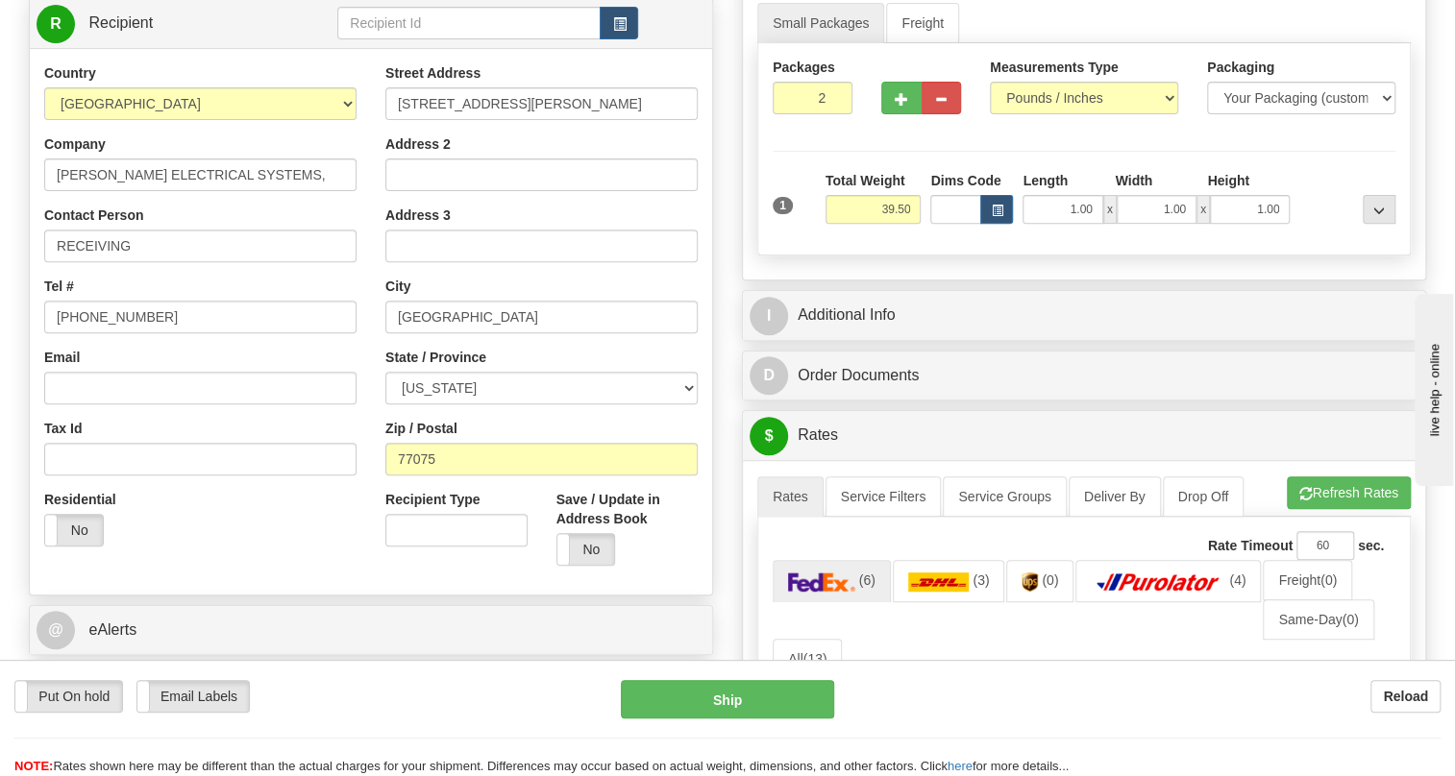
scroll to position [261, 0]
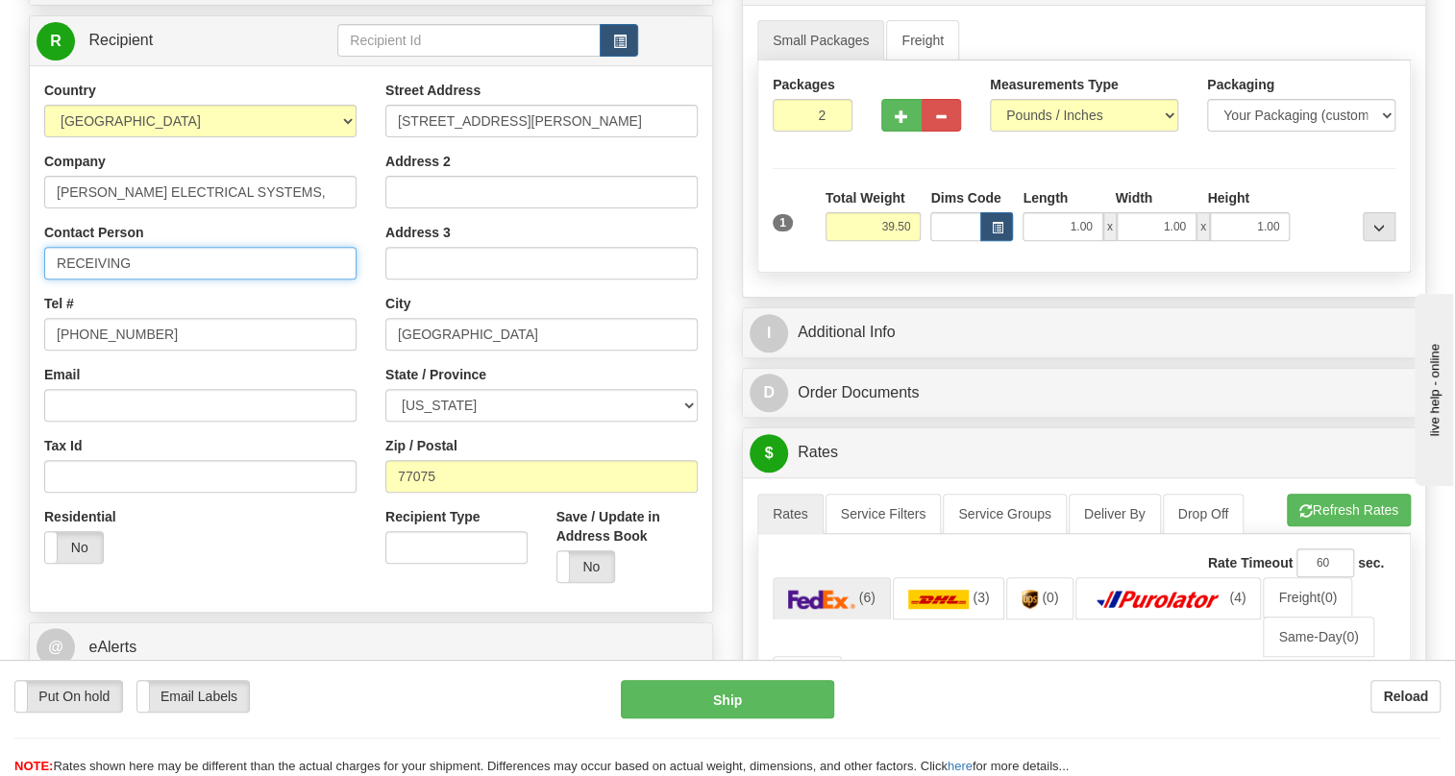
click at [168, 280] on input "RECEIVING" at bounding box center [200, 263] width 312 height 33
paste input "JENNIFER HOPKINS Phone: 713-948-4528"
drag, startPoint x: 347, startPoint y: 305, endPoint x: 259, endPoint y: 307, distance: 87.5
click at [259, 280] on input "RECEIVING / JENNIFER HOPKINS Phone: 713-948-4528" at bounding box center [200, 263] width 312 height 33
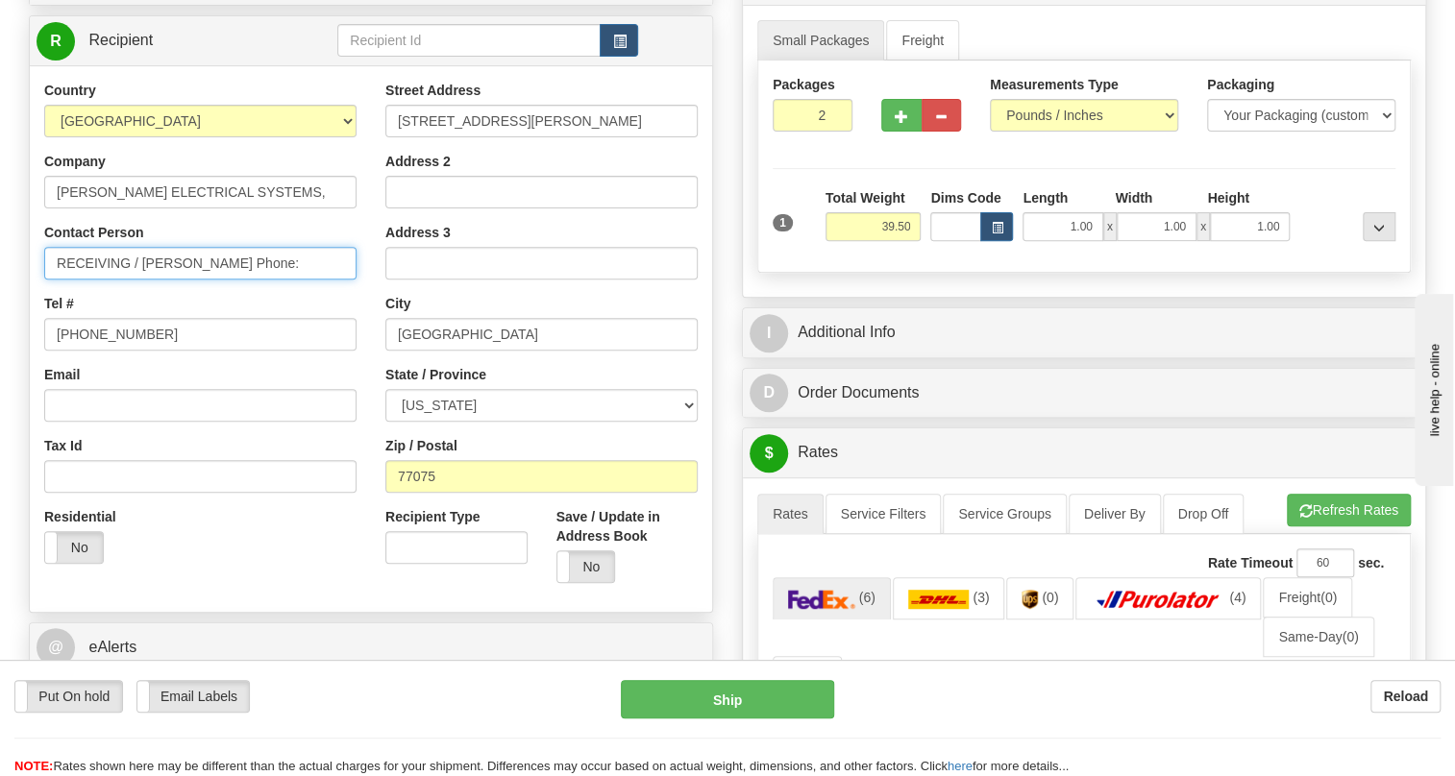
scroll to position [0, 0]
type input "RECEIVING / JENNIFER HOPKINS"
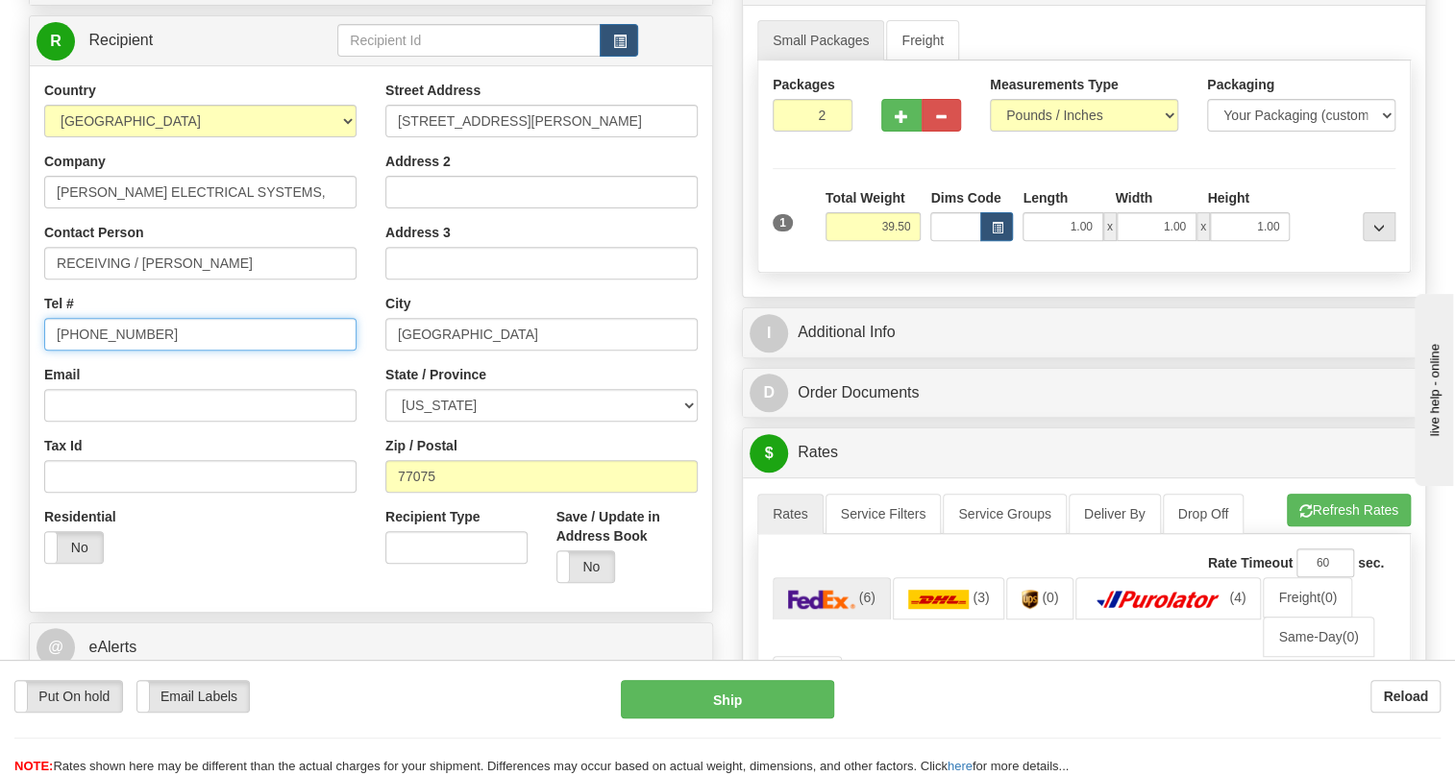
click at [108, 351] on input "(779)7960565" at bounding box center [200, 334] width 312 height 33
paste input "713-948-4528"
type input "713-948-4528"
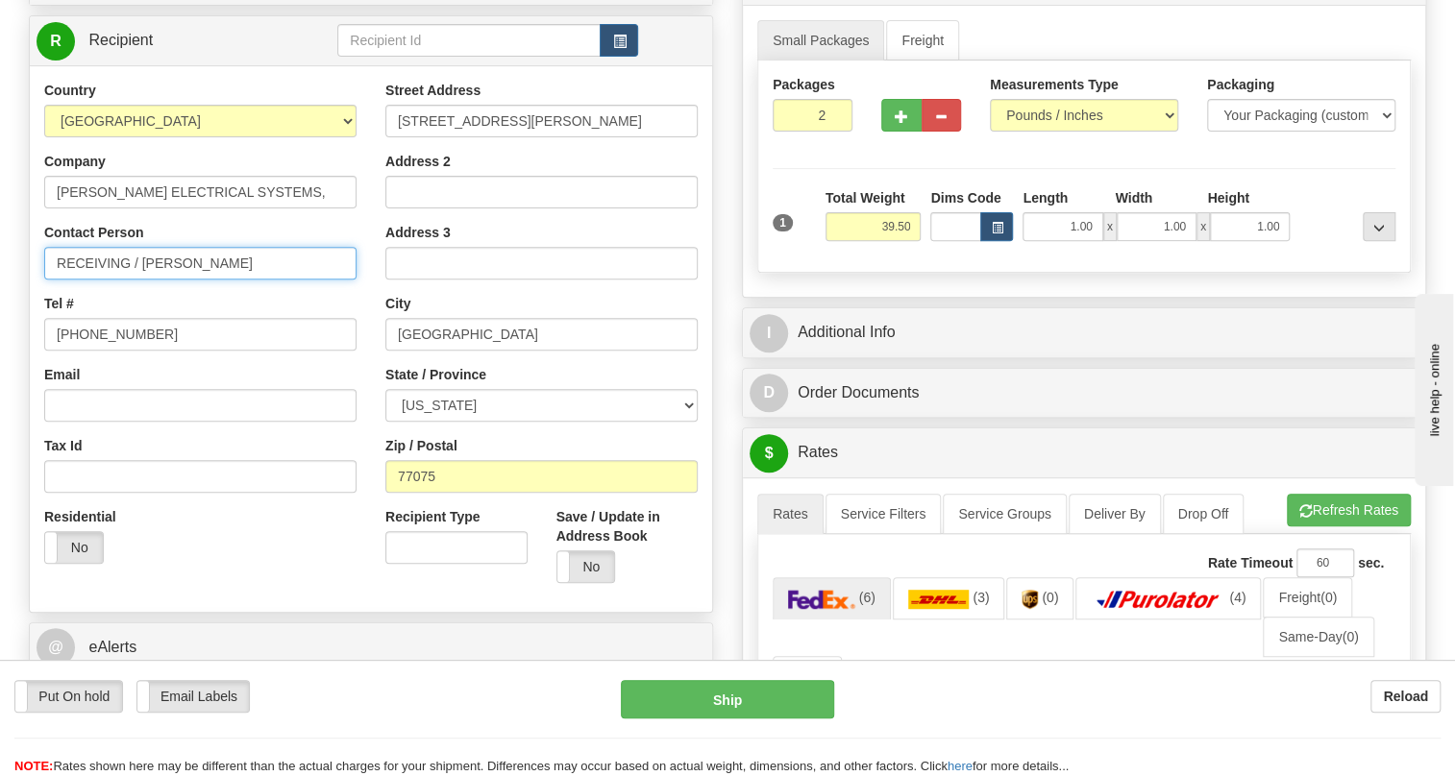
click at [245, 280] on input "RECEIVING / JENNIFER HOPKINS" at bounding box center [200, 263] width 312 height 33
type input "RECEIVING / Jennifer Hopkins"
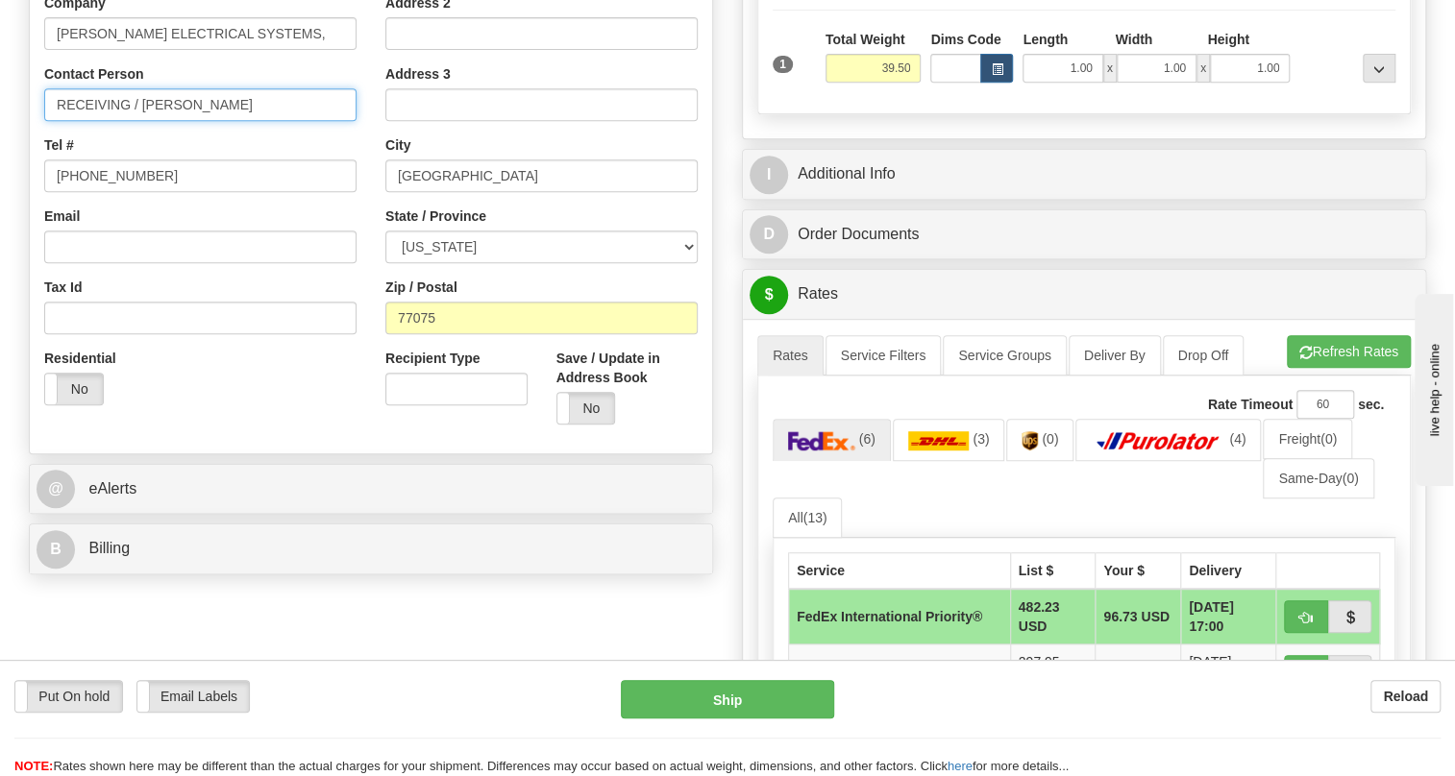
scroll to position [524, 0]
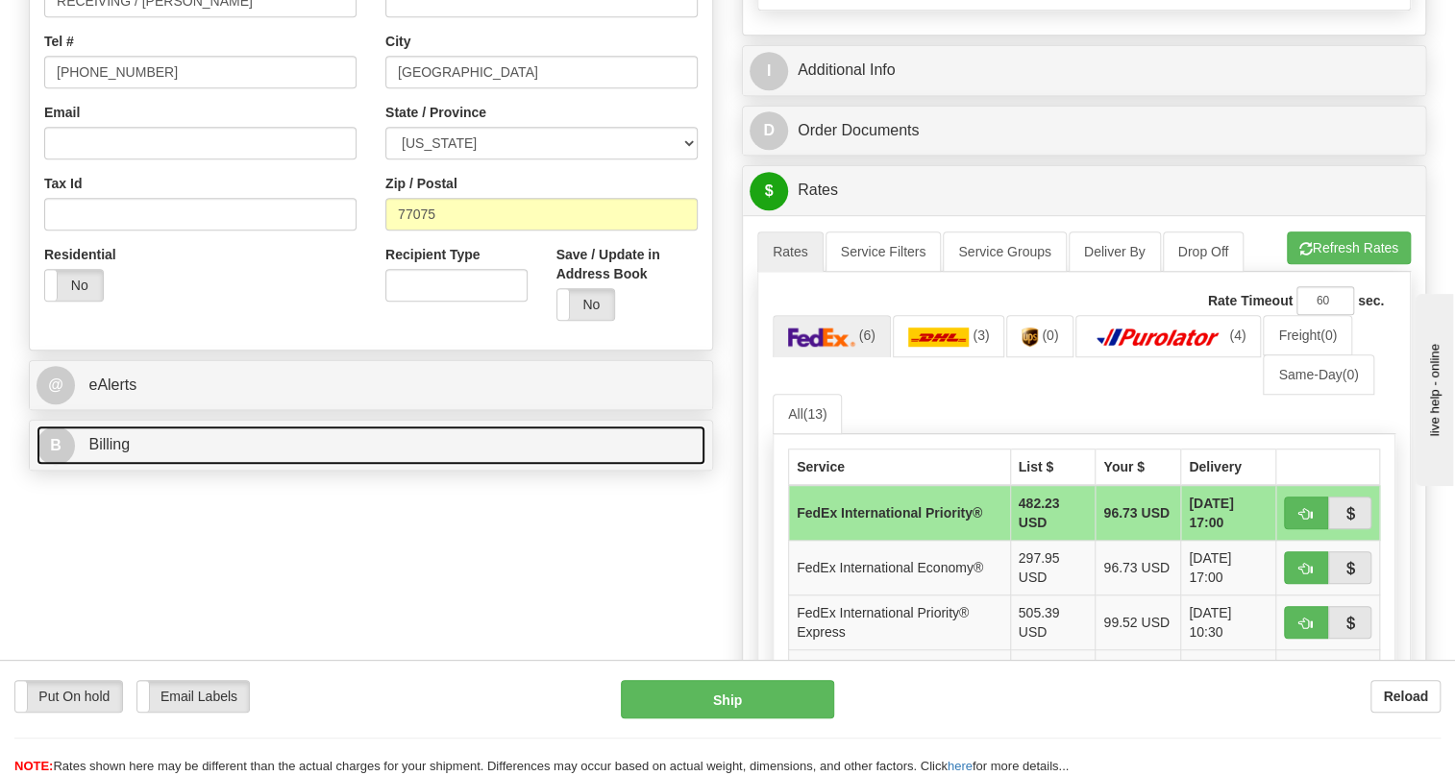
click at [114, 453] on span "Billing" at bounding box center [108, 444] width 41 height 16
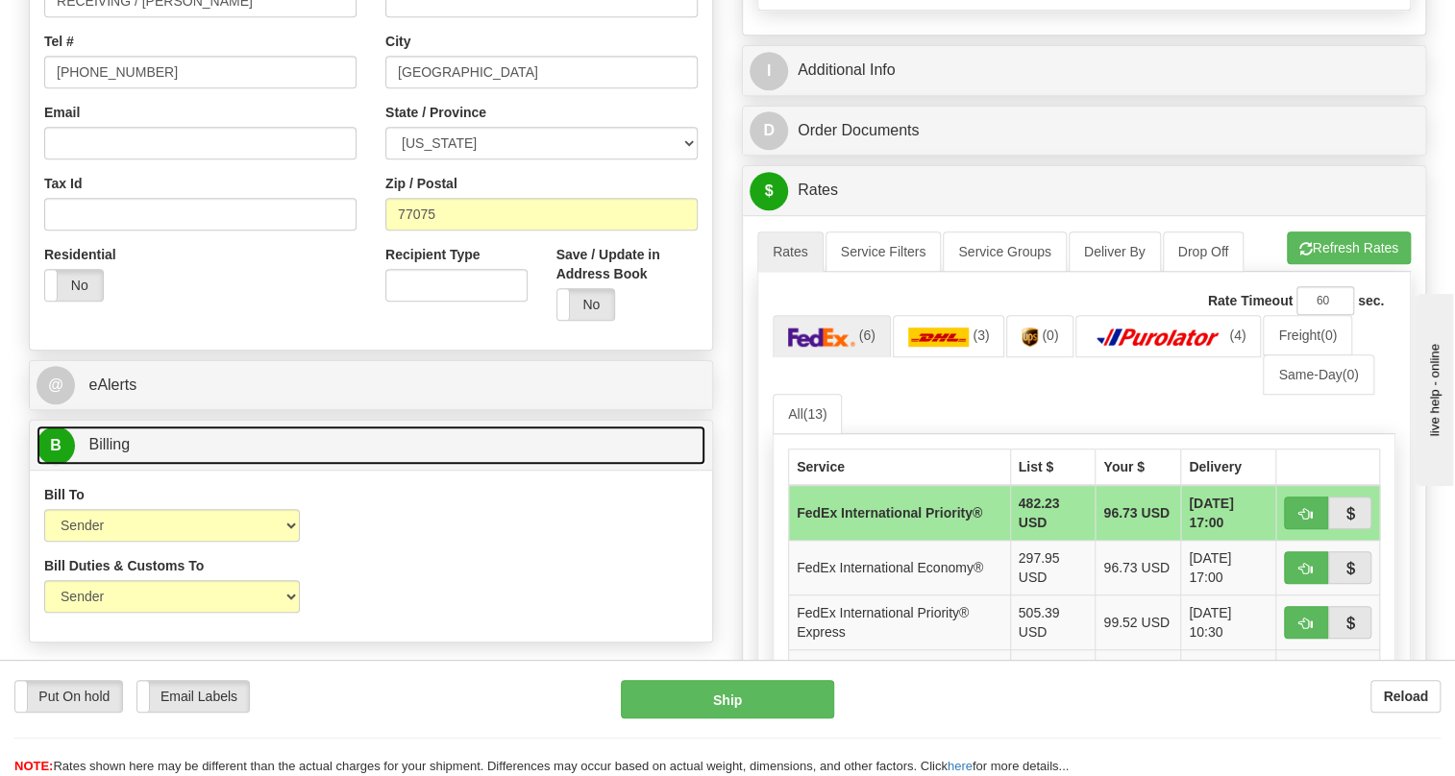
click at [114, 453] on span "Billing" at bounding box center [108, 444] width 41 height 16
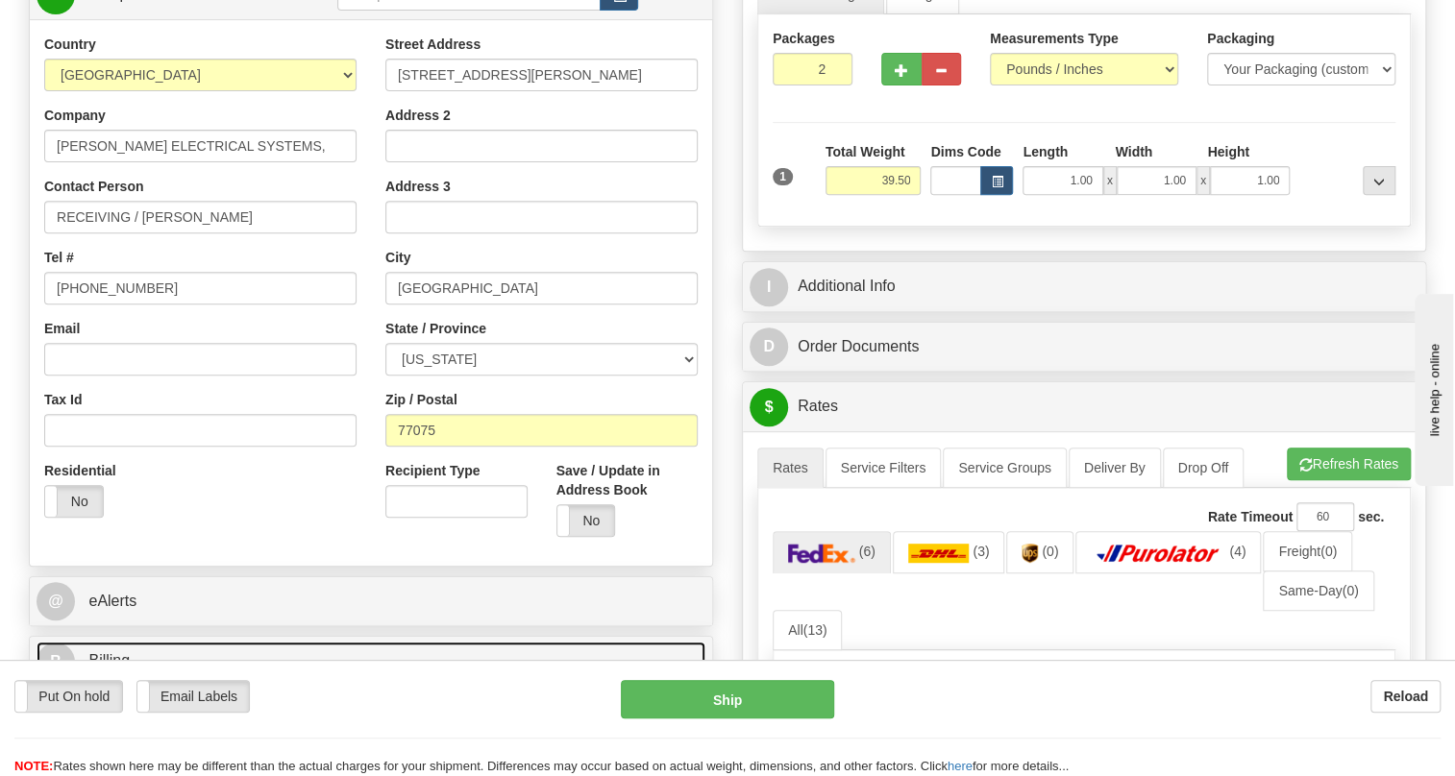
scroll to position [436, 0]
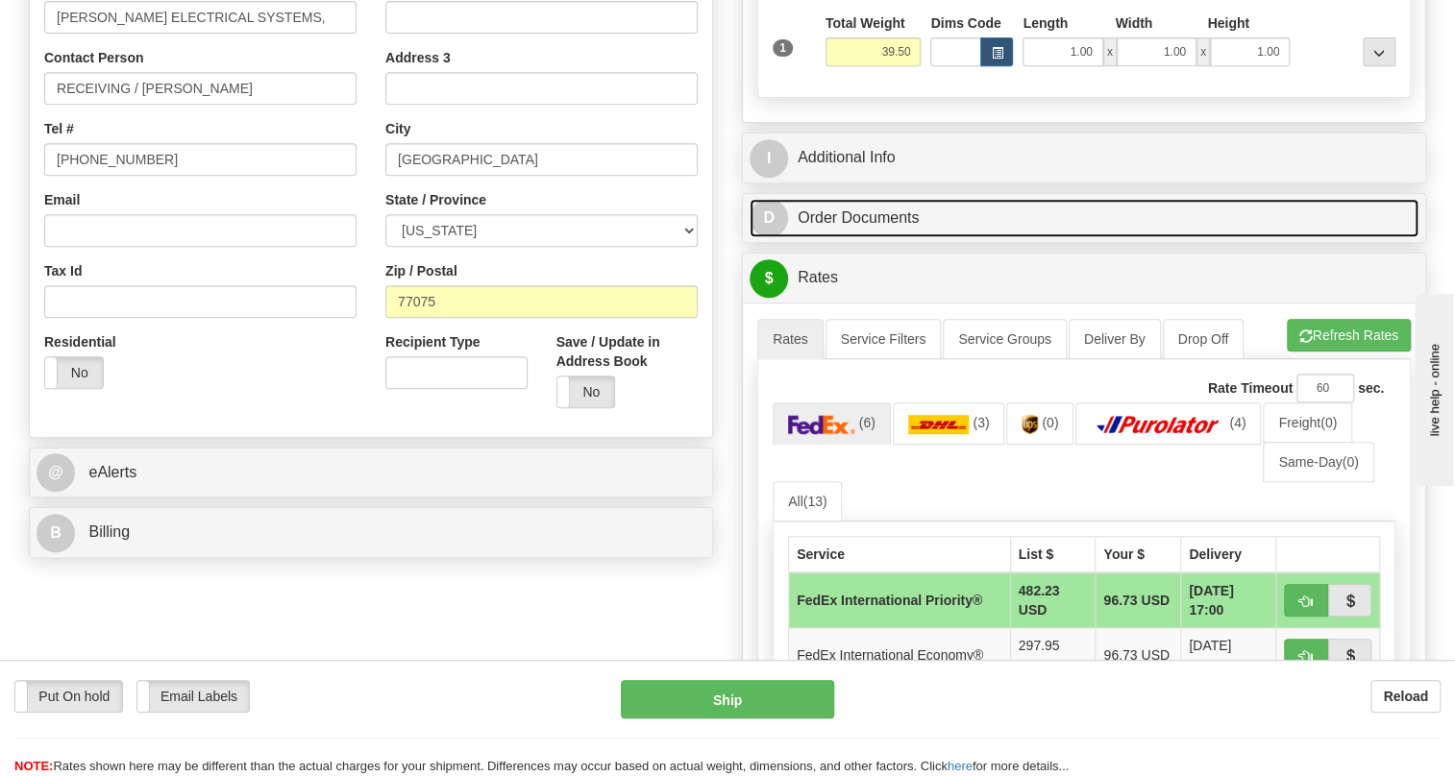
click at [848, 238] on link "D Order Documents" at bounding box center [1084, 218] width 669 height 39
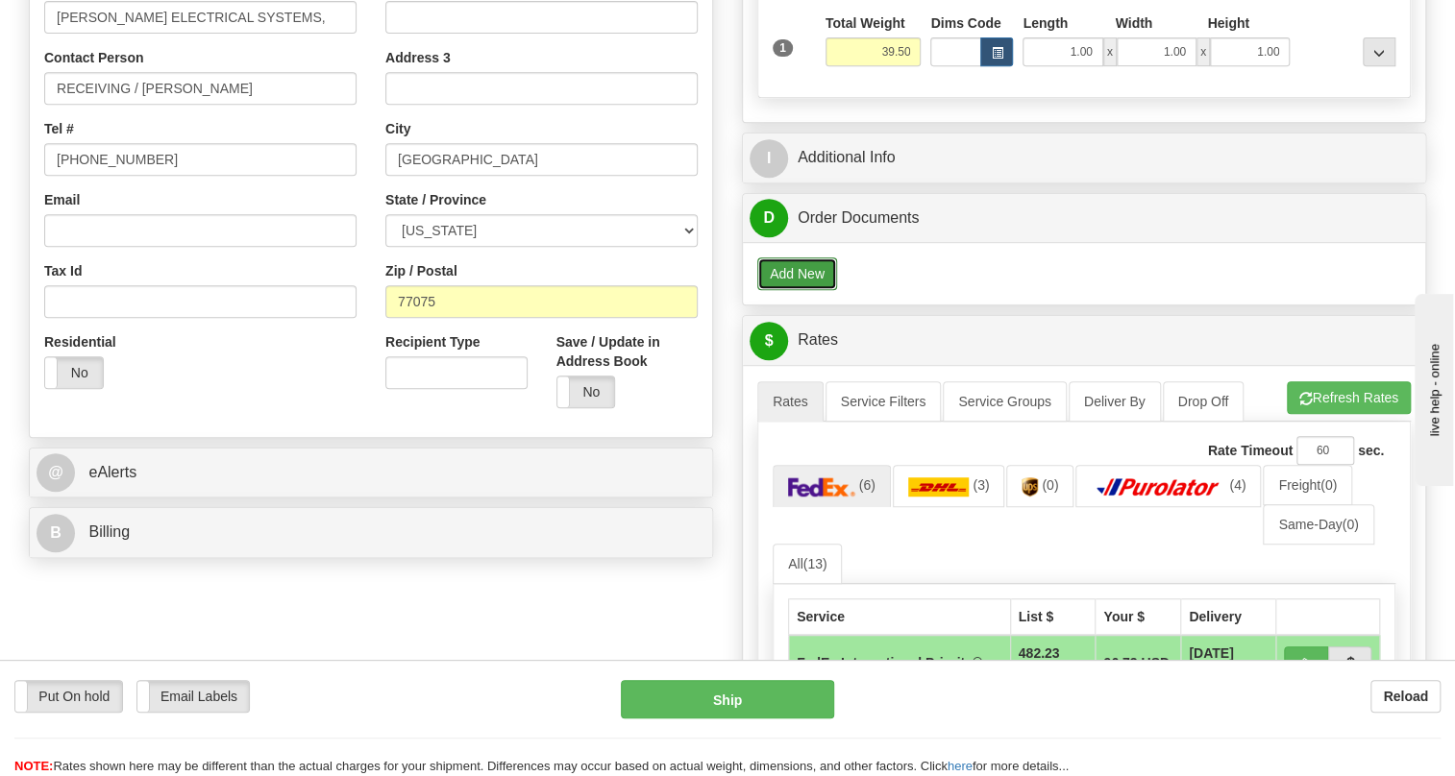
click at [801, 290] on button "Add New" at bounding box center [797, 274] width 80 height 33
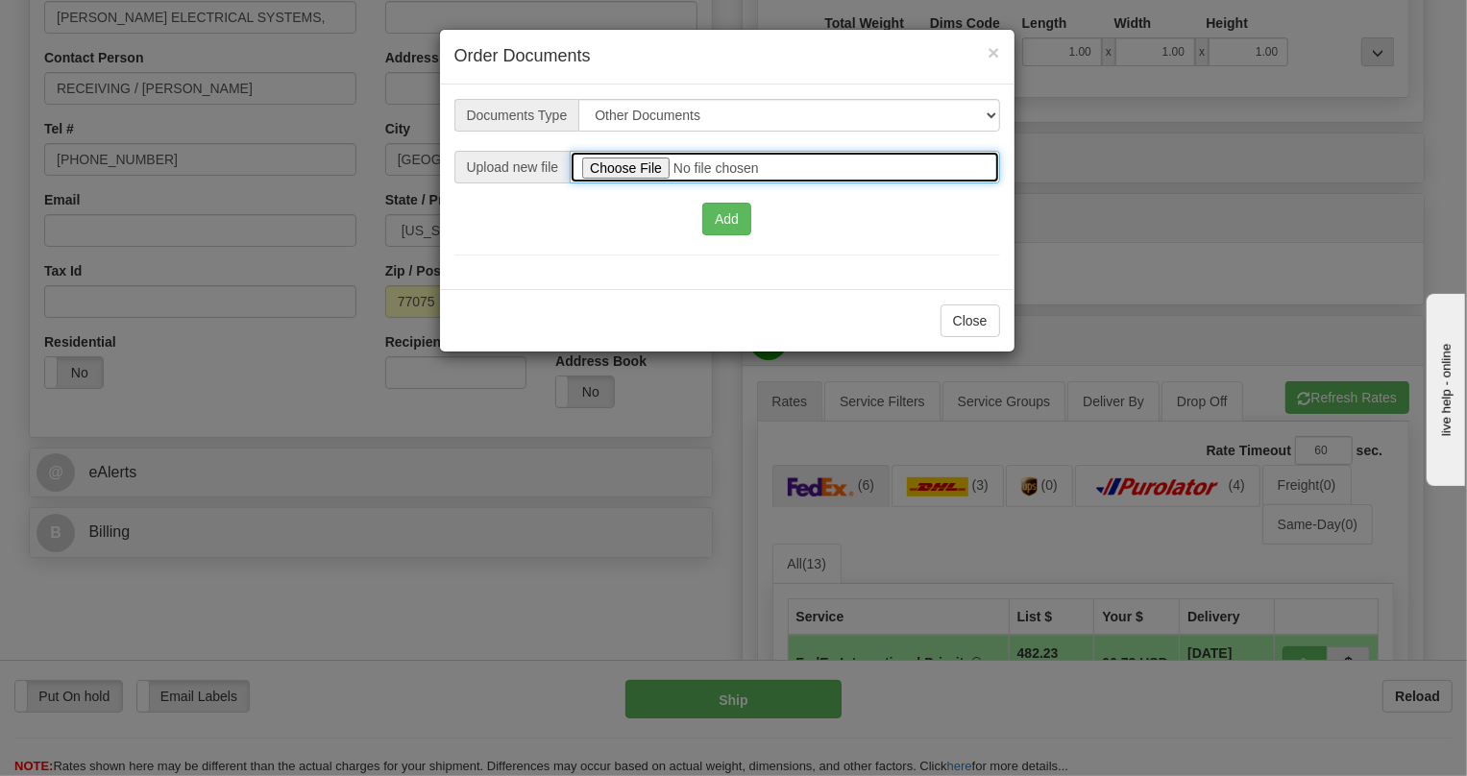
click at [627, 159] on input "file" at bounding box center [785, 167] width 430 height 33
type input "C:\fakepath\2025_USMCA_GE Grid Solutions LLC_2025I1-1-1444-USMCA-1.pdf"
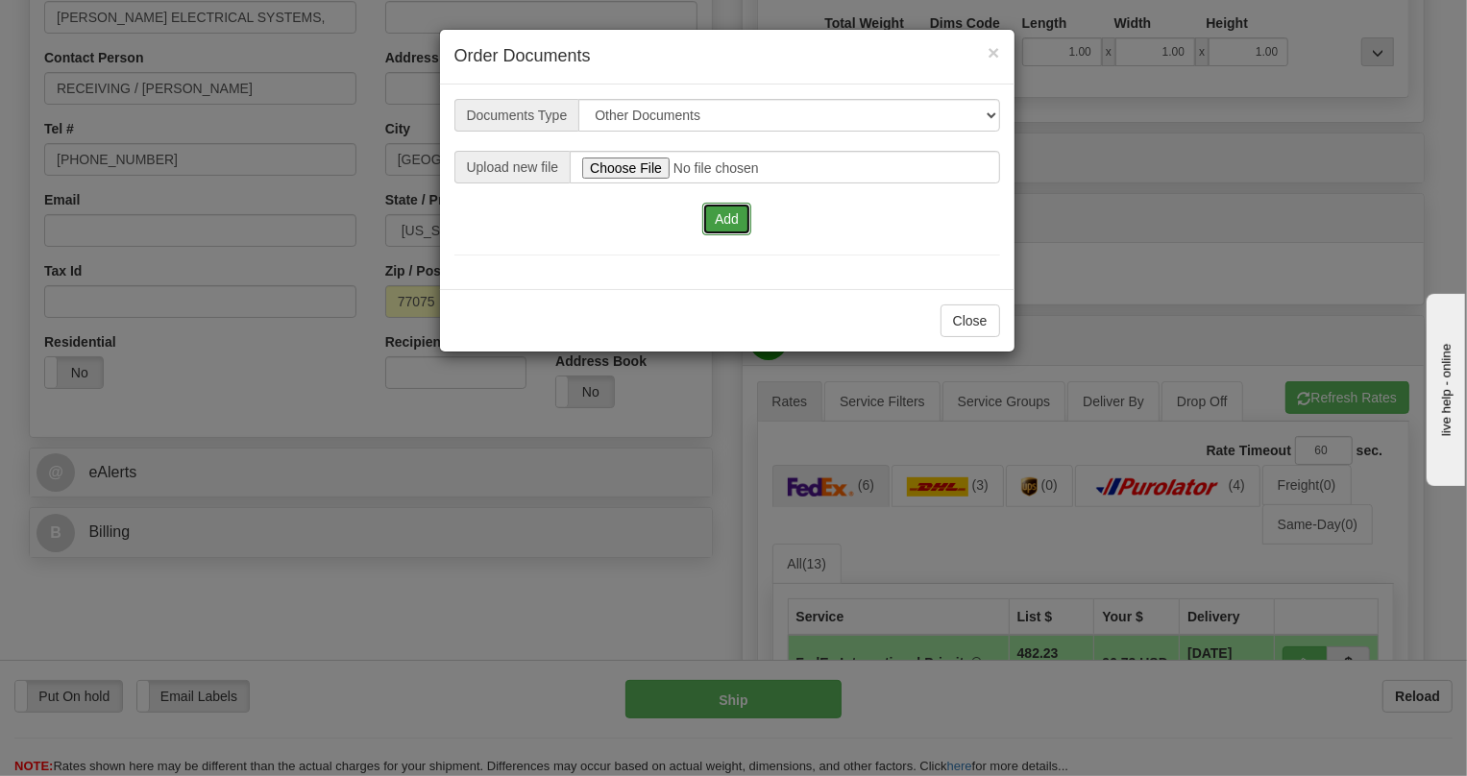
click at [732, 217] on button "Add" at bounding box center [726, 219] width 49 height 33
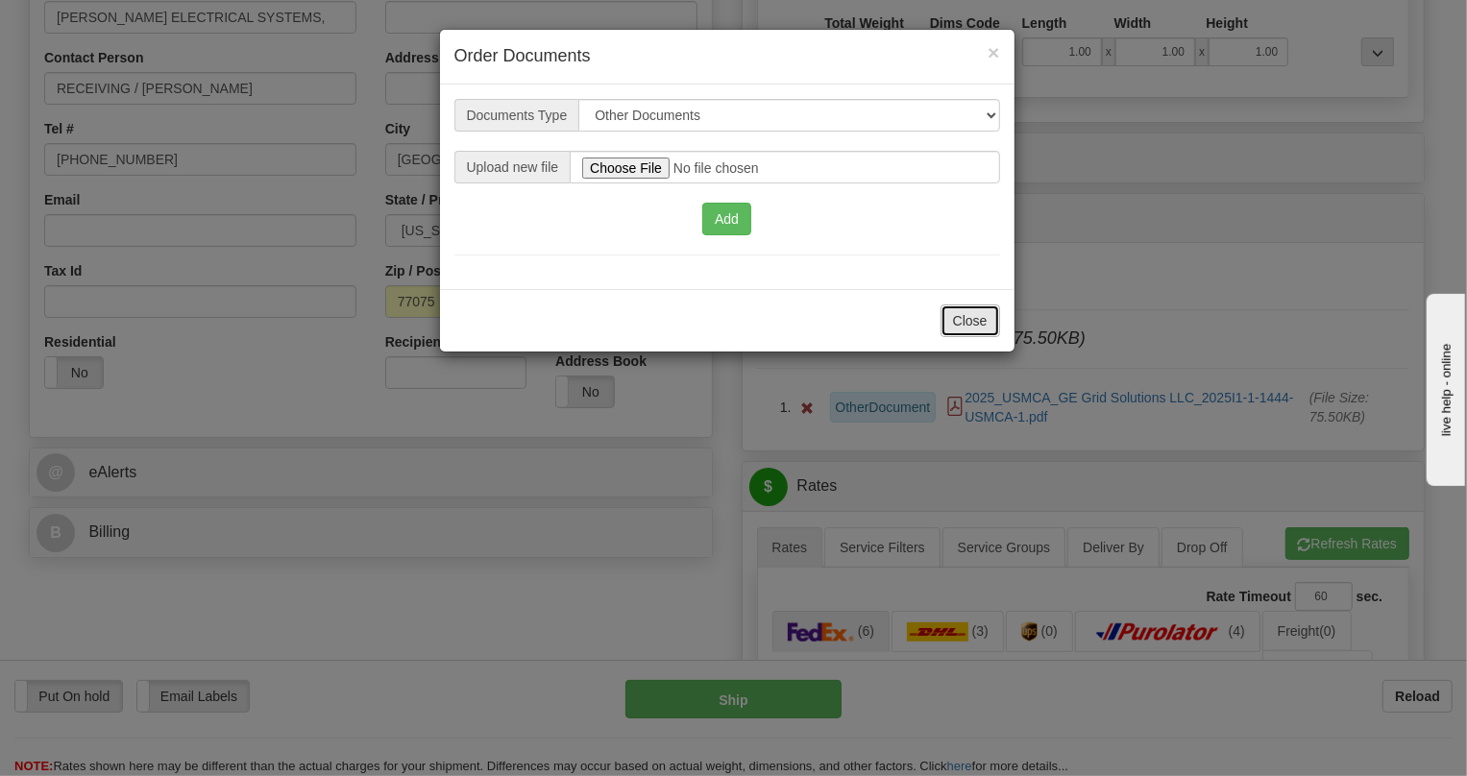
click at [970, 316] on button "Close" at bounding box center [971, 321] width 60 height 33
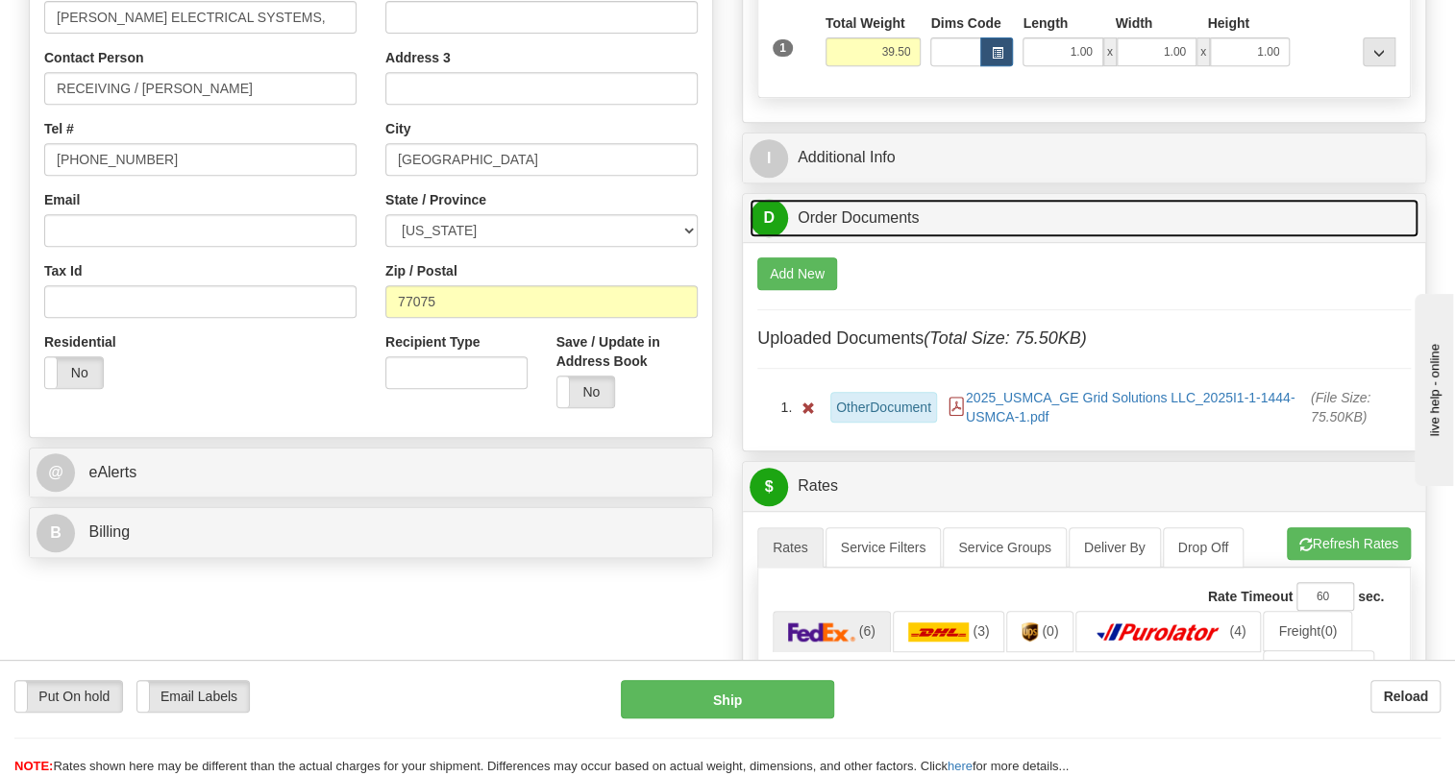
click at [853, 238] on link "D Order Documents" at bounding box center [1084, 218] width 669 height 39
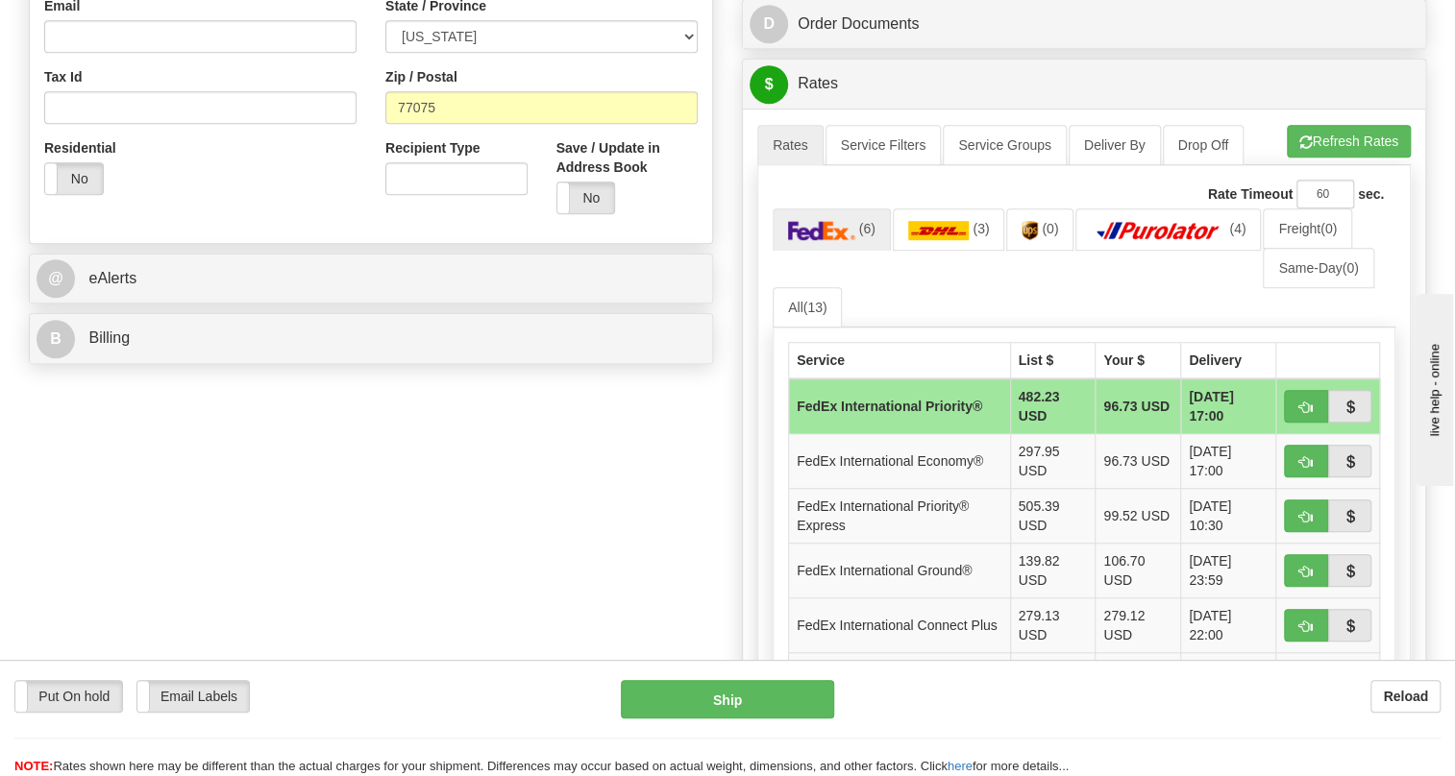
scroll to position [699, 0]
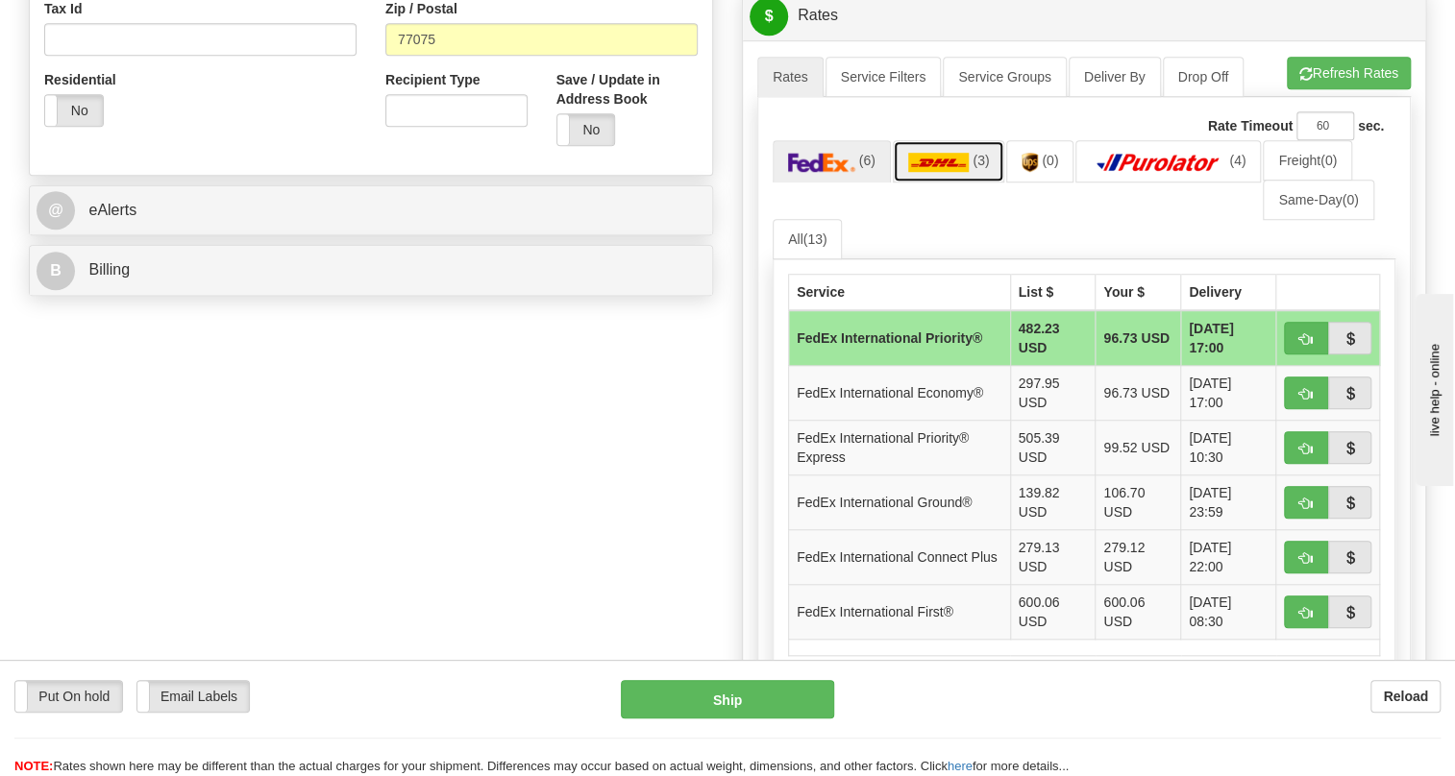
click at [951, 172] on img at bounding box center [938, 162] width 61 height 19
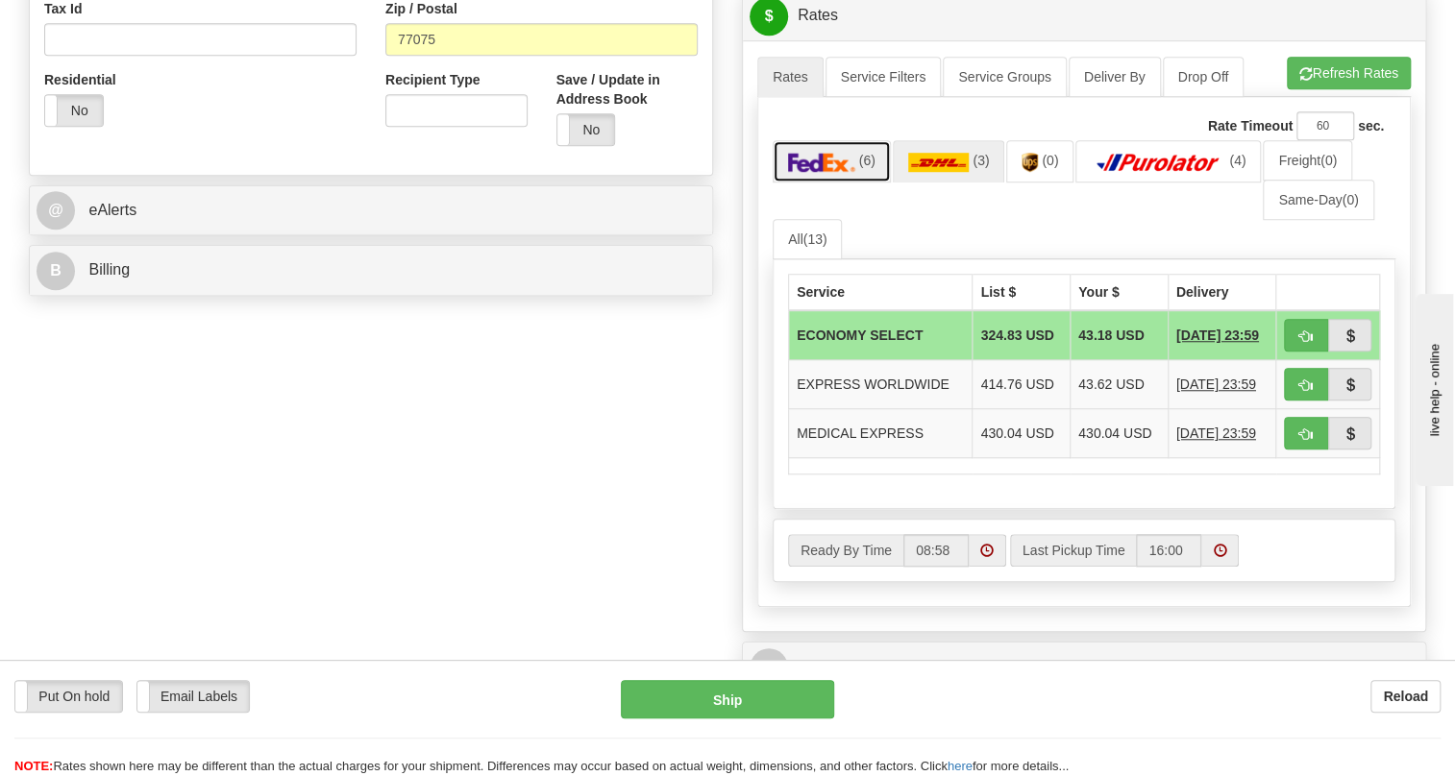
click at [839, 172] on img at bounding box center [821, 162] width 67 height 19
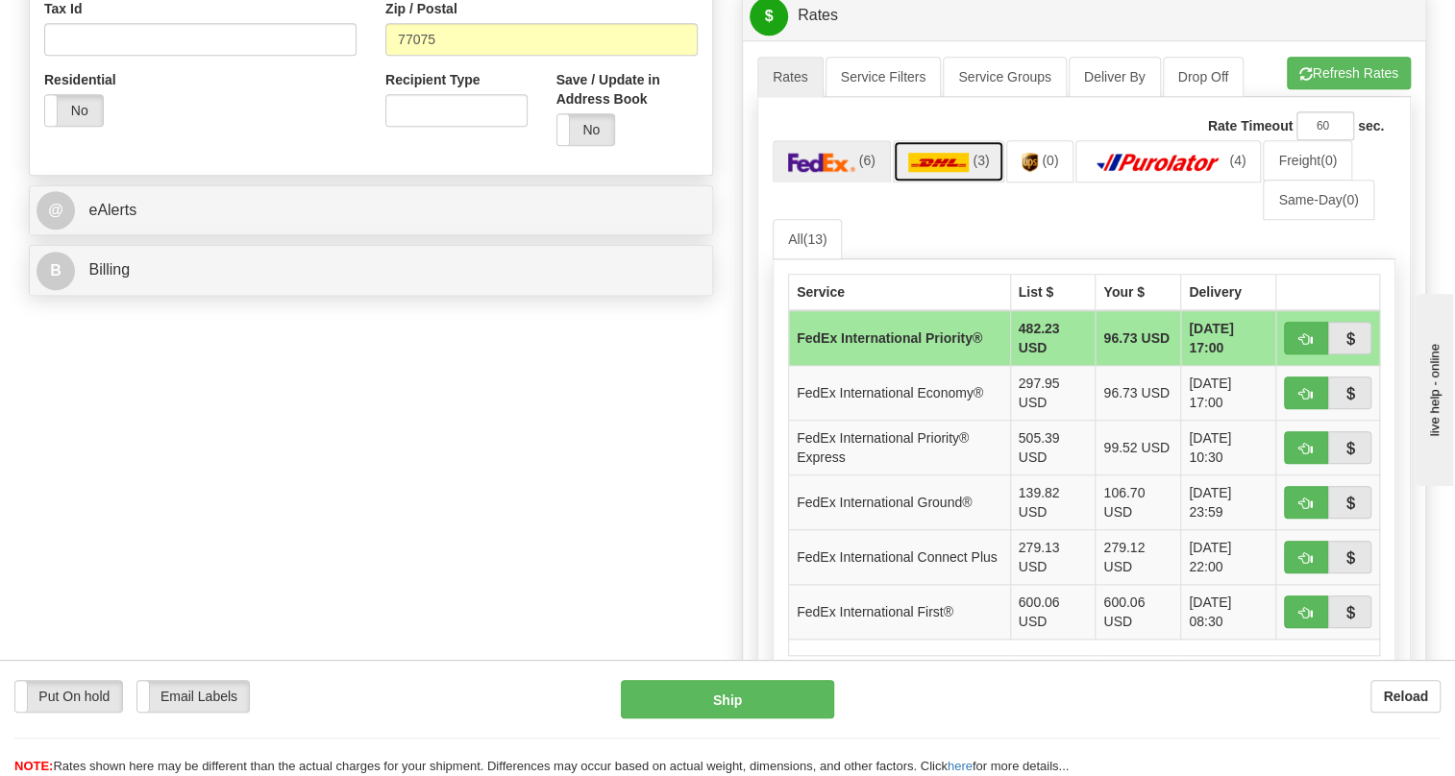
click at [932, 172] on img at bounding box center [938, 162] width 61 height 19
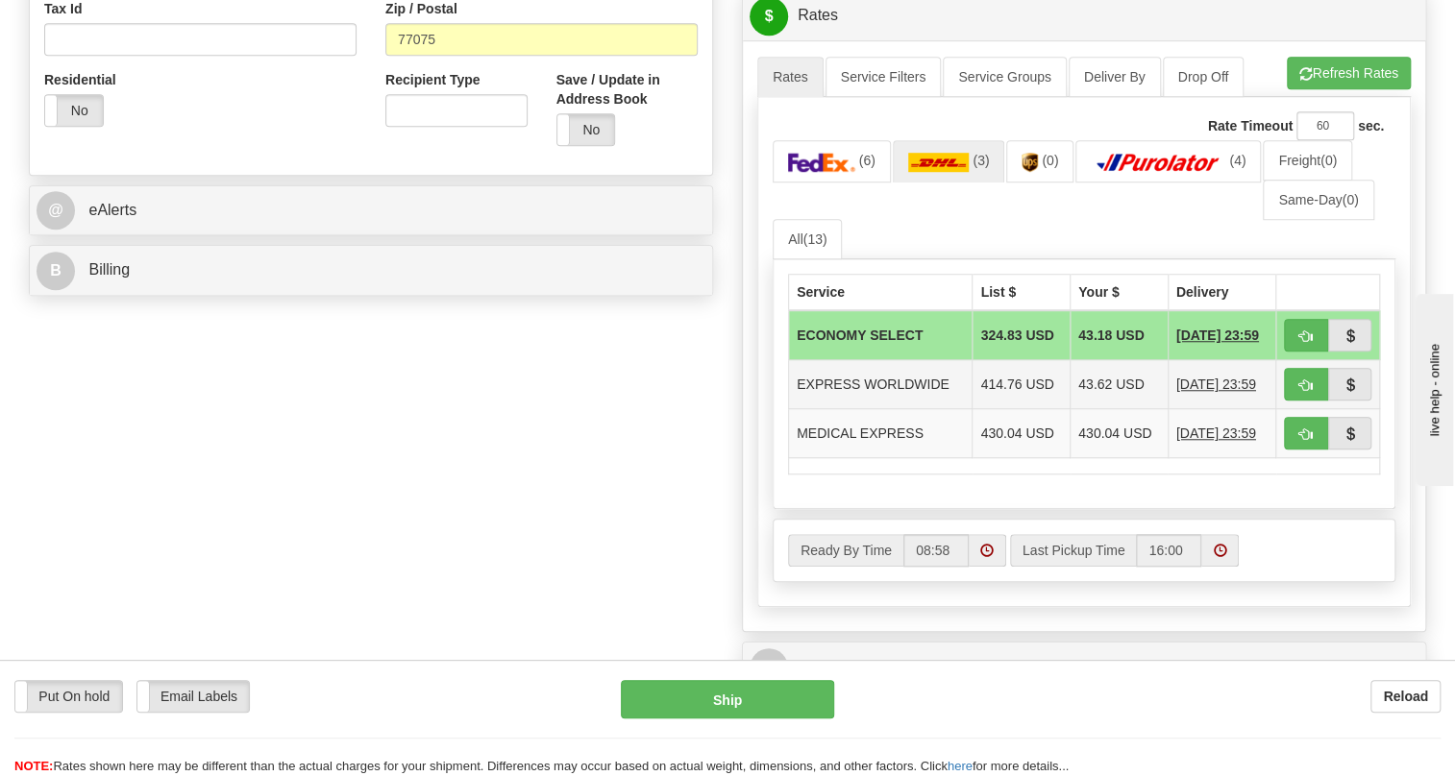
click at [878, 409] on td "EXPRESS WORLDWIDE" at bounding box center [881, 384] width 184 height 49
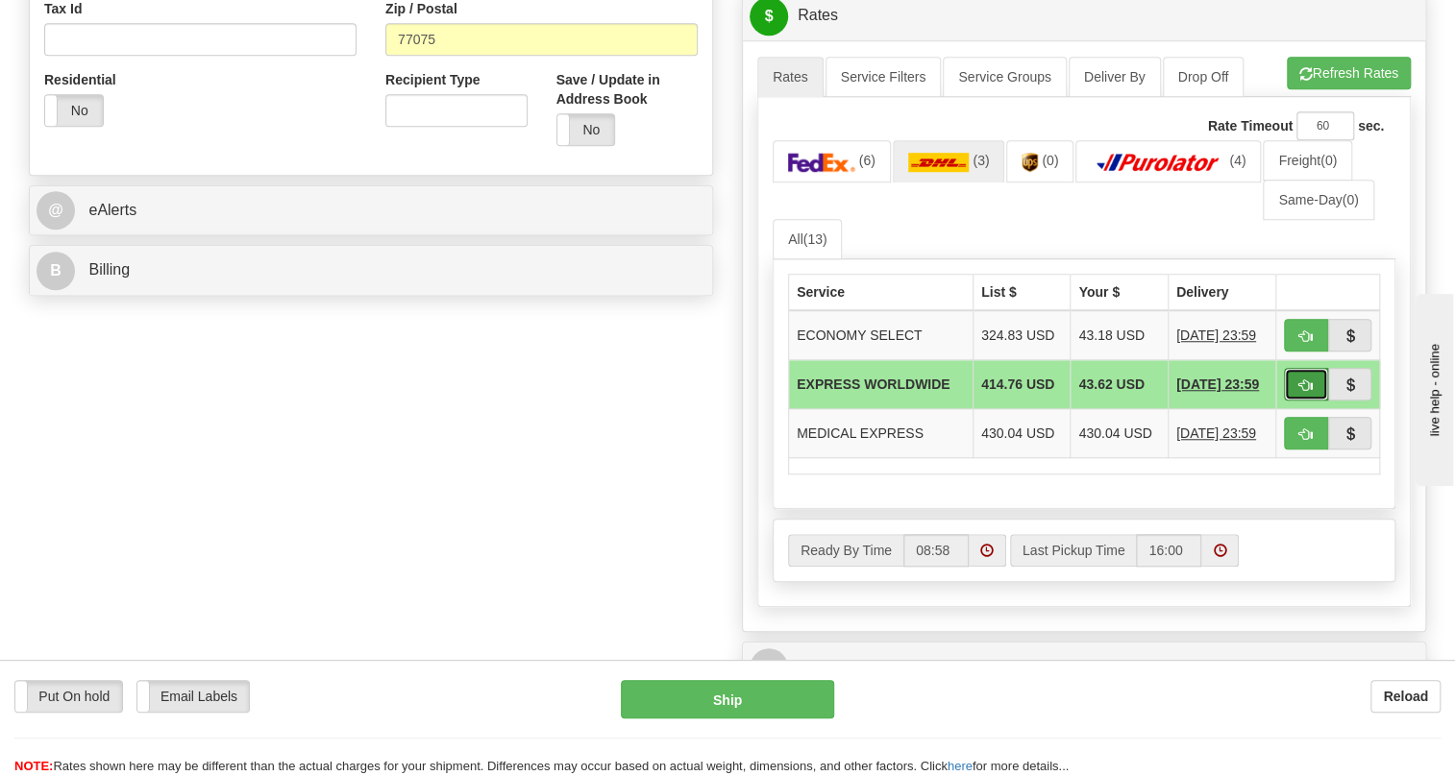
click at [1303, 392] on span "button" at bounding box center [1305, 386] width 13 height 12
type input "P"
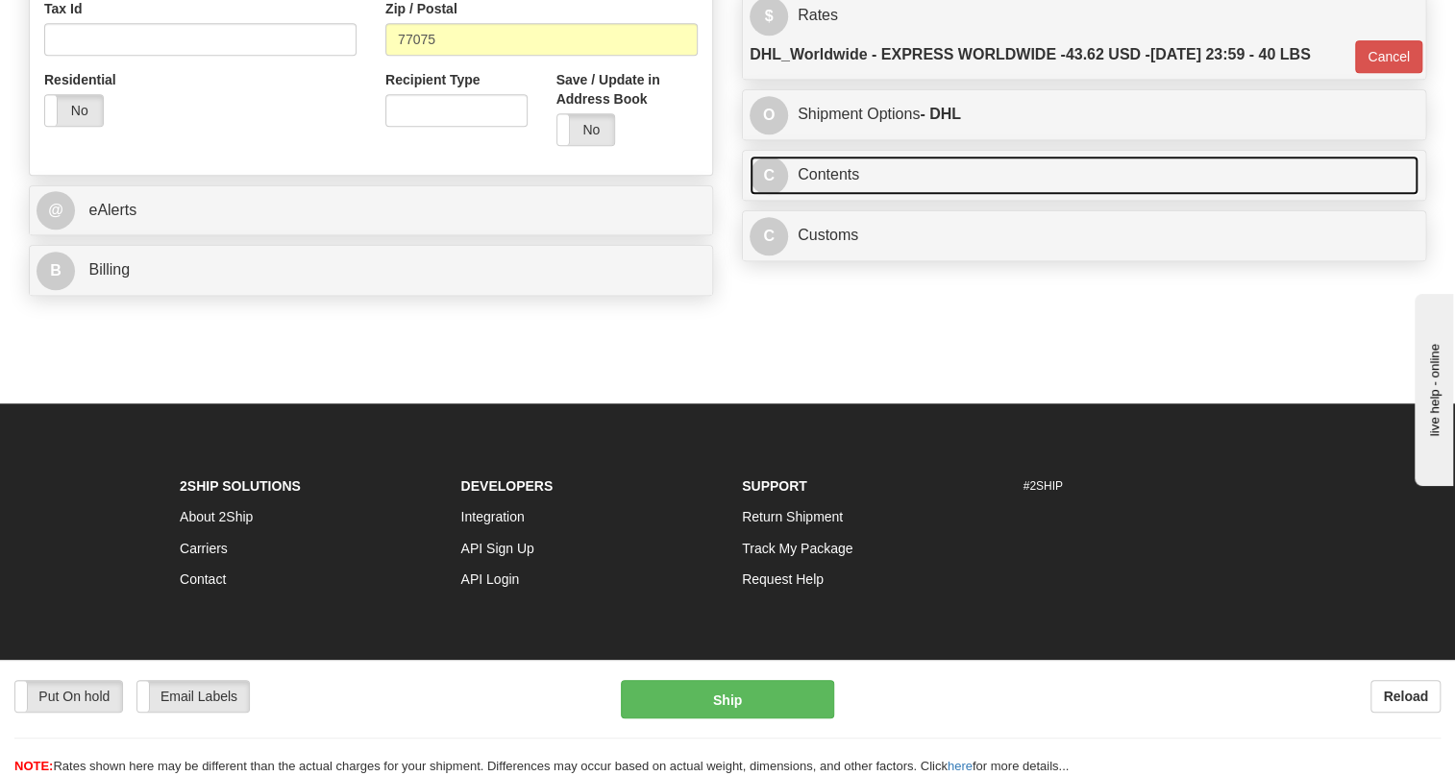
click at [834, 195] on link "C Contents" at bounding box center [1084, 175] width 669 height 39
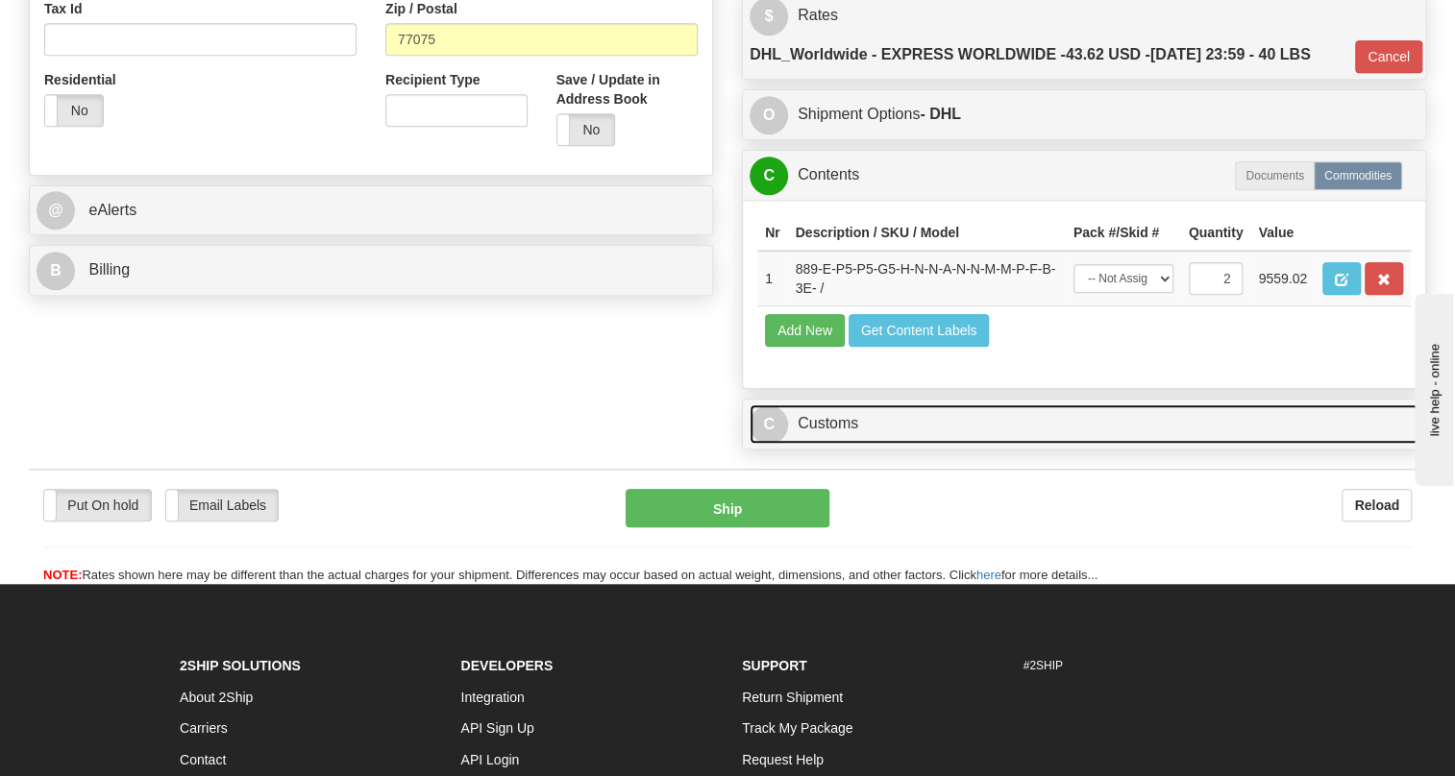
click at [831, 444] on link "C Customs" at bounding box center [1084, 424] width 669 height 39
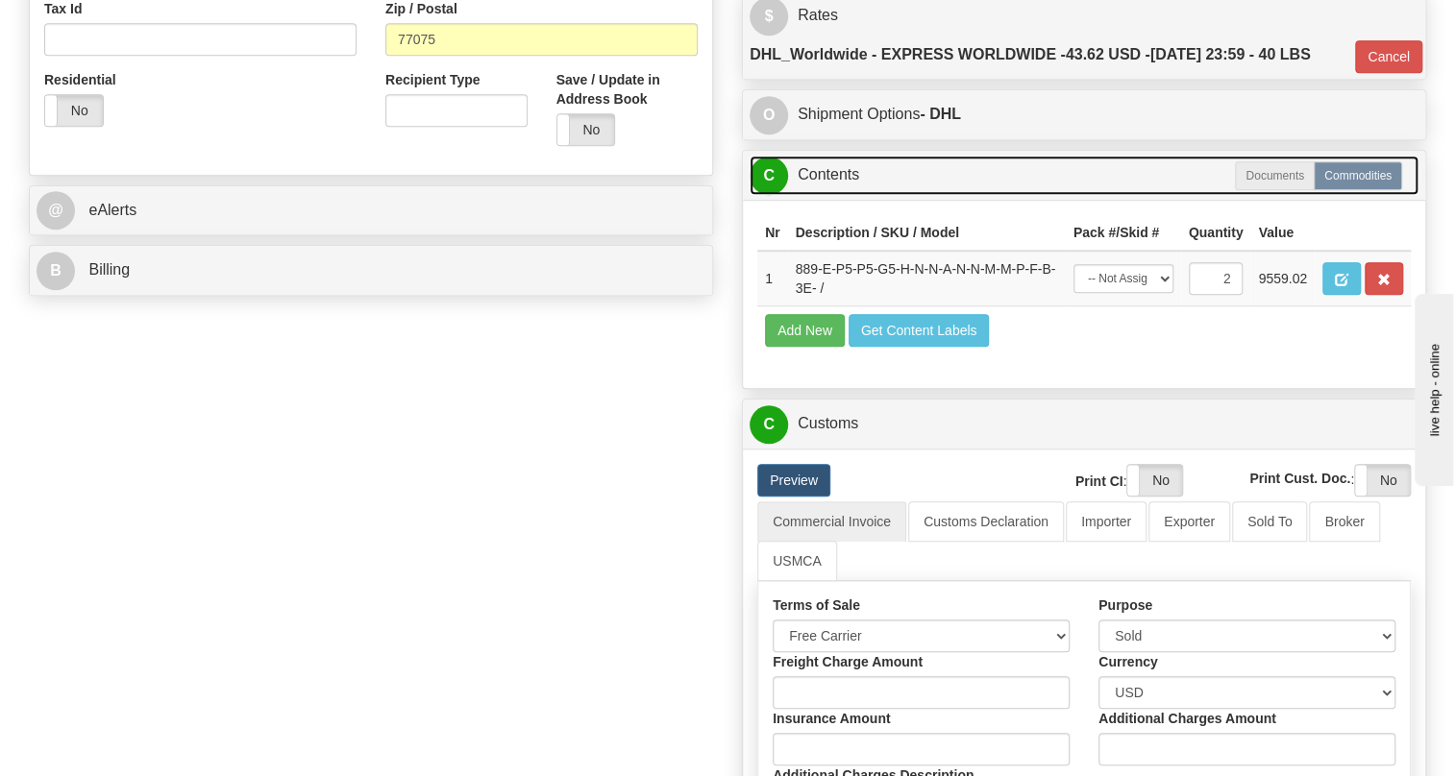
click at [819, 195] on link "C Contents" at bounding box center [1084, 175] width 669 height 39
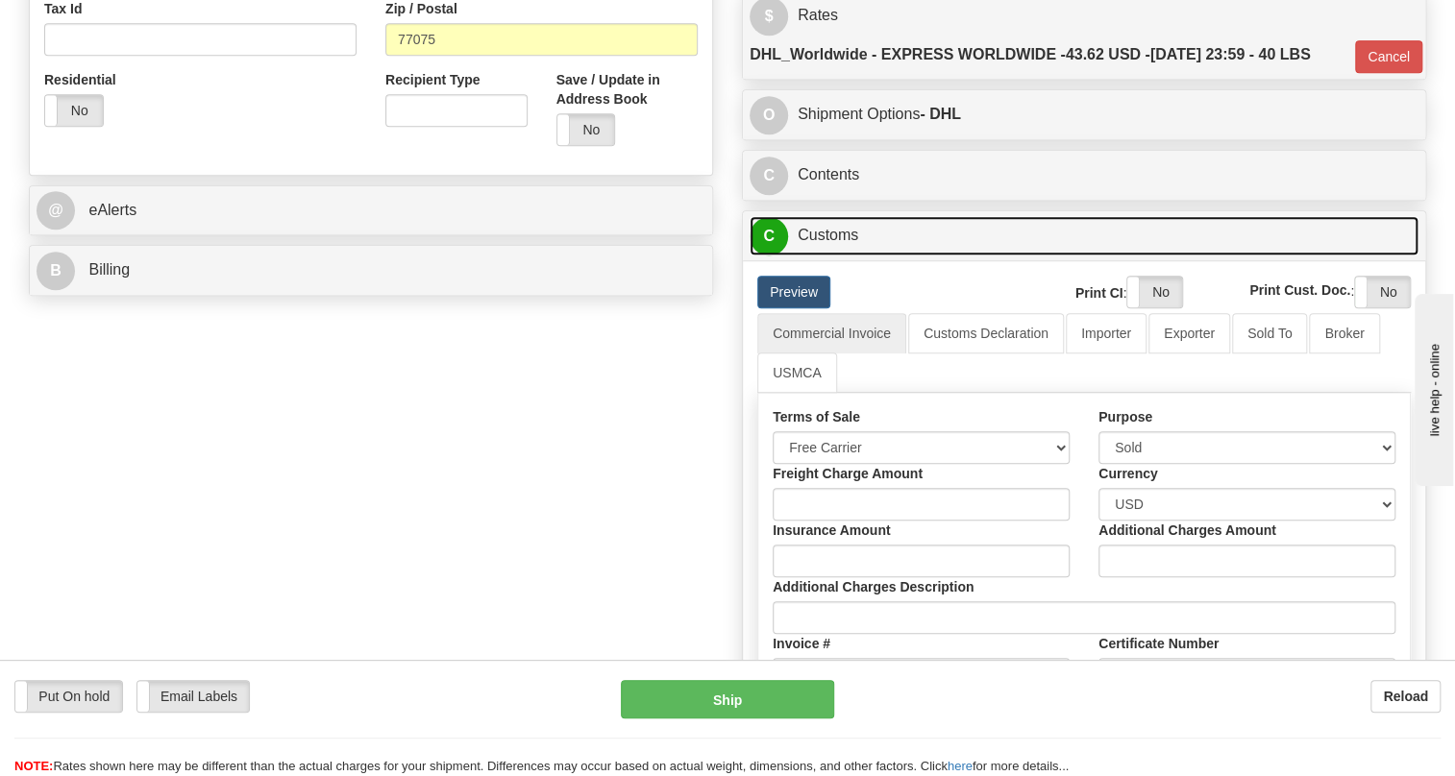
click at [838, 256] on link "C Customs" at bounding box center [1084, 235] width 669 height 39
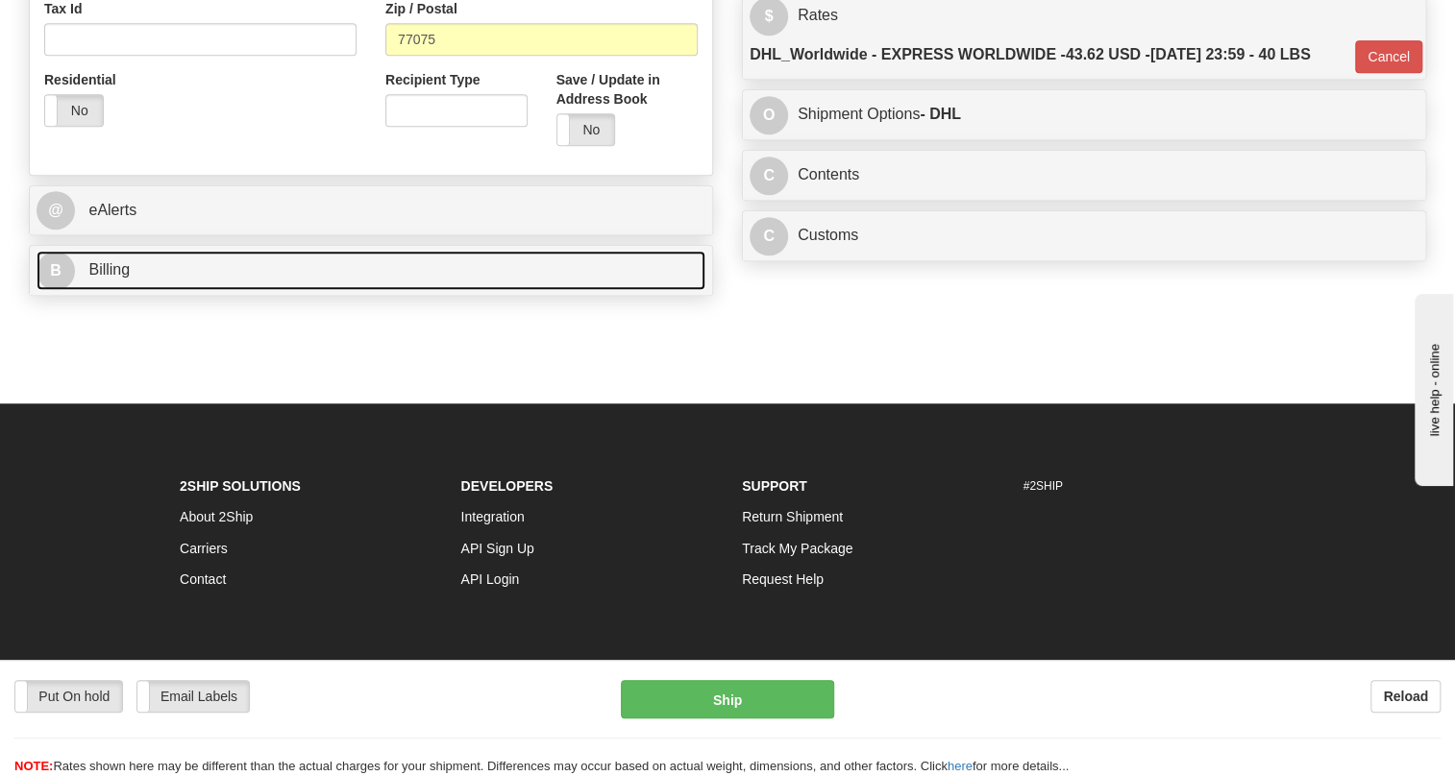
click at [71, 290] on span "B" at bounding box center [56, 271] width 38 height 38
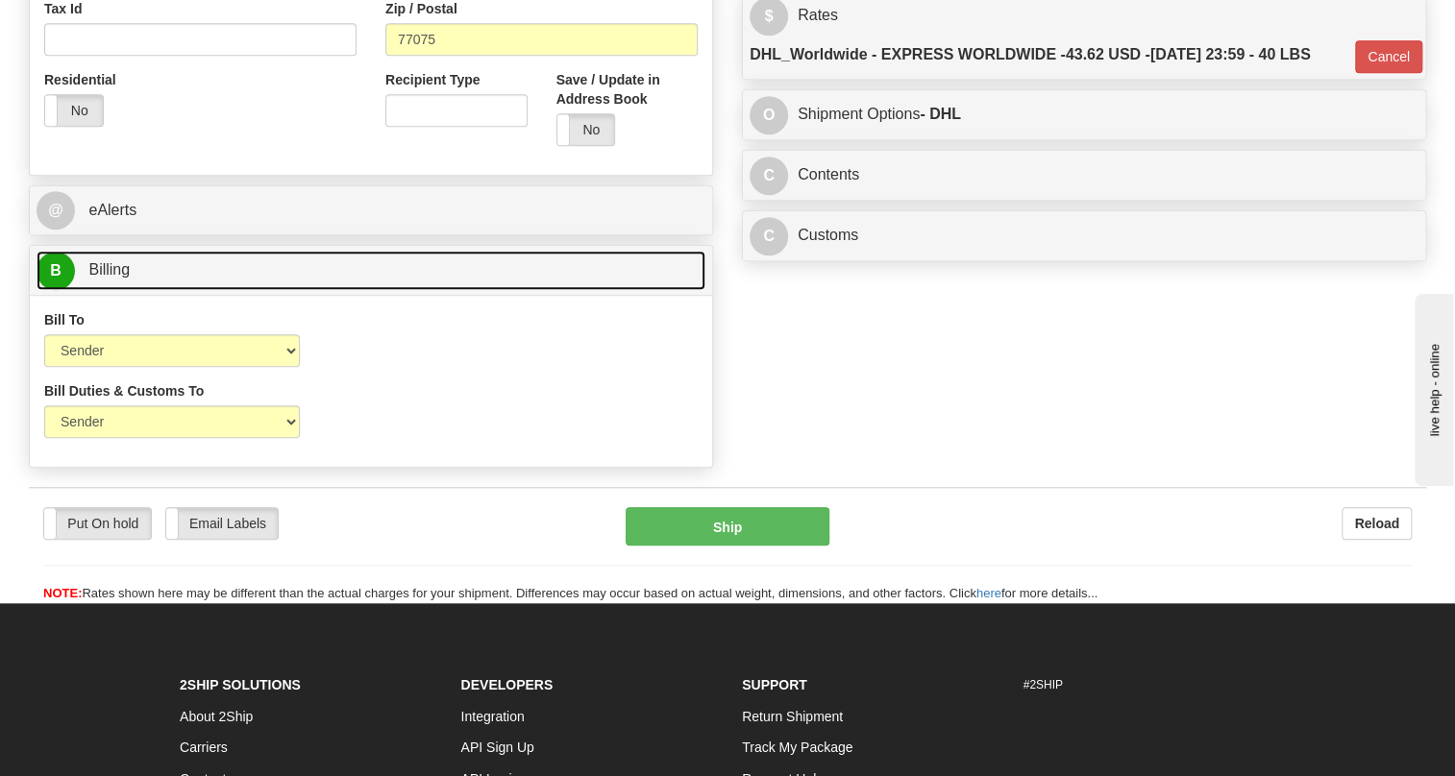
click at [90, 278] on span "Billing" at bounding box center [108, 269] width 41 height 16
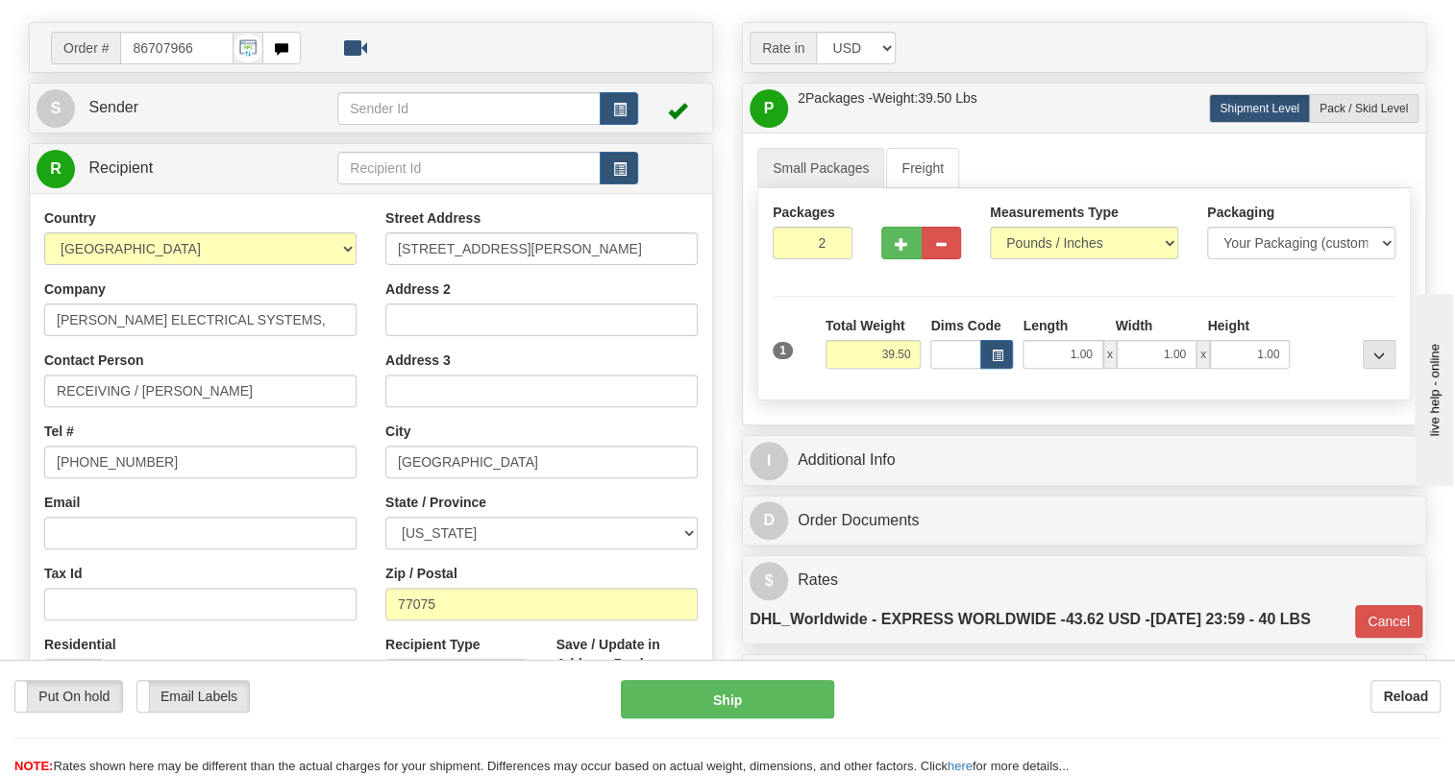
scroll to position [174, 0]
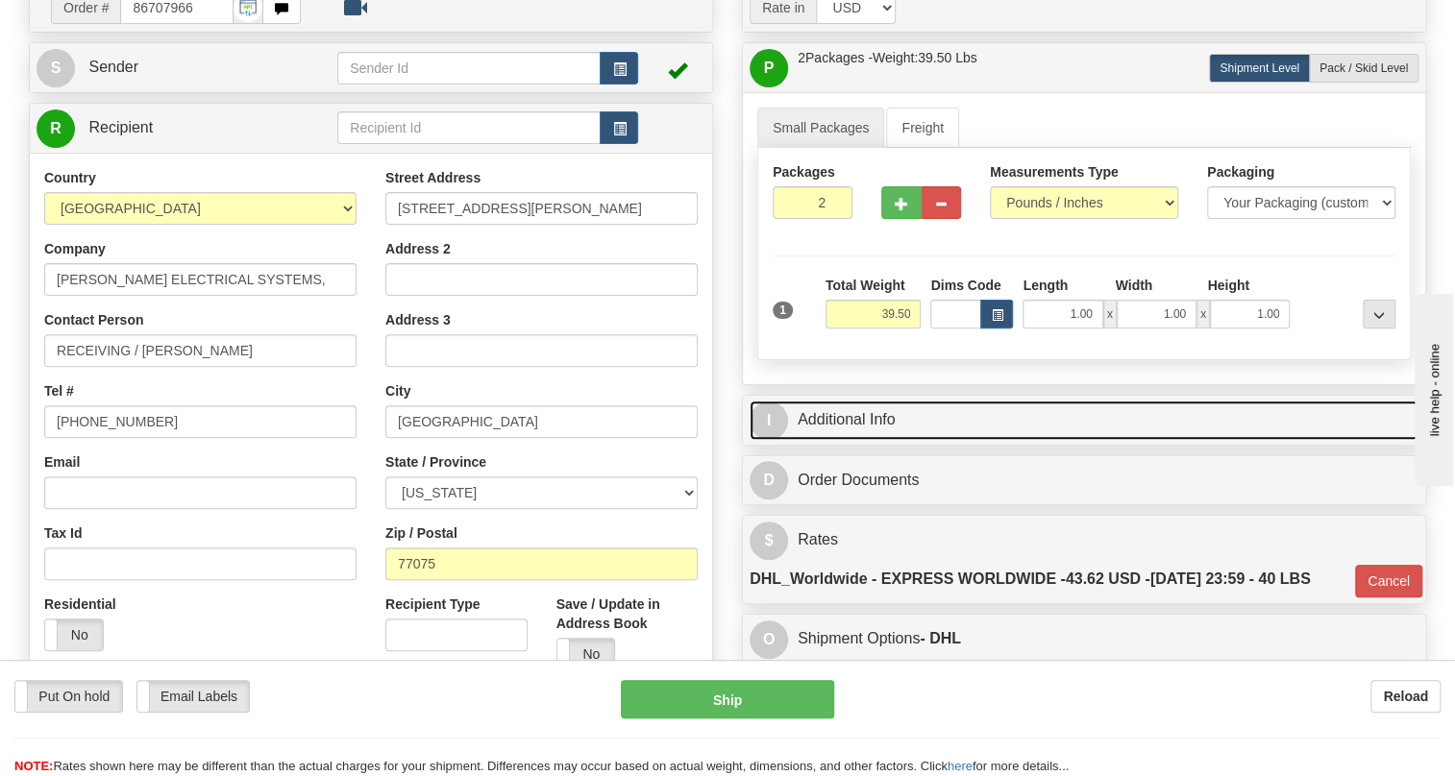
click at [887, 440] on link "I Additional Info" at bounding box center [1084, 420] width 669 height 39
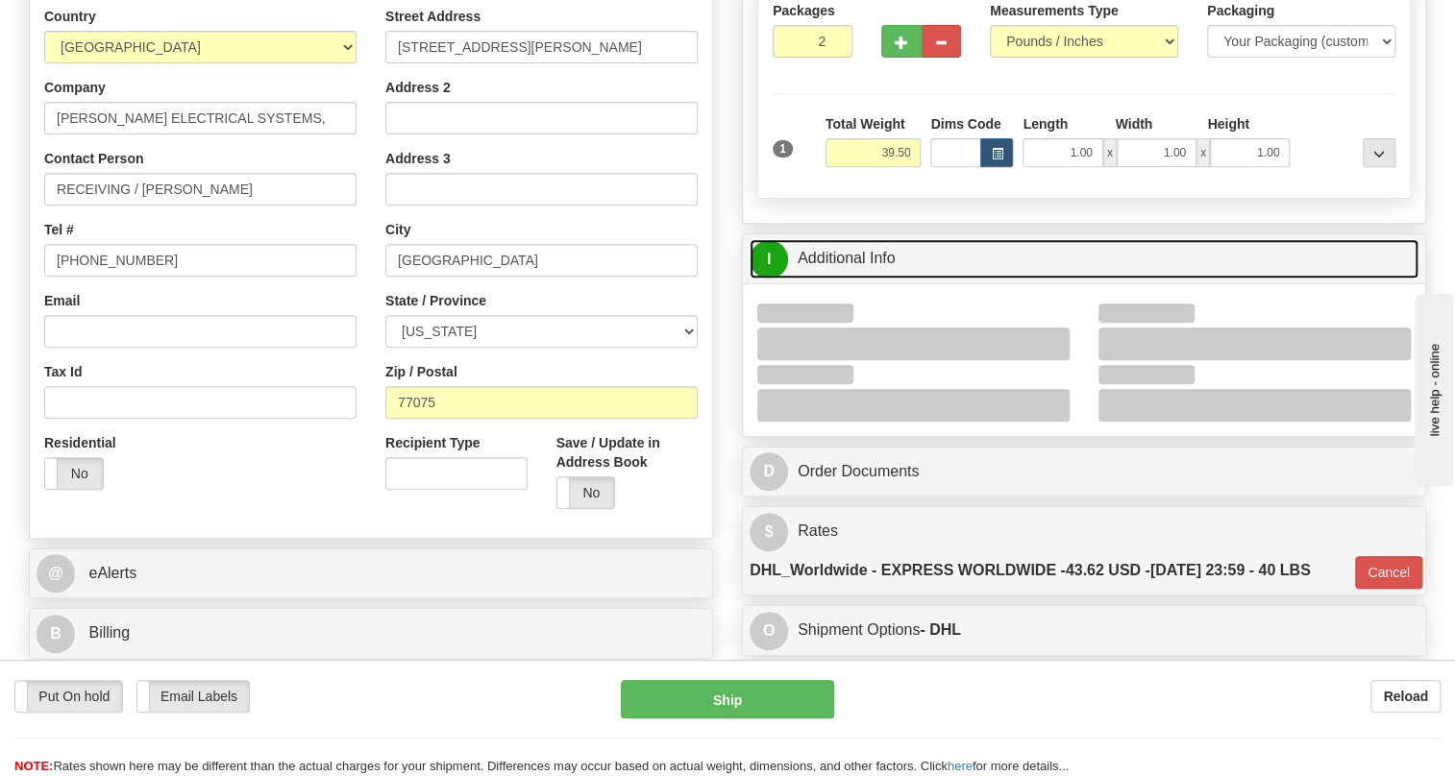
scroll to position [349, 0]
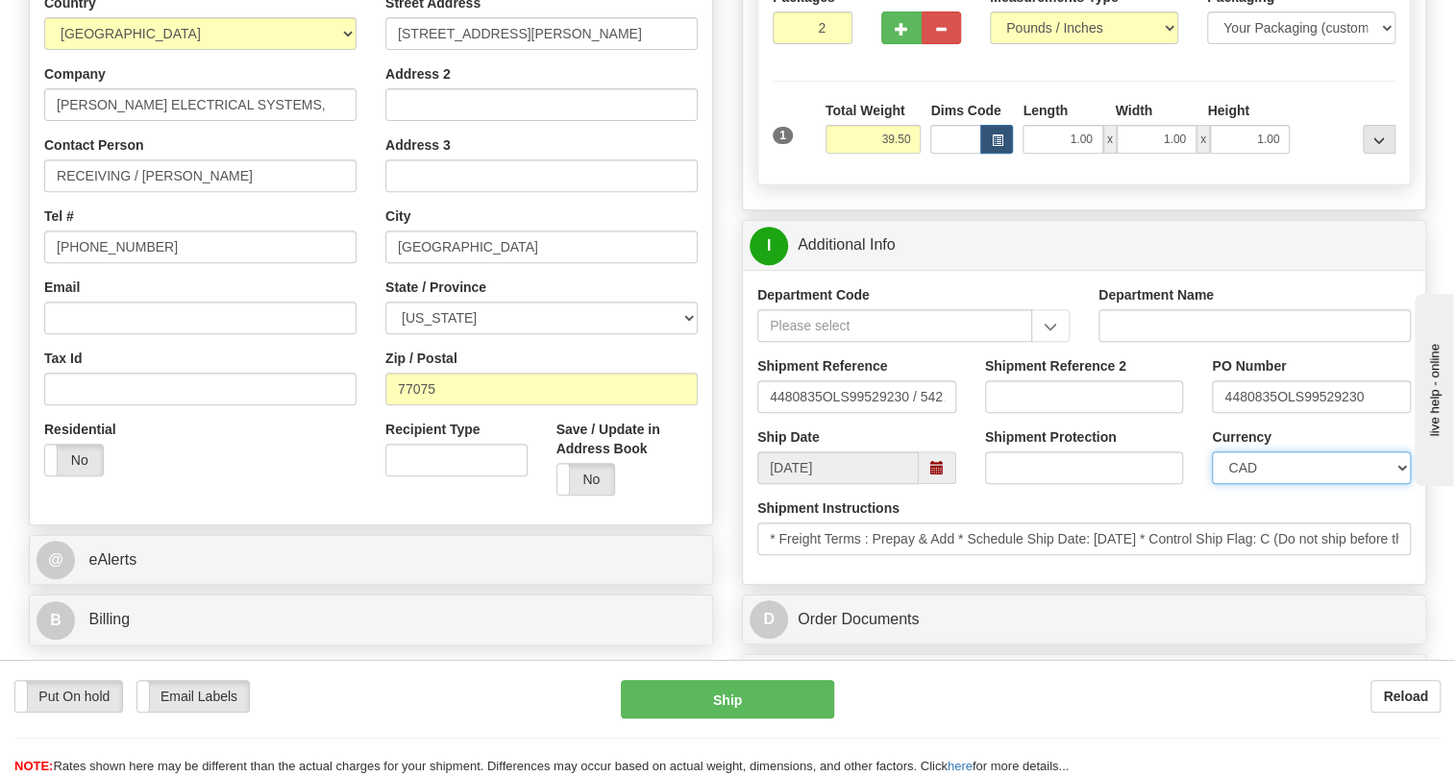
click at [1282, 484] on select "CAD USD EUR ZAR RON ANG ARN AUD AUS AWG BBD BFR BGN BHD BMD BND BRC BRL CHP CKZ…" at bounding box center [1311, 468] width 199 height 33
select select "1"
click at [1212, 484] on select "CAD USD EUR ZAR RON ANG ARN AUD AUS AWG BBD BFR BGN BHD BMD BND BRC BRL CHP CKZ…" at bounding box center [1311, 468] width 199 height 33
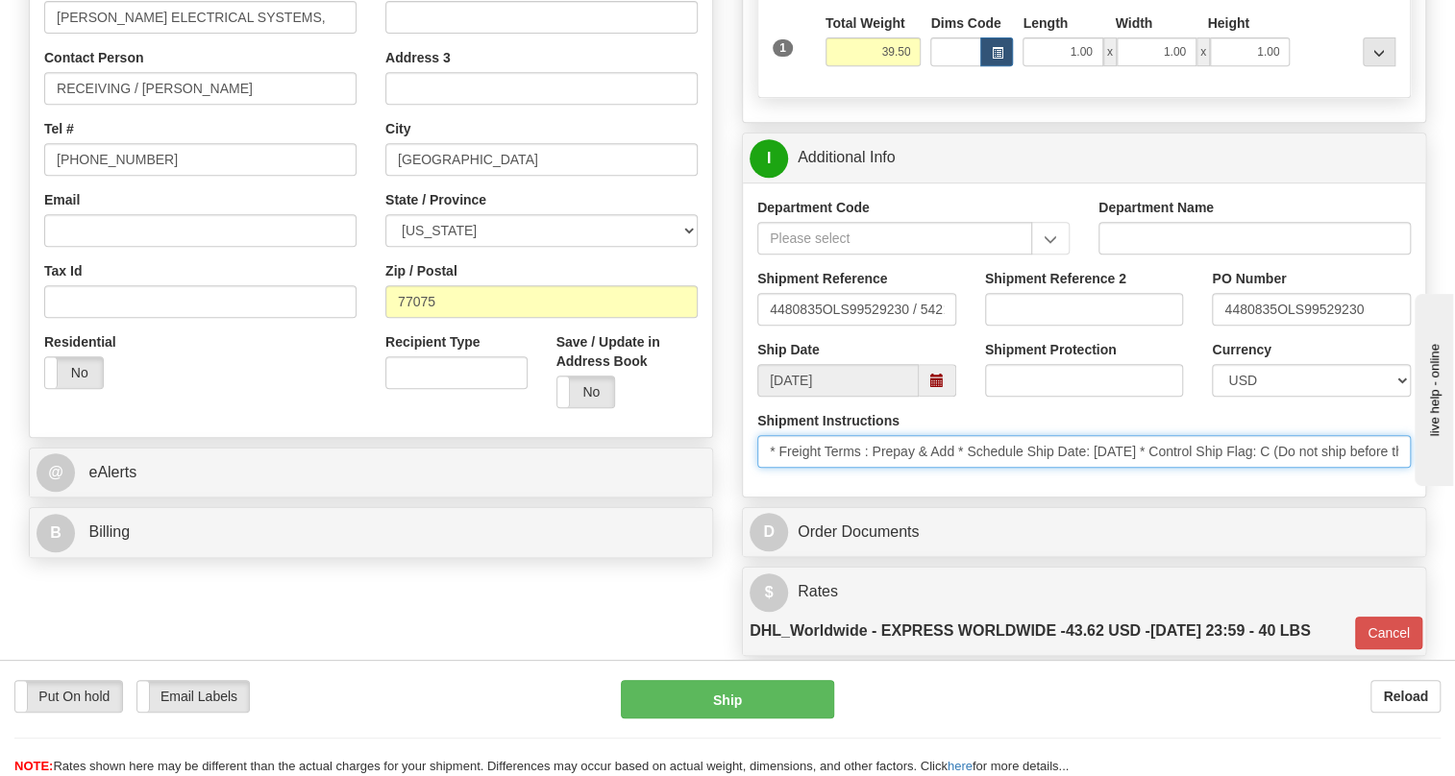
scroll to position [0, 68]
drag, startPoint x: 1288, startPoint y: 494, endPoint x: 1401, endPoint y: 492, distance: 113.4
click at [1401, 468] on input "* Freight Terms : Prepay & Add * Schedule Ship Date: 10/9/2025 * Control Ship F…" at bounding box center [1083, 451] width 653 height 33
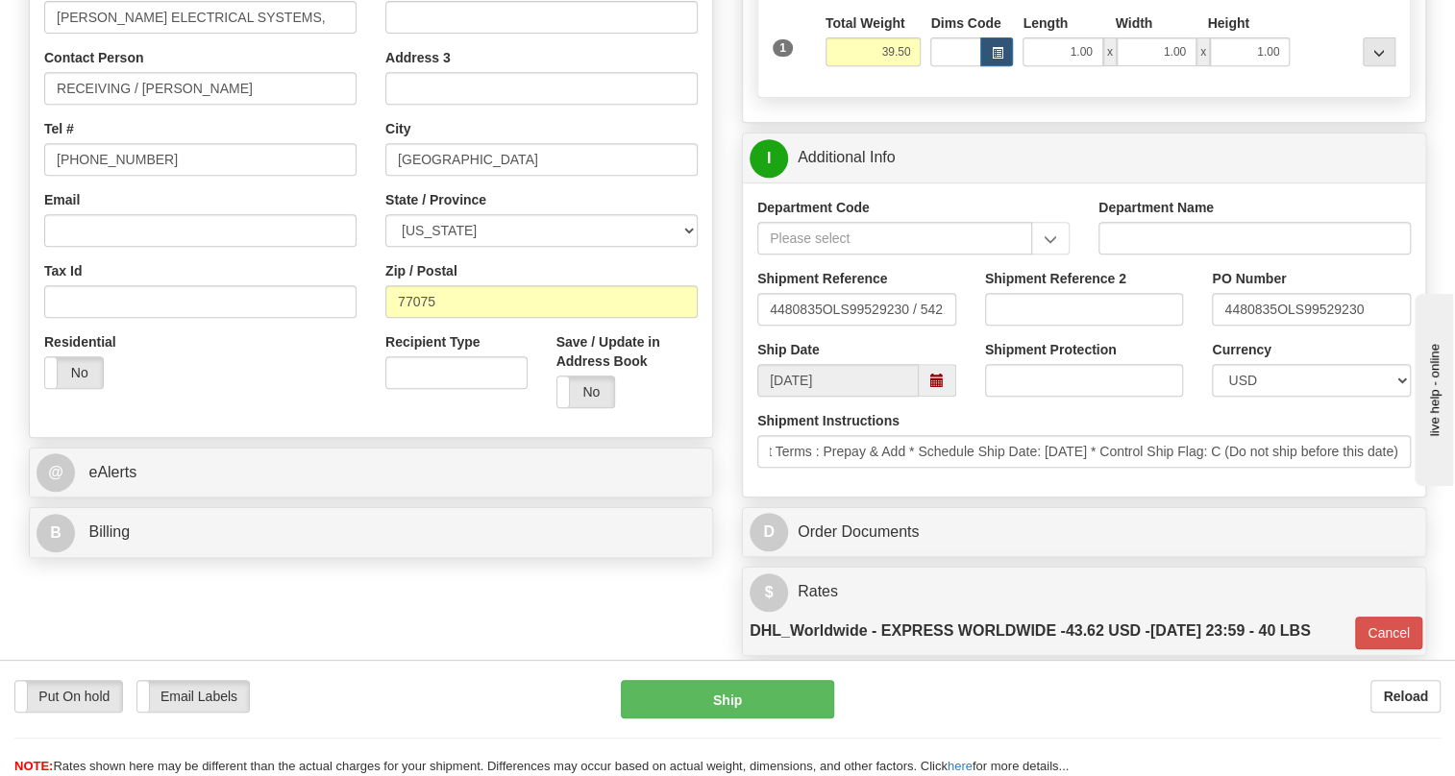
scroll to position [0, 0]
click at [1088, 497] on div "Department Code Department Name Shipment Reference 4480835OLS99529230 / 542117 …" at bounding box center [1084, 340] width 682 height 314
drag, startPoint x: 1276, startPoint y: 353, endPoint x: 1199, endPoint y: 356, distance: 76.9
click at [1199, 340] on div "PO Number 4480835OLS99529230" at bounding box center [1311, 304] width 228 height 71
click at [211, 105] on input "RECEIVING / Jennifer Hopkins" at bounding box center [200, 88] width 312 height 33
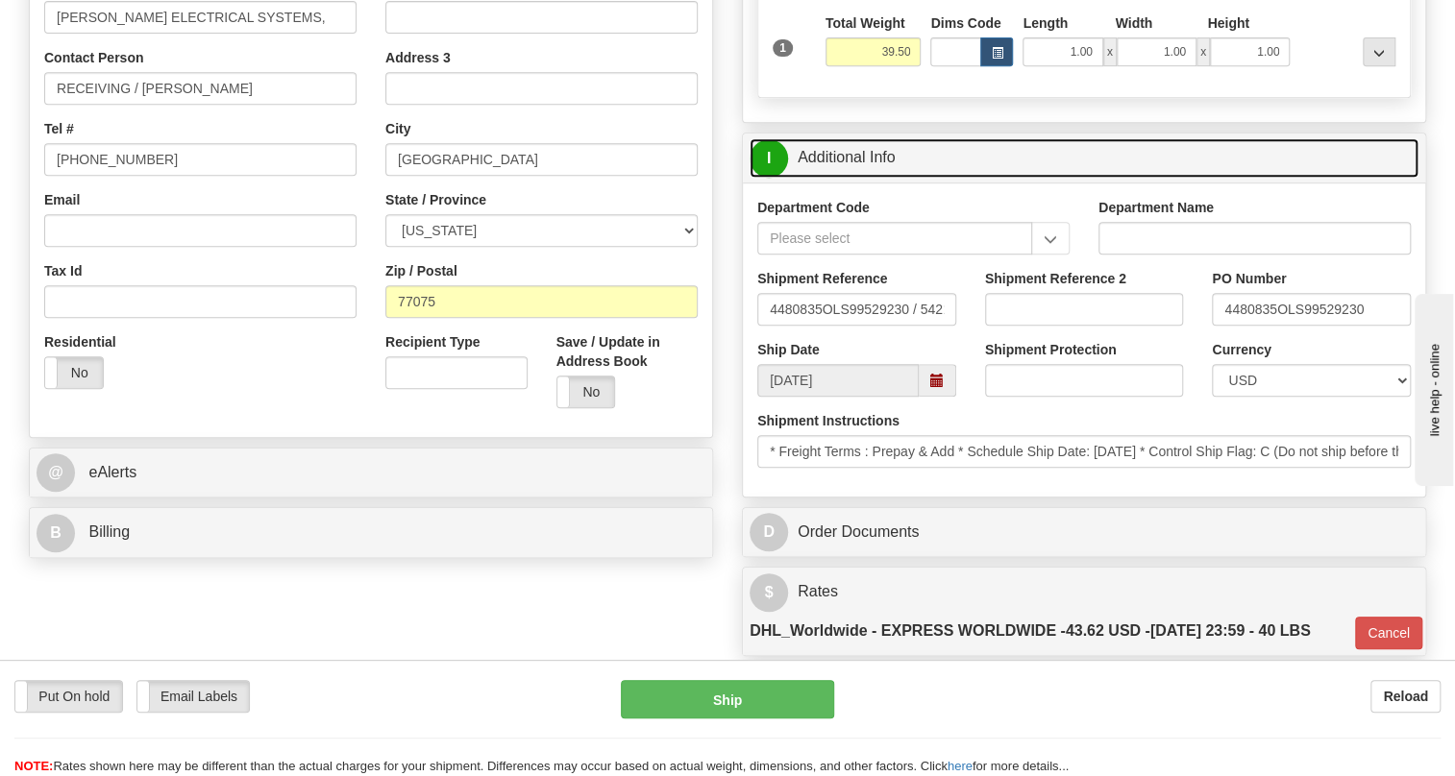
click at [858, 178] on link "I Additional Info" at bounding box center [1084, 157] width 669 height 39
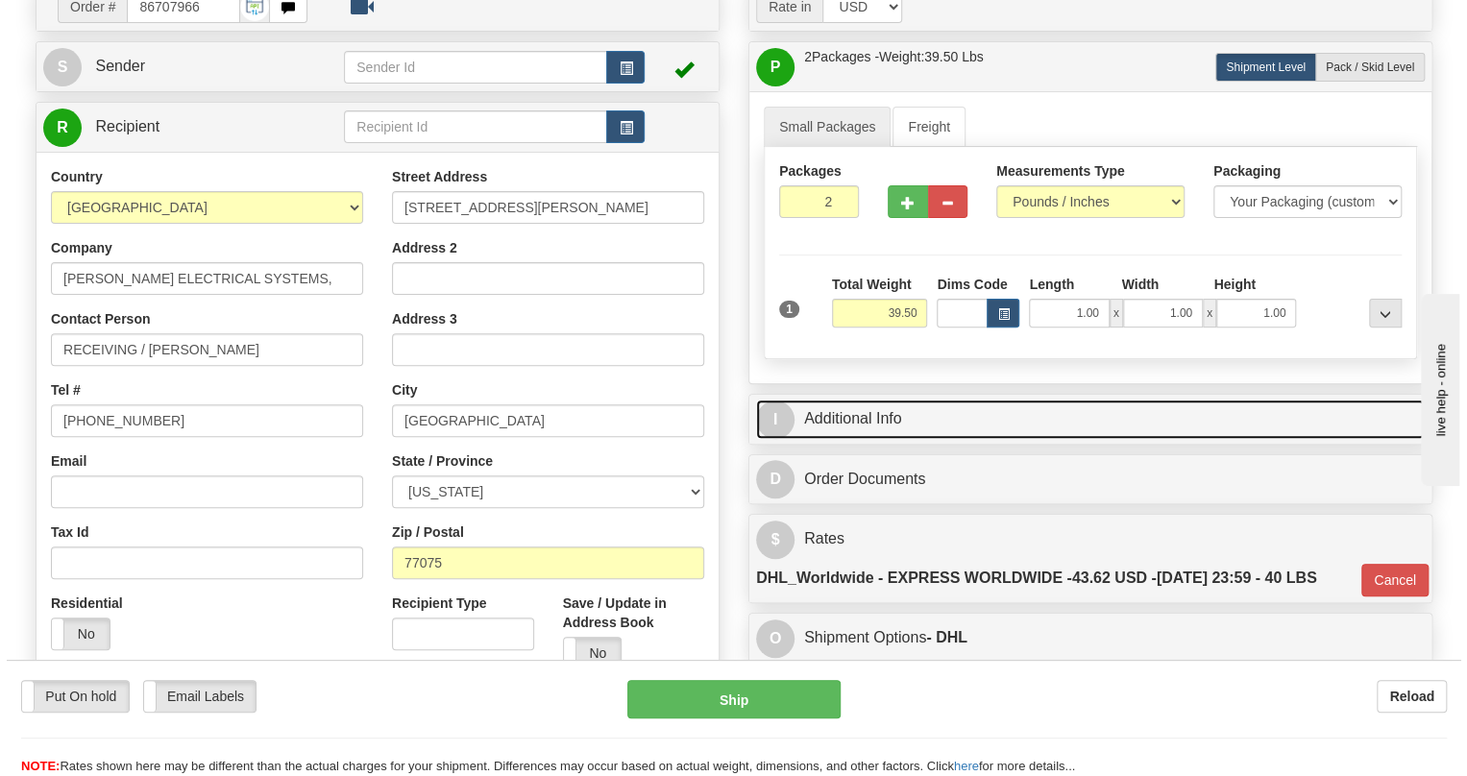
scroll to position [174, 0]
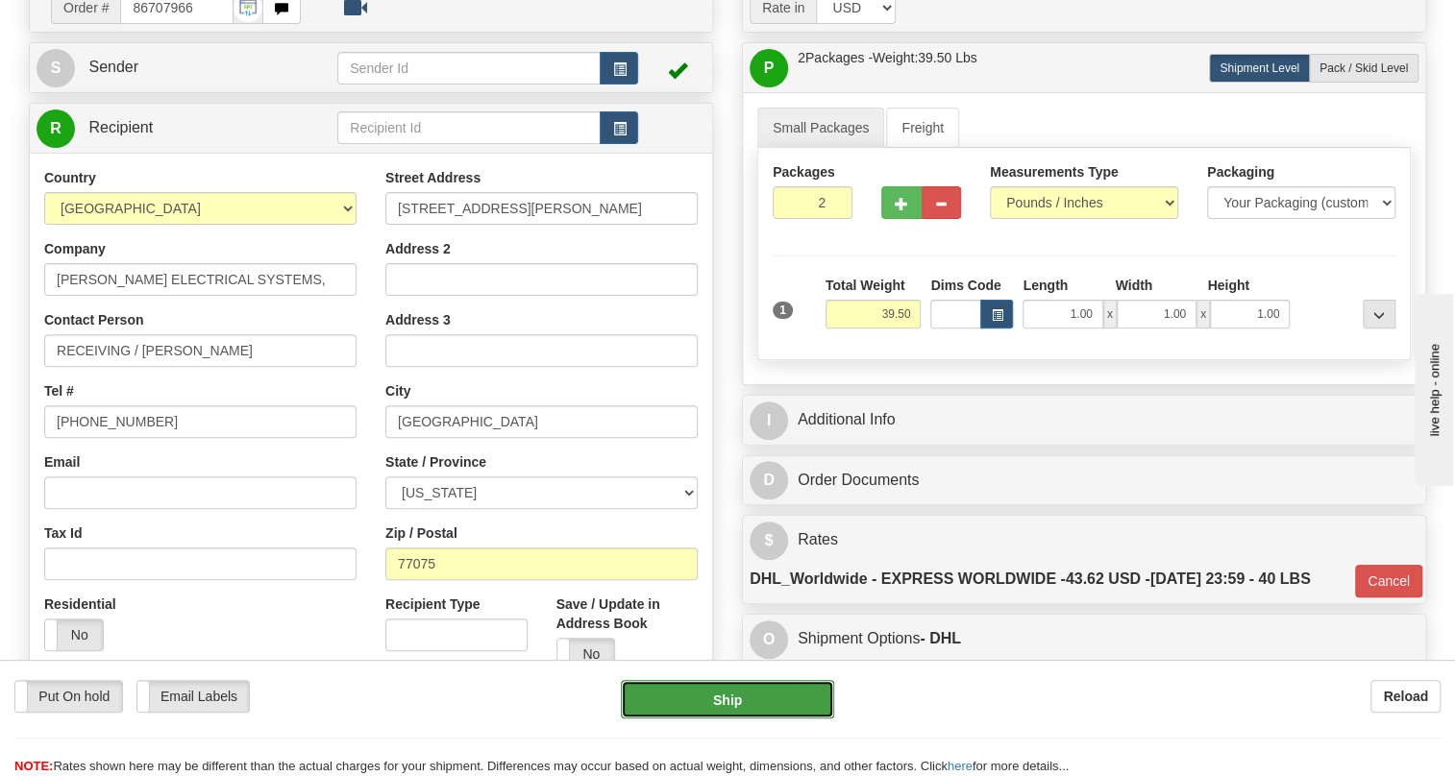
click at [729, 697] on button "Ship" at bounding box center [727, 699] width 213 height 38
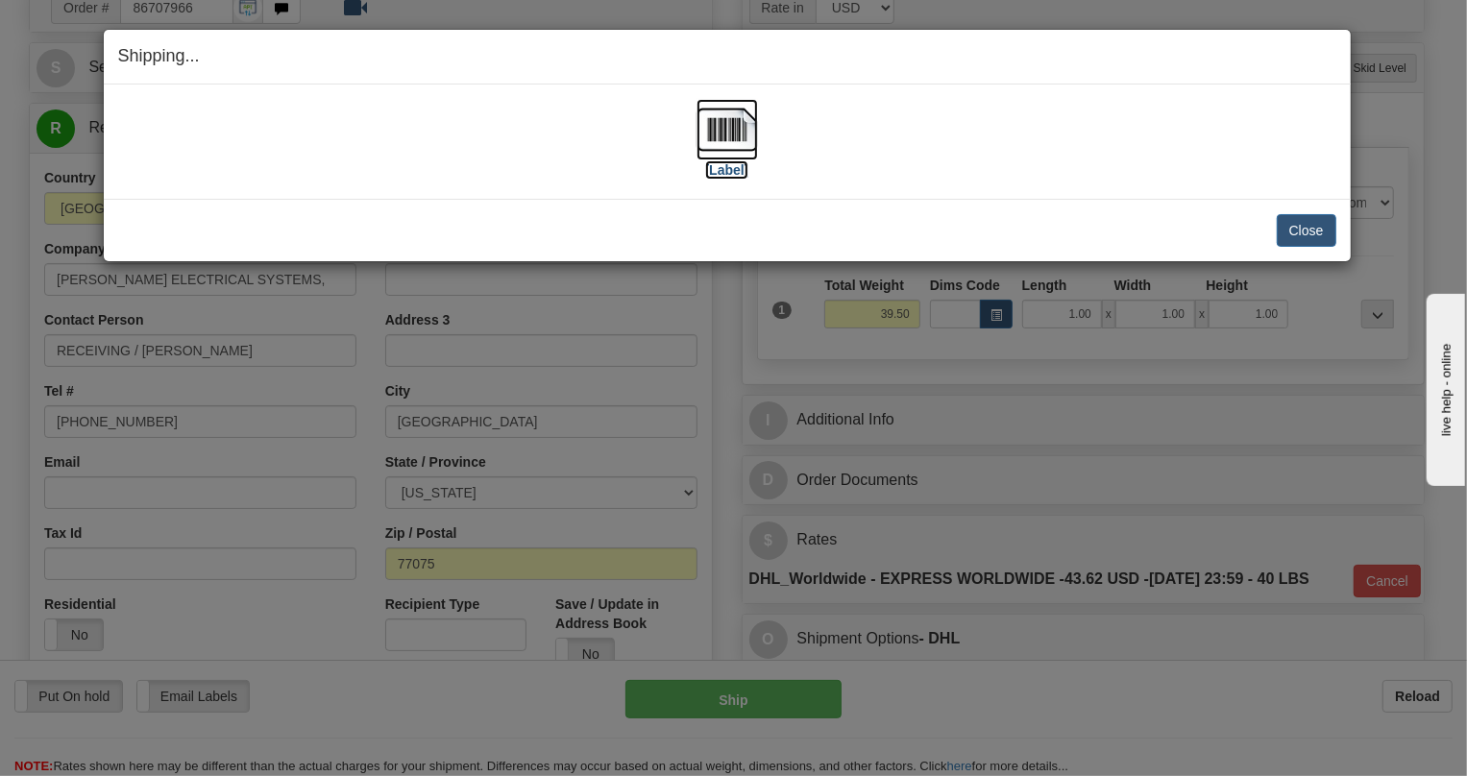
click at [721, 136] on img at bounding box center [727, 129] width 61 height 61
click at [1303, 230] on button "Close" at bounding box center [1307, 230] width 60 height 33
